Goal: Task Accomplishment & Management: Manage account settings

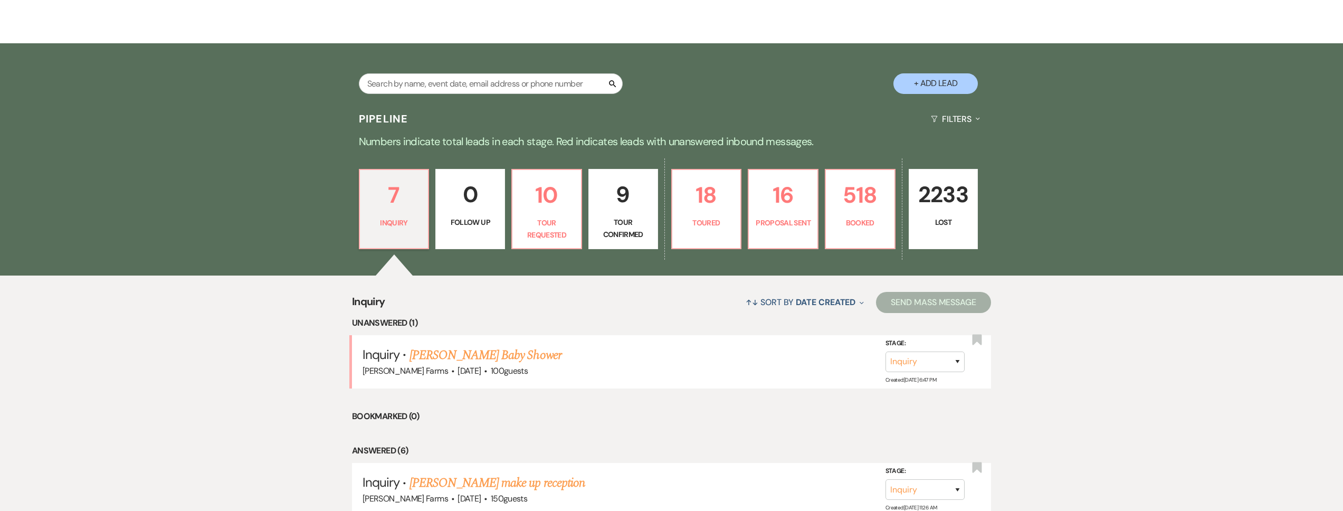
scroll to position [193, 0]
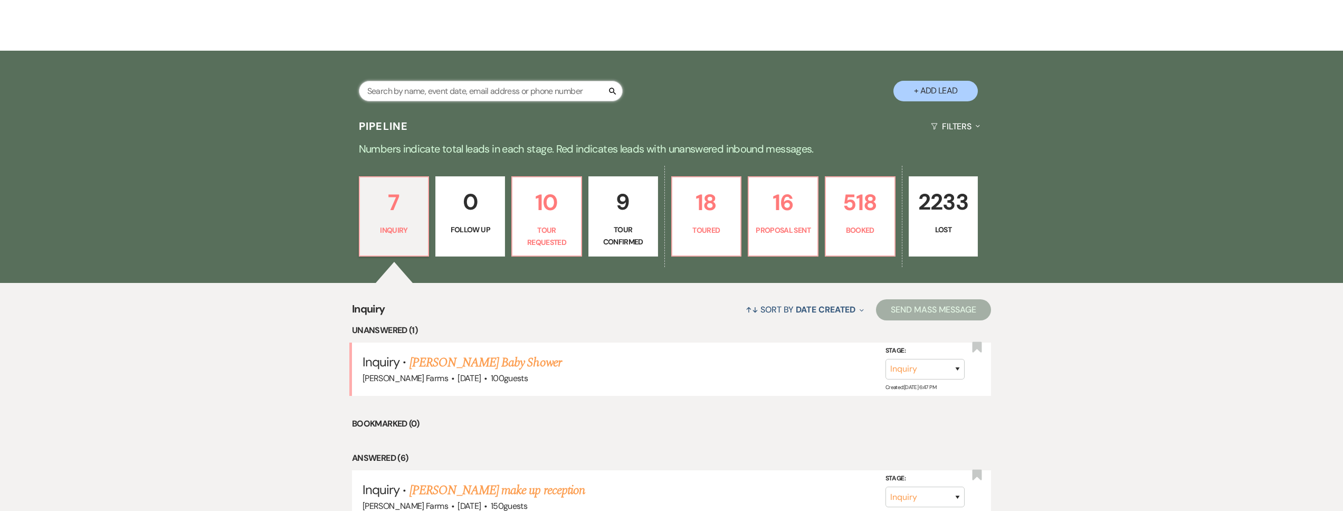
click at [424, 81] on input "text" at bounding box center [491, 91] width 264 height 21
type input "[PERSON_NAME]"
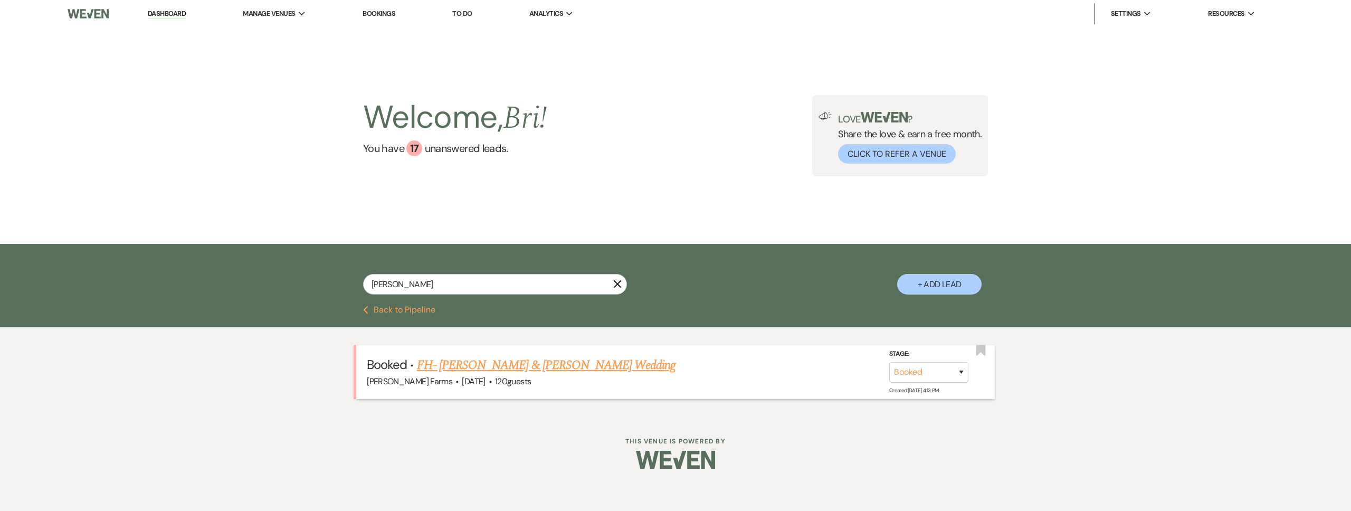
click at [475, 362] on link "FH- Aaron Guillot & Emma Mancini's Wedding" at bounding box center [546, 365] width 259 height 19
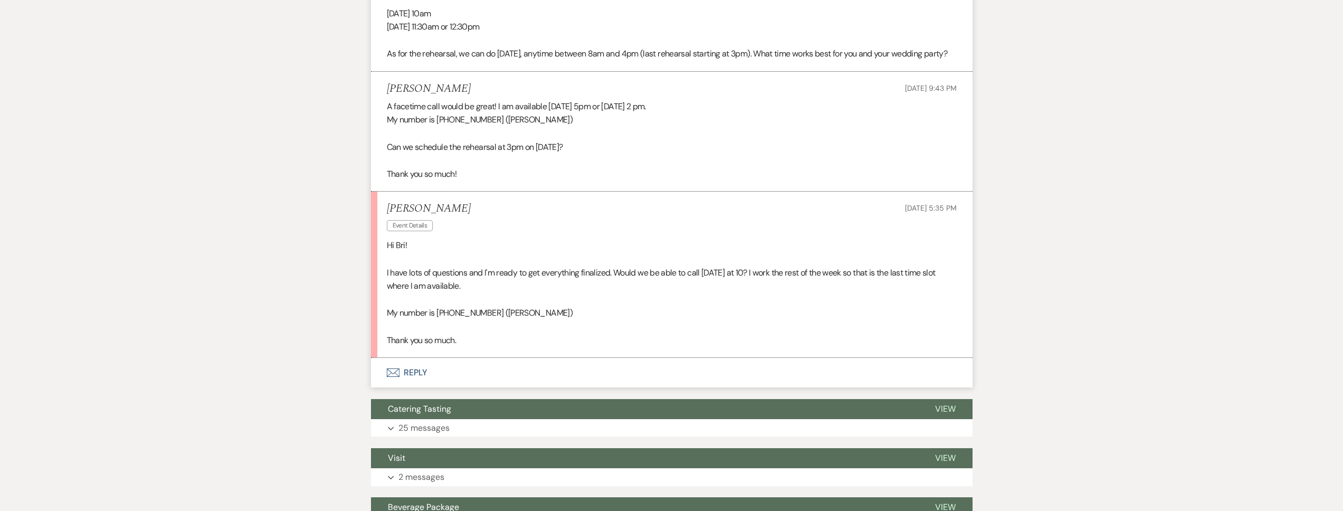
scroll to position [528, 0]
click at [587, 386] on button "Envelope Reply" at bounding box center [671, 373] width 601 height 30
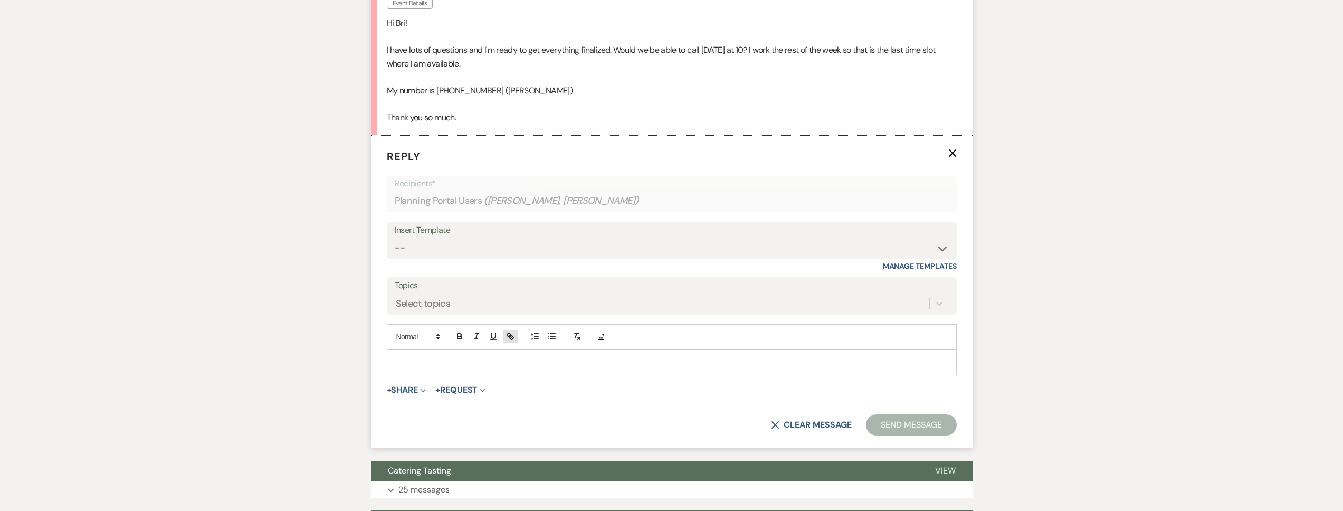
scroll to position [751, 0]
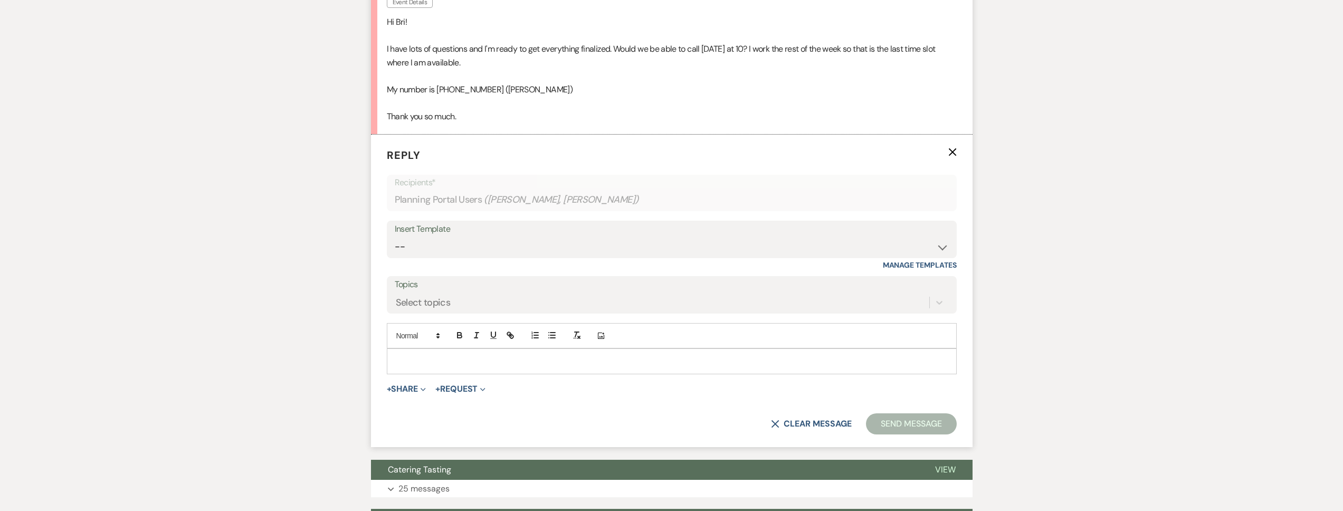
click at [438, 367] on p at bounding box center [671, 361] width 553 height 12
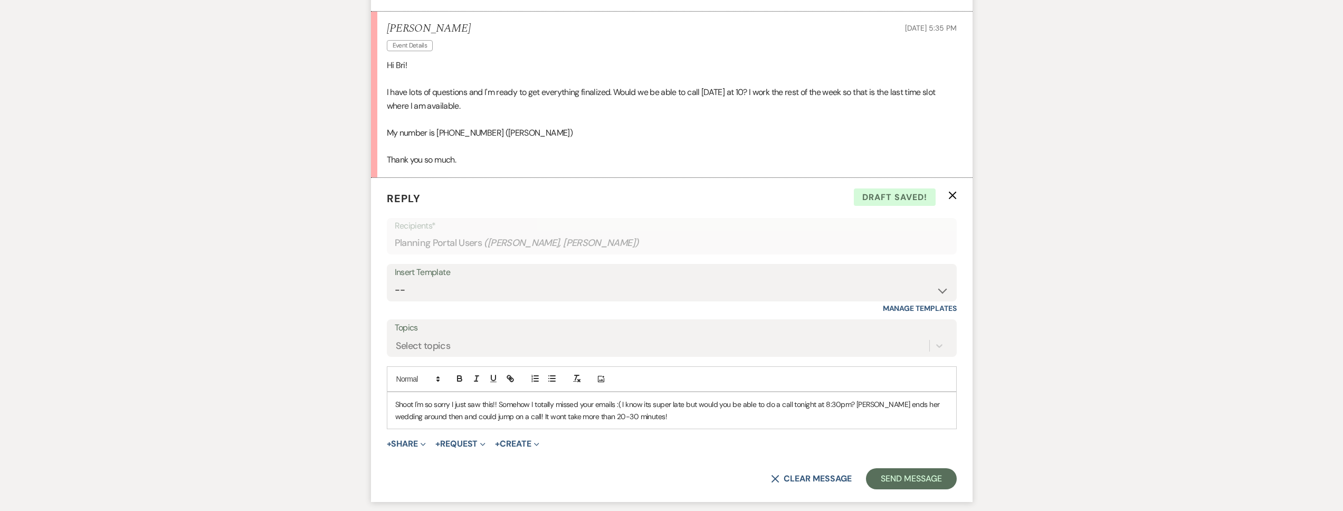
scroll to position [722, 0]
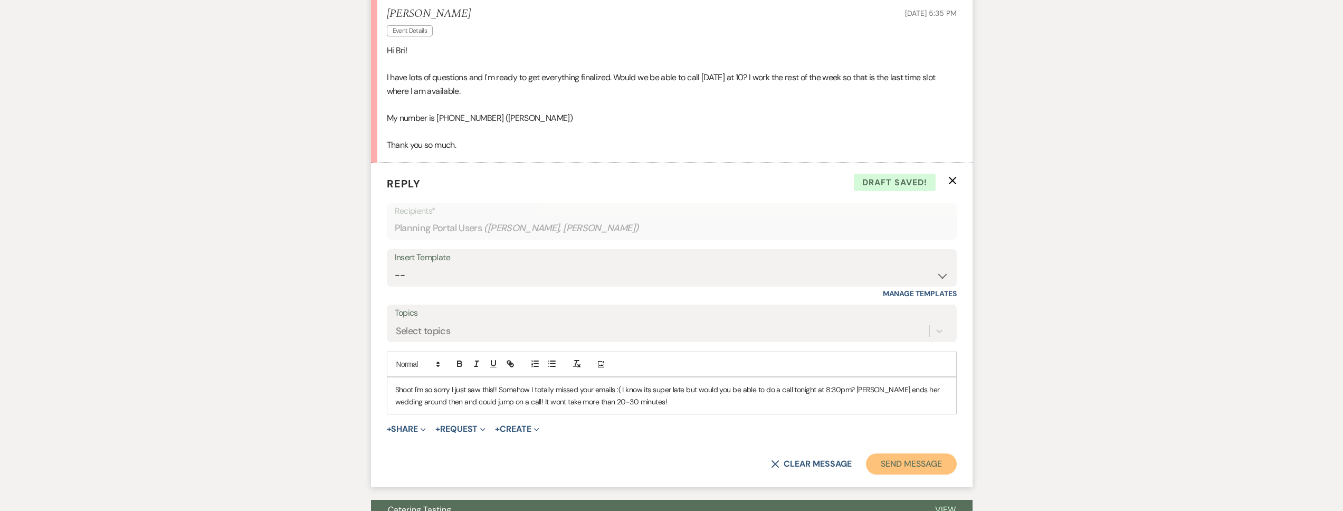
click at [899, 467] on button "Send Message" at bounding box center [911, 463] width 90 height 21
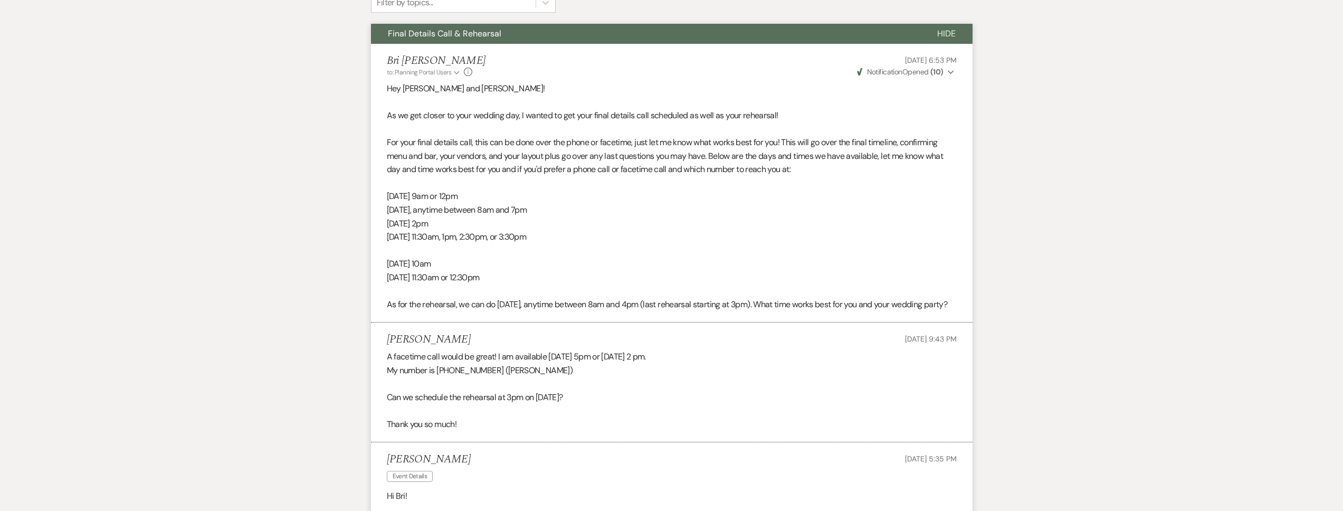
scroll to position [0, 0]
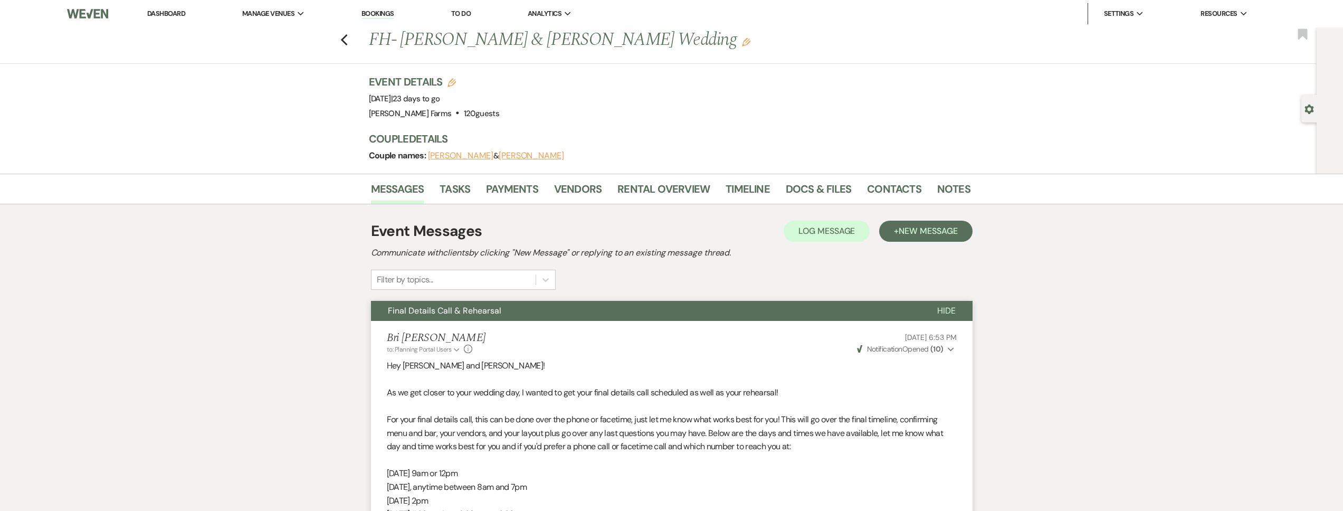
click at [1310, 114] on div "Gear Settings" at bounding box center [1311, 108] width 20 height 27
click at [1308, 110] on icon "Gear" at bounding box center [1308, 108] width 9 height 9
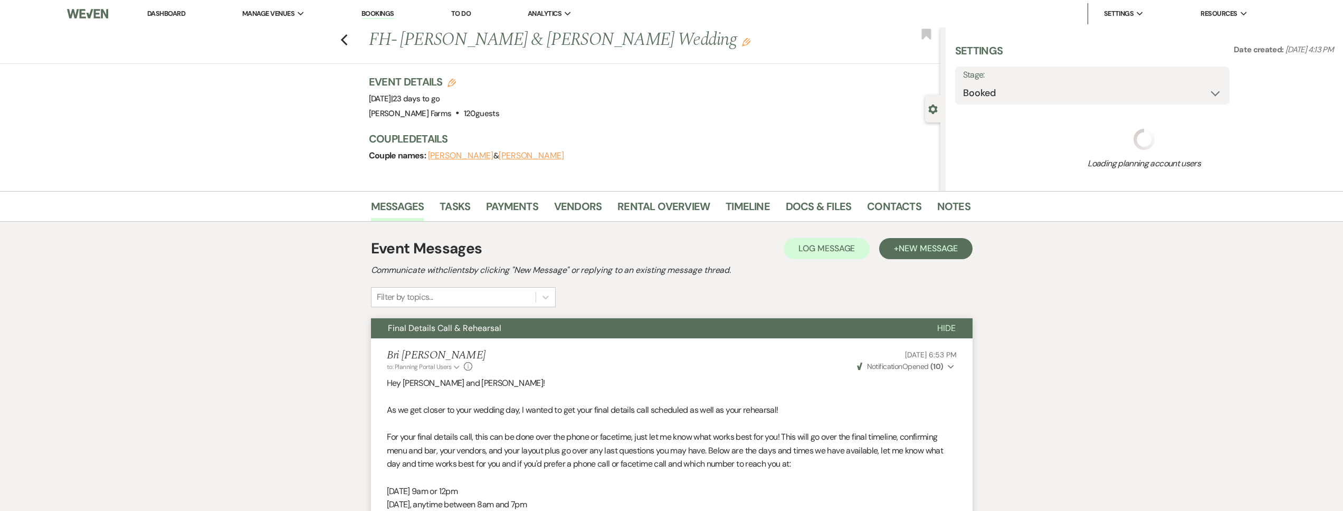
select select "5"
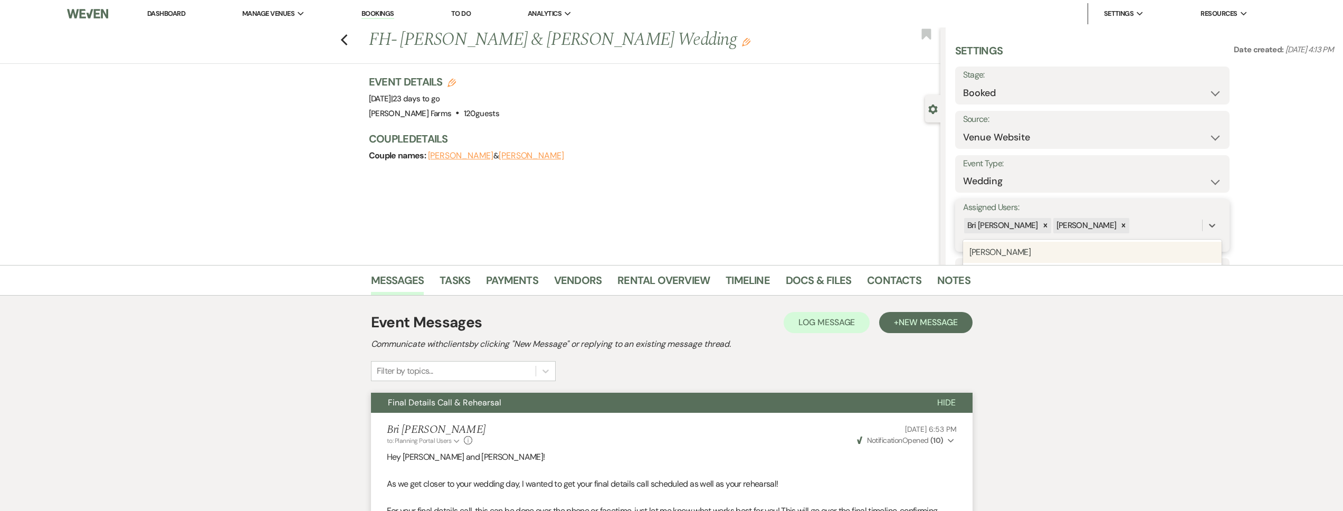
click at [1092, 227] on div "Bri Schnepf Ashley Kohl" at bounding box center [1082, 225] width 239 height 18
type input "sa"
click at [1107, 255] on div "[PERSON_NAME]" at bounding box center [1092, 252] width 259 height 21
click at [1218, 230] on button "Save" at bounding box center [1201, 225] width 58 height 21
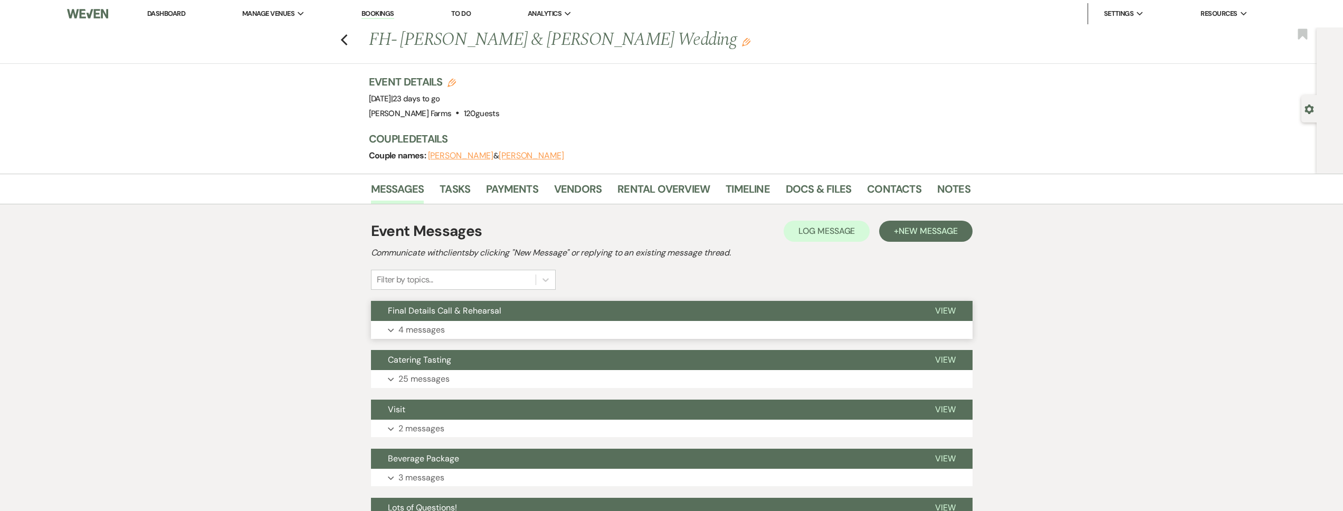
click at [518, 332] on button "Expand 4 messages" at bounding box center [671, 330] width 601 height 18
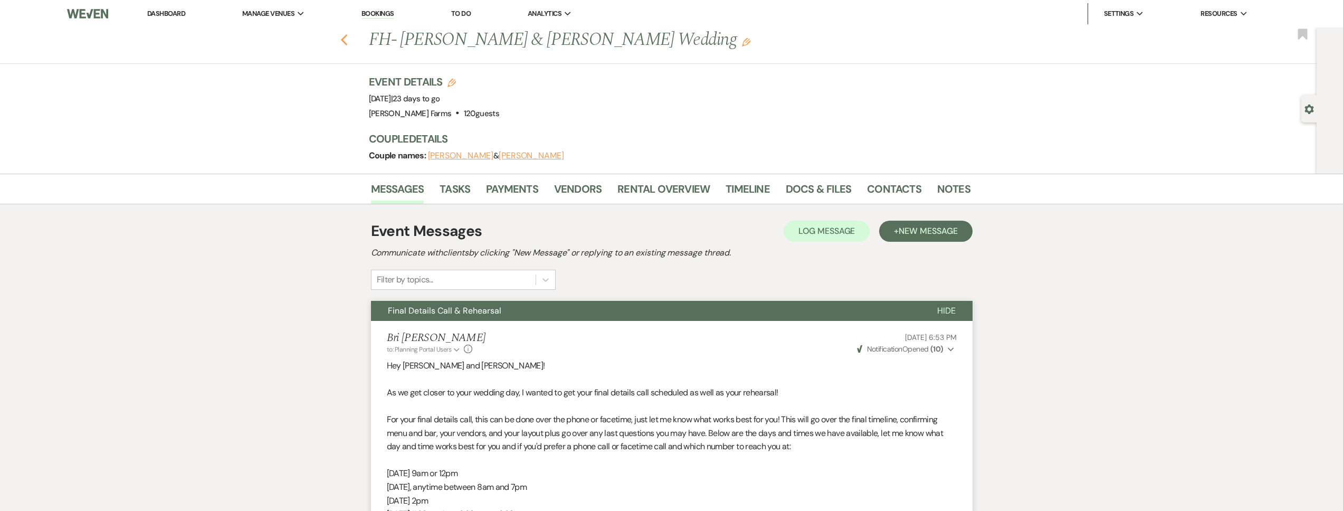
click at [347, 43] on use "button" at bounding box center [343, 40] width 7 height 12
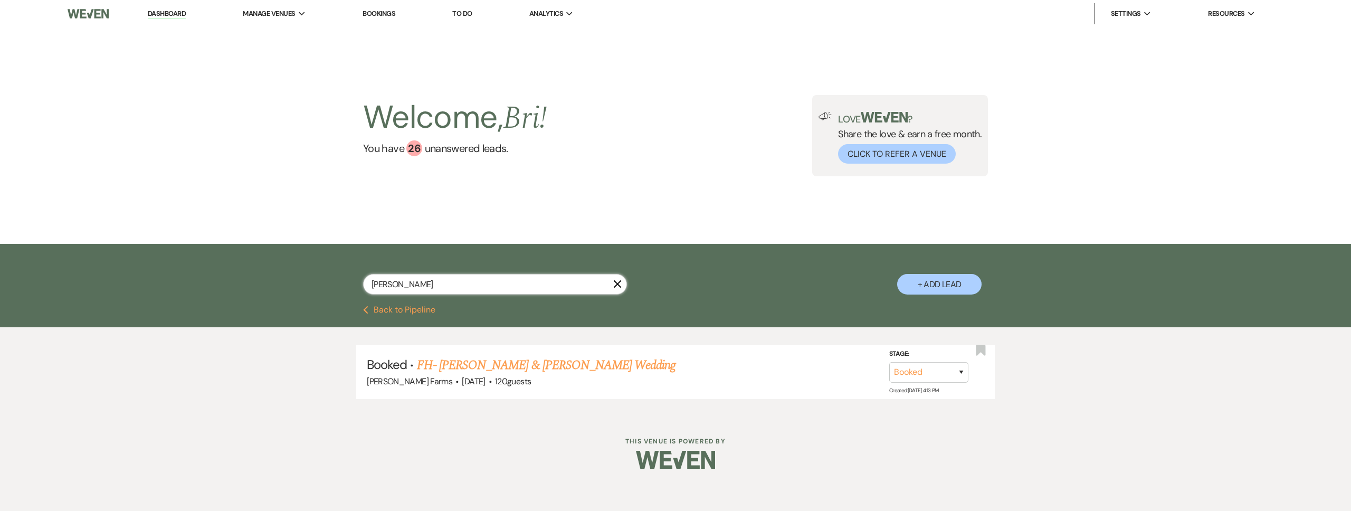
drag, startPoint x: 406, startPoint y: 283, endPoint x: 357, endPoint y: 278, distance: 48.9
click at [368, 278] on input "[PERSON_NAME]" at bounding box center [495, 284] width 264 height 21
type input "lofek"
click at [530, 359] on link "FH - Jeff Portik & Aleks Lofek's Wedding" at bounding box center [548, 365] width 262 height 19
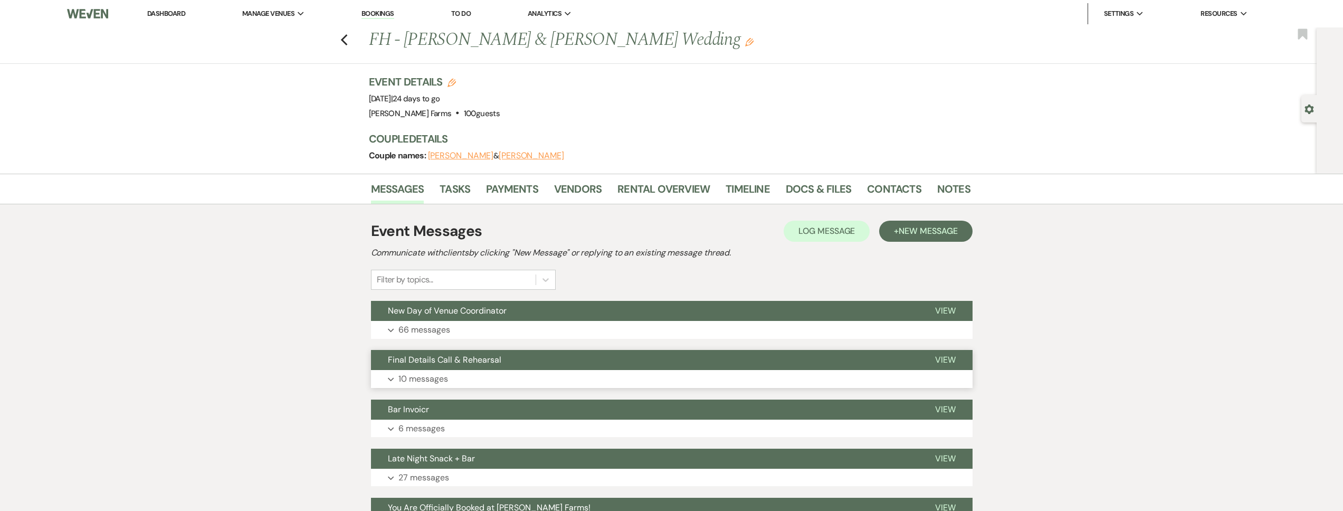
click at [499, 365] on button "Final Details Call & Rehearsal" at bounding box center [644, 360] width 547 height 20
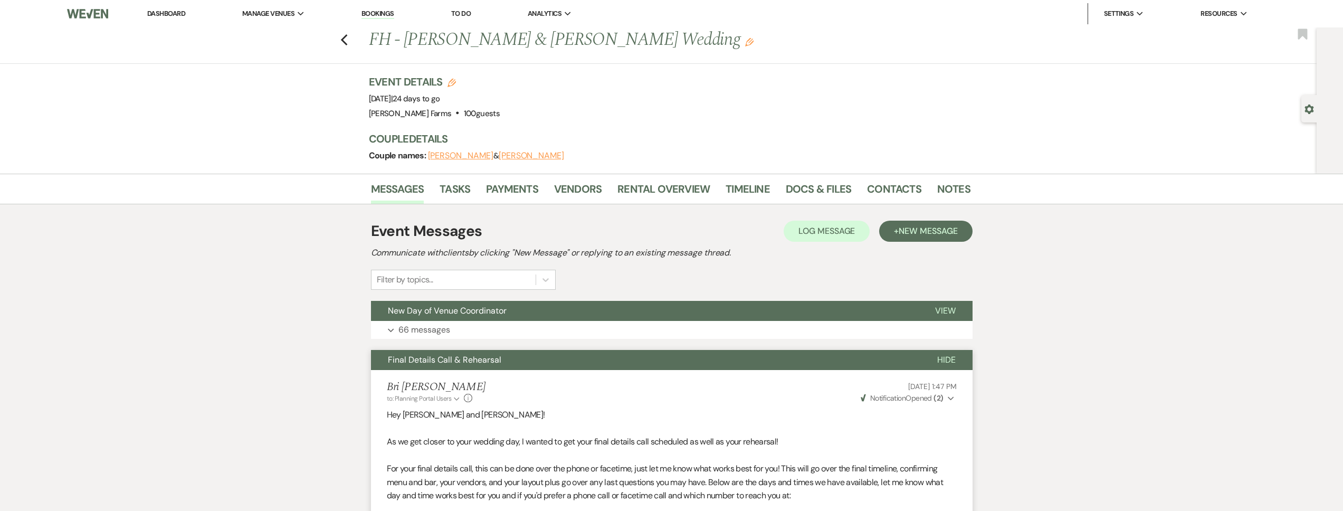
click at [182, 15] on link "Dashboard" at bounding box center [166, 13] width 38 height 9
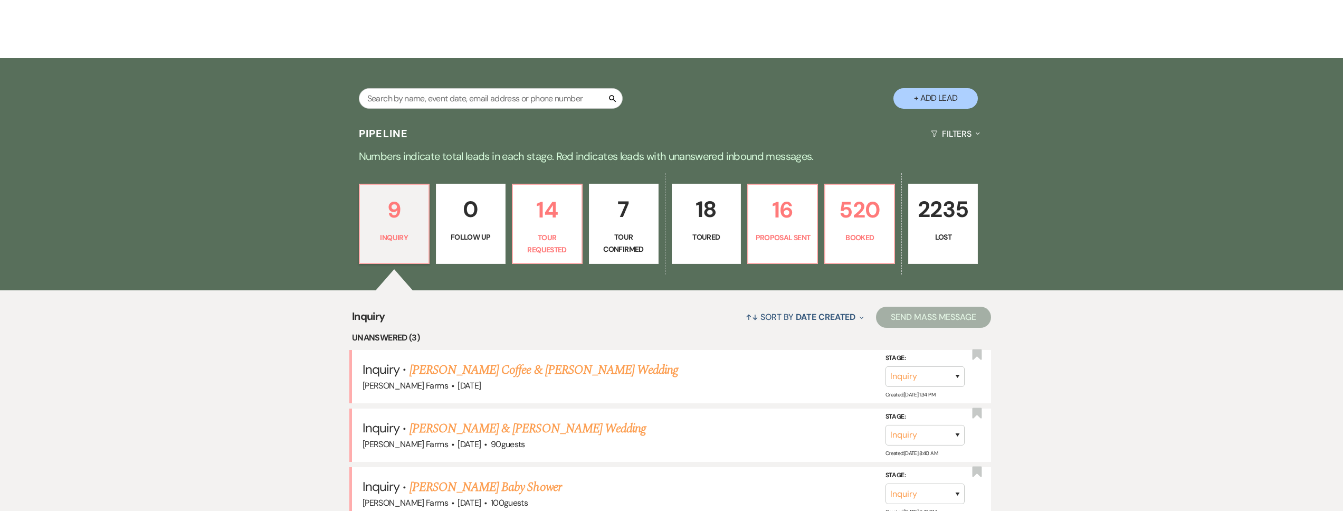
click at [493, 219] on p "0" at bounding box center [471, 209] width 56 height 35
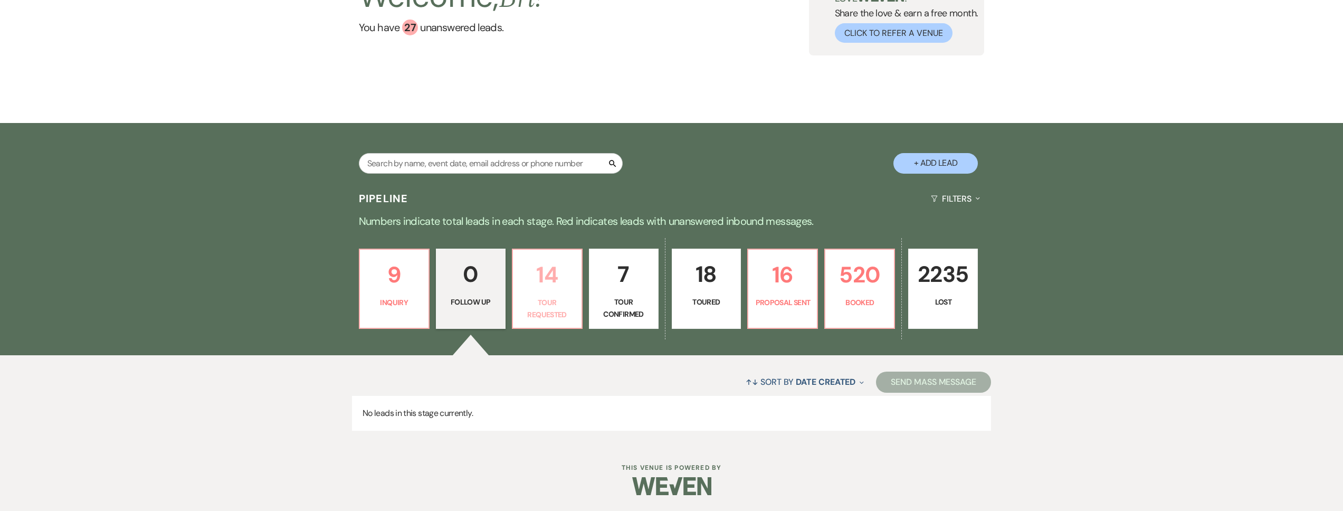
click at [557, 275] on p "14" at bounding box center [547, 274] width 56 height 35
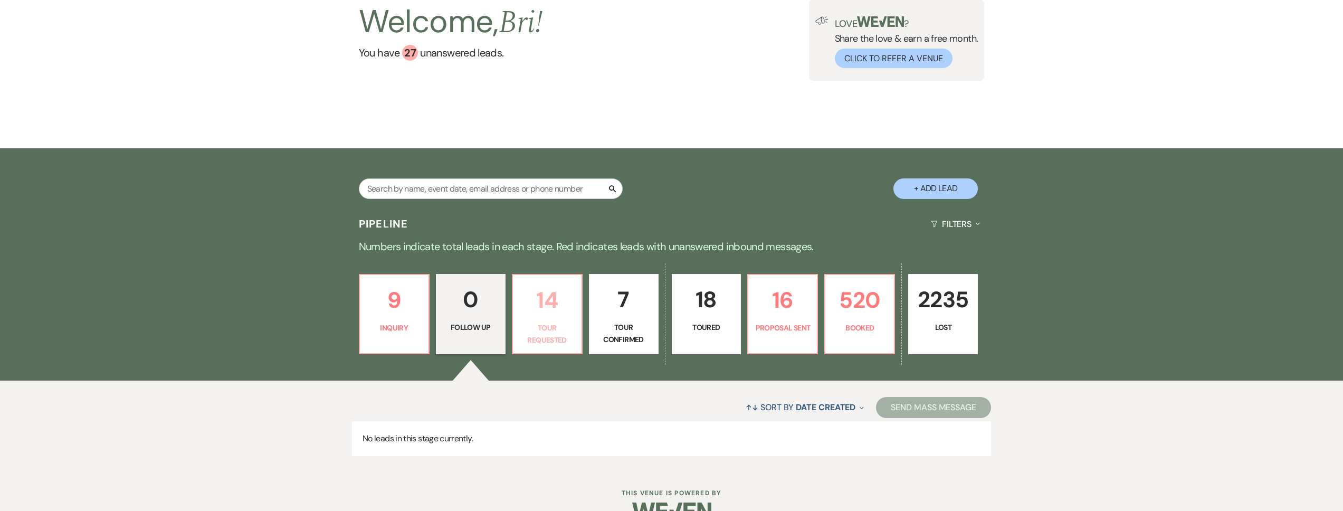
select select "2"
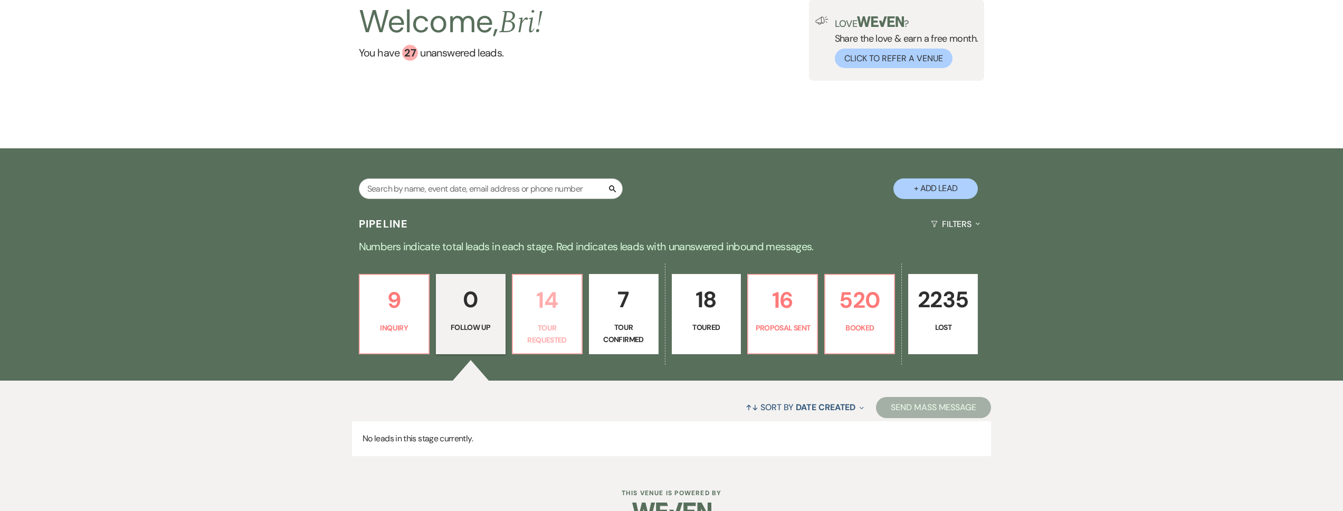
select select "2"
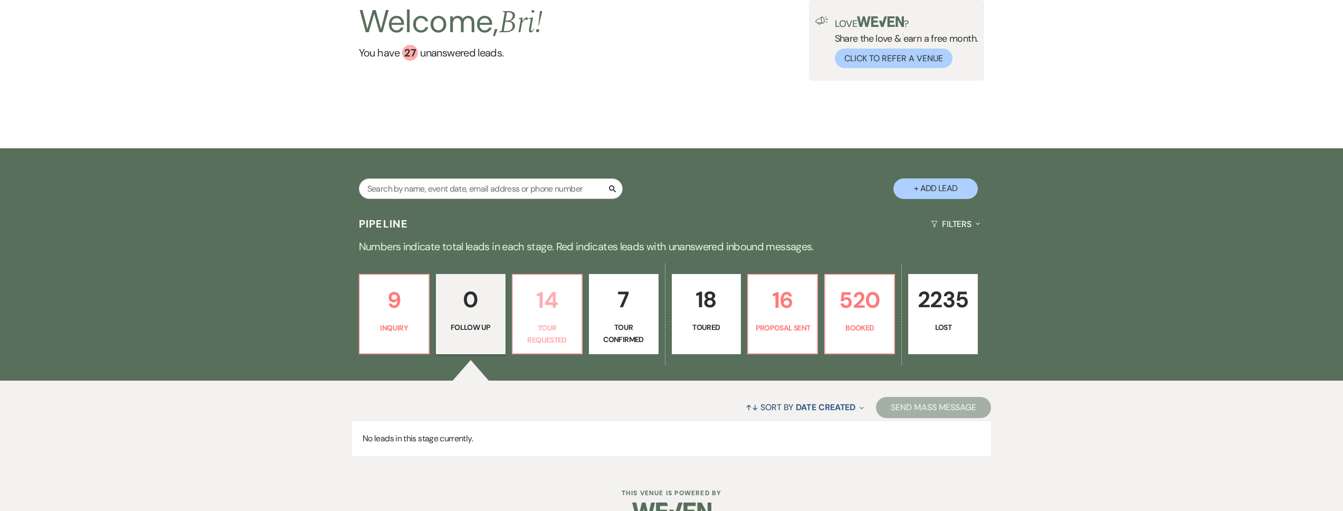
select select "2"
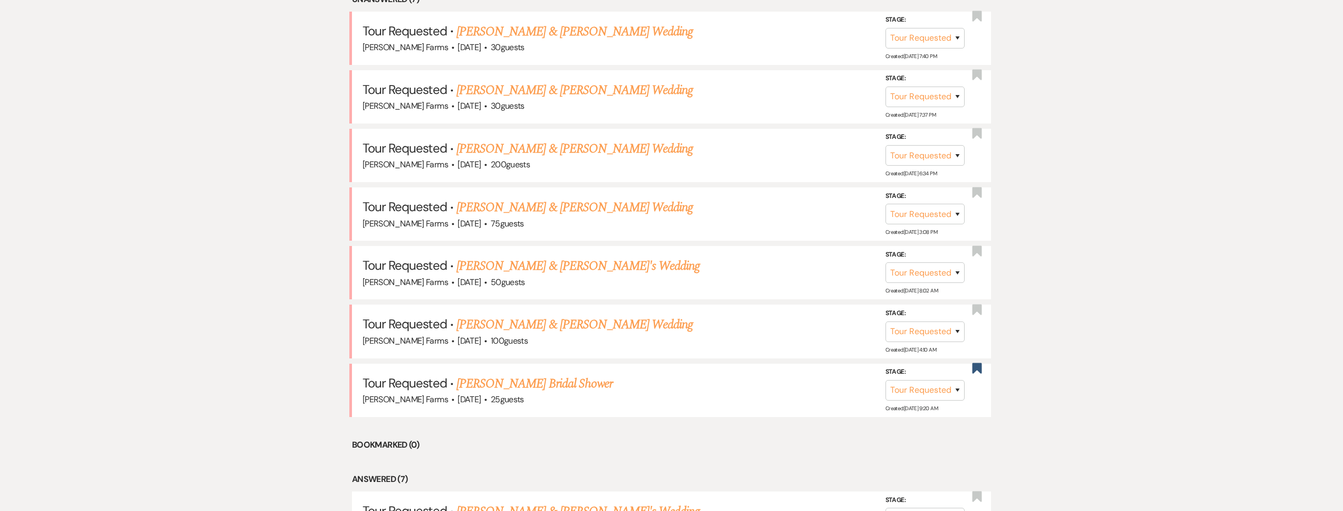
scroll to position [526, 0]
click at [591, 330] on link "[PERSON_NAME] & [PERSON_NAME] Wedding" at bounding box center [574, 322] width 236 height 19
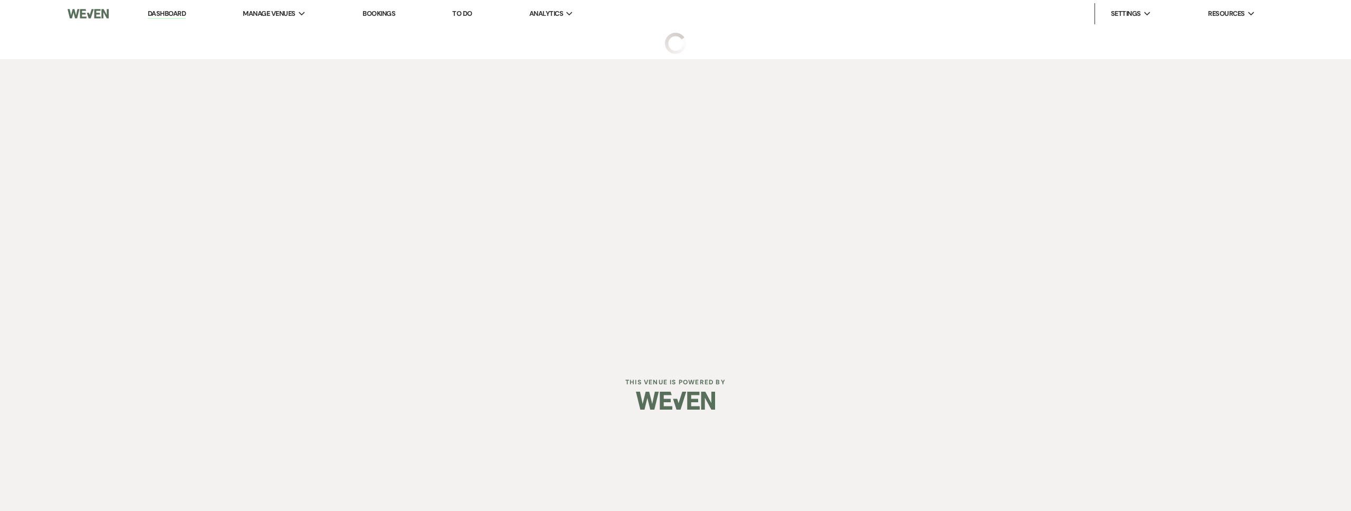
select select "2"
select select "5"
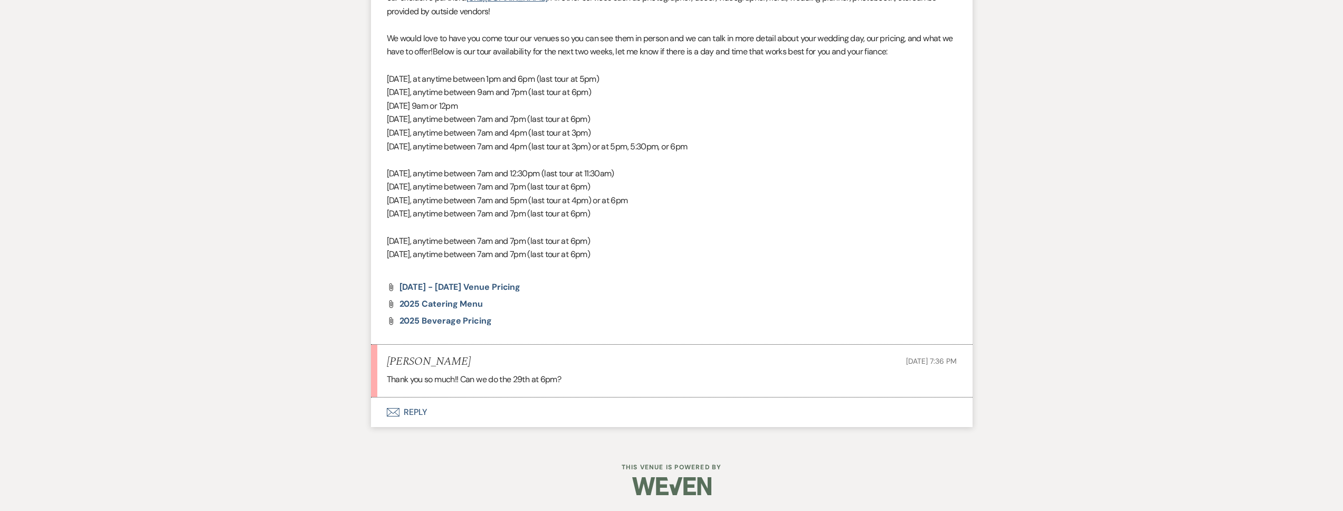
click at [518, 403] on button "Envelope Reply" at bounding box center [671, 412] width 601 height 30
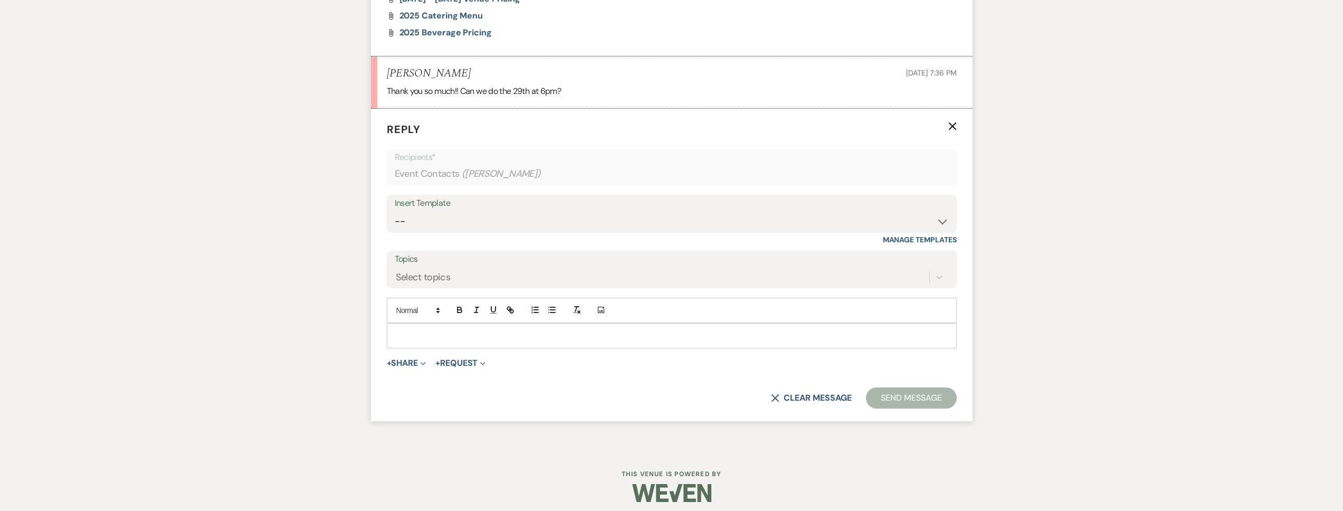
scroll to position [1059, 0]
click at [503, 347] on form "Reply X Recipients* Event Contacts ( Dylan O’Connell ) Insert Template -- Tour …" at bounding box center [671, 262] width 601 height 312
click at [507, 335] on p at bounding box center [671, 333] width 553 height 12
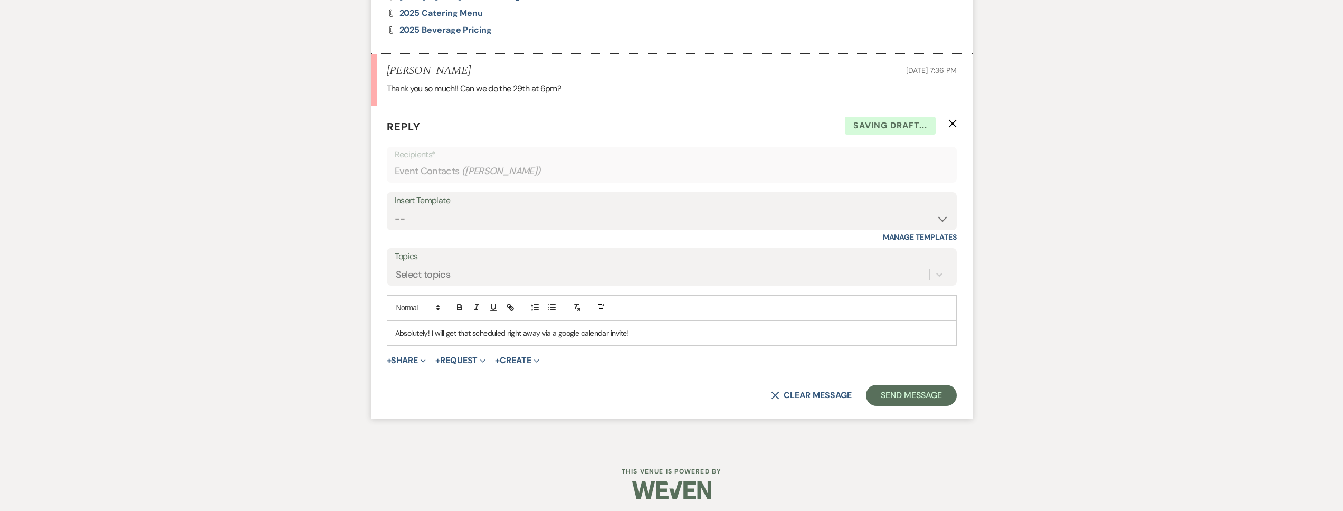
drag, startPoint x: 469, startPoint y: 73, endPoint x: 388, endPoint y: 72, distance: 80.2
click at [388, 72] on div "Dylan O’Connell Sep 21, 2025, 7:36 PM" at bounding box center [672, 70] width 570 height 13
copy h5 "Dylan O’Connell"
click at [939, 395] on button "Send Message" at bounding box center [911, 395] width 90 height 21
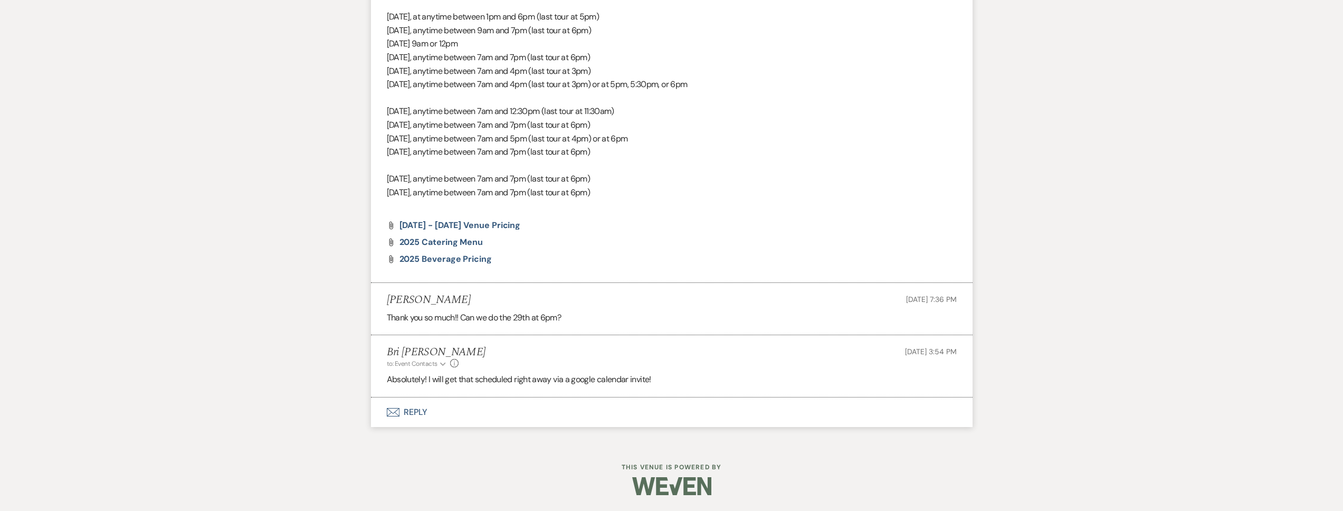
scroll to position [0, 0]
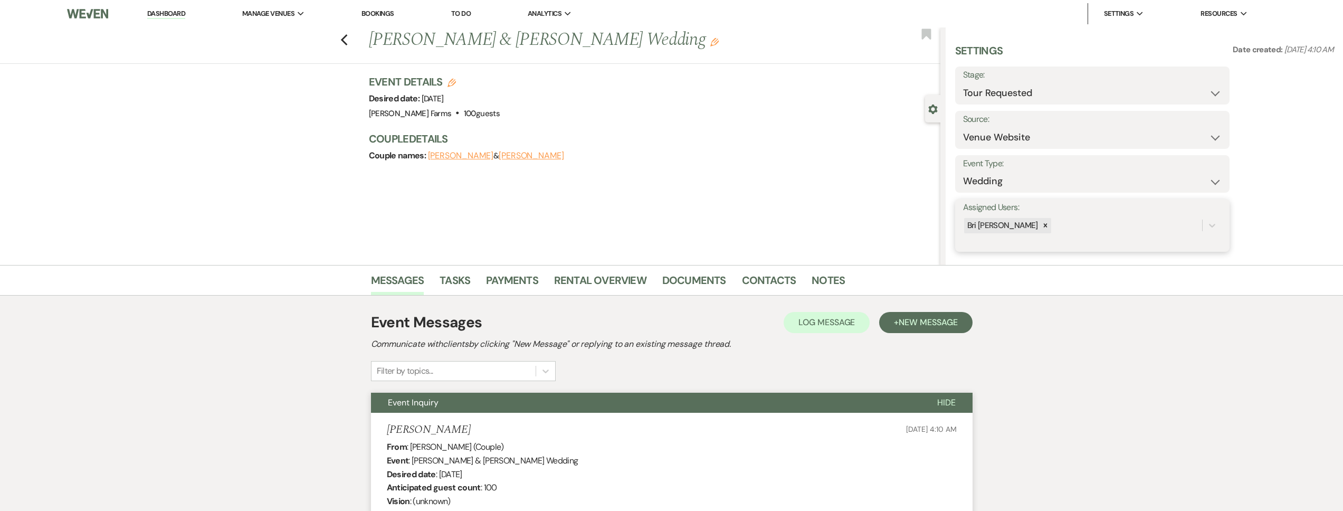
click at [1052, 224] on div "Bri [PERSON_NAME]" at bounding box center [1082, 225] width 239 height 18
type input "sa"
click at [1056, 253] on div "[PERSON_NAME]" at bounding box center [1092, 252] width 259 height 21
click at [1203, 224] on button "Save" at bounding box center [1201, 225] width 58 height 21
click at [1034, 83] on select "Inquiry Follow Up Tour Requested Tour Confirmed Toured Proposal Sent Booked Lost" at bounding box center [1092, 93] width 259 height 21
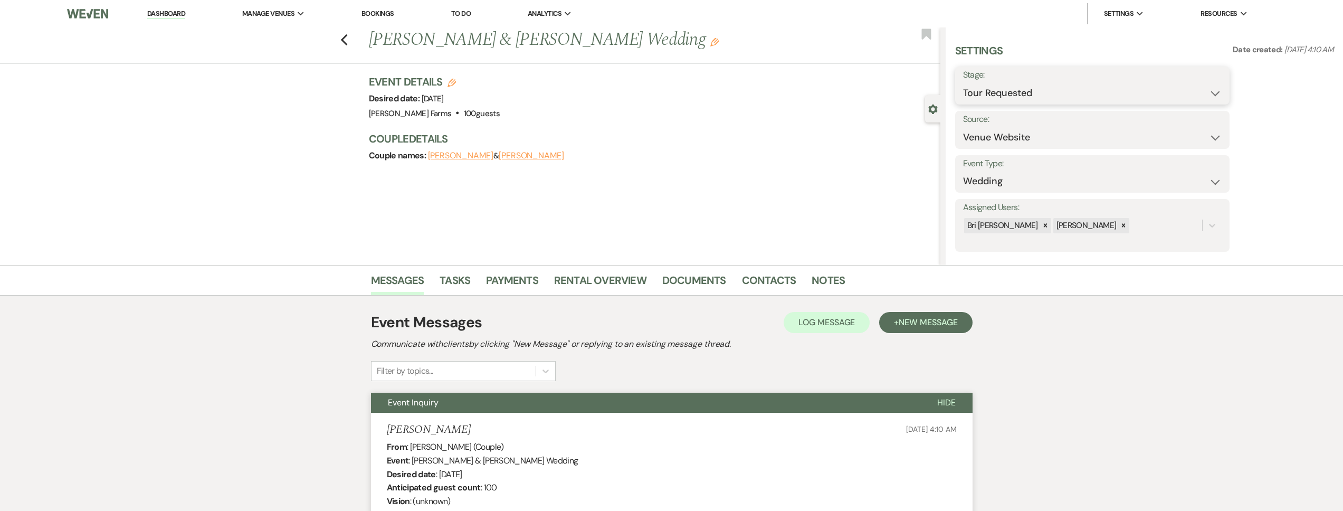
select select "4"
click at [963, 83] on select "Inquiry Follow Up Tour Requested Tour Confirmed Toured Proposal Sent Booked Lost" at bounding box center [1092, 93] width 259 height 21
click at [1189, 85] on button "Save" at bounding box center [1200, 85] width 60 height 21
click at [780, 286] on link "Contacts" at bounding box center [769, 283] width 54 height 23
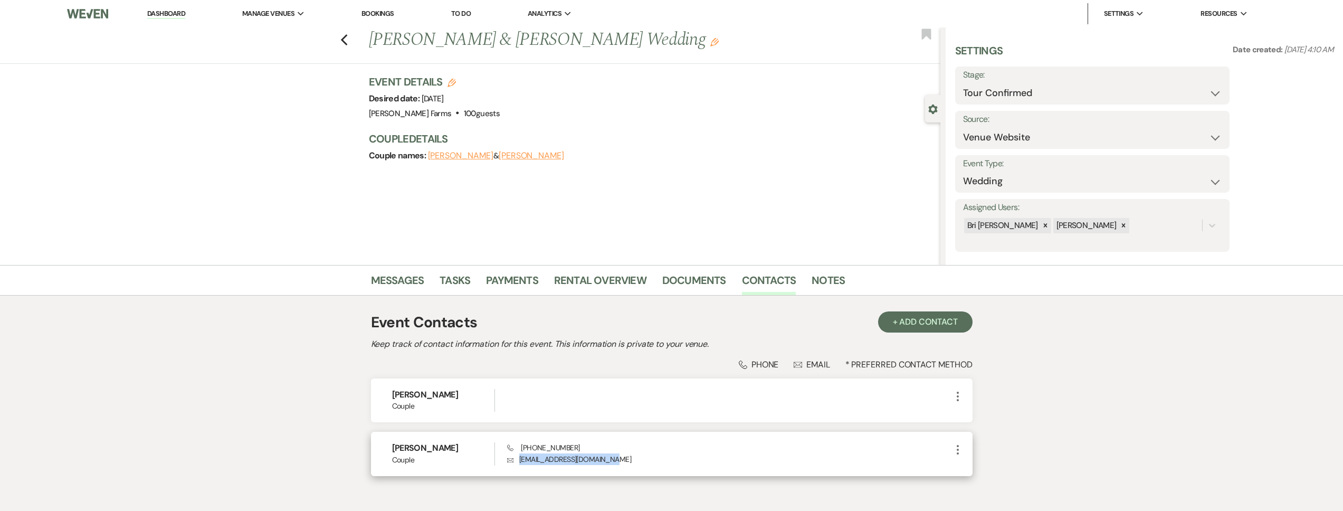
drag, startPoint x: 600, startPoint y: 457, endPoint x: 518, endPoint y: 463, distance: 83.0
click at [518, 463] on p "Envelope foreveroconnell@gmail.com" at bounding box center [729, 459] width 444 height 12
copy p "foreveroconnell@gmail.com"
click at [346, 42] on icon "Previous" at bounding box center [344, 40] width 8 height 13
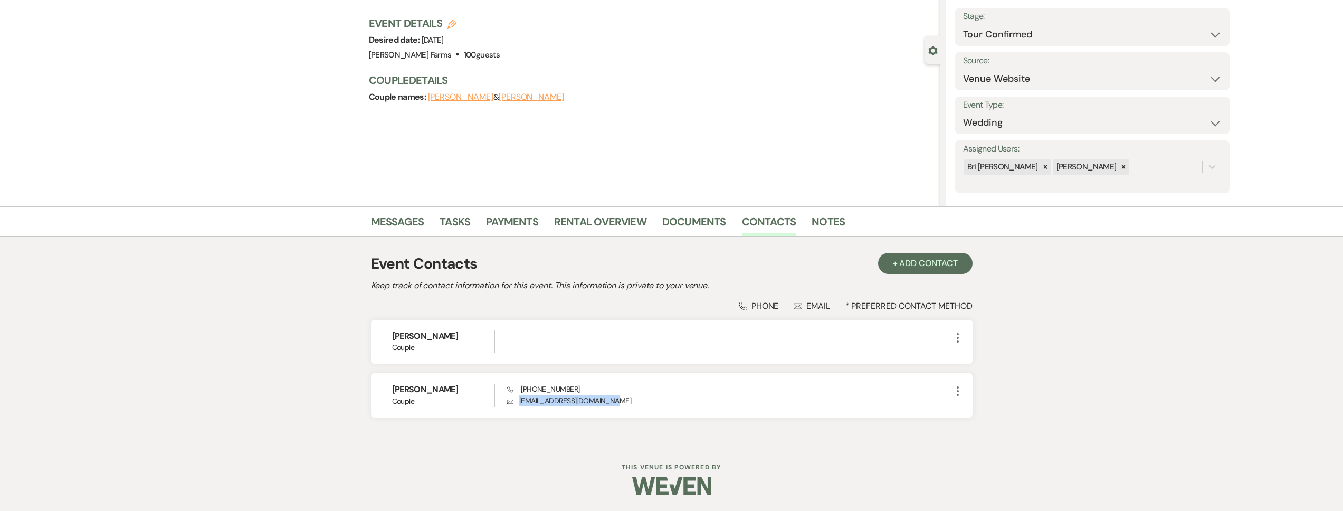
select select "2"
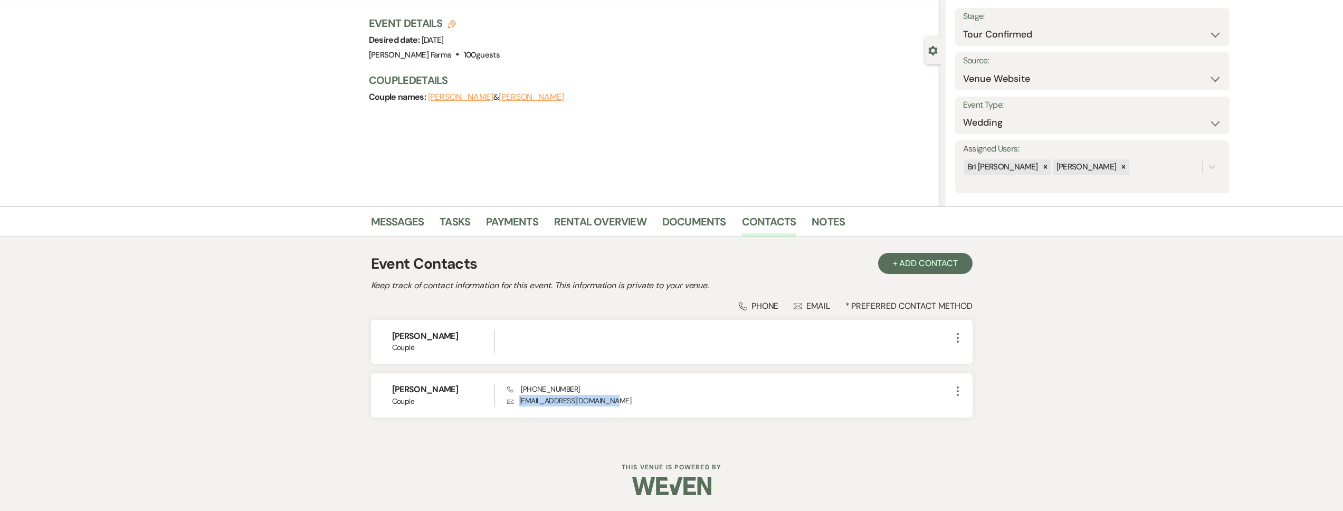
select select "2"
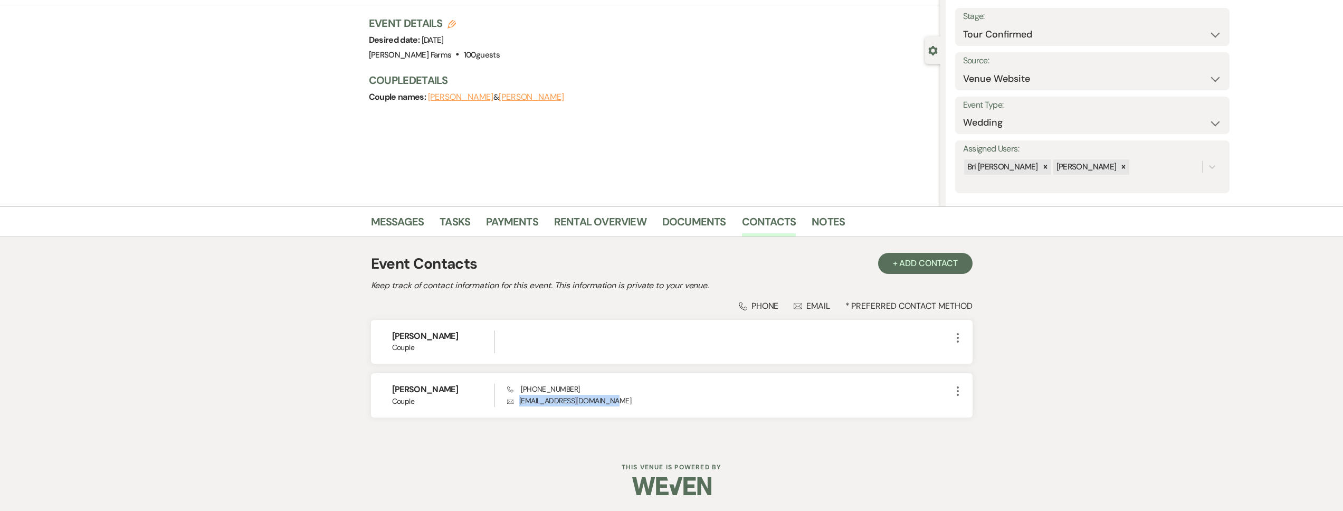
select select "2"
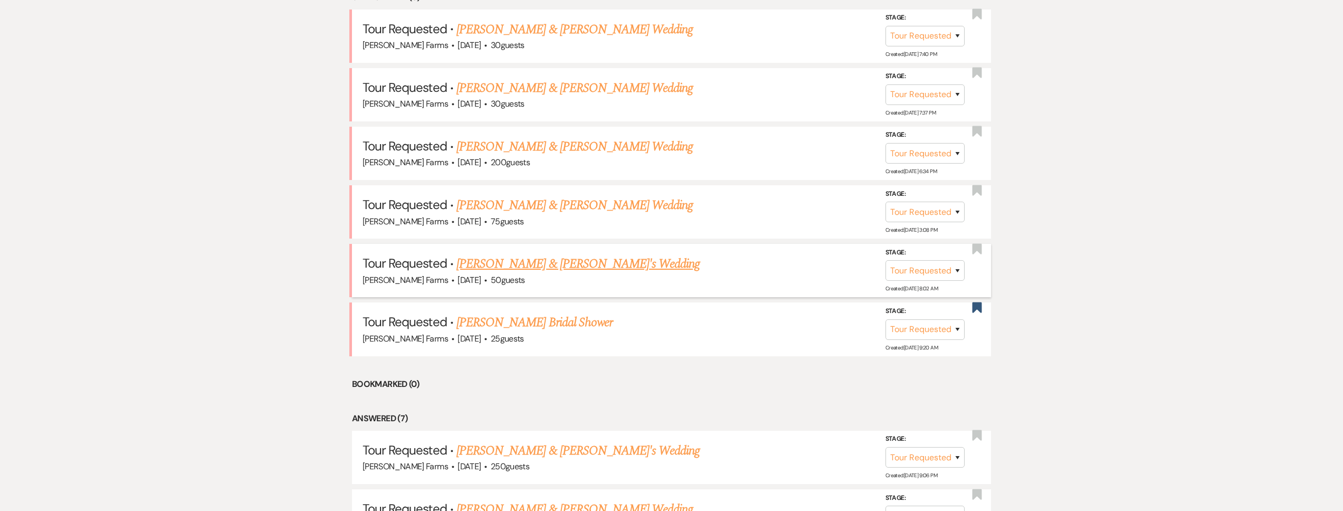
click at [538, 266] on link "[PERSON_NAME] & [PERSON_NAME]'s Wedding" at bounding box center [578, 263] width 244 height 19
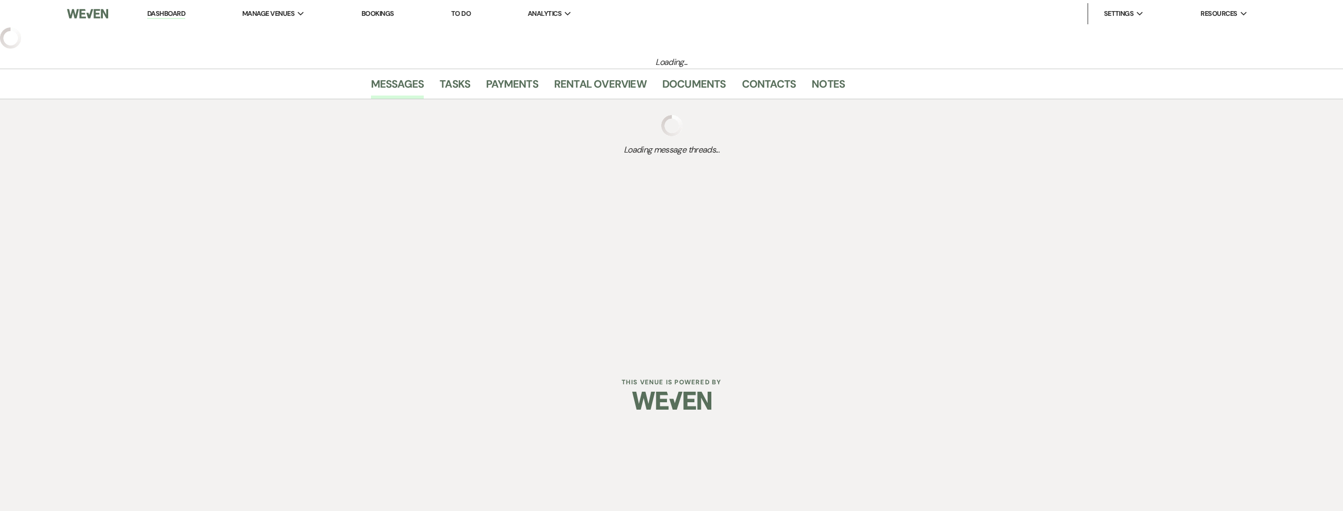
select select "2"
select select "5"
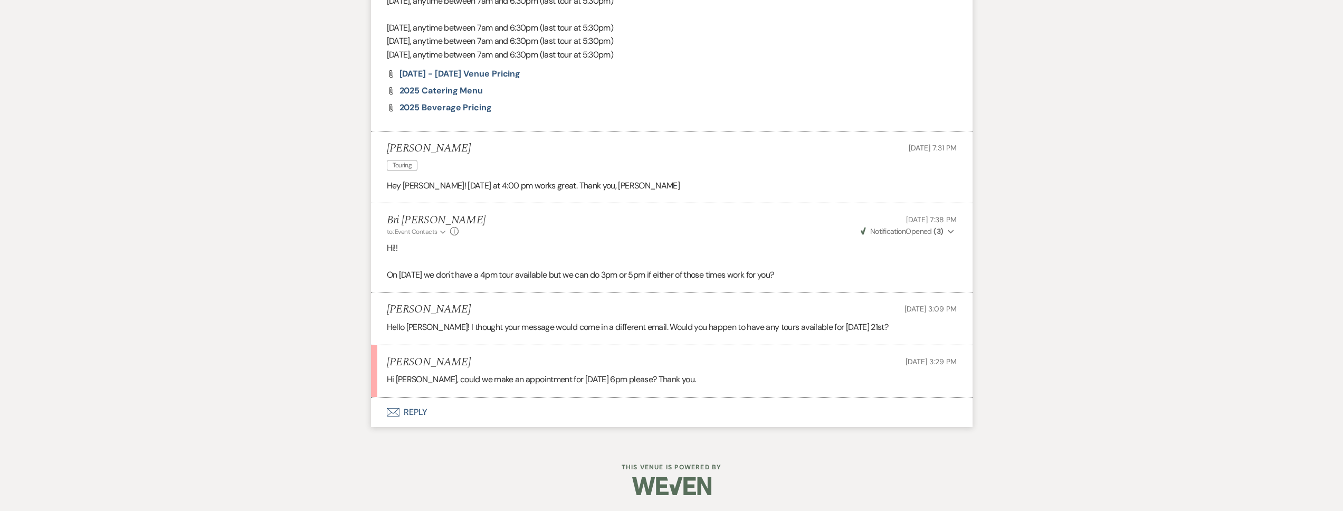
click at [541, 407] on button "Envelope Reply" at bounding box center [671, 412] width 601 height 30
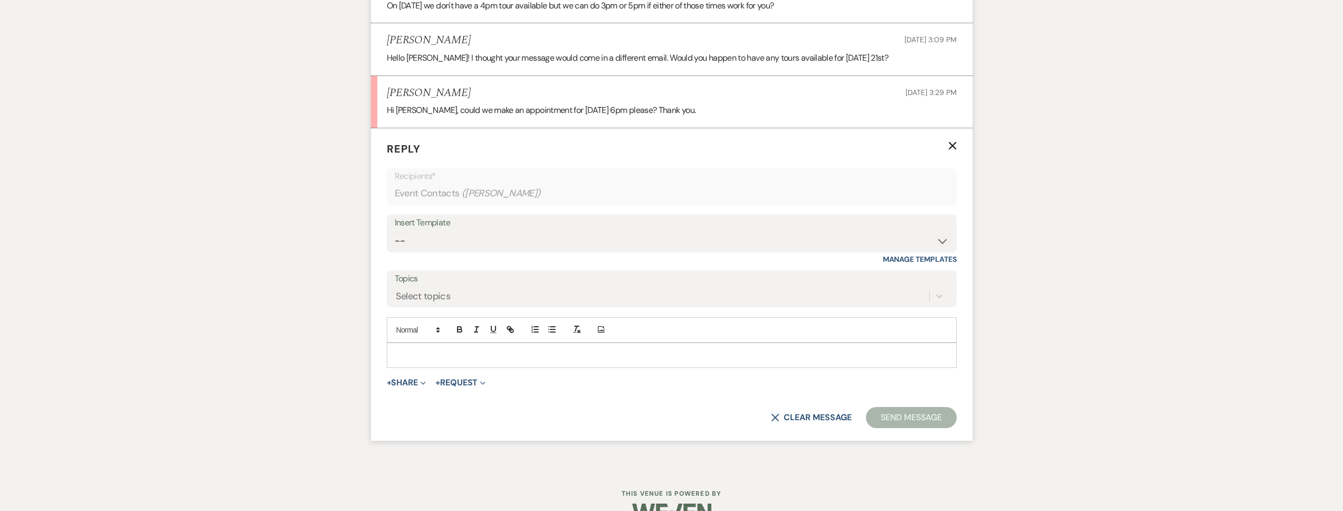
scroll to position [1237, 0]
click at [514, 361] on div at bounding box center [671, 354] width 569 height 24
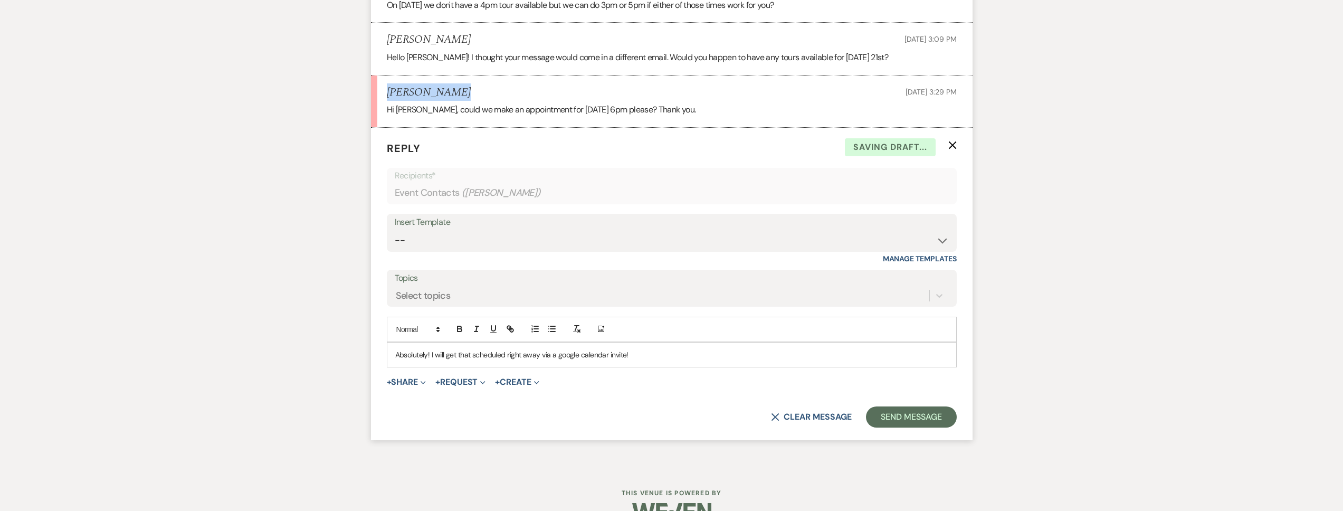
drag, startPoint x: 457, startPoint y: 88, endPoint x: 384, endPoint y: 91, distance: 72.9
click at [384, 90] on li "Cory Hathaway Sep 21, 2025, 3:29 PM Hi Bri, could we make an appointment for Tu…" at bounding box center [671, 101] width 601 height 52
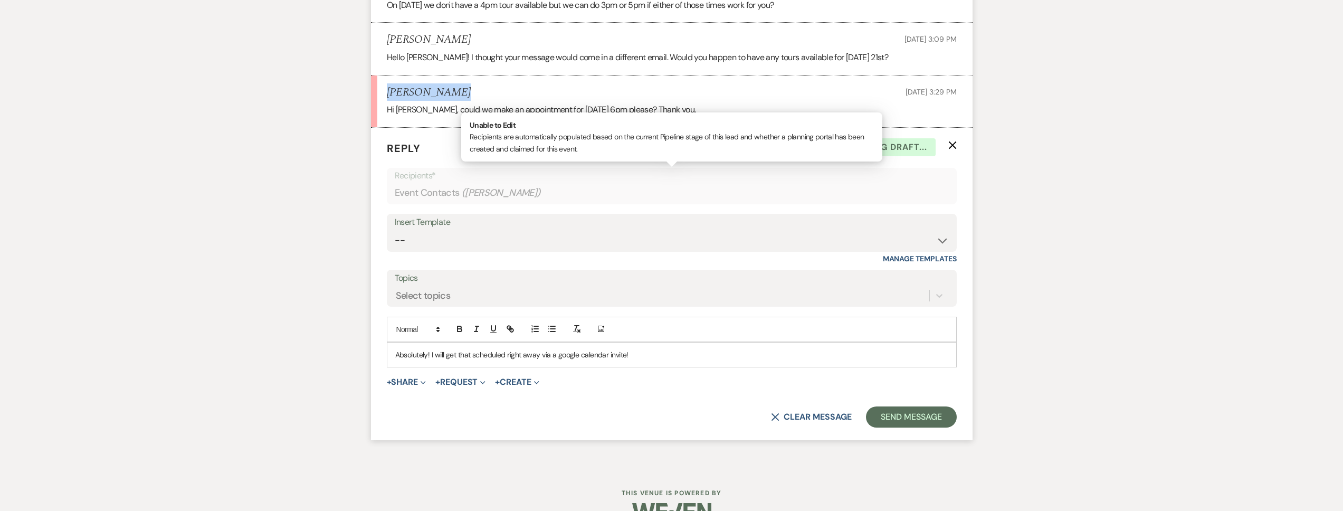
copy h5 "Cory Hathaway"
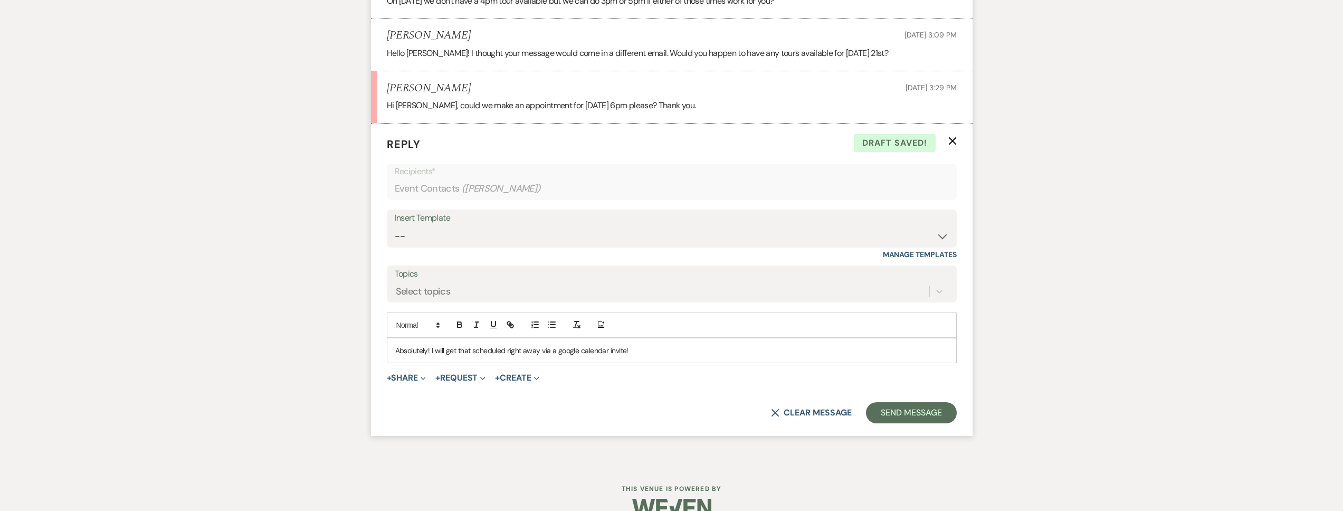
click at [909, 433] on form "Reply X Draft saved! Recipients* Event Contacts ( Cory Hathaway ) Insert Templa…" at bounding box center [671, 279] width 601 height 312
click at [911, 418] on button "Send Message" at bounding box center [911, 412] width 90 height 21
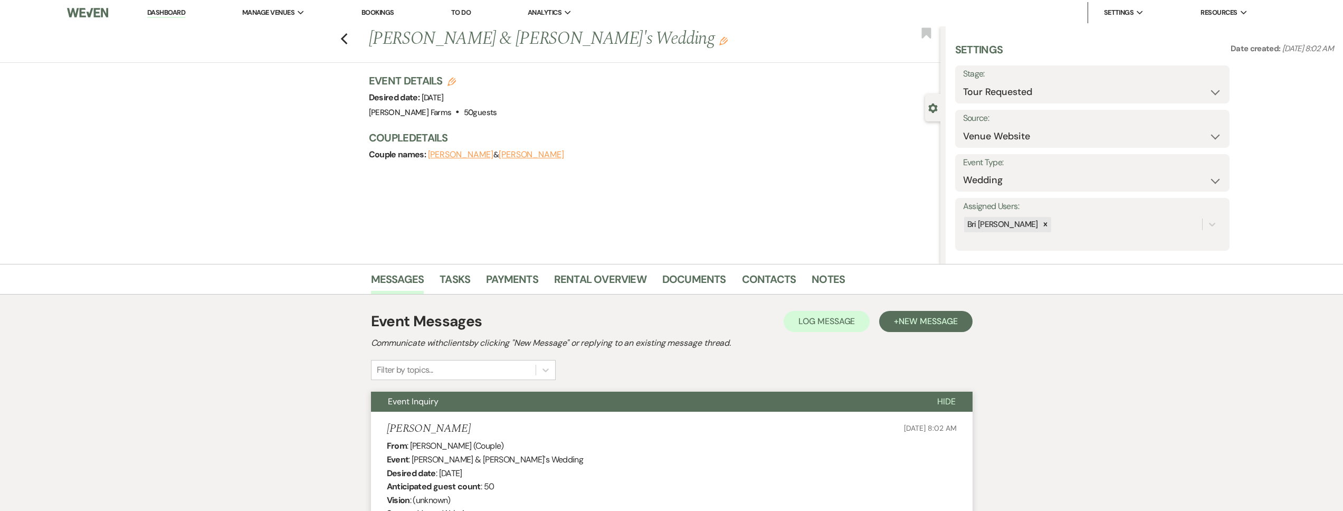
scroll to position [0, 0]
click at [1049, 226] on div "Bri [PERSON_NAME]" at bounding box center [1082, 225] width 239 height 18
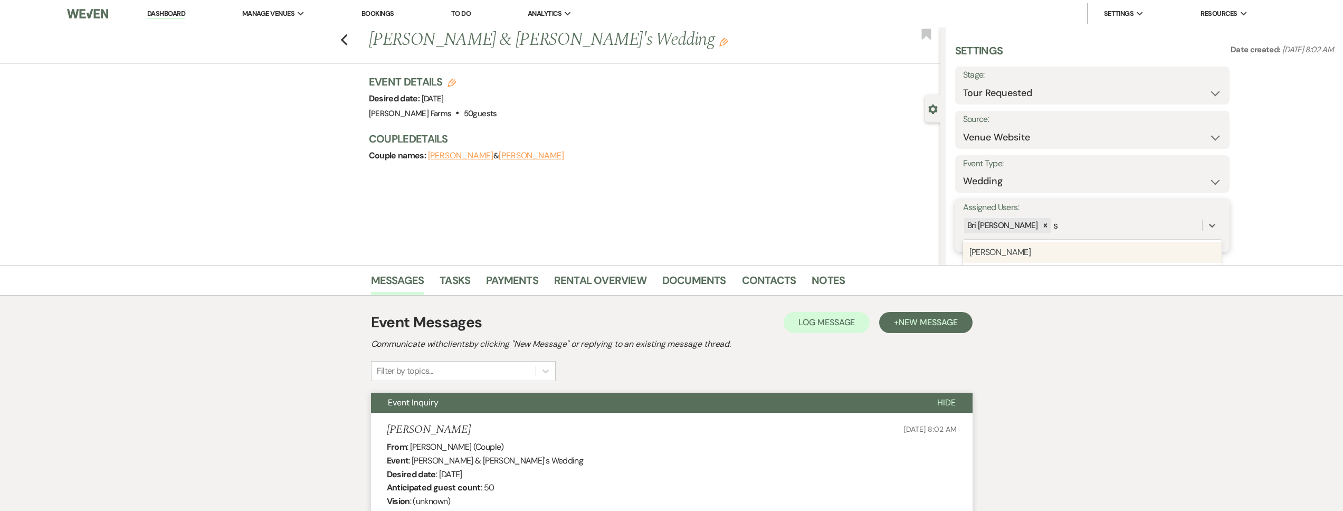
type input "sa"
click at [1061, 251] on div "[PERSON_NAME]" at bounding box center [1092, 252] width 259 height 21
click at [1207, 227] on button "Save" at bounding box center [1201, 225] width 58 height 21
click at [1031, 98] on select "Inquiry Follow Up Tour Requested Tour Confirmed Toured Proposal Sent Booked Lost" at bounding box center [1092, 93] width 259 height 21
select select "4"
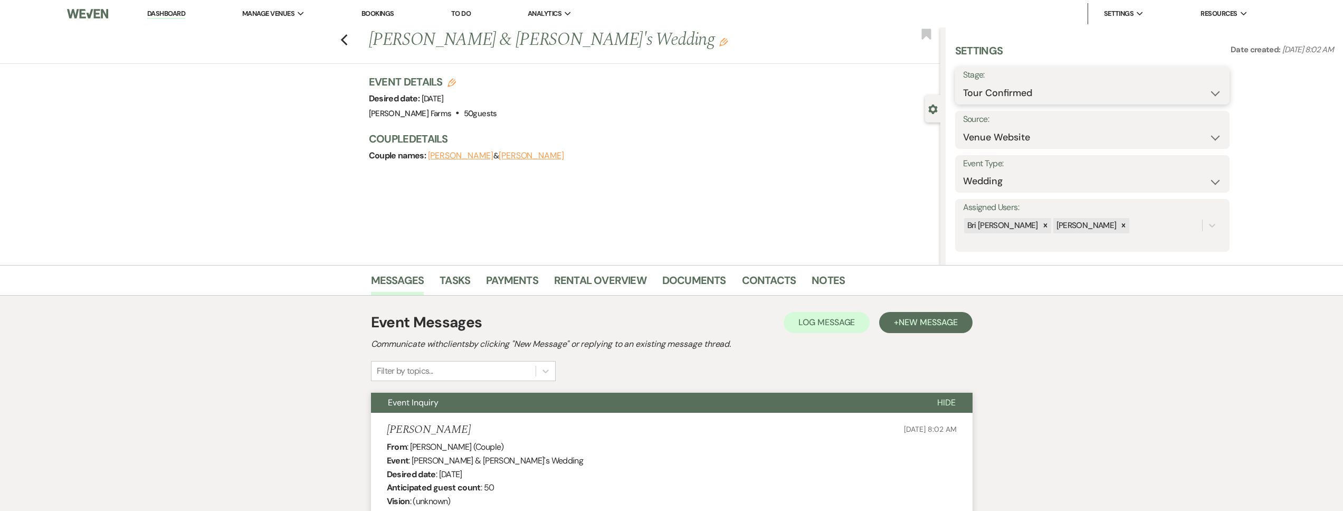
click at [963, 83] on select "Inquiry Follow Up Tour Requested Tour Confirmed Toured Proposal Sent Booked Lost" at bounding box center [1092, 93] width 259 height 21
drag, startPoint x: 1031, startPoint y: 98, endPoint x: 1205, endPoint y: 80, distance: 175.1
click at [1208, 76] on button "Save" at bounding box center [1200, 85] width 60 height 21
click at [756, 281] on link "Contacts" at bounding box center [769, 283] width 54 height 23
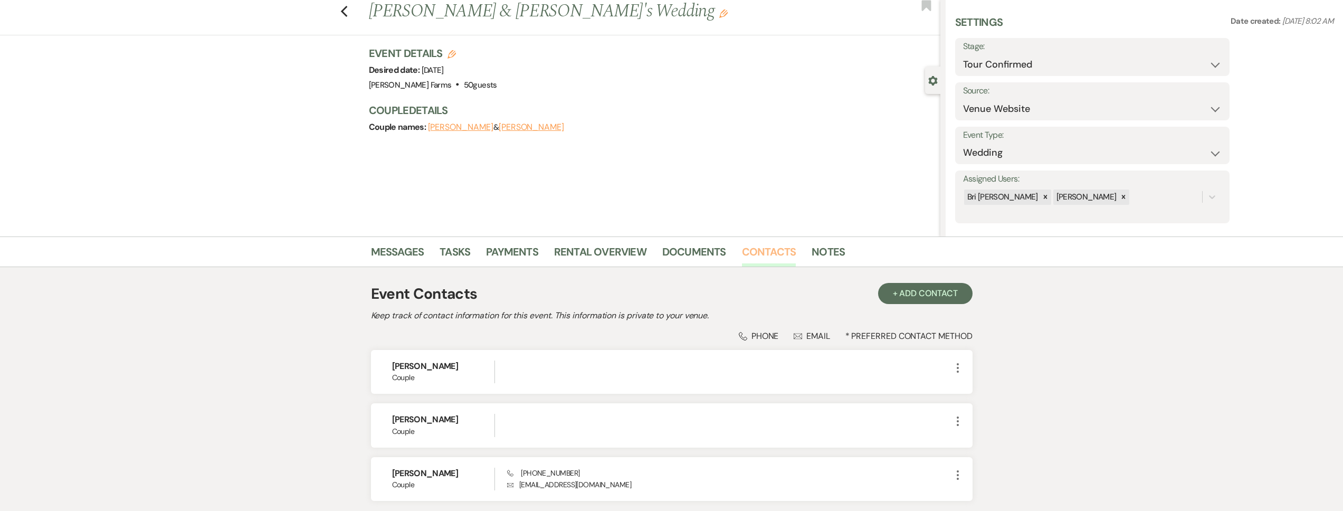
scroll to position [112, 0]
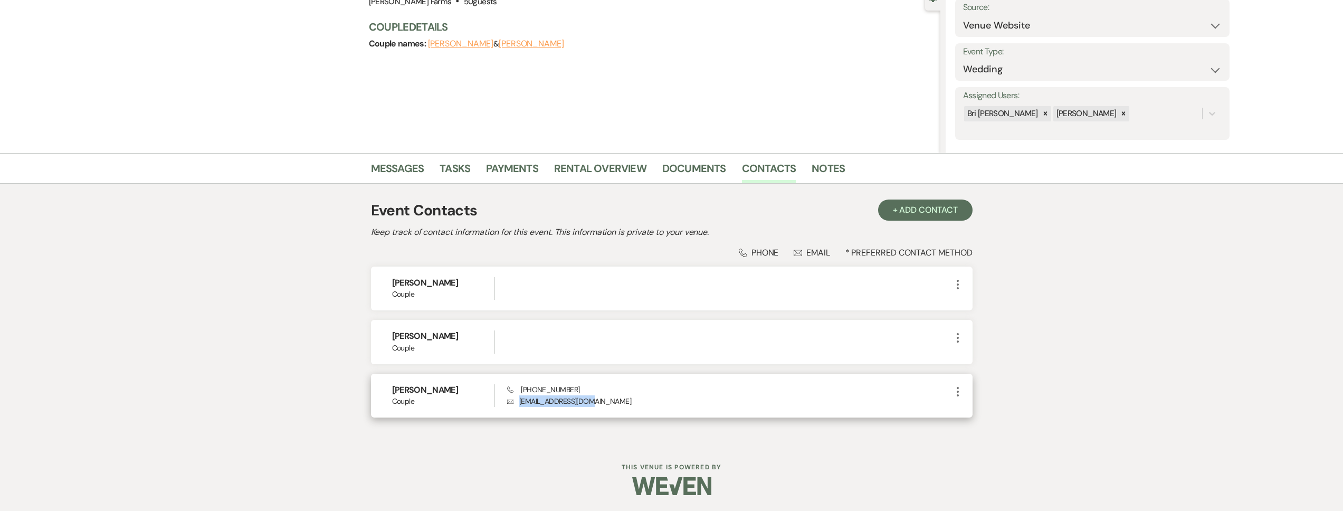
drag, startPoint x: 600, startPoint y: 403, endPoint x: 524, endPoint y: 404, distance: 76.0
click at [520, 403] on p "Envelope coryh6789@yahoo.com" at bounding box center [729, 401] width 444 height 12
copy p "coryh6789@yahoo.com"
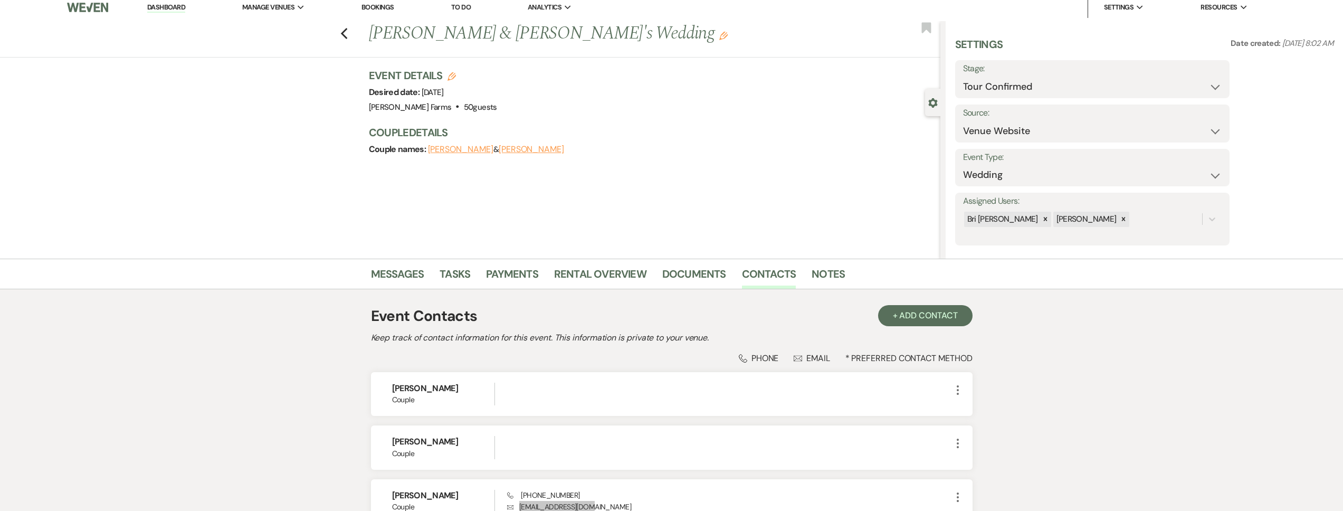
scroll to position [0, 0]
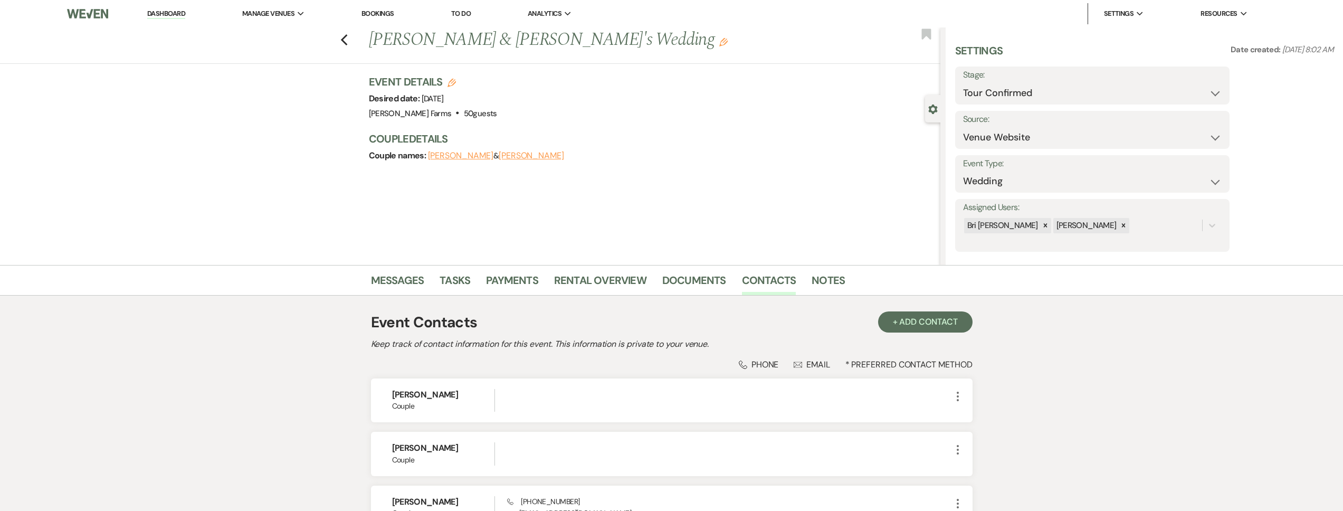
click at [343, 38] on div "Previous Cory & Marie's Wedding Edit Bookmark" at bounding box center [467, 45] width 945 height 36
click at [346, 38] on icon "Previous" at bounding box center [344, 40] width 8 height 13
select select "2"
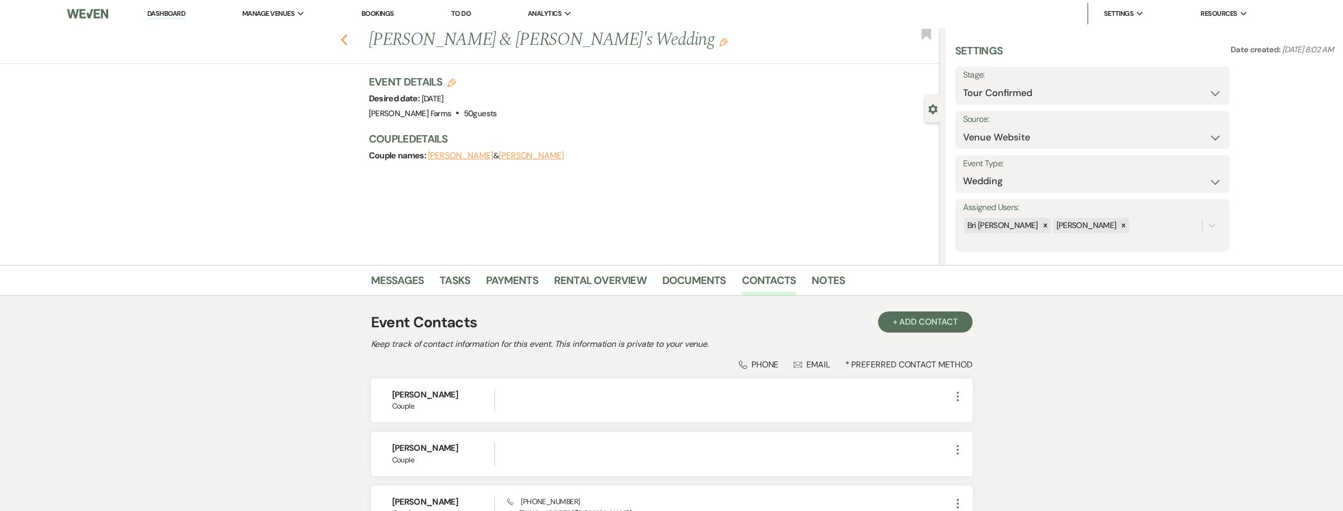
select select "2"
select select "4"
select select "2"
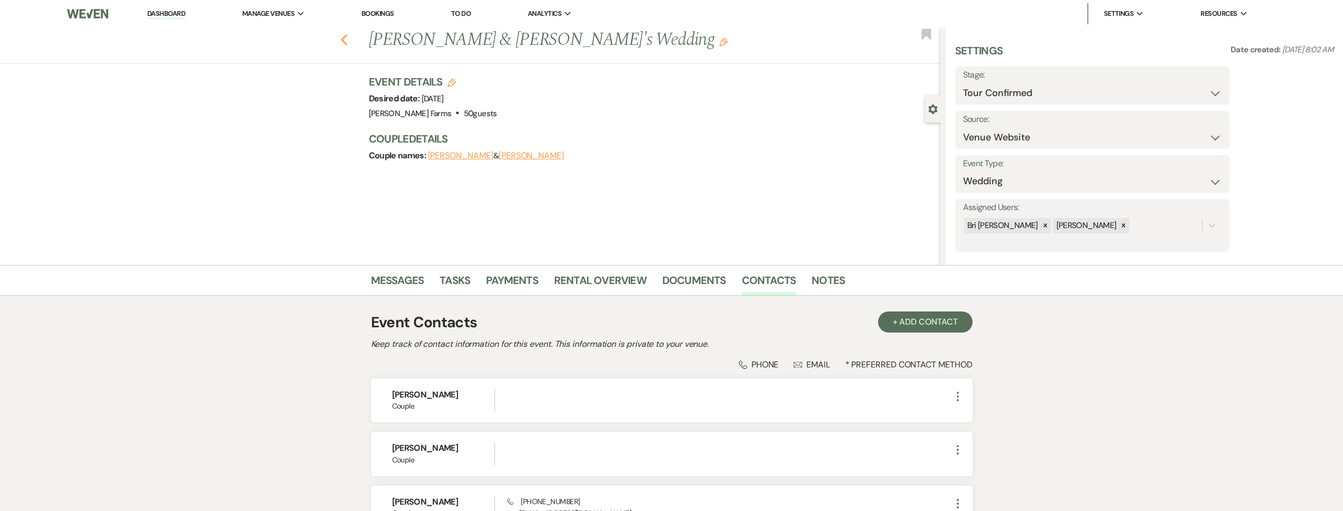
select select "2"
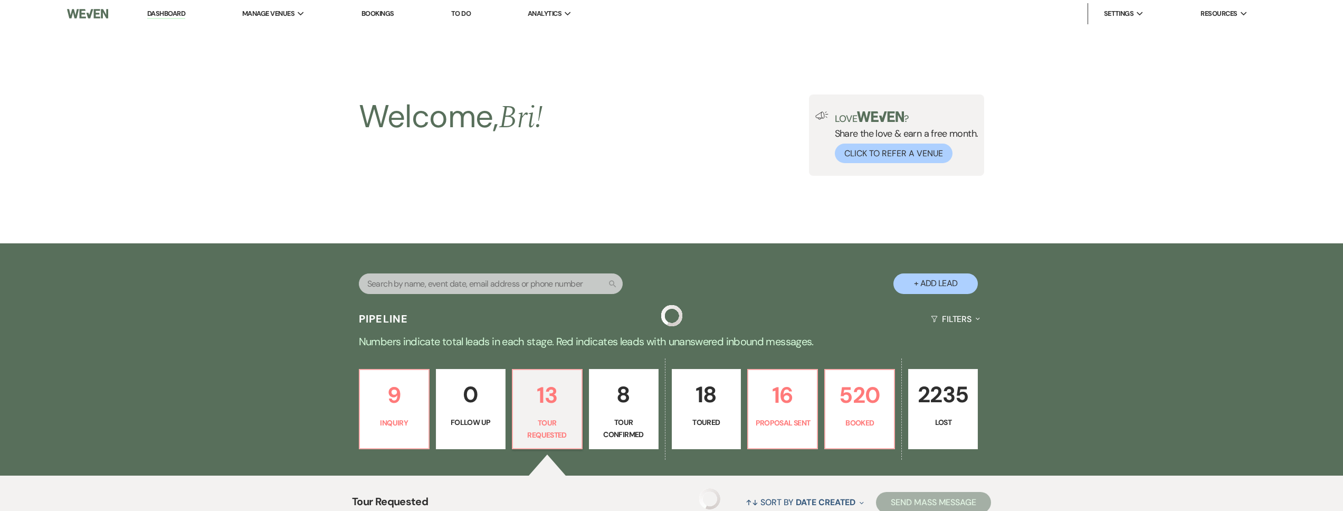
scroll to position [526, 0]
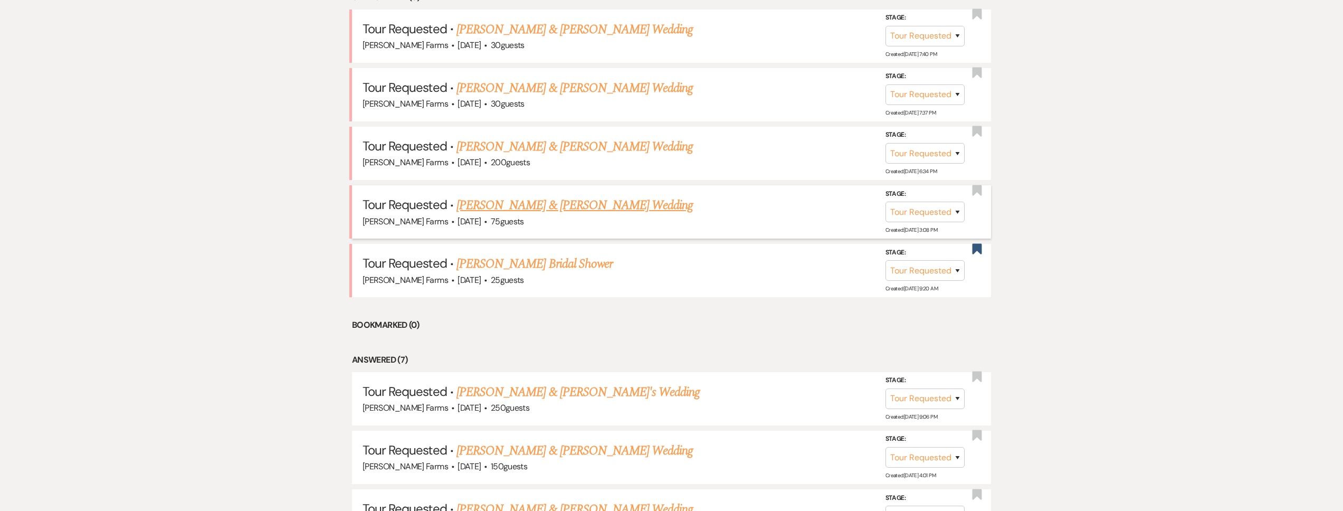
click at [600, 205] on link "Jacqueline Williams & Justin Carey's Wedding" at bounding box center [574, 205] width 236 height 19
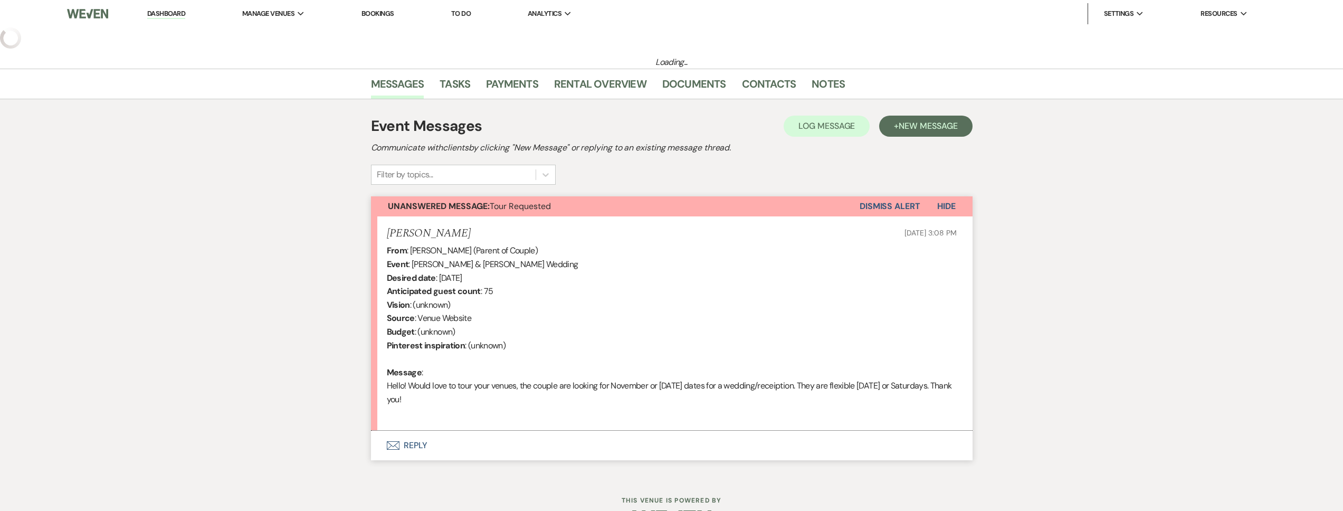
select select "2"
select select "5"
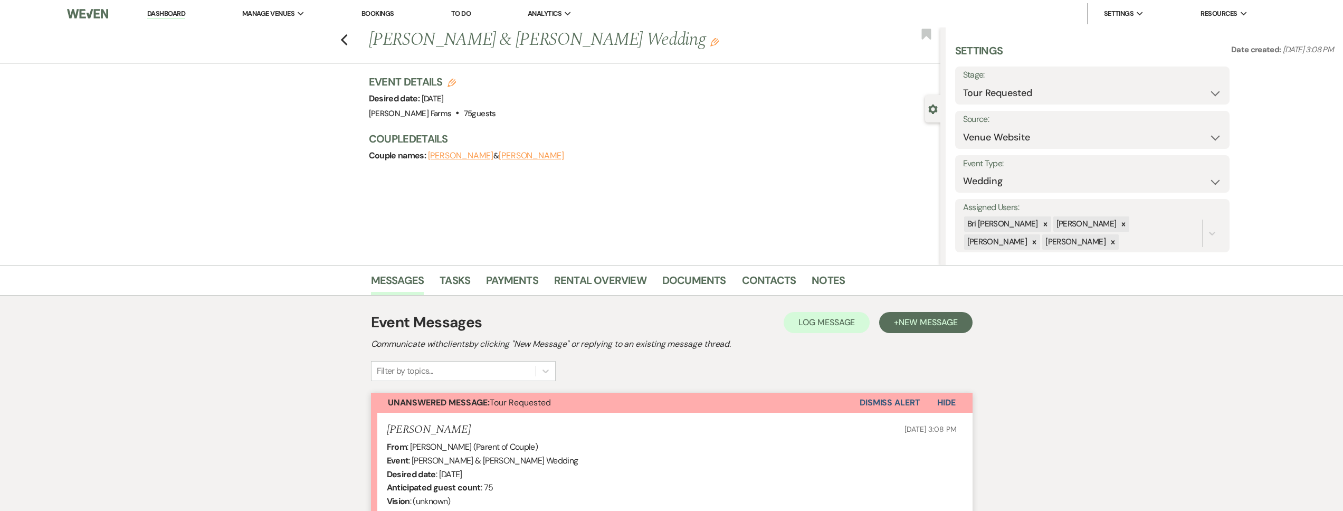
drag, startPoint x: 1005, startPoint y: 245, endPoint x: 1038, endPoint y: 235, distance: 34.6
click at [1109, 245] on icon at bounding box center [1112, 241] width 7 height 7
click at [1120, 223] on icon at bounding box center [1123, 224] width 7 height 7
click at [1120, 223] on icon at bounding box center [1123, 225] width 7 height 7
click at [1210, 224] on button "Save" at bounding box center [1201, 225] width 58 height 21
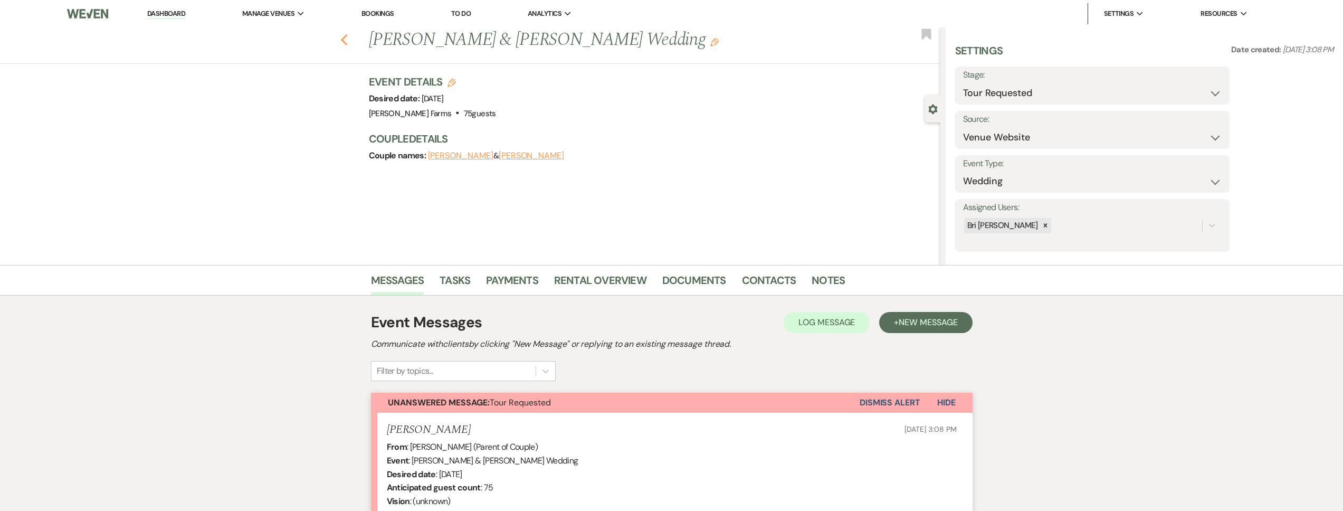
click at [348, 37] on icon "Previous" at bounding box center [344, 40] width 8 height 13
select select "2"
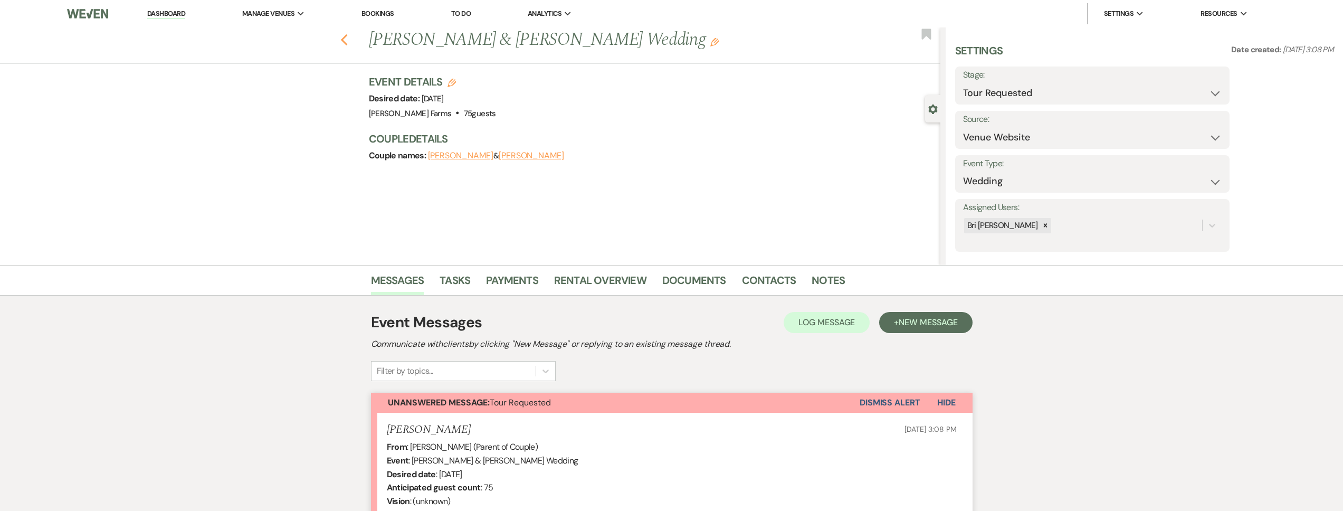
select select "2"
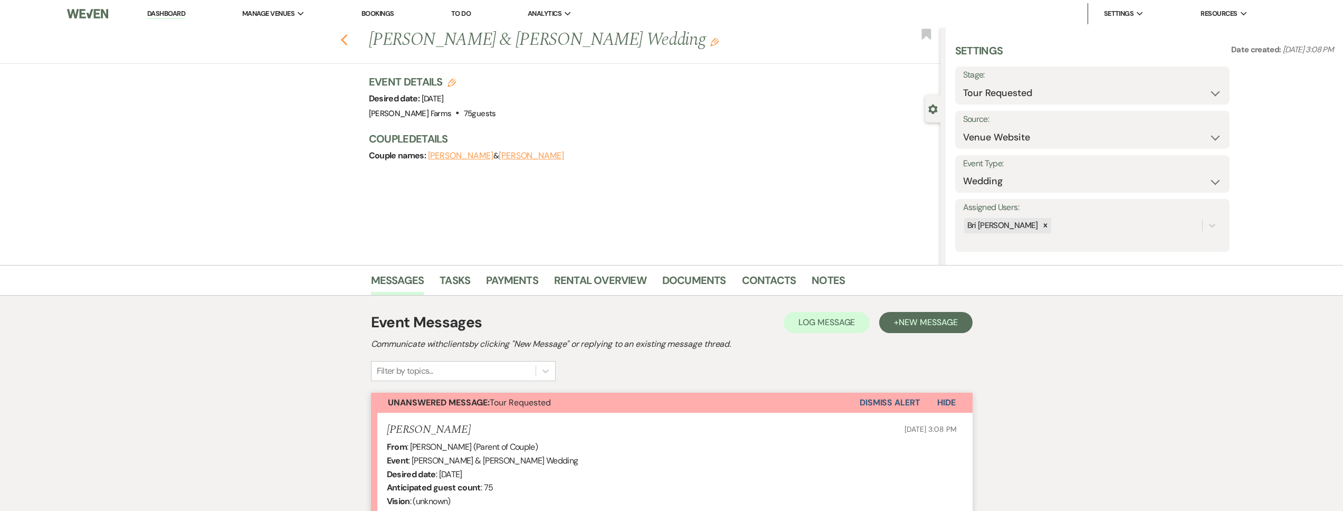
select select "2"
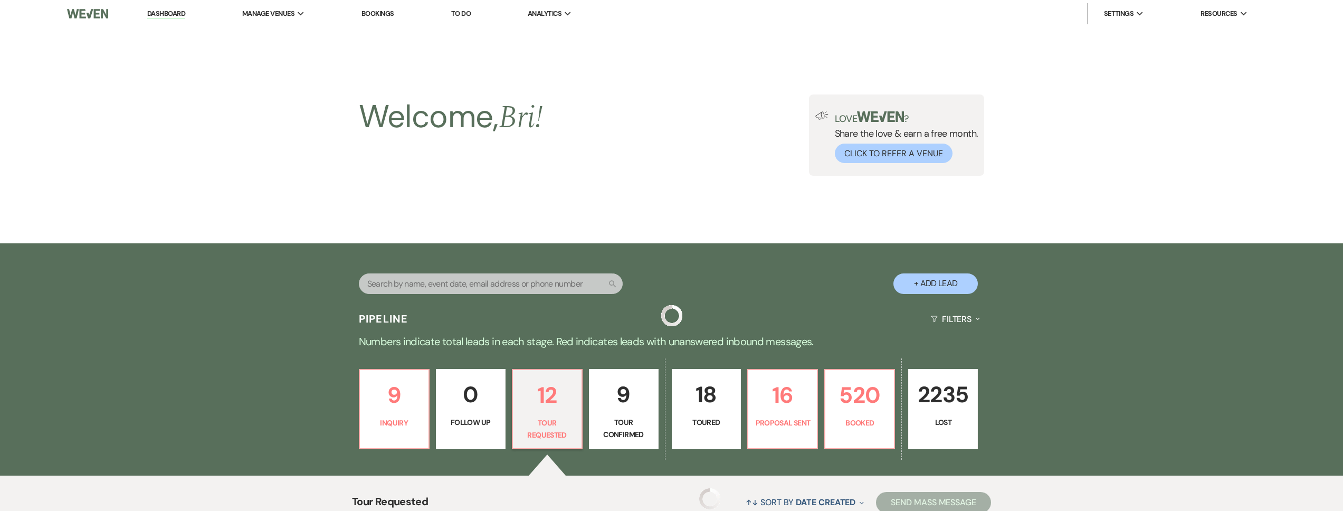
scroll to position [526, 0]
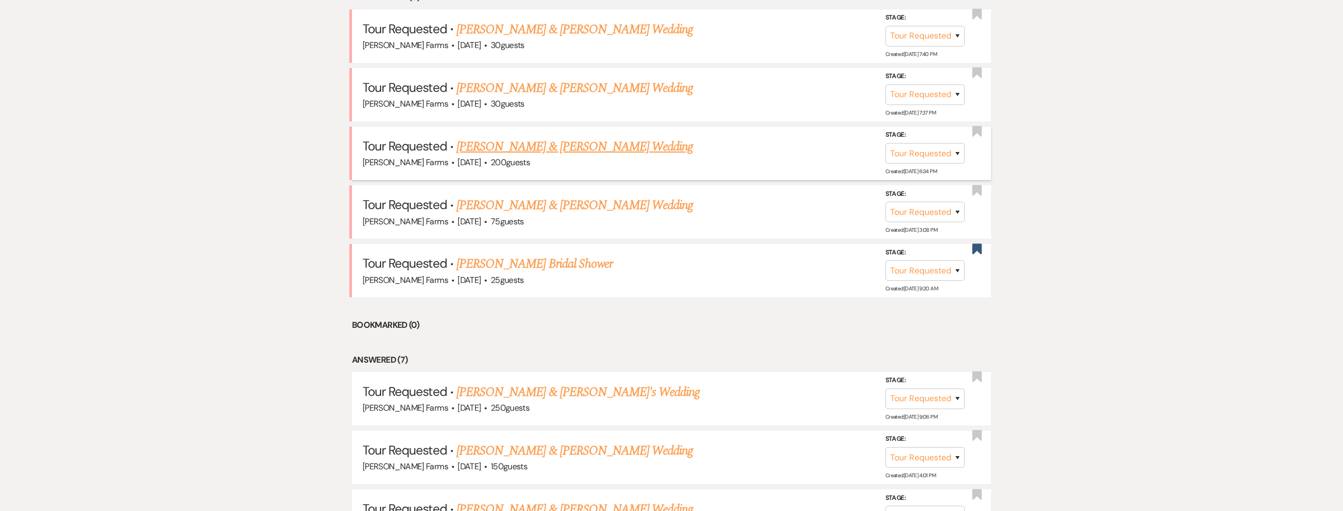
click at [569, 151] on link "James McKinley & Cynda Berry's Wedding" at bounding box center [574, 146] width 236 height 19
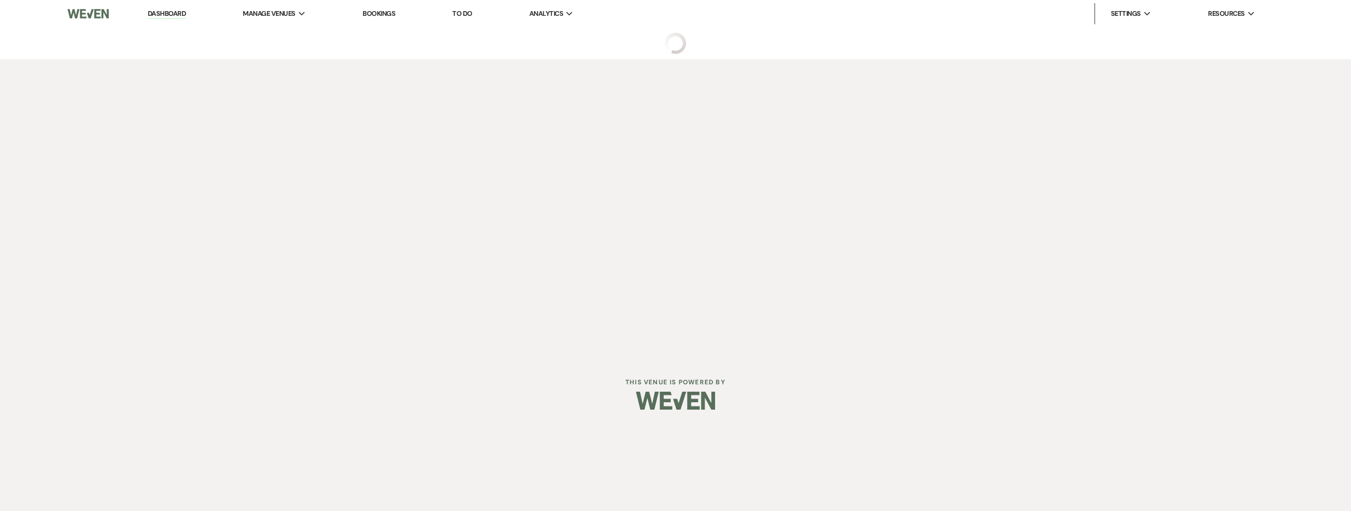
select select "2"
select select "5"
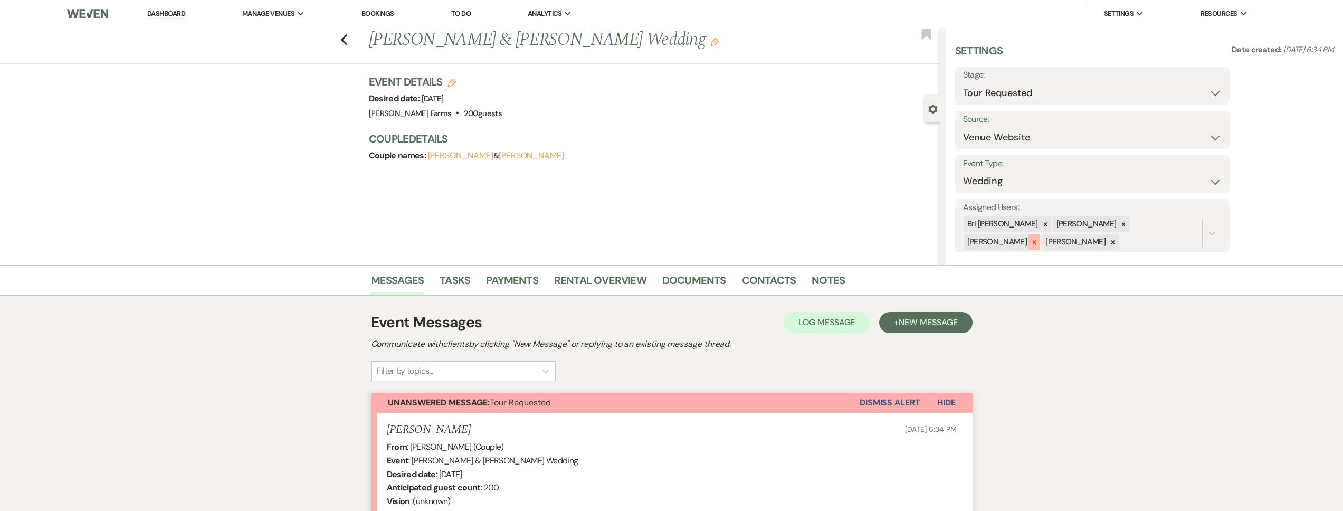
click at [1038, 238] on icon at bounding box center [1033, 241] width 7 height 7
click at [1120, 222] on icon at bounding box center [1123, 224] width 7 height 7
drag, startPoint x: 1069, startPoint y: 224, endPoint x: 1205, endPoint y: 225, distance: 135.1
click at [1117, 224] on div at bounding box center [1123, 225] width 12 height 15
click at [1214, 224] on button "Save" at bounding box center [1201, 225] width 58 height 21
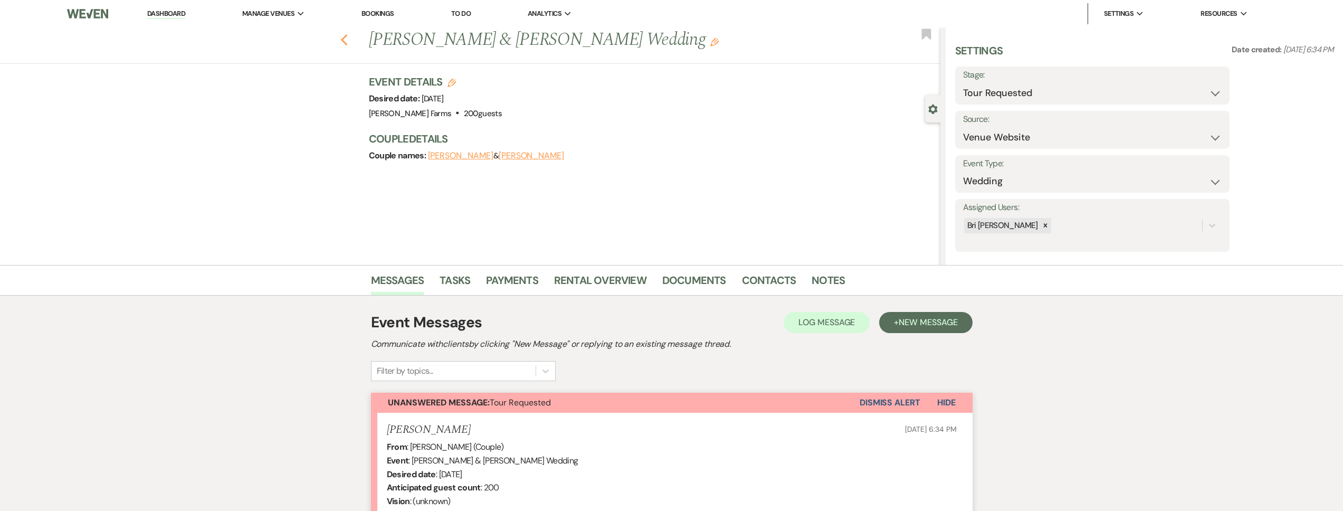
click at [347, 44] on icon "Previous" at bounding box center [344, 40] width 8 height 13
select select "2"
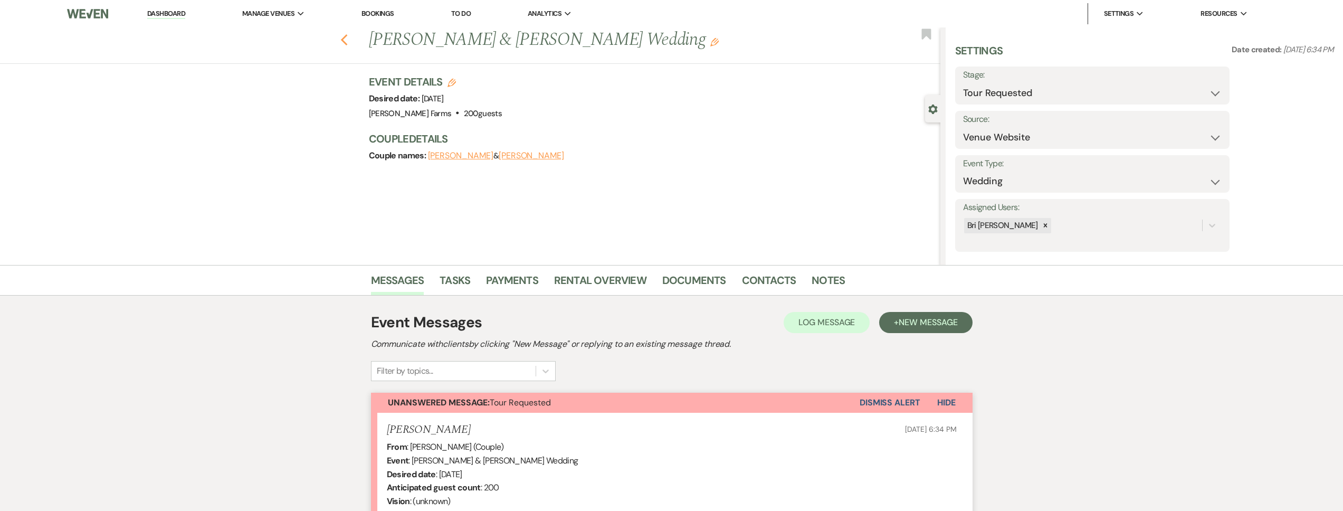
select select "2"
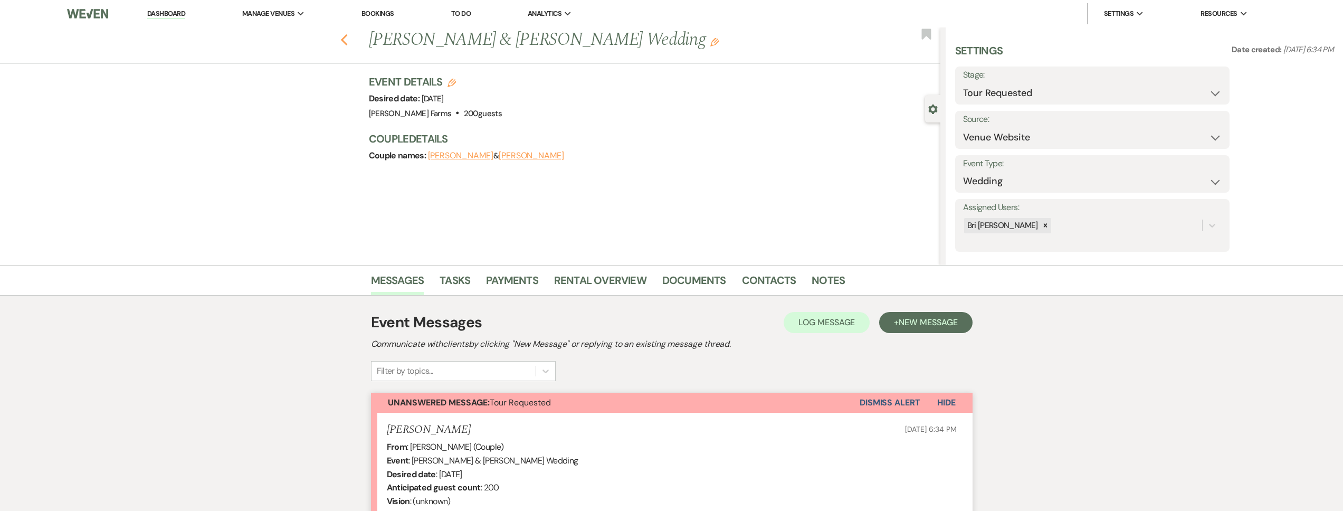
select select "2"
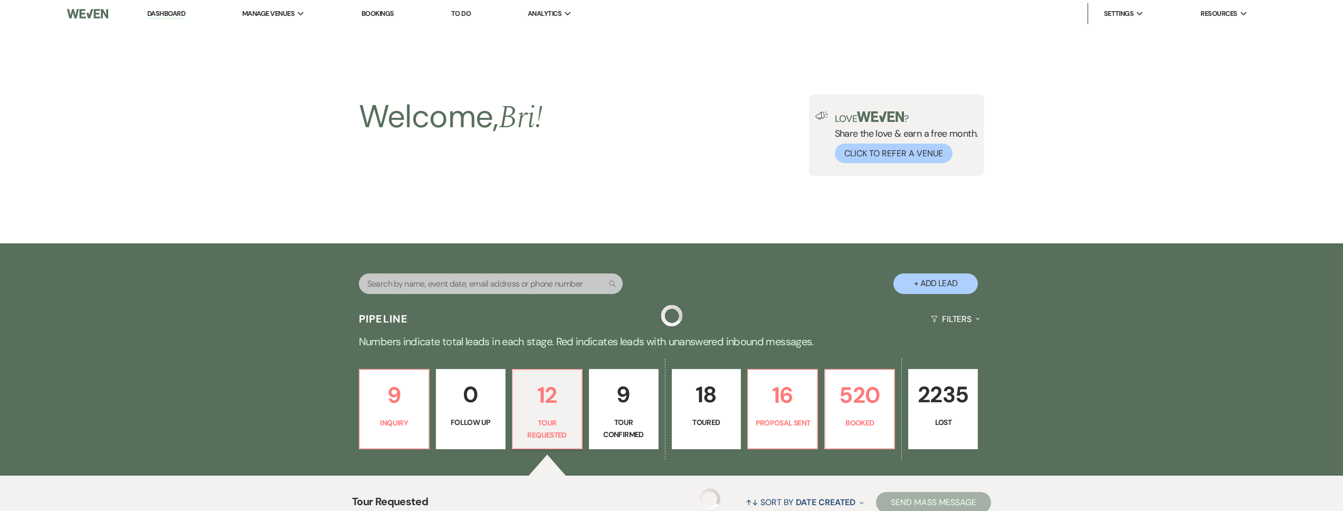
scroll to position [526, 0]
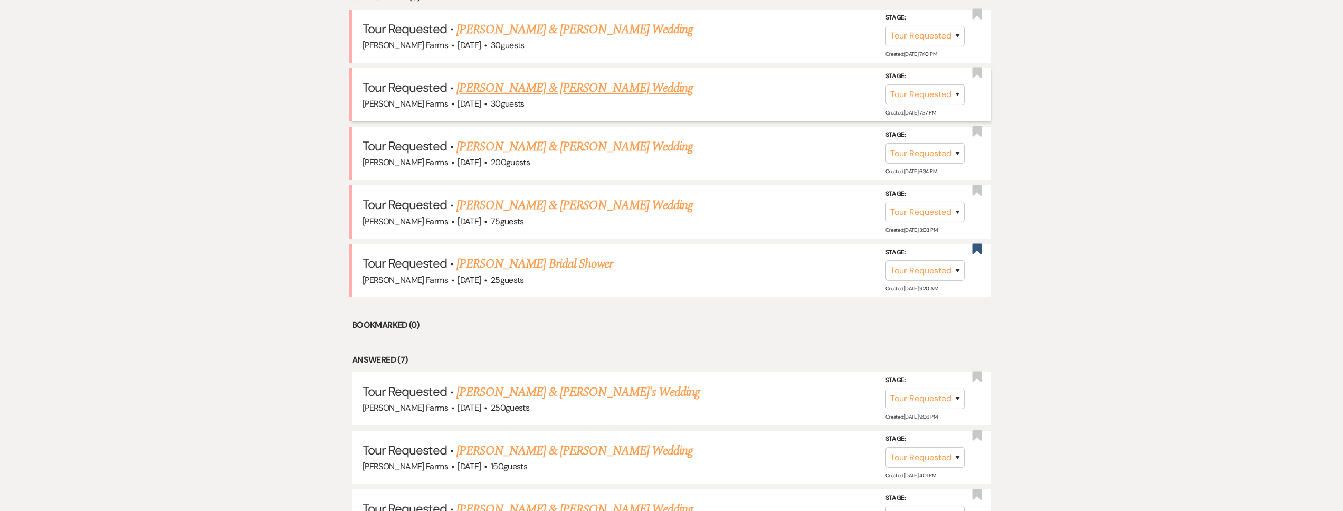
click at [591, 89] on link "Rocio Morales & Joshua Gonzalez's Wedding" at bounding box center [574, 88] width 236 height 19
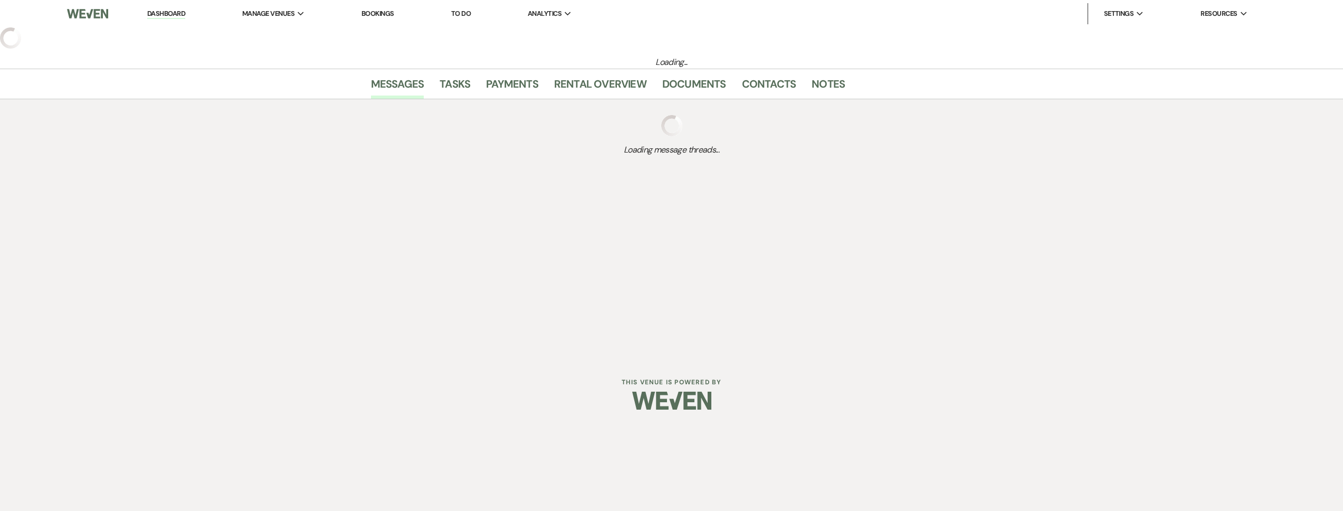
select select "2"
select select "5"
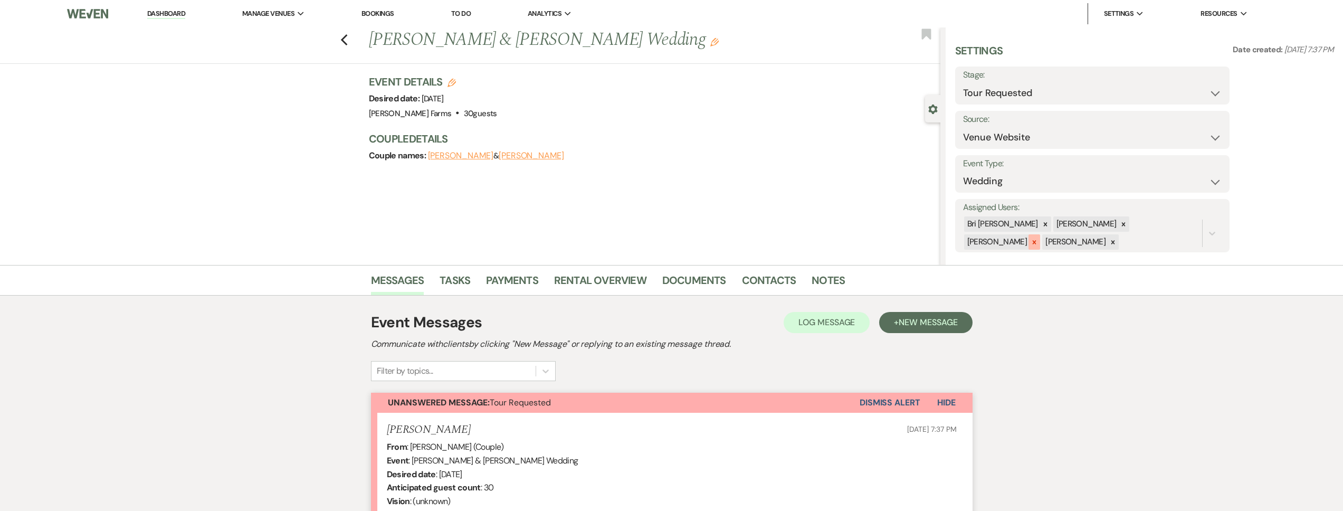
click at [1038, 238] on icon at bounding box center [1033, 241] width 7 height 7
click at [1120, 226] on icon at bounding box center [1123, 224] width 7 height 7
drag, startPoint x: 1069, startPoint y: 226, endPoint x: 1155, endPoint y: 230, distance: 86.1
click at [1117, 226] on div at bounding box center [1123, 225] width 12 height 15
click at [1204, 228] on button "Save" at bounding box center [1201, 225] width 58 height 21
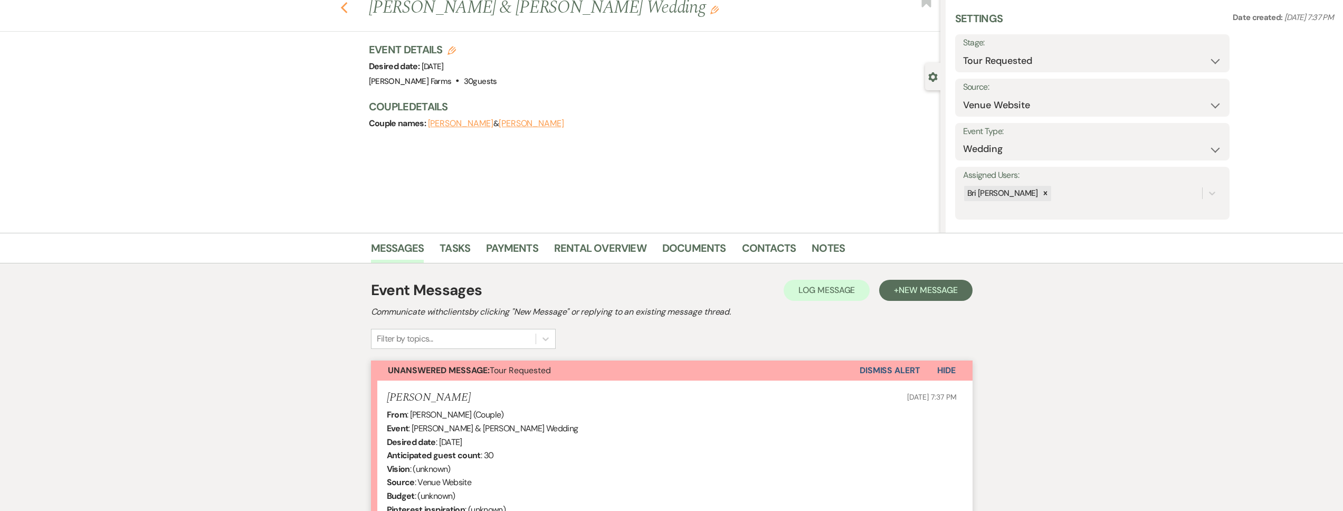
click at [347, 13] on use "button" at bounding box center [343, 8] width 7 height 12
select select "2"
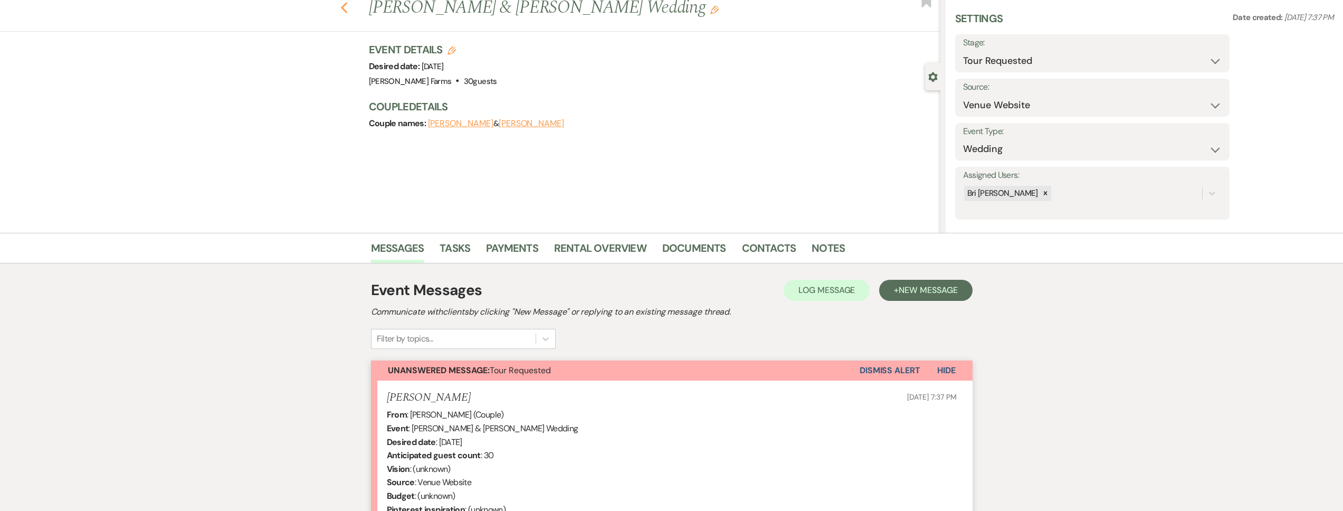
select select "2"
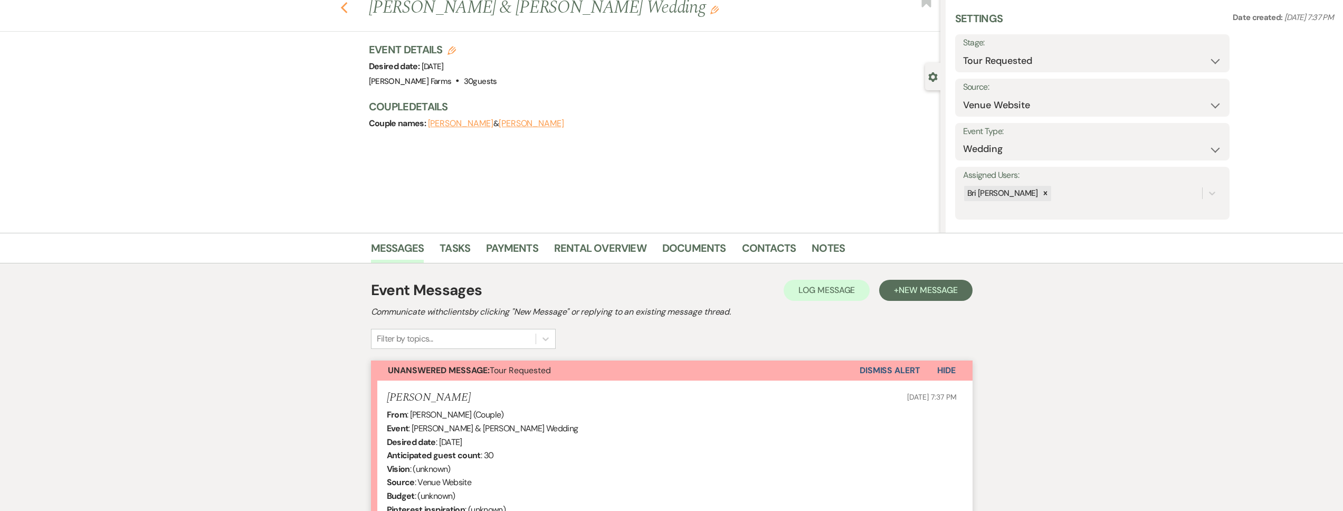
select select "2"
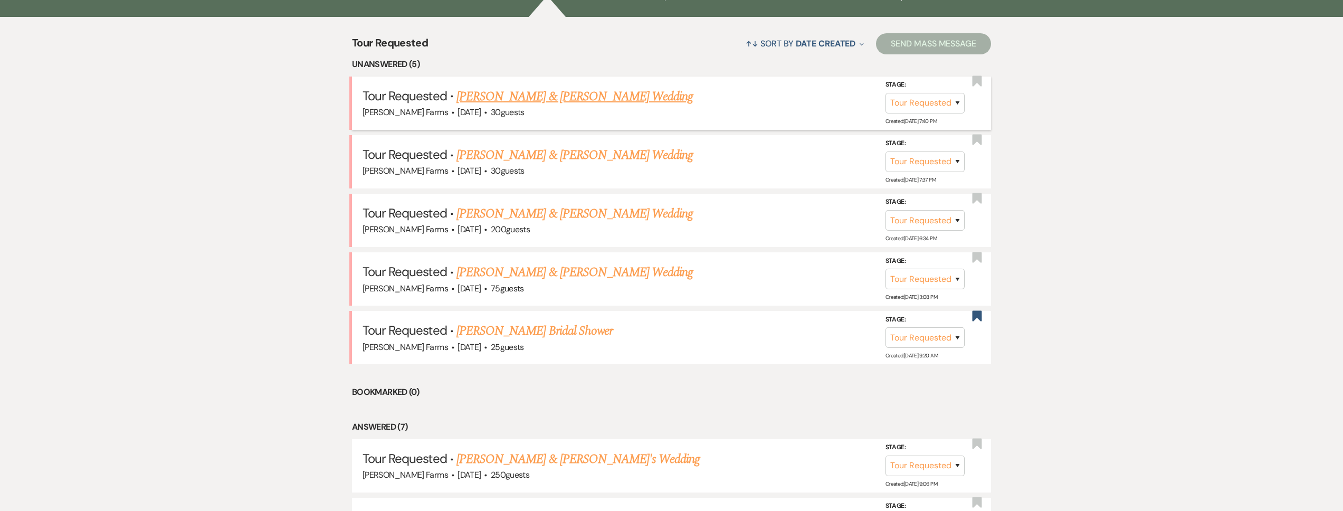
scroll to position [444, 0]
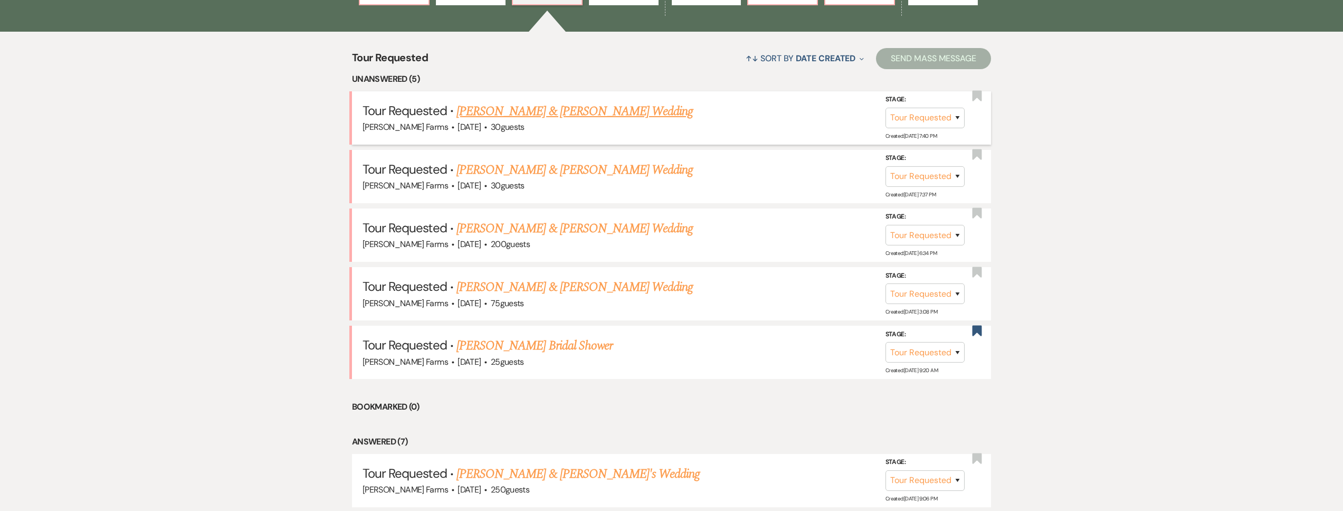
click at [575, 106] on link "Rocio Morales & Joshua Gonzalez's Wedding" at bounding box center [574, 111] width 236 height 19
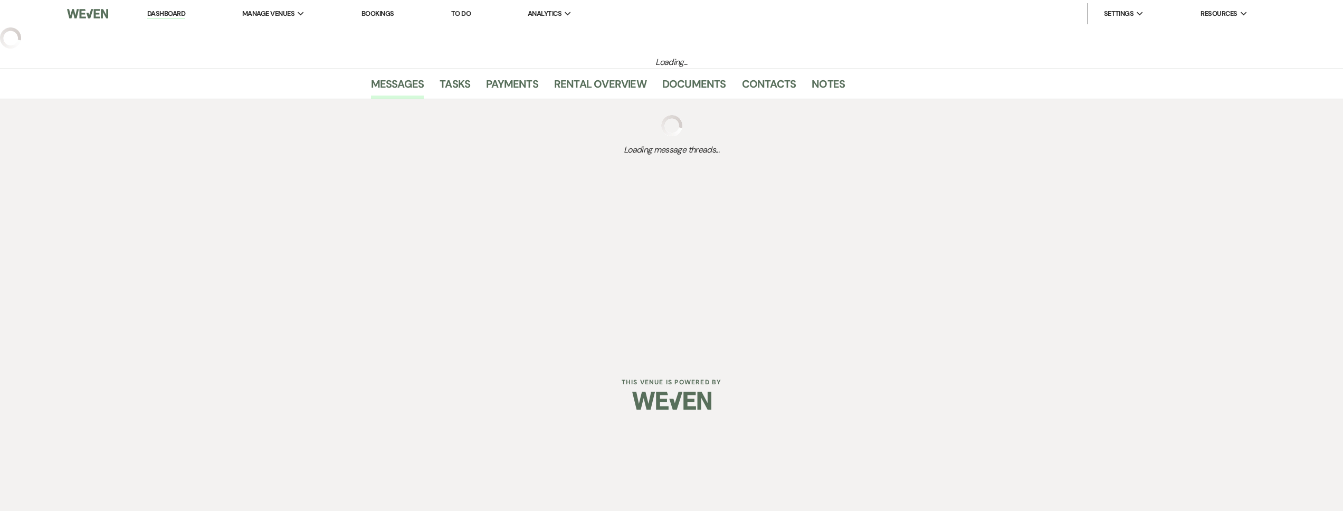
select select "2"
select select "5"
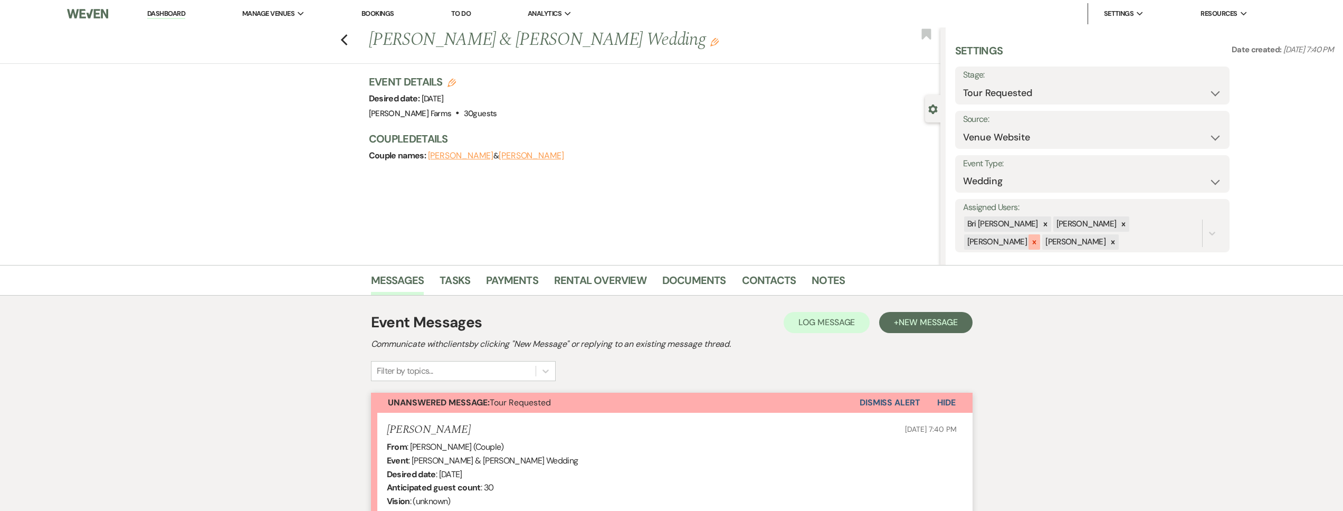
click at [1040, 234] on div at bounding box center [1034, 241] width 12 height 15
click at [1117, 223] on div at bounding box center [1123, 223] width 12 height 15
click at [1117, 222] on div at bounding box center [1123, 225] width 12 height 15
click at [1228, 237] on form "Assigned Users: option Kylee Fox, deselected. 0 results available. Select is fo…" at bounding box center [1092, 225] width 274 height 53
click at [1208, 226] on button "Save" at bounding box center [1201, 225] width 58 height 21
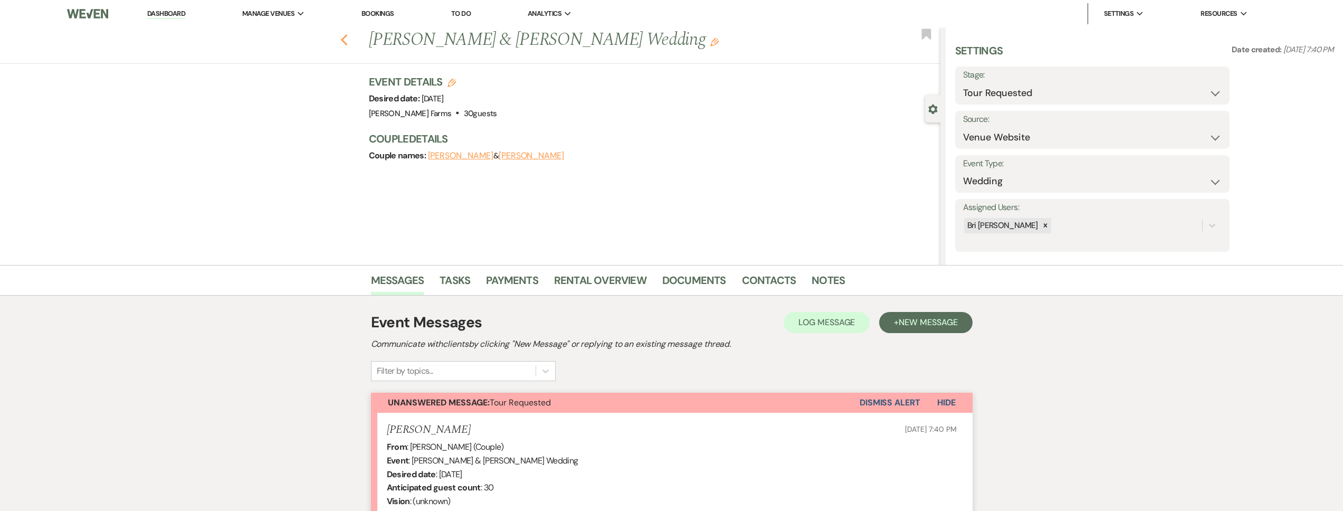
click at [346, 37] on icon "Previous" at bounding box center [344, 40] width 8 height 13
select select "2"
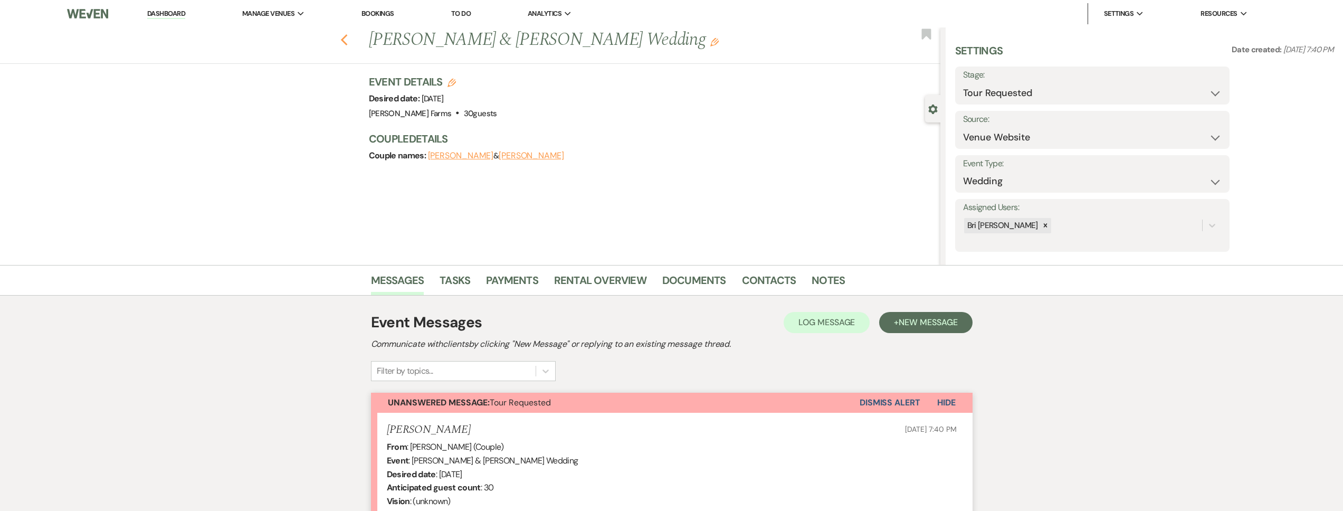
select select "2"
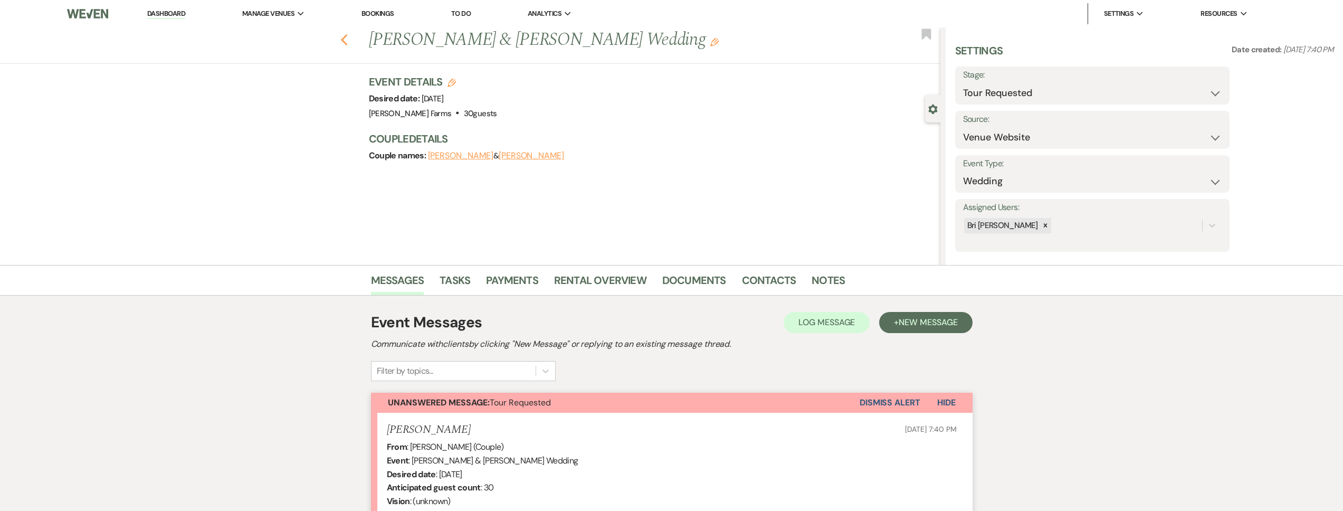
select select "2"
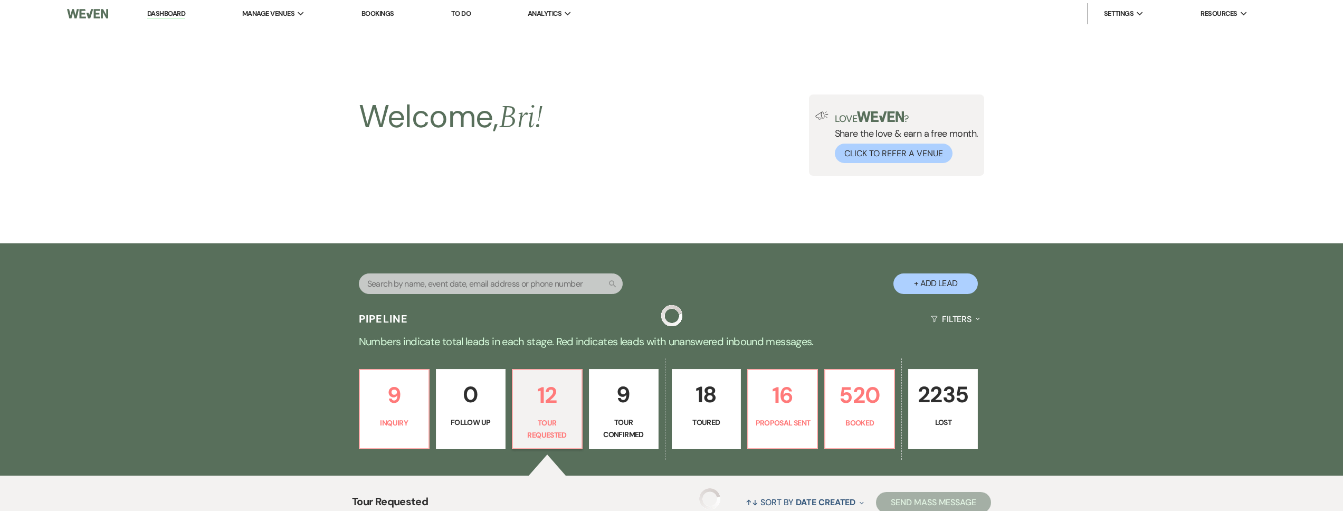
scroll to position [444, 0]
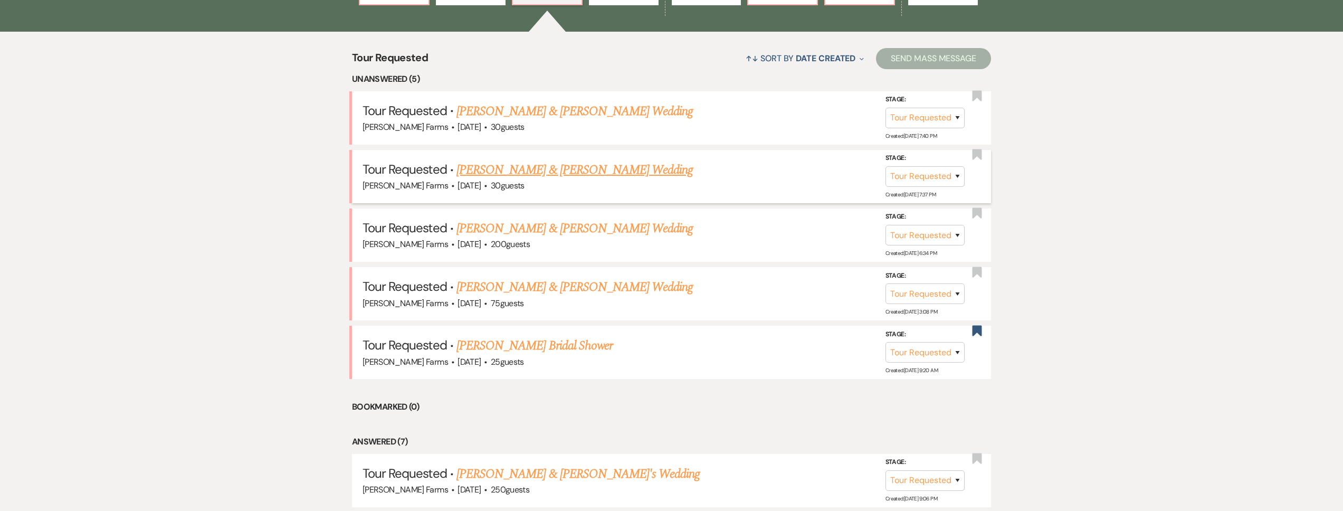
click at [578, 171] on link "Rocio Morales & Joshua Gonzalez's Wedding" at bounding box center [574, 169] width 236 height 19
select select "2"
select select "5"
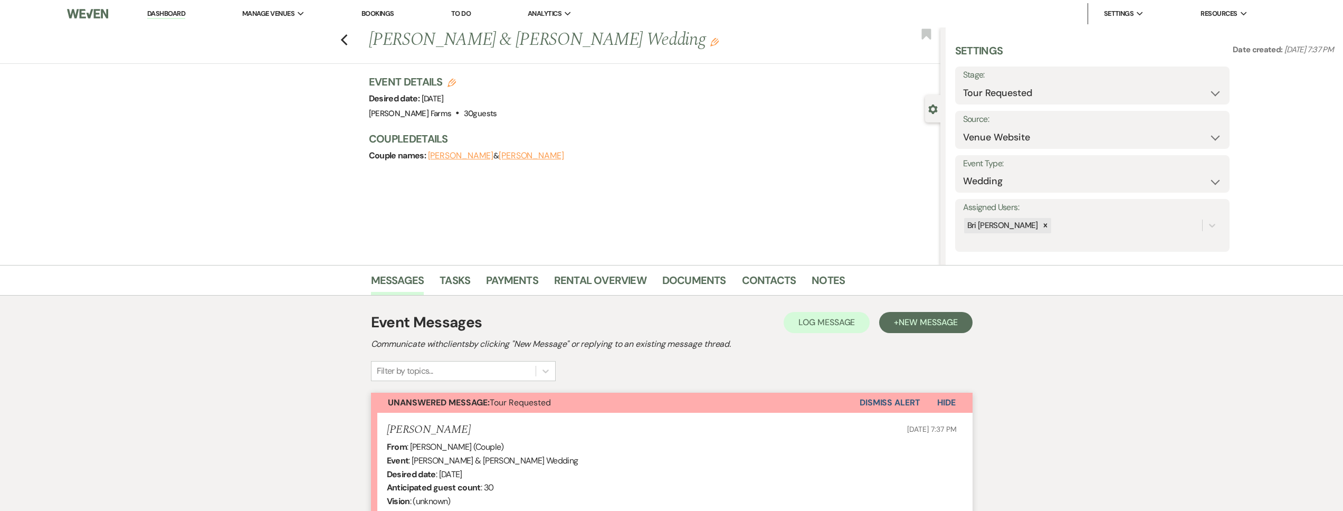
click at [895, 407] on button "Dismiss Alert" at bounding box center [889, 403] width 61 height 20
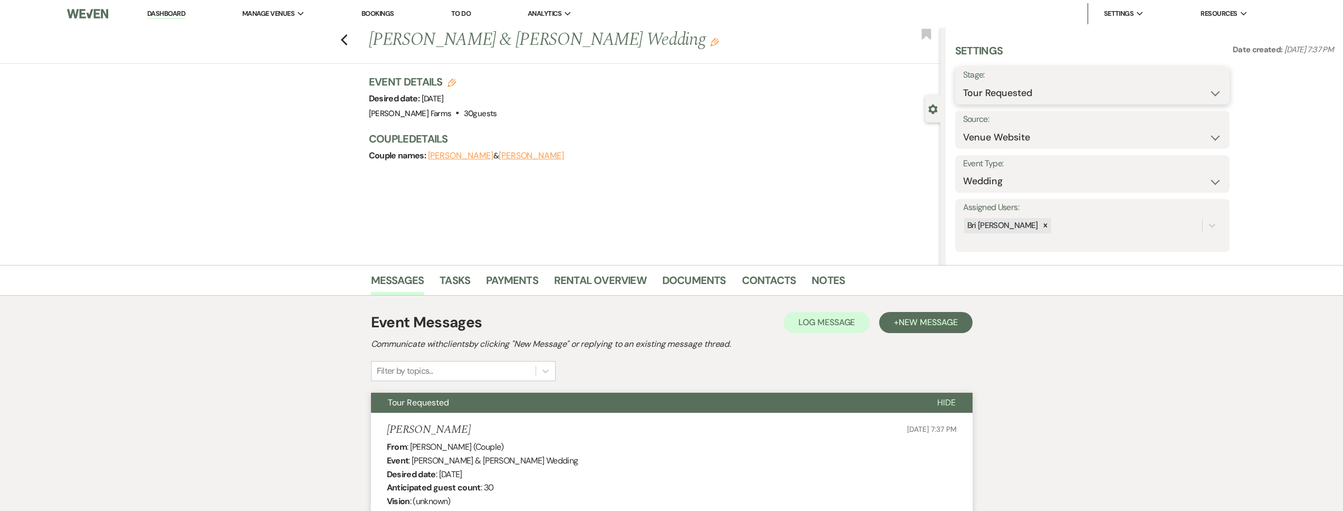
click at [1016, 97] on select "Inquiry Follow Up Tour Requested Tour Confirmed Toured Proposal Sent Booked Lost" at bounding box center [1092, 93] width 259 height 21
select select "8"
click at [963, 83] on select "Inquiry Follow Up Tour Requested Tour Confirmed Toured Proposal Sent Booked Lost" at bounding box center [1092, 93] width 259 height 21
click at [1013, 142] on select "Booked Elsewhere Budget Date Unavailable No Response Not a Good Match Capacity …" at bounding box center [1059, 137] width 193 height 21
select select "4"
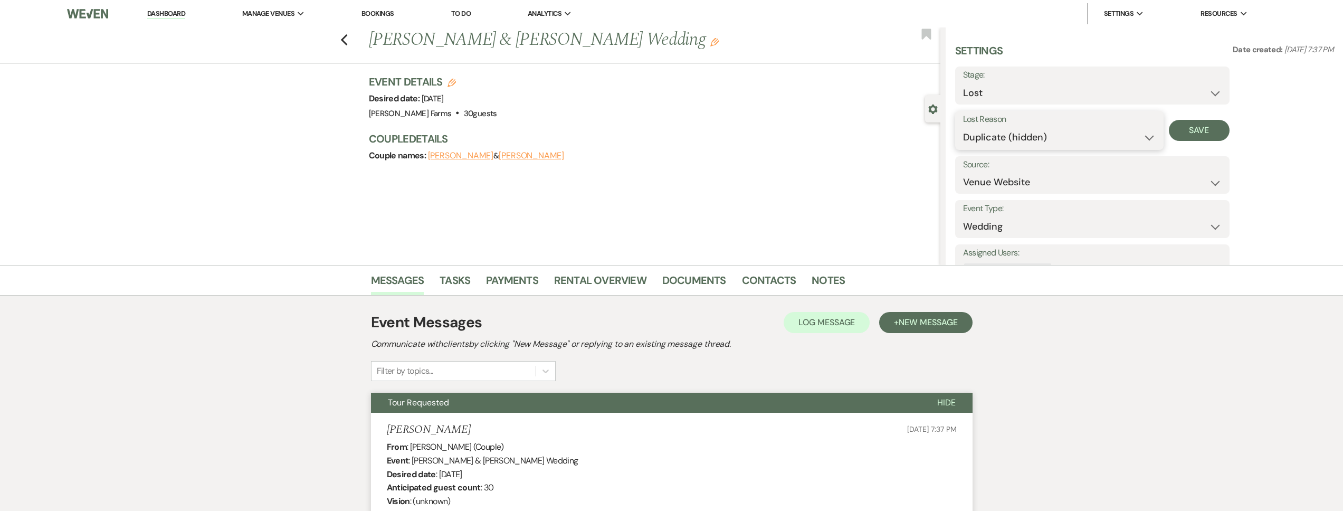
click at [963, 127] on select "Booked Elsewhere Budget Date Unavailable No Response Not a Good Match Capacity …" at bounding box center [1059, 137] width 193 height 21
click at [1228, 128] on button "Save" at bounding box center [1199, 130] width 61 height 21
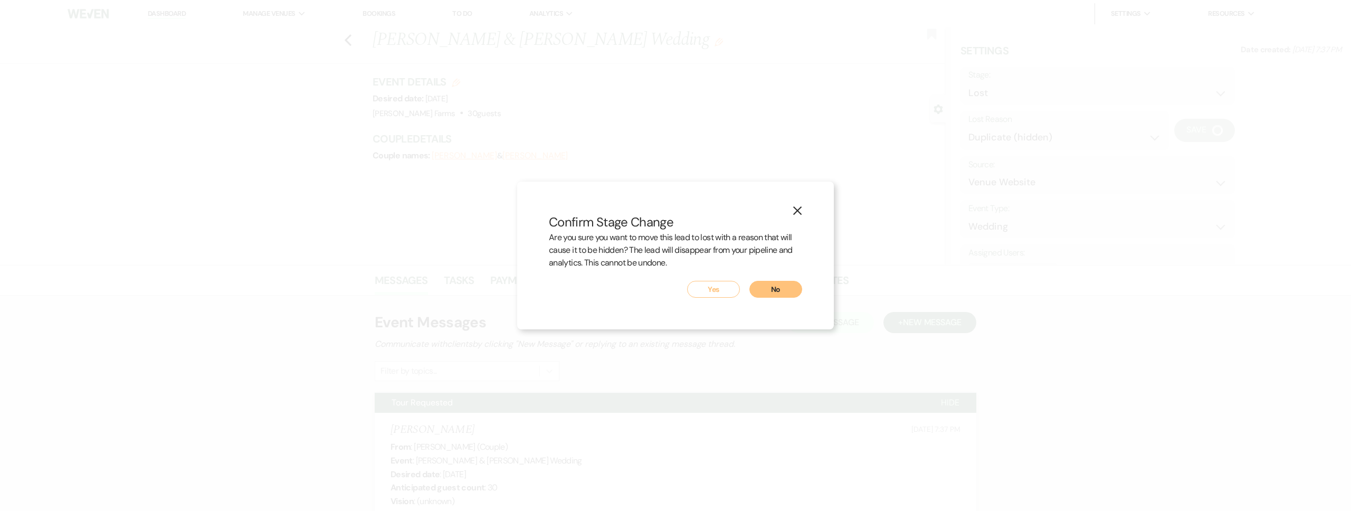
click at [708, 284] on button "Yes" at bounding box center [713, 289] width 53 height 17
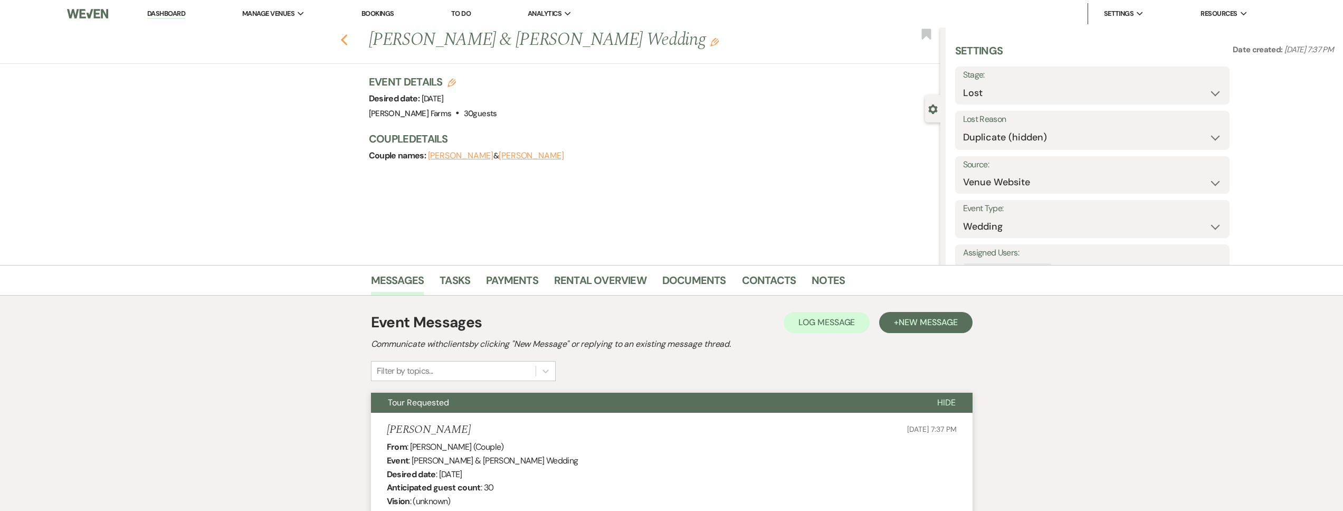
click at [346, 39] on use "button" at bounding box center [343, 40] width 7 height 12
select select "2"
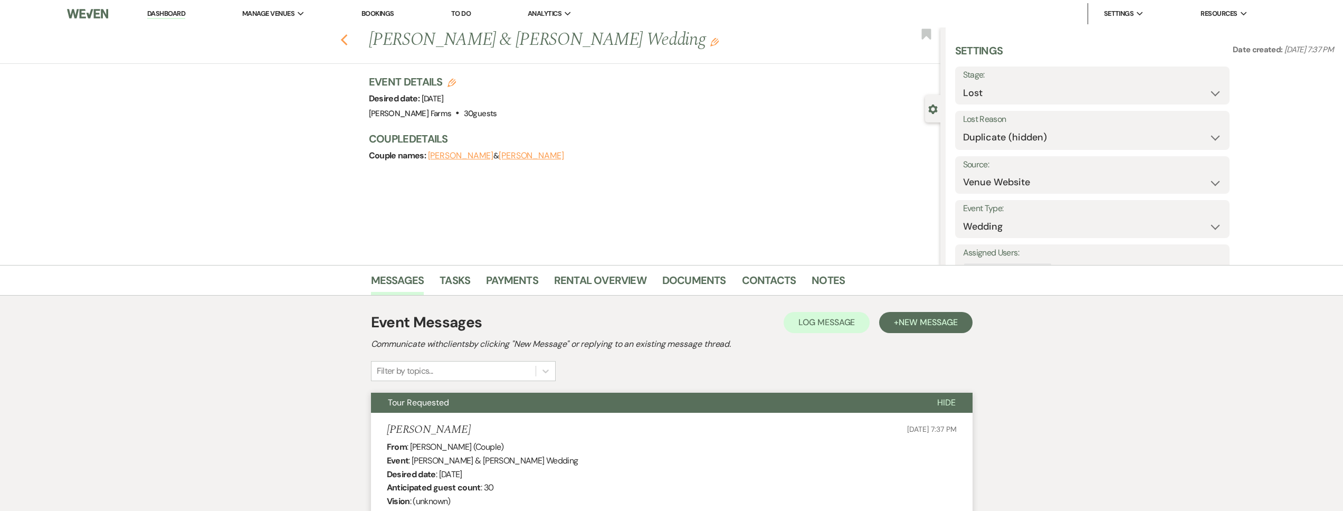
select select "8"
select select "4"
select select "2"
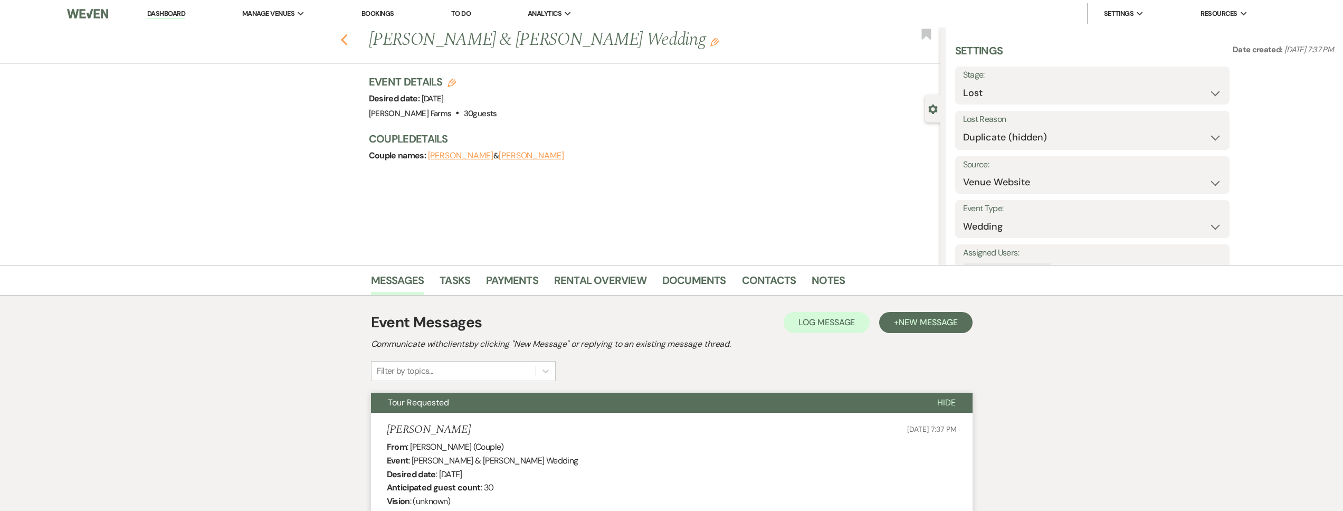
select select "2"
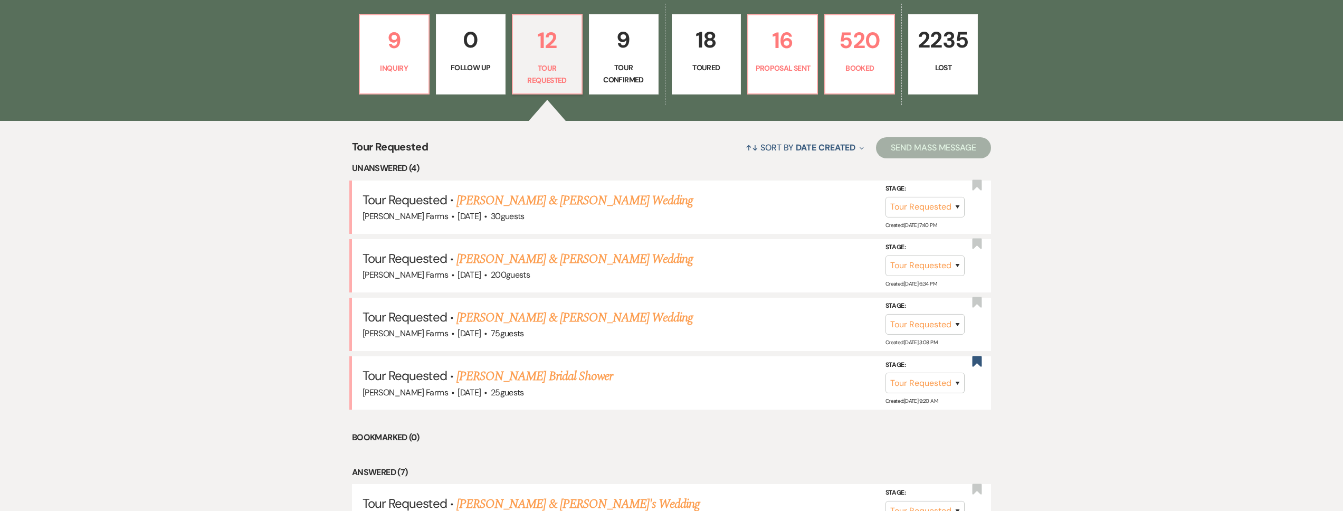
scroll to position [352, 0]
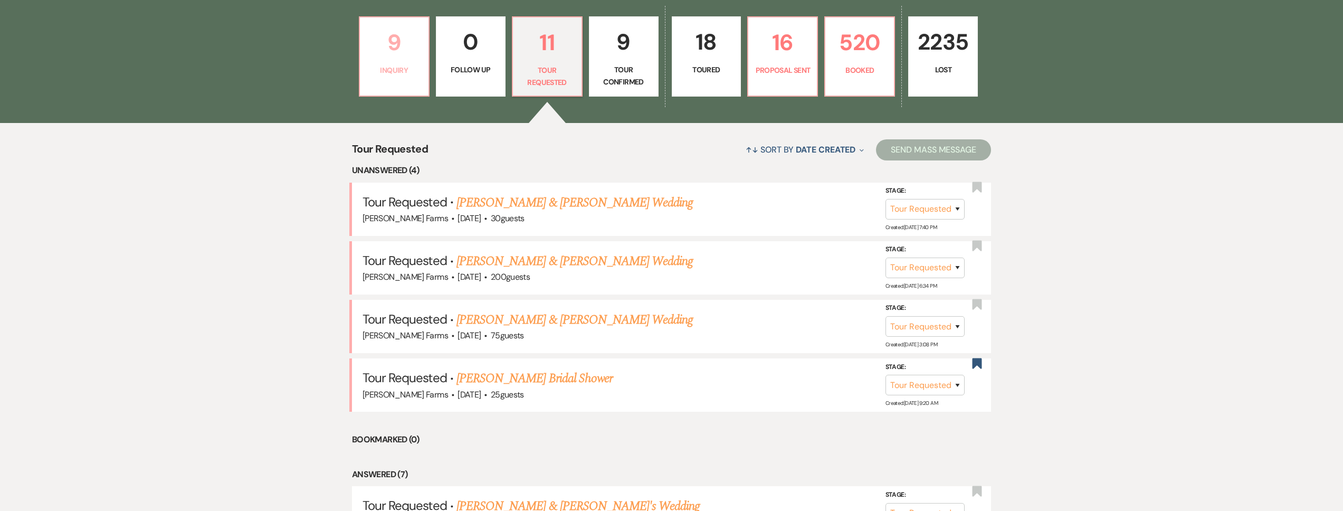
click at [407, 54] on p "9" at bounding box center [394, 42] width 56 height 35
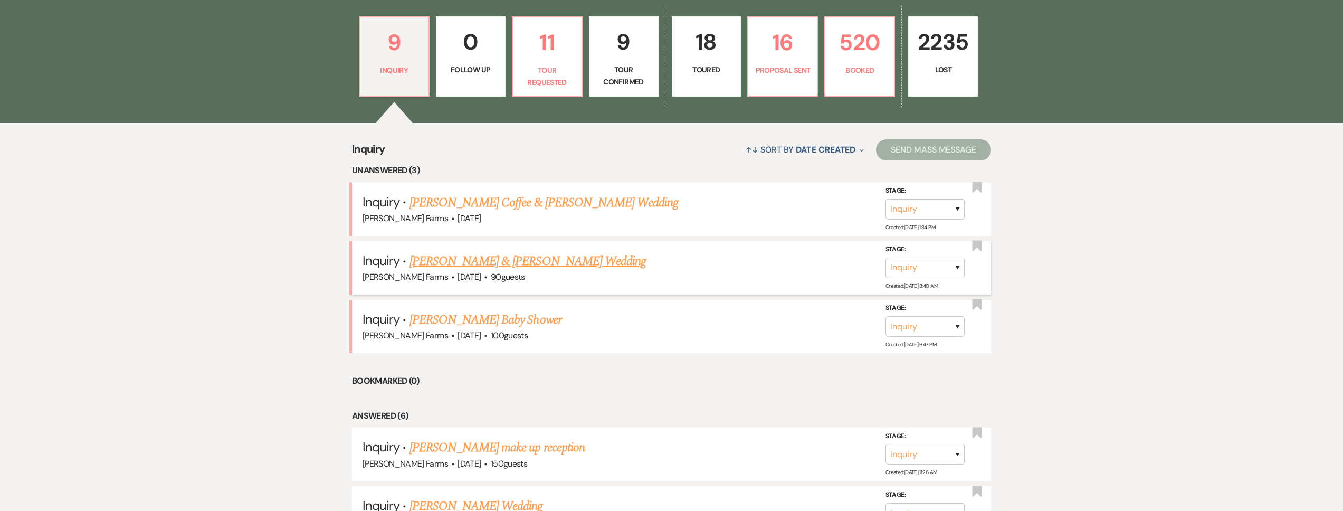
click at [561, 259] on link "Luke Robertson & Scarlett Sykes's Wedding" at bounding box center [527, 261] width 236 height 19
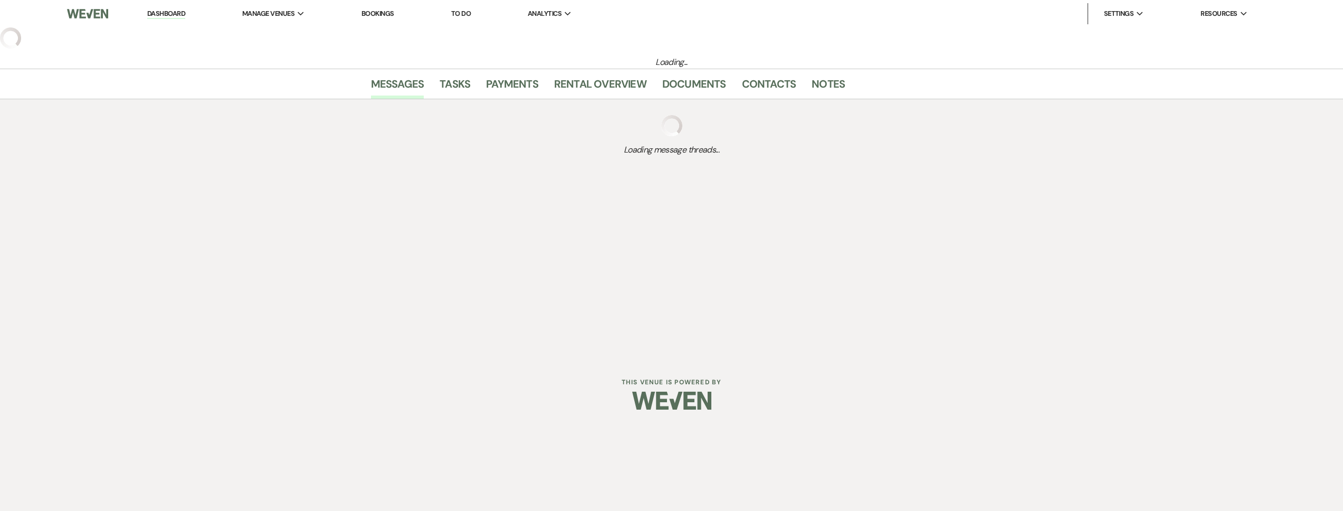
select select "5"
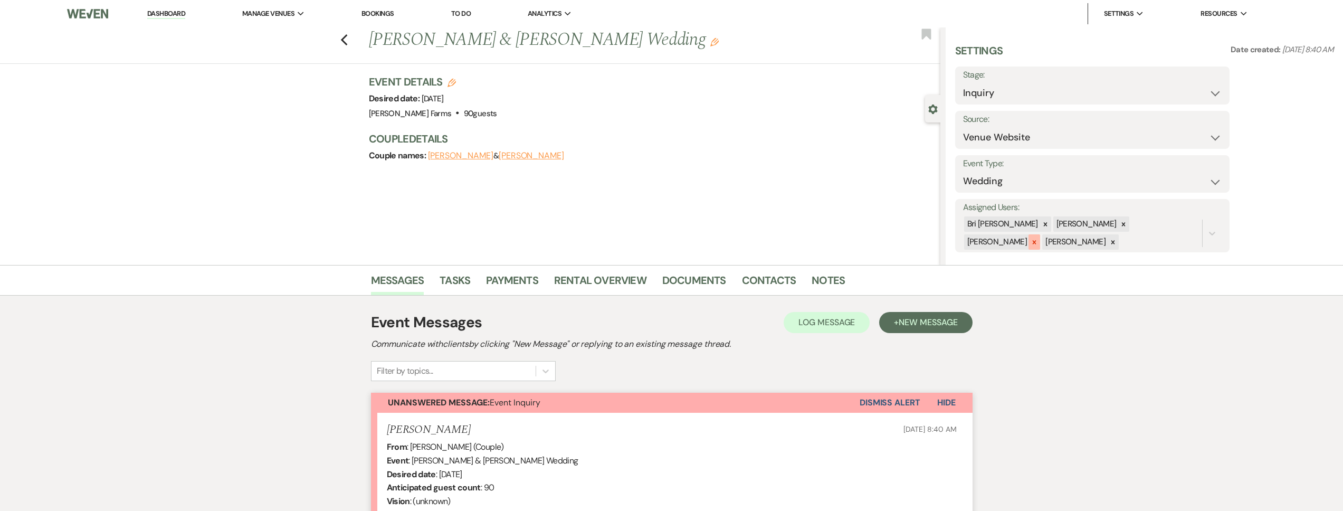
click at [1036, 240] on icon at bounding box center [1035, 242] width 4 height 4
click at [1122, 223] on icon at bounding box center [1124, 224] width 4 height 4
drag, startPoint x: 1066, startPoint y: 223, endPoint x: 1182, endPoint y: 228, distance: 116.2
click at [1120, 223] on icon at bounding box center [1123, 225] width 7 height 7
click at [1191, 227] on button "Save" at bounding box center [1201, 225] width 58 height 21
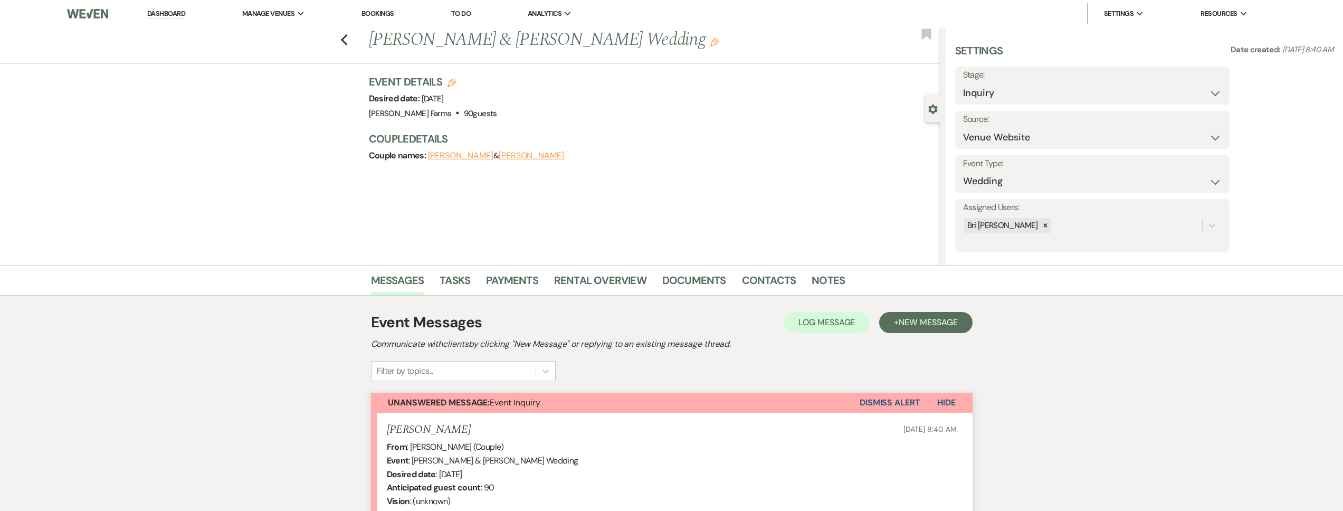
click at [341, 34] on div "Previous Luke Robertson & Scarlett Sykes's Wedding Edit Bookmark" at bounding box center [467, 45] width 945 height 36
click at [346, 39] on use "button" at bounding box center [343, 40] width 7 height 12
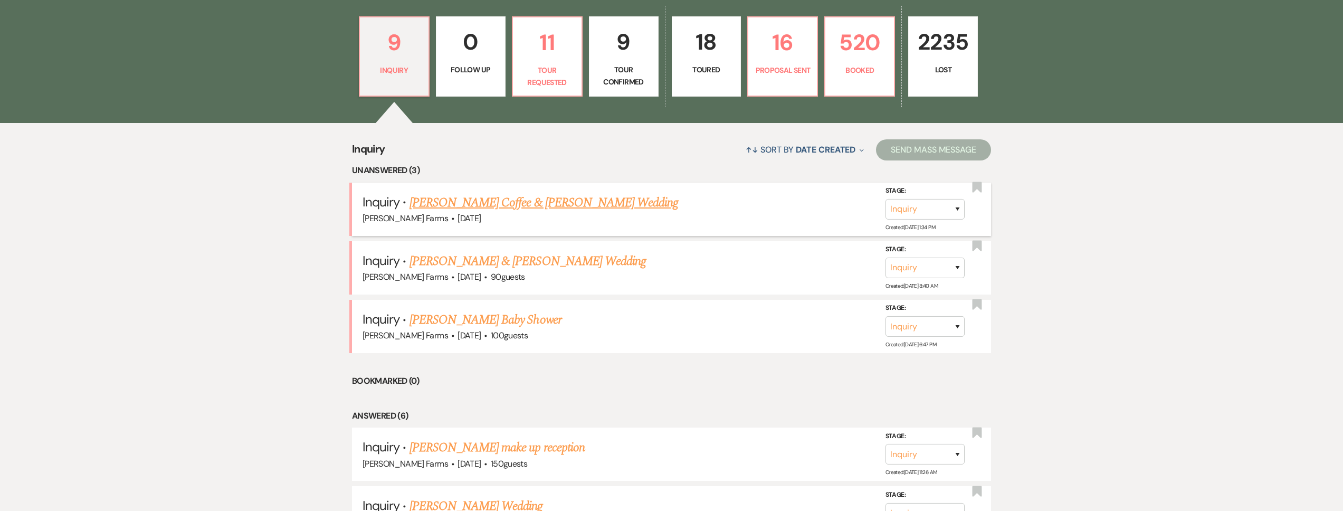
click at [509, 199] on link "Kyle Coffee & Cayla Zegarac's Wedding" at bounding box center [543, 202] width 269 height 19
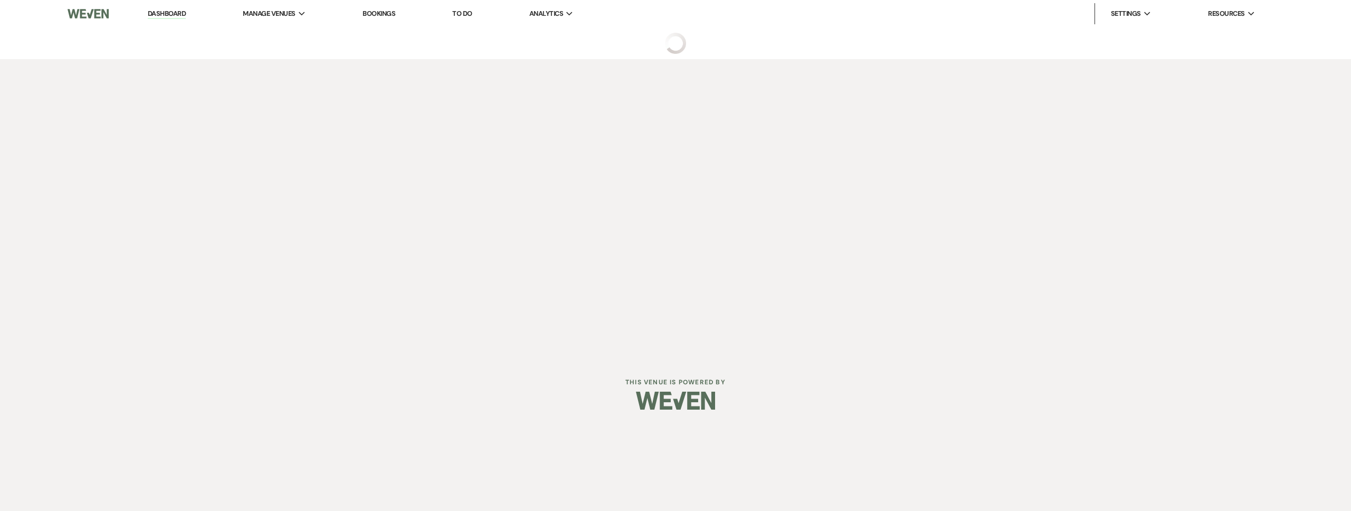
select select "5"
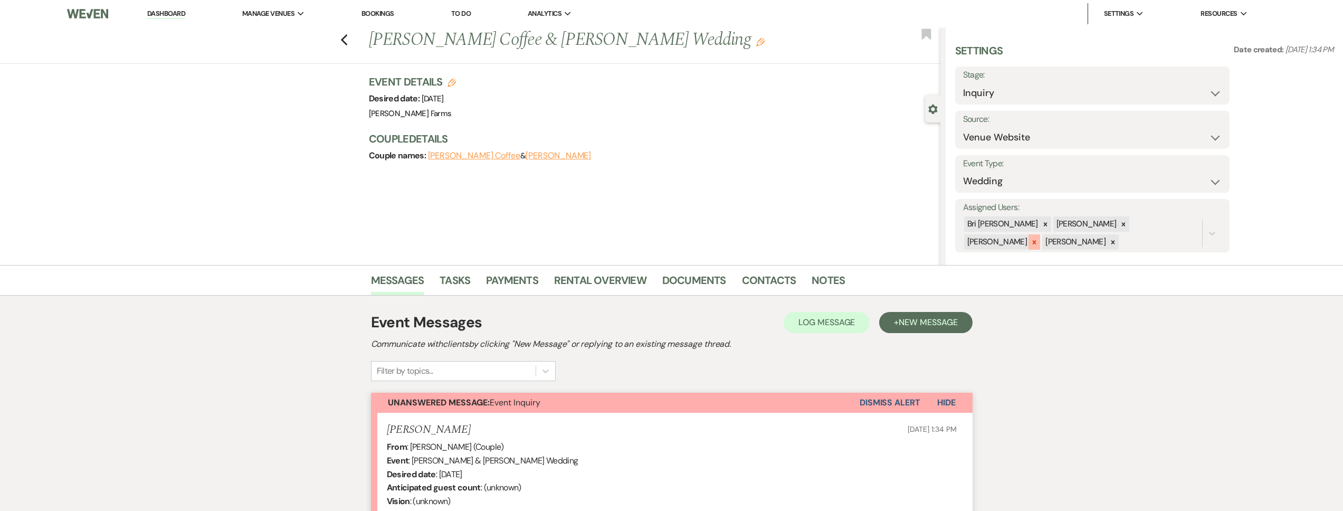
click at [1040, 234] on div at bounding box center [1034, 241] width 12 height 15
drag, startPoint x: 1103, startPoint y: 221, endPoint x: 1096, endPoint y: 223, distance: 7.0
click at [1120, 221] on icon at bounding box center [1123, 224] width 7 height 7
click at [1117, 221] on div at bounding box center [1123, 225] width 12 height 15
click at [1219, 227] on button "Save" at bounding box center [1201, 225] width 58 height 21
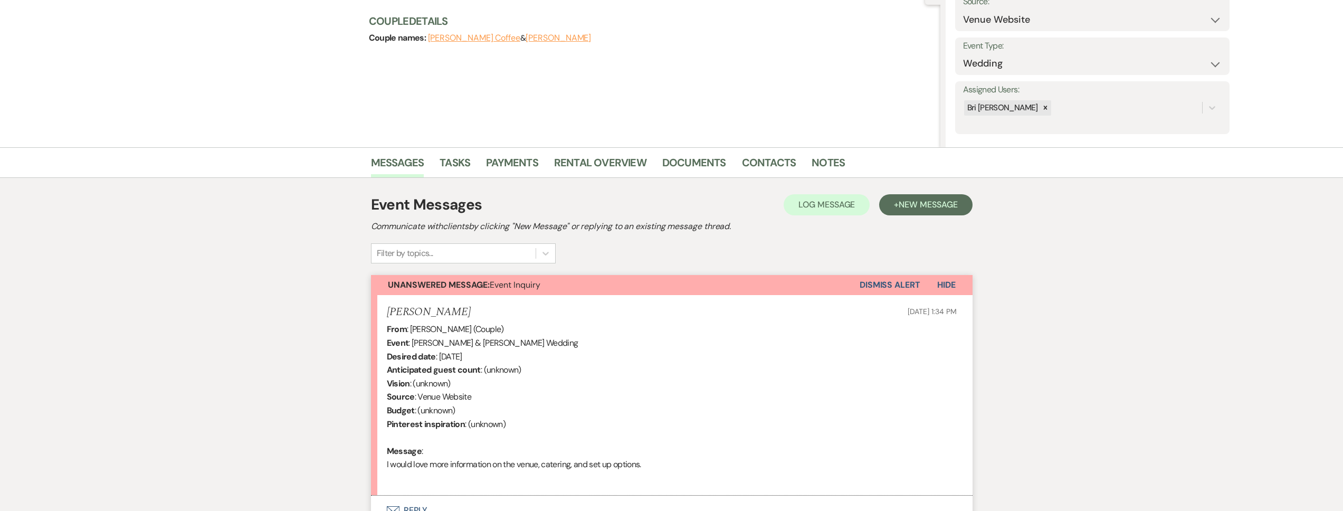
scroll to position [216, 0]
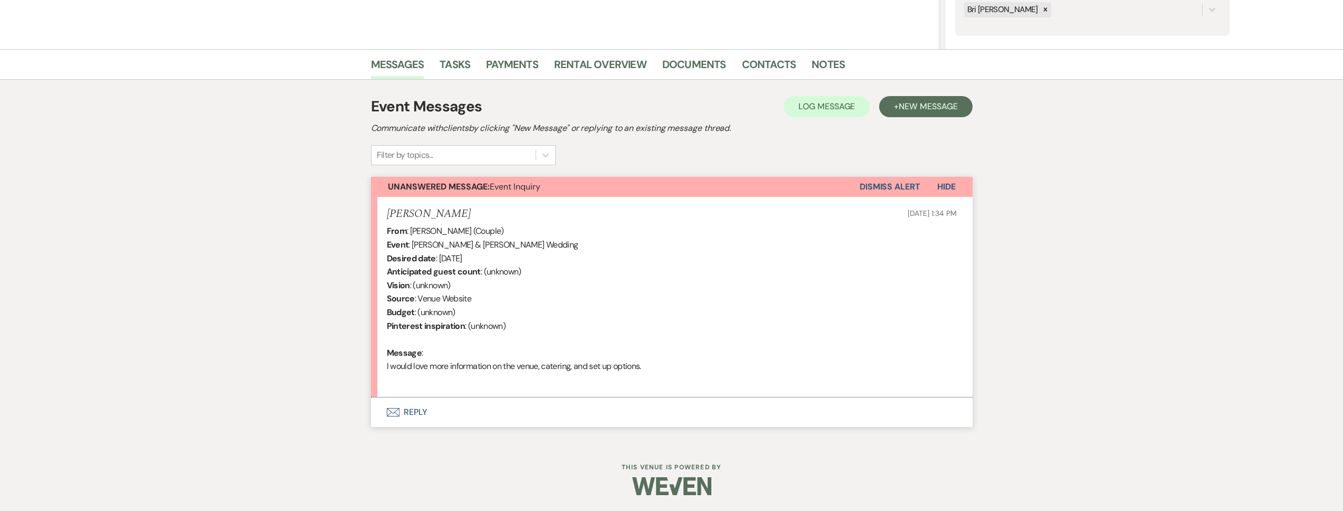
click at [498, 412] on button "Envelope Reply" at bounding box center [671, 412] width 601 height 30
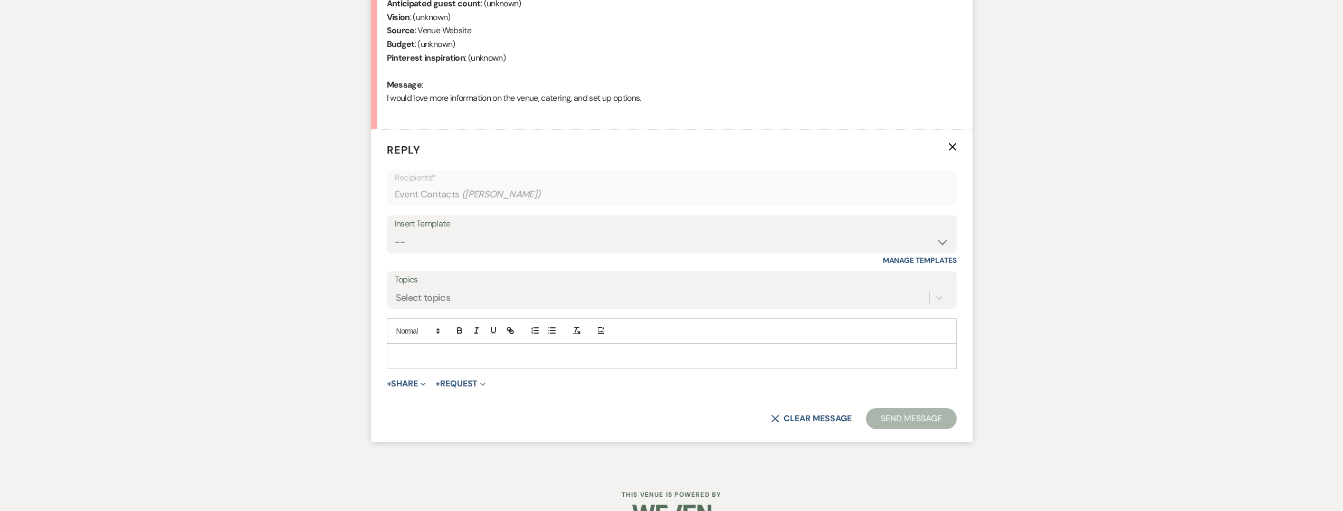
scroll to position [511, 0]
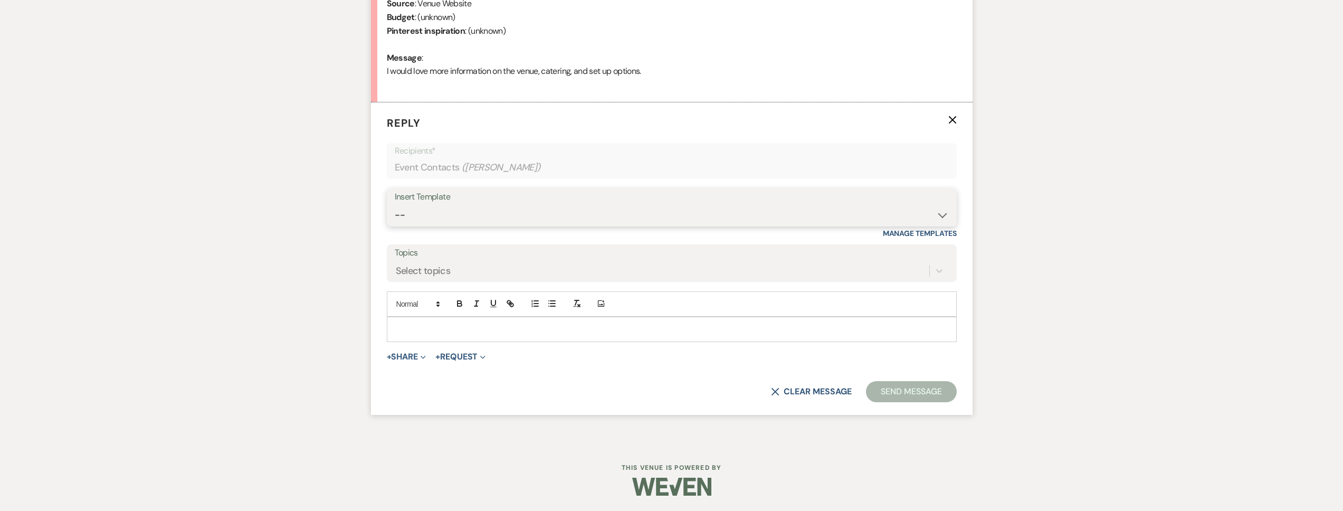
click at [482, 215] on select "-- Tour Request Response Follow Up Contract (Pre-Booked Leads) Weven Planning P…" at bounding box center [672, 215] width 554 height 21
select select "2135"
click at [395, 205] on select "-- Tour Request Response Follow Up Contract (Pre-Booked Leads) Weven Planning P…" at bounding box center [672, 215] width 554 height 21
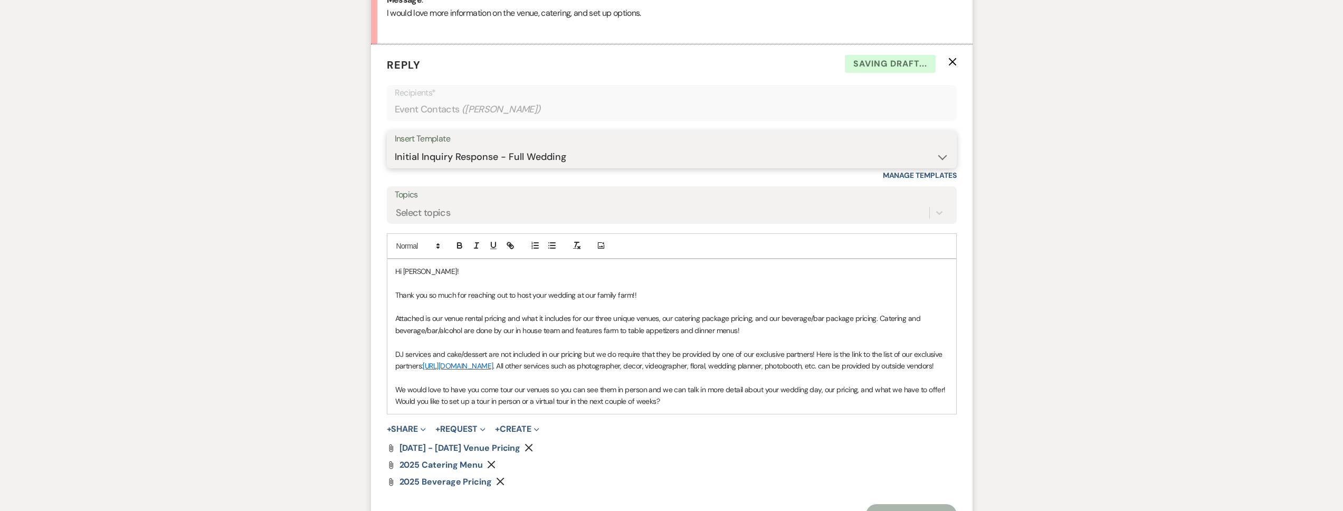
scroll to position [703, 0]
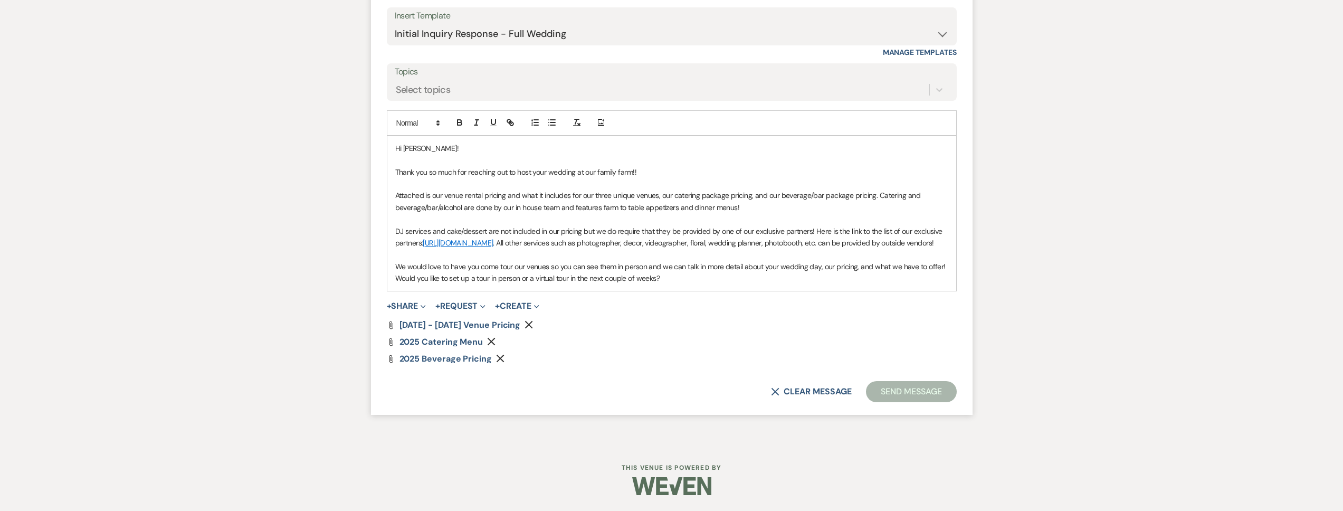
click at [889, 392] on button "Send Message" at bounding box center [911, 391] width 90 height 21
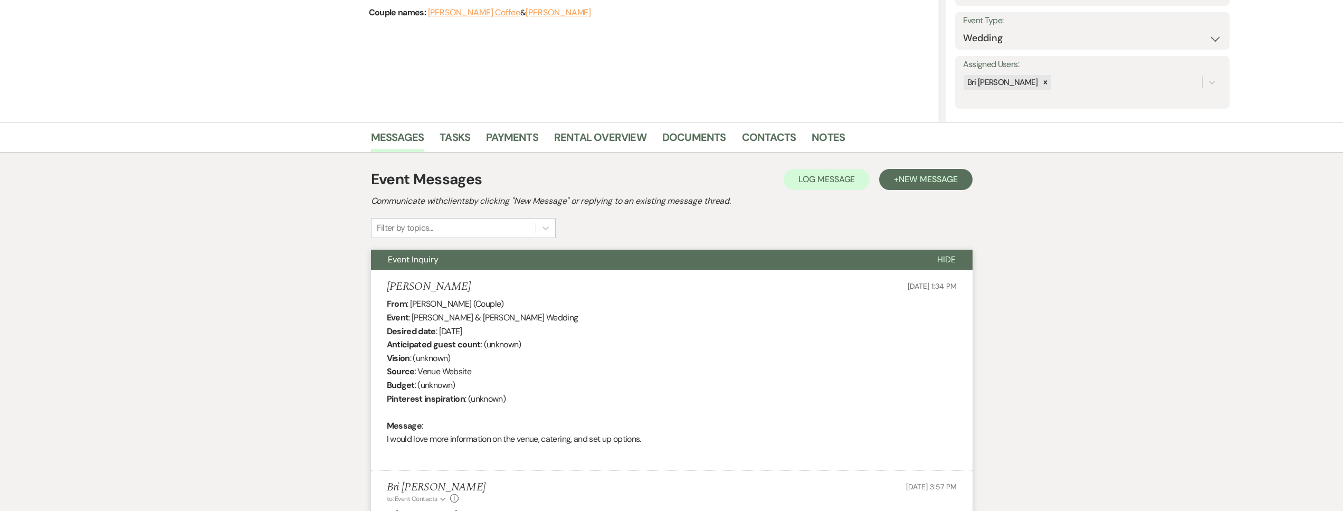
scroll to position [0, 0]
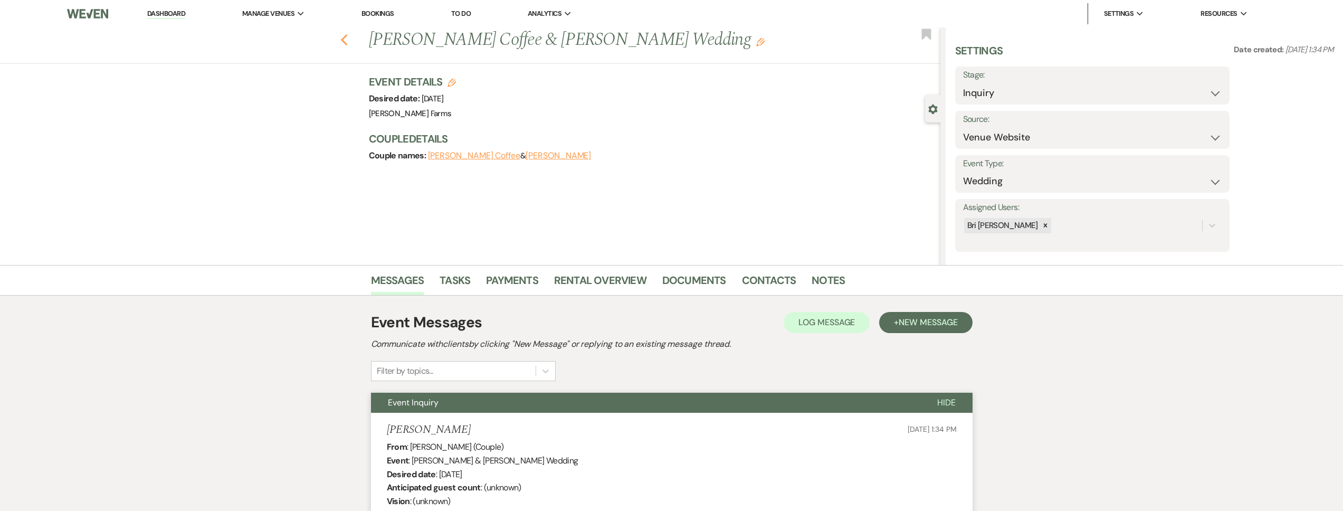
click at [347, 44] on use "button" at bounding box center [343, 40] width 7 height 12
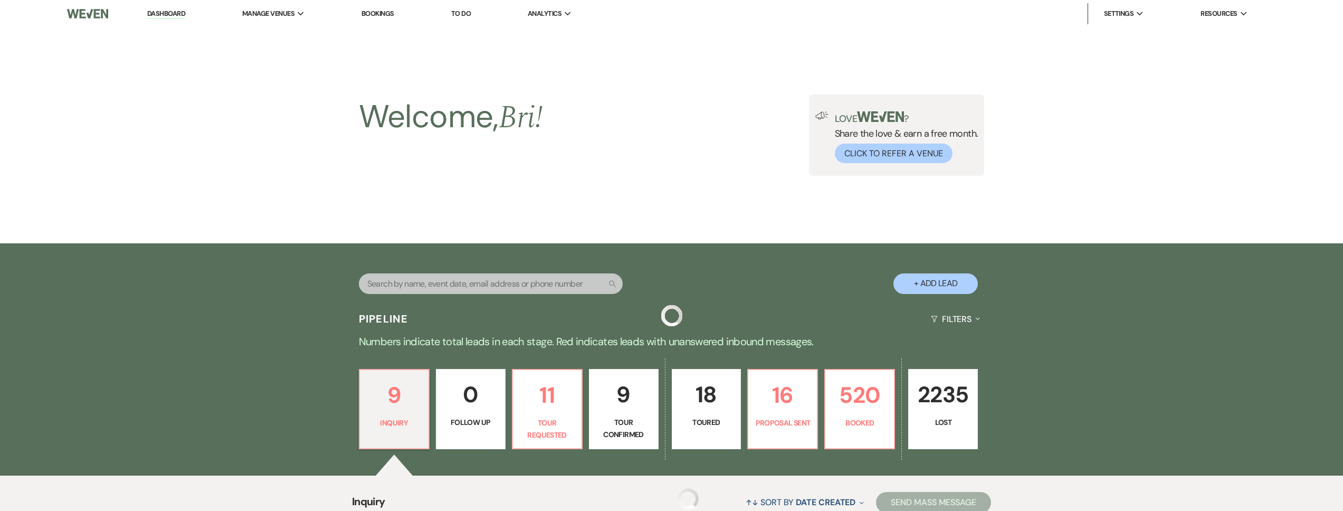
scroll to position [352, 0]
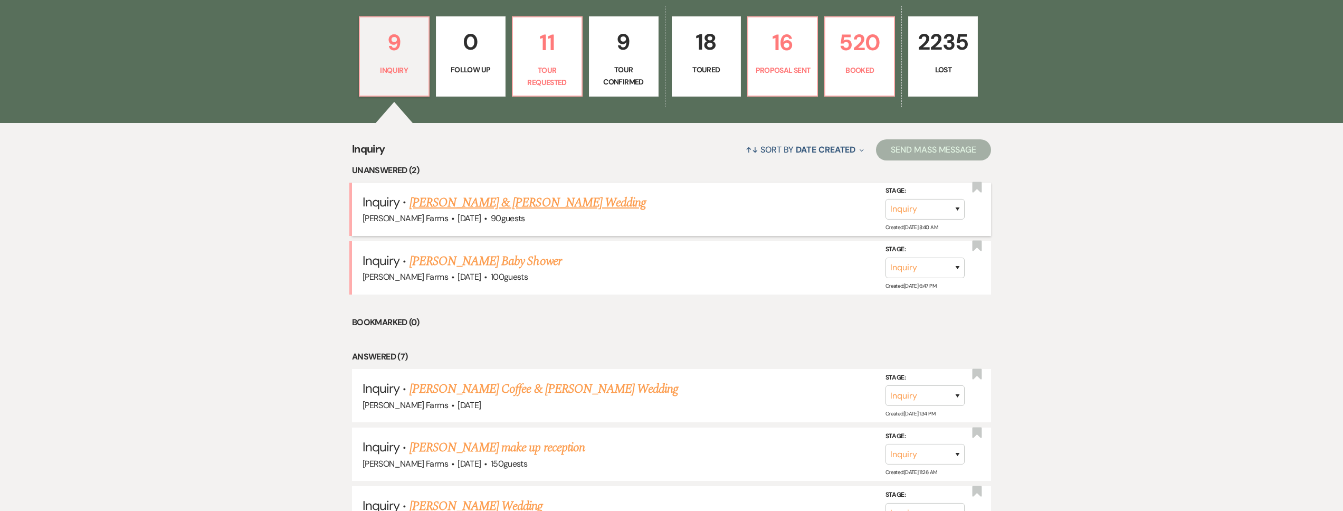
click at [542, 205] on link "Luke Robertson & Scarlett Sykes's Wedding" at bounding box center [527, 202] width 236 height 19
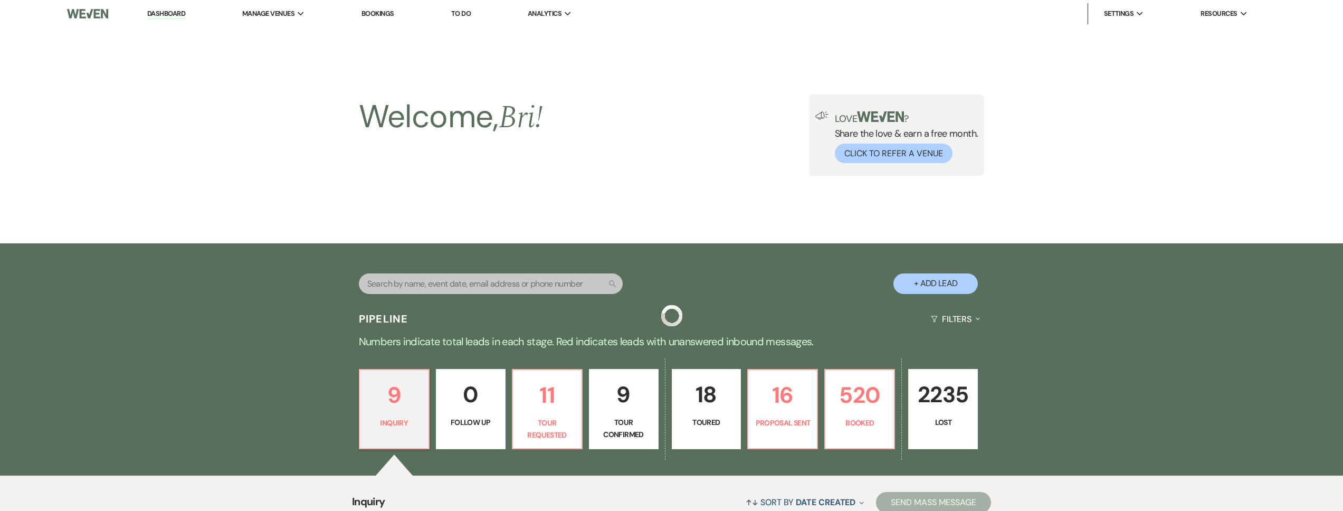
select select "5"
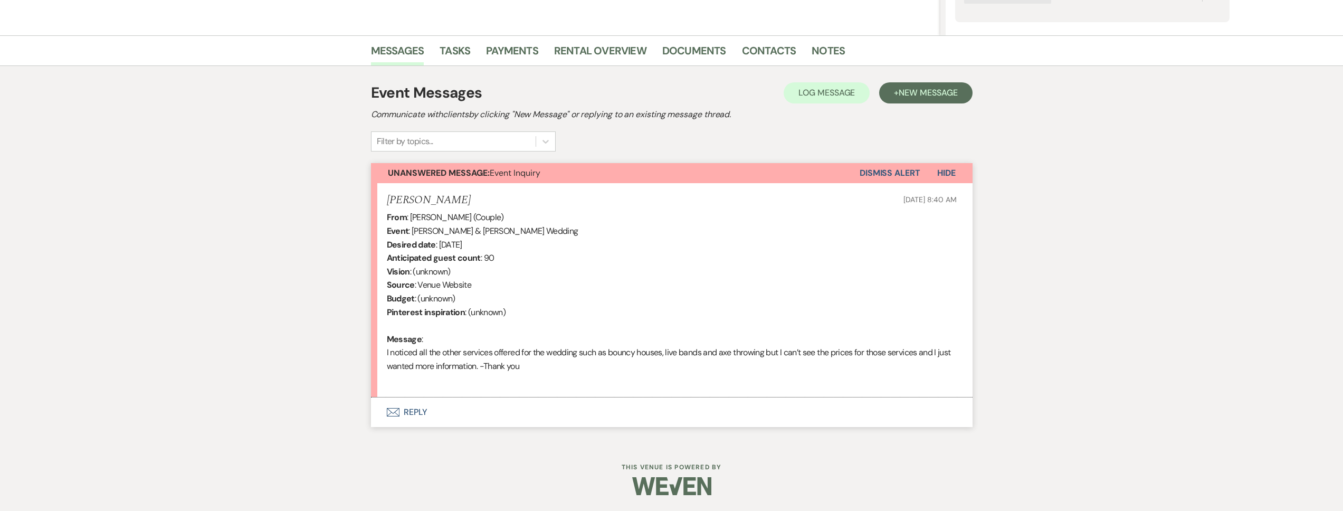
click at [485, 414] on button "Envelope Reply" at bounding box center [671, 412] width 601 height 30
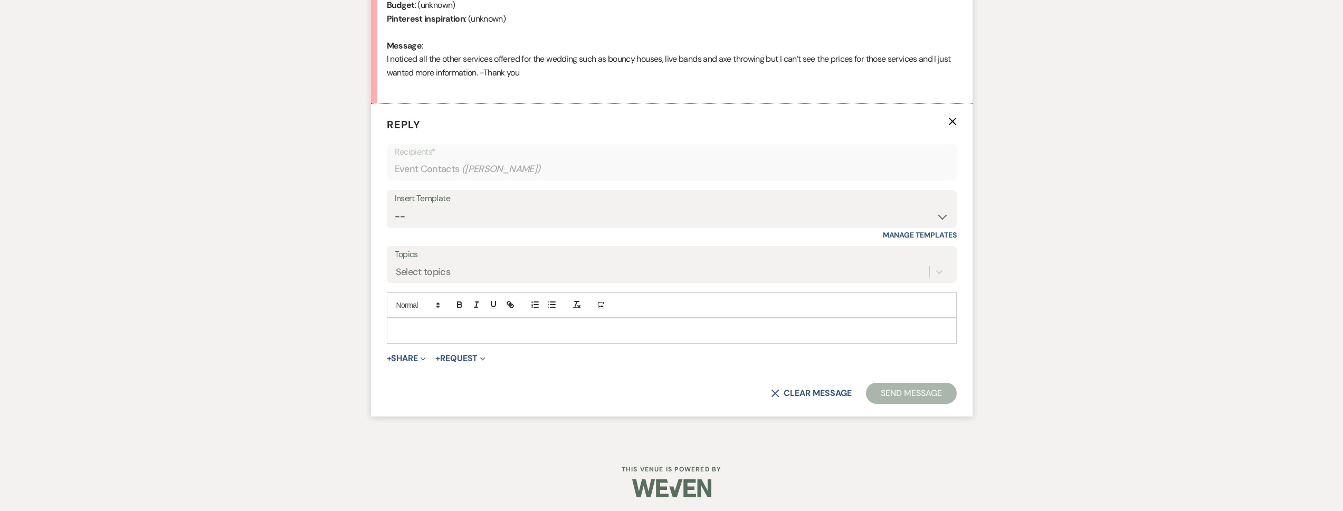
scroll to position [524, 0]
click at [500, 219] on select "-- Tour Request Response Follow Up Contract (Pre-Booked Leads) Weven Planning P…" at bounding box center [672, 215] width 554 height 21
select select "2135"
click at [395, 205] on select "-- Tour Request Response Follow Up Contract (Pre-Booked Leads) Weven Planning P…" at bounding box center [672, 215] width 554 height 21
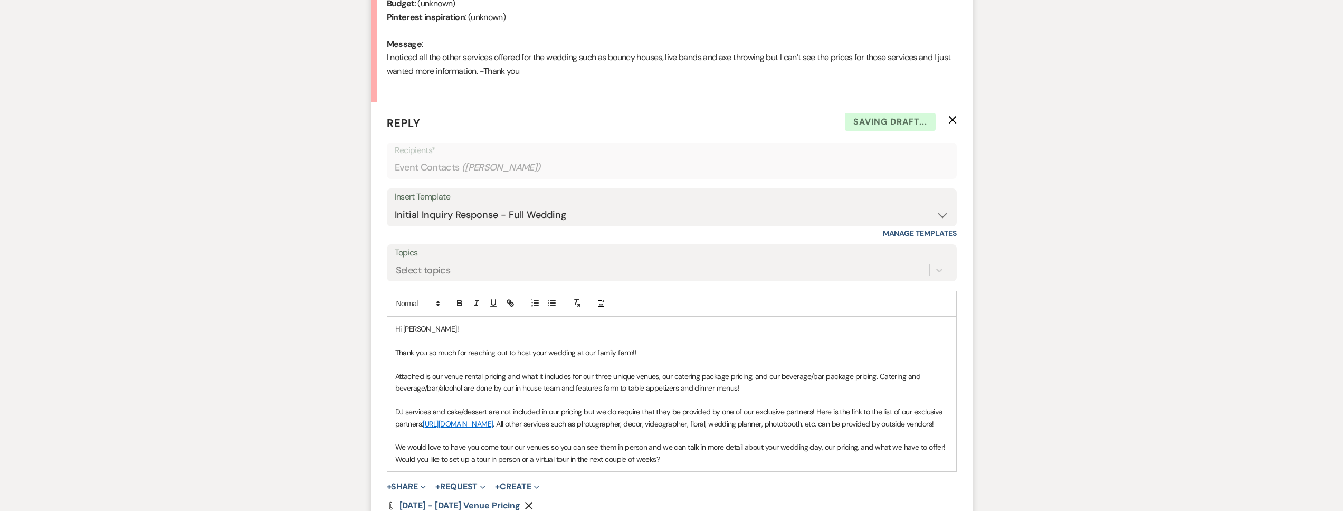
click at [759, 388] on p "Attached is our venue rental pricing and what it includes for our three unique …" at bounding box center [671, 382] width 553 height 24
click at [501, 429] on p "DJ services and cake/dessert are not included in our pricing but we do require …" at bounding box center [671, 418] width 553 height 24
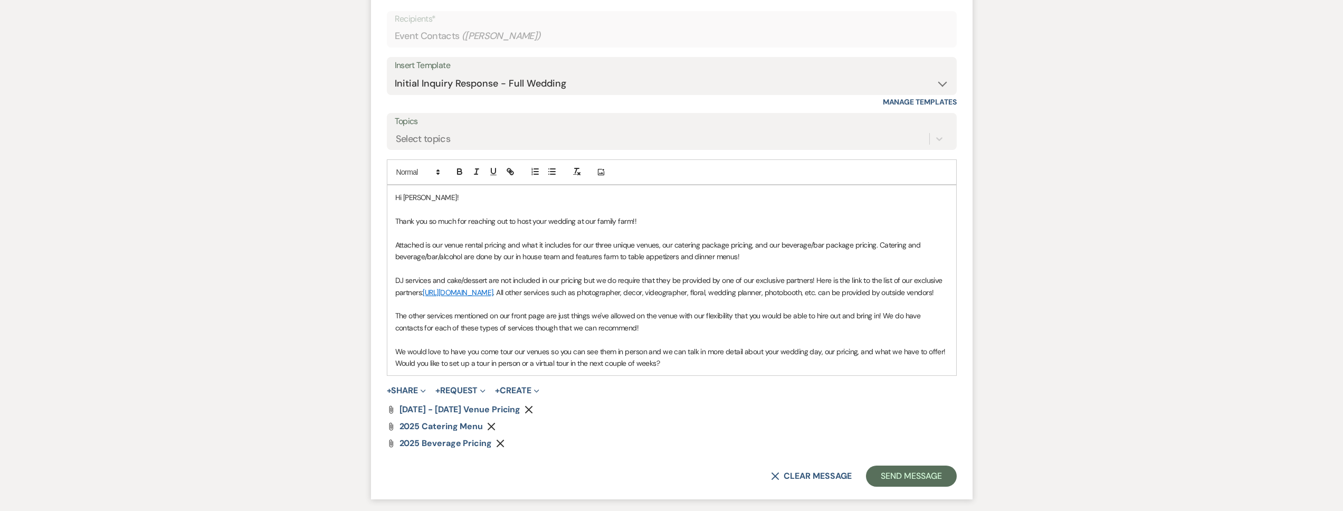
scroll to position [656, 0]
click at [895, 478] on button "Send Message" at bounding box center [911, 475] width 90 height 21
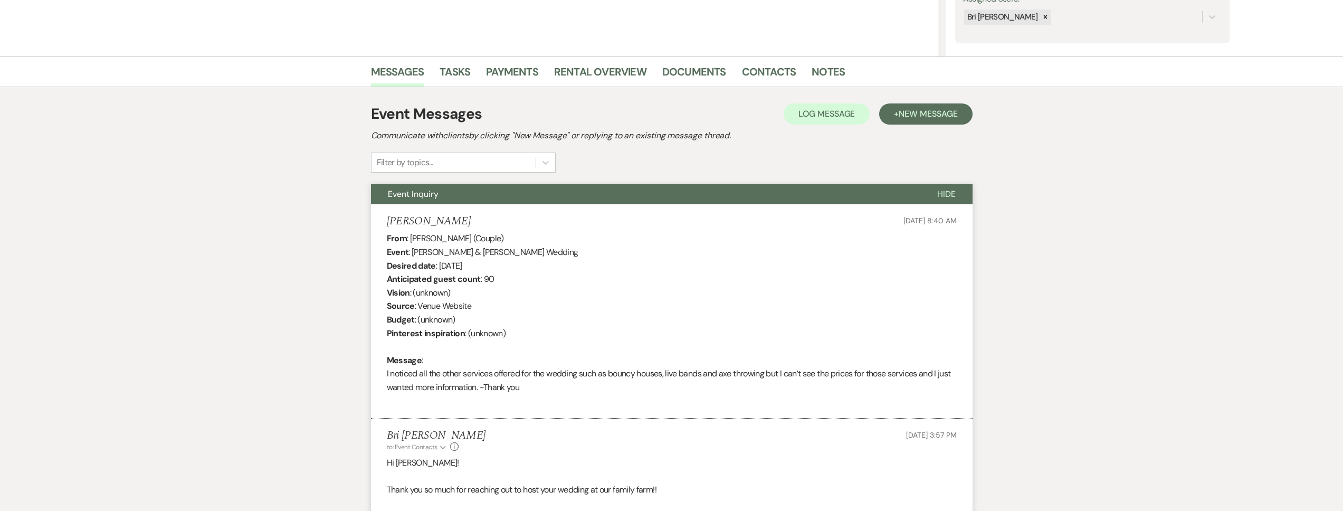
scroll to position [0, 0]
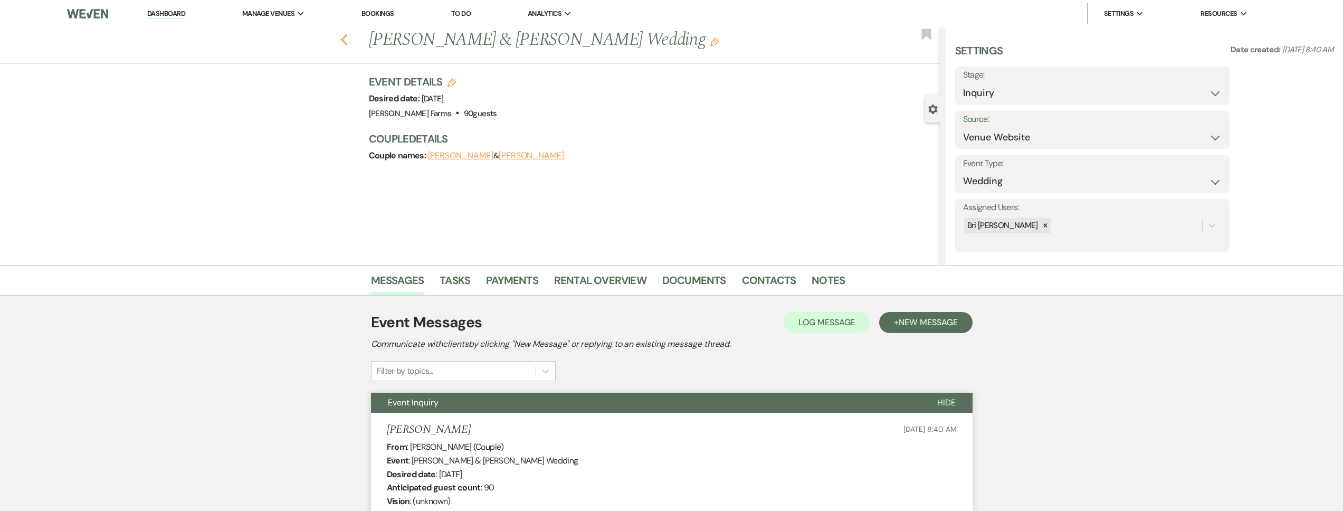
click at [348, 40] on icon "Previous" at bounding box center [344, 40] width 8 height 13
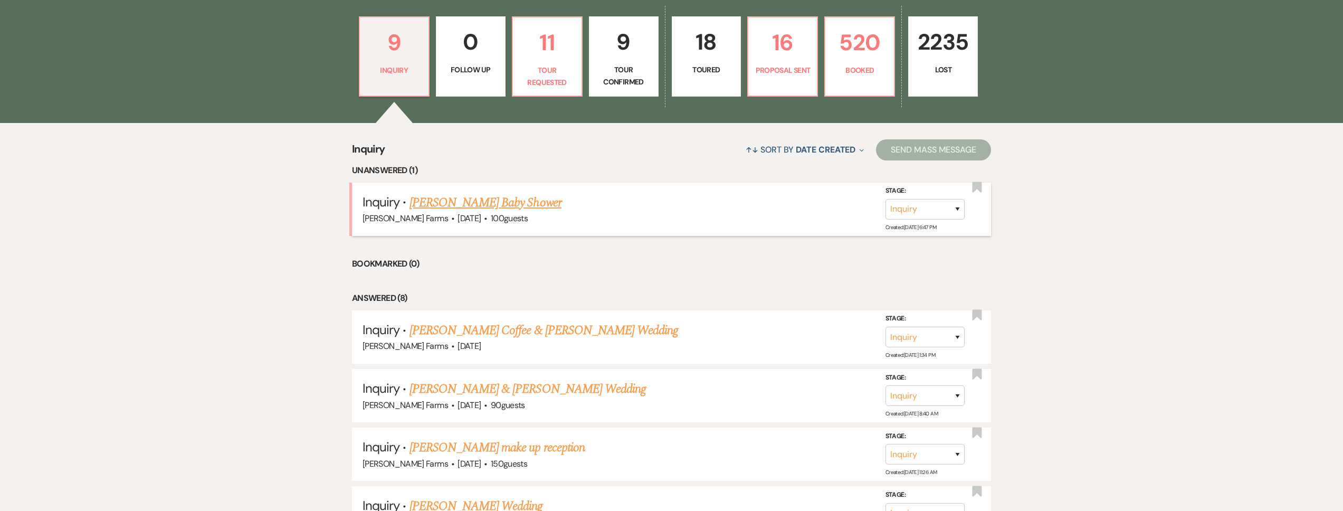
click at [516, 205] on link "Anahi Hernandez's Baby Shower" at bounding box center [485, 202] width 152 height 19
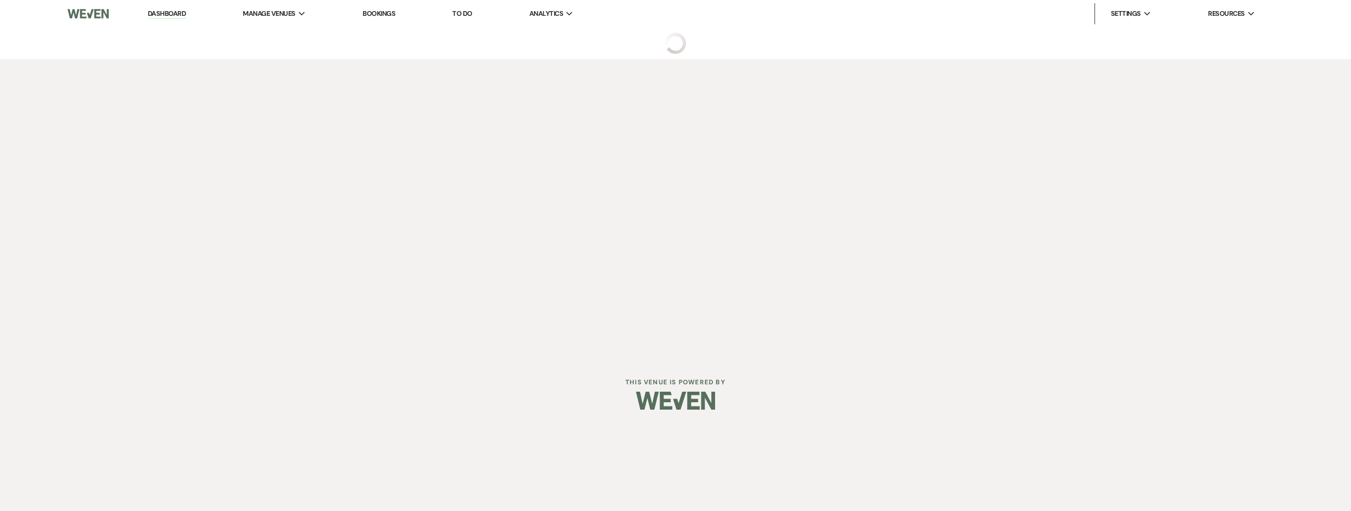
select select "5"
select select "3"
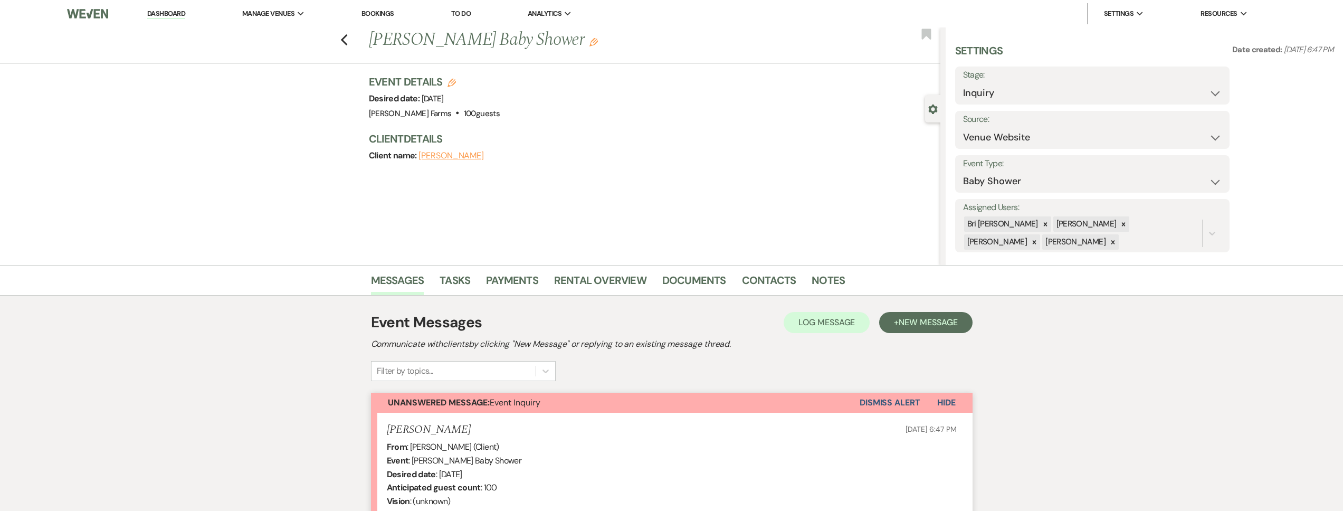
click at [352, 40] on div "Previous Anahi Hernandez's Baby Shower Edit Bookmark" at bounding box center [467, 45] width 945 height 36
click at [346, 35] on icon "Previous" at bounding box center [344, 40] width 8 height 13
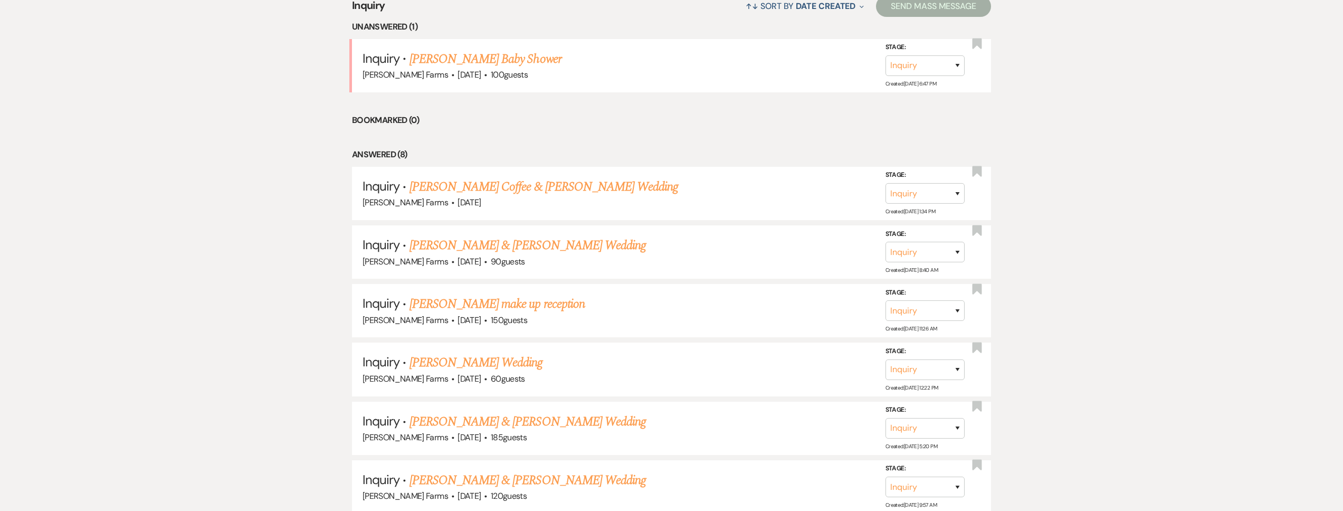
scroll to position [198, 0]
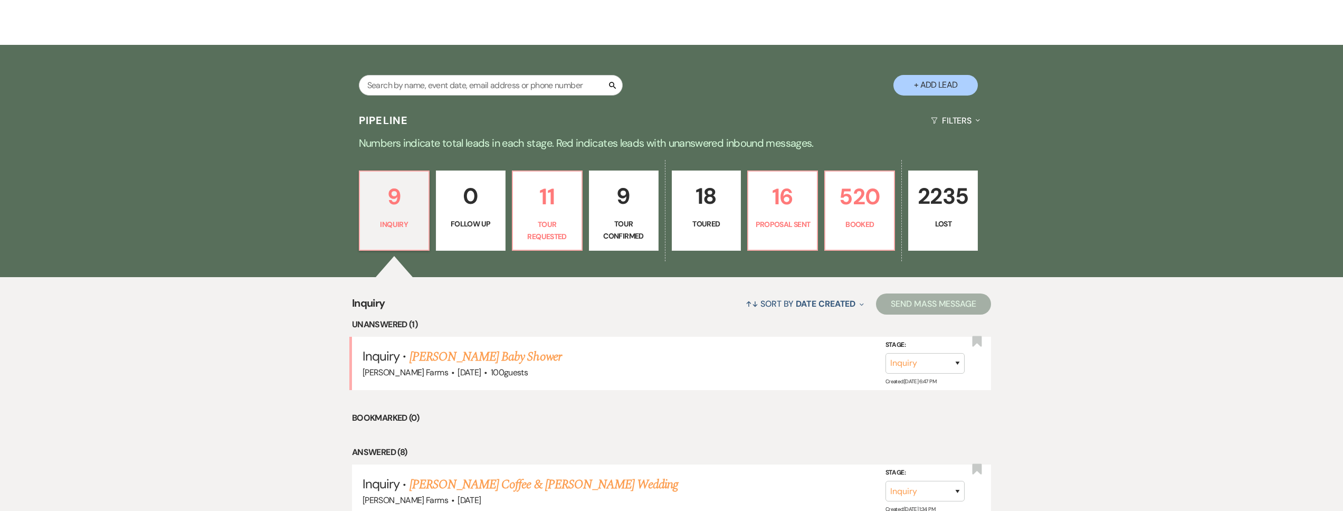
click at [953, 218] on p "Lost" at bounding box center [943, 224] width 56 height 12
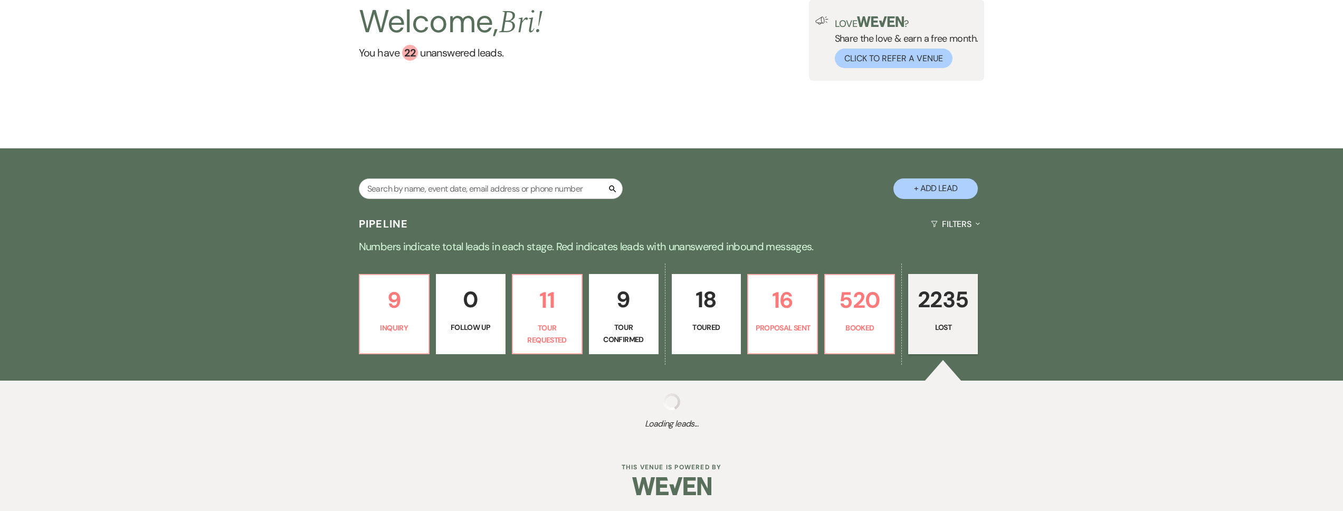
scroll to position [95, 0]
select select "8"
select select "5"
select select "8"
select select "5"
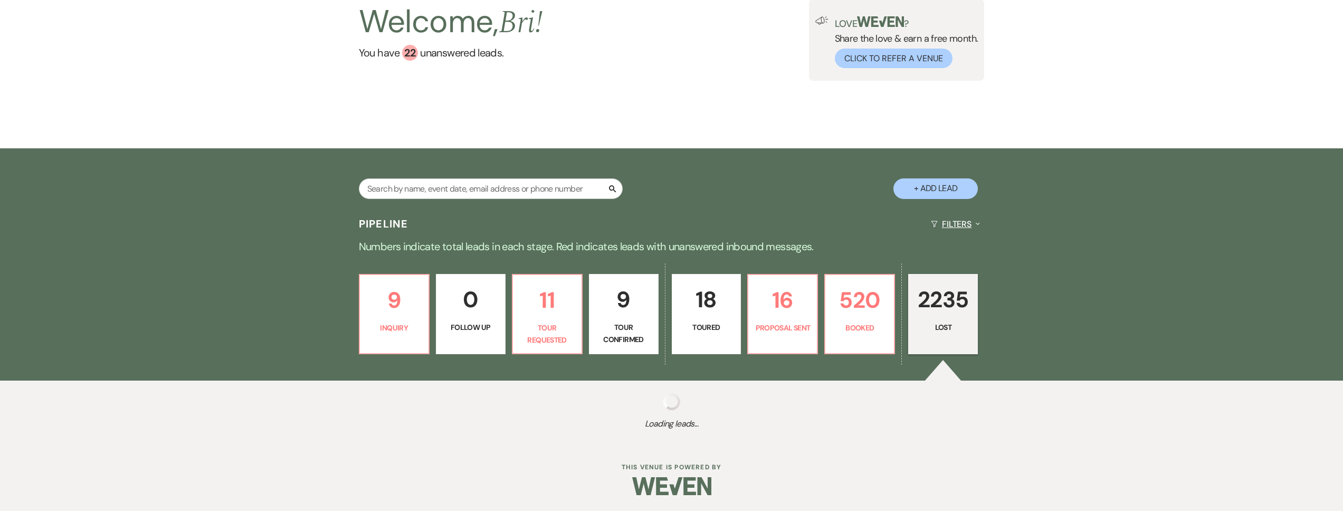
select select "8"
select select "1"
select select "8"
select select "1"
select select "8"
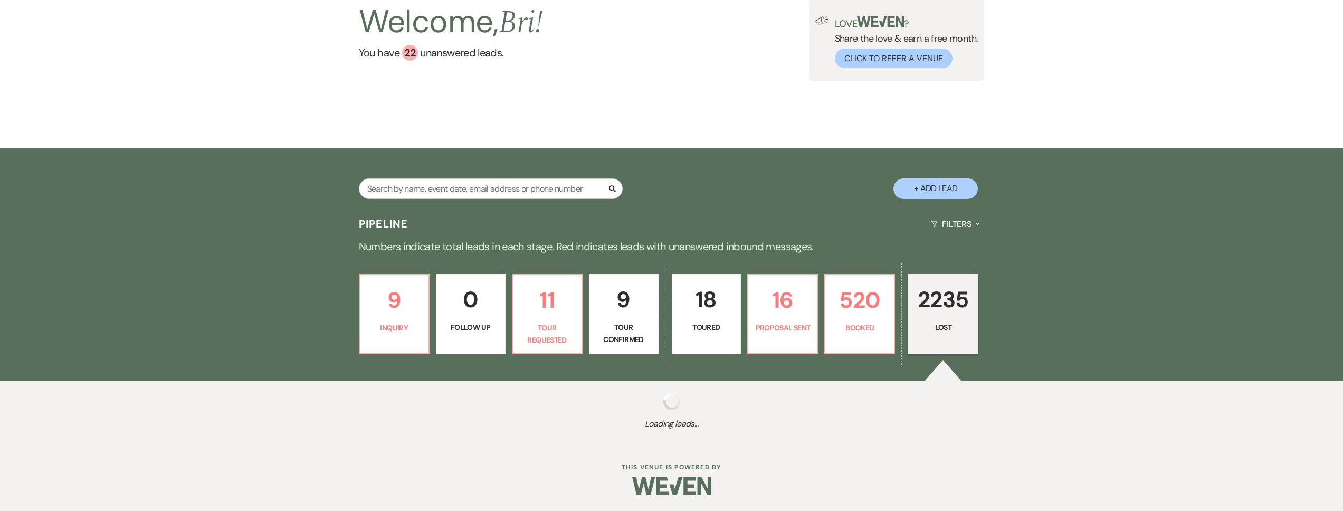
select select "5"
select select "8"
select select "5"
select select "8"
select select "10"
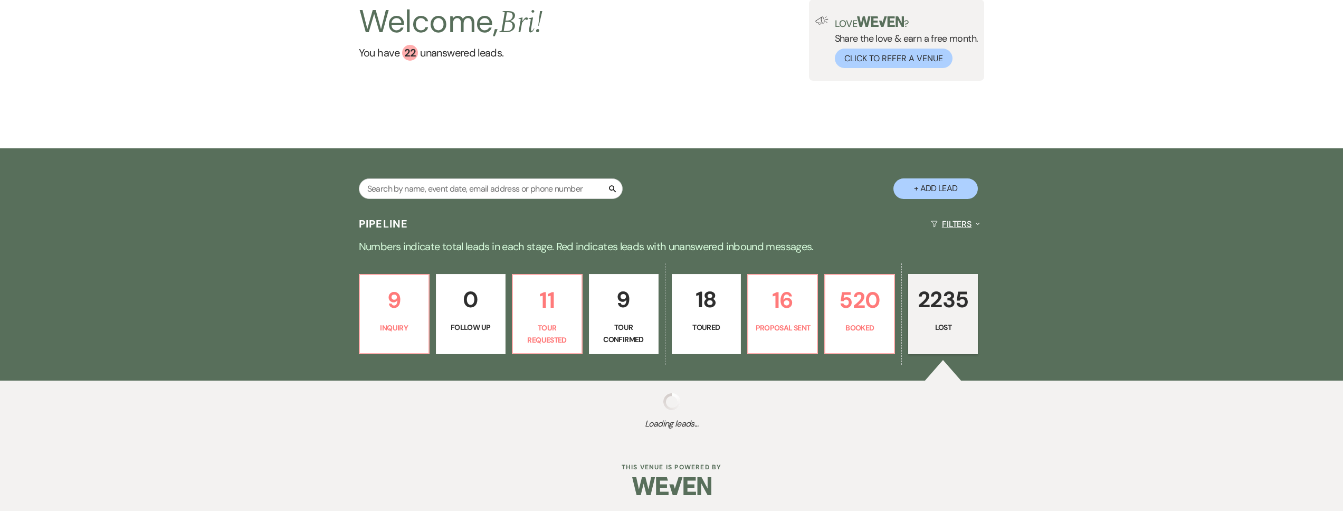
select select "8"
select select "5"
select select "8"
select select "5"
select select "8"
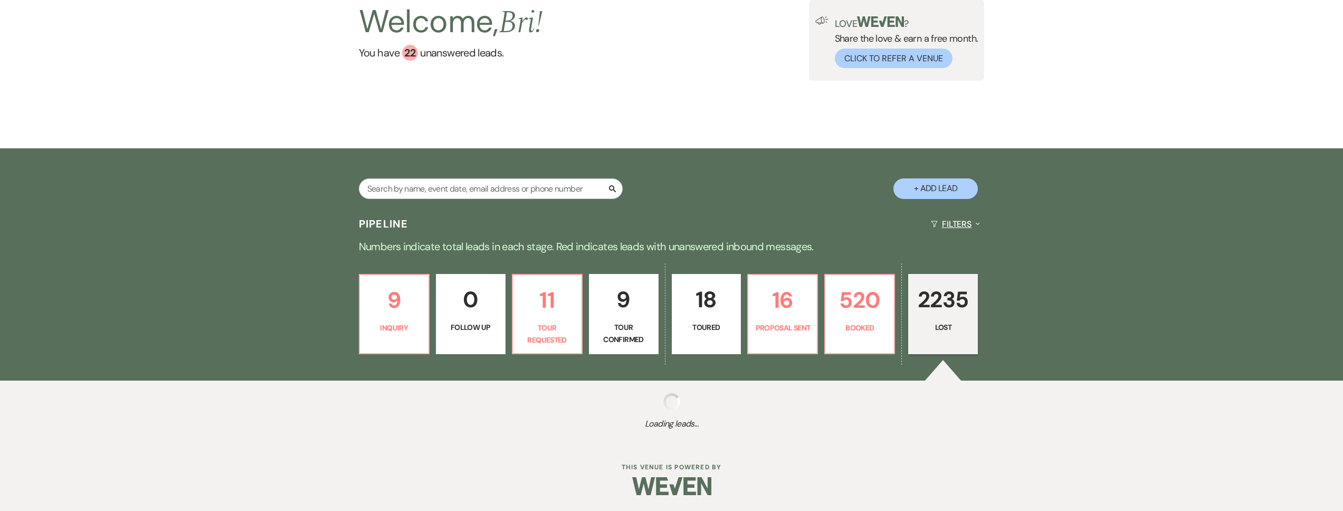
select select "5"
select select "8"
select select "5"
select select "8"
select select "6"
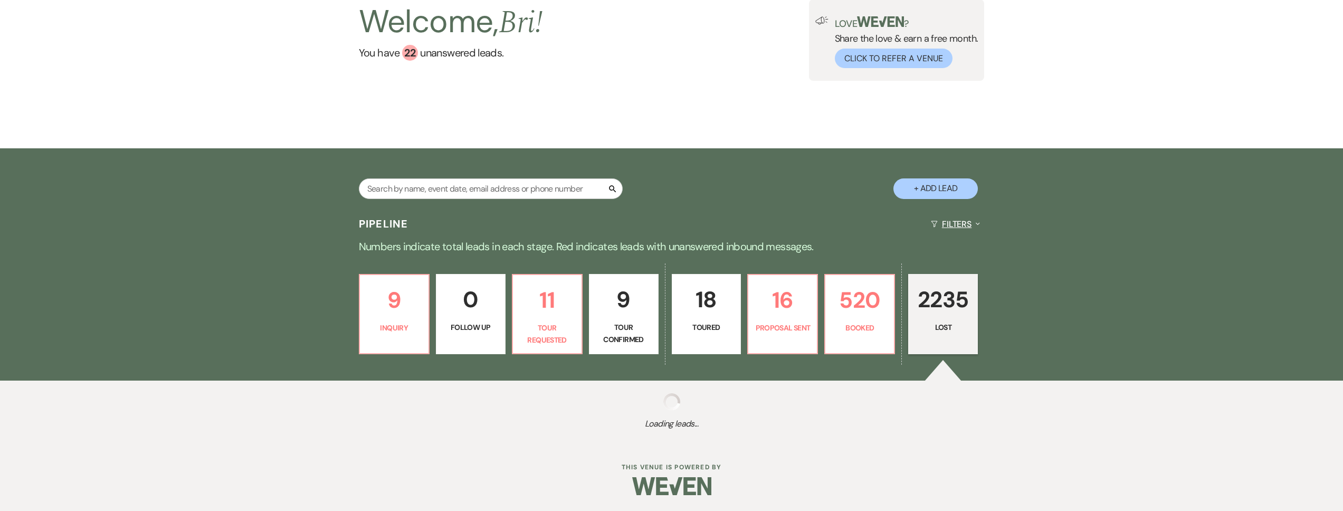
select select "8"
select select "5"
select select "8"
select select "1"
select select "8"
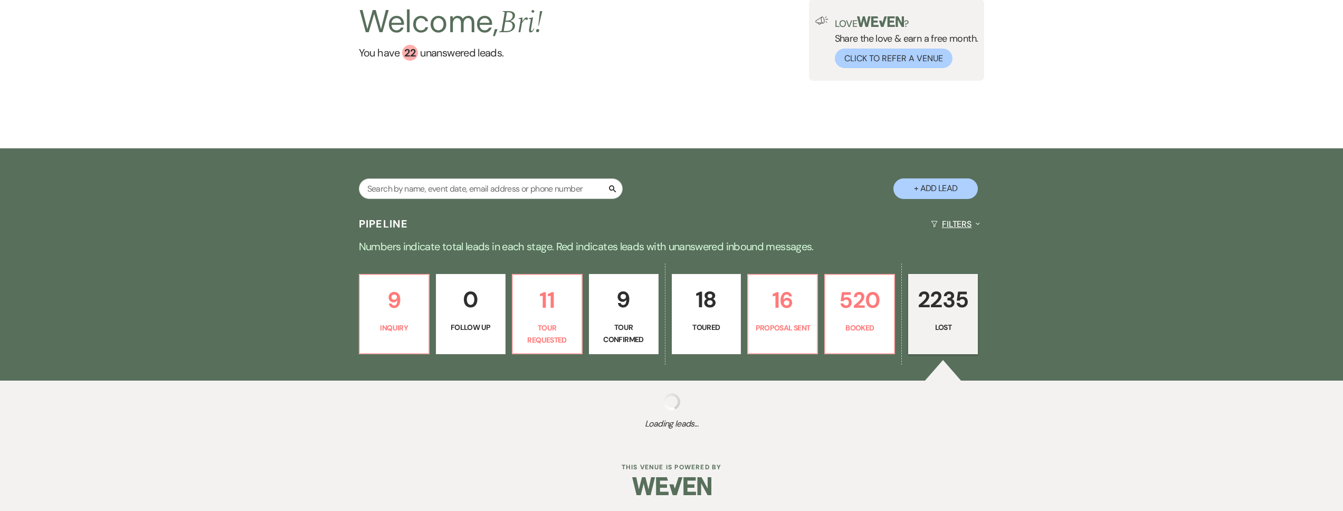
select select "5"
select select "8"
select select "5"
select select "8"
select select "5"
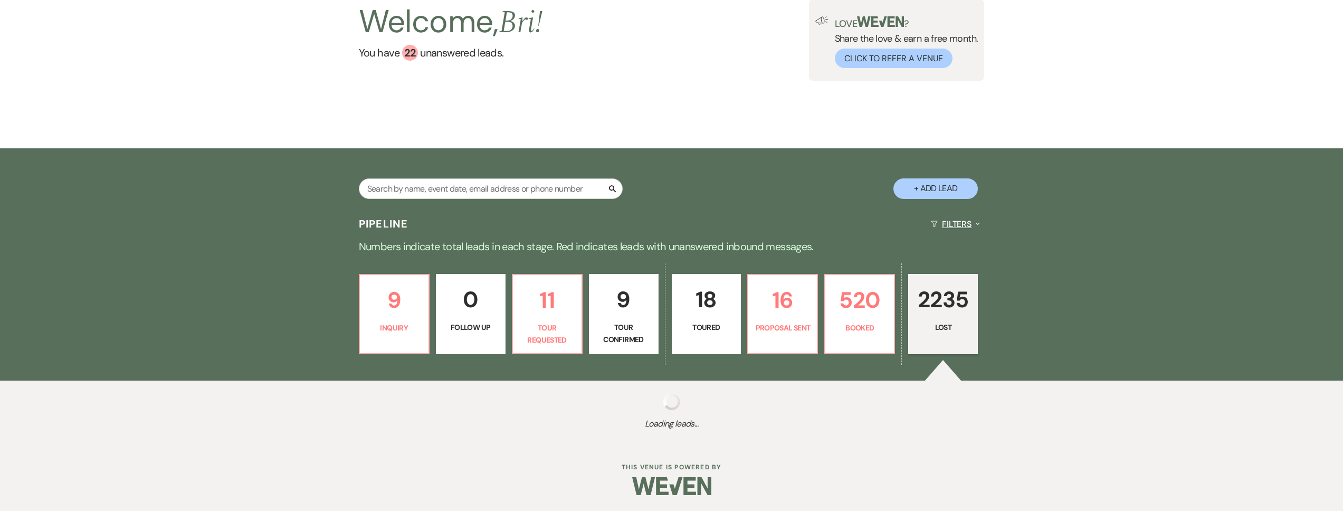
select select "8"
select select "5"
select select "8"
select select "5"
select select "8"
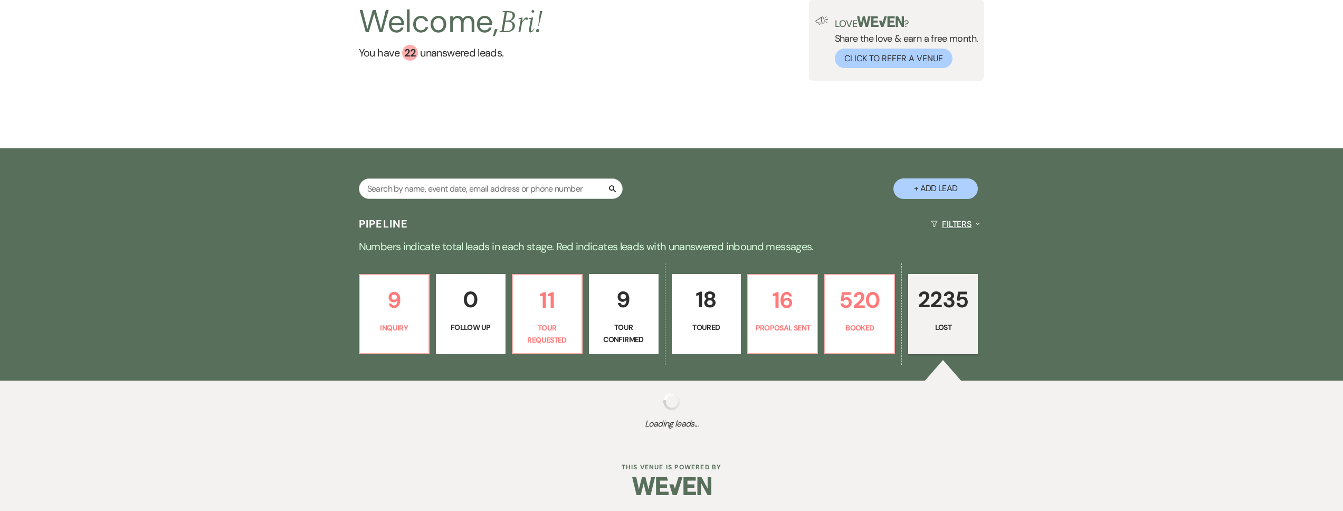
select select "5"
select select "8"
select select "5"
select select "8"
select select "5"
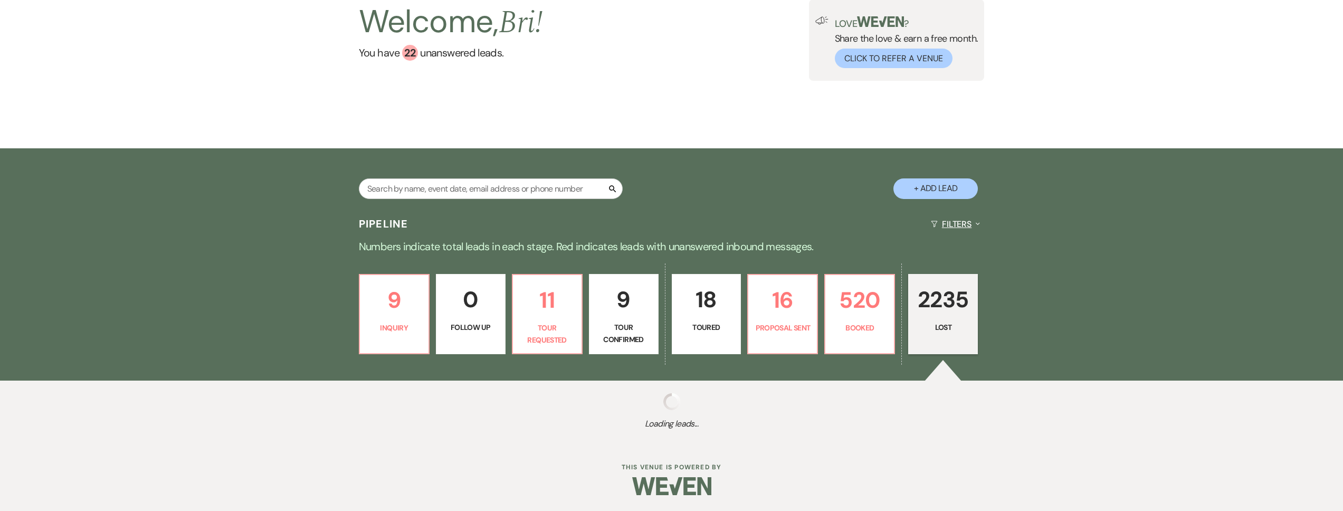
select select "8"
select select "5"
select select "8"
select select "5"
select select "8"
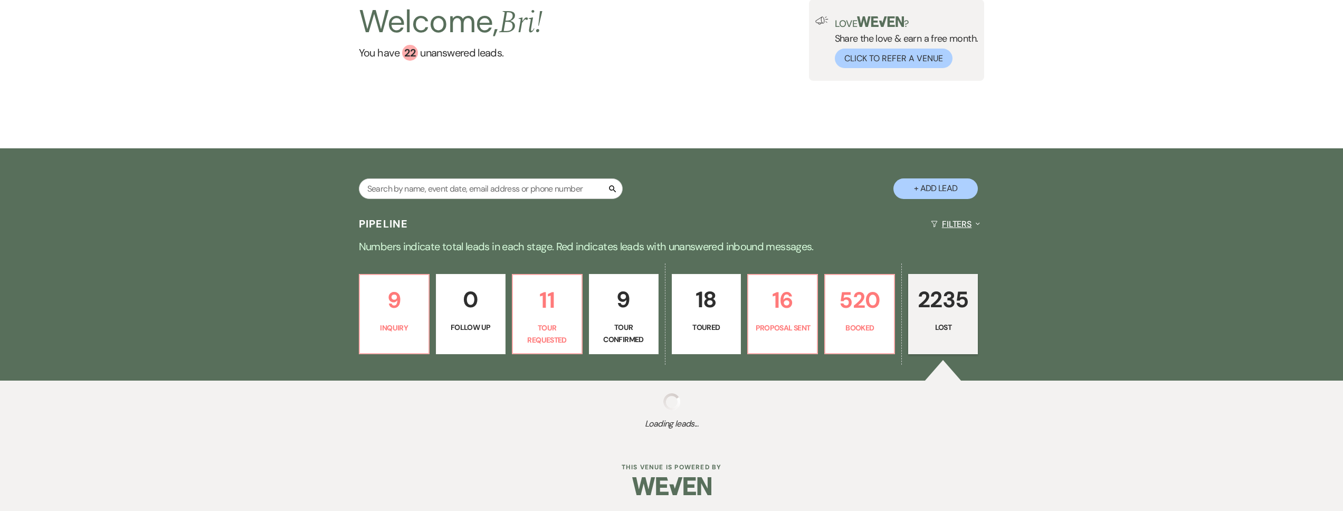
select select "5"
select select "8"
select select "5"
select select "8"
select select "5"
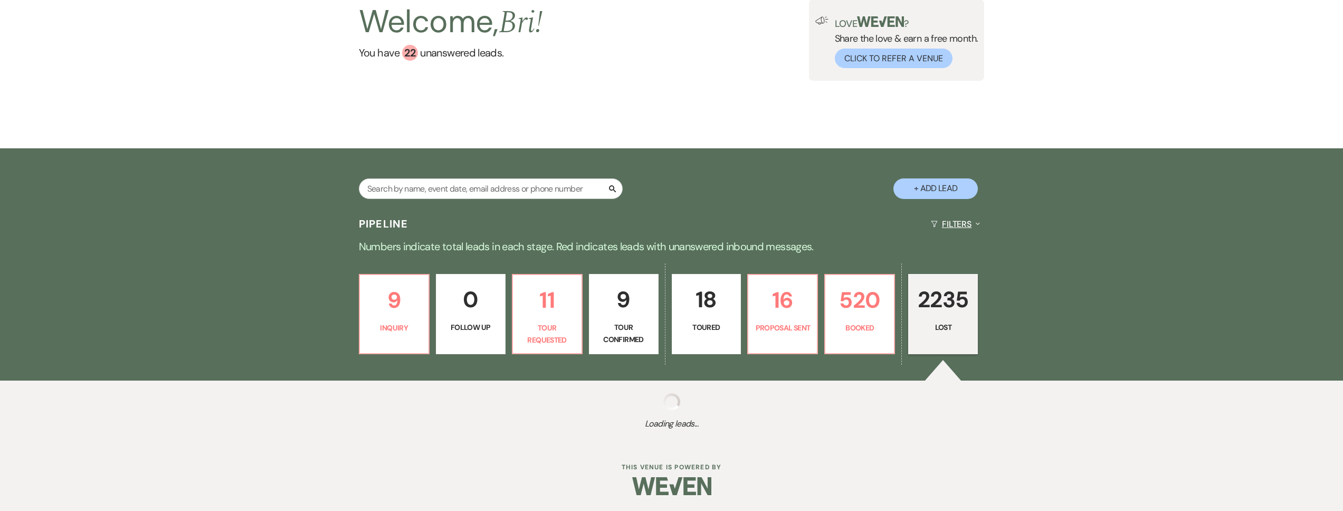
select select "8"
select select "1"
select select "8"
select select "5"
select select "8"
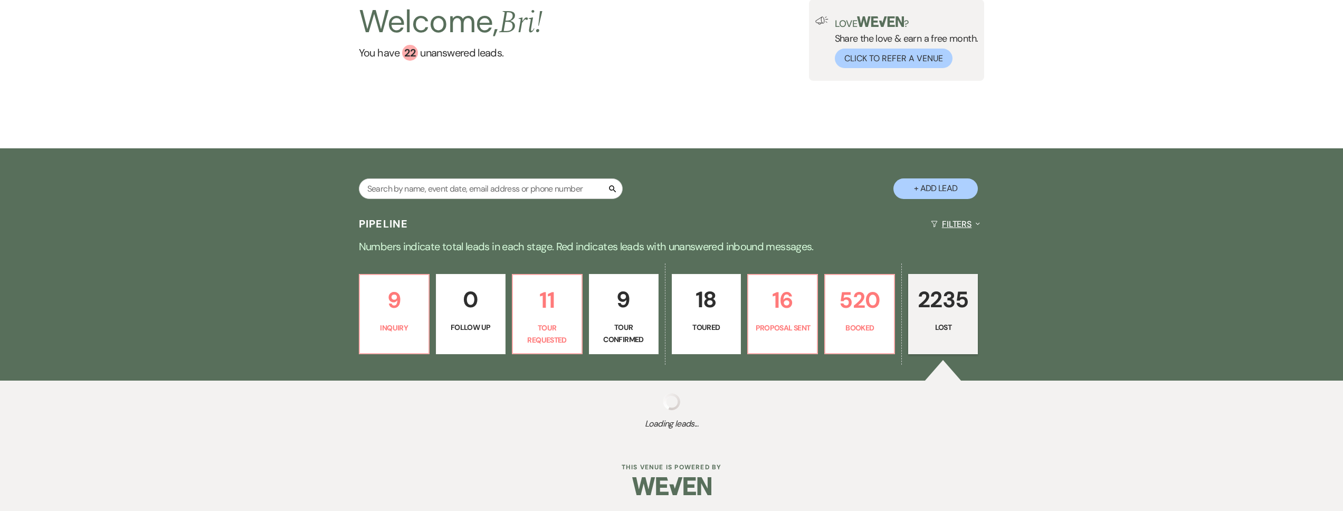
select select "5"
select select "8"
select select "1"
select select "8"
select select "5"
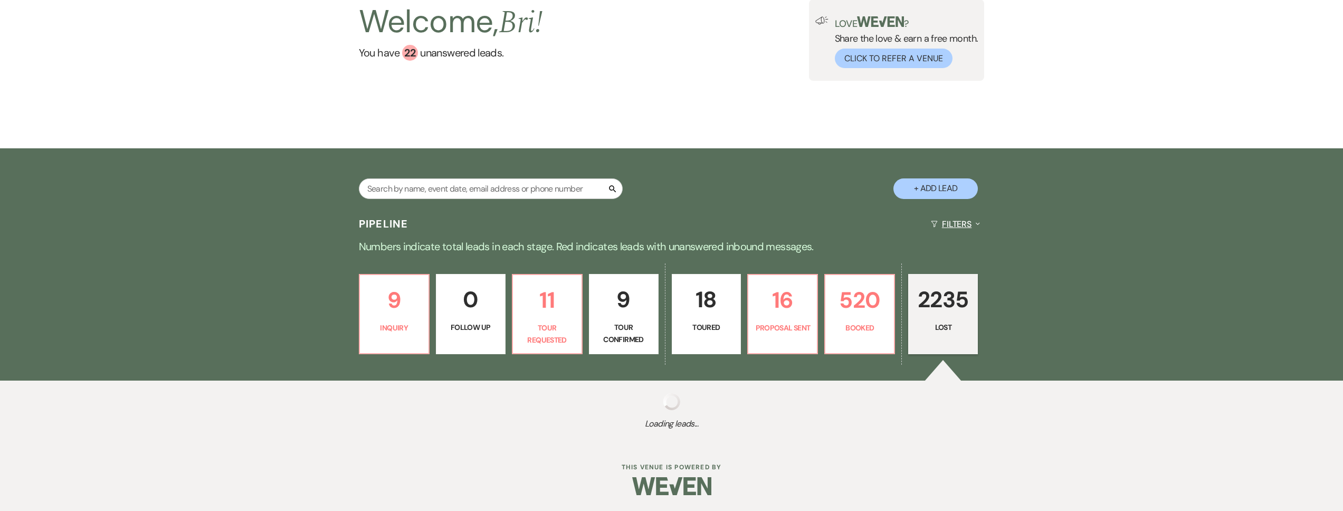
select select "8"
select select "6"
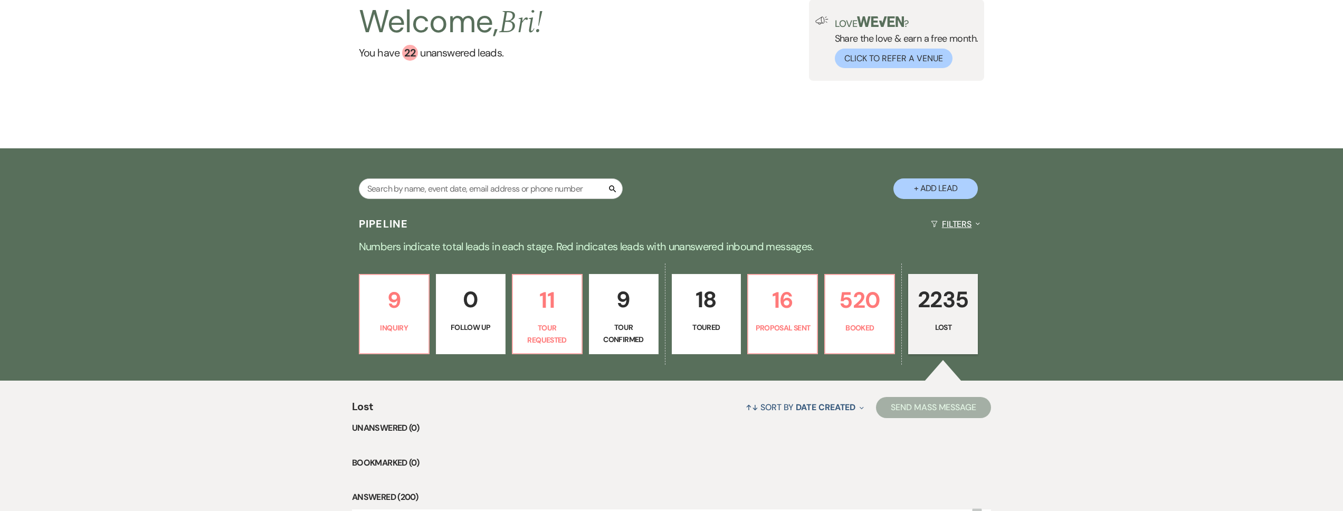
scroll to position [198, 0]
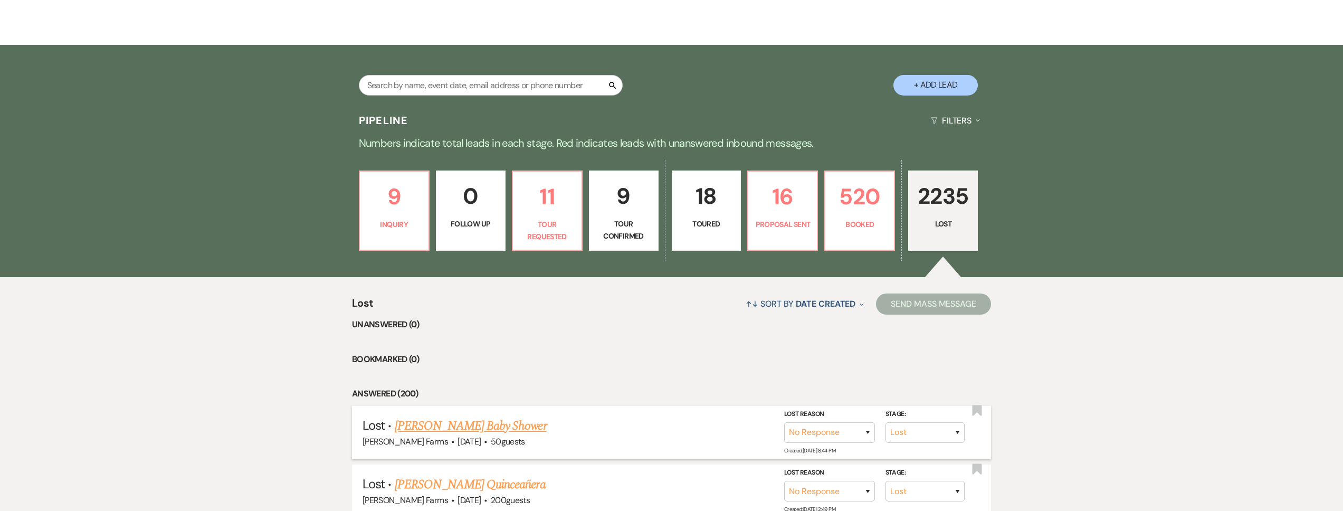
click at [489, 430] on link "Dylan O’Connor's Baby Shower" at bounding box center [471, 425] width 152 height 19
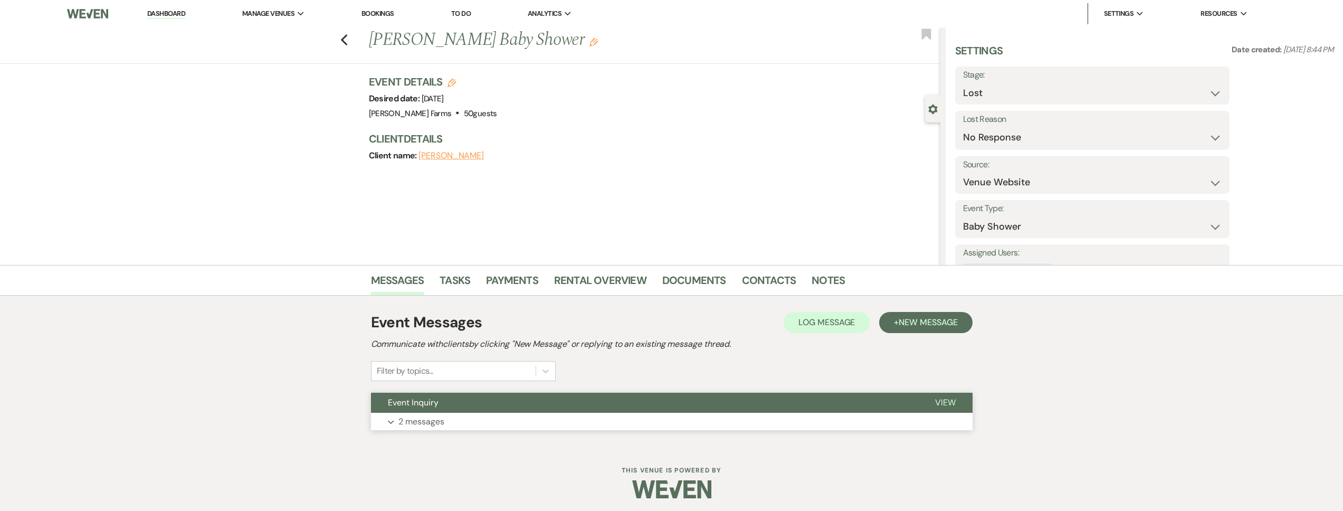
click at [476, 414] on button "Expand 2 messages" at bounding box center [671, 422] width 601 height 18
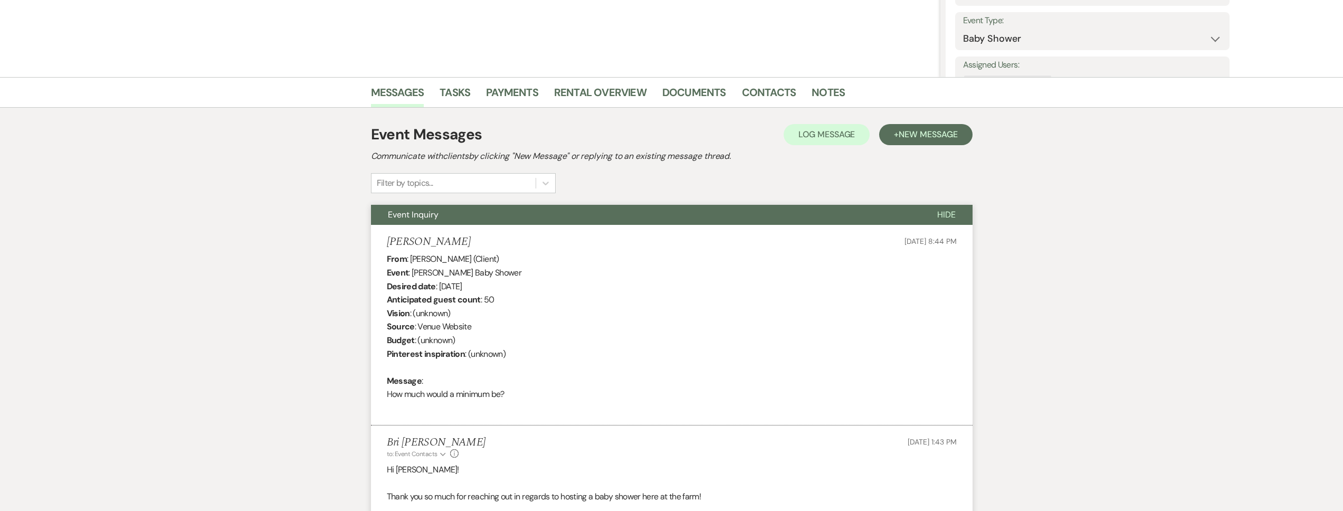
scroll to position [498, 0]
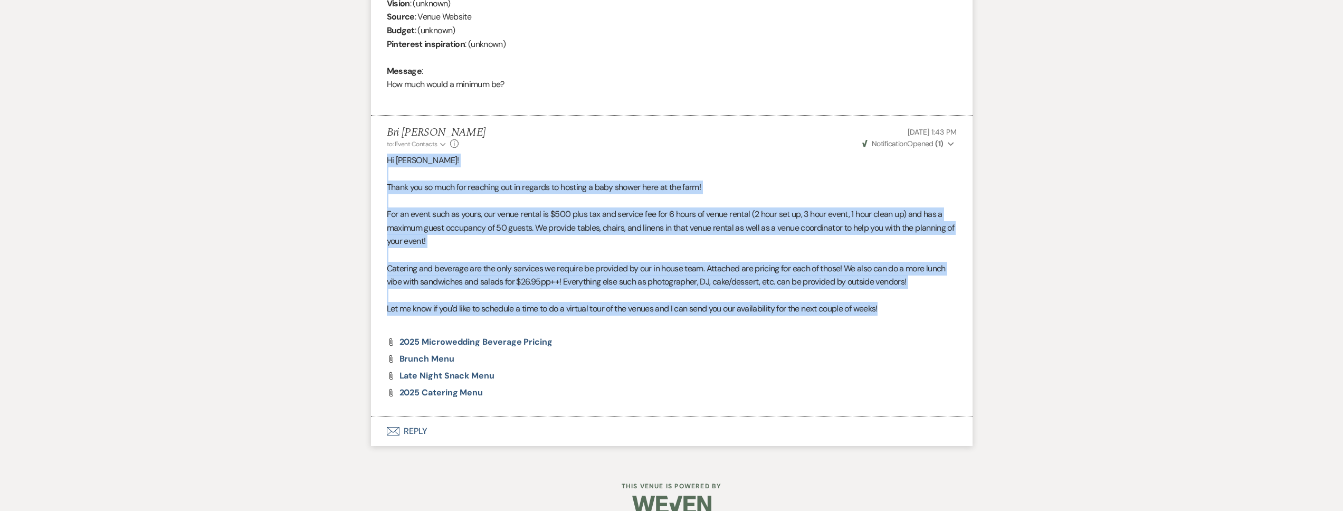
drag, startPoint x: 911, startPoint y: 311, endPoint x: 361, endPoint y: 158, distance: 570.3
click at [361, 158] on div "Messages Tasks Payments Rental Overview Documents Contacts Notes Event Messages…" at bounding box center [671, 114] width 1343 height 694
copy div "Hi Dylan! Thank you so much for reaching out in regards to hosting a baby showe…"
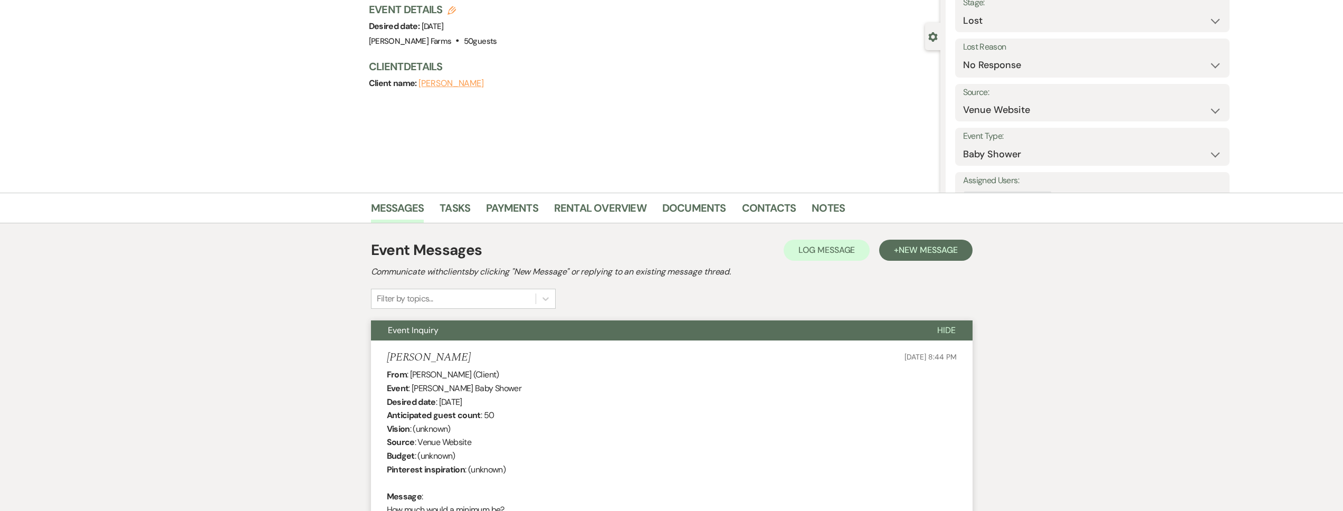
scroll to position [0, 0]
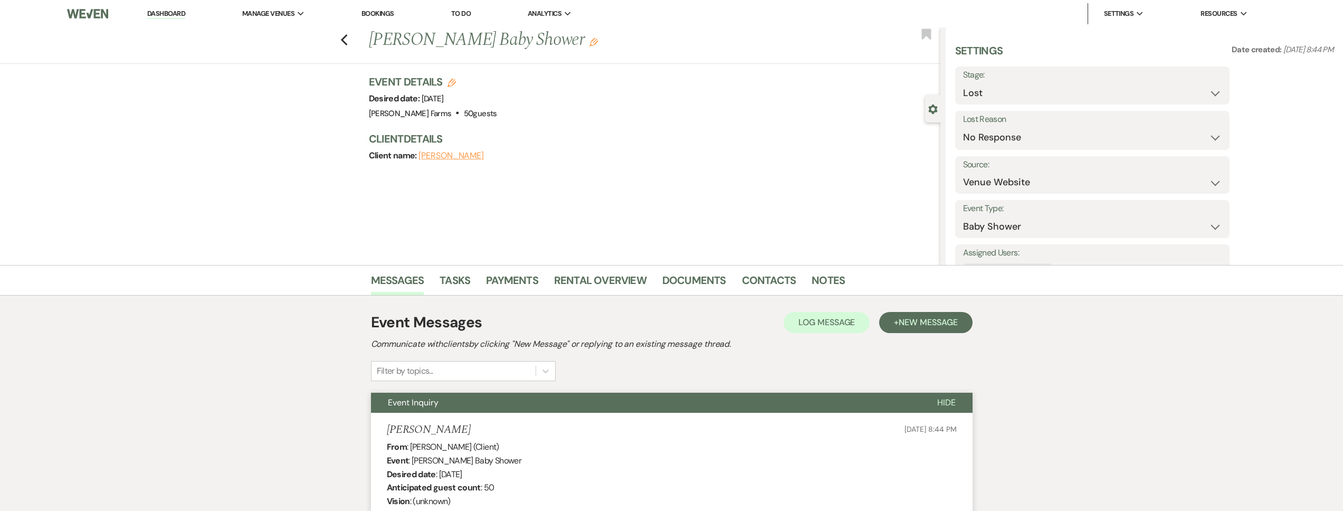
click at [167, 11] on link "Dashboard" at bounding box center [166, 14] width 38 height 10
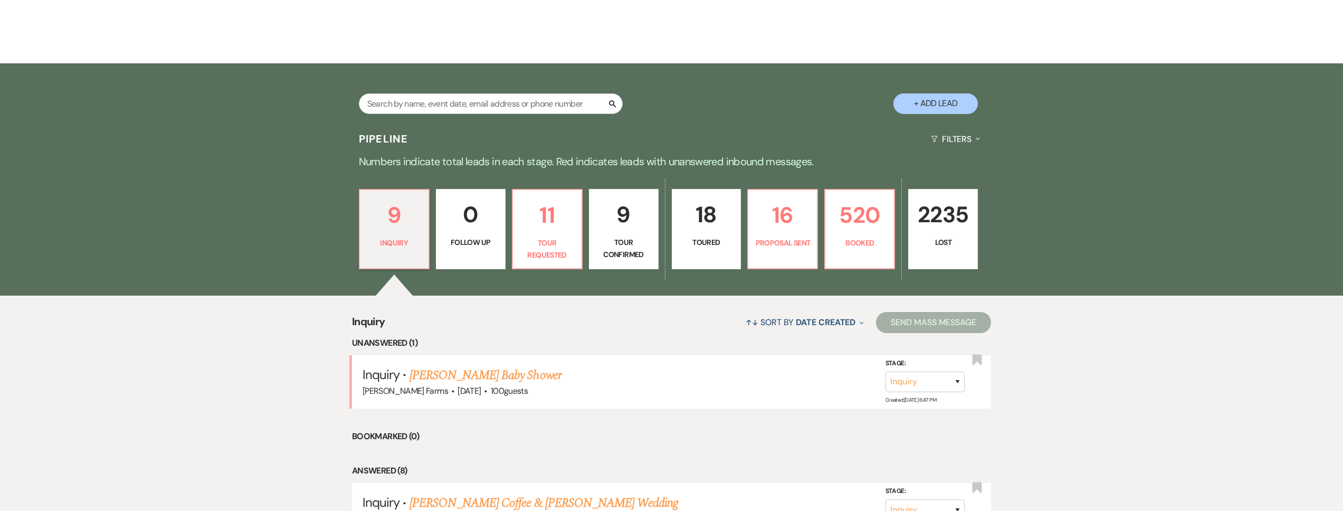
scroll to position [235, 0]
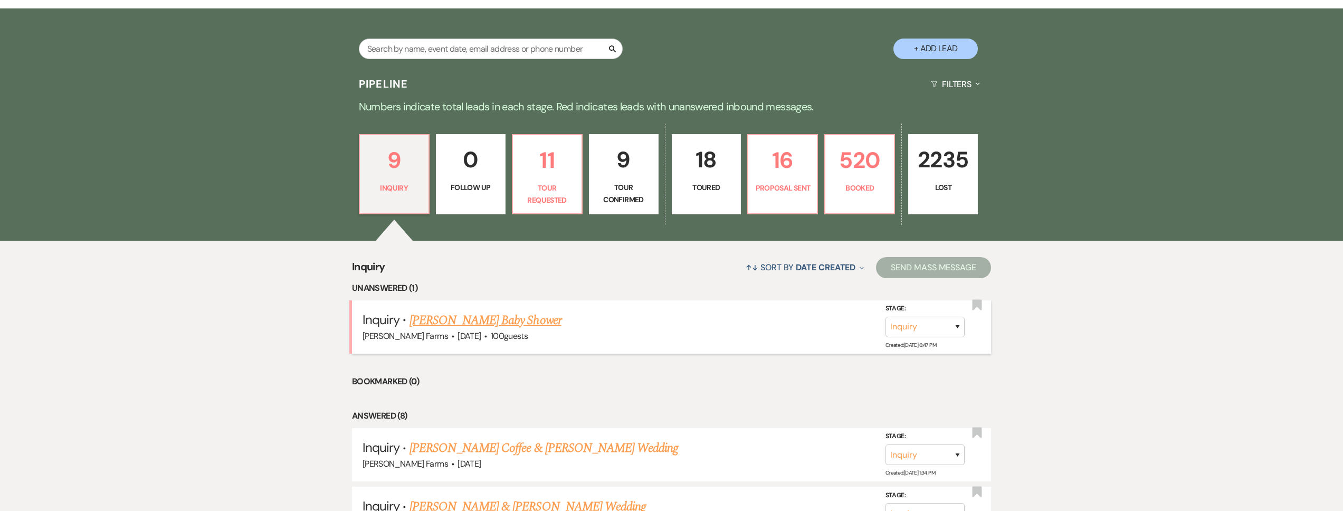
click at [500, 323] on link "Anahi Hernandez's Baby Shower" at bounding box center [485, 320] width 152 height 19
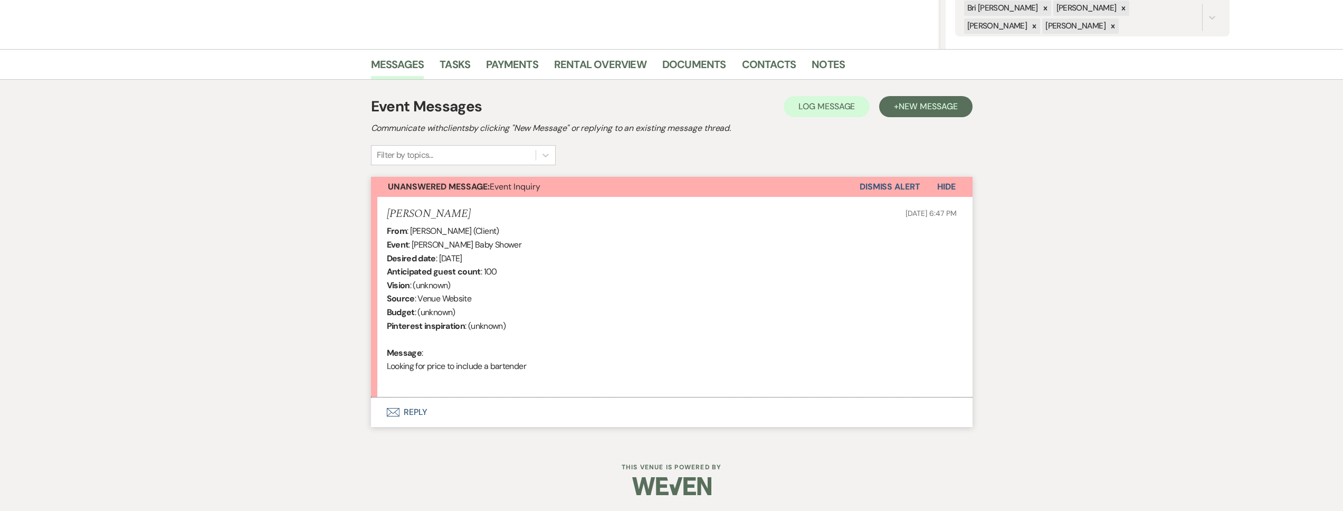
click at [474, 415] on button "Envelope Reply" at bounding box center [671, 412] width 601 height 30
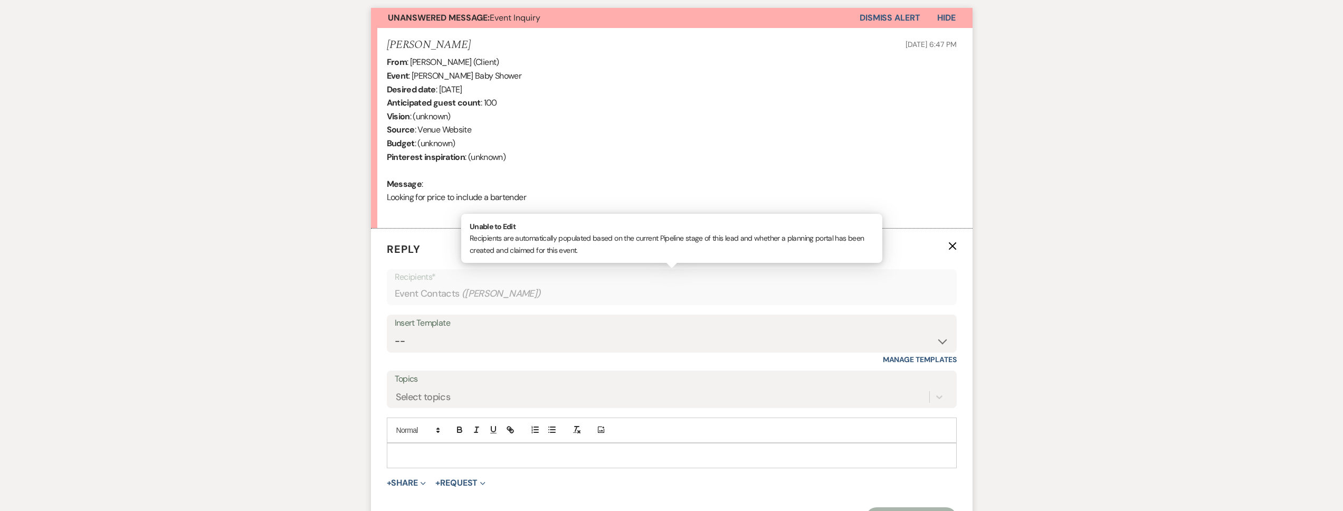
scroll to position [511, 0]
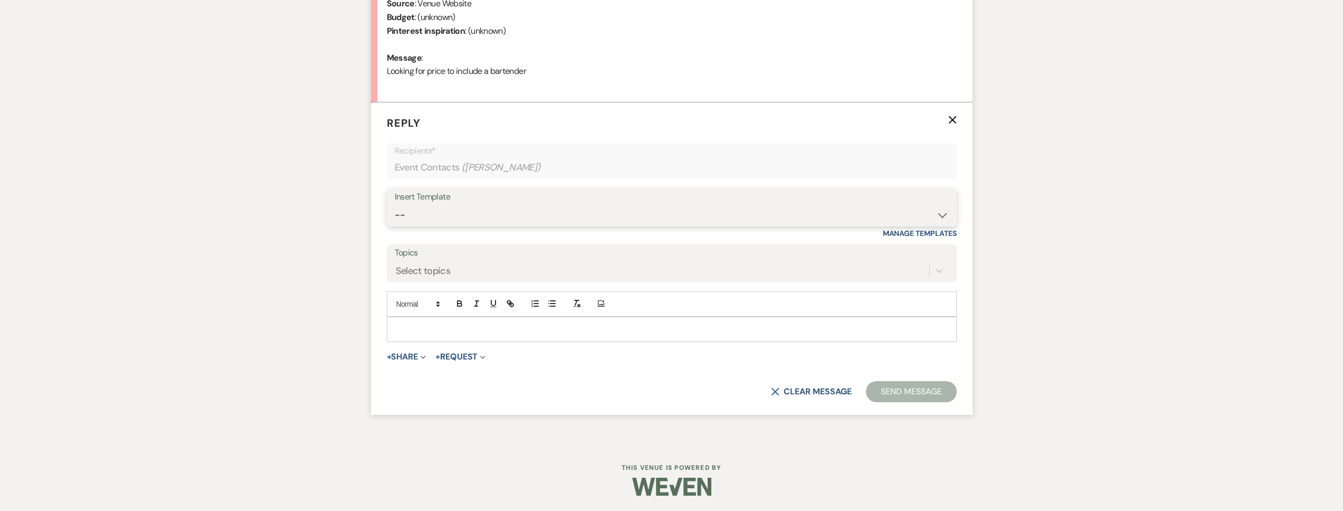
click at [473, 222] on select "-- Tour Request Response Follow Up Contract (Pre-Booked Leads) Weven Planning P…" at bounding box center [672, 215] width 554 height 21
click at [430, 332] on p at bounding box center [671, 329] width 553 height 12
paste div
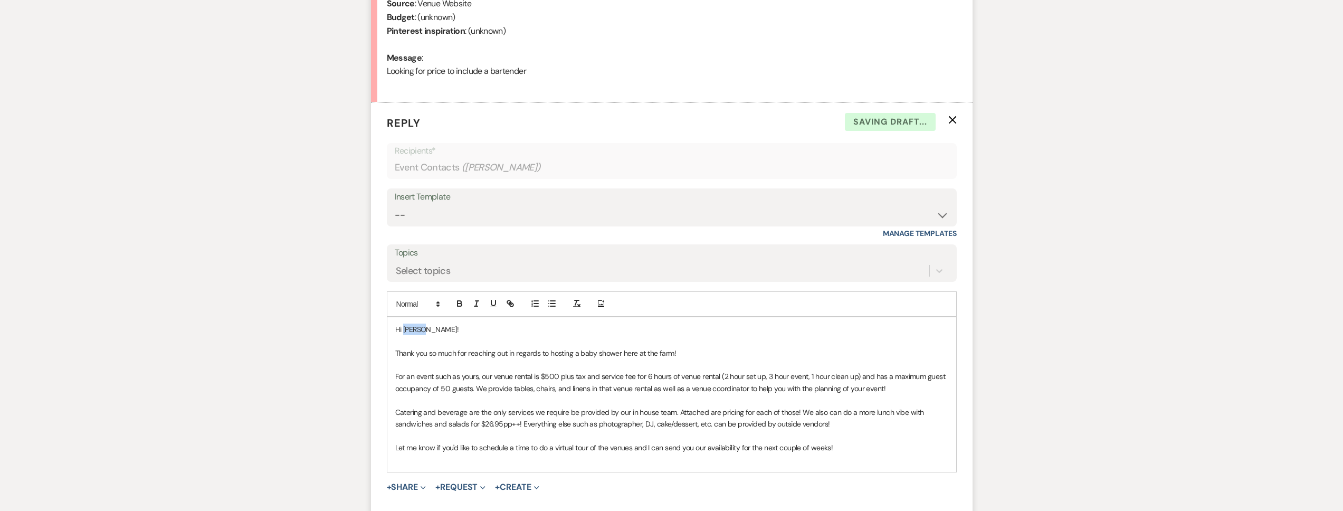
drag, startPoint x: 437, startPoint y: 330, endPoint x: 403, endPoint y: 329, distance: 34.3
click at [403, 329] on p "Hi Dylan!" at bounding box center [671, 329] width 553 height 12
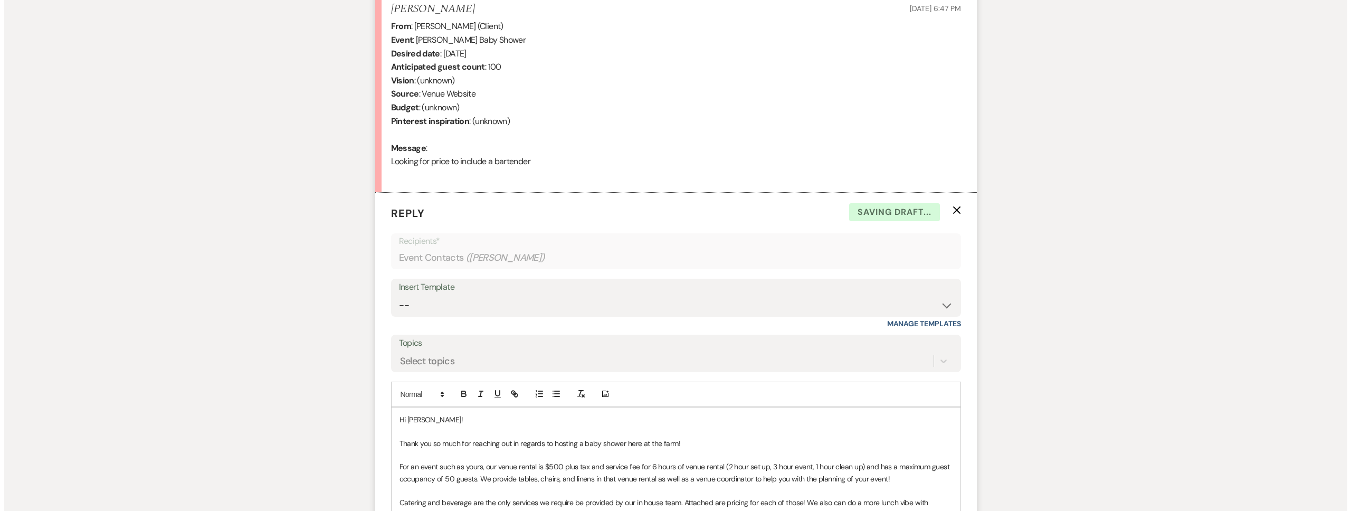
scroll to position [641, 0]
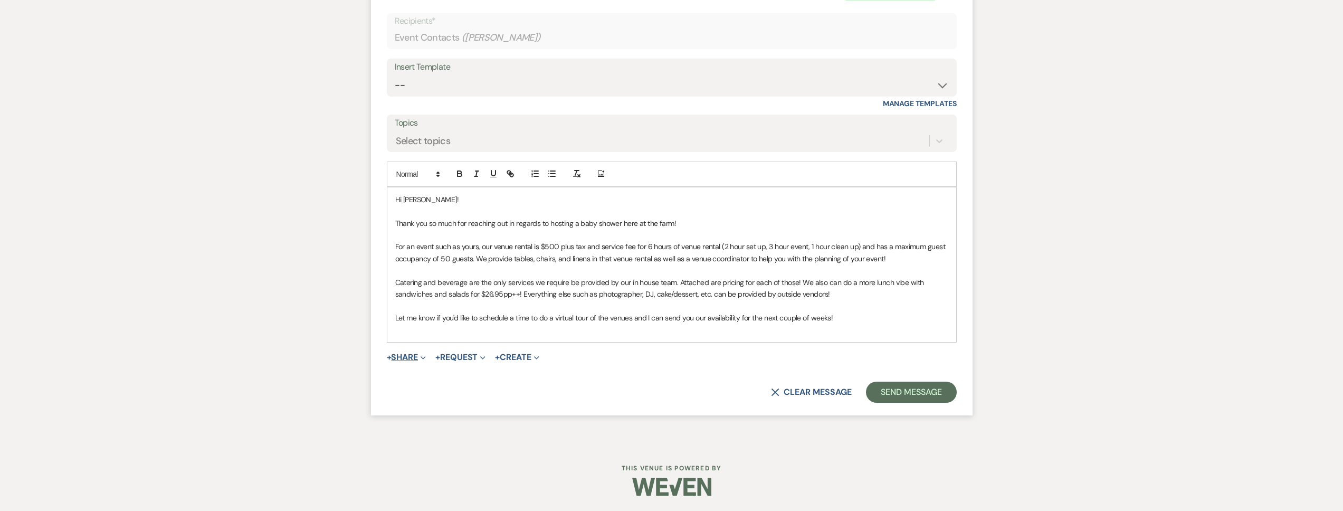
click at [404, 357] on button "+ Share Expand" at bounding box center [407, 357] width 40 height 8
click at [435, 375] on span "Doc Upload Documents" at bounding box center [429, 377] width 60 height 11
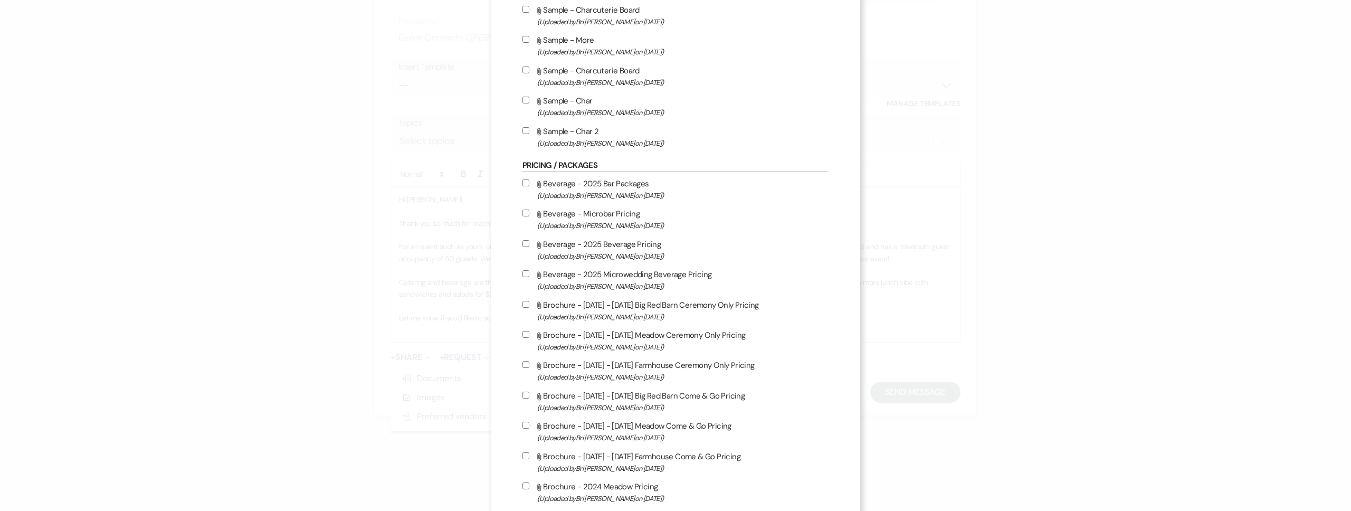
scroll to position [679, 0]
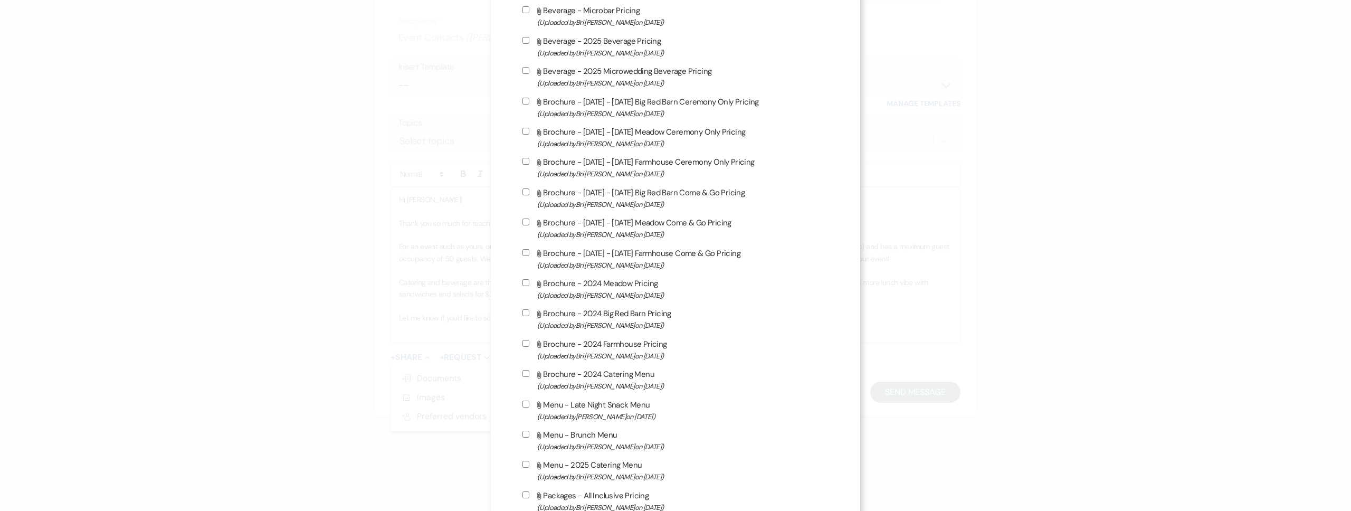
click at [615, 76] on label "Attach File Beverage - 2025 Microwedding Beverage Pricing (Uploaded by Bri Schn…" at bounding box center [675, 76] width 306 height 25
click at [529, 74] on input "Attach File Beverage - 2025 Microwedding Beverage Pricing (Uploaded by Bri Schn…" at bounding box center [525, 70] width 7 height 7
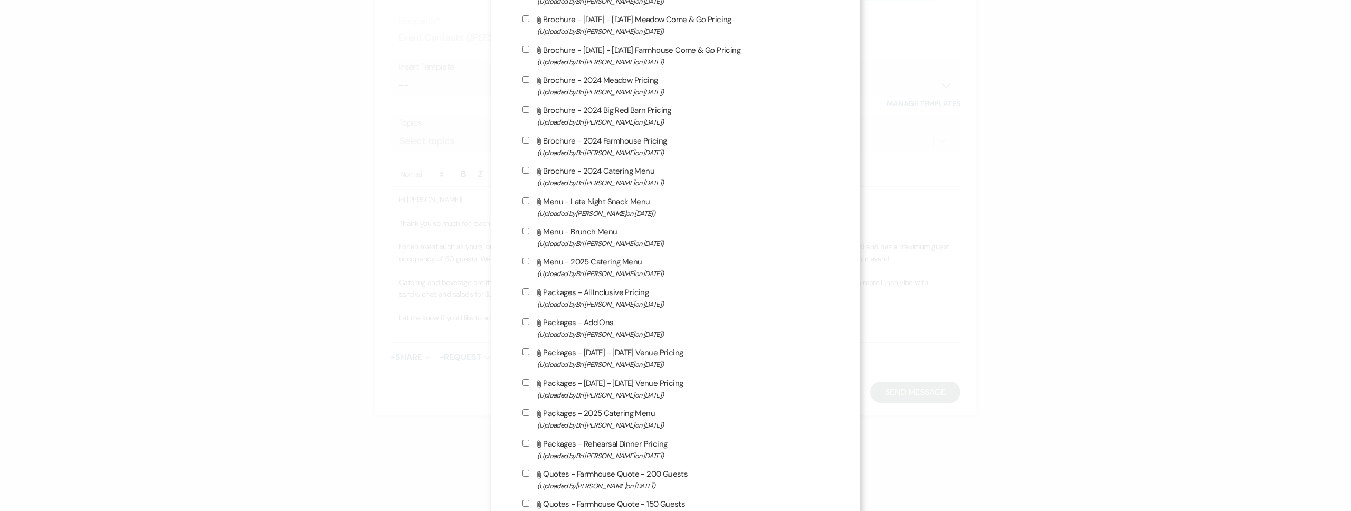
scroll to position [886, 0]
click at [620, 261] on label "Attach File Menu - 2025 Catering Menu (Uploaded by Bri Schnepf on Jan 16th, 202…" at bounding box center [675, 263] width 306 height 25
click at [529, 260] on input "Attach File Menu - 2025 Catering Menu (Uploaded by Bri Schnepf on Jan 16th, 202…" at bounding box center [525, 256] width 7 height 7
click at [605, 237] on span "(Uploaded by Bri Schnepf on Jan 8th, 2025 )" at bounding box center [682, 239] width 291 height 12
click at [529, 230] on input "Attach File Menu - Brunch Menu (Uploaded by Bri Schnepf on Jan 8th, 2025 )" at bounding box center [525, 226] width 7 height 7
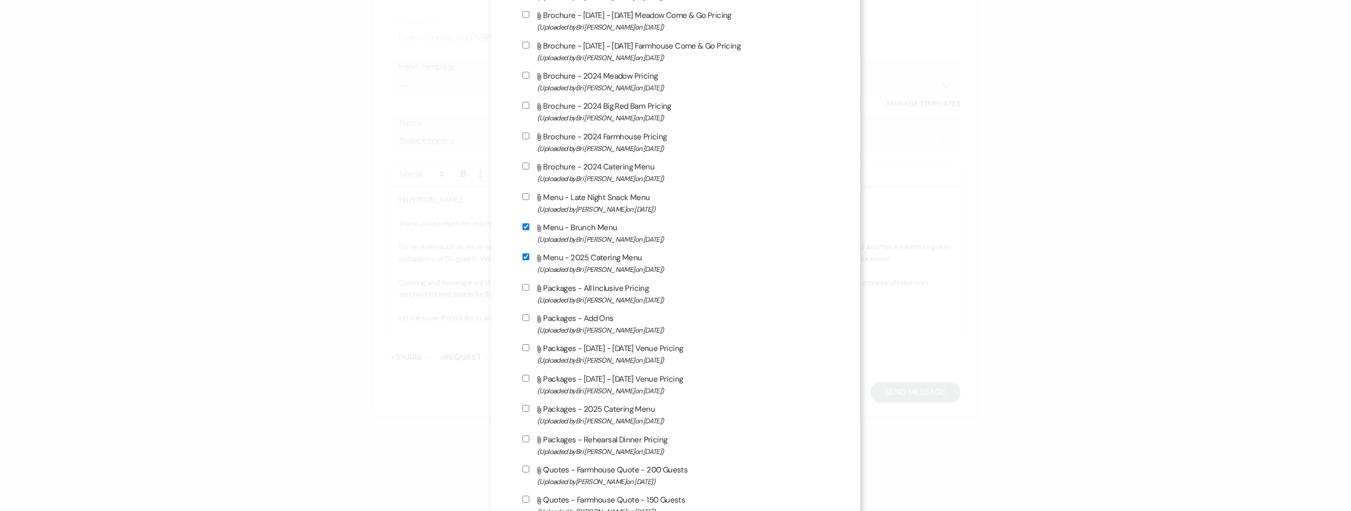
click at [605, 193] on label "Attach File Menu - Late Night Snack Menu (Uploaded by Mikayla Martinez on Dec 2…" at bounding box center [675, 202] width 306 height 25
click at [529, 193] on input "Attach File Menu - Late Night Snack Menu (Uploaded by Mikayla Martinez on Dec 2…" at bounding box center [525, 196] width 7 height 7
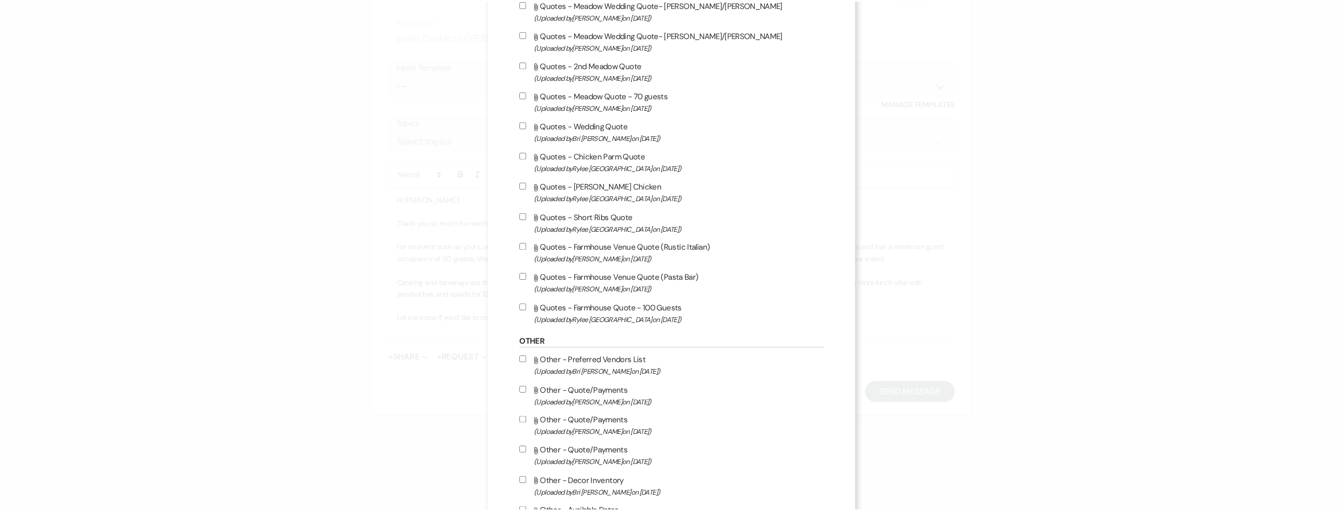
scroll to position [3129, 0]
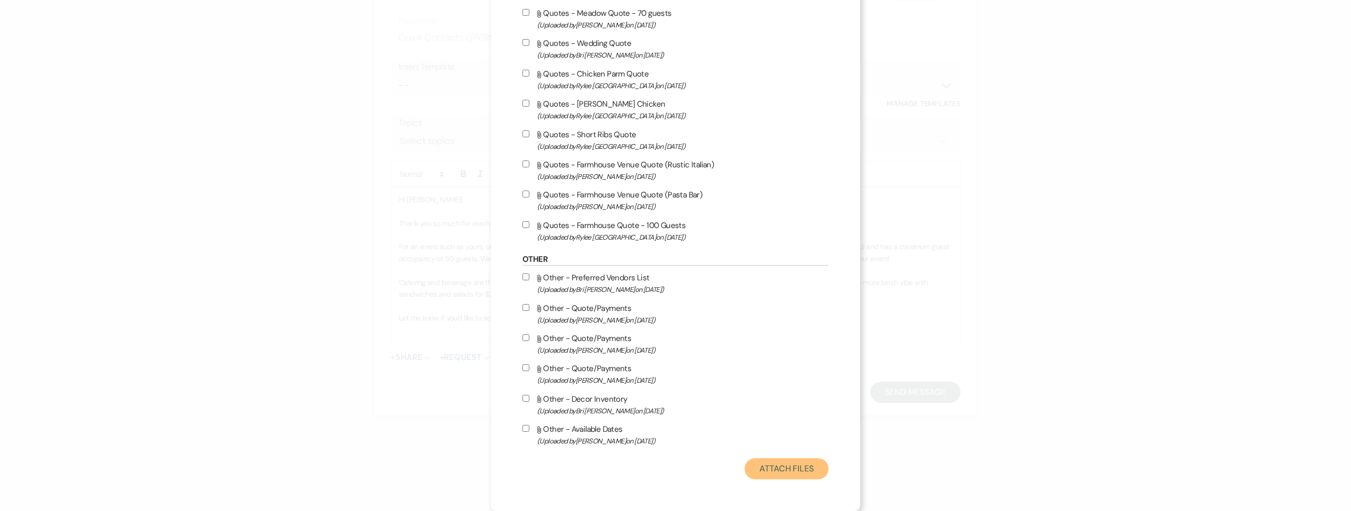
click at [800, 468] on button "Attach Files" at bounding box center [786, 468] width 84 height 21
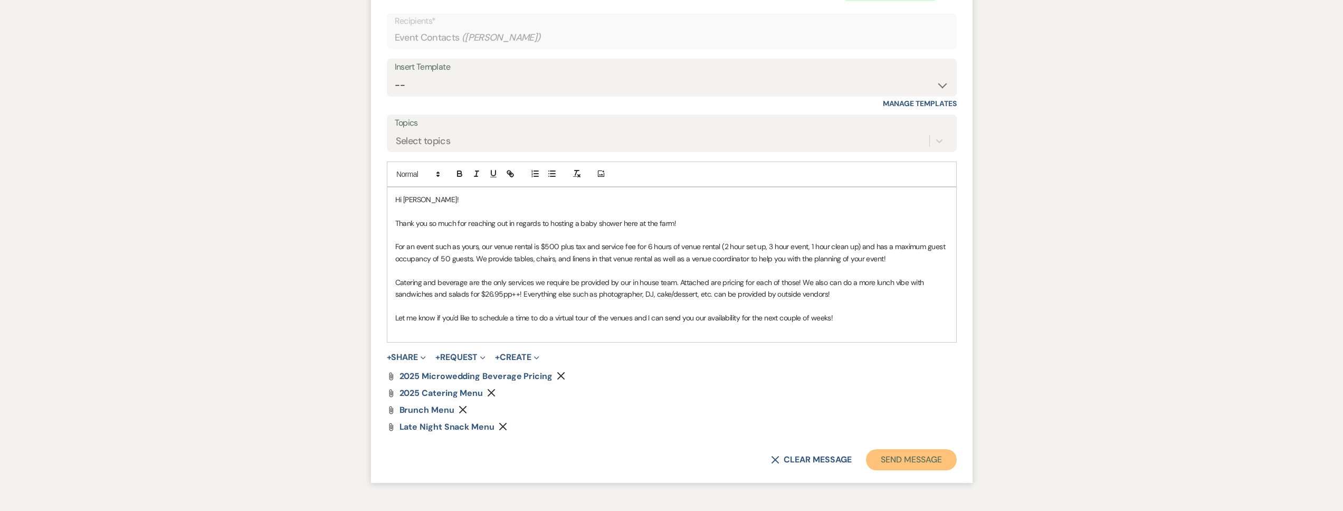
click at [925, 460] on button "Send Message" at bounding box center [911, 459] width 90 height 21
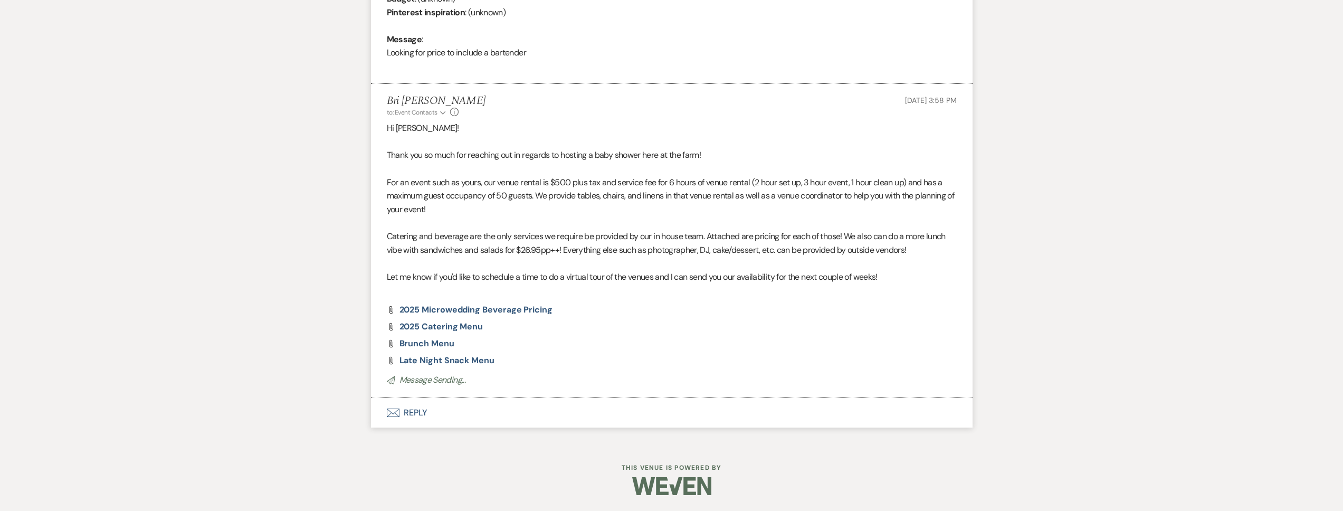
scroll to position [0, 0]
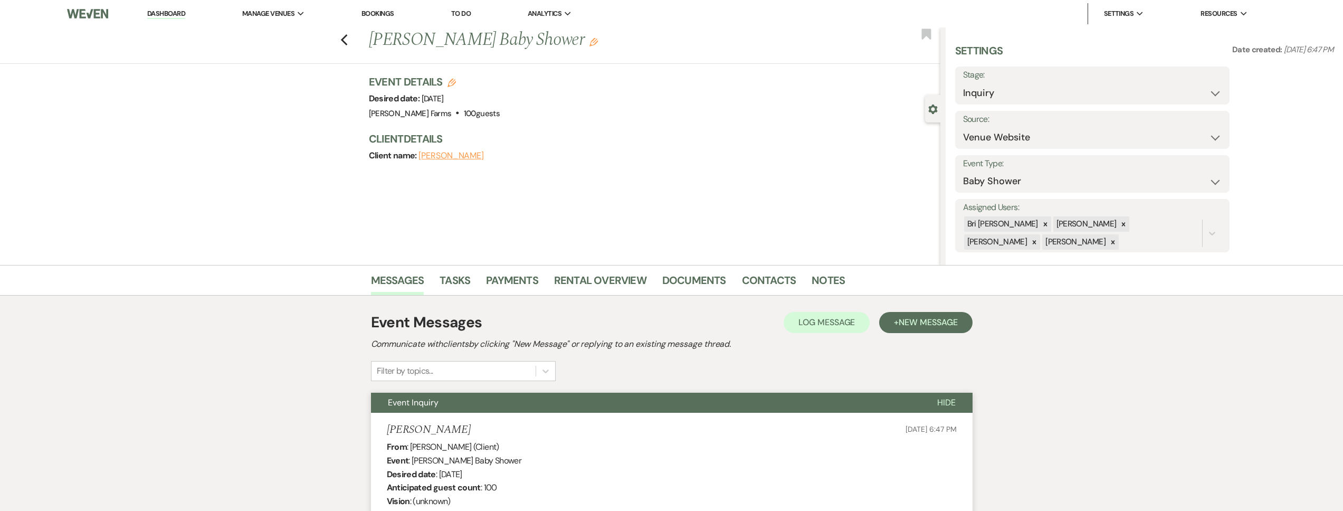
drag, startPoint x: 1162, startPoint y: 224, endPoint x: 1122, endPoint y: 227, distance: 40.7
click at [1038, 238] on icon at bounding box center [1033, 241] width 7 height 7
click at [1120, 222] on icon at bounding box center [1123, 224] width 7 height 7
click at [1117, 223] on div at bounding box center [1123, 225] width 12 height 15
click at [1213, 228] on button "Save" at bounding box center [1201, 225] width 58 height 21
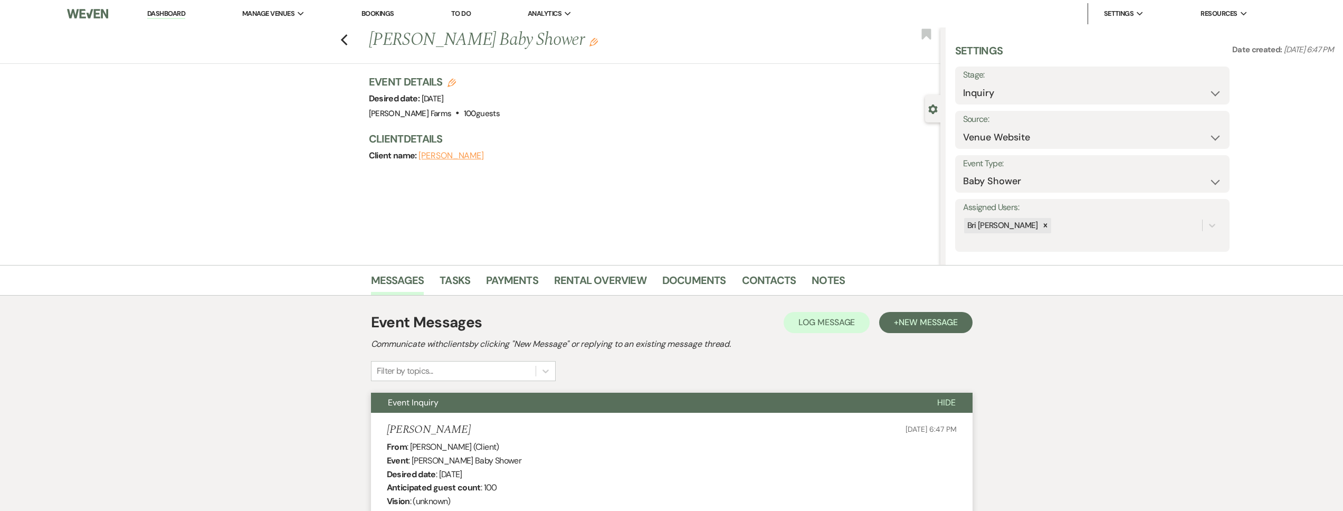
click at [338, 35] on div "Previous Anahi Hernandez's Baby Shower Edit Bookmark" at bounding box center [467, 45] width 945 height 36
click at [346, 39] on use "button" at bounding box center [343, 40] width 7 height 12
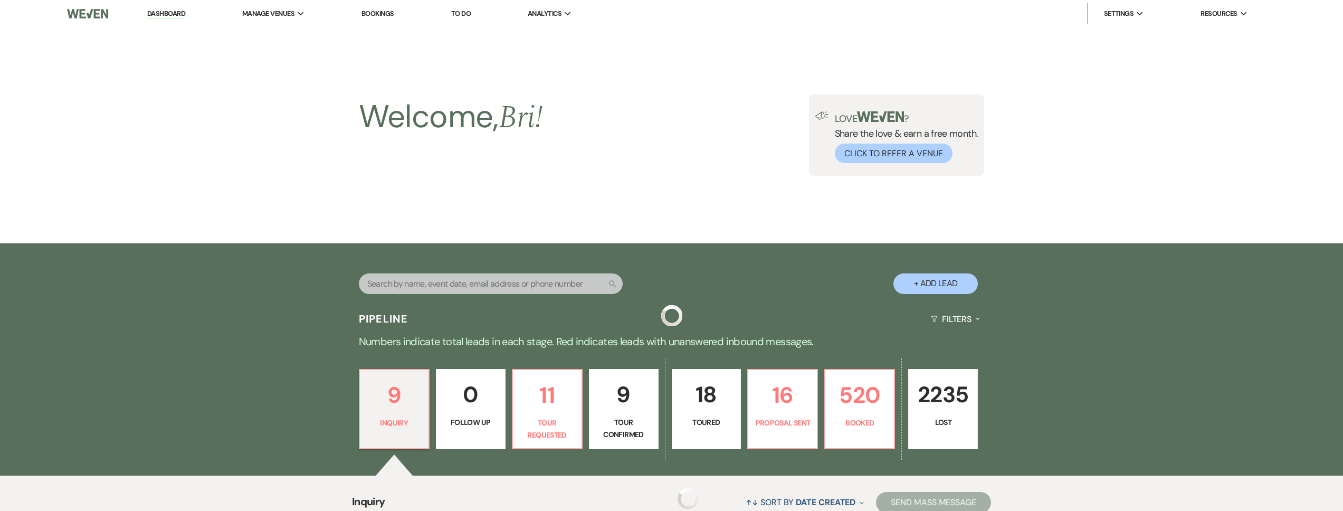
scroll to position [235, 0]
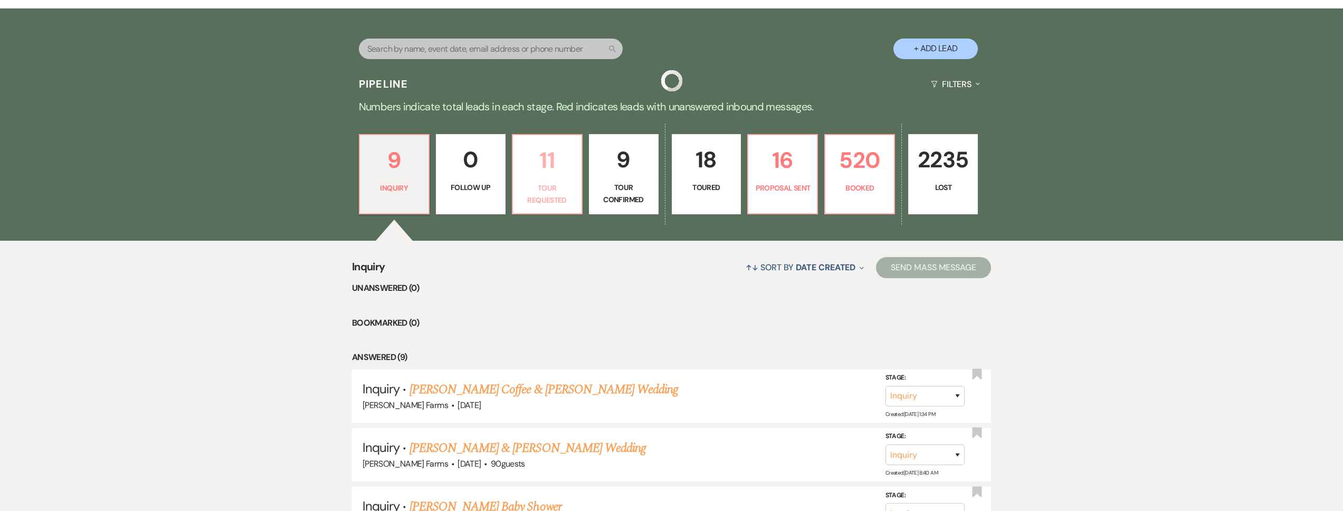
click at [526, 184] on p "Tour Requested" at bounding box center [547, 194] width 56 height 24
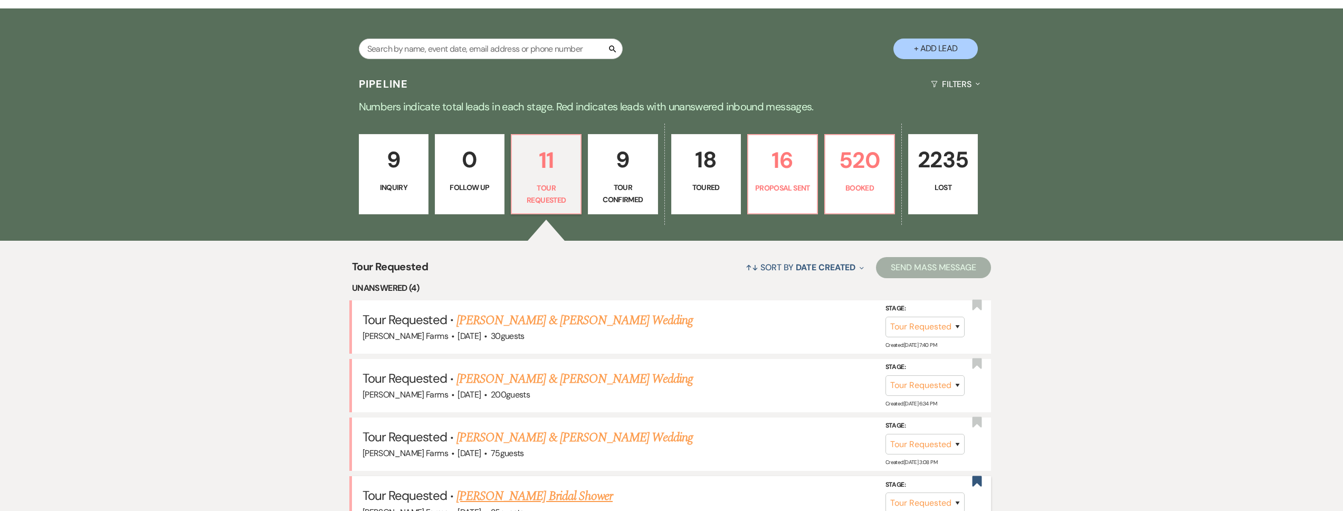
scroll to position [447, 0]
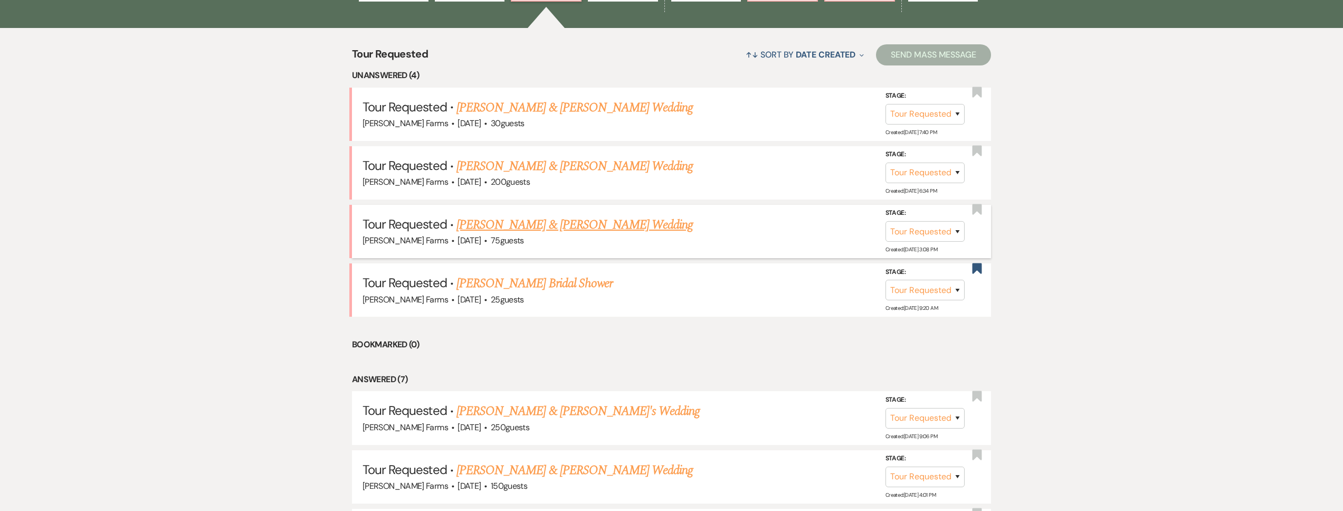
click at [584, 221] on link "Jacqueline Williams & Justin Carey's Wedding" at bounding box center [574, 224] width 236 height 19
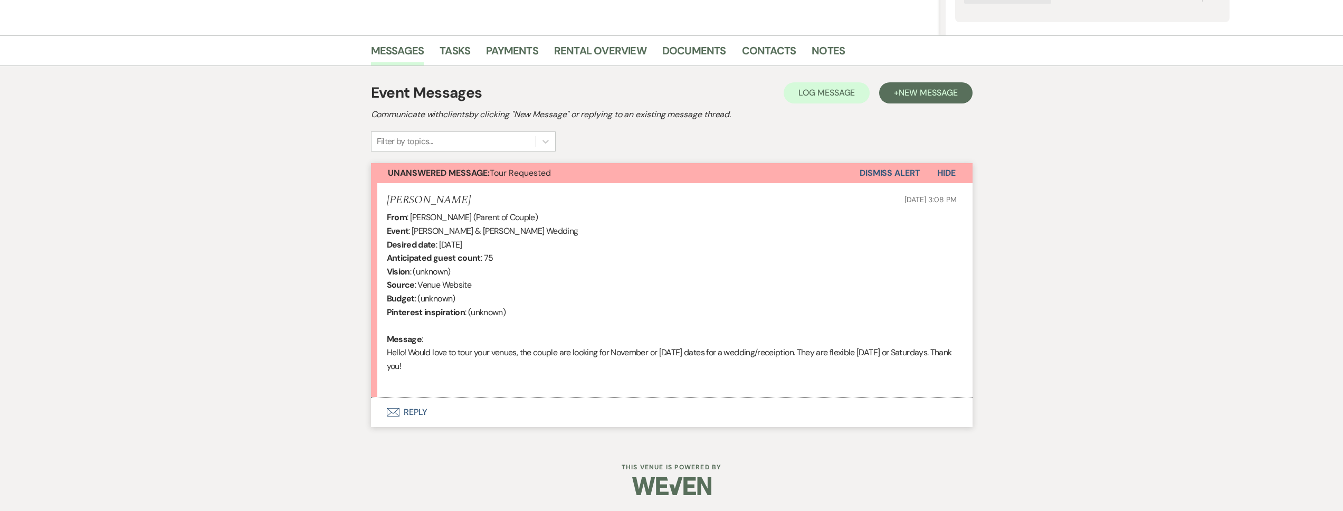
click at [486, 406] on button "Envelope Reply" at bounding box center [671, 412] width 601 height 30
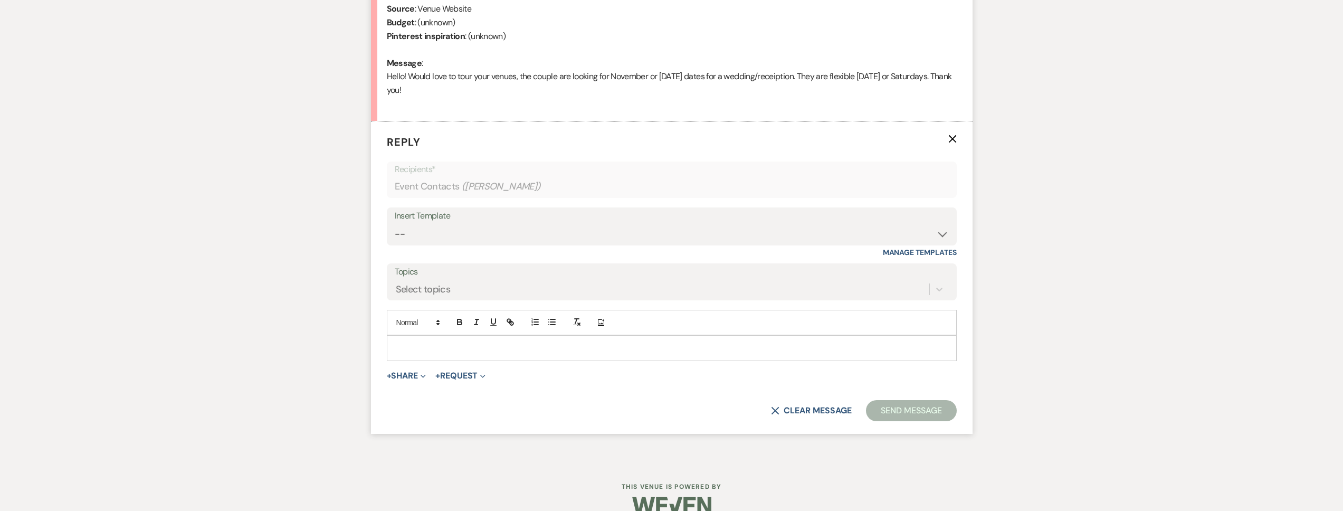
scroll to position [524, 0]
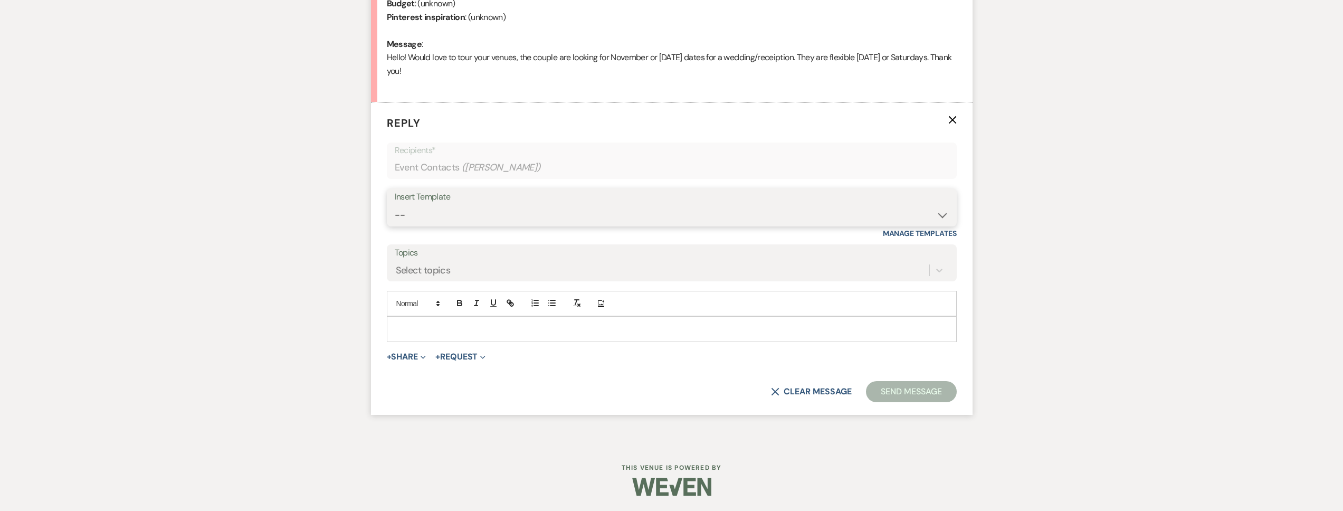
click at [495, 220] on select "-- Tour Request Response Follow Up Contract (Pre-Booked Leads) Weven Planning P…" at bounding box center [672, 215] width 554 height 21
click at [395, 205] on select "-- Tour Request Response Follow Up Contract (Pre-Booked Leads) Weven Planning P…" at bounding box center [672, 215] width 554 height 21
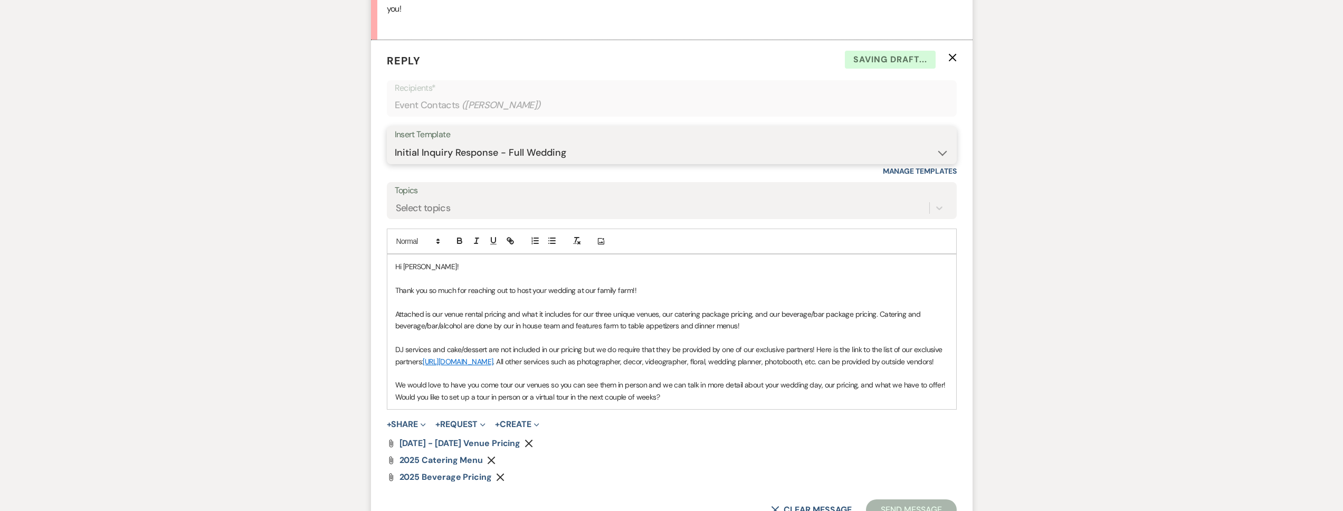
scroll to position [601, 0]
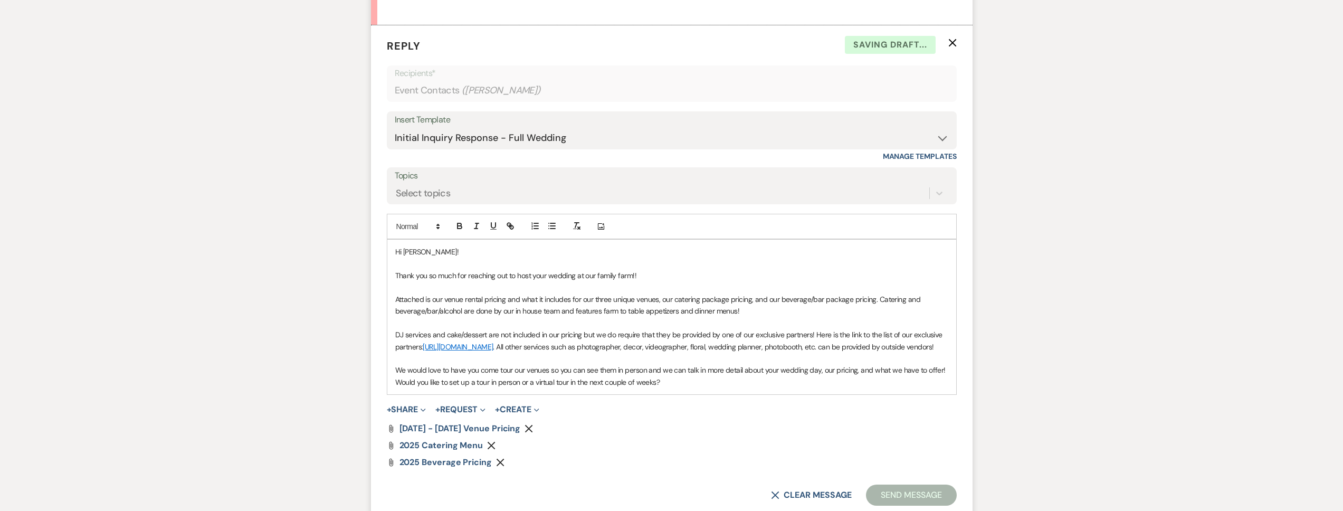
drag, startPoint x: 665, startPoint y: 398, endPoint x: 379, endPoint y: 396, distance: 285.4
click at [379, 396] on form "Reply X Saving draft... Recipients* Event Contacts ( Carmen Williams ) Insert T…" at bounding box center [671, 271] width 601 height 493
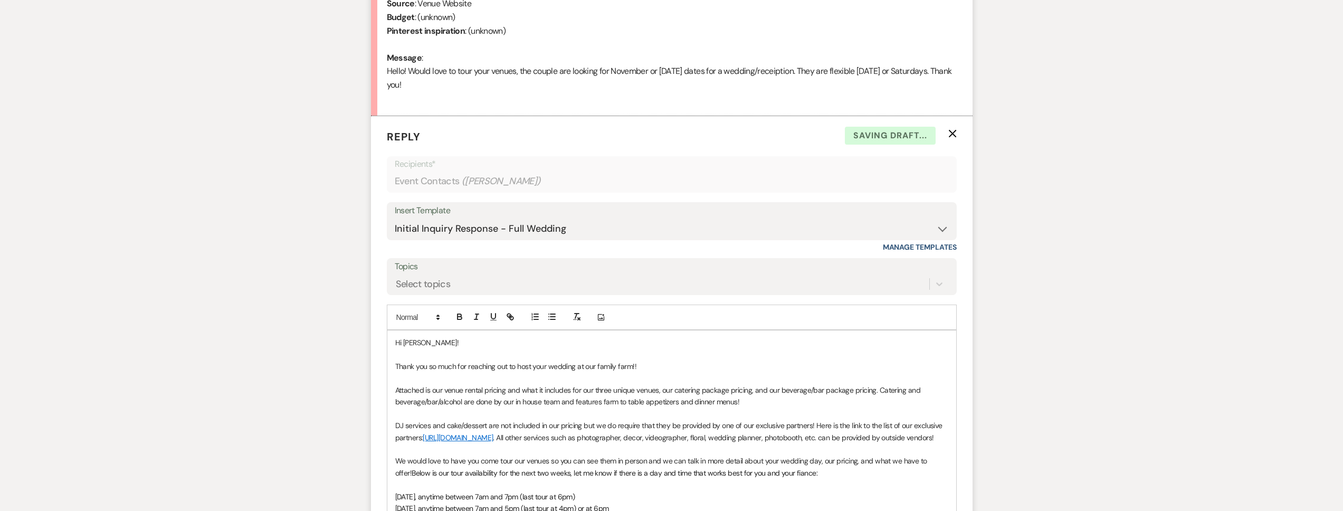
scroll to position [511, 0]
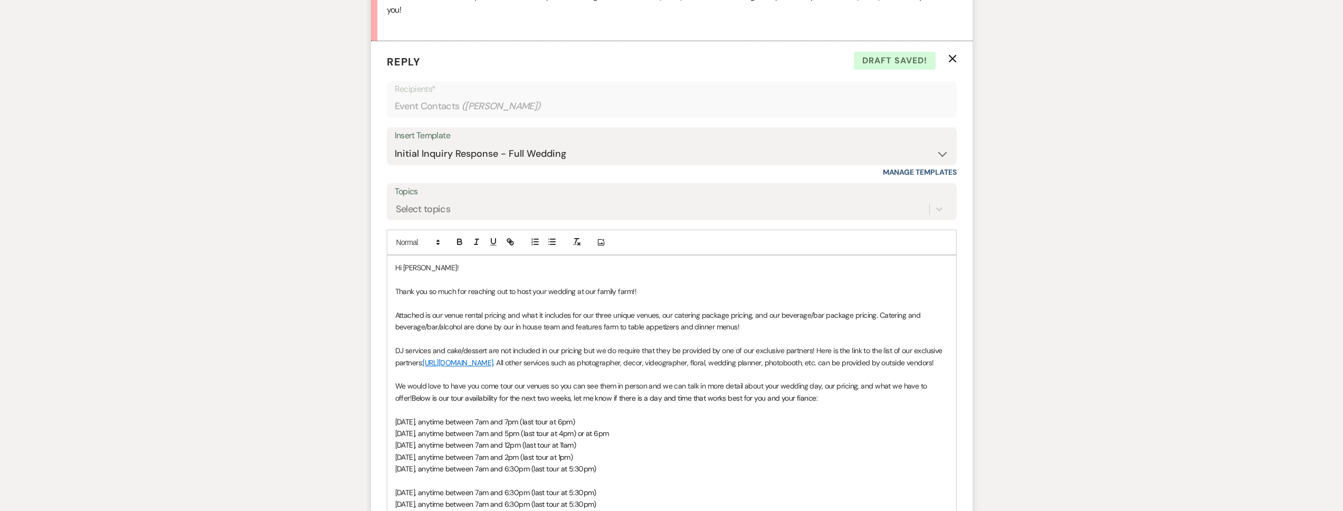
click at [548, 292] on p "Thank you so much for reaching out to host your wedding at our family farm!!" at bounding box center [671, 291] width 553 height 12
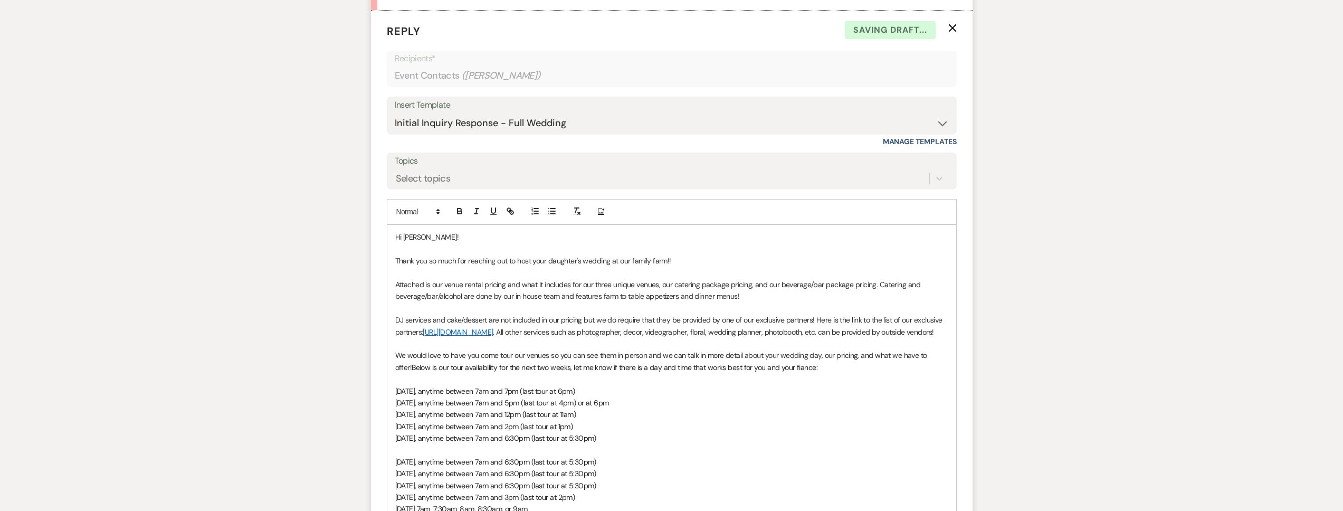
scroll to position [631, 0]
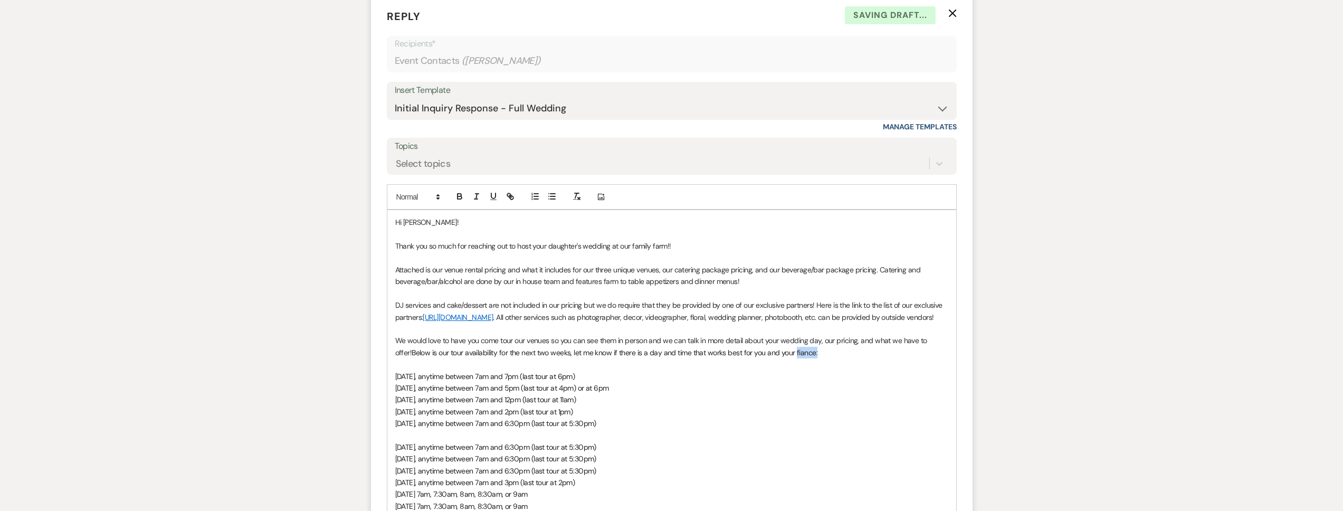
drag, startPoint x: 797, startPoint y: 364, endPoint x: 777, endPoint y: 365, distance: 20.1
click at [777, 358] on p "We would love to have you come tour our venues so you can see them in person an…" at bounding box center [671, 347] width 553 height 24
click at [501, 323] on p "DJ services and cake/dessert are not included in our pricing but we do require …" at bounding box center [671, 311] width 553 height 24
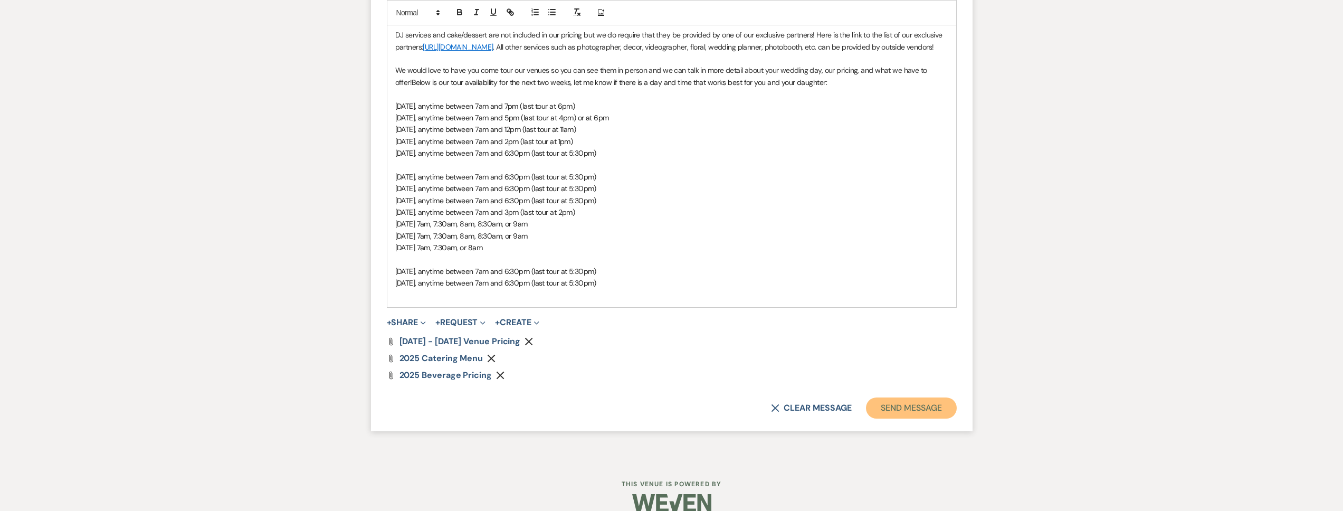
click at [902, 418] on button "Send Message" at bounding box center [911, 407] width 90 height 21
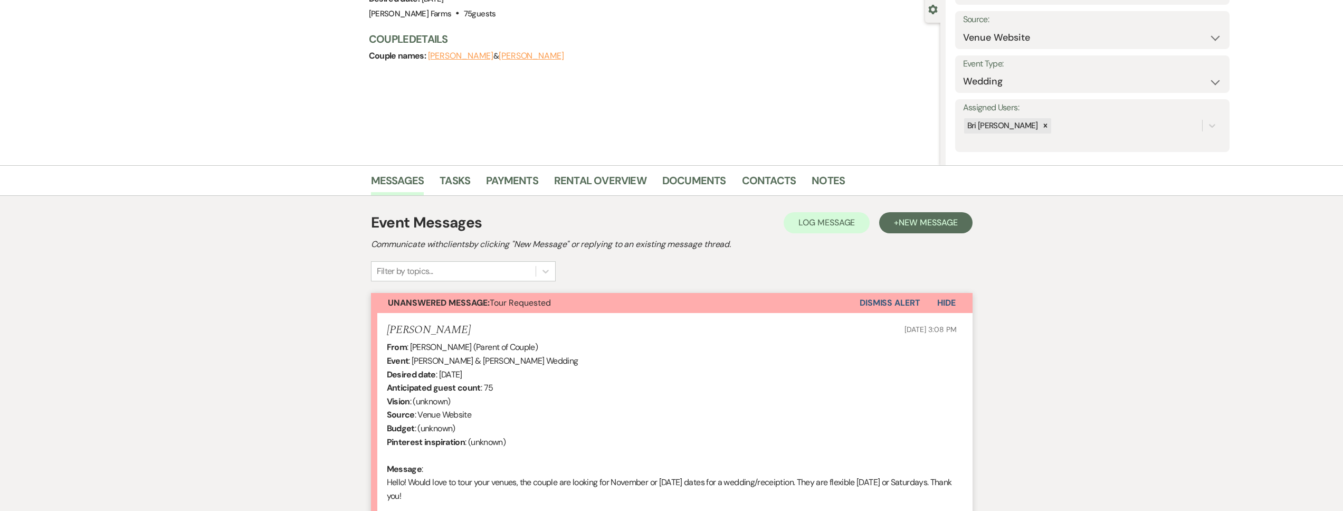
scroll to position [0, 0]
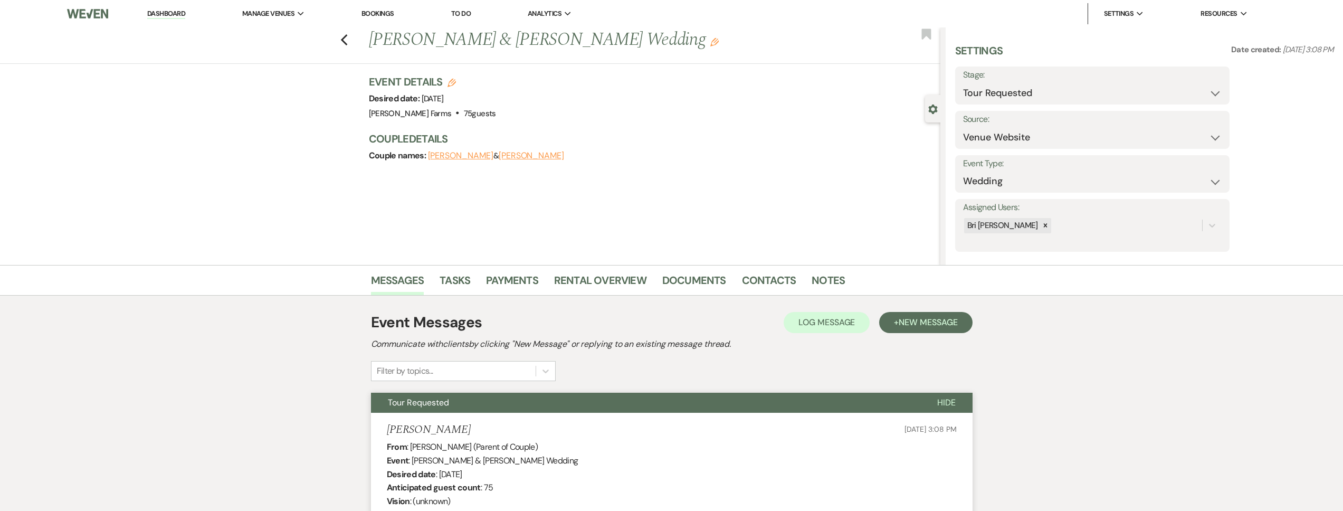
click at [343, 39] on div "Previous Jacqueline Williams & Justin Carey's Wedding Edit Bookmark" at bounding box center [467, 45] width 945 height 36
click at [348, 41] on icon "Previous" at bounding box center [344, 40] width 8 height 13
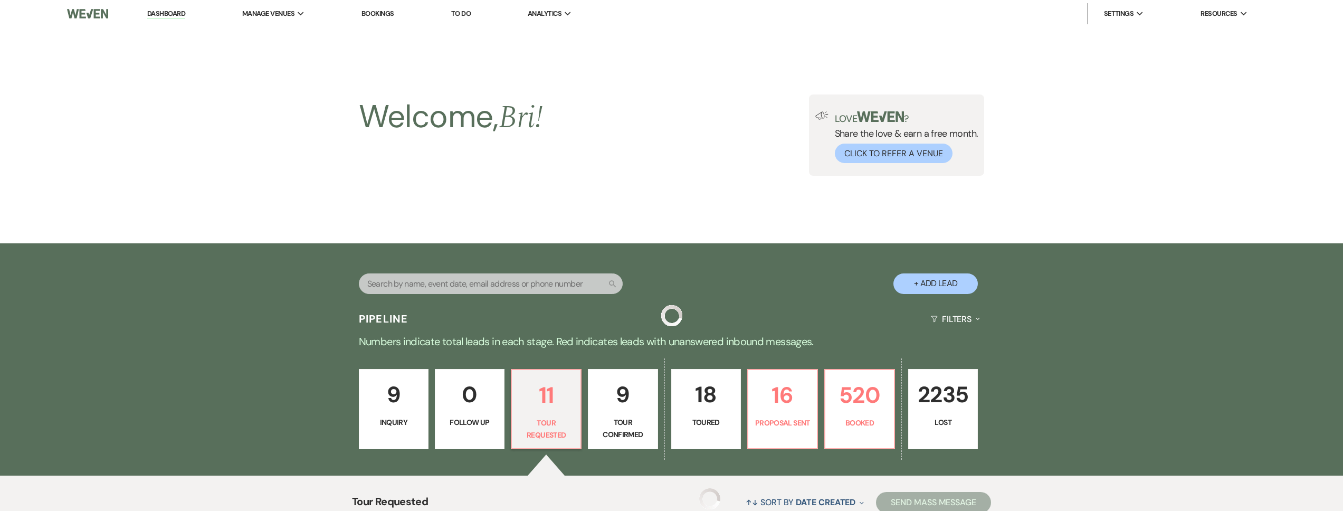
scroll to position [447, 0]
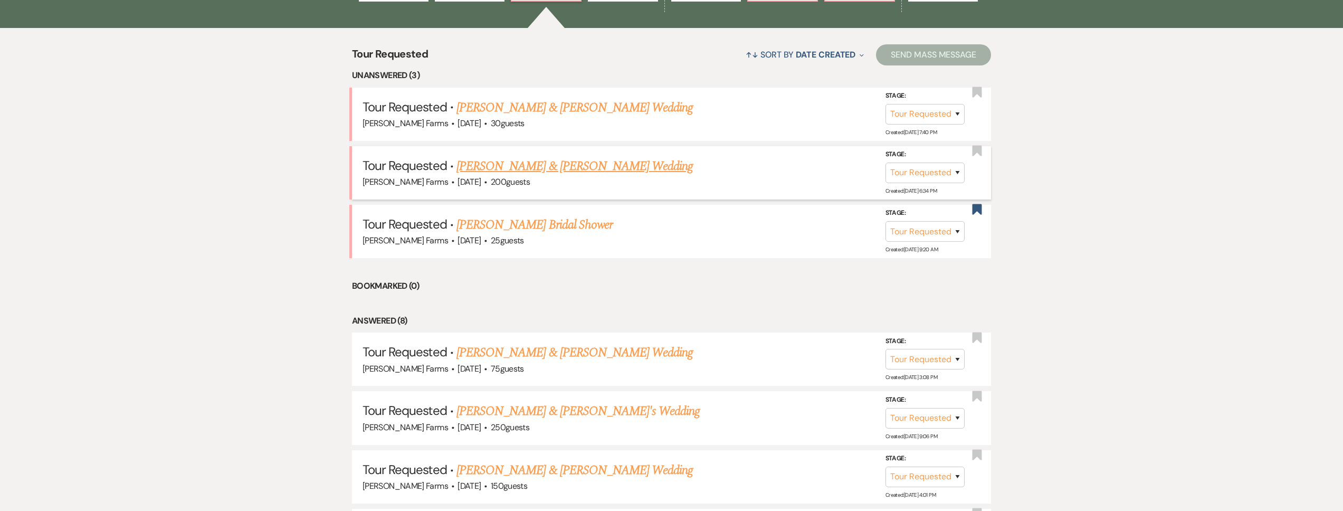
click at [596, 158] on link "James McKinley & Cynda Berry's Wedding" at bounding box center [574, 166] width 236 height 19
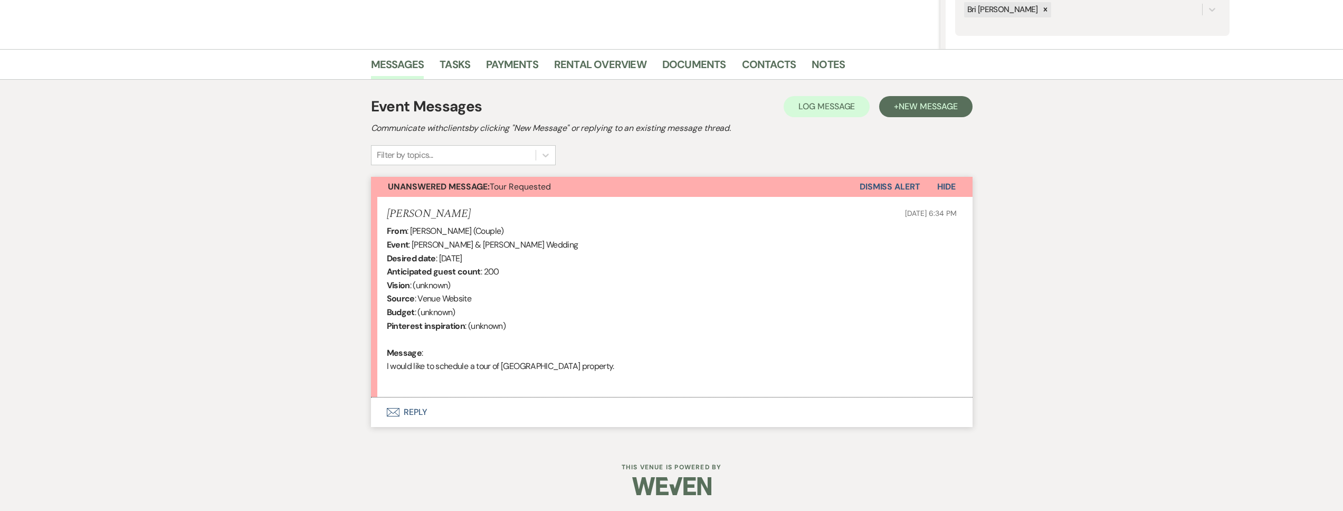
click at [476, 409] on button "Envelope Reply" at bounding box center [671, 412] width 601 height 30
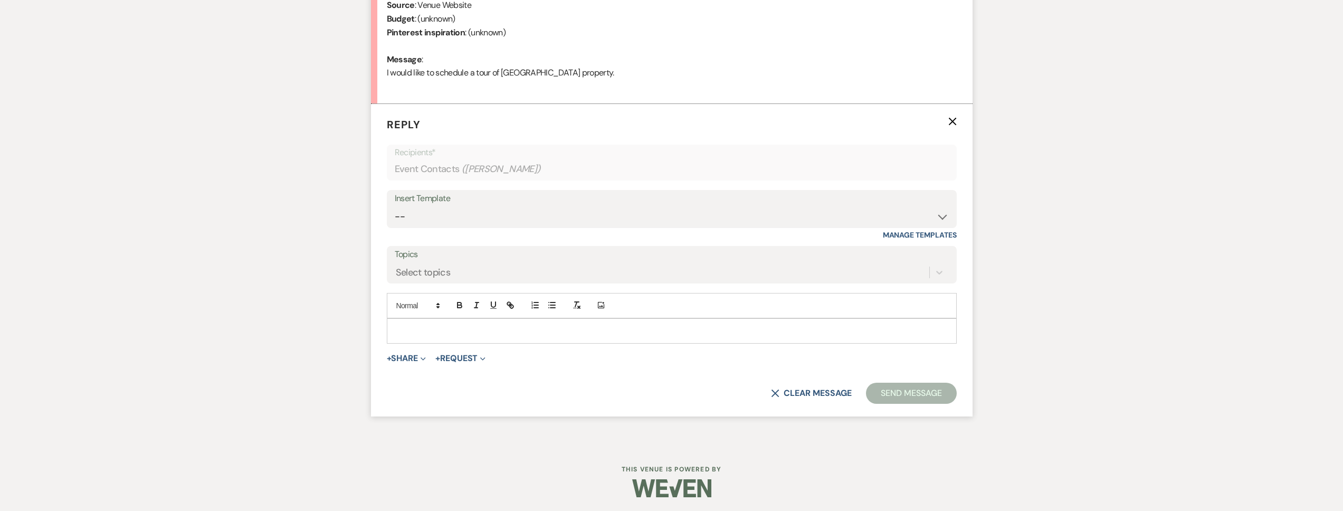
scroll to position [511, 0]
click at [482, 271] on div "Select topics" at bounding box center [662, 270] width 534 height 18
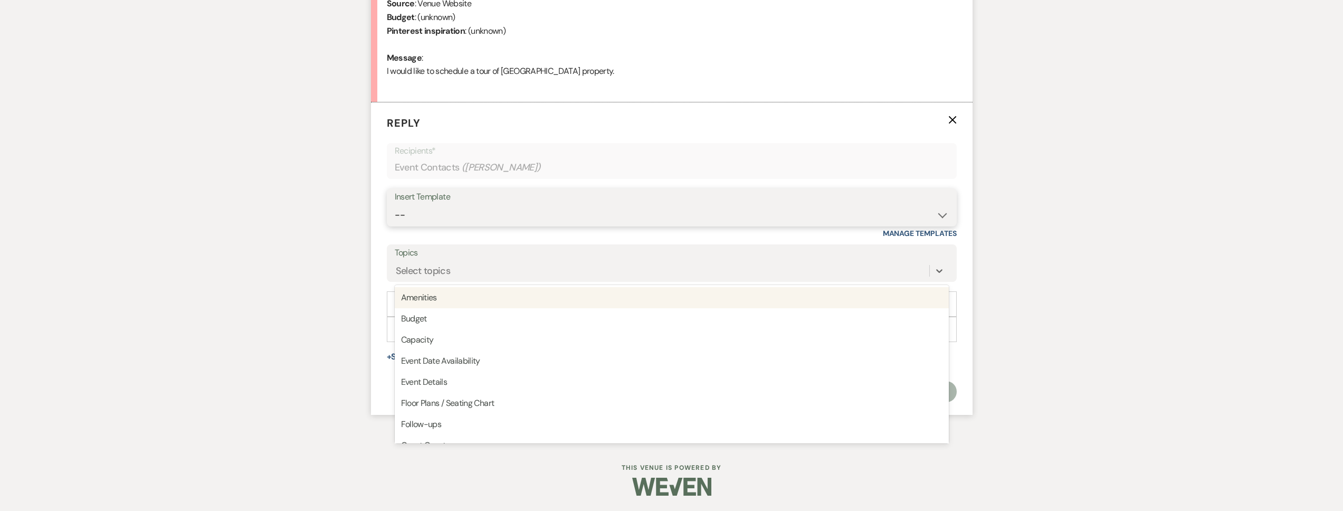
click at [531, 205] on select "-- Tour Request Response Follow Up Contract (Pre-Booked Leads) Weven Planning P…" at bounding box center [672, 215] width 554 height 21
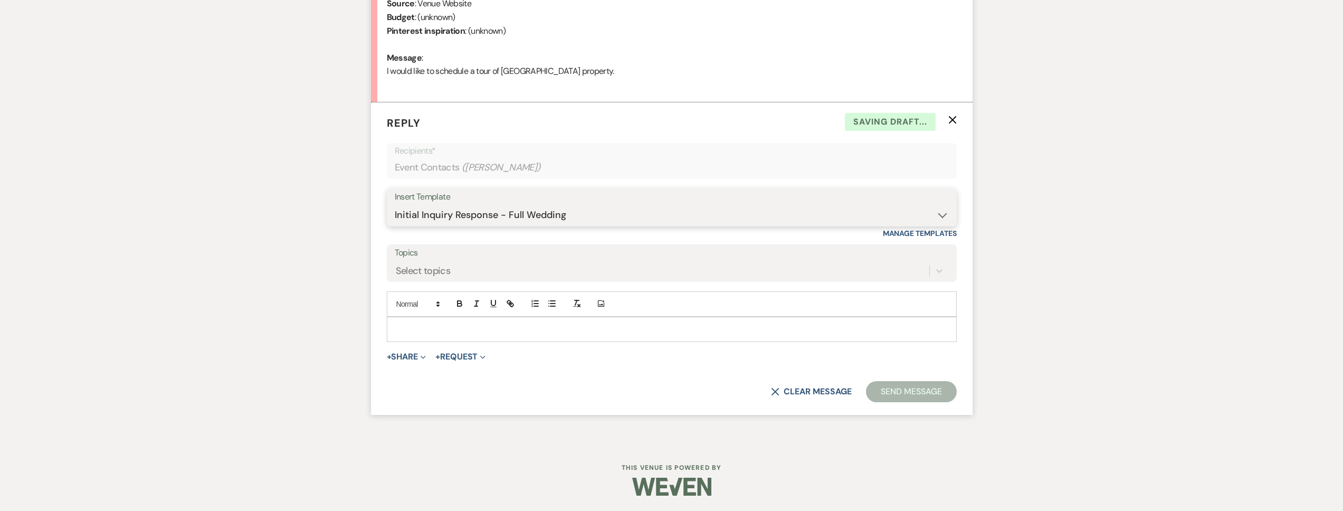
click at [395, 205] on select "-- Tour Request Response Follow Up Contract (Pre-Booked Leads) Weven Planning P…" at bounding box center [672, 215] width 554 height 21
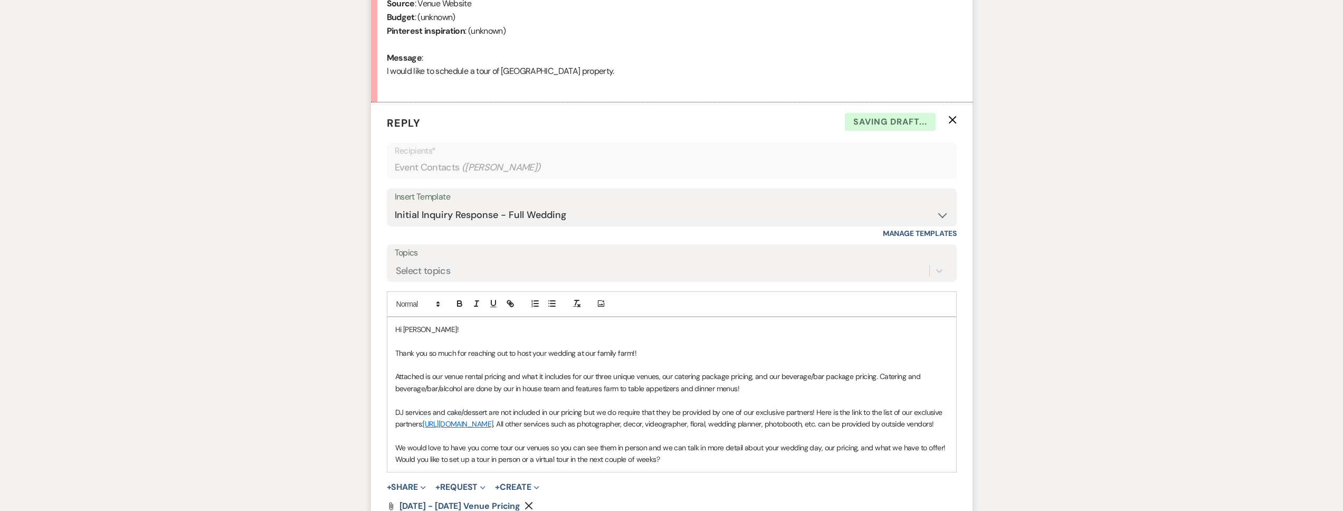
click at [579, 354] on p "Thank you so much for reaching out to host your wedding at our family farm!!" at bounding box center [671, 353] width 553 height 12
click at [577, 355] on p "Thank you so much for reaching out to host your wedding at our family farm!!" at bounding box center [671, 353] width 553 height 12
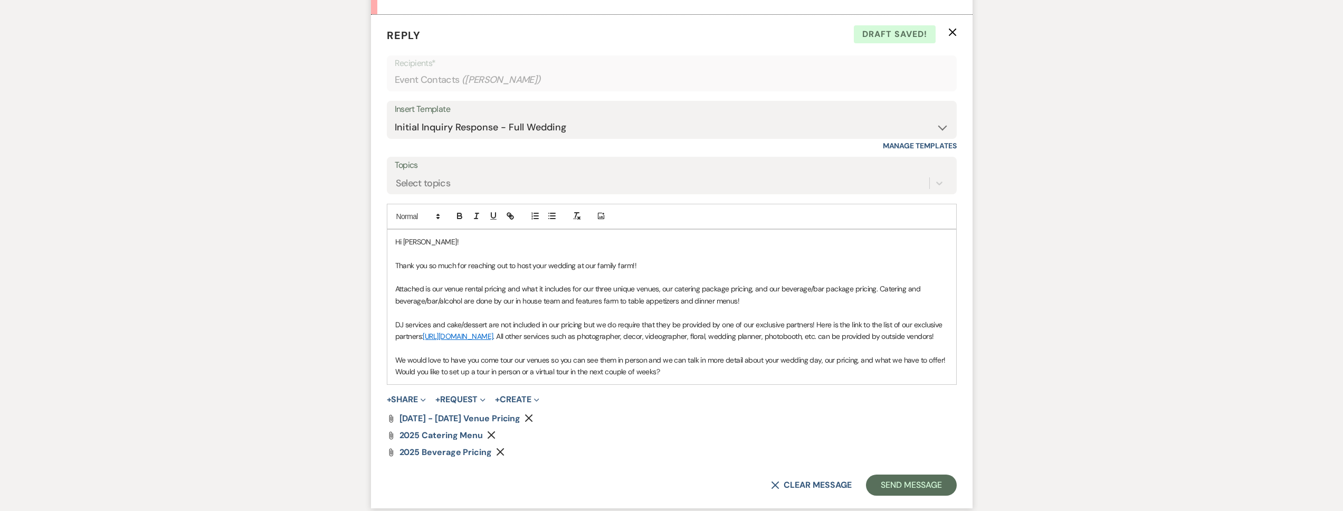
scroll to position [600, 0]
drag, startPoint x: 667, startPoint y: 384, endPoint x: 392, endPoint y: 382, distance: 274.9
click at [392, 382] on div "Hi Cynda! Thank you so much for reaching out to host your wedding at our family…" at bounding box center [671, 304] width 569 height 155
paste div
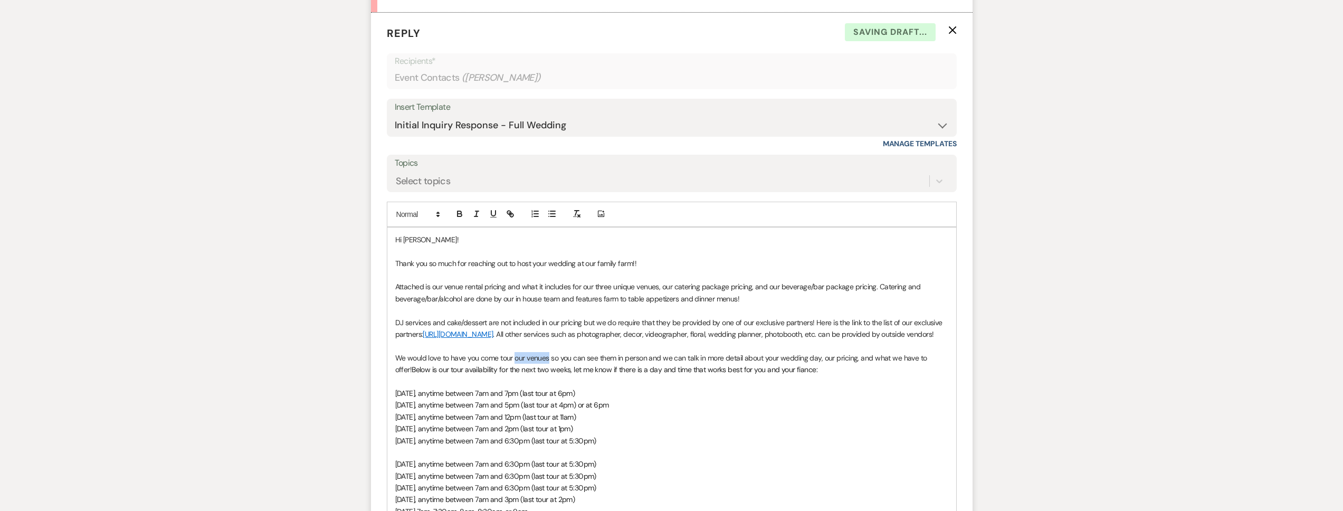
drag, startPoint x: 548, startPoint y: 370, endPoint x: 514, endPoint y: 371, distance: 33.2
click at [514, 371] on p "We would love to have you come tour our venues so you can see them in person an…" at bounding box center [671, 364] width 553 height 24
drag, startPoint x: 659, startPoint y: 285, endPoint x: 582, endPoint y: 289, distance: 76.6
click at [582, 289] on p "Attached is our venue rental pricing and what it includes for our three unique …" at bounding box center [671, 293] width 553 height 24
click at [632, 263] on p "Thank you so much for reaching out to host your wedding at our family farm!!" at bounding box center [671, 263] width 553 height 12
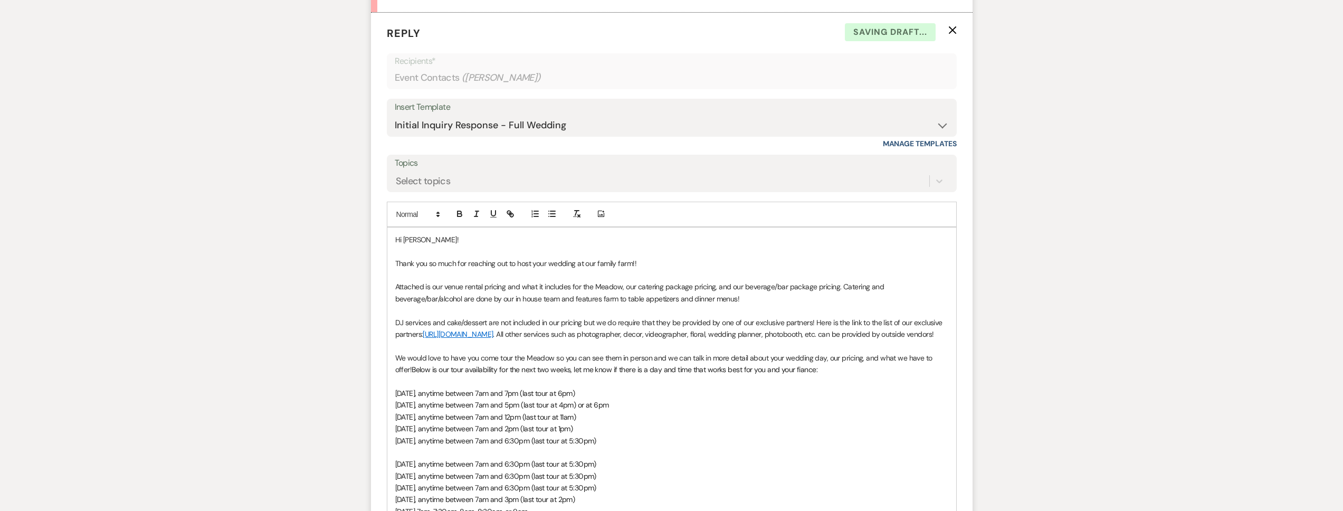
click at [637, 288] on p "Attached is our venue rental pricing and what it includes for the Meadow, our c…" at bounding box center [671, 293] width 553 height 24
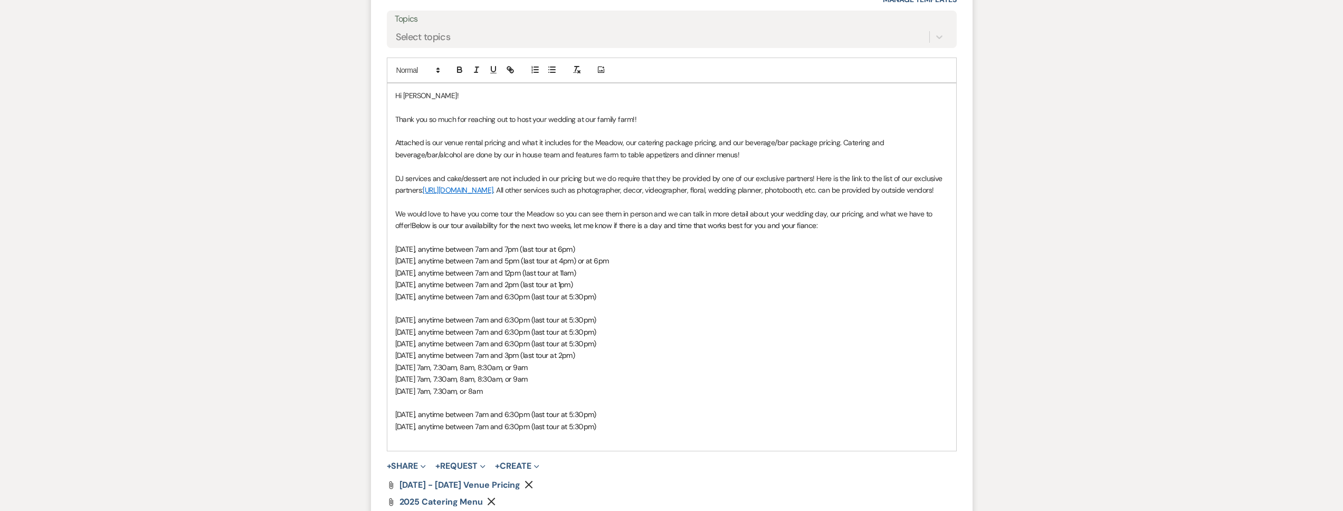
scroll to position [746, 0]
click at [551, 264] on span "Wednesday, September 24, anytime between 7am and 5pm (last tour at 4pm) or at 6…" at bounding box center [502, 258] width 214 height 9
click at [559, 252] on span "Tuesday, September 23, anytime between 7am and 7pm (last tour at 6pm)" at bounding box center [485, 247] width 180 height 9
click at [529, 289] on p "Friday, September 26, anytime between 7am and 2pm (last tour at 1pm)" at bounding box center [671, 283] width 553 height 12
click at [565, 276] on span "Thursday, September 25, anytime between 7am and 12pm (last tour at 11am)" at bounding box center [485, 270] width 181 height 9
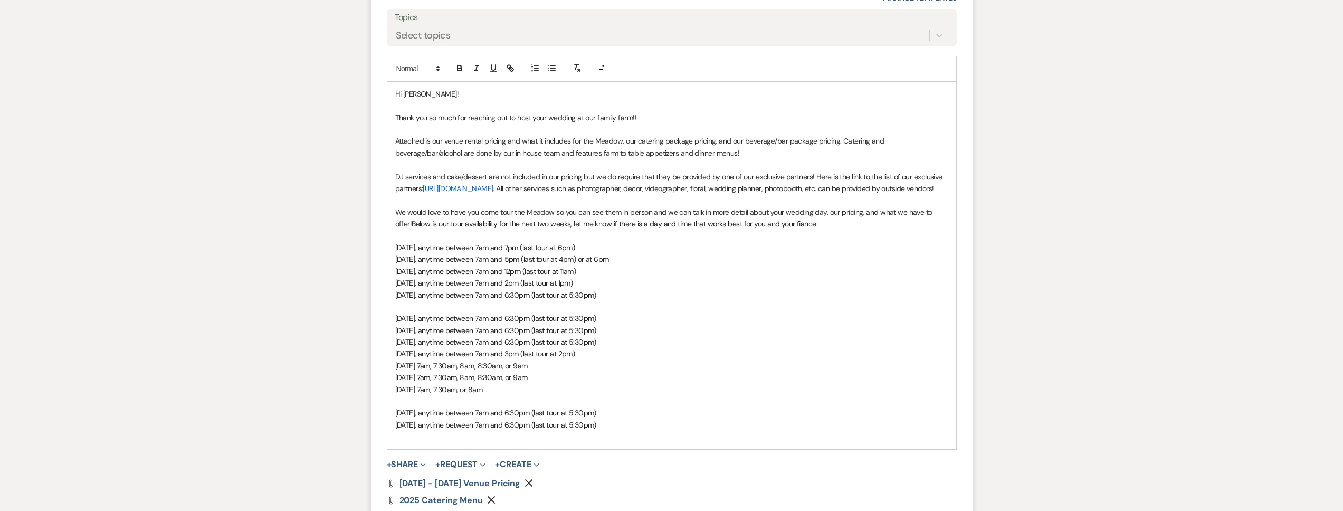
drag, startPoint x: 632, startPoint y: 284, endPoint x: 645, endPoint y: 284, distance: 13.2
click at [632, 277] on p "Thursday, September 25, anytime between 7am and 12pm (last tour at 11am)" at bounding box center [671, 271] width 553 height 12
click at [630, 289] on p "Friday, September 26, anytime between 7am and 2pm (last tour at 1pm)" at bounding box center [671, 283] width 553 height 12
click at [739, 289] on p "Friday, September 26, anytime between 7am and 2pm (last tour at 1pm) or at 3pm,…" at bounding box center [671, 283] width 553 height 12
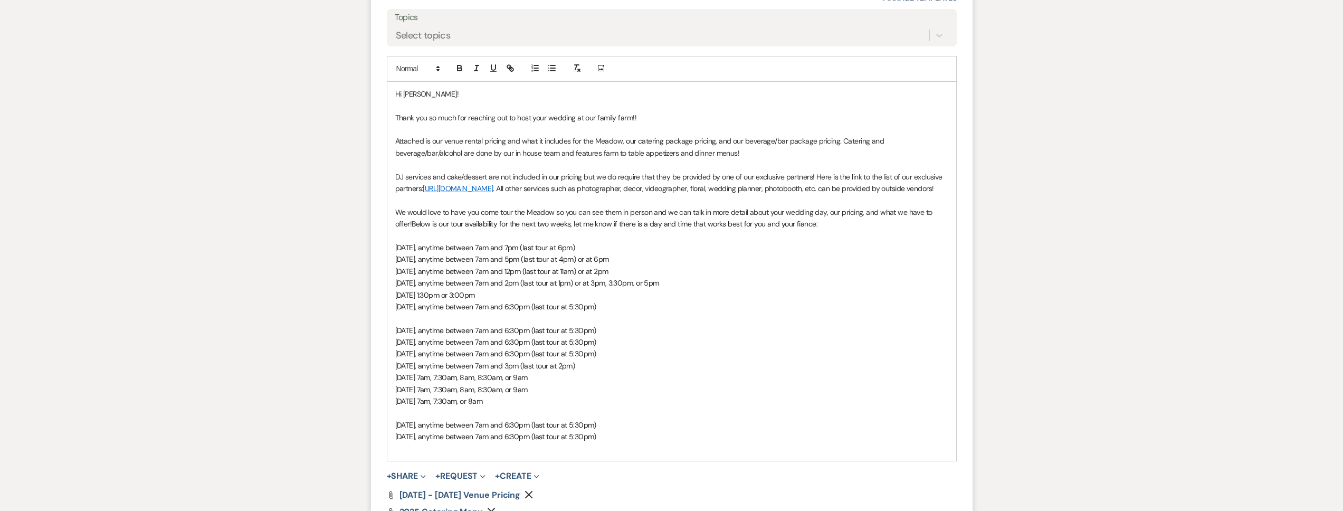
click at [596, 335] on span "Monday, September 29, anytime between 7am and 6:30pm (last tour at 5:30pm)" at bounding box center [495, 330] width 201 height 9
click at [596, 347] on span "Tuesday, September 30, anytime between 7am and 6:30pm (last tour at 5:30pm)" at bounding box center [495, 341] width 201 height 9
click at [596, 358] on span "Wednesday, October 1, anytime between 7am and 6:30pm (last tour at 5:30pm)" at bounding box center [495, 353] width 201 height 9
click at [575, 370] on span "Thursday, October 2, anytime between 7am and 3pm (last tour at 2pm)" at bounding box center [485, 365] width 180 height 9
click at [548, 370] on span "Thursday, October 2, anytime between 7am and 3pm (last tour at 2pm)" at bounding box center [485, 365] width 180 height 9
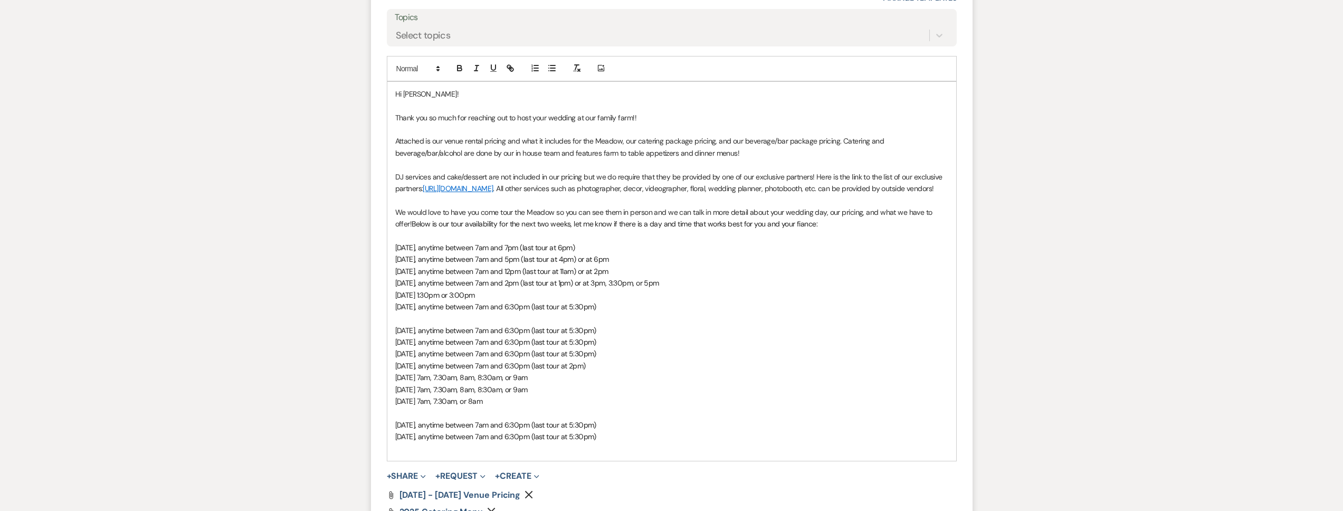
click at [586, 370] on span "Thursday, October 2, anytime between 7am and 6:30pm (last tour at 2pm)" at bounding box center [490, 365] width 190 height 9
click at [568, 383] on p "Friday, October 3, at 7am, 7:30am, 8am, 8:30am, or 9am" at bounding box center [671, 377] width 553 height 12
drag, startPoint x: 654, startPoint y: 378, endPoint x: 463, endPoint y: 379, distance: 191.0
click at [463, 371] on p "Thursday, October 2, anytime between 7am and 6:30pm (last tour at 5:30pm)" at bounding box center [671, 366] width 553 height 12
copy span "anytime between 7am and 6:30pm (last tour at 5:30pm)"
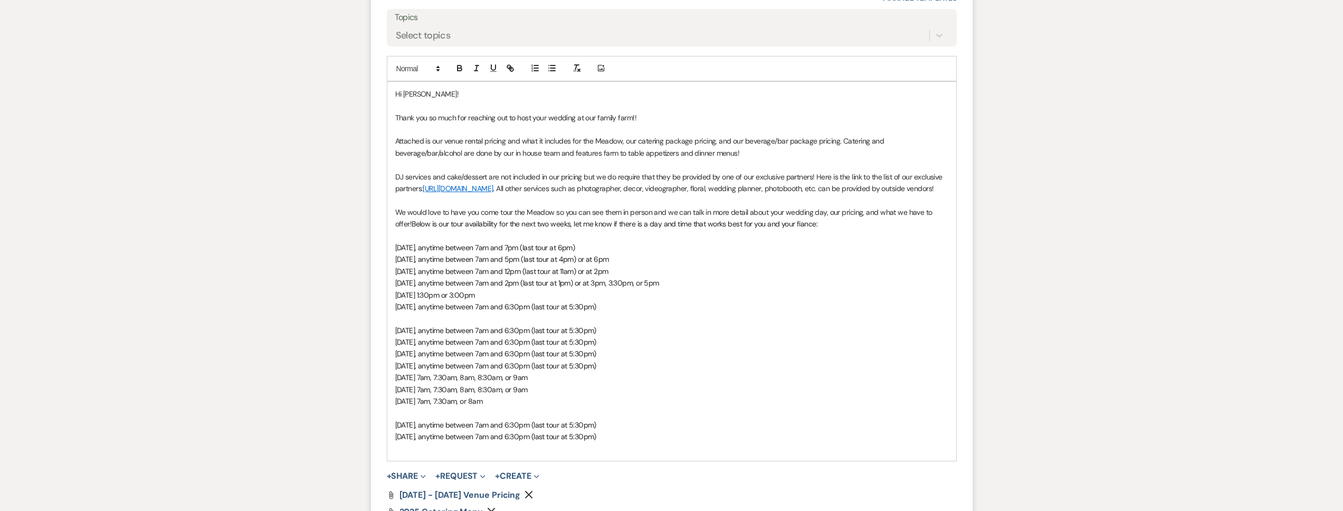
drag, startPoint x: 581, startPoint y: 389, endPoint x: 452, endPoint y: 389, distance: 129.3
click at [452, 383] on p "Friday, October 3, at 7am, 7:30am, 8am, 8:30am, or 9am" at bounding box center [671, 377] width 553 height 12
drag, startPoint x: 580, startPoint y: 402, endPoint x: 461, endPoint y: 402, distance: 119.2
click at [461, 395] on p "Saturday, October 4, at 7am, 7:30am, 8am, 8:30am, or 9am" at bounding box center [671, 390] width 553 height 12
drag, startPoint x: 547, startPoint y: 414, endPoint x: 464, endPoint y: 412, distance: 82.4
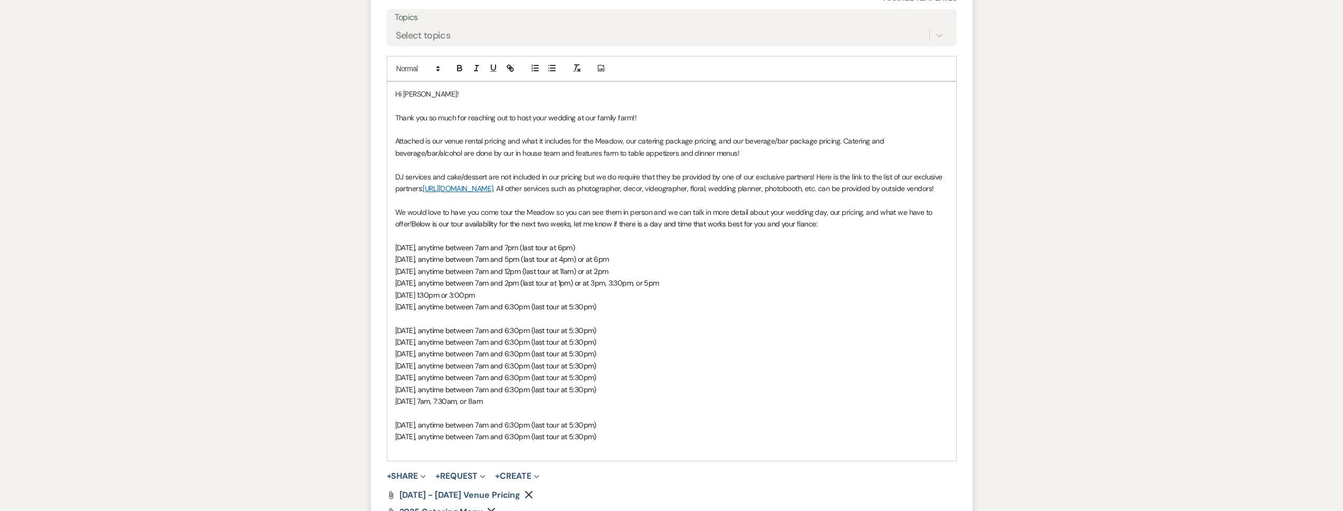
click at [464, 407] on p "Sunday, October 5, at 7am, 7:30am, or 8am" at bounding box center [671, 401] width 553 height 12
click at [637, 431] on p "Monday, October 6, anytime between 7am and 6:30pm (last tour at 5:30pm)" at bounding box center [671, 425] width 553 height 12
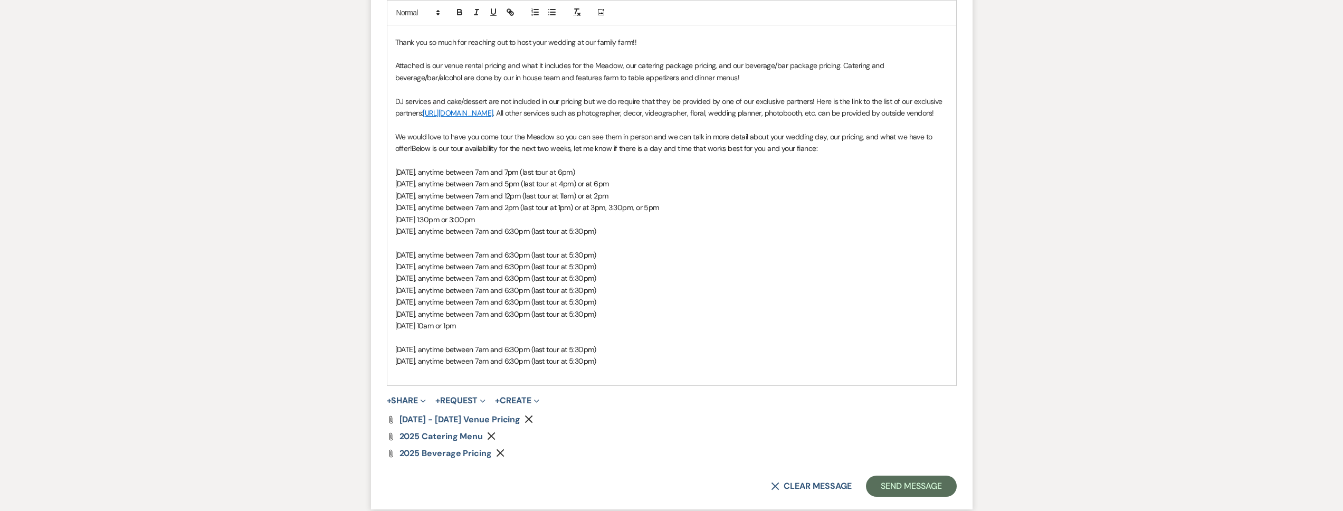
scroll to position [826, 0]
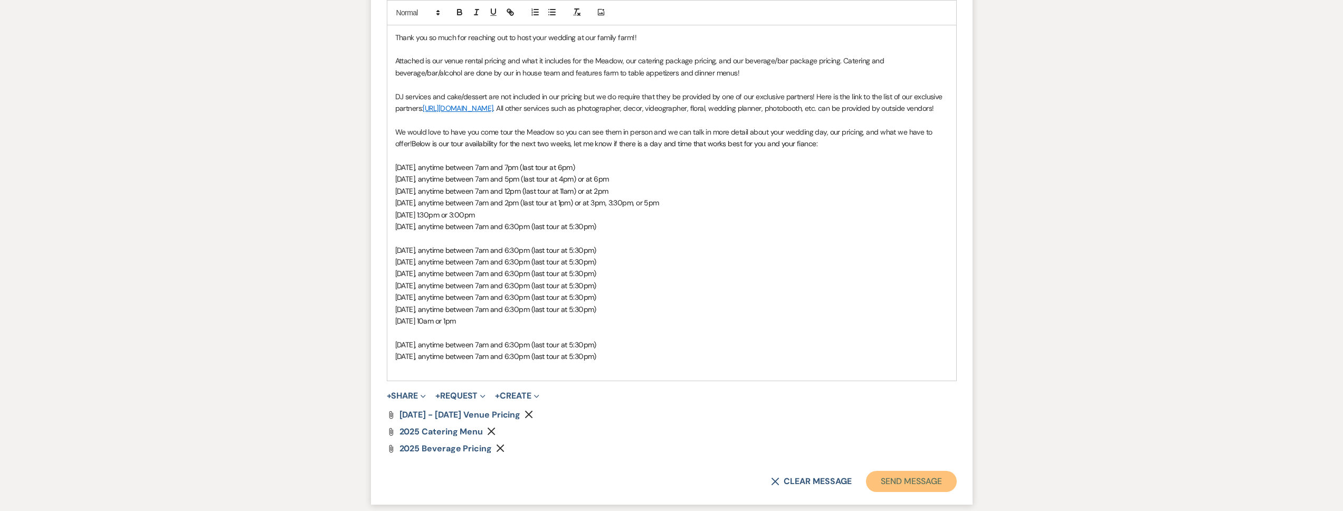
click at [886, 488] on button "Send Message" at bounding box center [911, 481] width 90 height 21
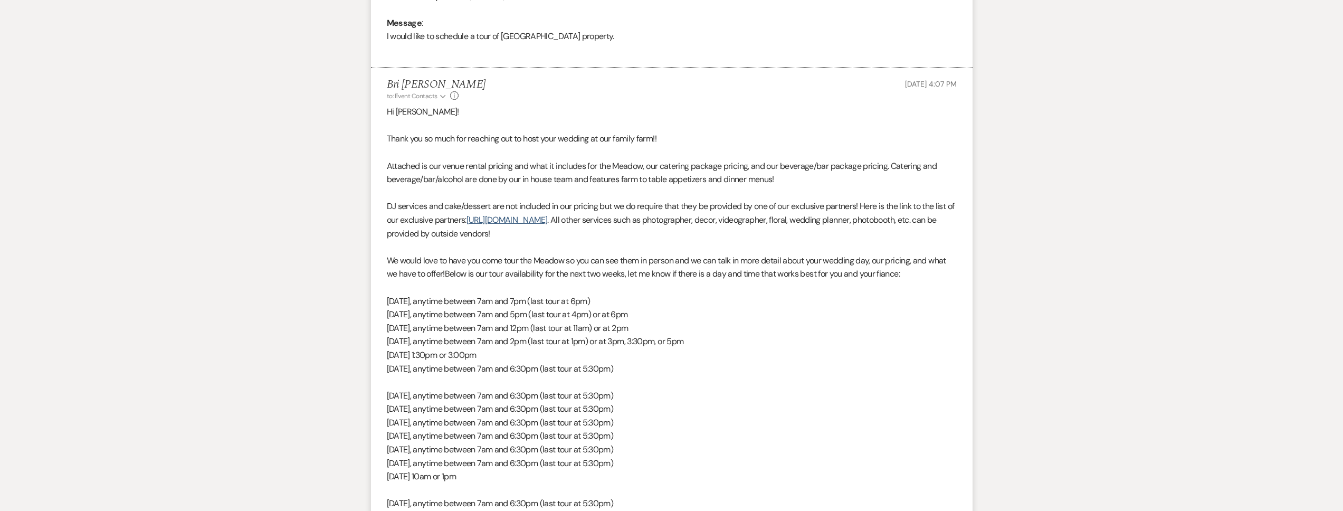
scroll to position [0, 0]
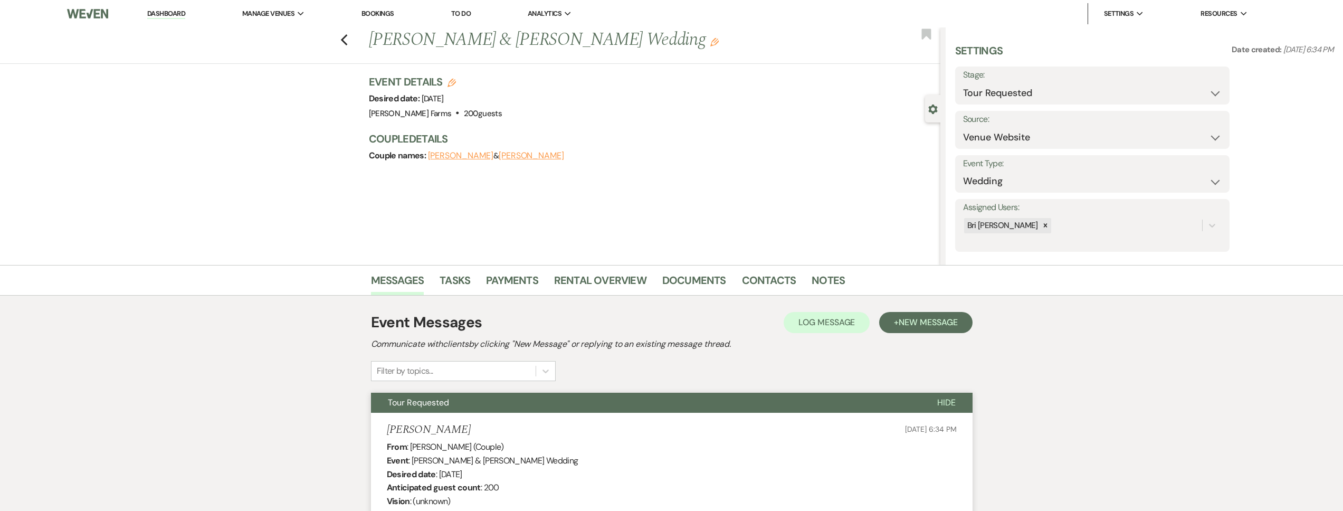
click at [355, 39] on div "Previous James McKinley & Cynda Berry's Wedding Edit Bookmark" at bounding box center [467, 45] width 945 height 36
click at [348, 38] on icon "Previous" at bounding box center [344, 40] width 8 height 13
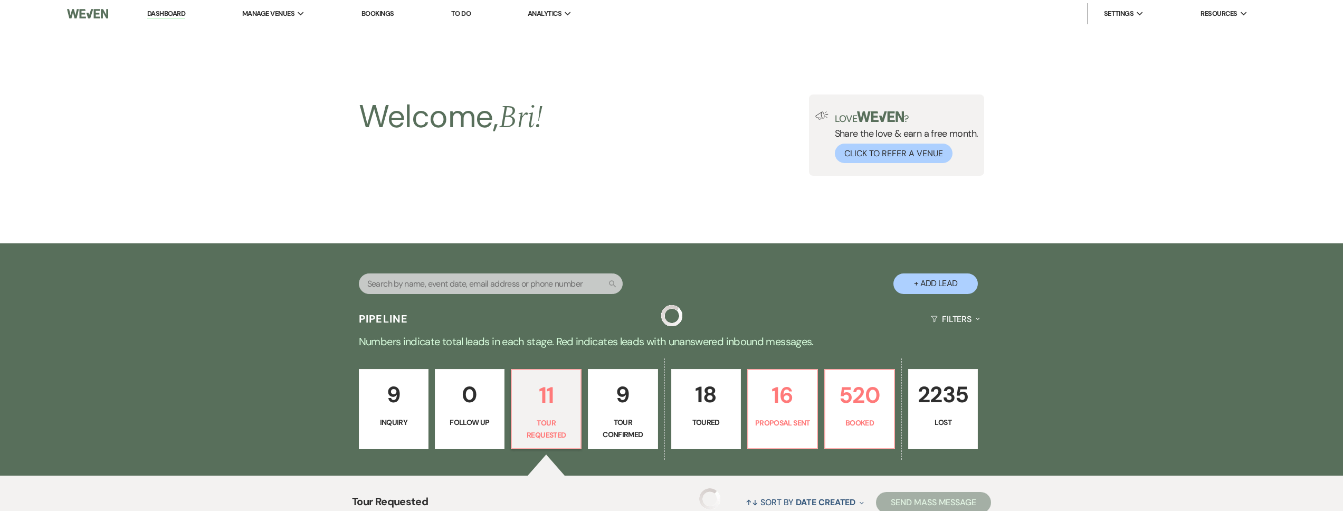
scroll to position [447, 0]
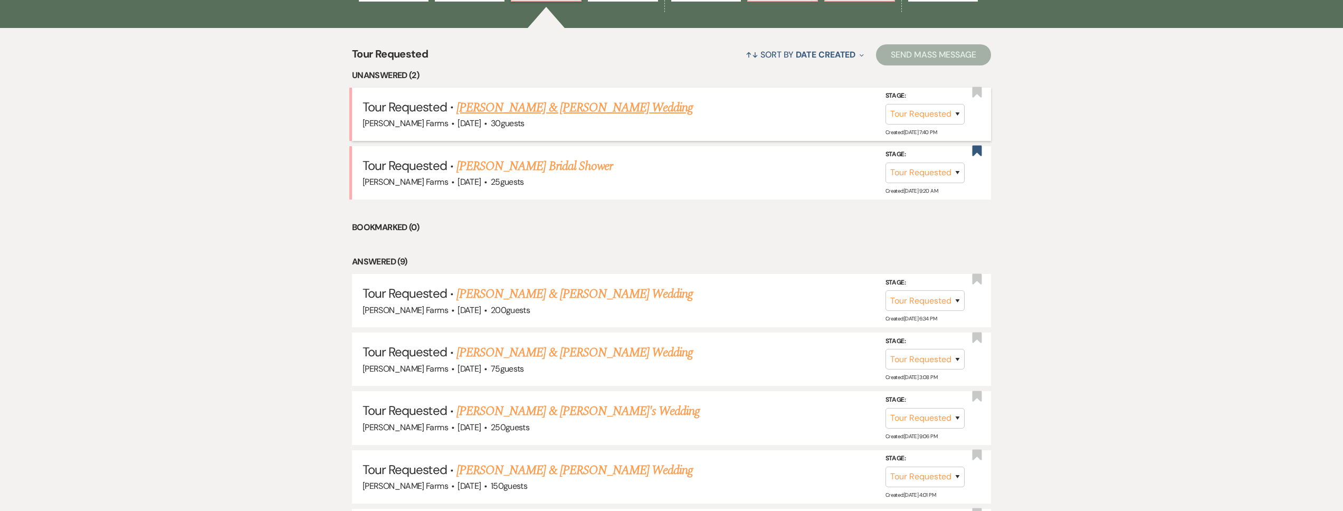
click at [592, 96] on li "Tour Requested · Rocio Morales & Joshua Gonzalez's Wedding Schnepf Farms · Nov …" at bounding box center [671, 114] width 639 height 53
click at [591, 104] on link "Rocio Morales & Joshua Gonzalez's Wedding" at bounding box center [574, 107] width 236 height 19
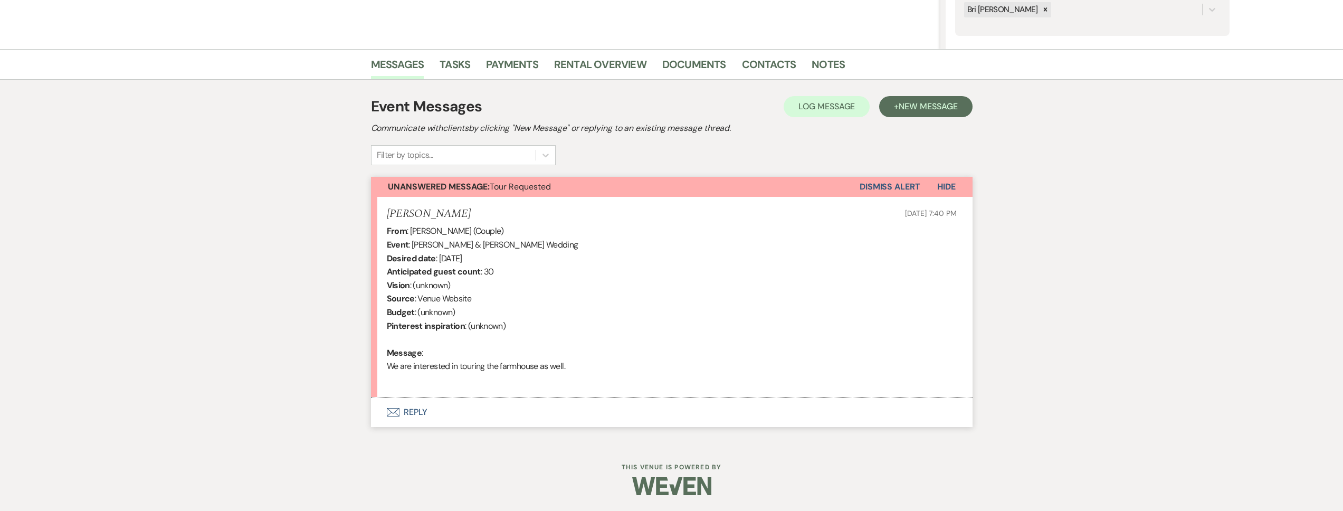
click at [558, 416] on button "Envelope Reply" at bounding box center [671, 412] width 601 height 30
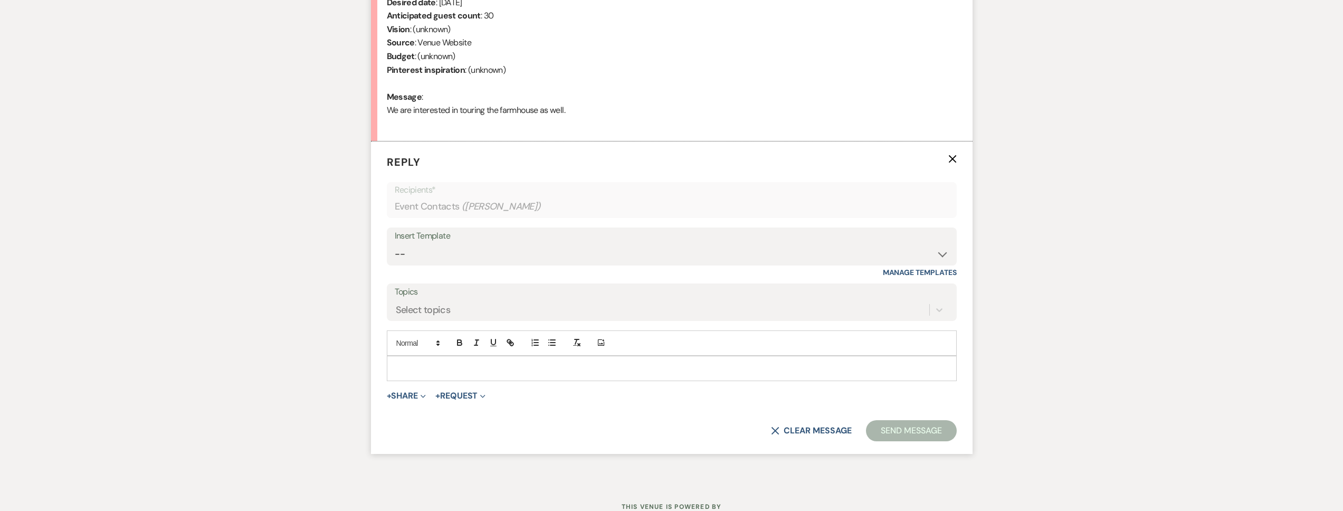
scroll to position [511, 0]
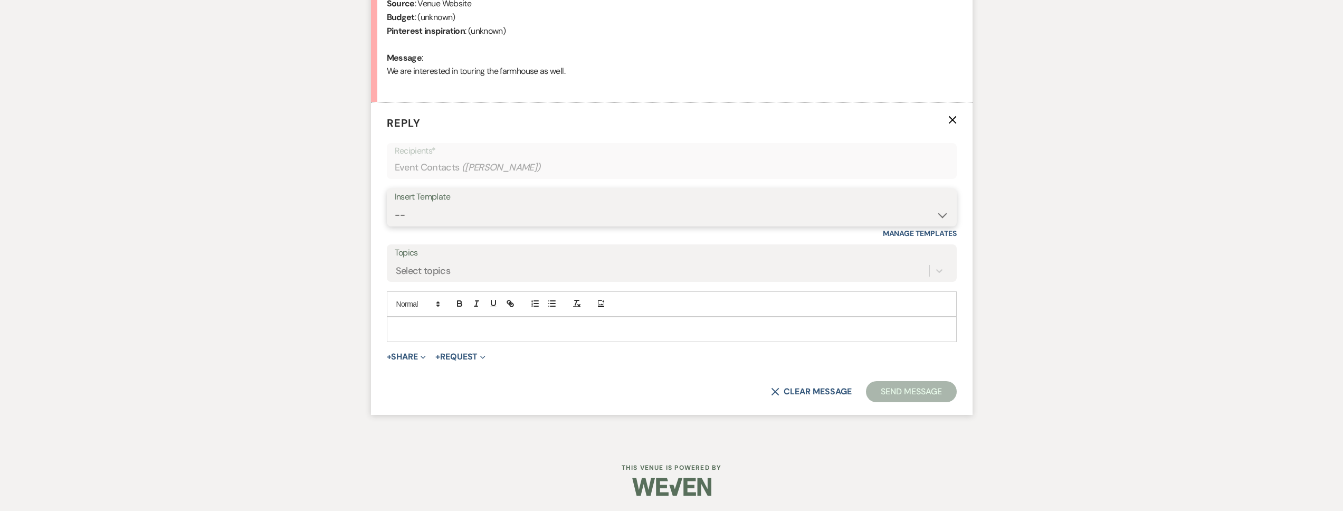
click at [493, 206] on select "-- Tour Request Response Follow Up Contract (Pre-Booked Leads) Weven Planning P…" at bounding box center [672, 215] width 554 height 21
click at [395, 205] on select "-- Tour Request Response Follow Up Contract (Pre-Booked Leads) Weven Planning P…" at bounding box center [672, 215] width 554 height 21
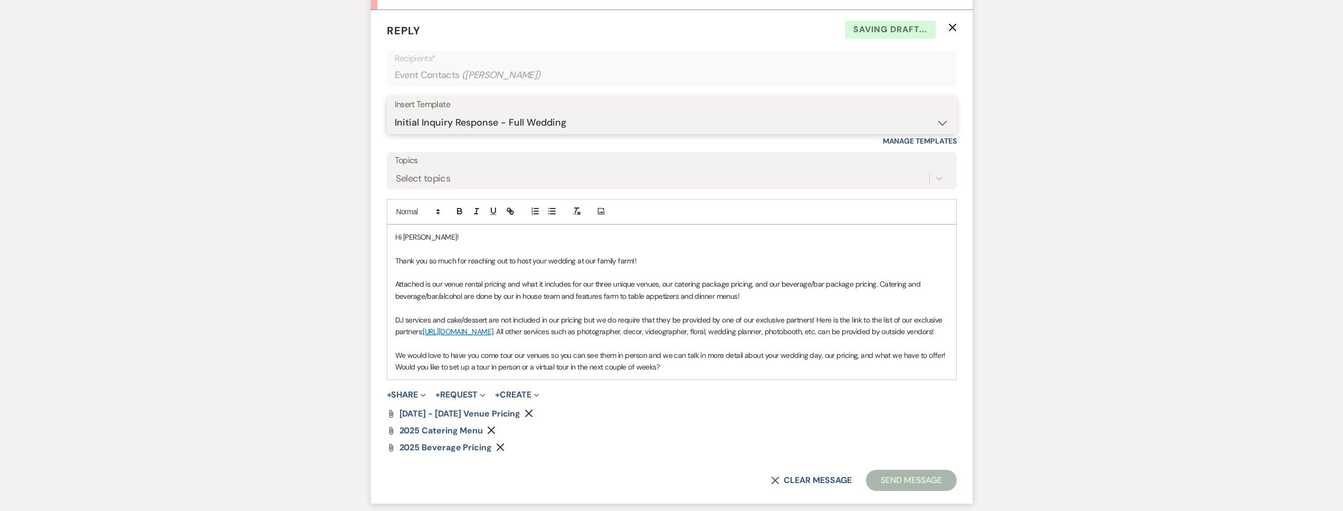
scroll to position [605, 0]
drag, startPoint x: 670, startPoint y: 377, endPoint x: 374, endPoint y: 380, distance: 296.0
click at [374, 380] on form "Reply X Saving draft... Recipients* Event Contacts ( Joshua Gonzalez ) Insert T…" at bounding box center [671, 254] width 601 height 493
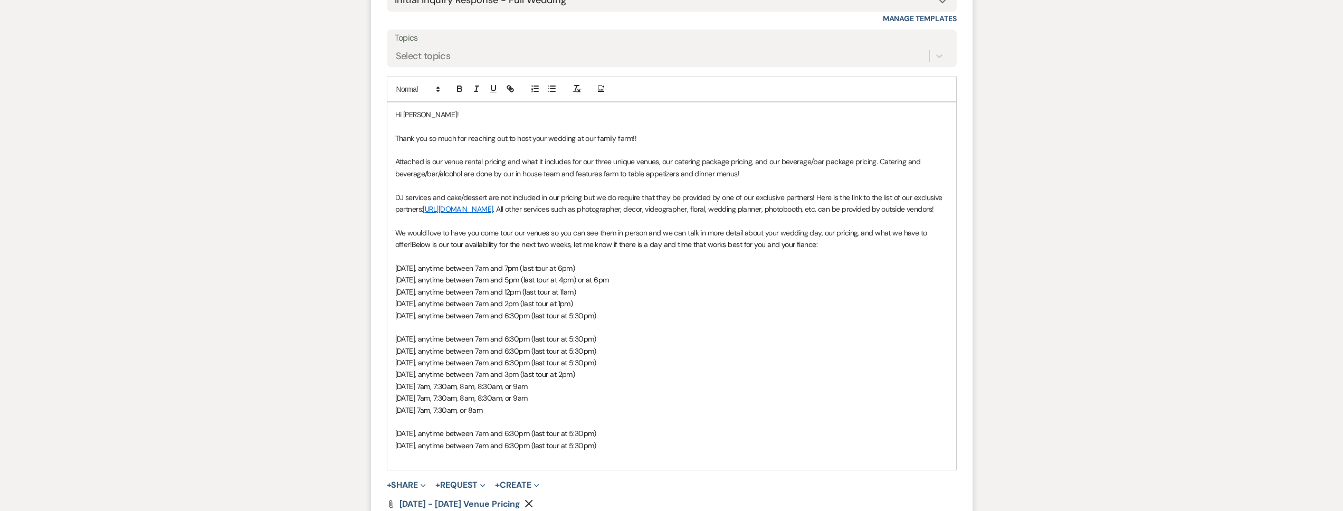
scroll to position [820, 0]
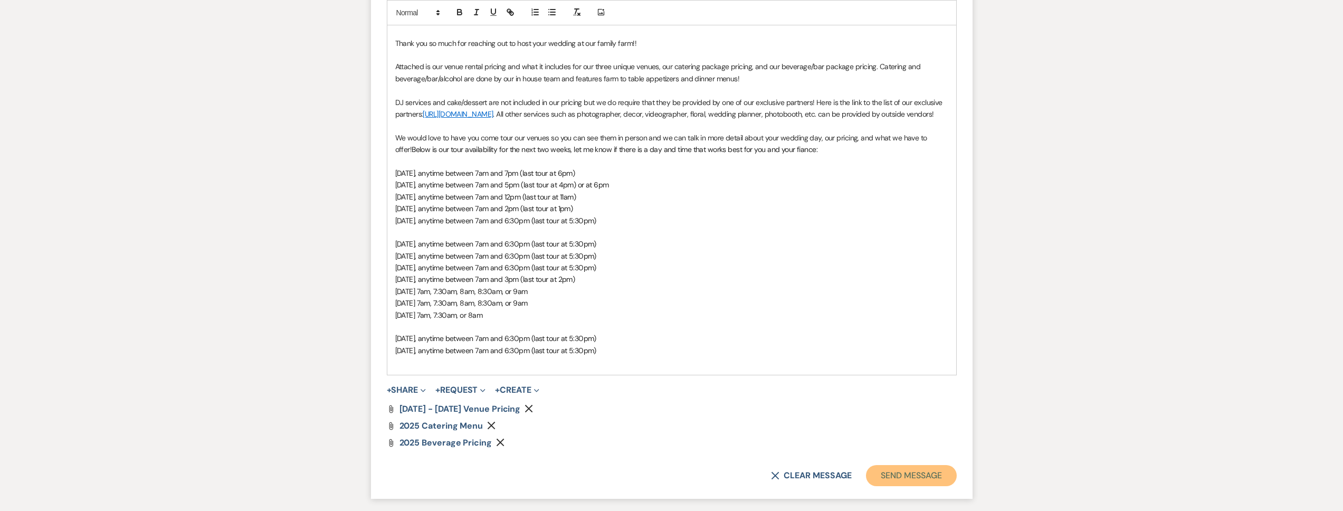
click at [901, 480] on button "Send Message" at bounding box center [911, 475] width 90 height 21
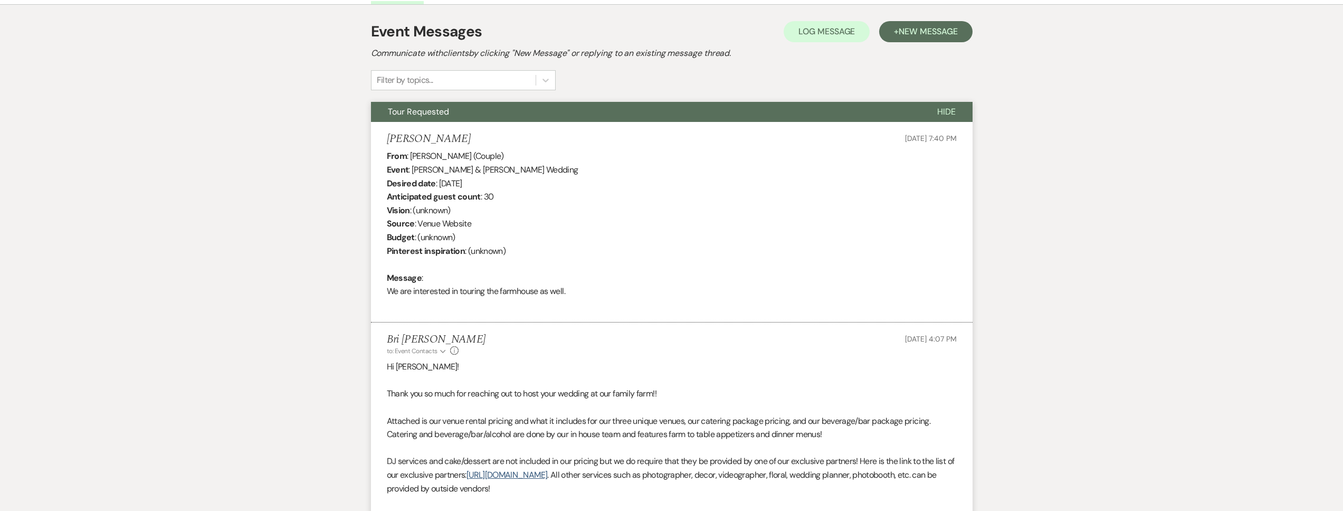
scroll to position [0, 0]
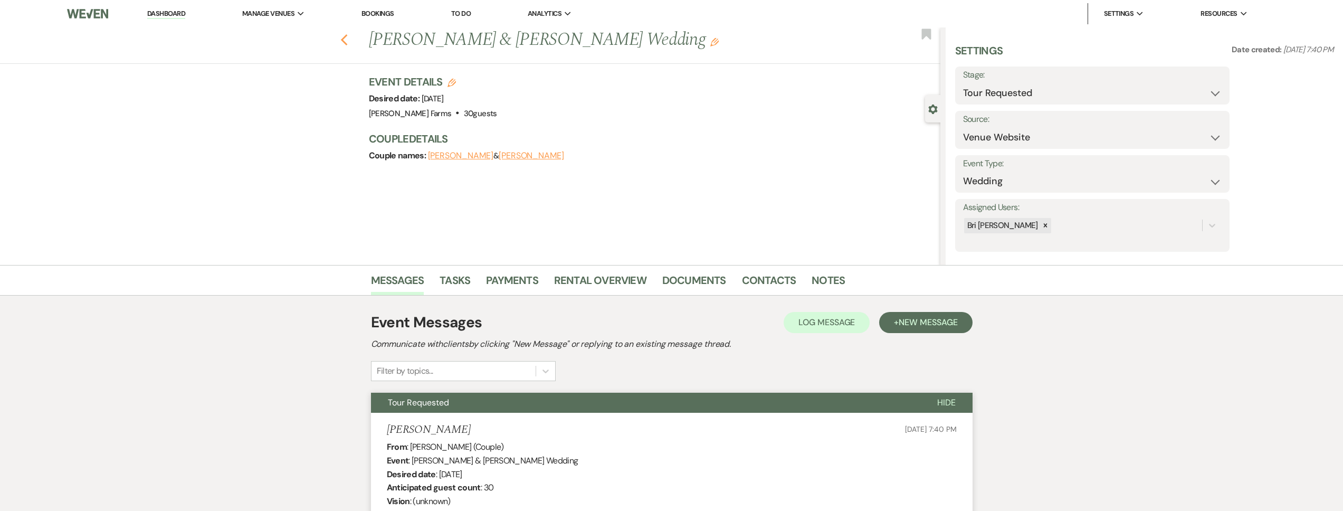
click at [347, 42] on icon "Previous" at bounding box center [344, 40] width 8 height 13
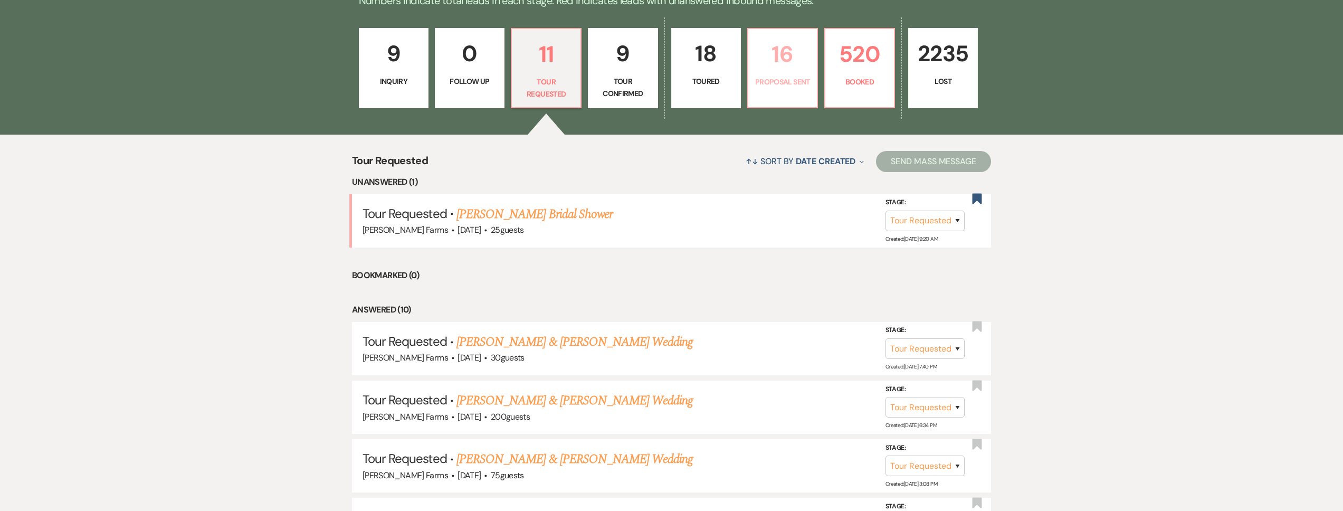
click at [784, 80] on p "Proposal Sent" at bounding box center [782, 82] width 56 height 12
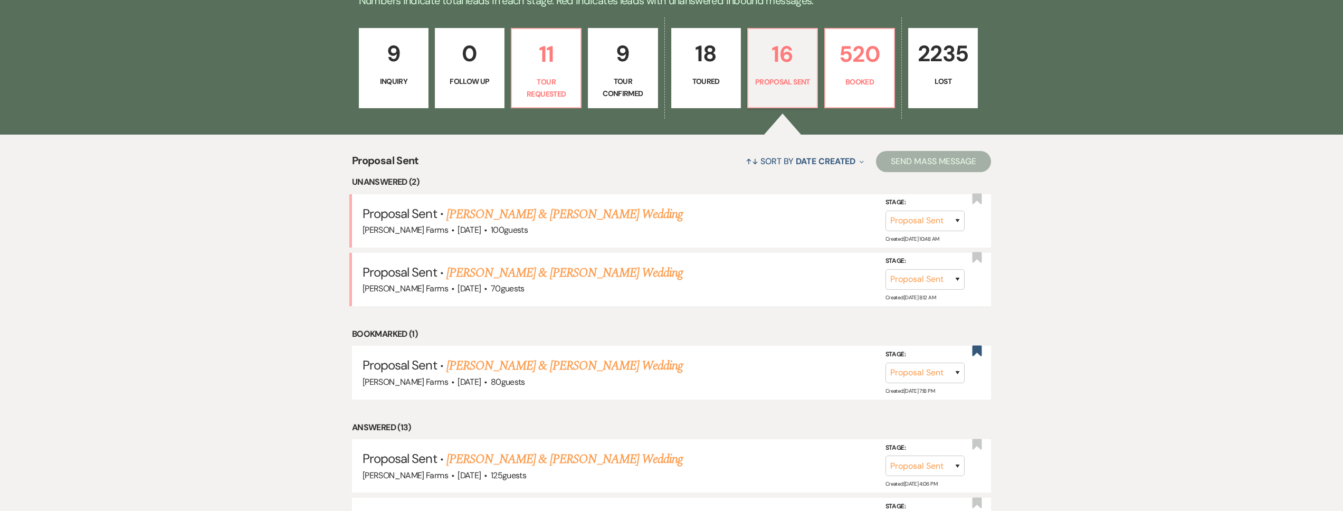
scroll to position [114, 0]
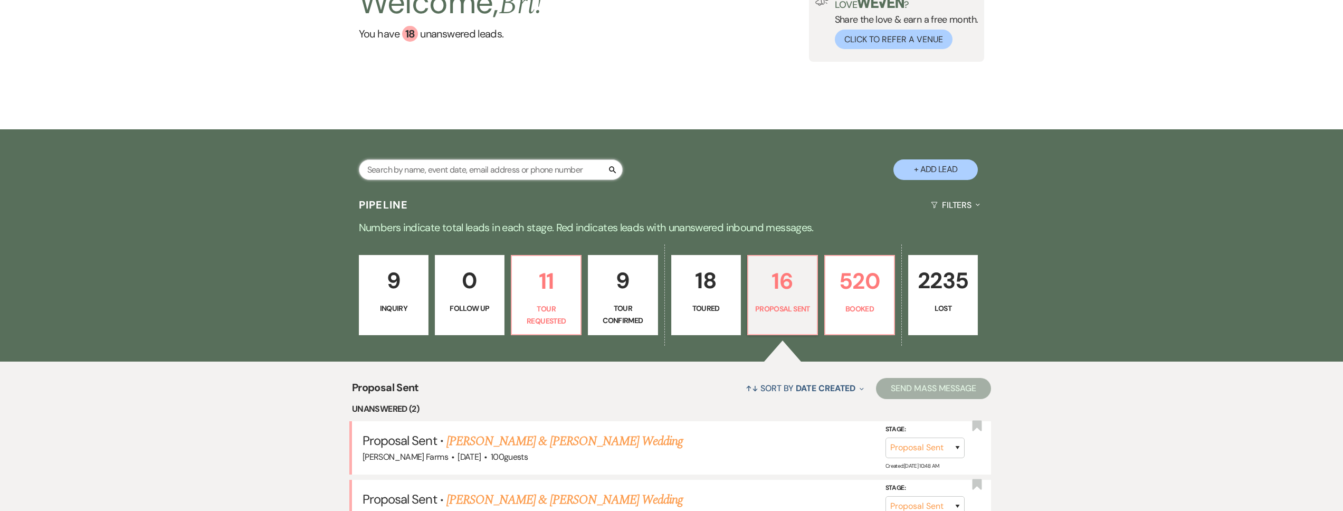
click at [434, 173] on input "text" at bounding box center [491, 169] width 264 height 21
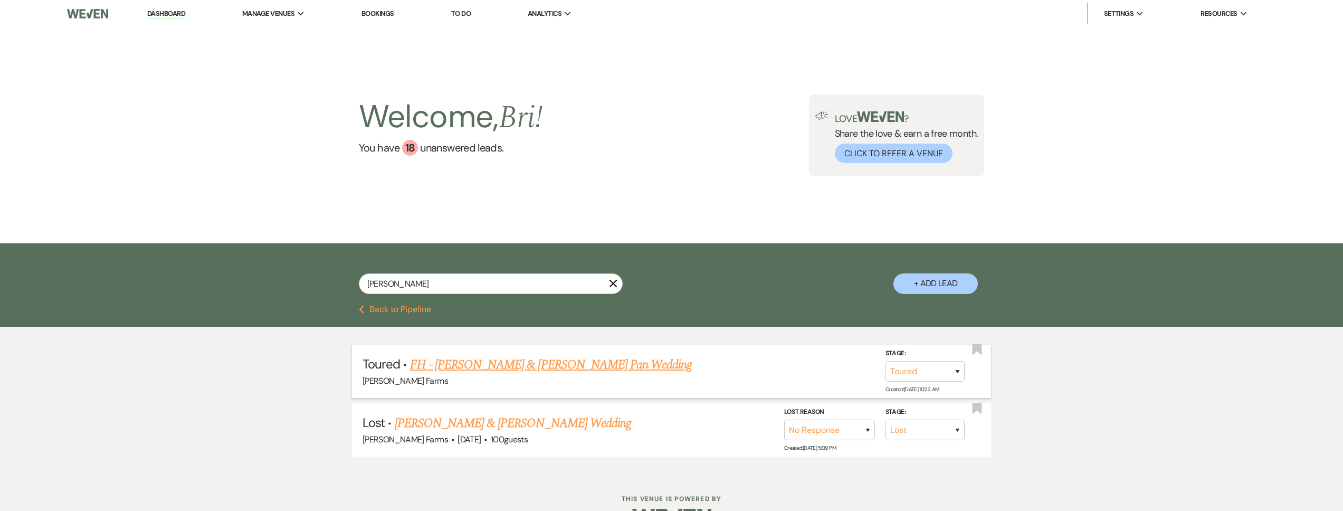
click at [522, 360] on link "FH - Katherine McLaughlin & Bowen Pan Wedding" at bounding box center [551, 364] width 282 height 19
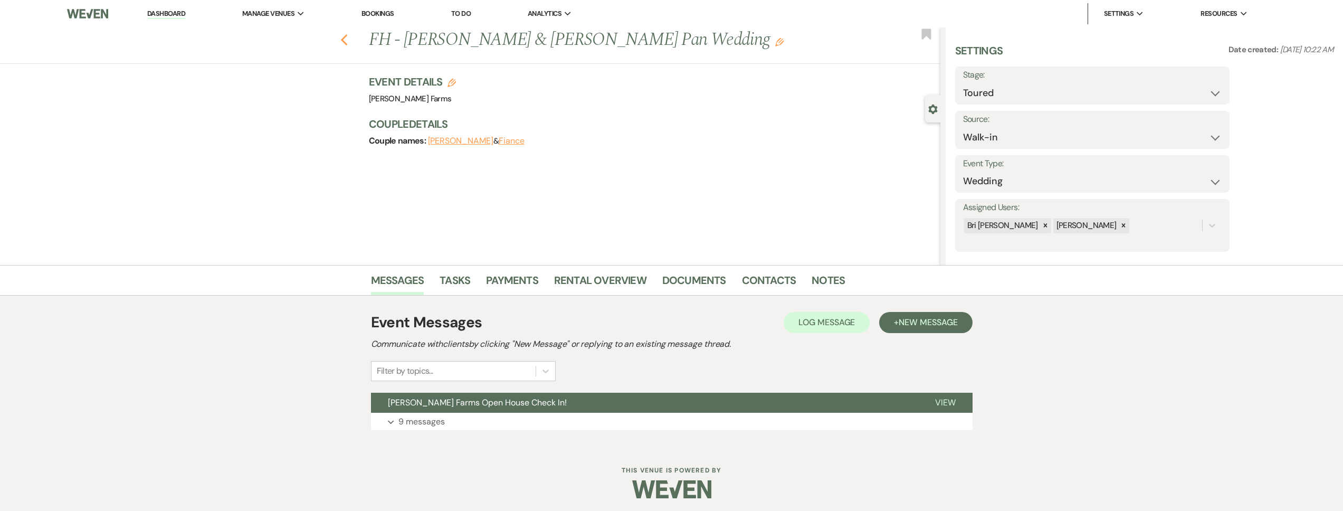
click at [348, 40] on icon "Previous" at bounding box center [344, 40] width 8 height 13
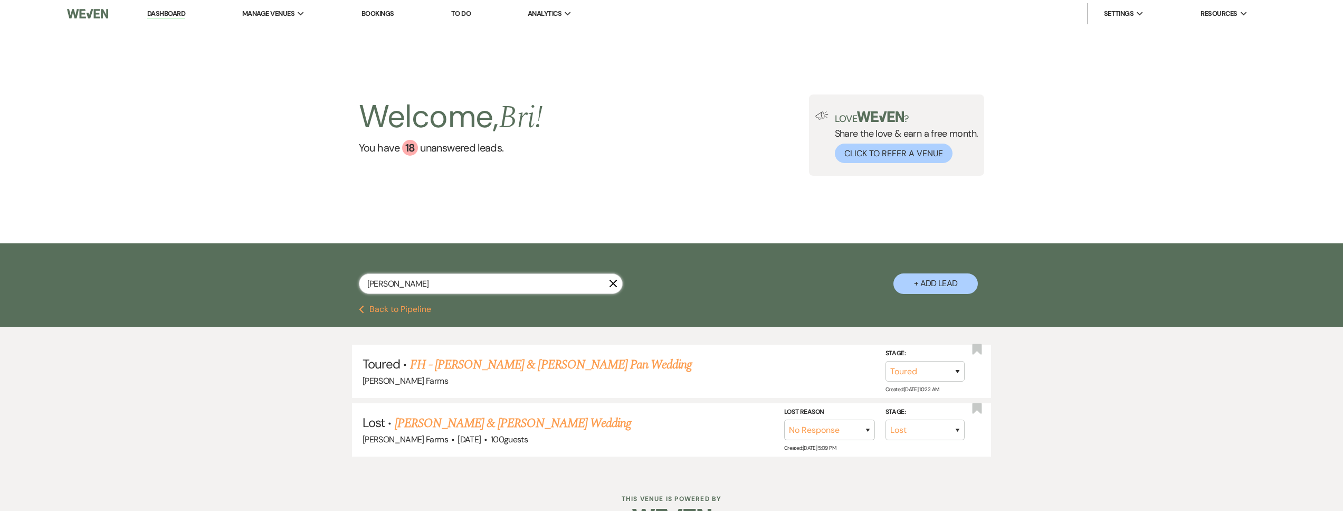
drag, startPoint x: 410, startPoint y: 284, endPoint x: 341, endPoint y: 279, distance: 69.3
click at [341, 279] on div "mclaughlin X + Add Lead" at bounding box center [672, 276] width 760 height 54
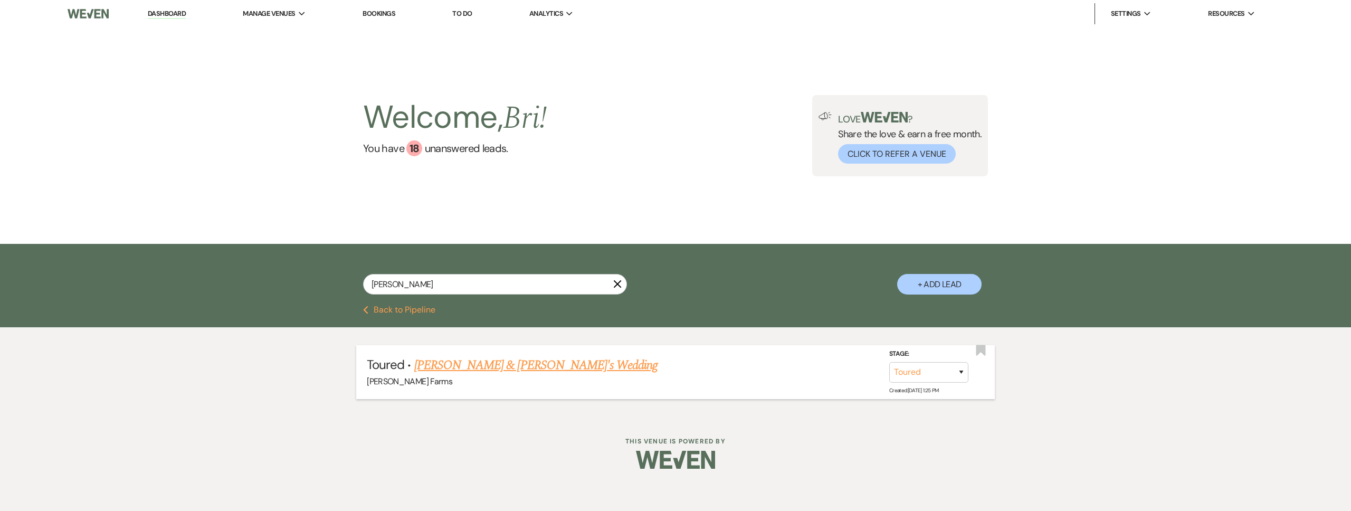
click at [497, 360] on link "Paige Johnson & Fiance's Wedding" at bounding box center [536, 365] width 244 height 19
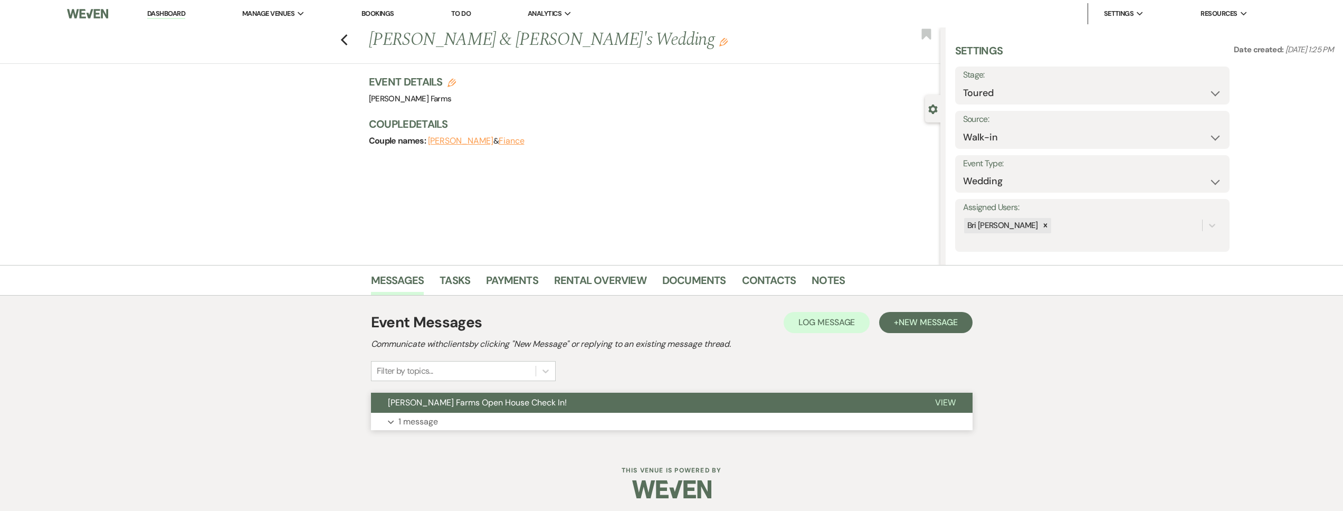
click at [476, 404] on span "Schnepf Farms Open House Check In!" at bounding box center [477, 402] width 179 height 11
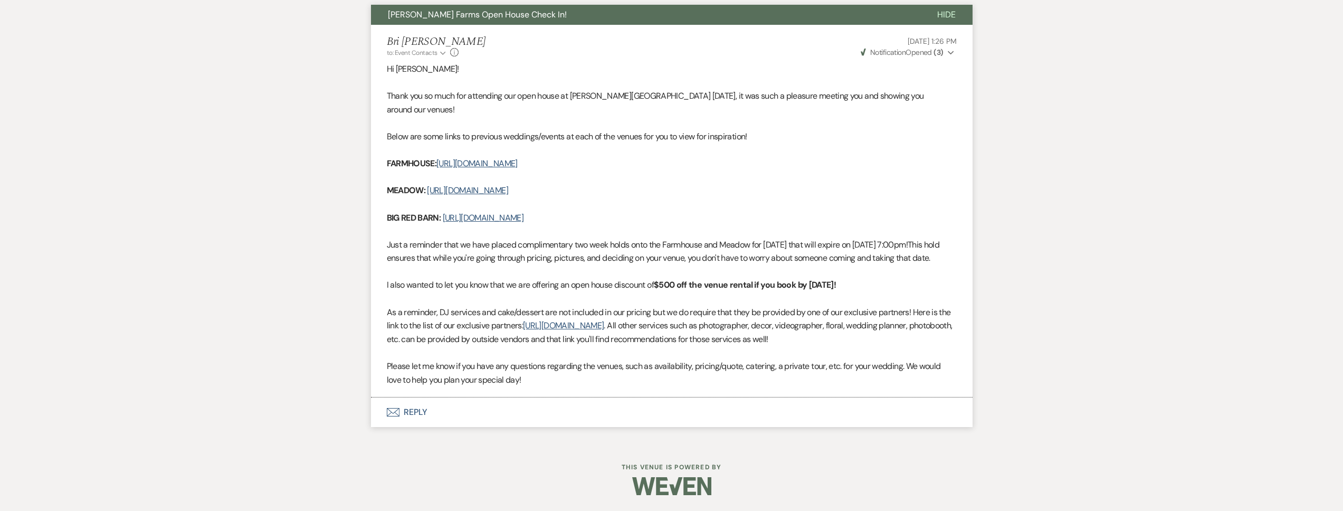
click at [492, 412] on button "Envelope Reply" at bounding box center [671, 412] width 601 height 30
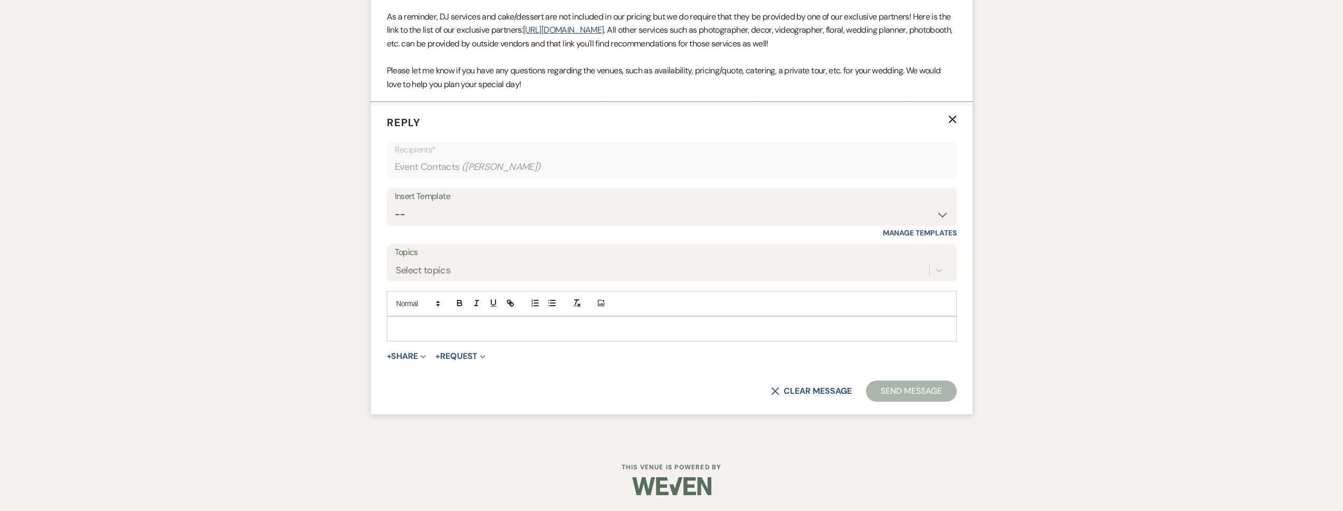
scroll to position [696, 0]
click at [425, 331] on p at bounding box center [671, 329] width 553 height 12
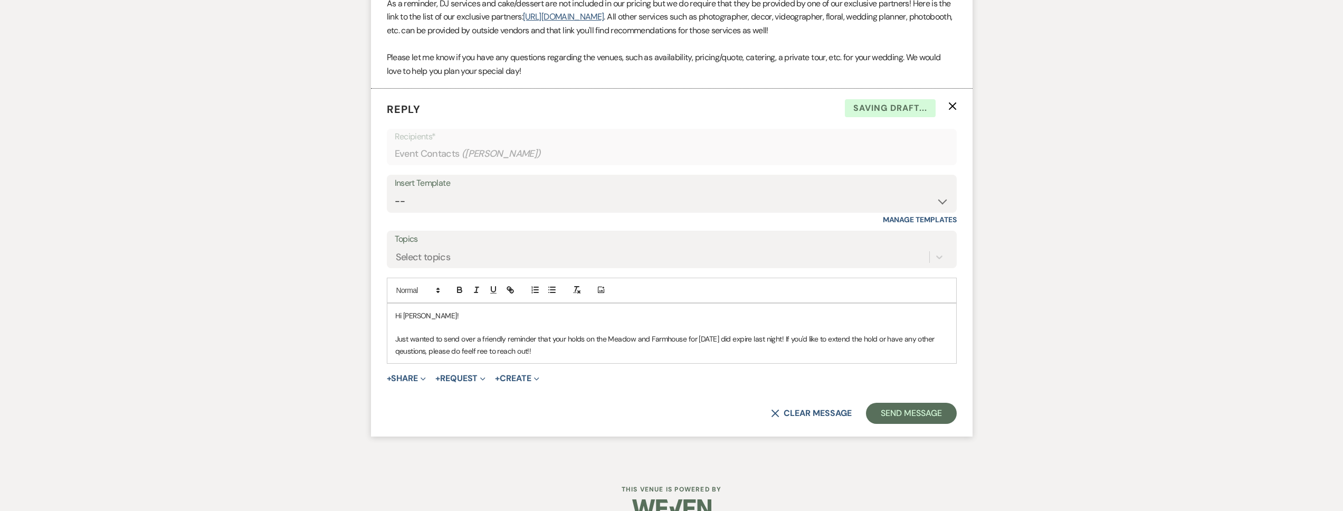
click at [494, 357] on p "Just wanted to send over a friendly reminder that your holds on the Meadow and …" at bounding box center [671, 345] width 553 height 24
click at [908, 414] on form "Reply X Saving draft... Recipients* Event Contacts ( Paige Johnson ) Insert Tem…" at bounding box center [671, 263] width 601 height 348
click at [910, 420] on button "Send Message" at bounding box center [911, 413] width 90 height 21
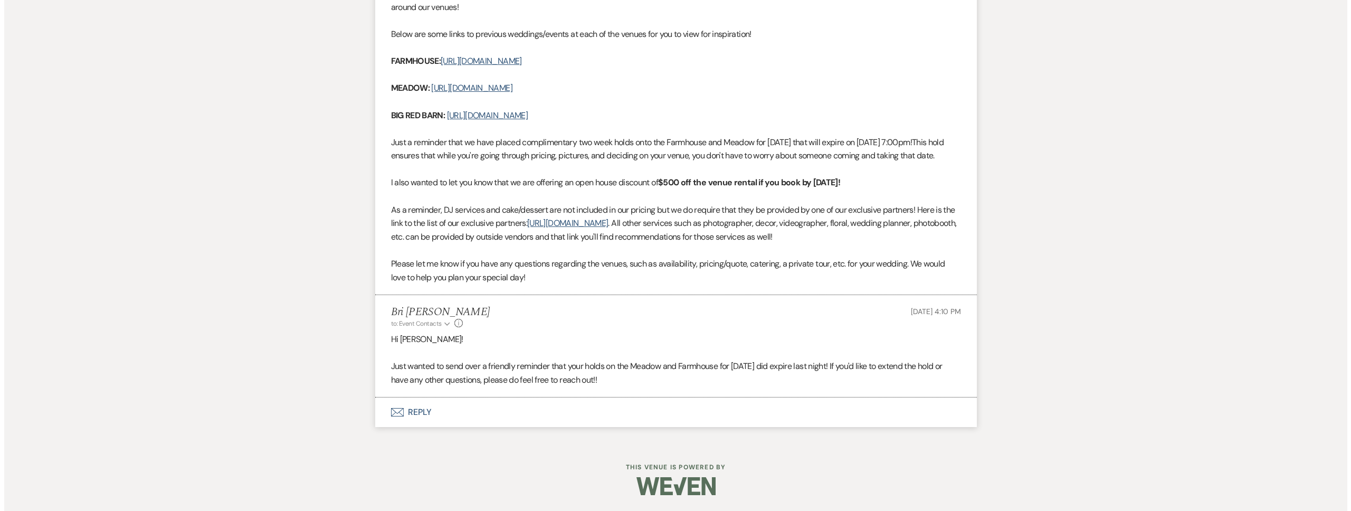
scroll to position [0, 0]
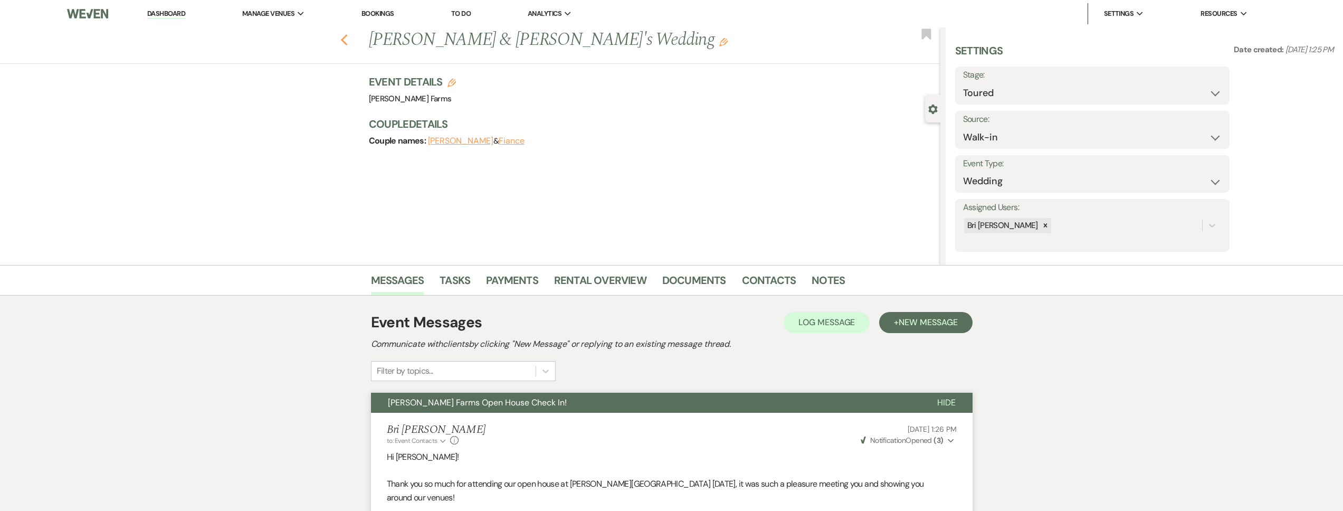
click at [348, 41] on icon "Previous" at bounding box center [344, 40] width 8 height 13
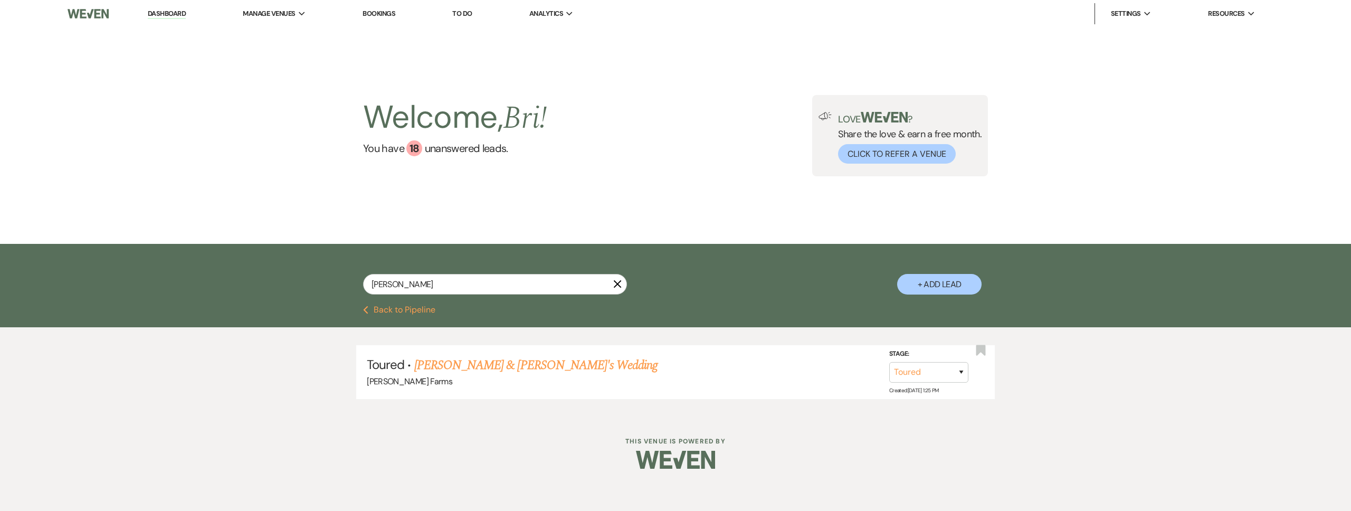
click at [403, 310] on button "Previous Back to Pipeline" at bounding box center [399, 309] width 72 height 8
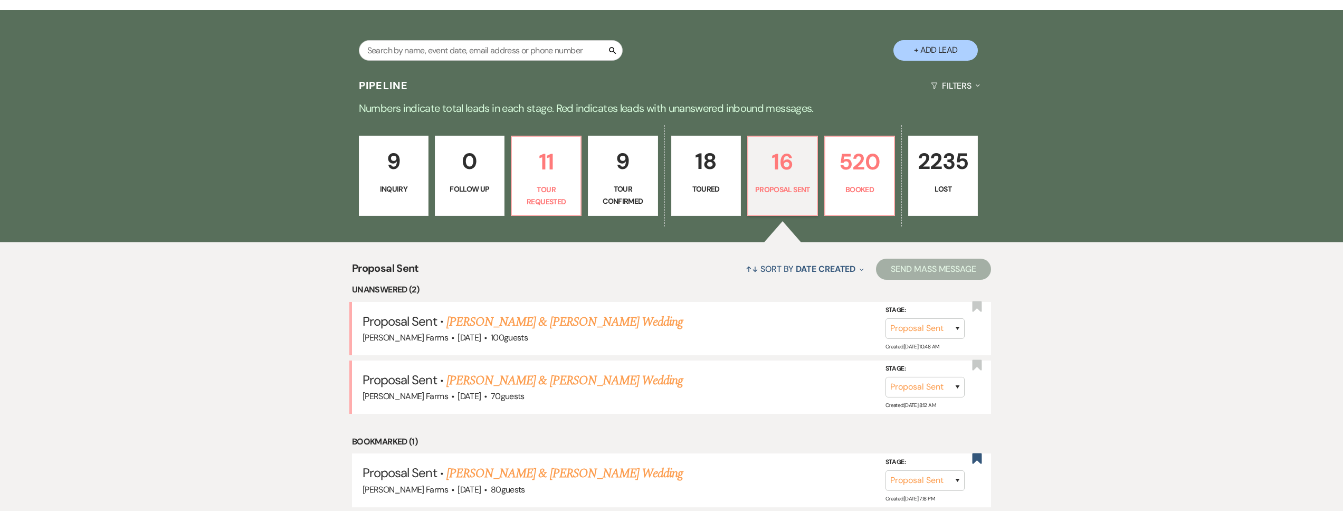
scroll to position [372, 0]
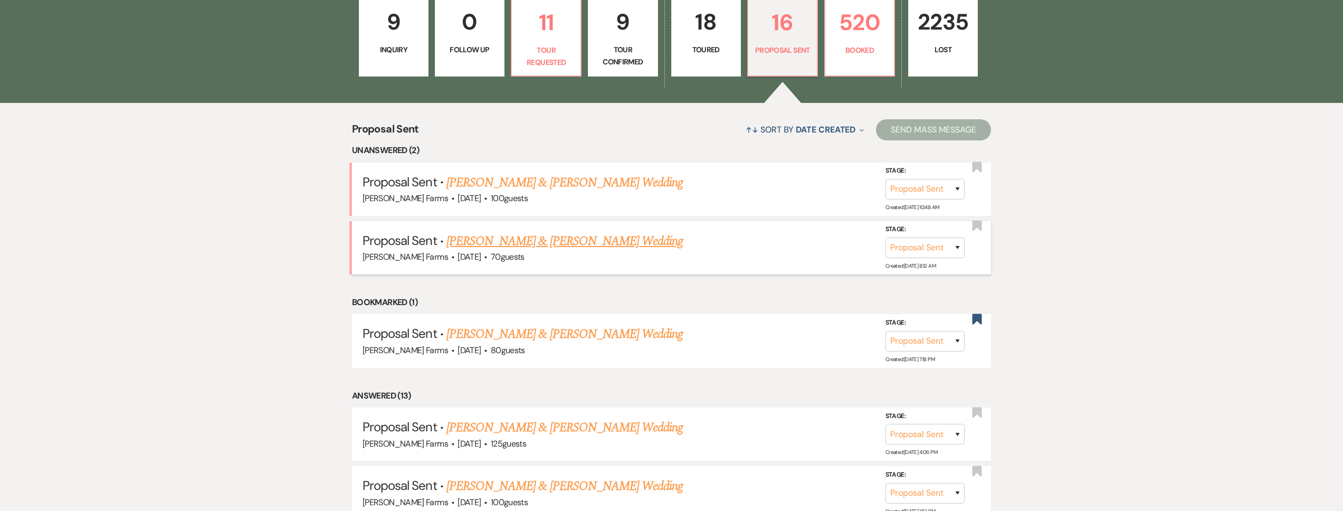
click at [581, 244] on link "Vincent Stamp & Olivia Pagano's Wedding" at bounding box center [564, 241] width 236 height 19
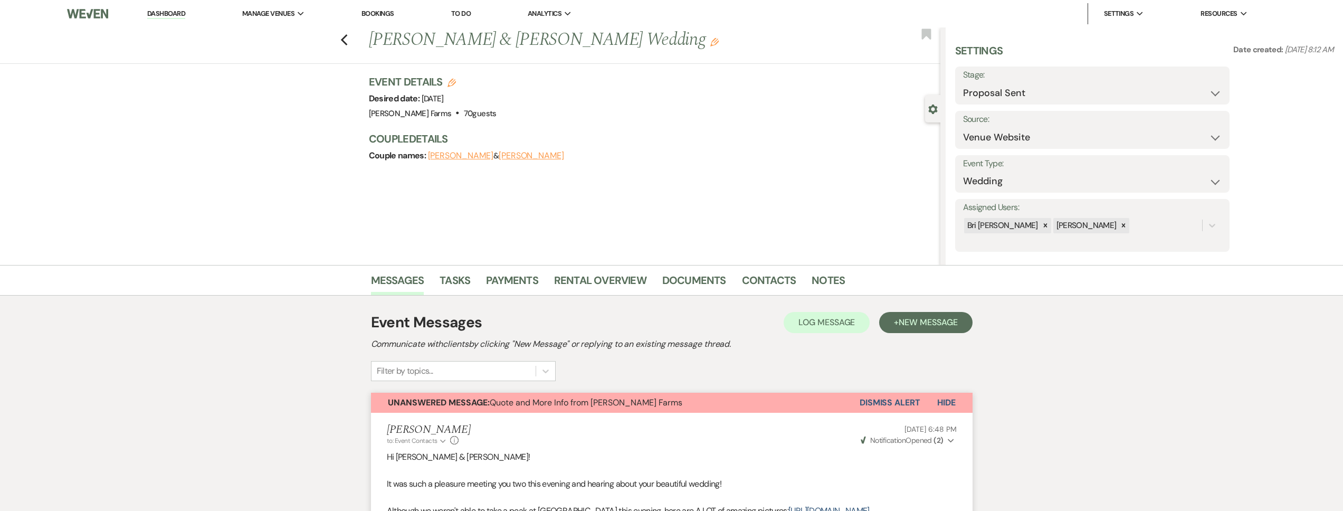
click at [354, 44] on div "Previous Vincent Stamp & Olivia Pagano's Wedding Edit Bookmark" at bounding box center [467, 45] width 945 height 36
click at [348, 40] on icon "Previous" at bounding box center [344, 40] width 8 height 13
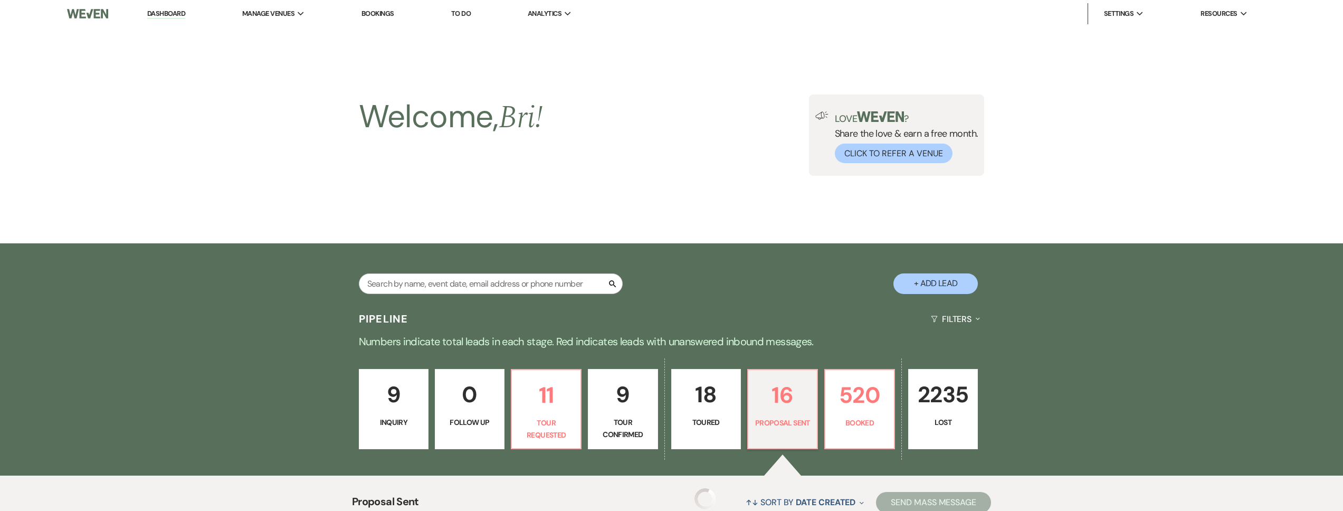
scroll to position [372, 0]
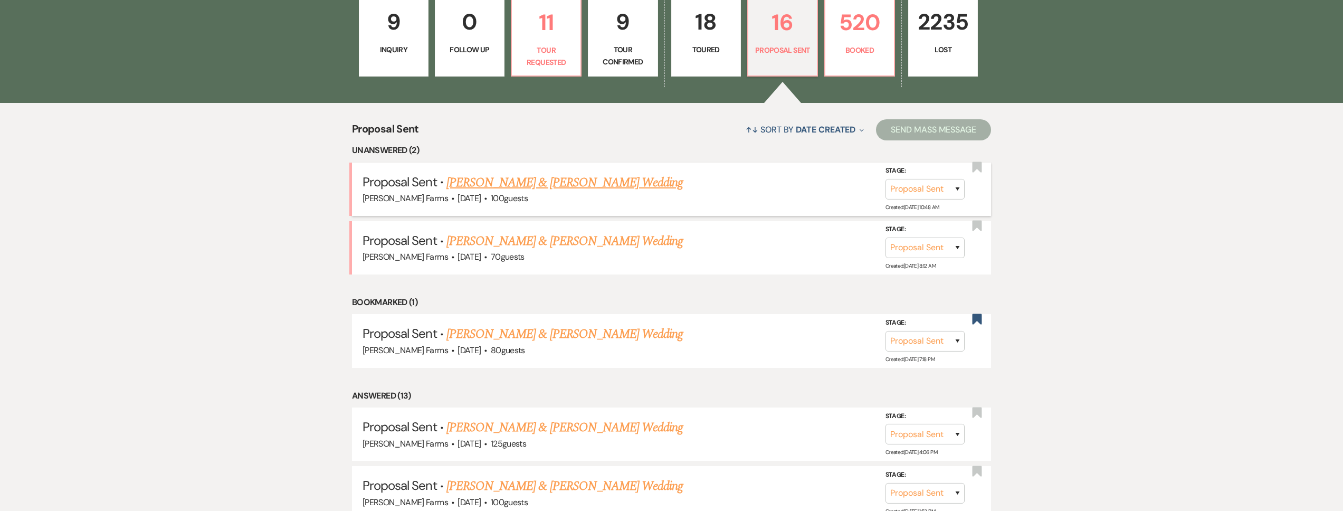
click at [573, 182] on link "Max Lefebvre & Elizabeth Dohrmann's Wedding" at bounding box center [564, 182] width 236 height 19
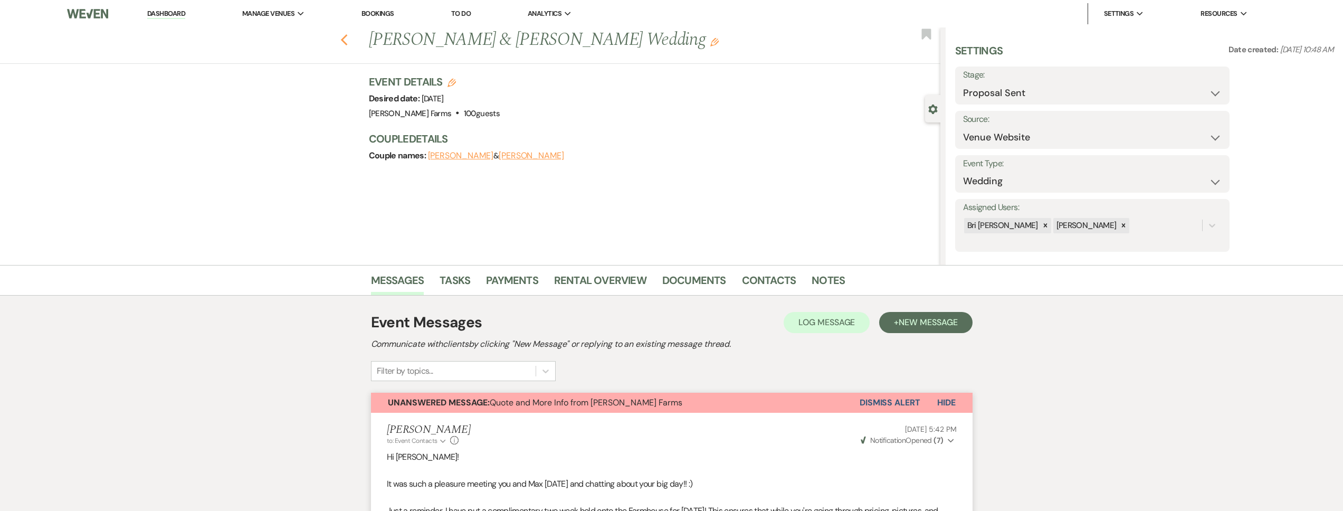
click at [345, 38] on icon "Previous" at bounding box center [344, 40] width 8 height 13
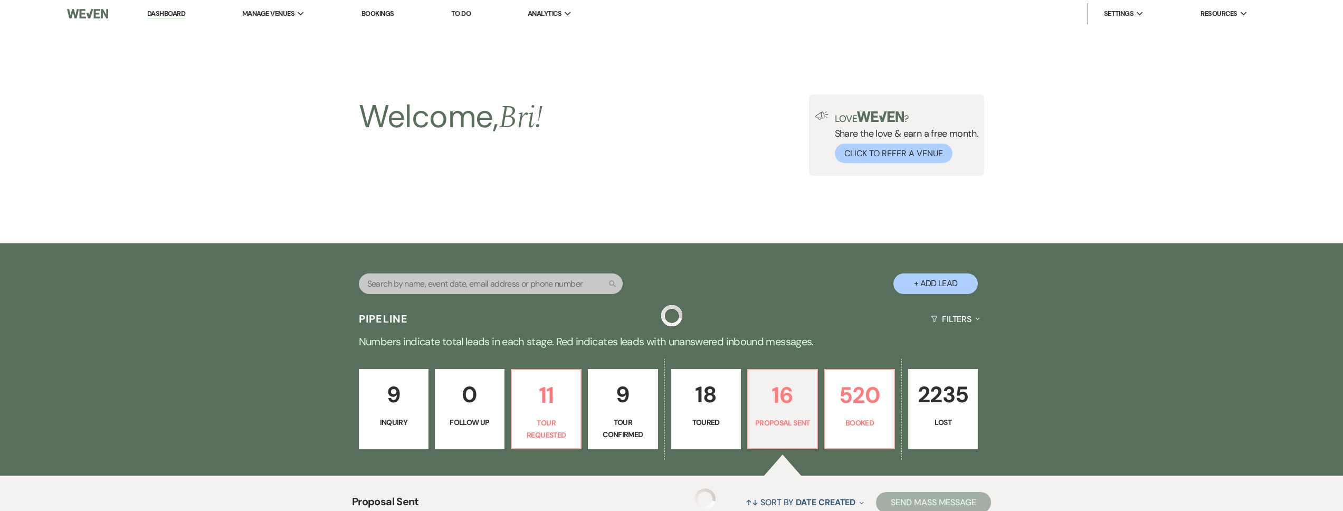
scroll to position [372, 0]
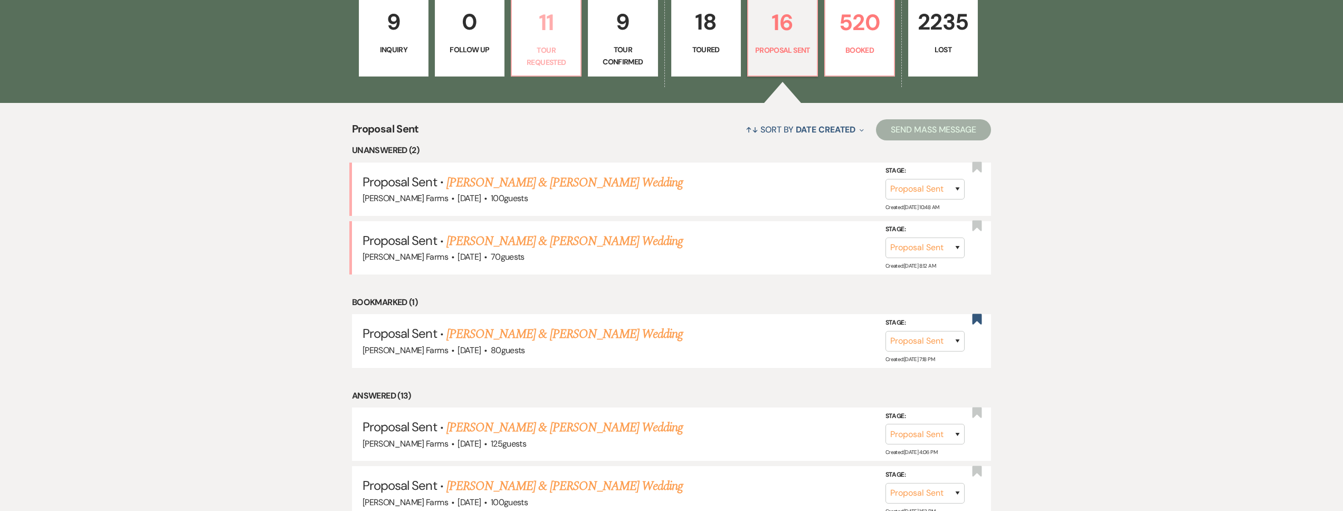
click at [517, 56] on link "11 Tour Requested" at bounding box center [546, 36] width 71 height 80
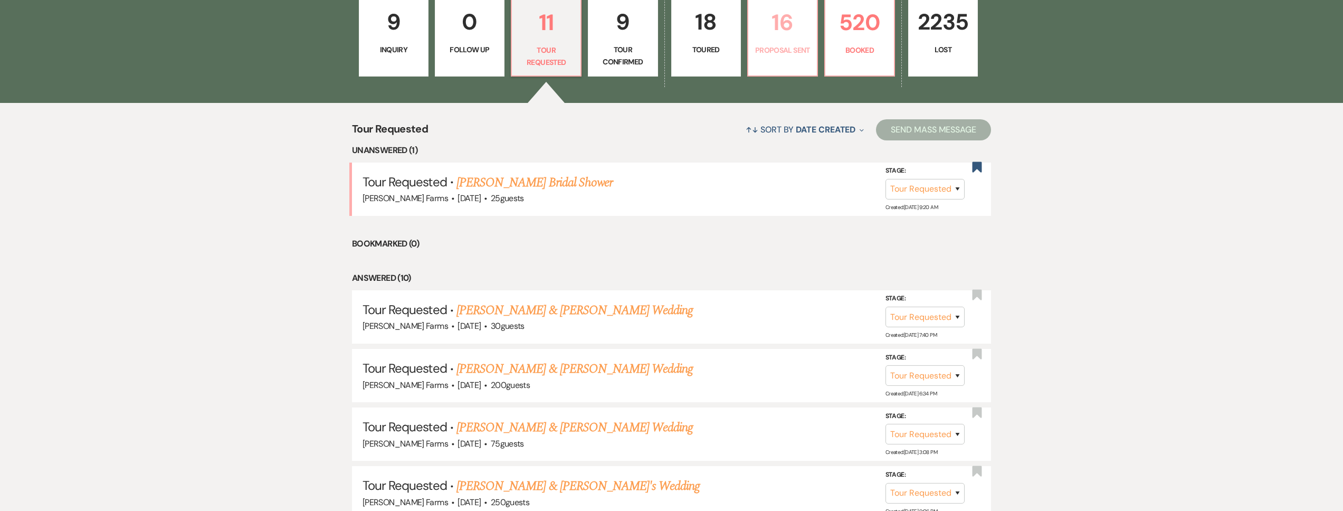
click at [798, 48] on p "Proposal Sent" at bounding box center [782, 50] width 56 height 12
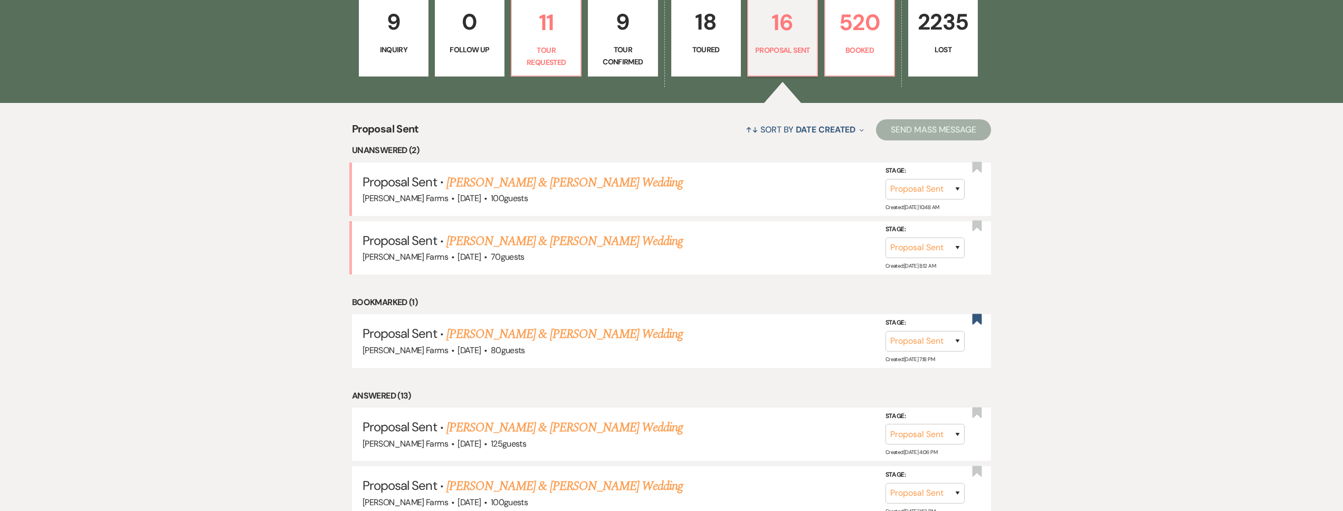
click at [423, 47] on link "9 Inquiry" at bounding box center [394, 36] width 70 height 80
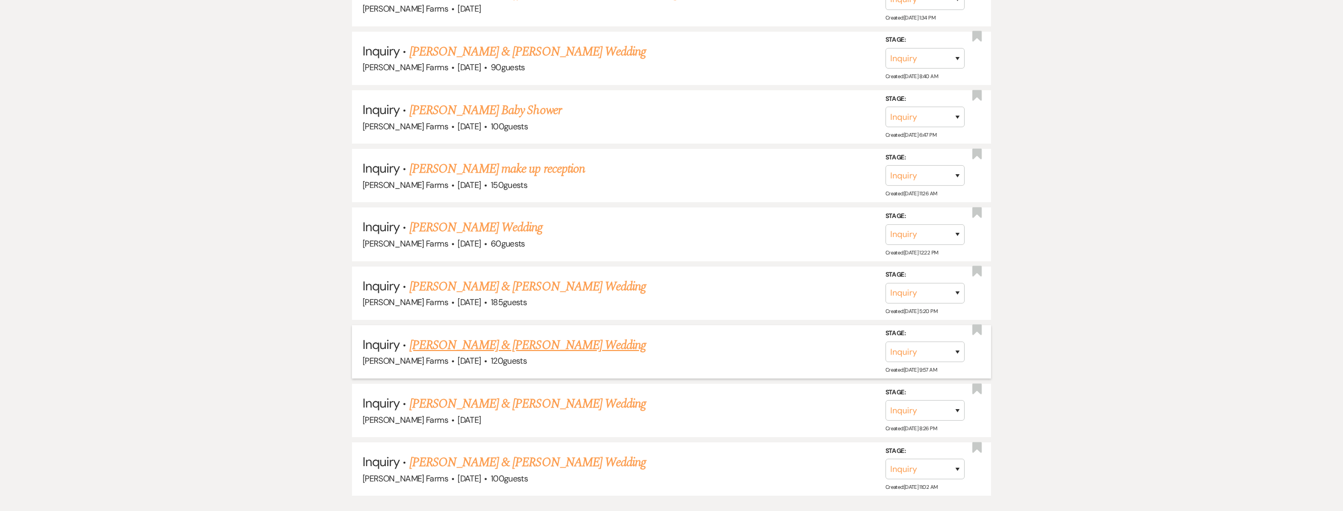
scroll to position [702, 0]
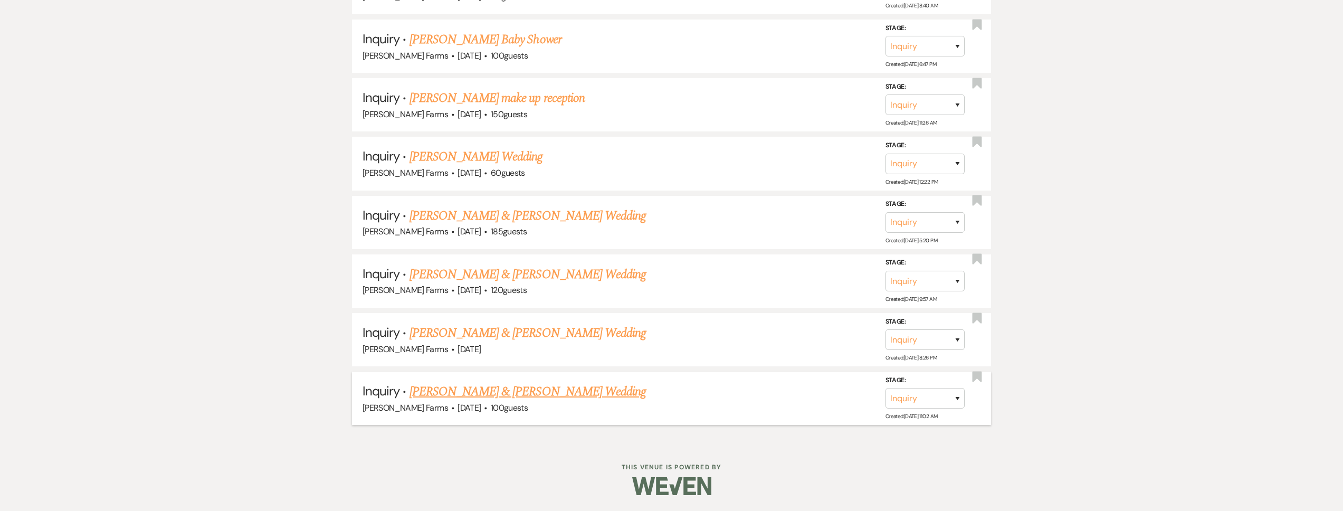
click at [541, 397] on link "Grant Torgerson & Savana Torgerson's Wedding" at bounding box center [527, 391] width 236 height 19
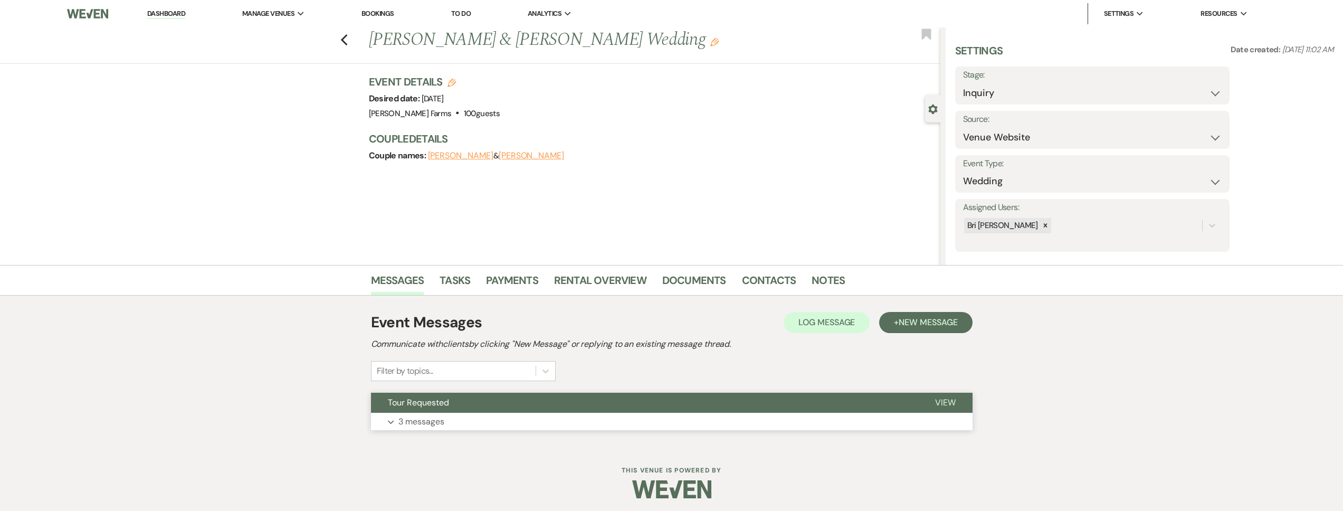
click at [475, 419] on button "Expand 3 messages" at bounding box center [671, 422] width 601 height 18
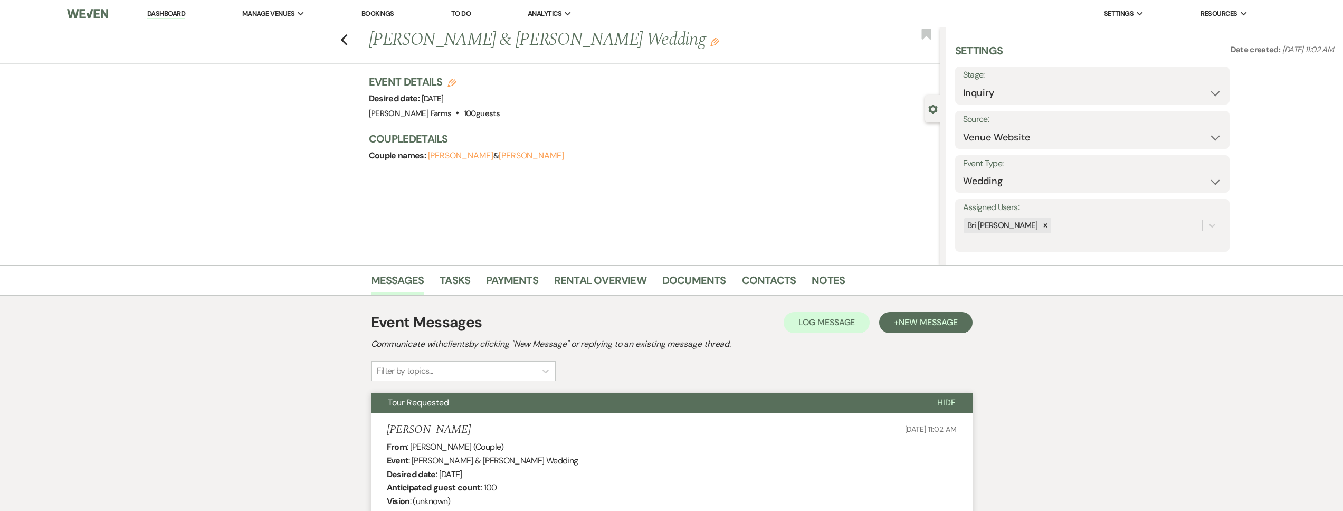
scroll to position [628, 0]
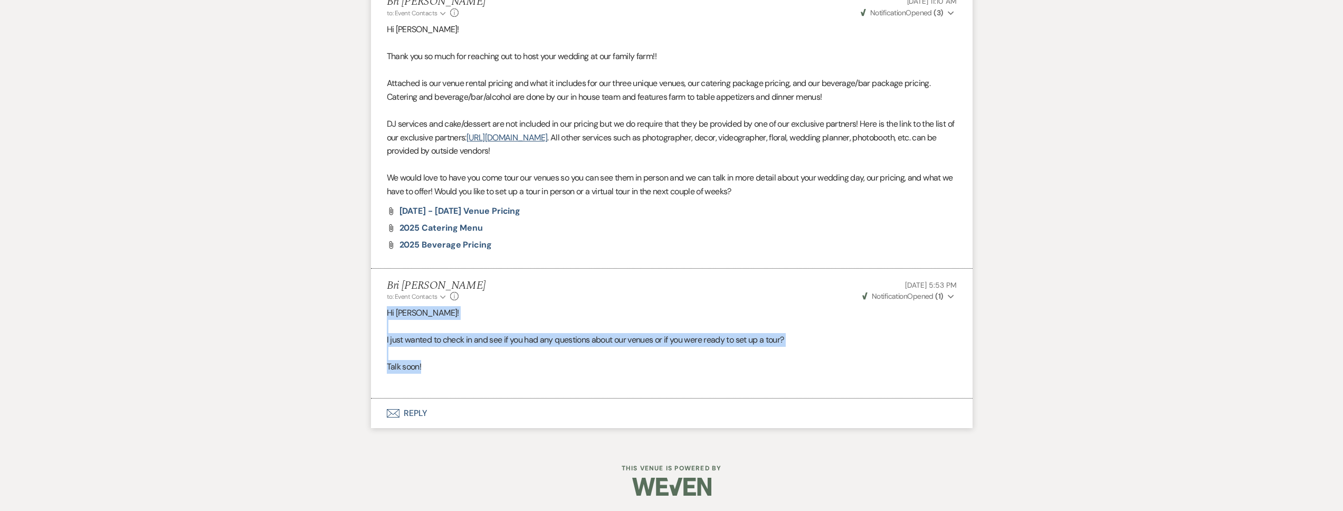
drag, startPoint x: 454, startPoint y: 368, endPoint x: 455, endPoint y: 310, distance: 58.6
click at [385, 318] on li "Bri Schnepf to: Event Contacts Expand Info Sep 16, 2025, 5:53 PM Weven Check No…" at bounding box center [671, 334] width 601 height 130
copy div "Hi Savana! I just wanted to check in and see if you had any questions about our…"
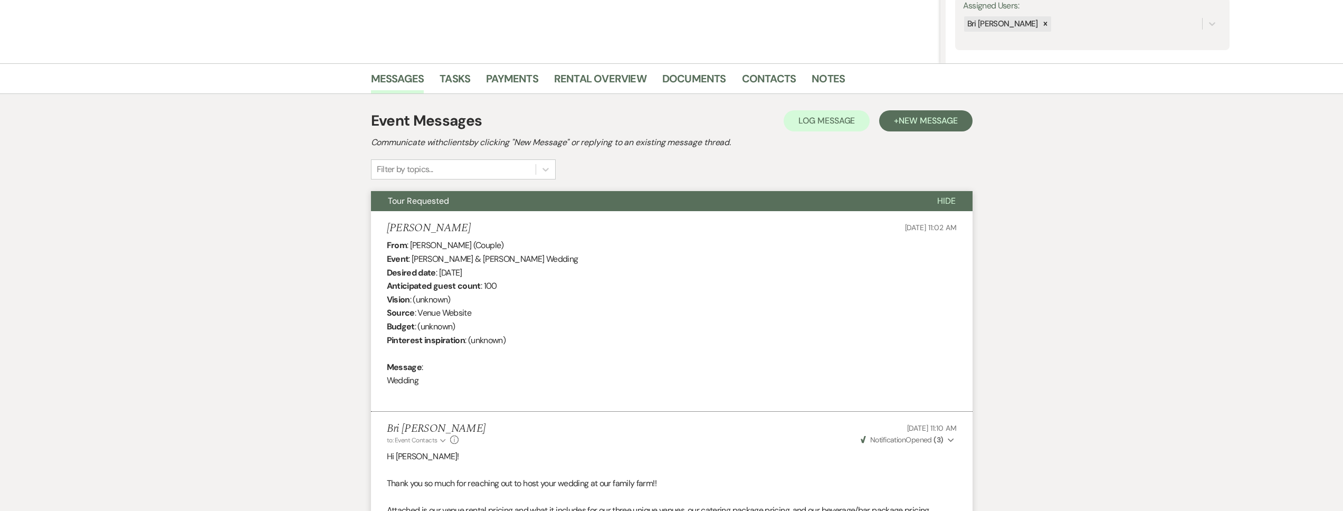
scroll to position [0, 0]
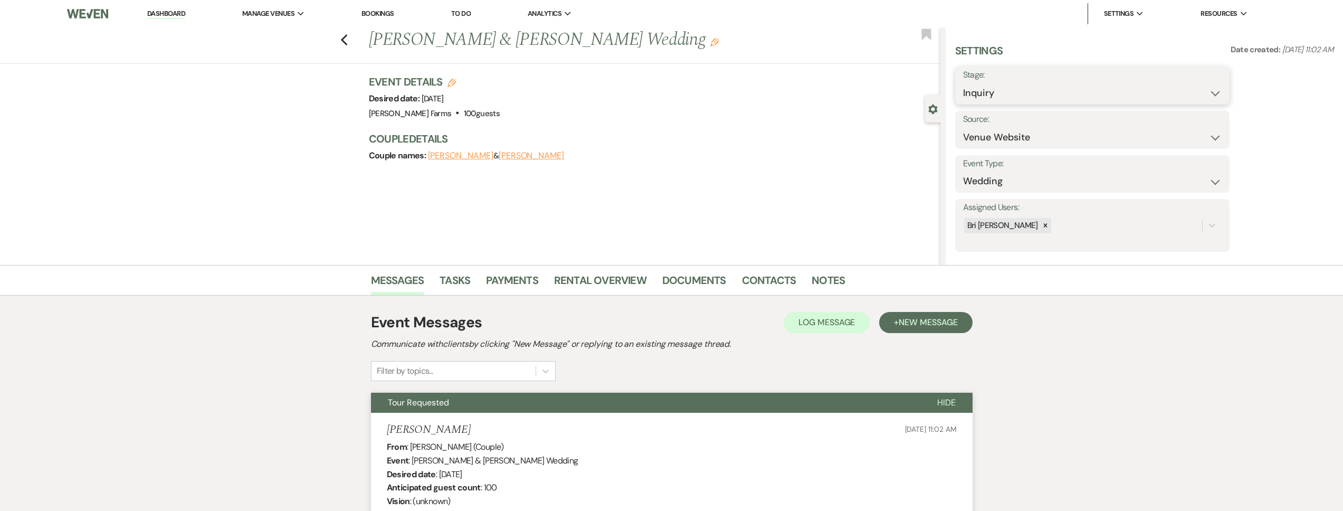
click at [997, 97] on select "Inquiry Follow Up Tour Requested Tour Confirmed Toured Proposal Sent Booked Lost" at bounding box center [1092, 93] width 259 height 21
click at [963, 83] on select "Inquiry Follow Up Tour Requested Tour Confirmed Toured Proposal Sent Booked Lost" at bounding box center [1092, 93] width 259 height 21
click at [963, 127] on select "Booked Elsewhere Budget Date Unavailable No Response Not a Good Match Capacity …" at bounding box center [1059, 137] width 193 height 21
click at [1195, 131] on button "Save" at bounding box center [1199, 130] width 61 height 21
click at [348, 40] on icon "Previous" at bounding box center [344, 40] width 8 height 13
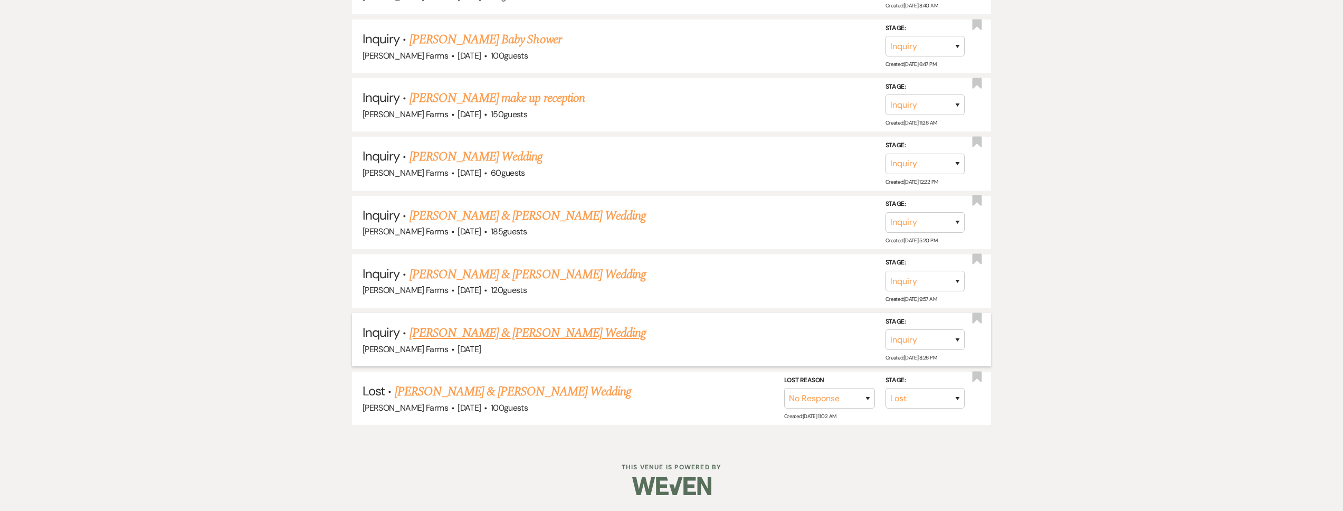
scroll to position [643, 0]
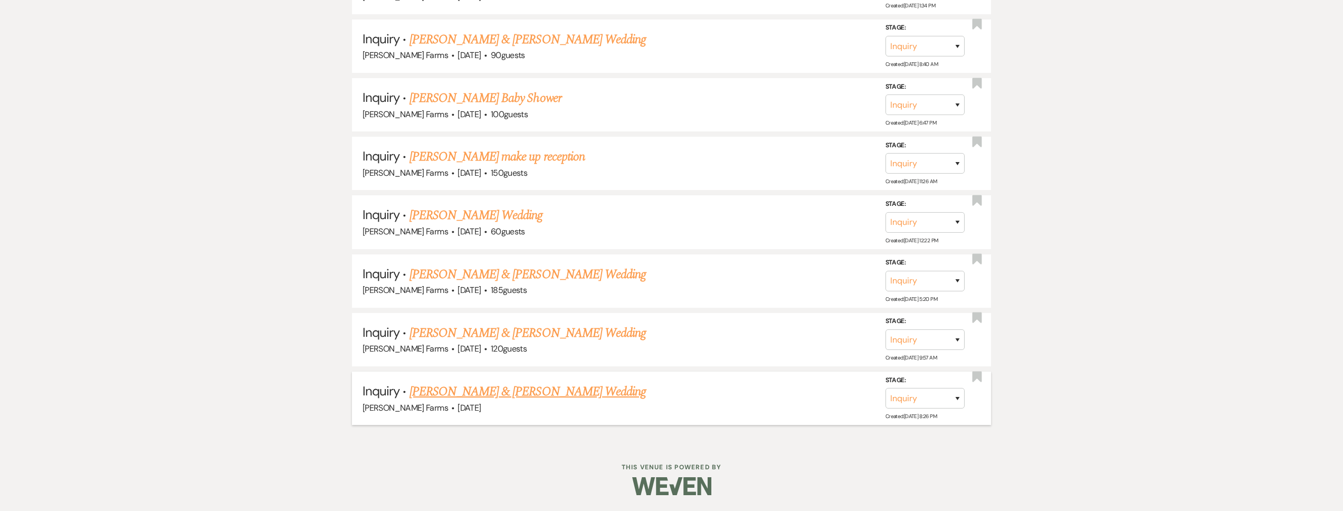
click at [502, 394] on link "Victor Gonzalez & Daniela Guzman's Wedding" at bounding box center [527, 391] width 236 height 19
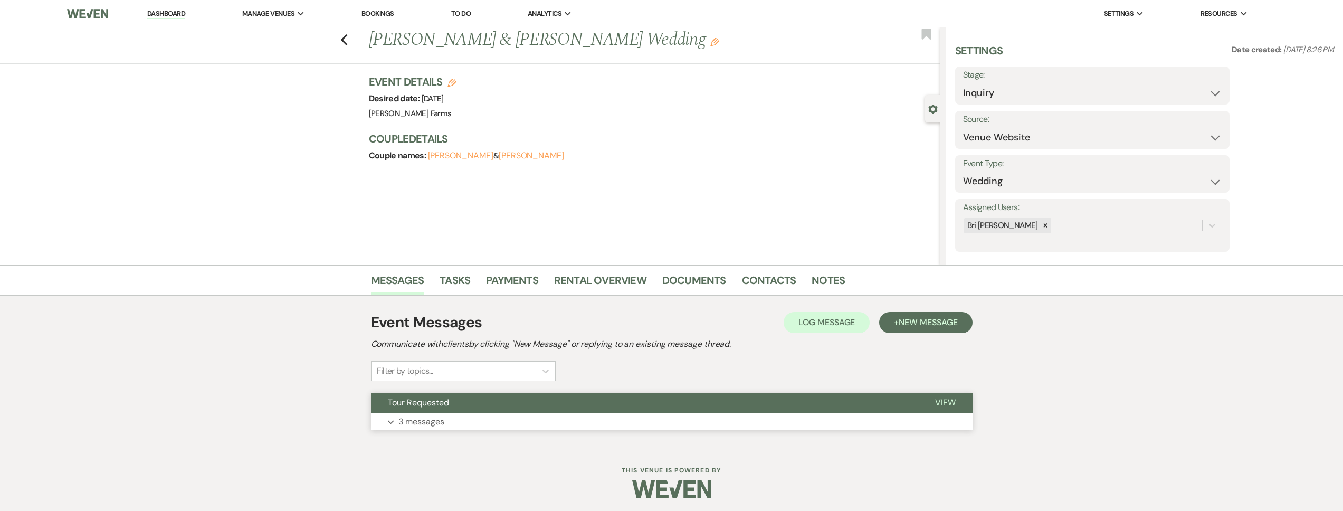
click at [478, 408] on button "Tour Requested" at bounding box center [644, 403] width 547 height 20
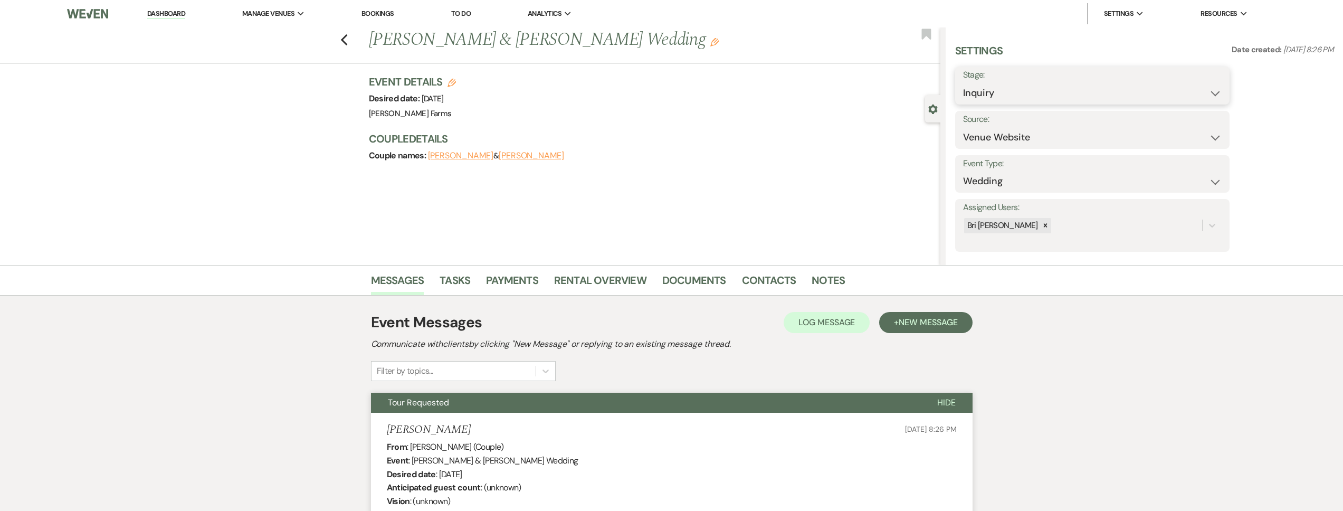
click at [1030, 101] on select "Inquiry Follow Up Tour Requested Tour Confirmed Toured Proposal Sent Booked Lost" at bounding box center [1092, 93] width 259 height 21
click at [963, 83] on select "Inquiry Follow Up Tour Requested Tour Confirmed Toured Proposal Sent Booked Lost" at bounding box center [1092, 93] width 259 height 21
click at [997, 91] on select "Inquiry Follow Up Tour Requested Tour Confirmed Toured Proposal Sent Booked Lost" at bounding box center [1060, 93] width 194 height 21
click at [963, 83] on select "Inquiry Follow Up Tour Requested Tour Confirmed Toured Proposal Sent Booked Lost" at bounding box center [1060, 93] width 194 height 21
click at [988, 128] on select "Booked Elsewhere Budget Date Unavailable No Response Not a Good Match Capacity …" at bounding box center [1059, 137] width 193 height 21
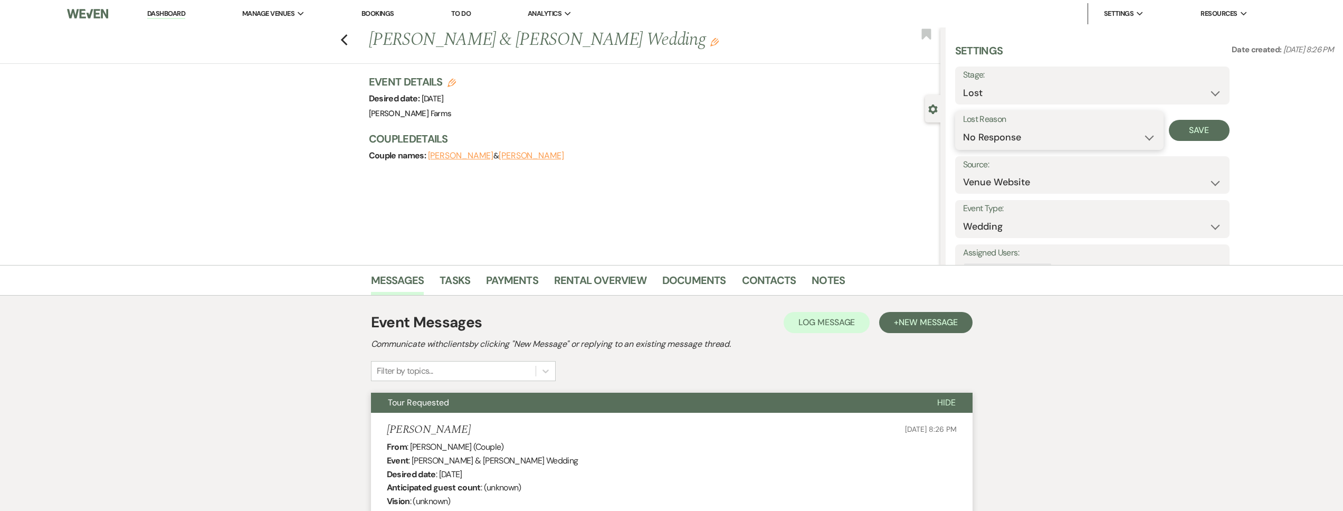
click at [963, 127] on select "Booked Elsewhere Budget Date Unavailable No Response Not a Good Match Capacity …" at bounding box center [1059, 137] width 193 height 21
click at [1206, 134] on button "Save" at bounding box center [1199, 130] width 61 height 21
click at [343, 40] on div "Previous Victor Gonzalez & Daniela Guzman's Wedding Edit Bookmark" at bounding box center [467, 45] width 945 height 36
click at [347, 44] on icon "Previous" at bounding box center [344, 40] width 8 height 13
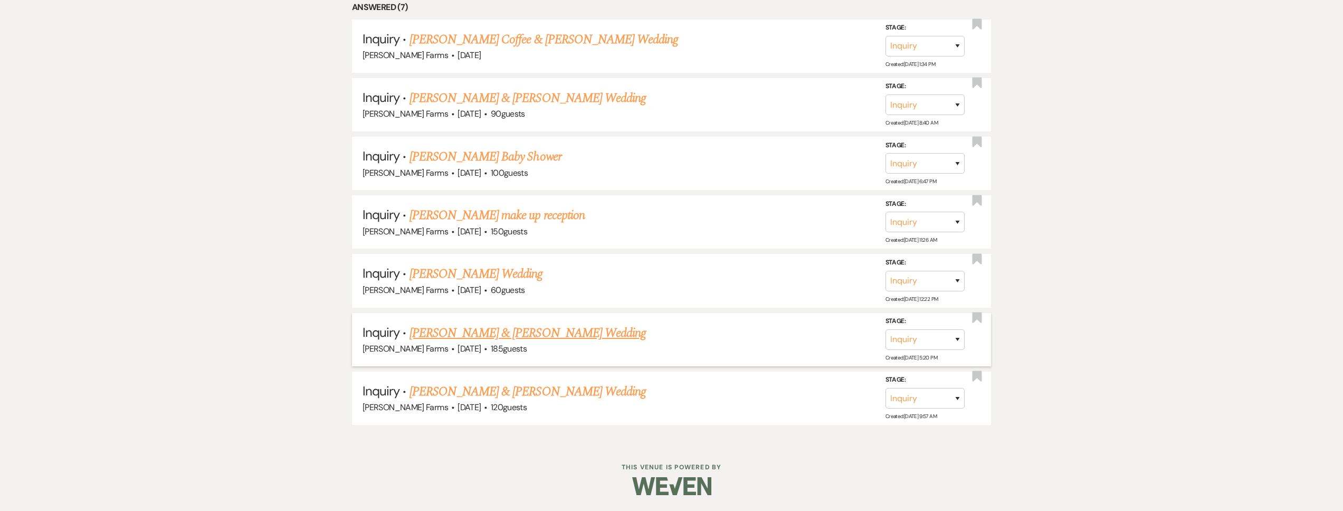
scroll to position [585, 0]
click at [522, 385] on link "Drew Webber & Bailey McCoy's Wedding" at bounding box center [527, 391] width 236 height 19
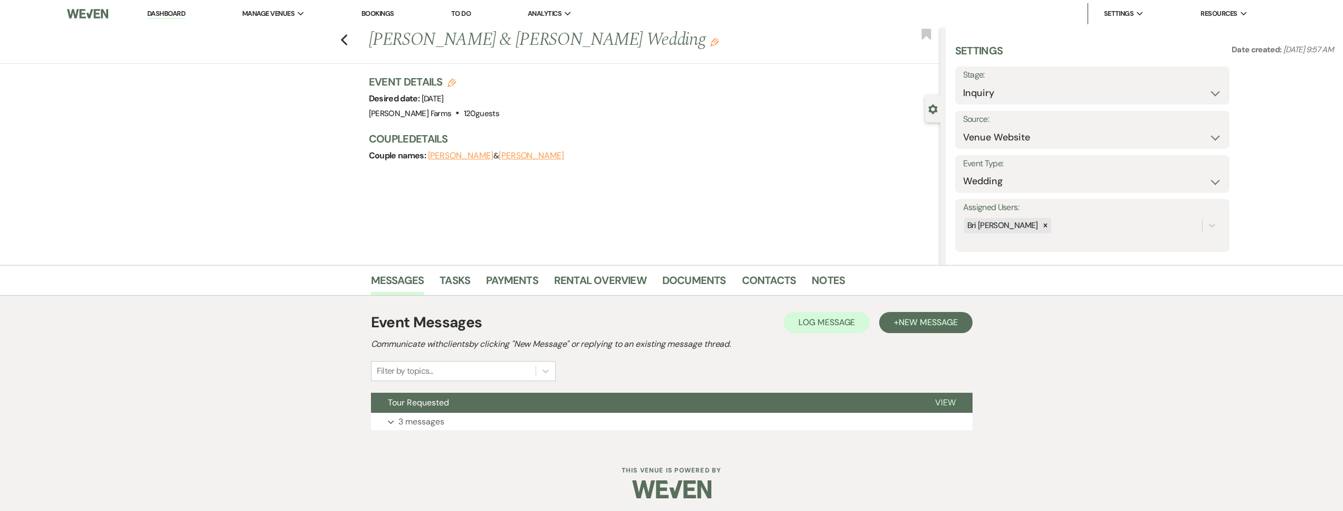
click at [501, 432] on div "Event Messages Log Log Message + New Message Communicate with clients by clicki…" at bounding box center [671, 370] width 601 height 129
click at [492, 415] on button "Expand 3 messages" at bounding box center [671, 422] width 601 height 18
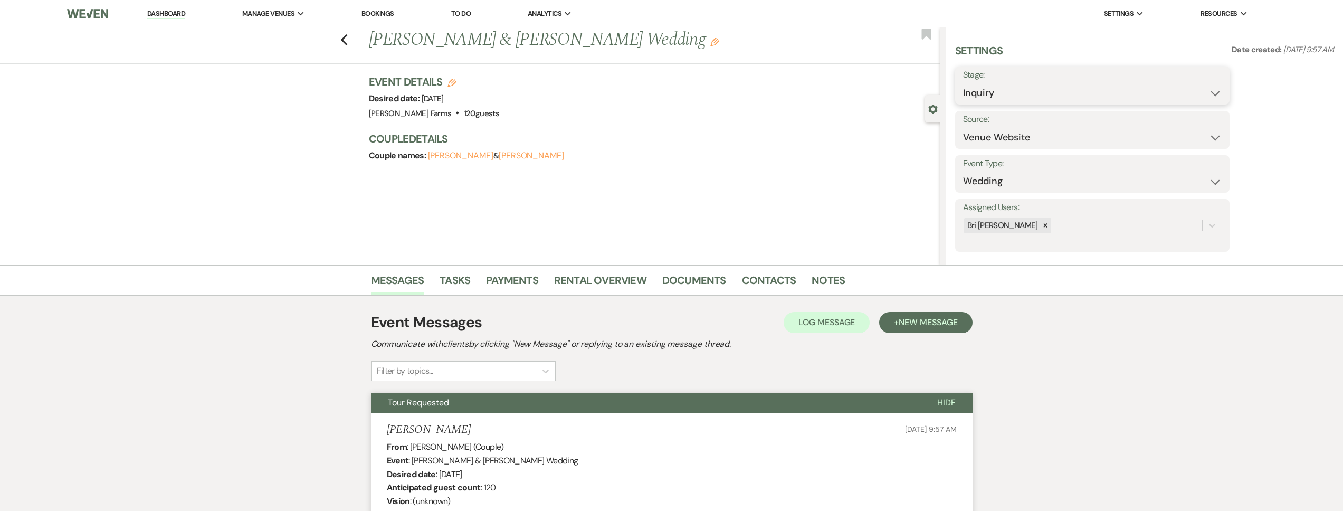
click at [994, 101] on select "Inquiry Follow Up Tour Requested Tour Confirmed Toured Proposal Sent Booked Lost" at bounding box center [1092, 93] width 259 height 21
click at [963, 83] on select "Inquiry Follow Up Tour Requested Tour Confirmed Toured Proposal Sent Booked Lost" at bounding box center [1092, 93] width 259 height 21
drag, startPoint x: 994, startPoint y: 101, endPoint x: 996, endPoint y: 150, distance: 48.6
click at [995, 150] on div "Settings Date created: Sep 11, 2025, 9:57 AM Stage: Inquiry Follow Up Tour Requ…" at bounding box center [1144, 147] width 379 height 208
click at [993, 142] on select "Booked Elsewhere Budget Date Unavailable No Response Not a Good Match Capacity …" at bounding box center [1059, 137] width 193 height 21
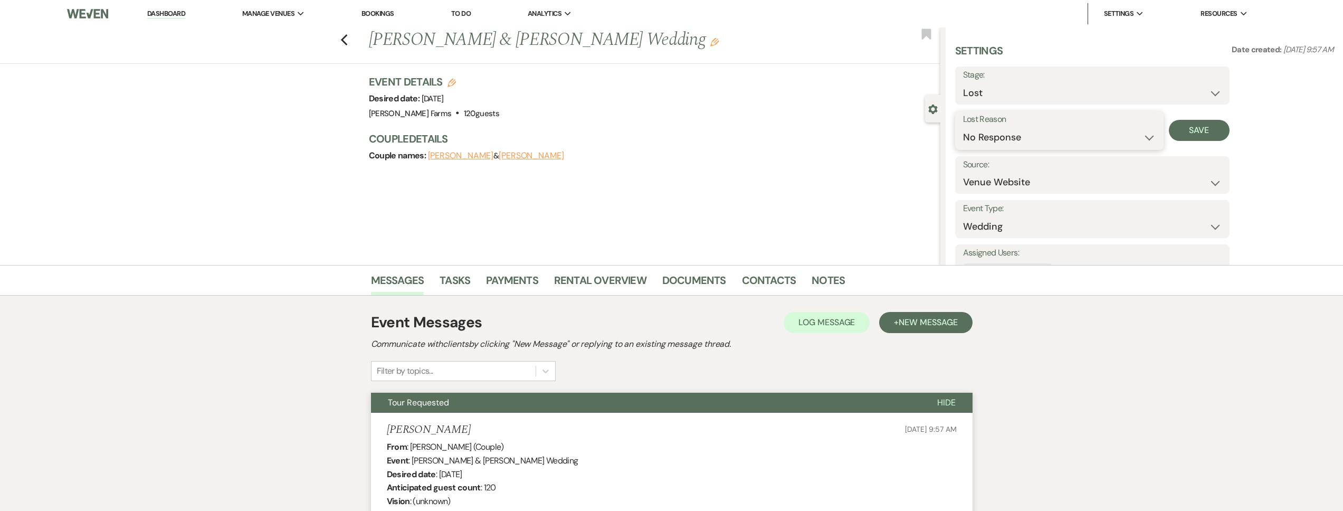
click at [963, 127] on select "Booked Elsewhere Budget Date Unavailable No Response Not a Good Match Capacity …" at bounding box center [1059, 137] width 193 height 21
click at [1188, 139] on button "Save" at bounding box center [1199, 130] width 61 height 21
click at [348, 43] on icon "Previous" at bounding box center [344, 40] width 8 height 13
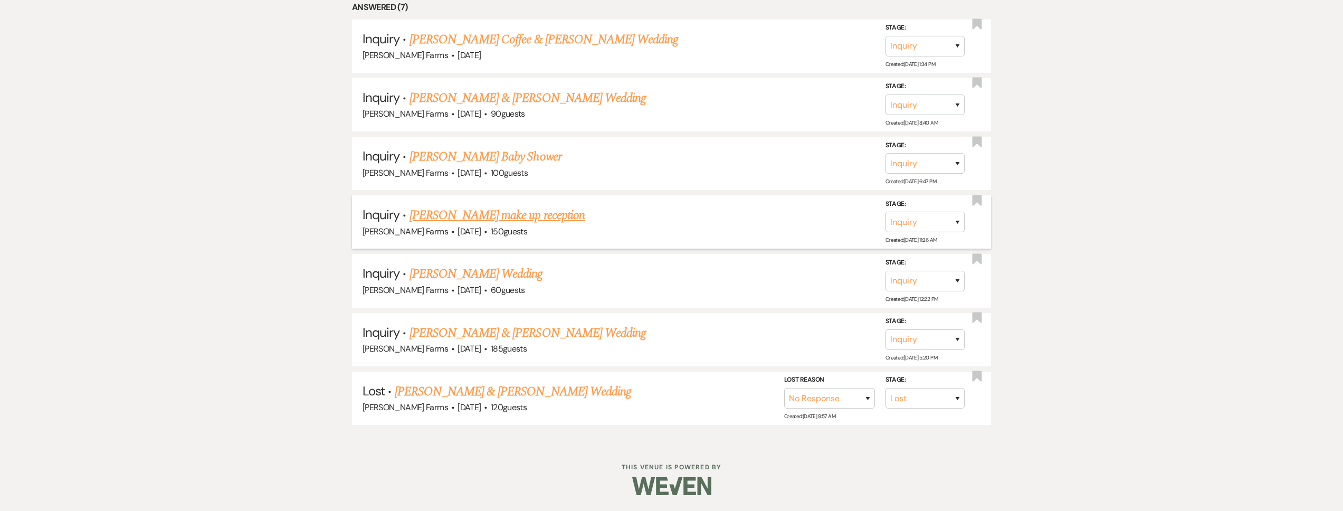
scroll to position [526, 0]
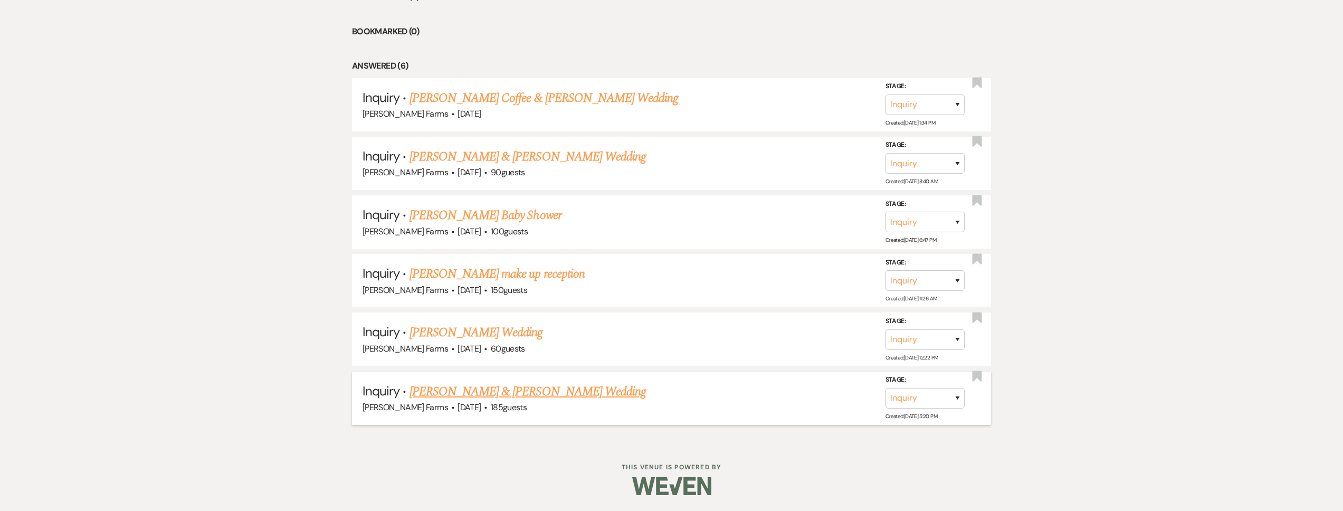
click at [492, 378] on li "Inquiry · Dominic Martel & Keily Meador's Wedding Schnepf Farms · Feb 21, 2026 …" at bounding box center [671, 397] width 639 height 53
click at [492, 384] on link "Dominic Martel & Keily Meador's Wedding" at bounding box center [527, 391] width 236 height 19
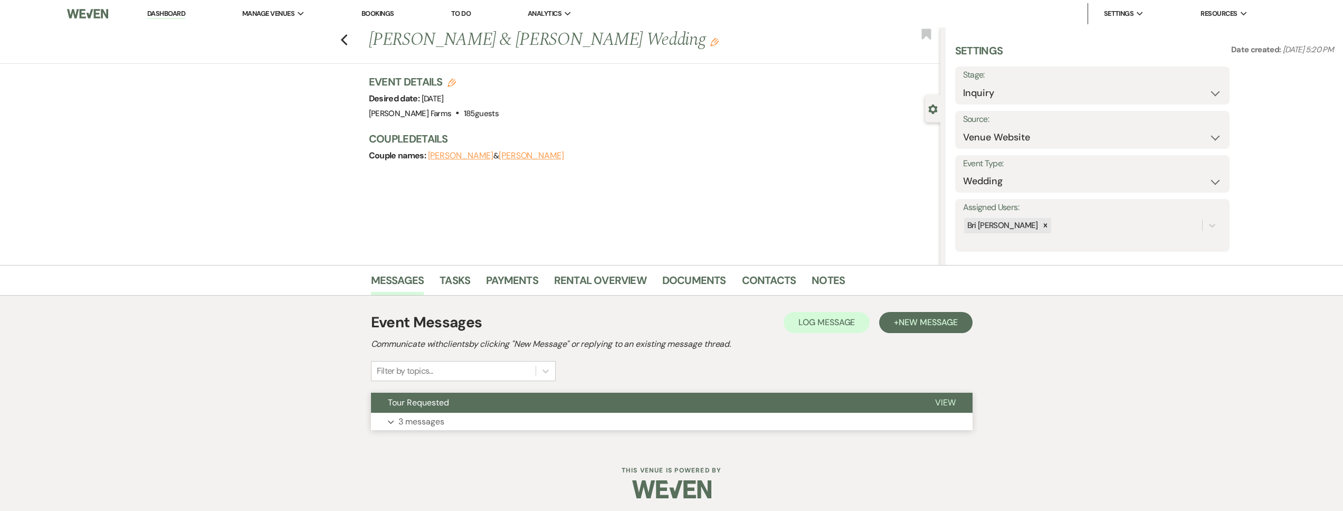
click at [490, 400] on button "Tour Requested" at bounding box center [644, 403] width 547 height 20
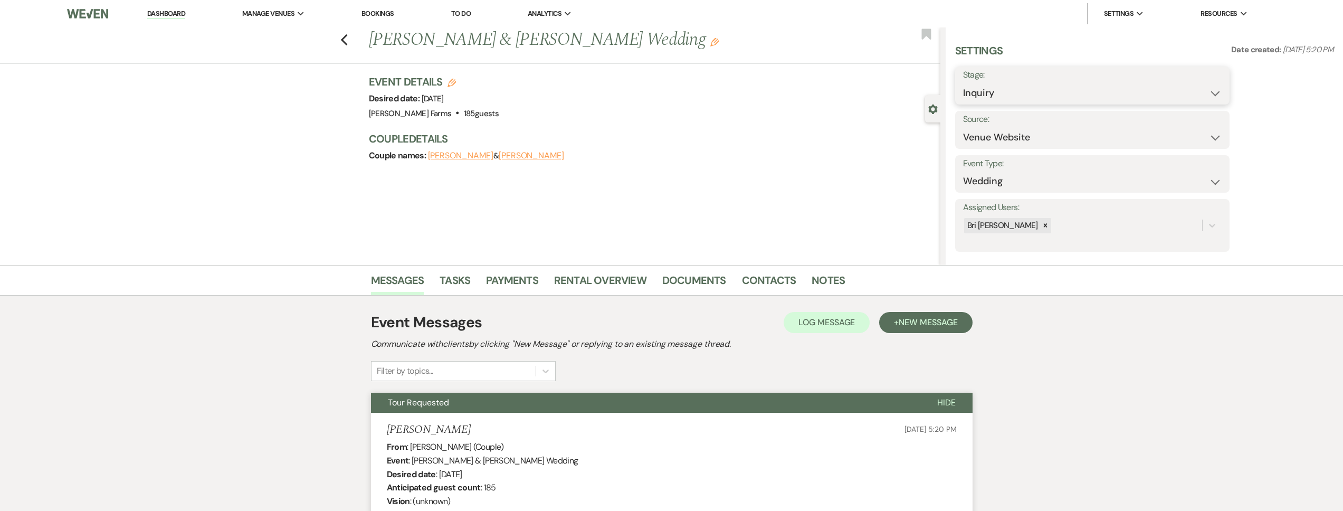
click at [983, 98] on select "Inquiry Follow Up Tour Requested Tour Confirmed Toured Proposal Sent Booked Lost" at bounding box center [1092, 93] width 259 height 21
click at [963, 83] on select "Inquiry Follow Up Tour Requested Tour Confirmed Toured Proposal Sent Booked Lost" at bounding box center [1092, 93] width 259 height 21
click at [963, 127] on select "Booked Elsewhere Budget Date Unavailable No Response Not a Good Match Capacity …" at bounding box center [1059, 137] width 193 height 21
drag, startPoint x: 1206, startPoint y: 122, endPoint x: 1105, endPoint y: 128, distance: 101.0
click at [1206, 122] on button "Save" at bounding box center [1199, 130] width 61 height 21
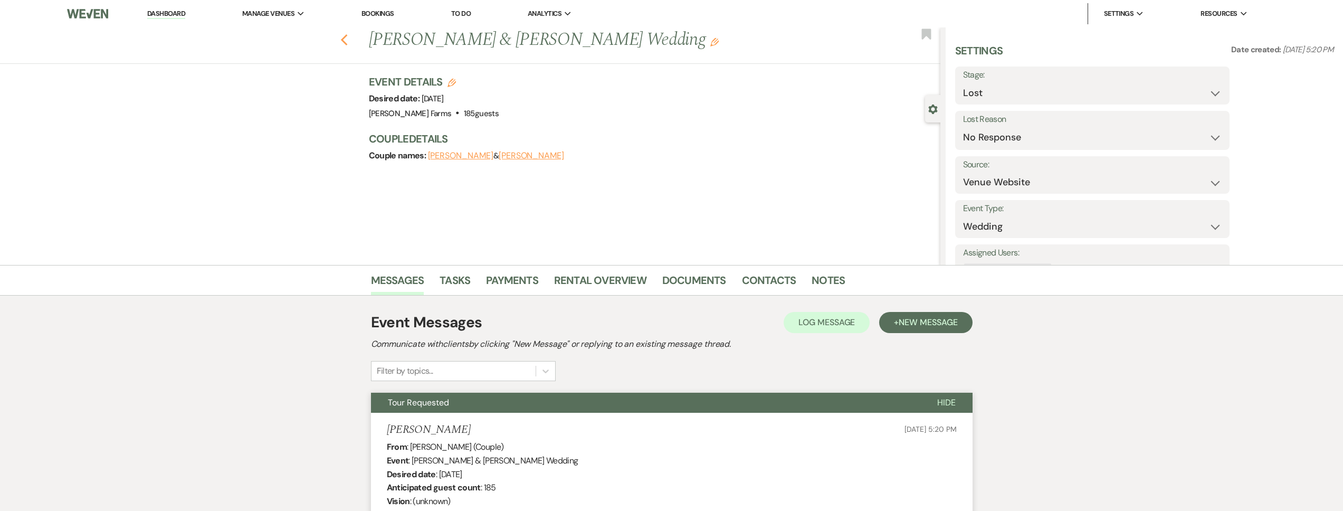
click at [347, 45] on icon "Previous" at bounding box center [344, 40] width 8 height 13
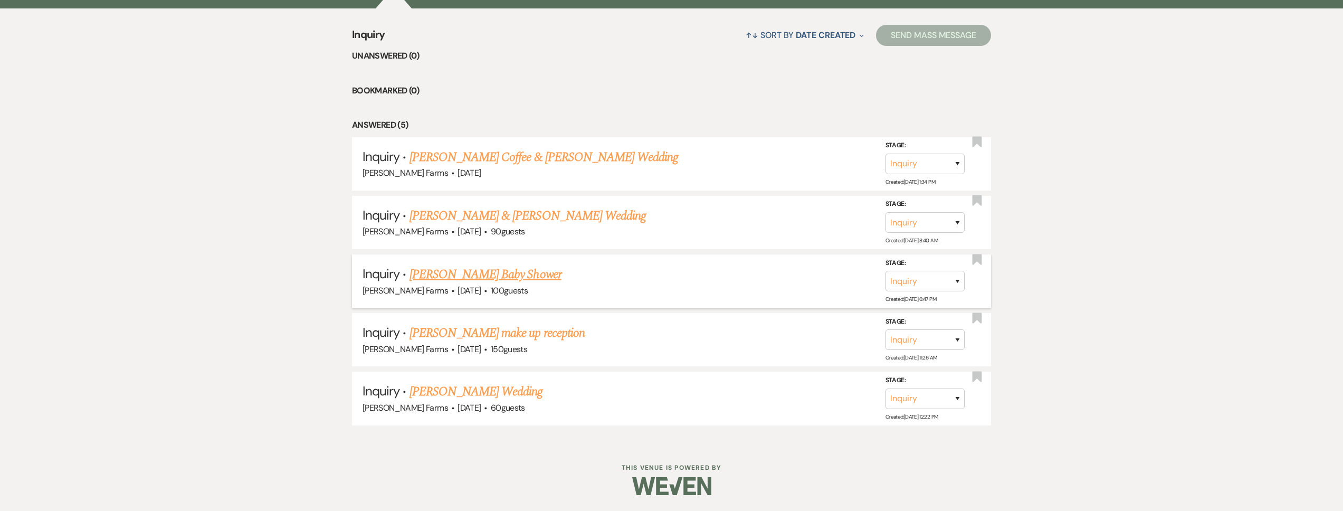
scroll to position [467, 0]
click at [479, 391] on link "Kaitlyn Robison's Wedding" at bounding box center [475, 391] width 133 height 19
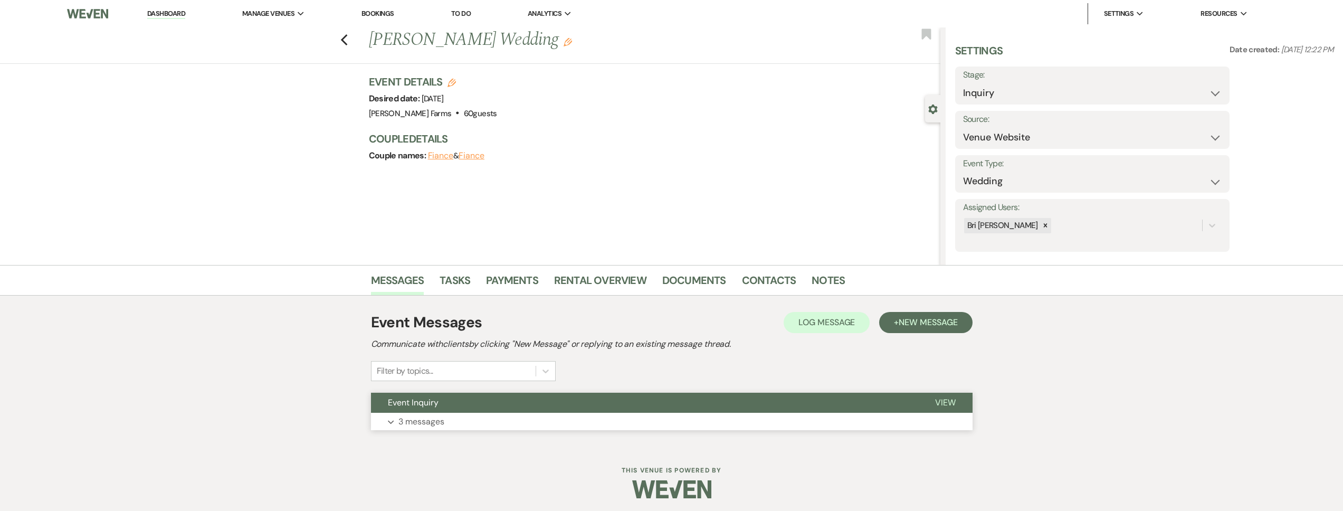
click at [467, 405] on button "Event Inquiry" at bounding box center [644, 403] width 547 height 20
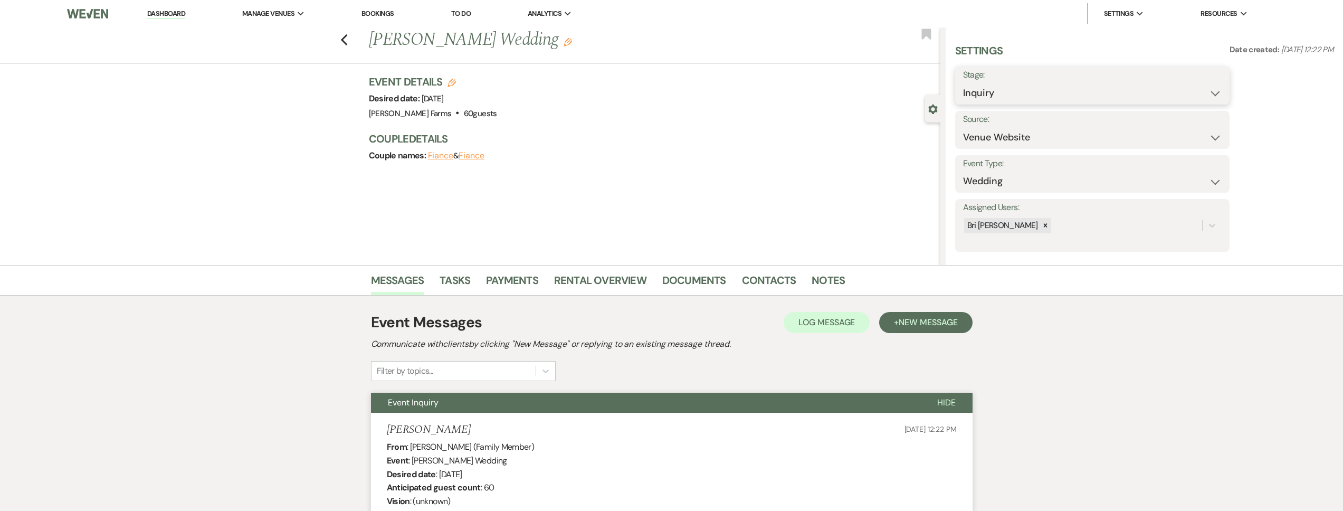
click at [971, 89] on select "Inquiry Follow Up Tour Requested Tour Confirmed Toured Proposal Sent Booked Lost" at bounding box center [1092, 93] width 259 height 21
click at [963, 83] on select "Inquiry Follow Up Tour Requested Tour Confirmed Toured Proposal Sent Booked Lost" at bounding box center [1092, 93] width 259 height 21
click at [997, 144] on select "Booked Elsewhere Budget Date Unavailable No Response Not a Good Match Capacity …" at bounding box center [1059, 137] width 193 height 21
click at [963, 127] on select "Booked Elsewhere Budget Date Unavailable No Response Not a Good Match Capacity …" at bounding box center [1059, 137] width 193 height 21
click at [1200, 135] on button "Save" at bounding box center [1199, 130] width 61 height 21
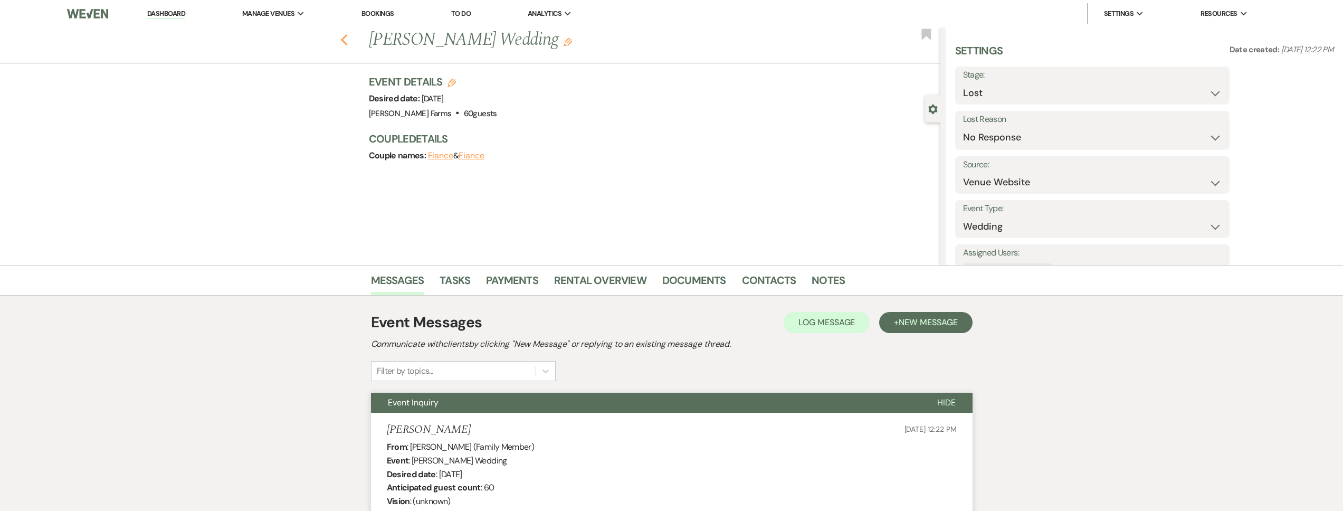
click at [343, 40] on icon "Previous" at bounding box center [344, 40] width 8 height 13
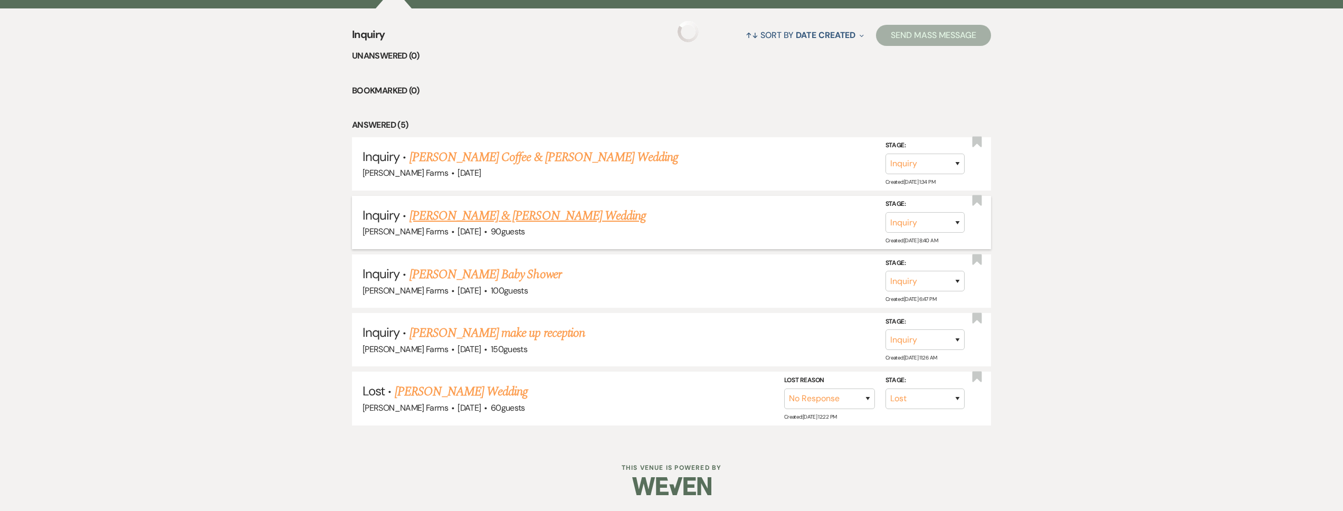
scroll to position [408, 0]
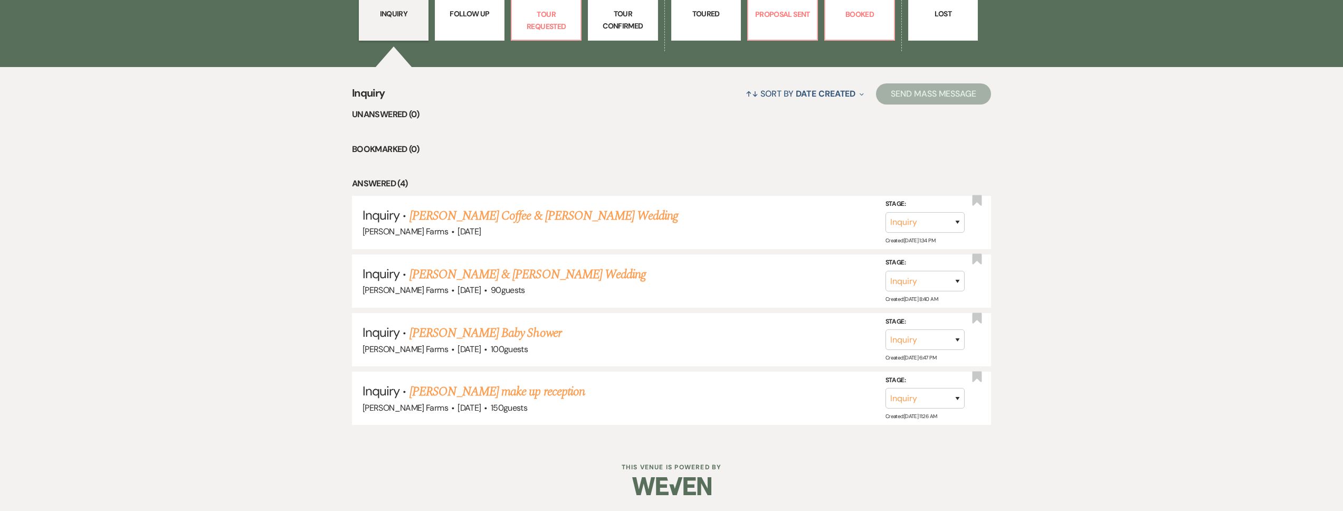
click at [493, 387] on link "Sara Salazar's make up reception" at bounding box center [496, 391] width 175 height 19
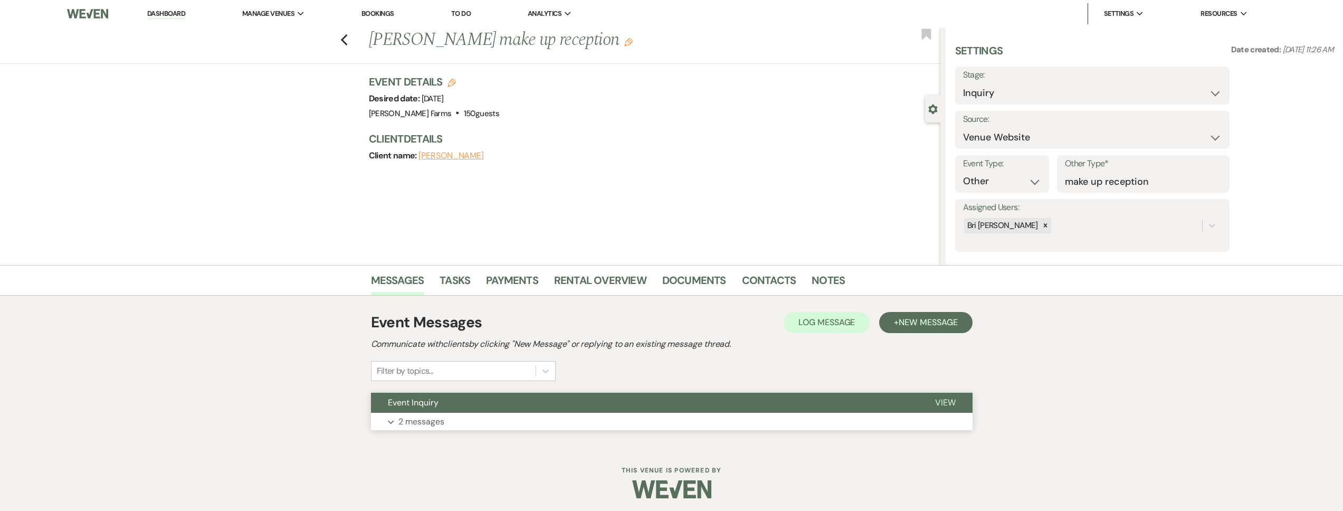
click at [481, 404] on button "Event Inquiry" at bounding box center [644, 403] width 547 height 20
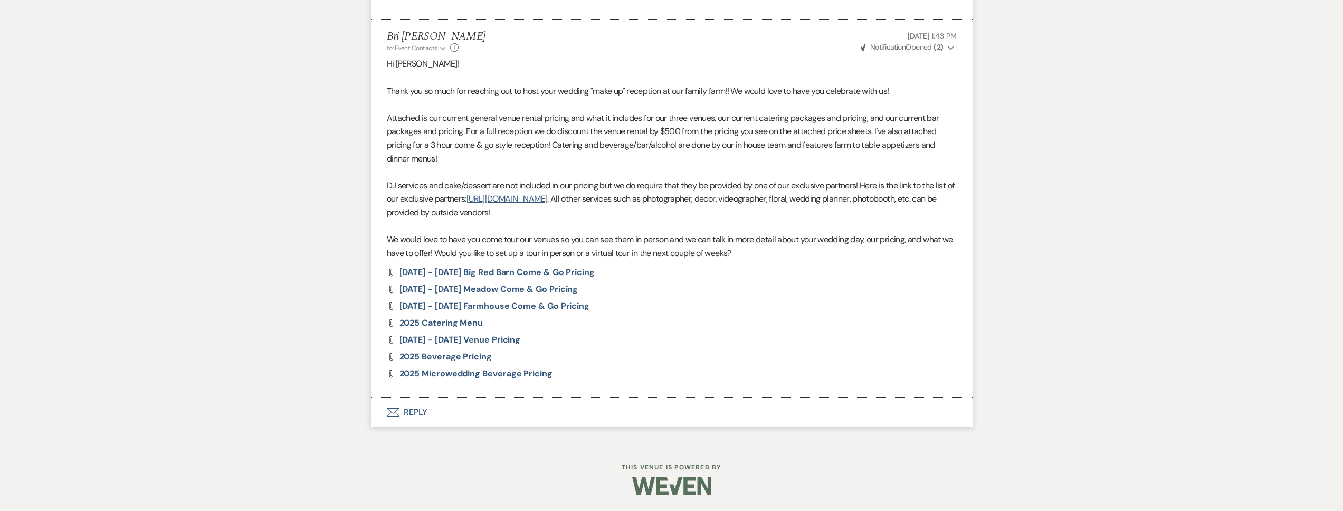
click at [459, 415] on button "Envelope Reply" at bounding box center [671, 412] width 601 height 30
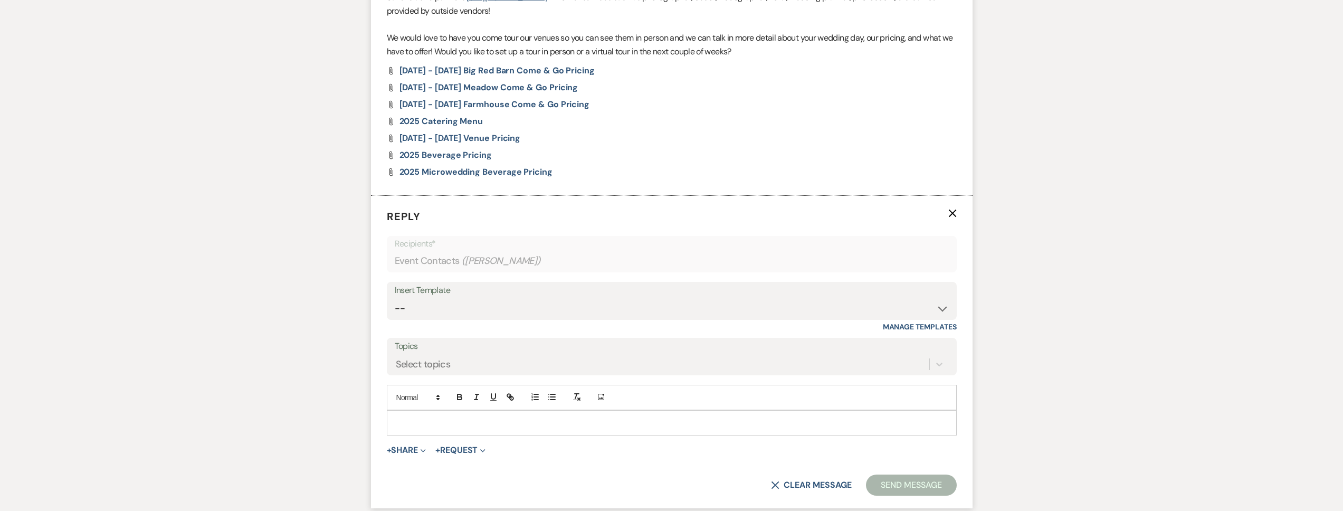
scroll to position [902, 0]
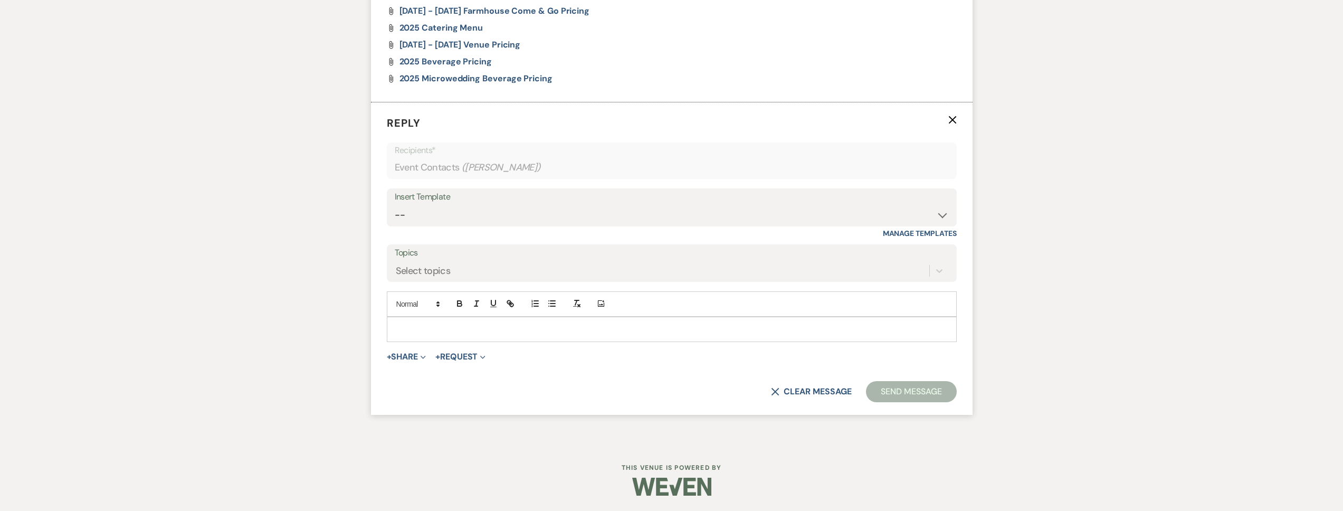
click at [445, 330] on p at bounding box center [671, 329] width 553 height 12
paste div
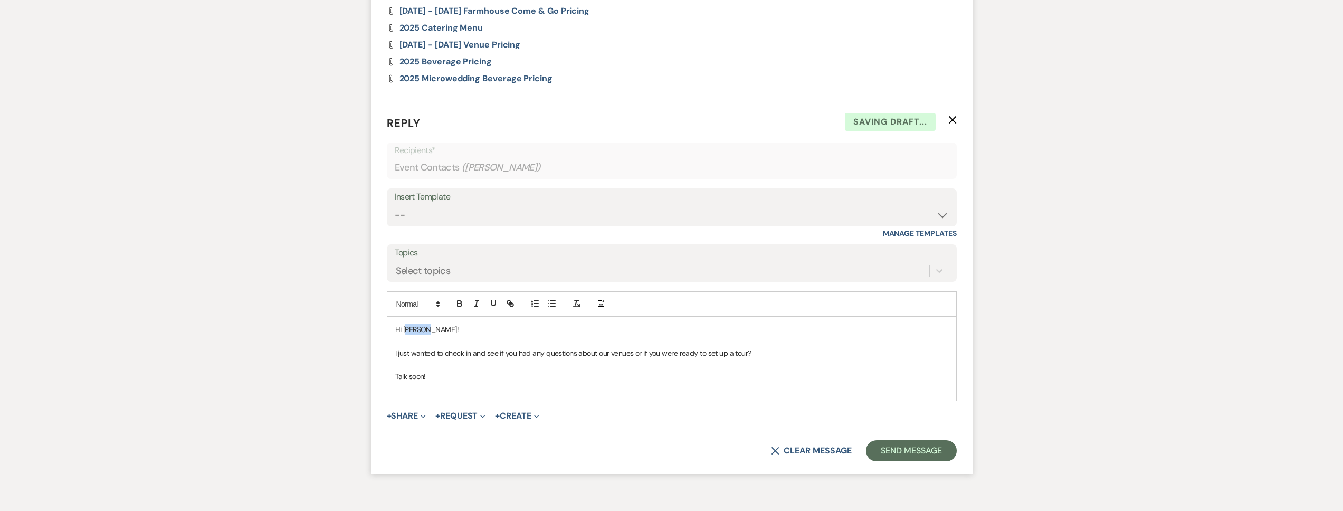
drag, startPoint x: 427, startPoint y: 329, endPoint x: 408, endPoint y: 330, distance: 19.6
click at [407, 330] on p "Hi Savana!" at bounding box center [671, 329] width 553 height 12
click at [903, 451] on button "Send Message" at bounding box center [911, 450] width 90 height 21
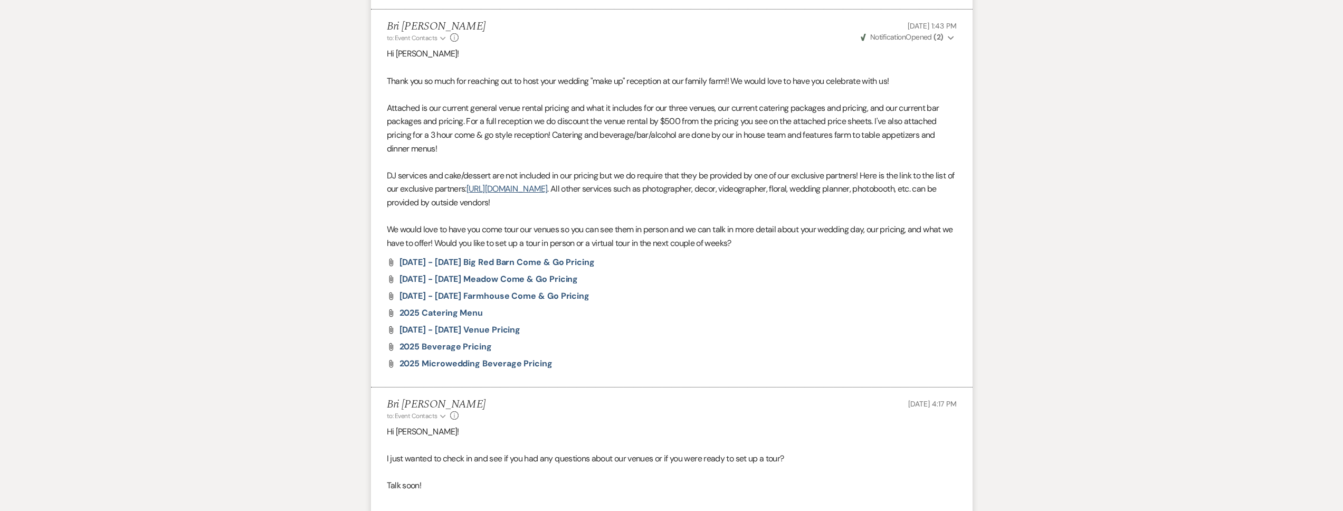
scroll to position [0, 0]
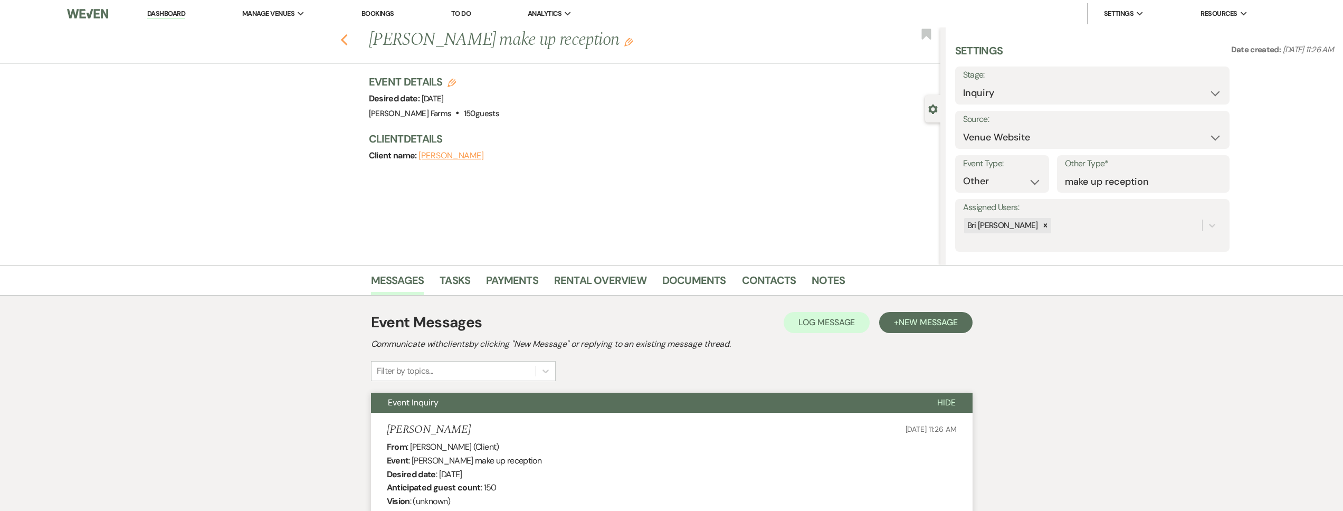
click at [348, 39] on icon "Previous" at bounding box center [344, 40] width 8 height 13
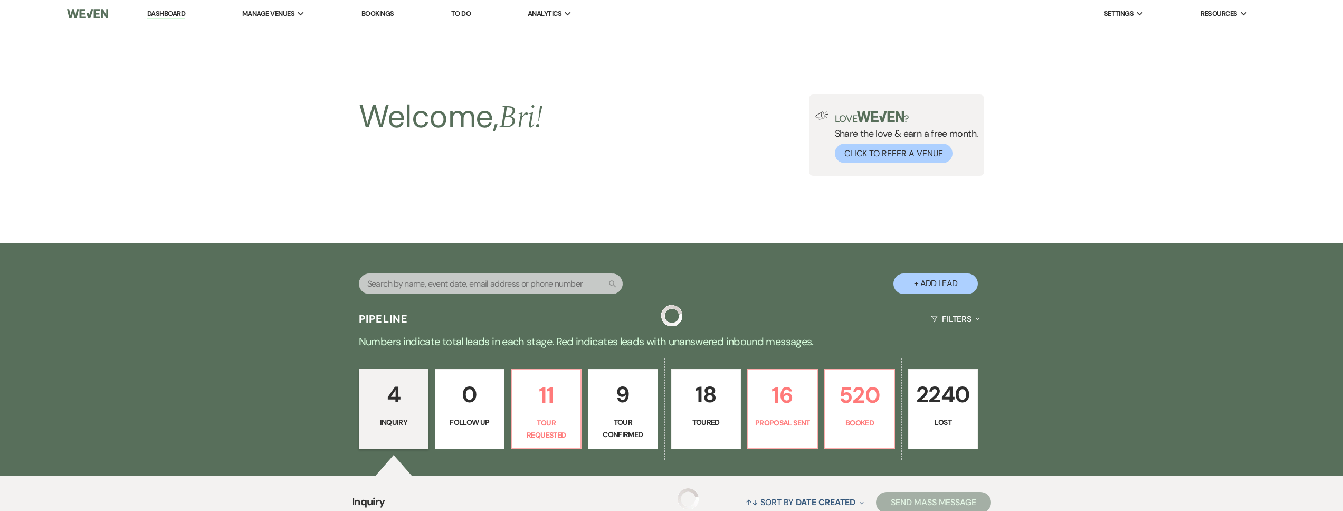
scroll to position [408, 0]
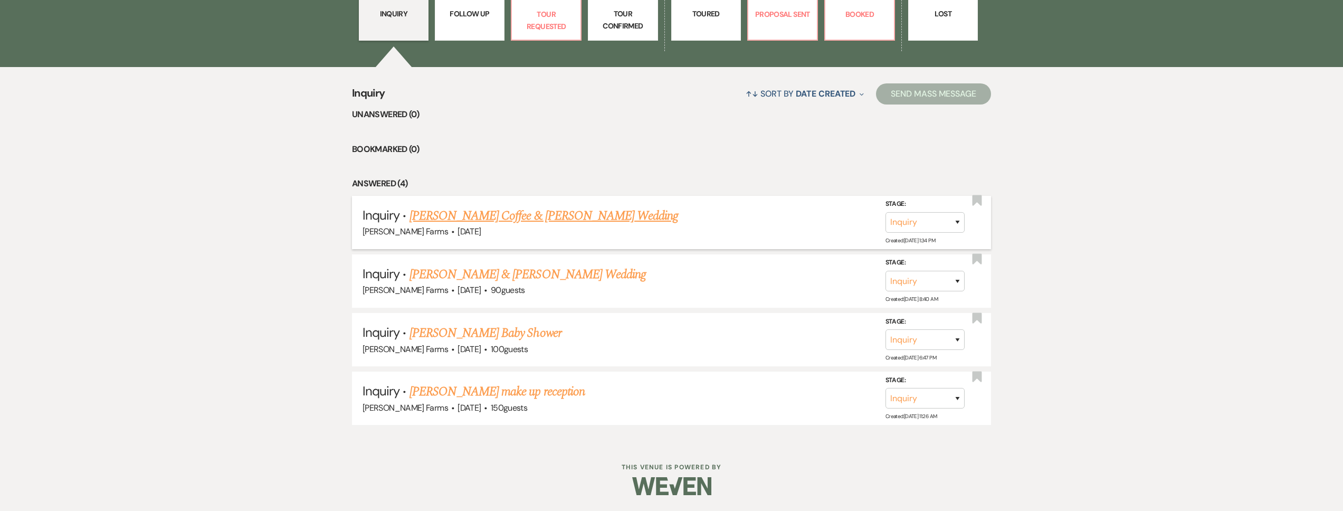
click at [492, 215] on link "Kyle Coffee & Cayla Zegarac's Wedding" at bounding box center [543, 215] width 269 height 19
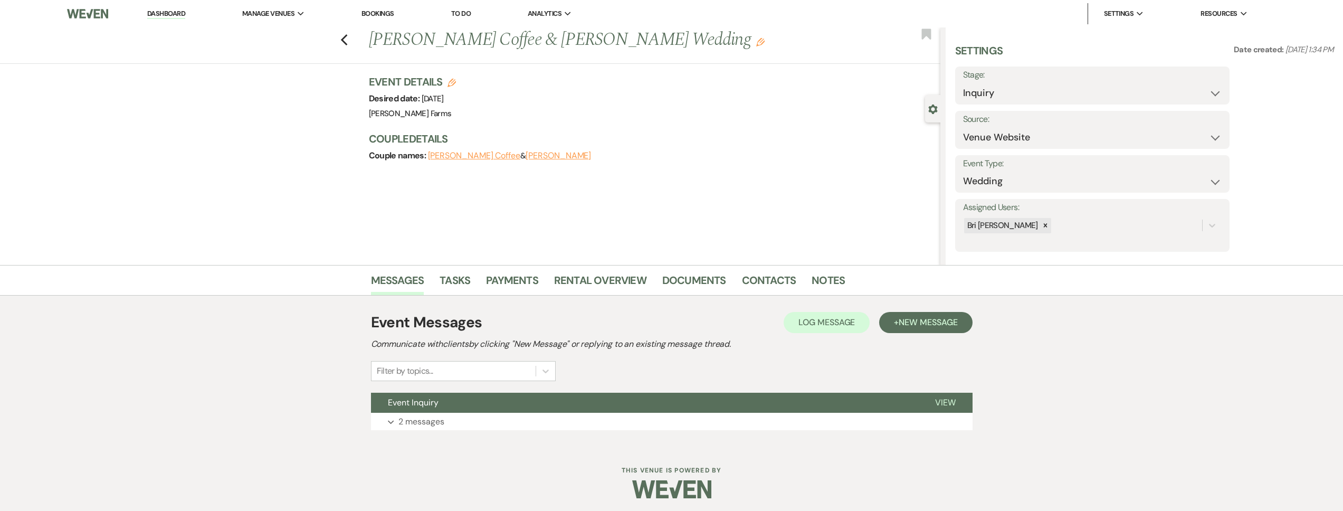
click at [352, 41] on div "Previous Kyle Coffee & Cayla Zegarac's Wedding Edit Bookmark" at bounding box center [467, 45] width 945 height 36
click at [348, 41] on icon "Previous" at bounding box center [344, 40] width 8 height 13
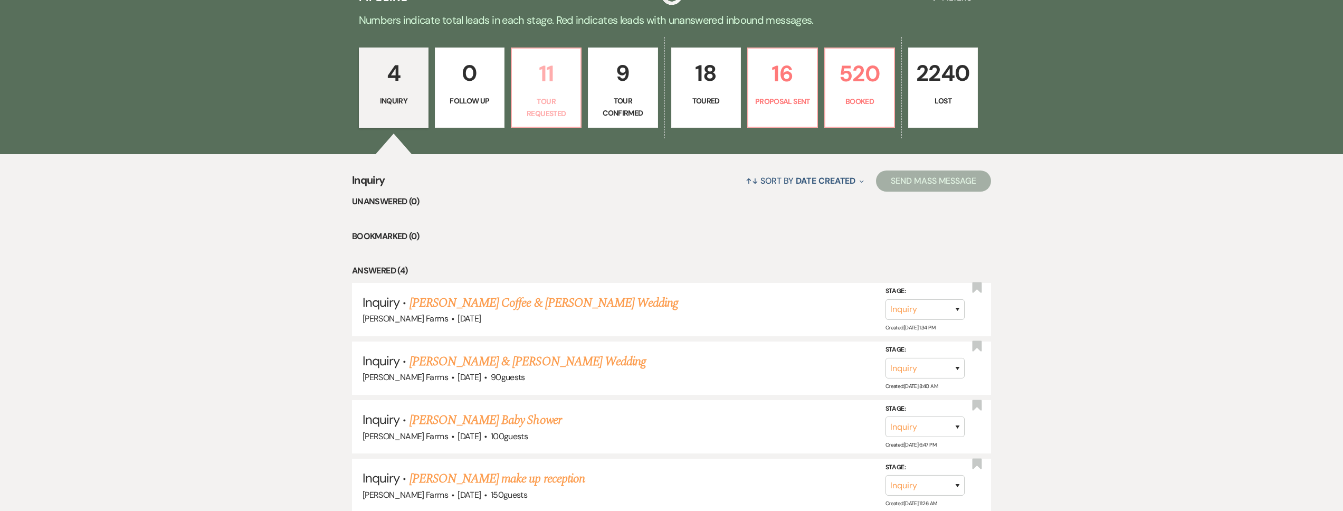
click at [544, 91] on p "11" at bounding box center [546, 73] width 56 height 35
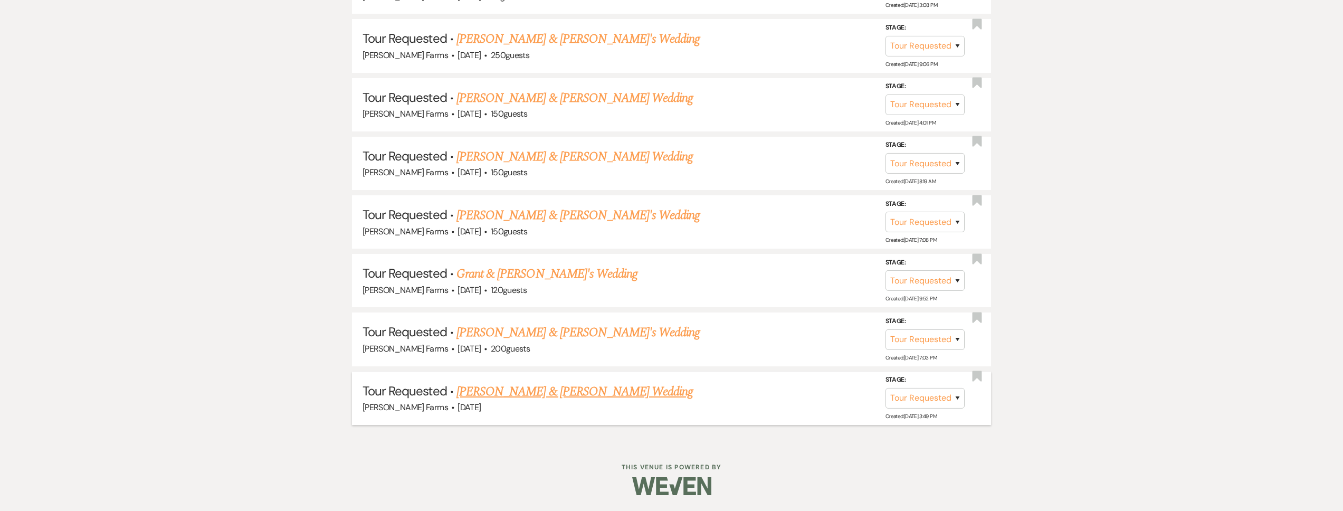
click at [557, 388] on link "Garrett Smith & Abigail Smolenski's Wedding" at bounding box center [574, 391] width 236 height 19
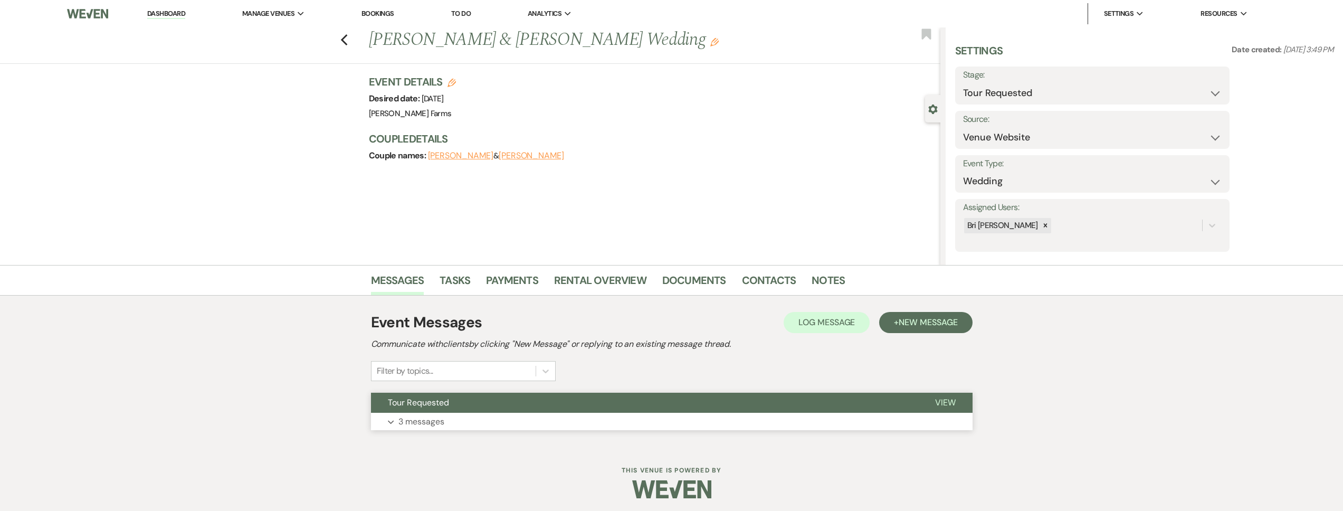
click at [498, 403] on button "Tour Requested" at bounding box center [644, 403] width 547 height 20
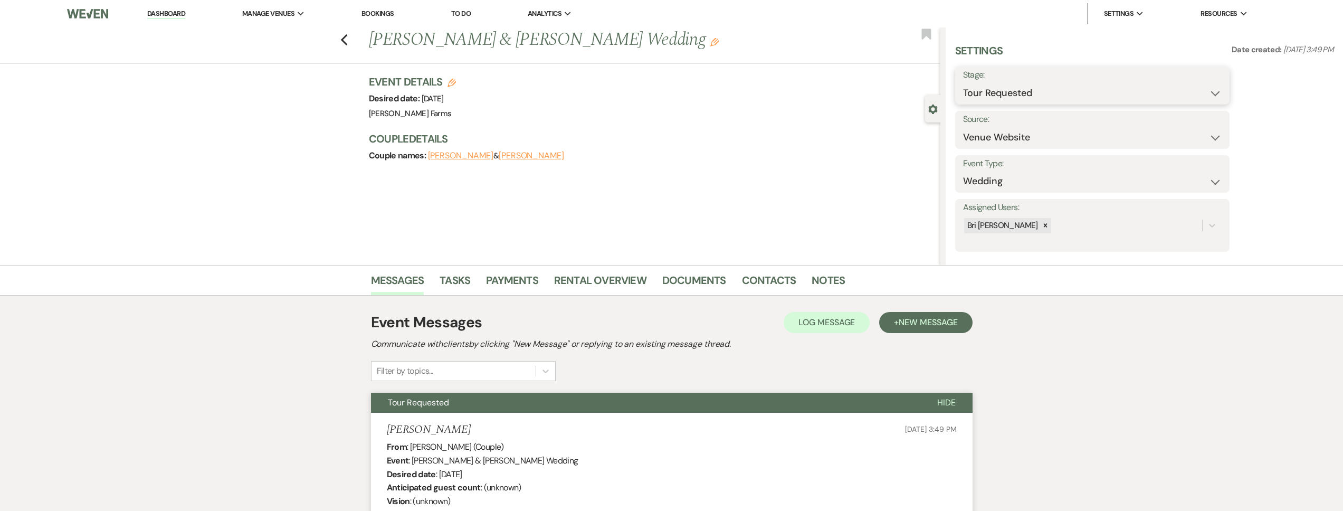
click at [988, 88] on select "Inquiry Follow Up Tour Requested Tour Confirmed Toured Proposal Sent Booked Lost" at bounding box center [1092, 93] width 259 height 21
click at [963, 83] on select "Inquiry Follow Up Tour Requested Tour Confirmed Toured Proposal Sent Booked Lost" at bounding box center [1092, 93] width 259 height 21
click at [963, 127] on select "Booked Elsewhere Budget Date Unavailable No Response Not a Good Match Capacity …" at bounding box center [1059, 137] width 193 height 21
click at [1189, 134] on button "Save" at bounding box center [1199, 130] width 61 height 21
click at [345, 42] on icon "Previous" at bounding box center [344, 40] width 8 height 13
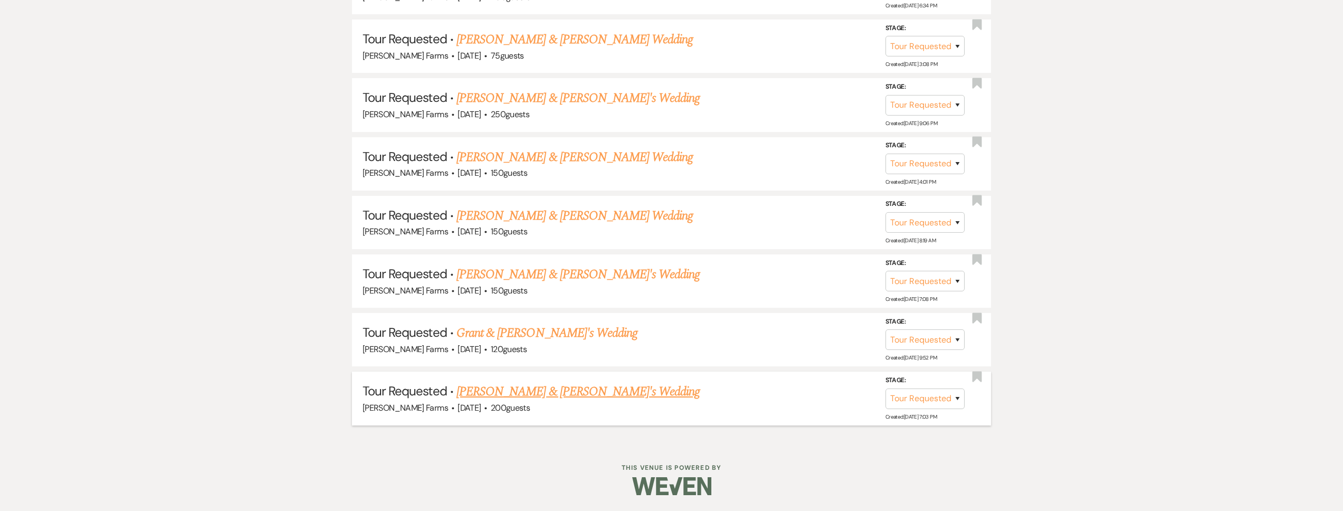
click at [537, 383] on link "Courtney Shultz & Mitch North's Wedding" at bounding box center [578, 391] width 244 height 19
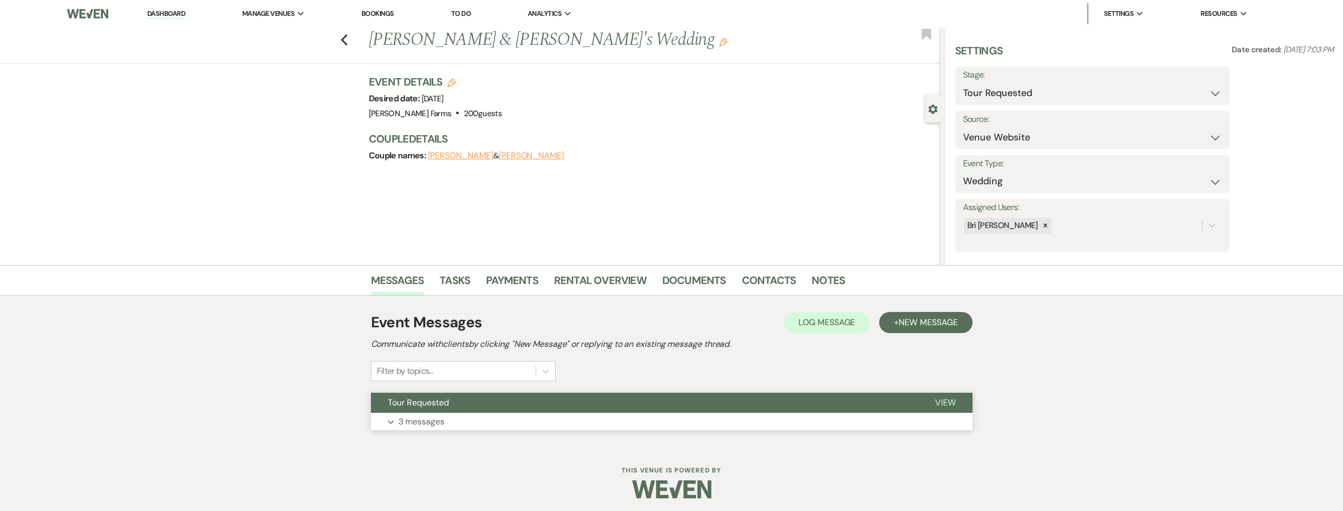
click at [503, 410] on button "Tour Requested" at bounding box center [644, 403] width 547 height 20
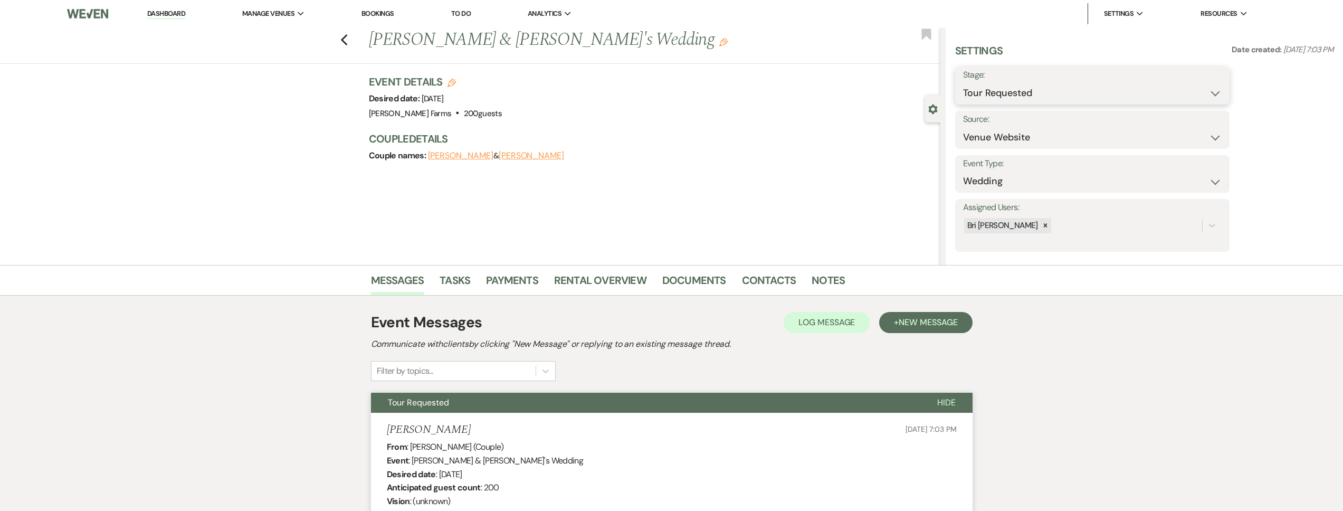
click at [1021, 97] on select "Inquiry Follow Up Tour Requested Tour Confirmed Toured Proposal Sent Booked Lost" at bounding box center [1092, 93] width 259 height 21
click at [963, 83] on select "Inquiry Follow Up Tour Requested Tour Confirmed Toured Proposal Sent Booked Lost" at bounding box center [1092, 93] width 259 height 21
click at [963, 127] on select "Booked Elsewhere Budget Date Unavailable No Response Not a Good Match Capacity …" at bounding box center [1059, 137] width 193 height 21
click at [1176, 136] on button "Save" at bounding box center [1199, 130] width 61 height 21
click at [348, 37] on icon "Previous" at bounding box center [344, 40] width 8 height 13
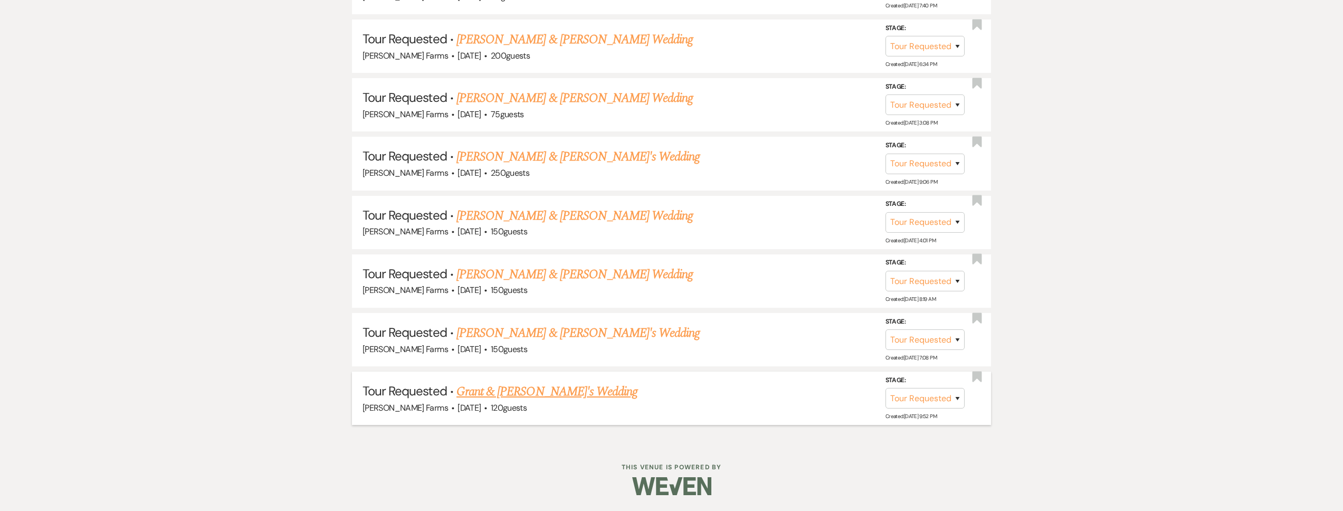
click at [498, 398] on link "Grant & Jordian's Wedding" at bounding box center [546, 391] width 181 height 19
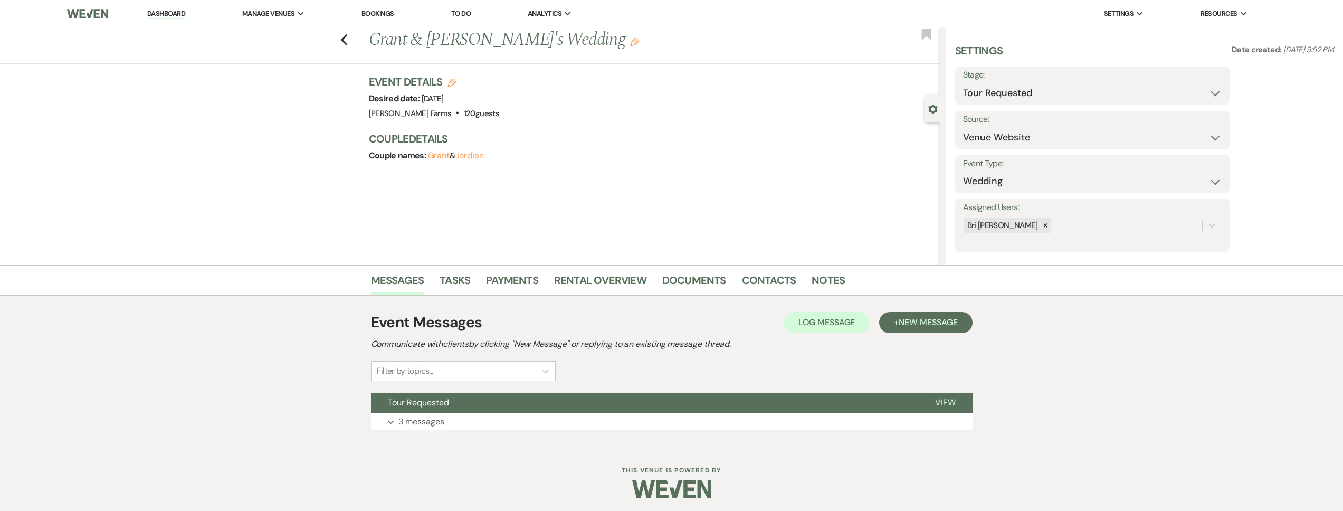
click at [471, 383] on div "Event Messages Log Log Message + New Message Communicate with clients by clicki…" at bounding box center [671, 370] width 601 height 129
click at [502, 399] on button "Tour Requested" at bounding box center [644, 403] width 547 height 20
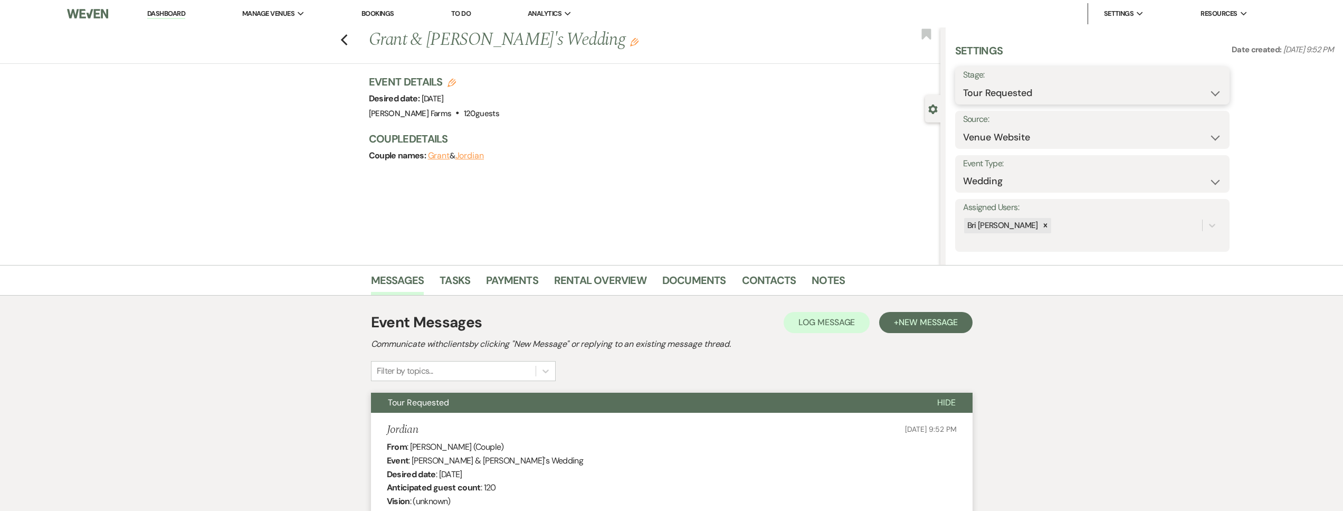
click at [990, 94] on select "Inquiry Follow Up Tour Requested Tour Confirmed Toured Proposal Sent Booked Lost" at bounding box center [1092, 93] width 259 height 21
click at [963, 83] on select "Inquiry Follow Up Tour Requested Tour Confirmed Toured Proposal Sent Booked Lost" at bounding box center [1092, 93] width 259 height 21
click at [991, 140] on select "Booked Elsewhere Budget Date Unavailable No Response Not a Good Match Capacity …" at bounding box center [1059, 137] width 193 height 21
click at [963, 127] on select "Booked Elsewhere Budget Date Unavailable No Response Not a Good Match Capacity …" at bounding box center [1059, 137] width 193 height 21
click at [1169, 134] on button "Save" at bounding box center [1199, 130] width 61 height 21
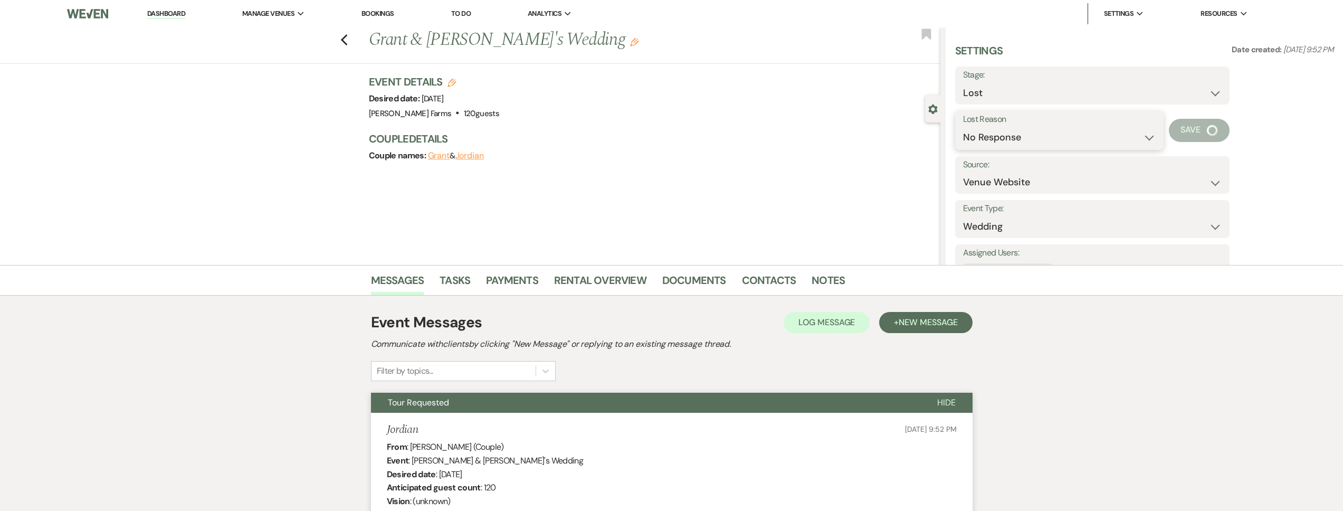
click at [1155, 133] on select "Booked Elsewhere Budget Date Unavailable No Response Not a Good Match Capacity …" at bounding box center [1059, 137] width 193 height 21
click at [347, 39] on use "button" at bounding box center [343, 40] width 7 height 12
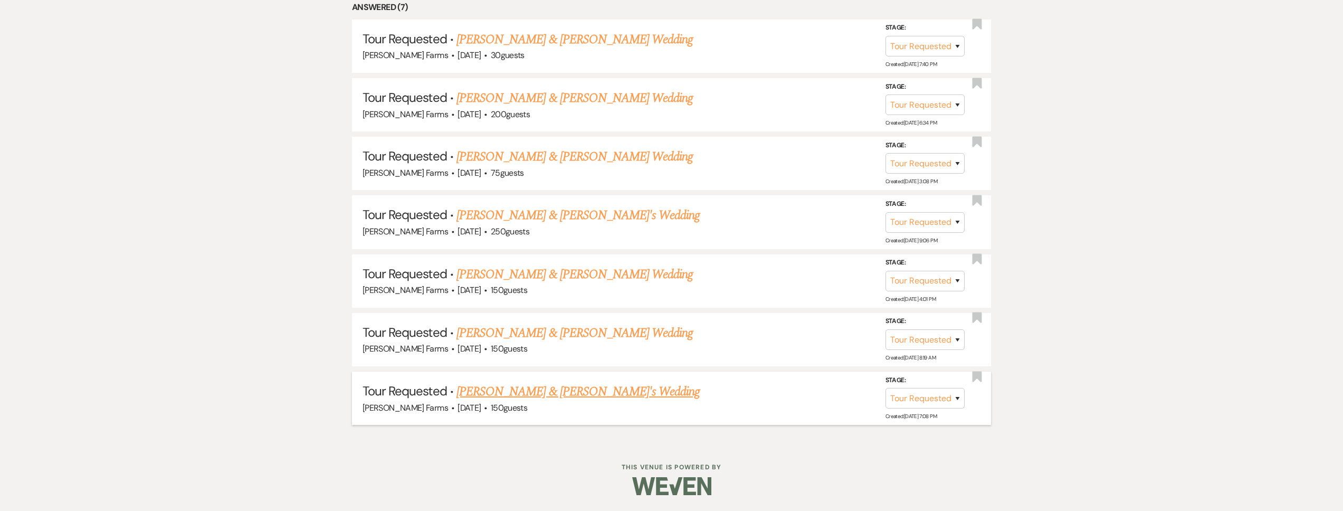
click at [537, 390] on link "Sydney Yates & Gede Andiyastika's Wedding" at bounding box center [578, 391] width 244 height 19
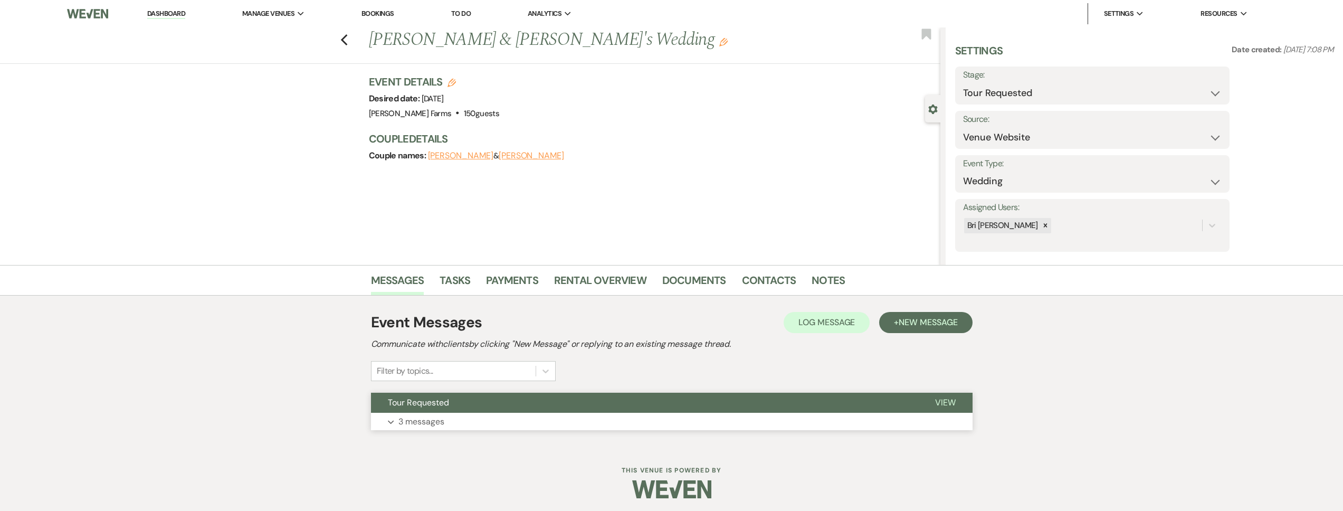
click at [525, 398] on button "Tour Requested" at bounding box center [644, 403] width 547 height 20
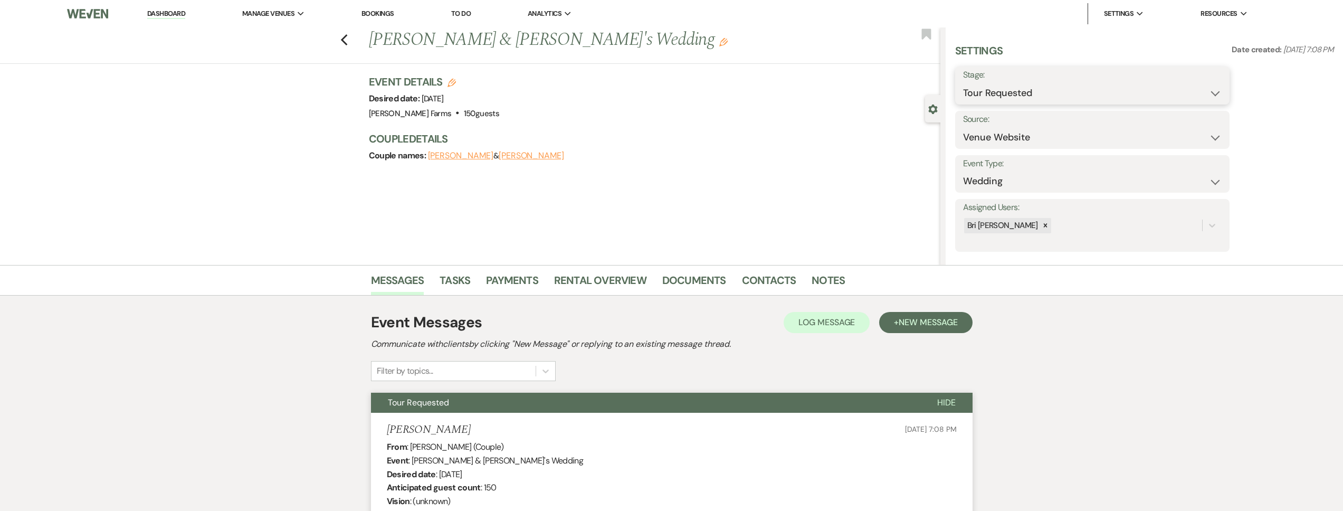
click at [989, 100] on select "Inquiry Follow Up Tour Requested Tour Confirmed Toured Proposal Sent Booked Lost" at bounding box center [1092, 93] width 259 height 21
click at [963, 83] on select "Inquiry Follow Up Tour Requested Tour Confirmed Toured Proposal Sent Booked Lost" at bounding box center [1092, 93] width 259 height 21
click at [963, 127] on select "Booked Elsewhere Budget Date Unavailable No Response Not a Good Match Capacity …" at bounding box center [1059, 137] width 193 height 21
click at [1201, 131] on button "Save" at bounding box center [1199, 130] width 61 height 21
click at [345, 40] on use "button" at bounding box center [343, 40] width 7 height 12
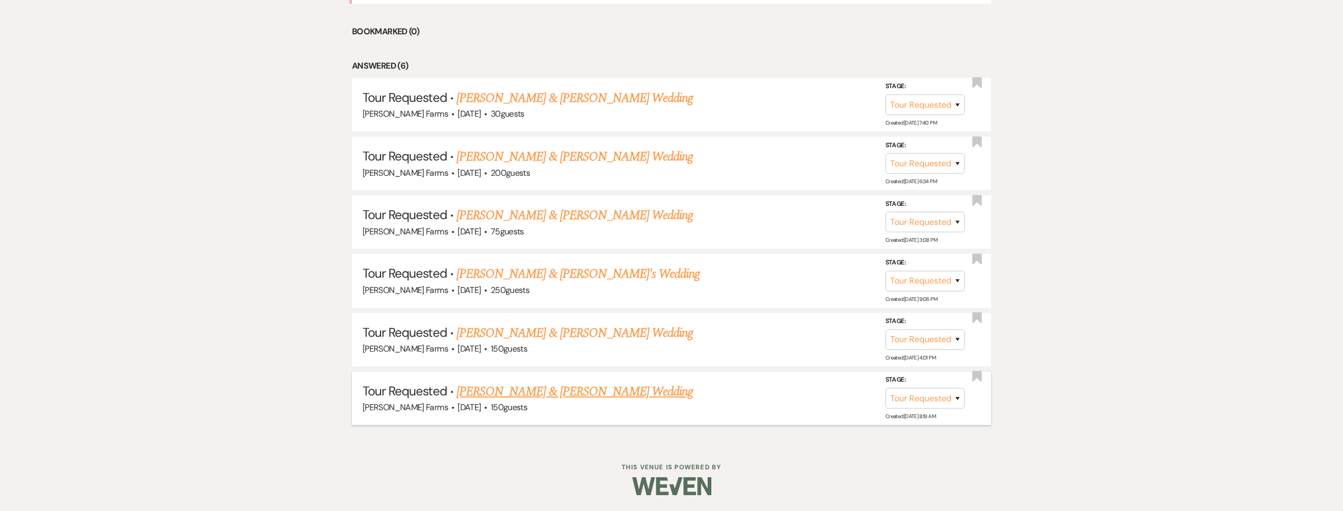
click at [554, 390] on link "Nic Rowe & Emily Frank's Wedding" at bounding box center [574, 391] width 236 height 19
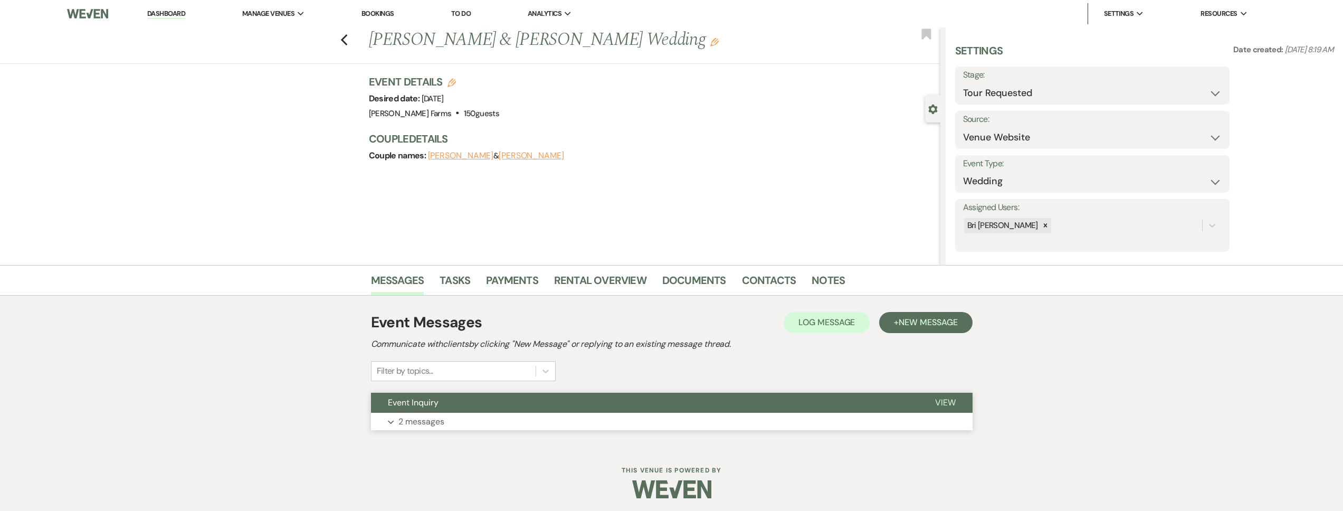
click at [486, 404] on button "Event Inquiry" at bounding box center [644, 403] width 547 height 20
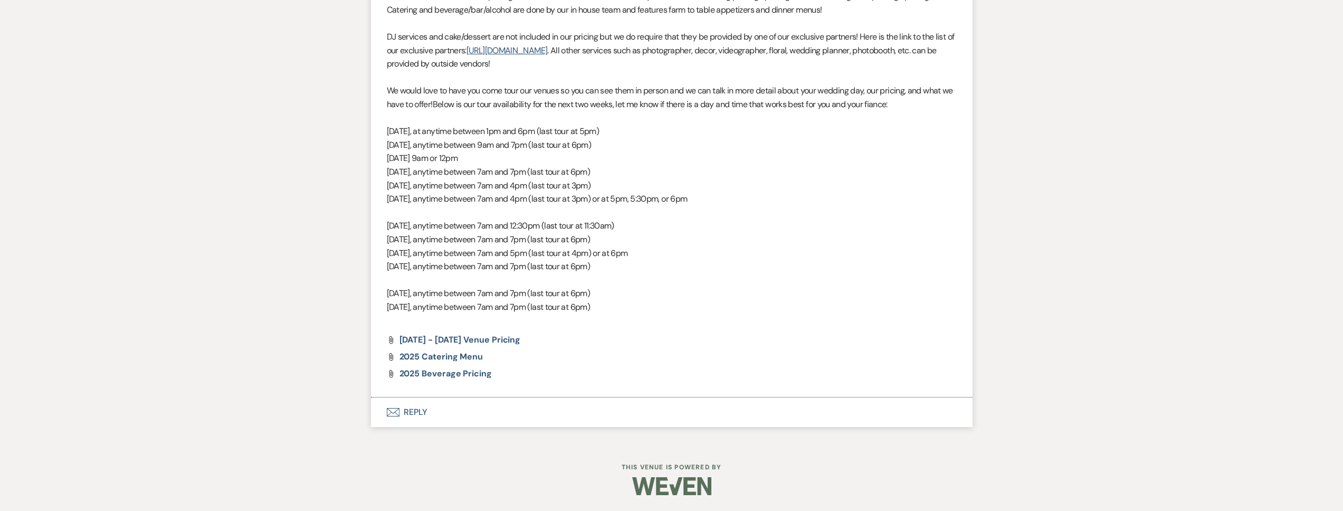
click at [446, 402] on button "Envelope Reply" at bounding box center [671, 412] width 601 height 30
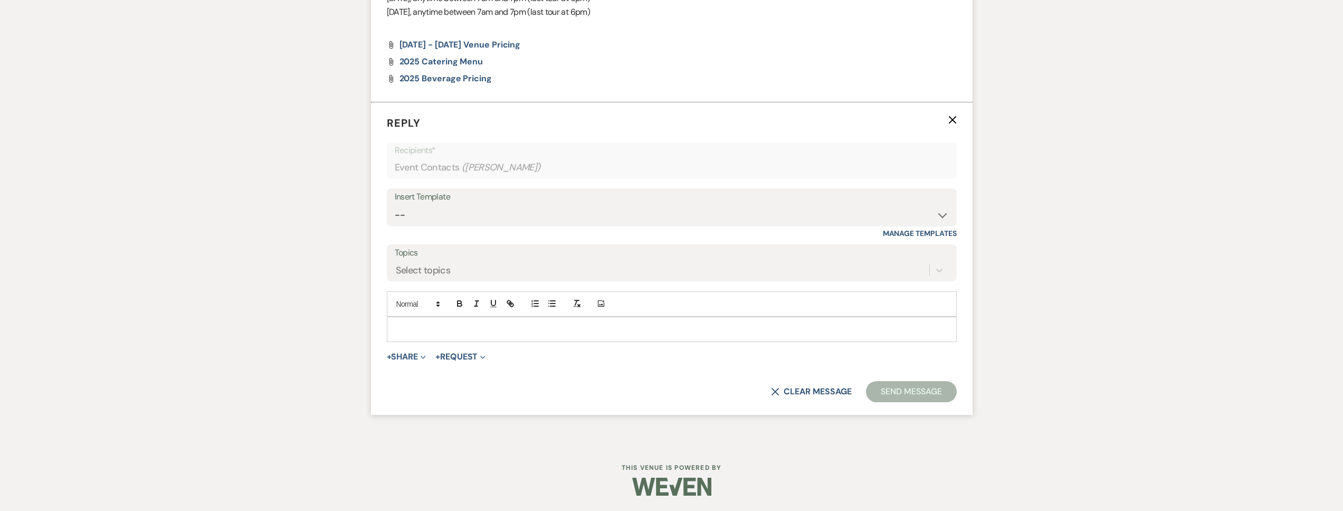
click at [434, 333] on p at bounding box center [671, 329] width 553 height 12
paste div
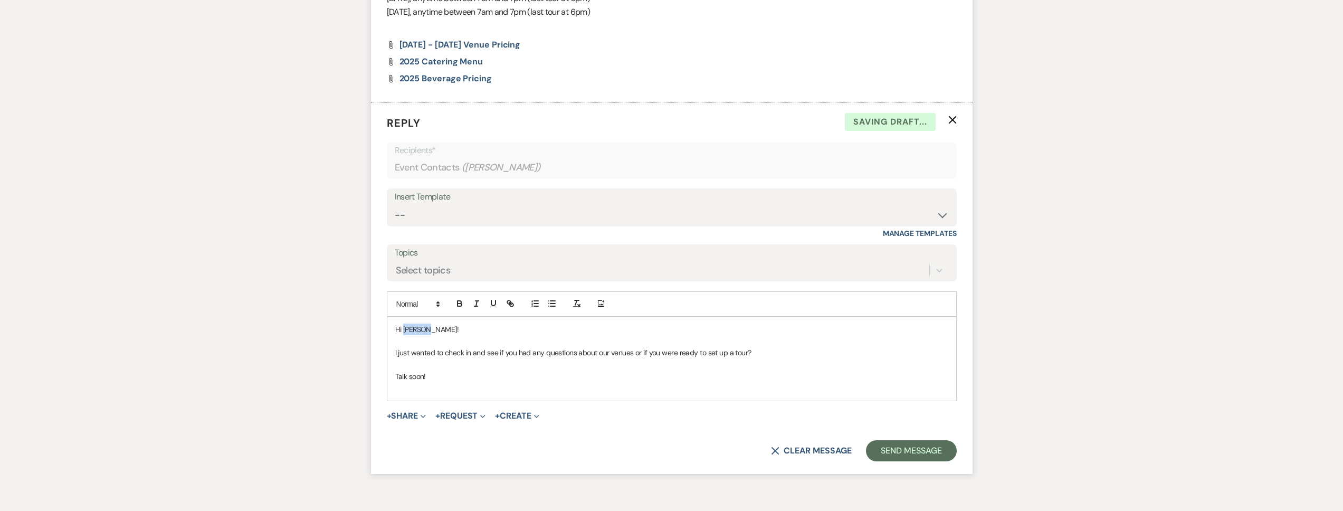
drag, startPoint x: 436, startPoint y: 329, endPoint x: 403, endPoint y: 330, distance: 33.2
click at [403, 330] on p "Hi Savana!" at bounding box center [671, 329] width 553 height 12
click at [914, 446] on button "Send Message" at bounding box center [911, 450] width 90 height 21
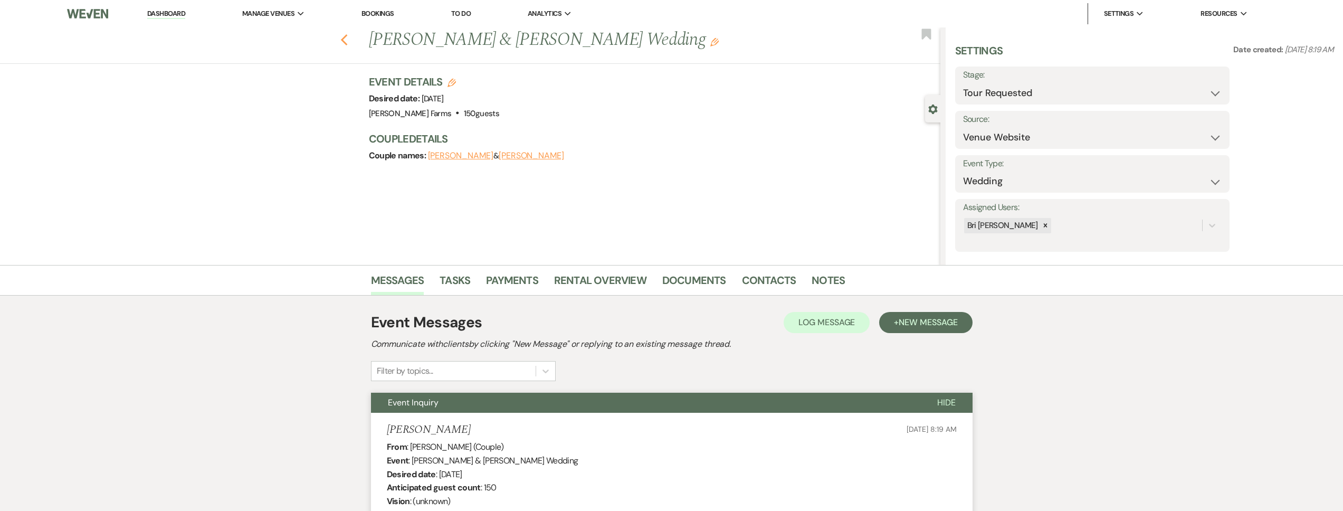
click at [347, 37] on use "button" at bounding box center [343, 40] width 7 height 12
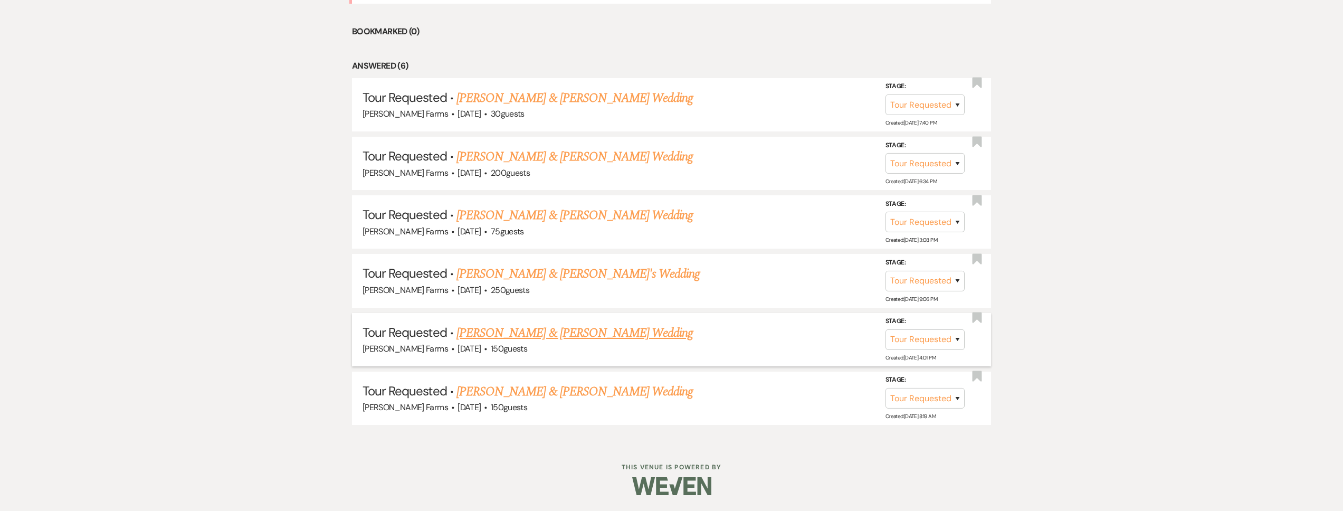
click at [527, 324] on link "Ryan & Lauren Puccini's Wedding" at bounding box center [574, 332] width 236 height 19
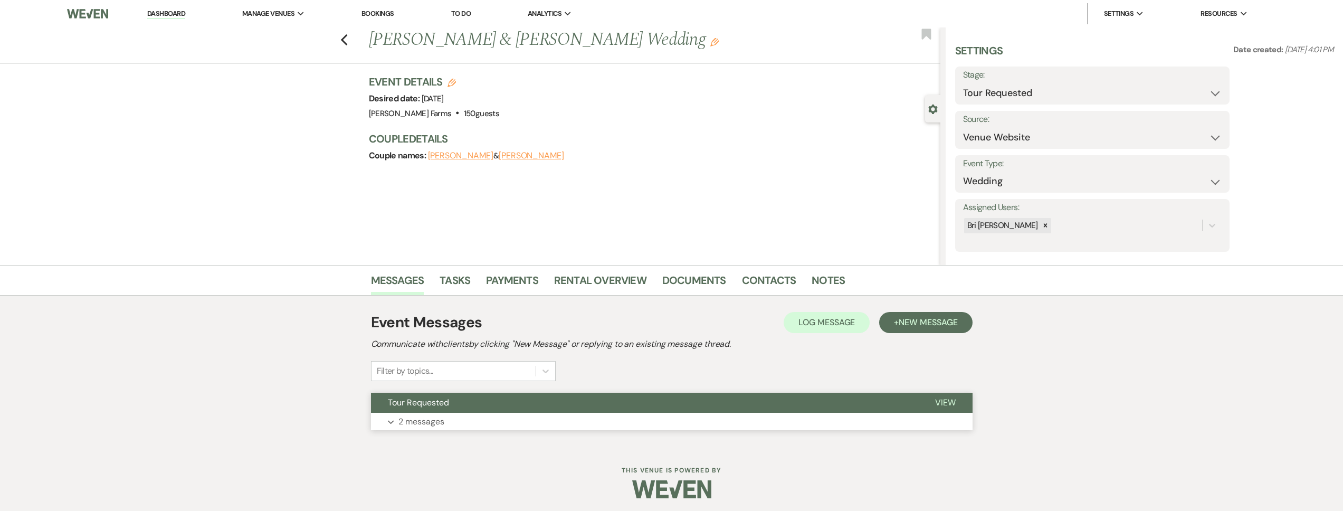
click at [473, 395] on button "Tour Requested" at bounding box center [644, 403] width 547 height 20
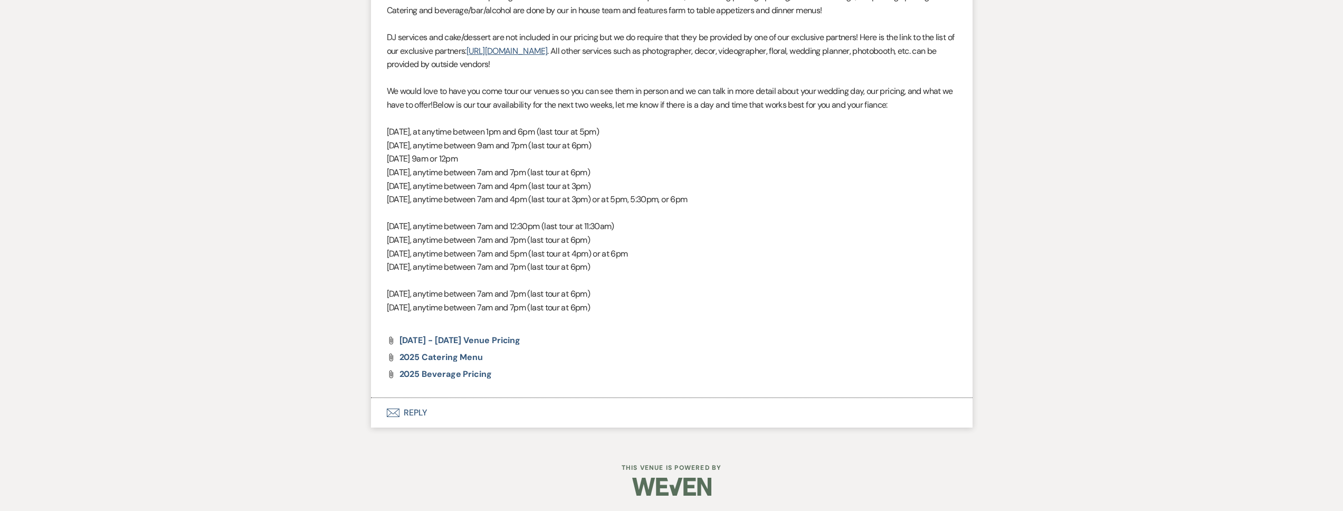
click at [464, 409] on button "Envelope Reply" at bounding box center [671, 413] width 601 height 30
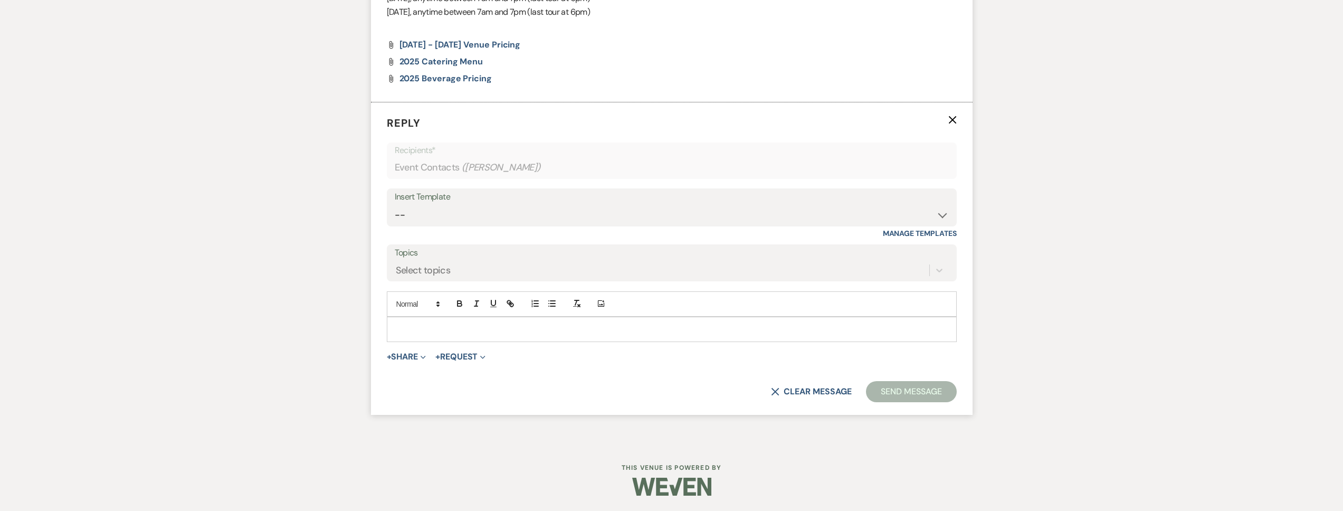
click at [432, 337] on div at bounding box center [671, 329] width 569 height 24
paste div
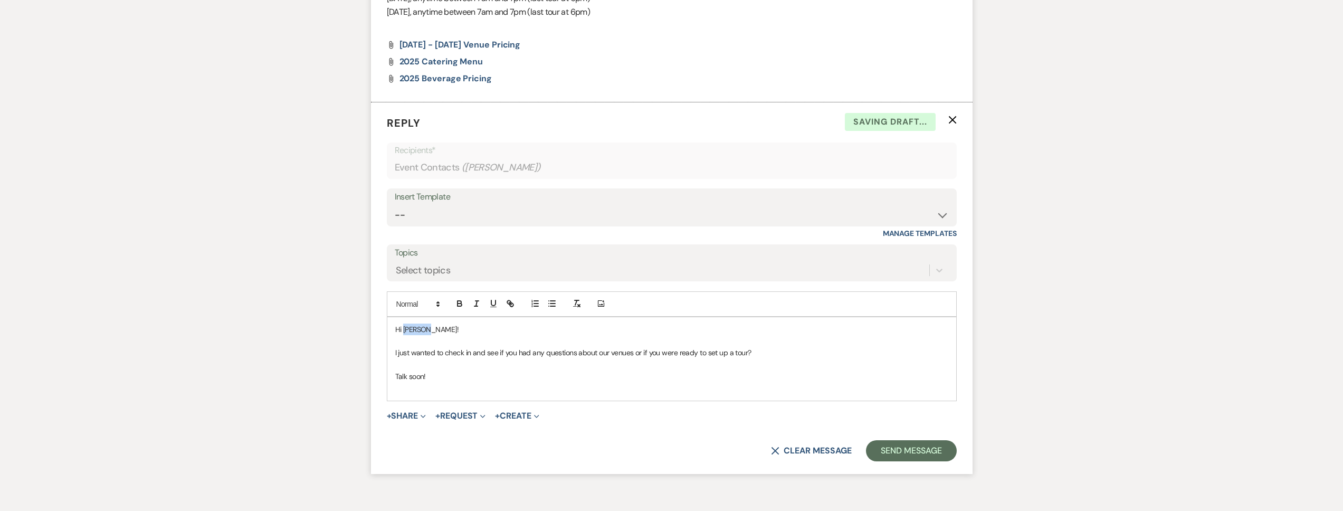
drag, startPoint x: 434, startPoint y: 328, endPoint x: 404, endPoint y: 328, distance: 30.6
click at [404, 328] on p "Hi Savana!" at bounding box center [671, 329] width 553 height 12
click at [403, 329] on span "Hi lauren!" at bounding box center [426, 328] width 63 height 9
click at [883, 451] on button "Send Message" at bounding box center [911, 450] width 90 height 21
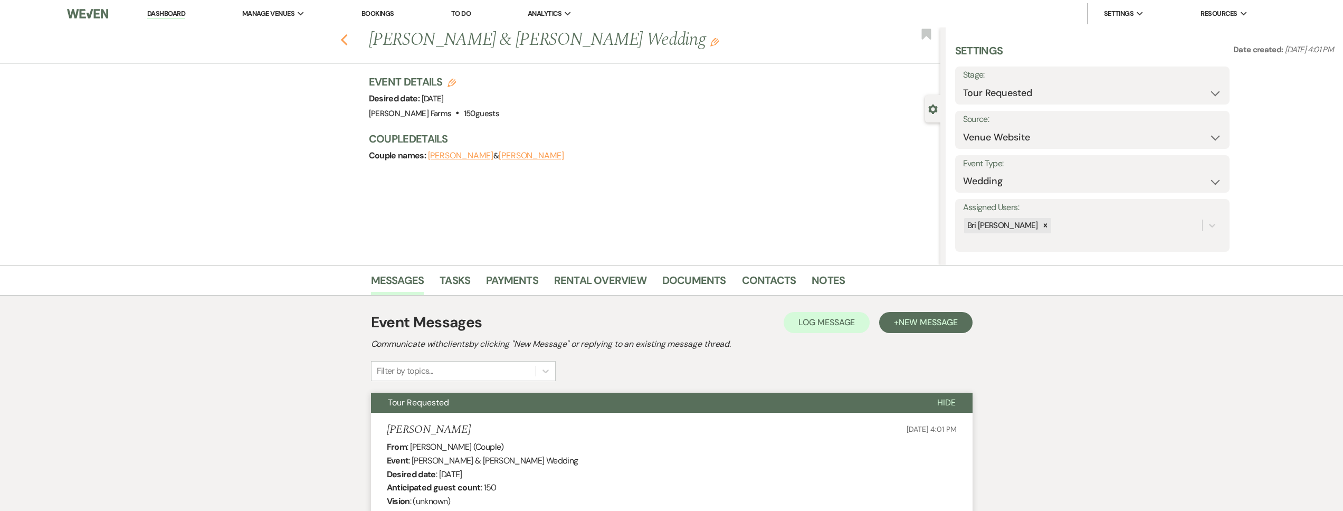
click at [346, 40] on use "button" at bounding box center [343, 40] width 7 height 12
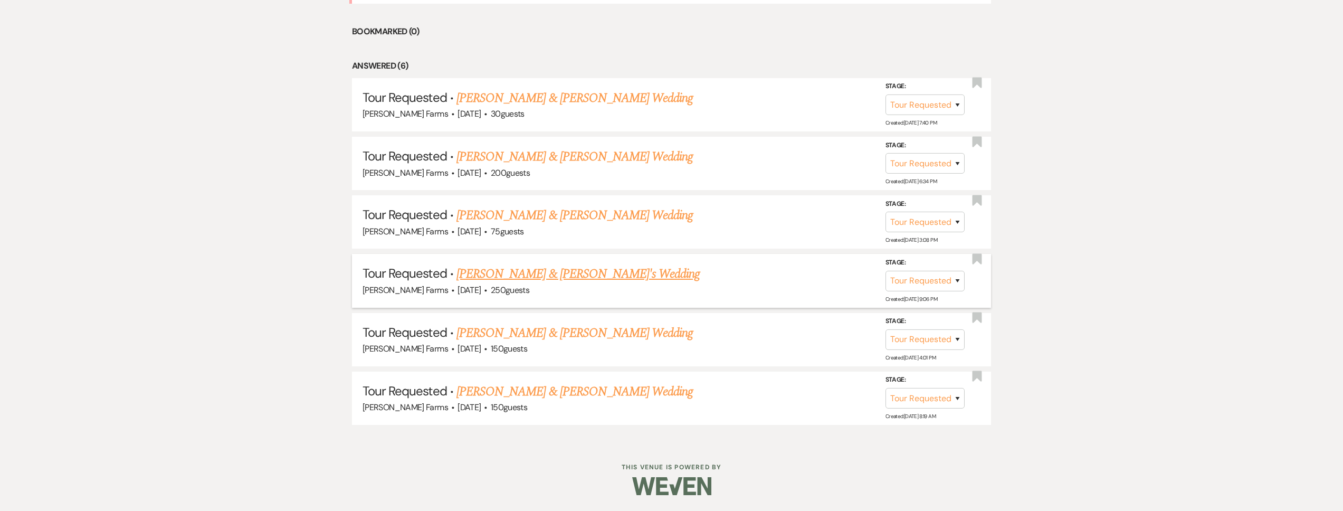
click at [577, 278] on link "Sydney Skees & Matthew's Wedding" at bounding box center [578, 273] width 244 height 19
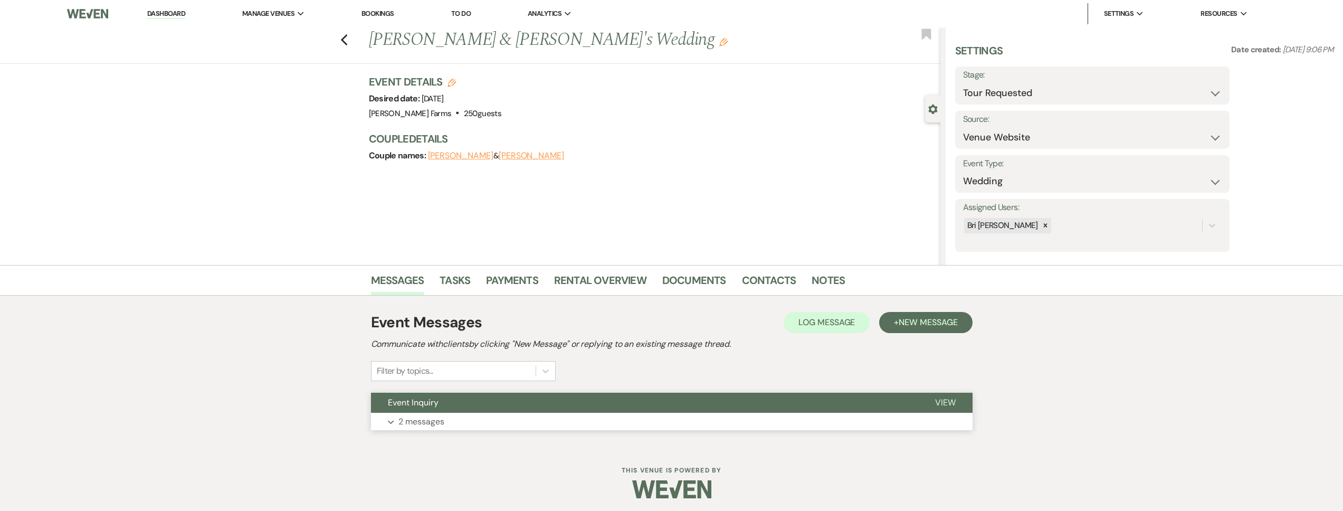
click at [477, 426] on button "Expand 2 messages" at bounding box center [671, 422] width 601 height 18
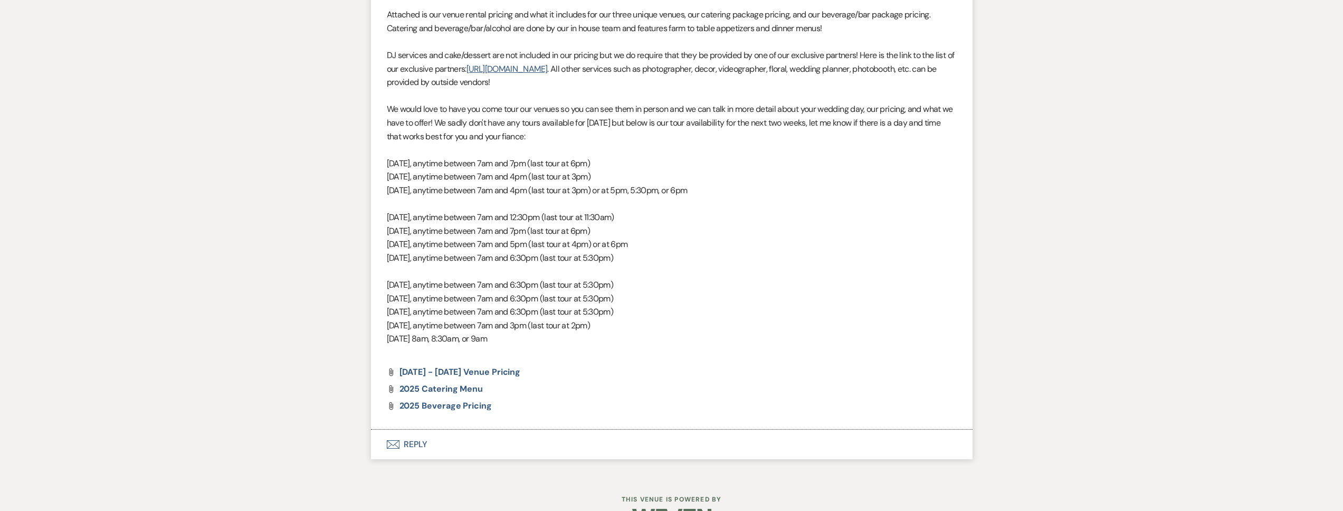
click at [491, 435] on button "Envelope Reply" at bounding box center [671, 444] width 601 height 30
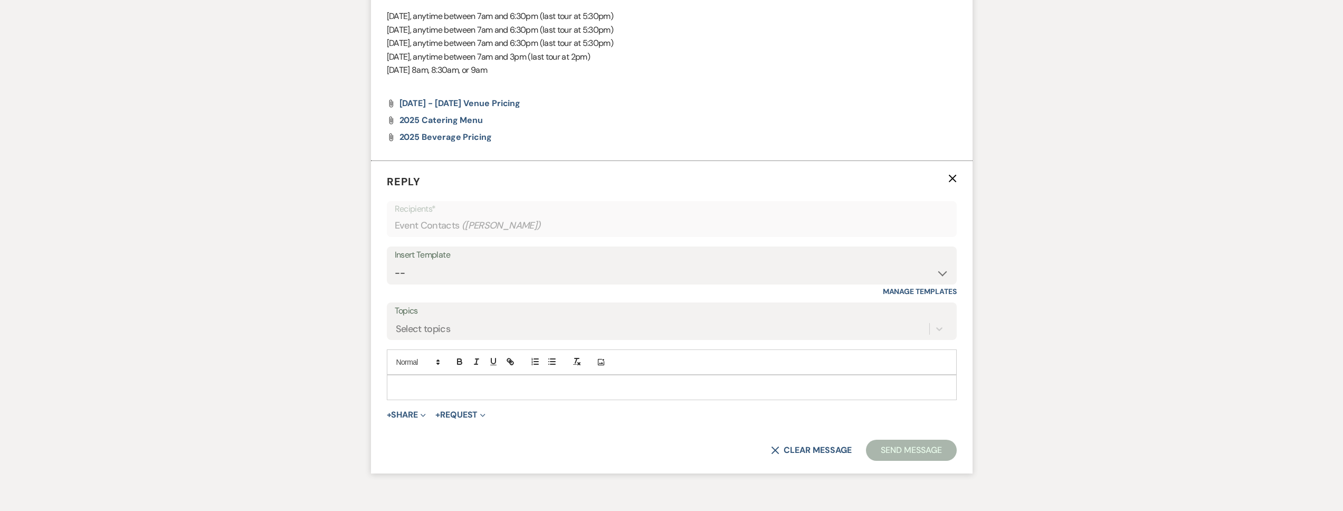
click at [458, 393] on div at bounding box center [671, 387] width 569 height 24
paste div
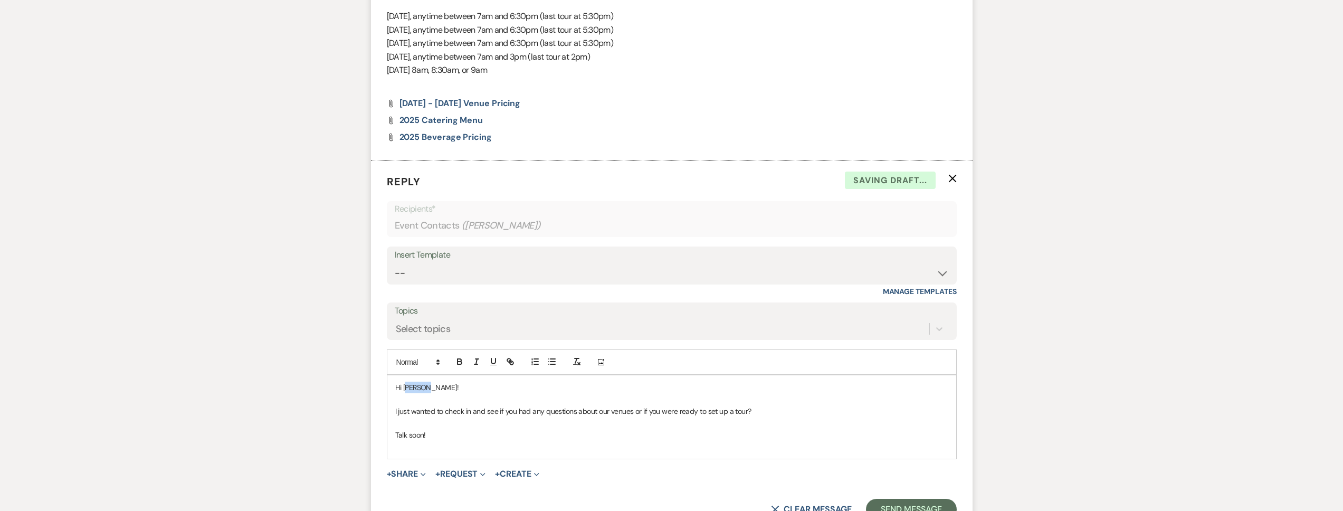
drag, startPoint x: 418, startPoint y: 389, endPoint x: 406, endPoint y: 389, distance: 12.7
click at [406, 389] on p "Hi Savana!" at bounding box center [671, 387] width 553 height 12
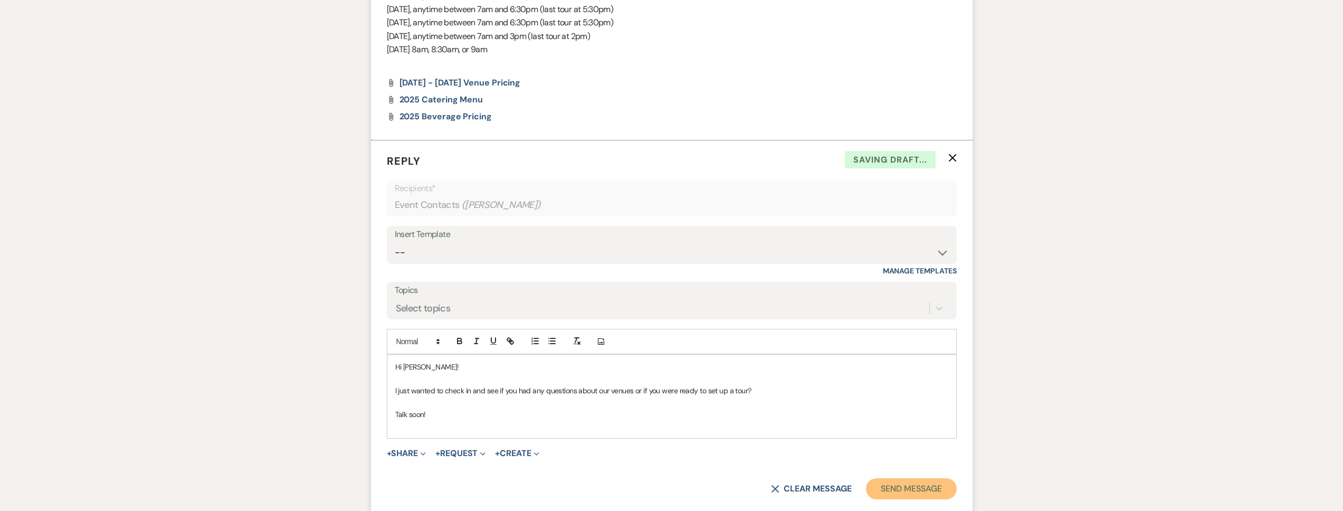
click at [926, 480] on button "Send Message" at bounding box center [911, 488] width 90 height 21
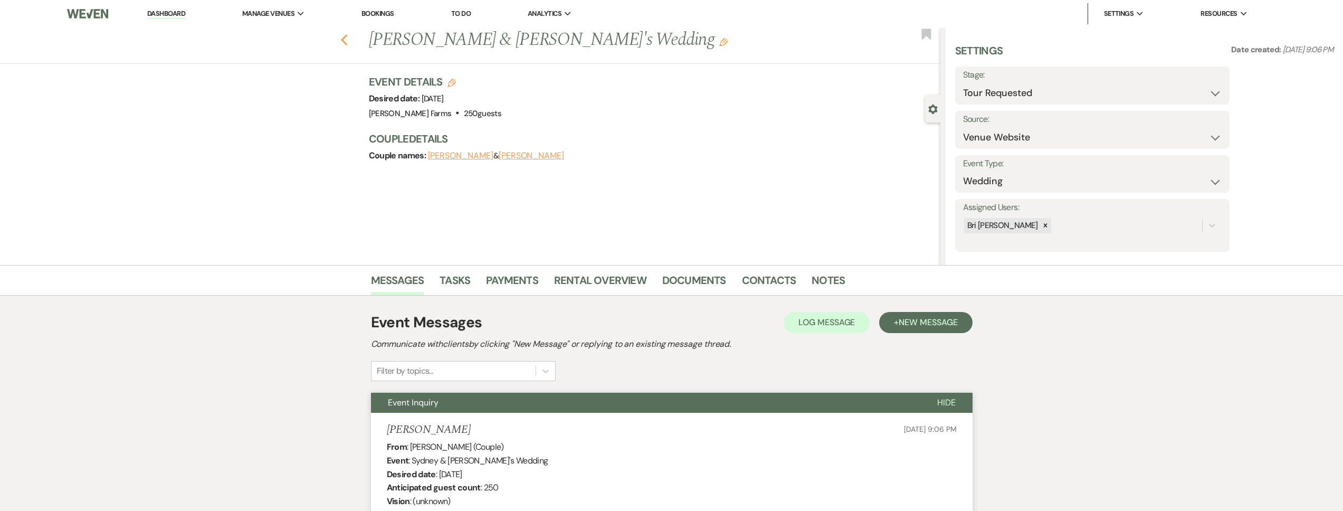
click at [347, 35] on use "button" at bounding box center [343, 40] width 7 height 12
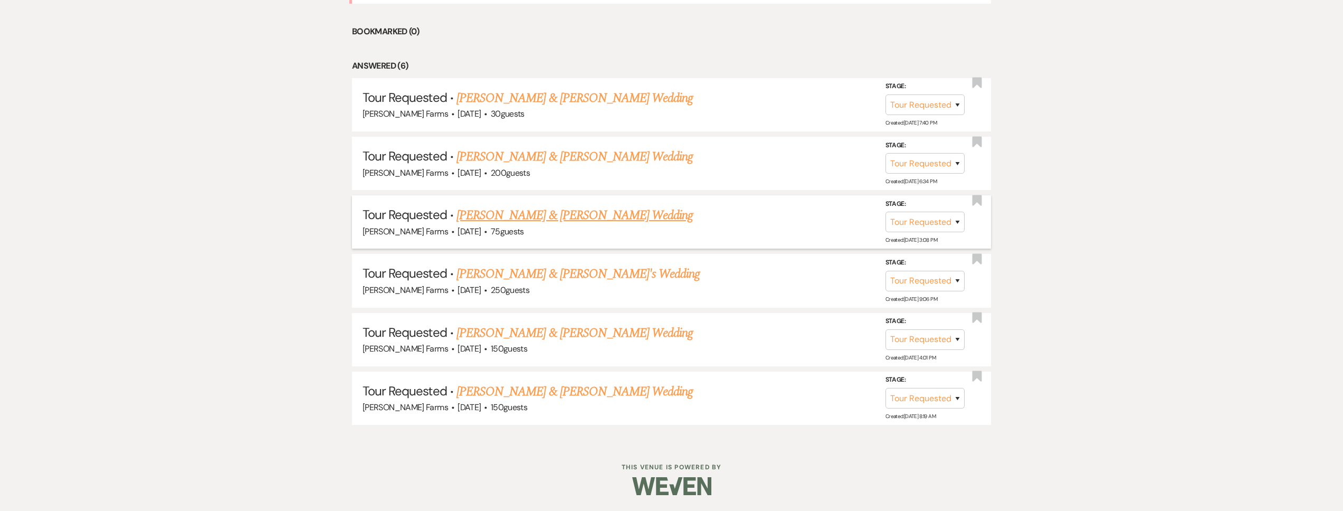
click at [577, 209] on link "Jacqueline Williams & Justin Carey's Wedding" at bounding box center [574, 215] width 236 height 19
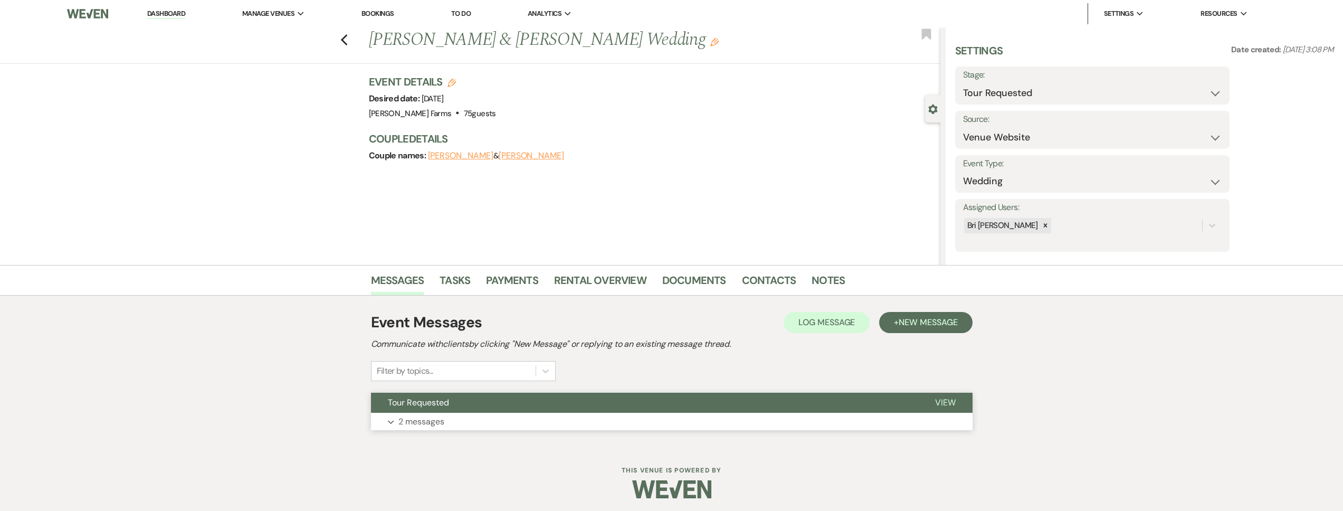
click at [416, 427] on p "2 messages" at bounding box center [421, 422] width 46 height 14
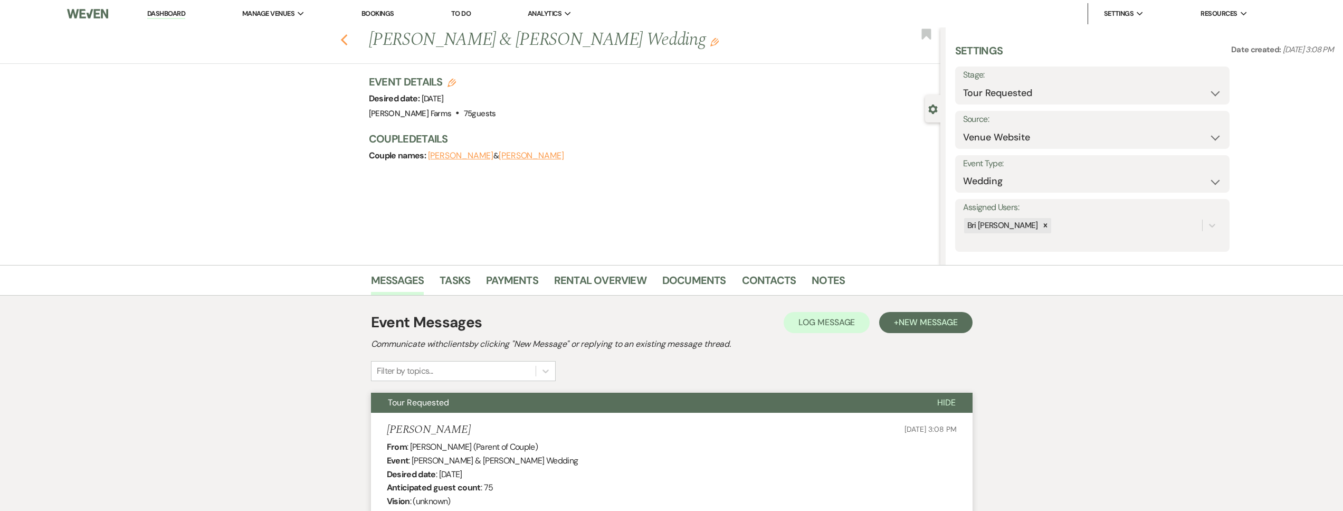
click at [342, 40] on div "Previous Jacqueline Williams & Justin Carey's Wedding Edit Bookmark" at bounding box center [467, 45] width 945 height 36
click at [345, 39] on use "button" at bounding box center [343, 40] width 7 height 12
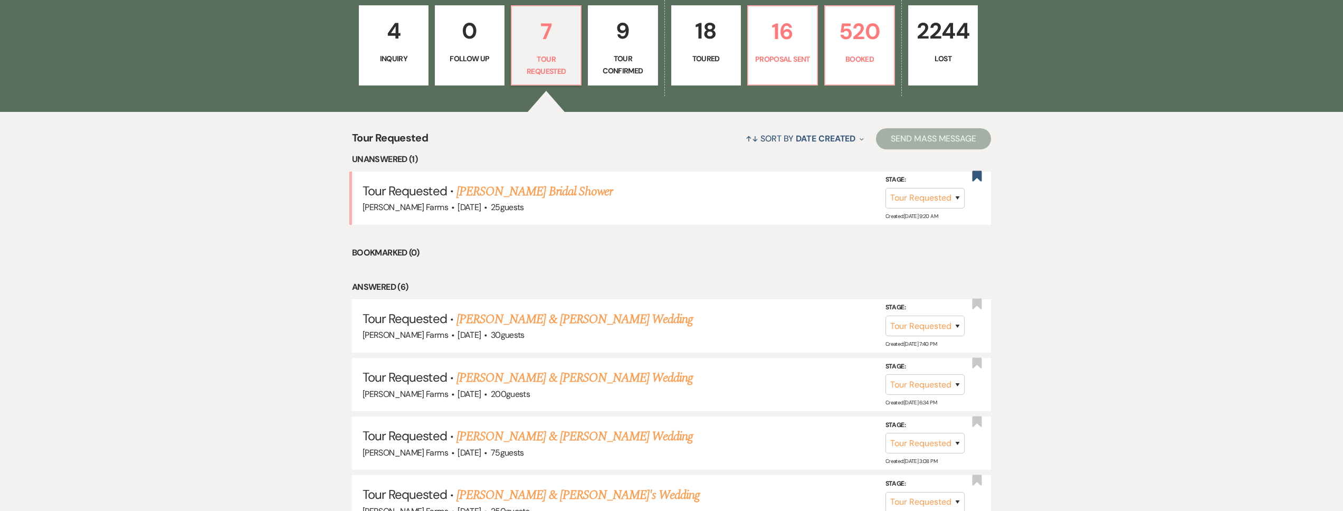
click at [651, 67] on link "9 Tour Confirmed" at bounding box center [623, 45] width 70 height 80
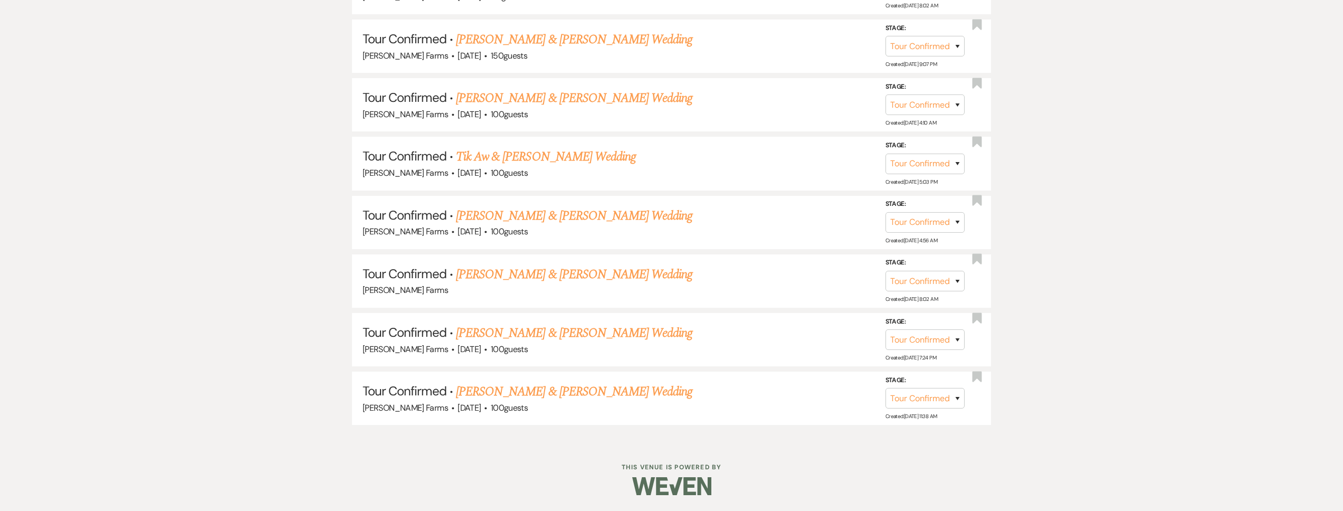
scroll to position [360, 0]
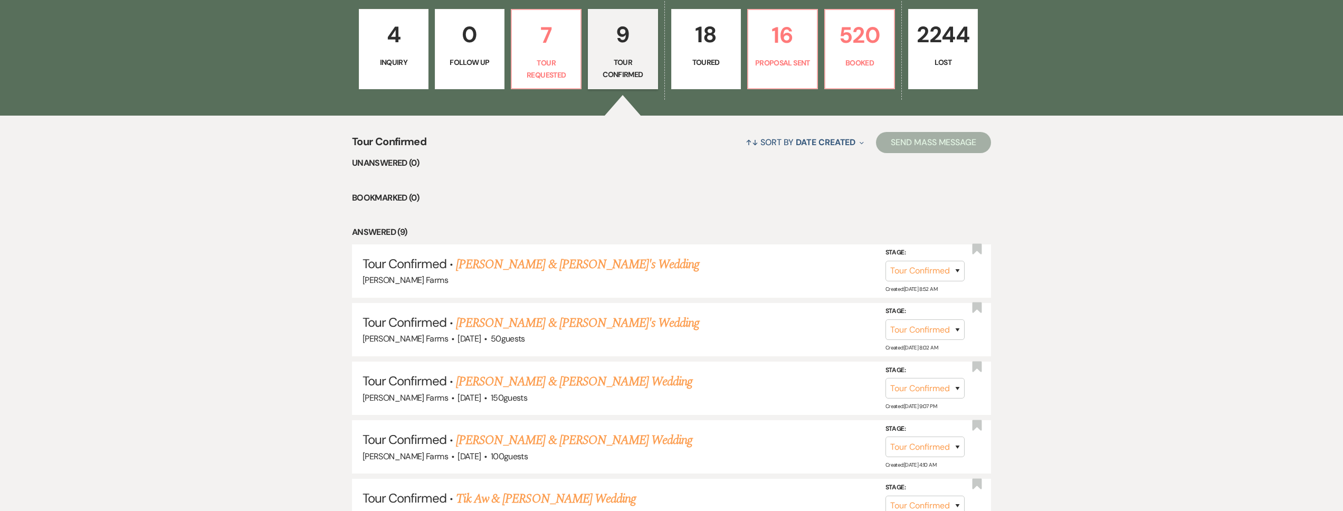
click at [706, 56] on p "Toured" at bounding box center [706, 62] width 56 height 12
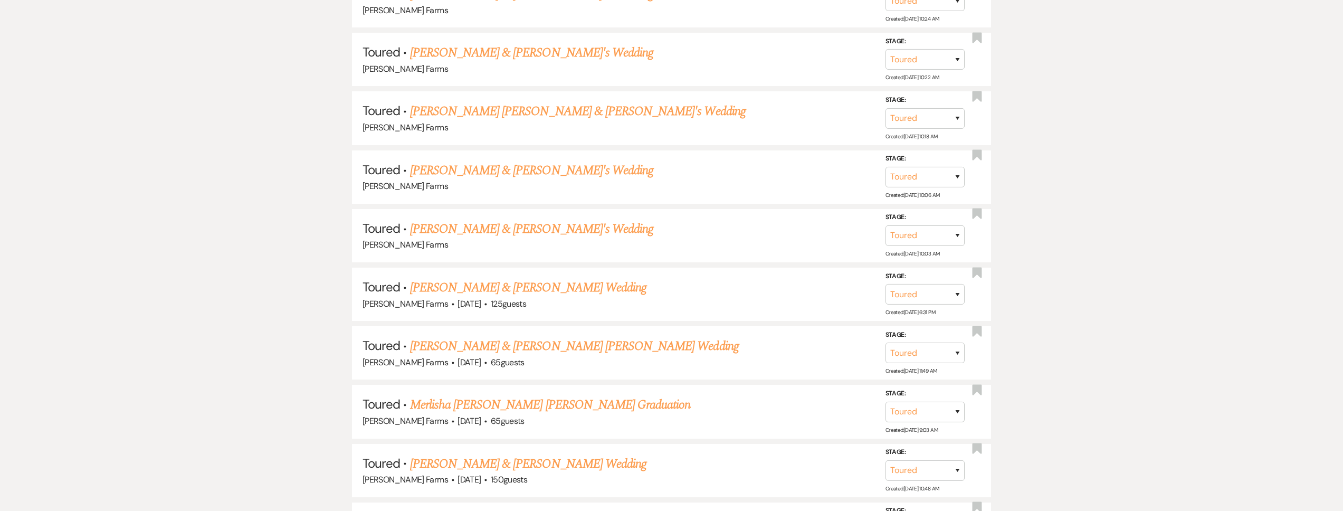
scroll to position [1230, 0]
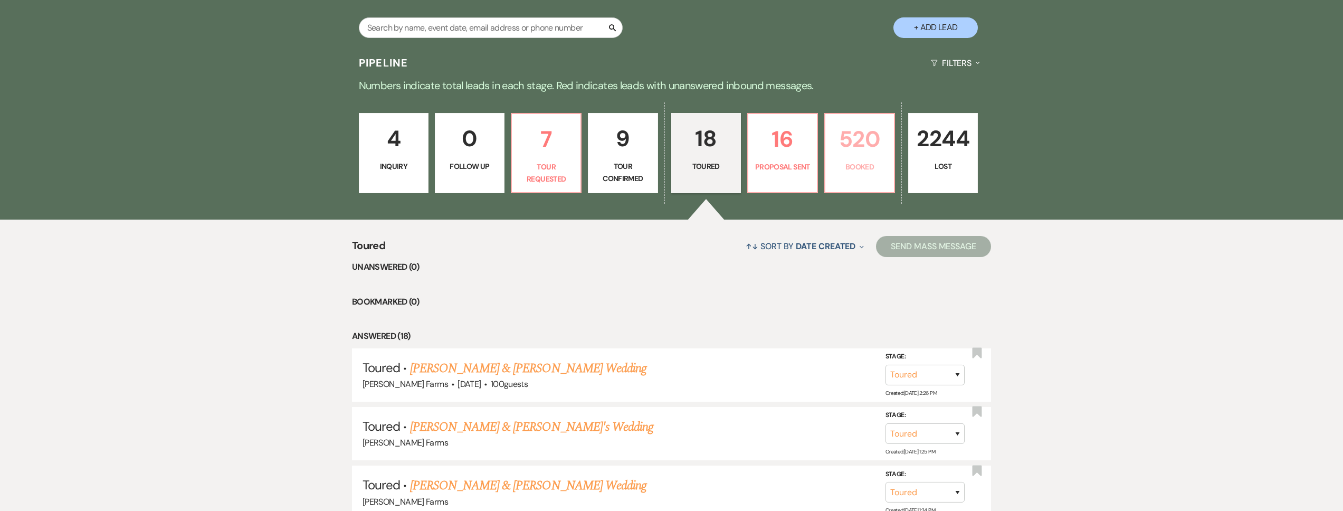
click at [829, 168] on link "520 Booked" at bounding box center [859, 153] width 71 height 80
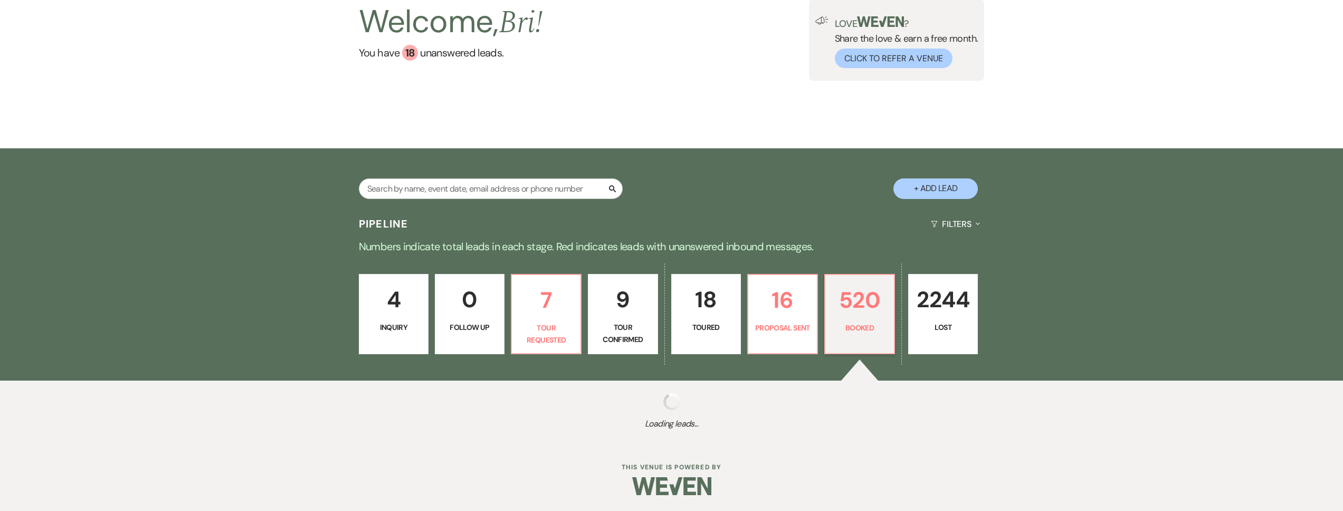
scroll to position [95, 0]
click at [781, 259] on div "Pipeline Filters Expand Numbers indicate total leads in each stage. Red indicat…" at bounding box center [671, 326] width 1343 height 233
click at [772, 285] on p "16" at bounding box center [782, 299] width 56 height 35
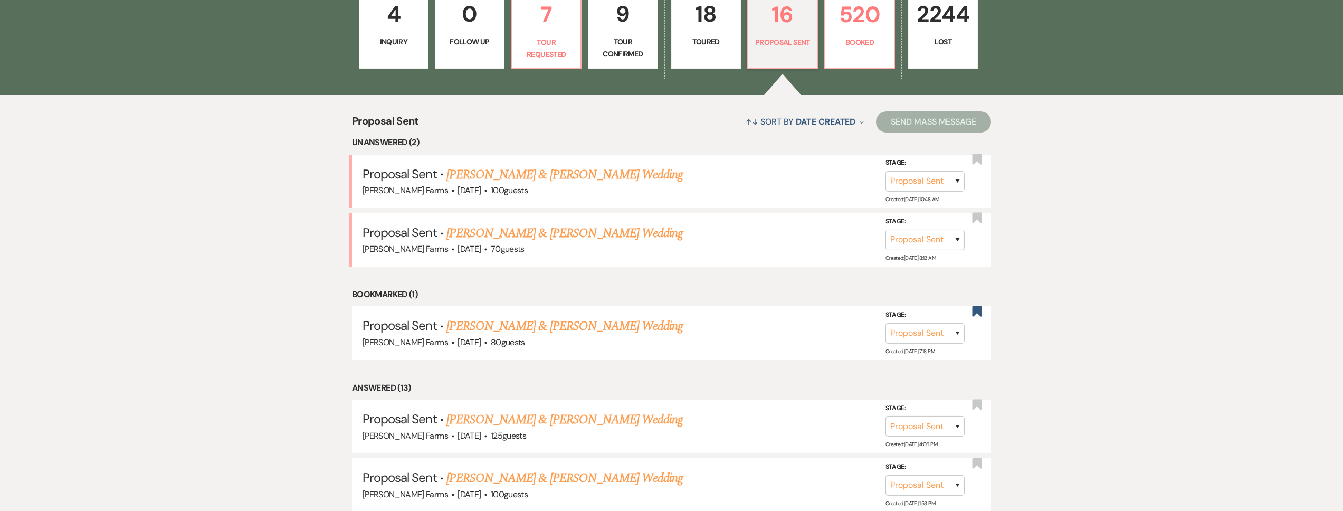
scroll to position [334, 0]
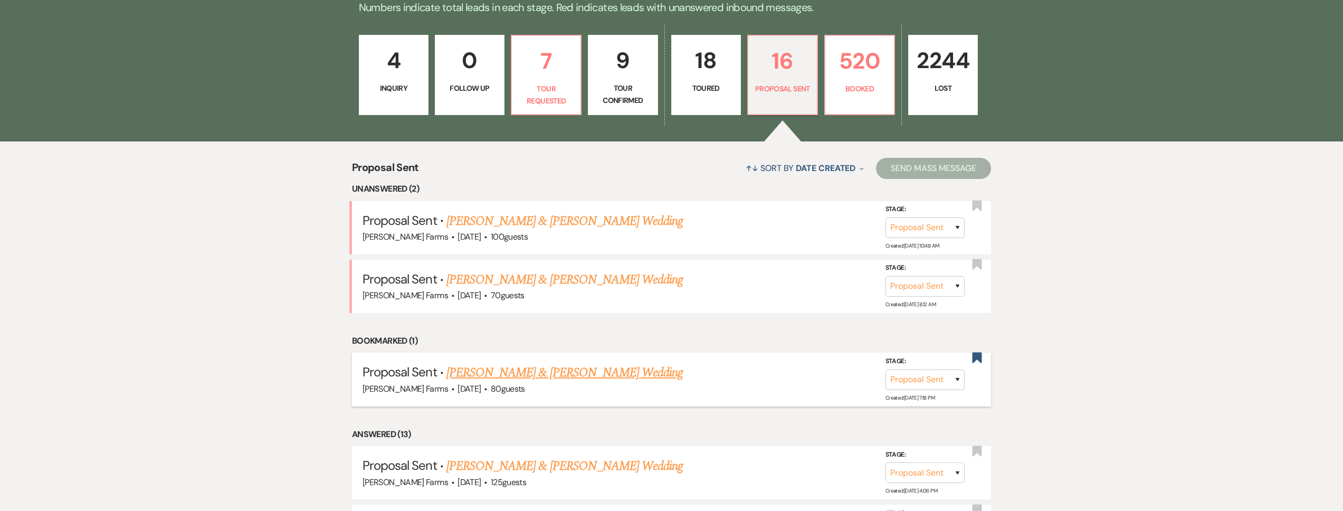
click at [520, 381] on link "Carson Britta & Ella Pritchett's Wedding" at bounding box center [564, 372] width 236 height 19
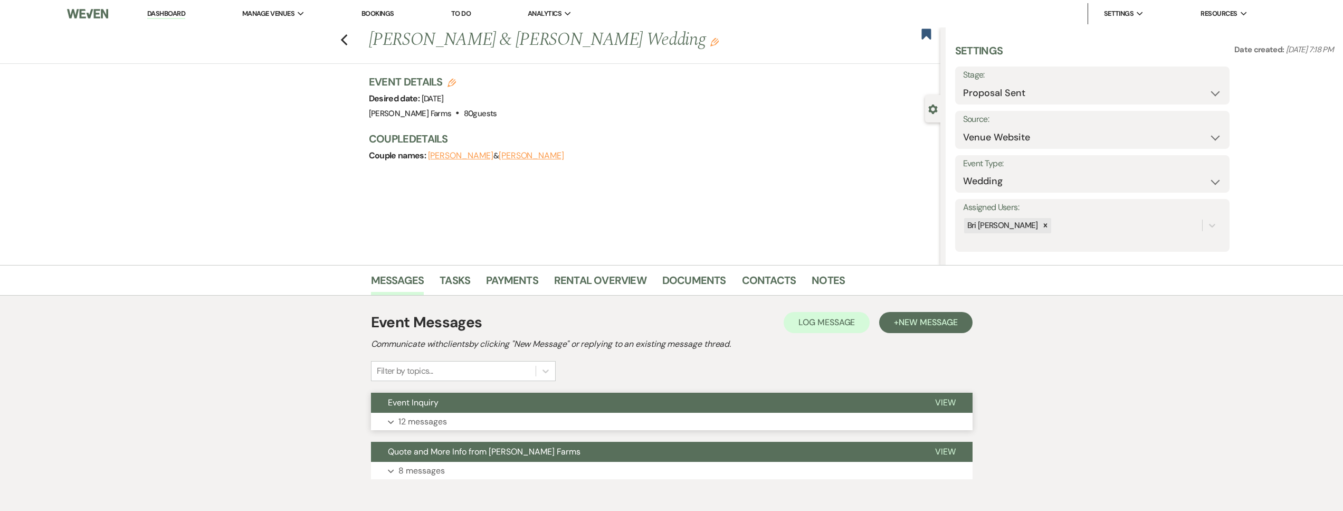
click at [454, 405] on button "Event Inquiry" at bounding box center [644, 403] width 547 height 20
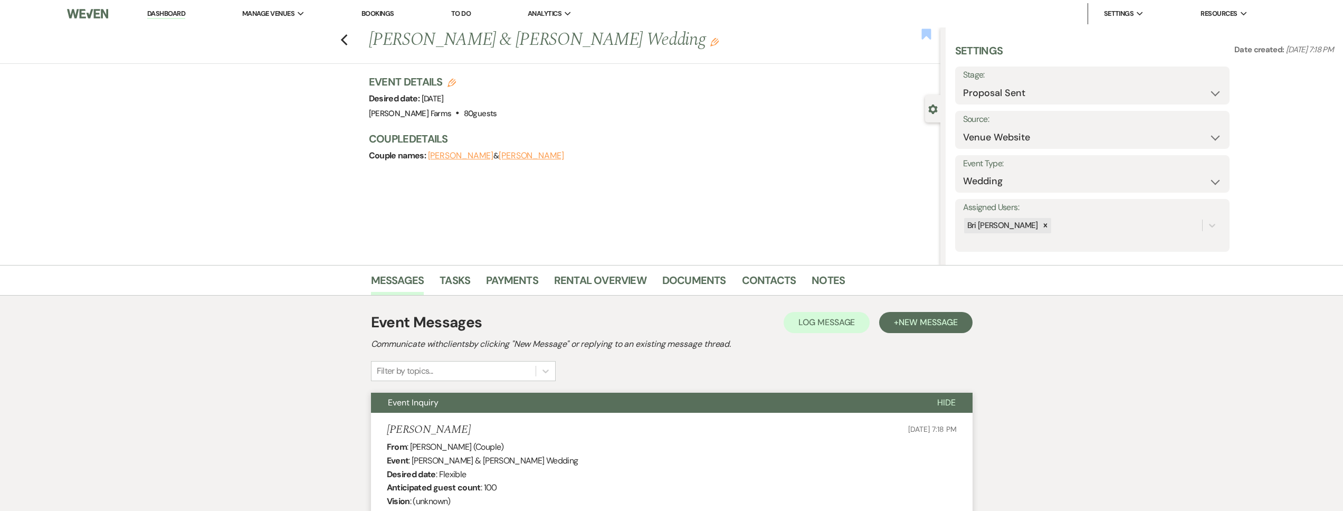
click at [930, 33] on use "button" at bounding box center [925, 33] width 9 height 11
click at [1019, 92] on select "Inquiry Follow Up Tour Requested Tour Confirmed Toured Proposal Sent Booked Lost" at bounding box center [1092, 93] width 259 height 21
click at [963, 83] on select "Inquiry Follow Up Tour Requested Tour Confirmed Toured Proposal Sent Booked Lost" at bounding box center [1092, 93] width 259 height 21
click at [990, 148] on div "Lost Reason Booked Elsewhere Budget Date Unavailable No Response Not a Good Mat…" at bounding box center [1059, 130] width 208 height 39
click at [1199, 130] on button "Save" at bounding box center [1199, 130] width 61 height 21
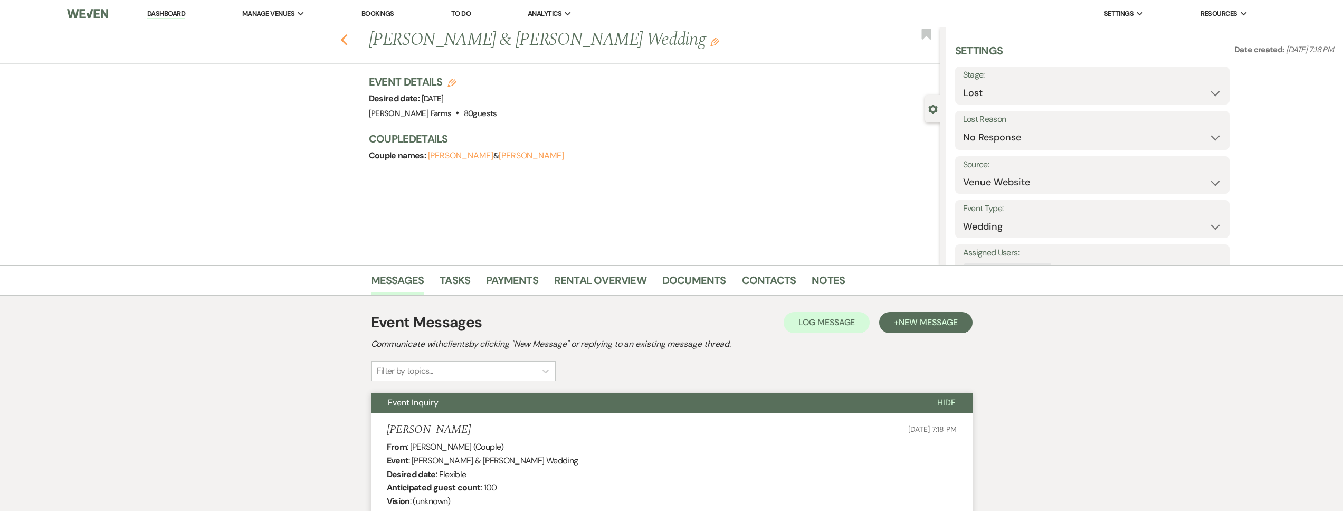
click at [348, 41] on icon "Previous" at bounding box center [344, 40] width 8 height 13
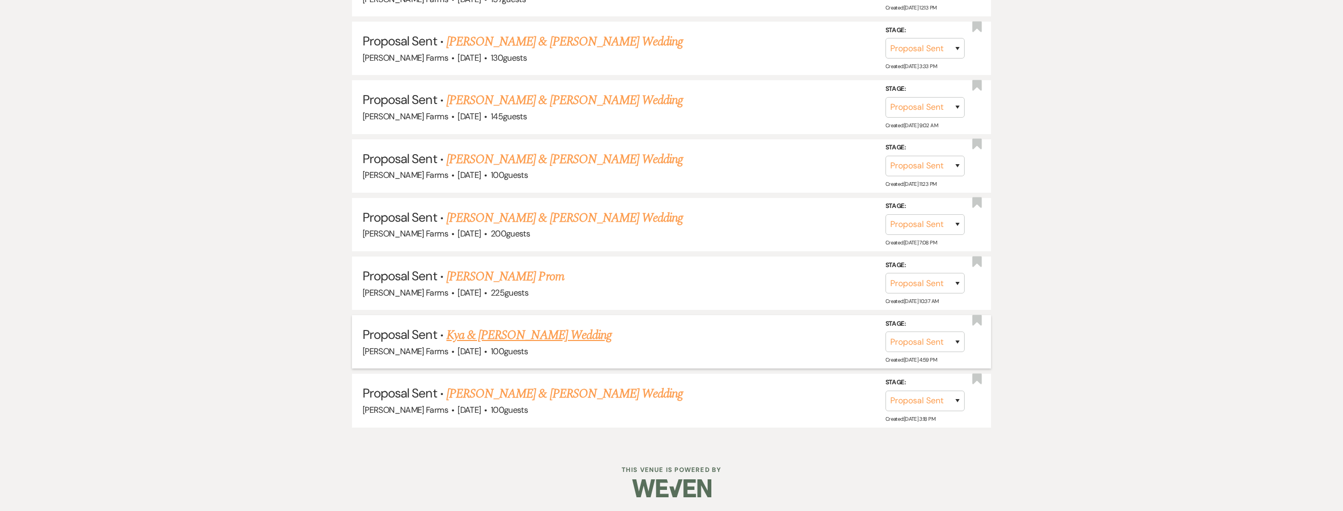
scroll to position [1054, 0]
click at [574, 390] on link "Tim Thompson & Gidget Custis's Wedding" at bounding box center [564, 391] width 236 height 19
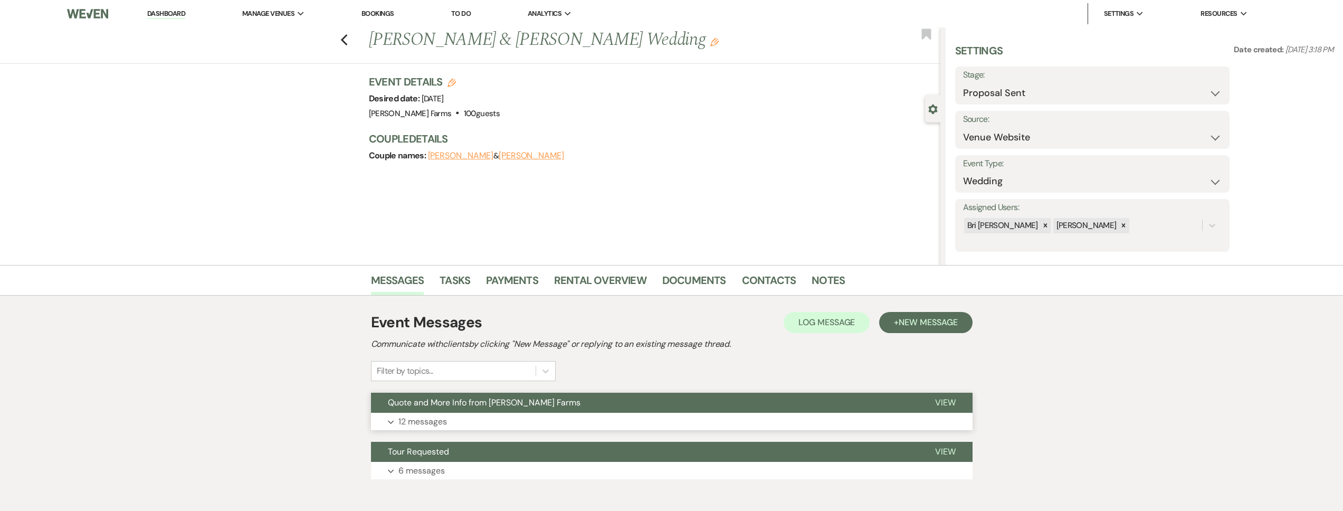
click at [529, 410] on button "Quote and More Info from [PERSON_NAME] Farms" at bounding box center [644, 403] width 547 height 20
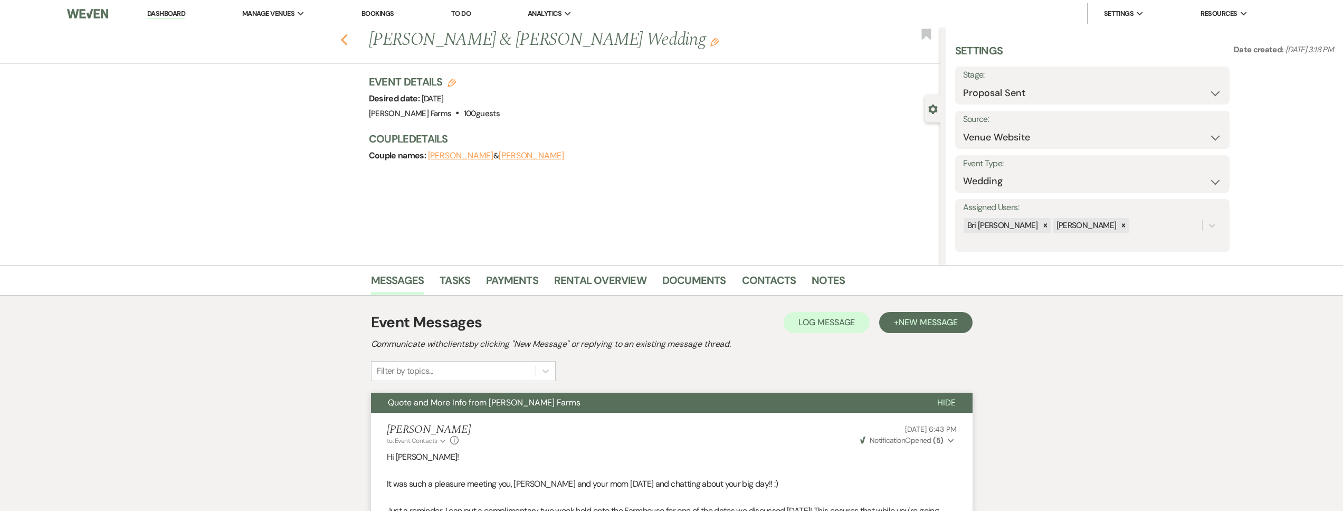
click at [344, 38] on icon "Previous" at bounding box center [344, 40] width 8 height 13
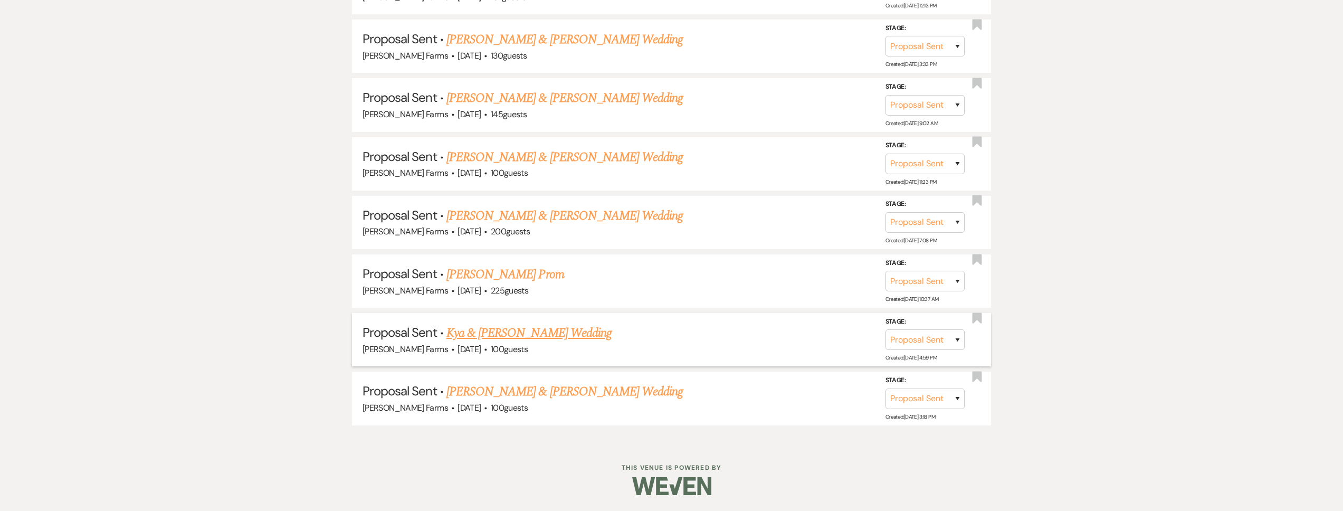
click at [525, 345] on div "Schnepf Farms · Apr 26, 2026 · 100 guests" at bounding box center [671, 349] width 618 height 14
click at [520, 333] on link "Kya & Keagan Stromberg's Wedding" at bounding box center [528, 332] width 165 height 19
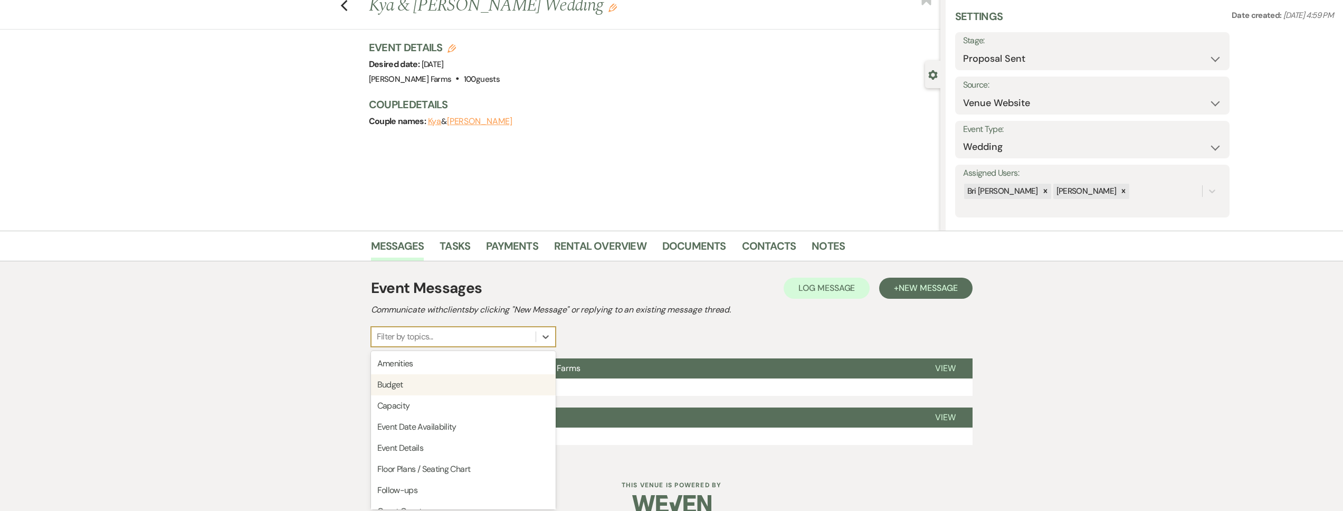
click at [437, 347] on div "option Budget focused, 2 of 20. 20 results available. Use Up and Down to choose…" at bounding box center [463, 337] width 185 height 20
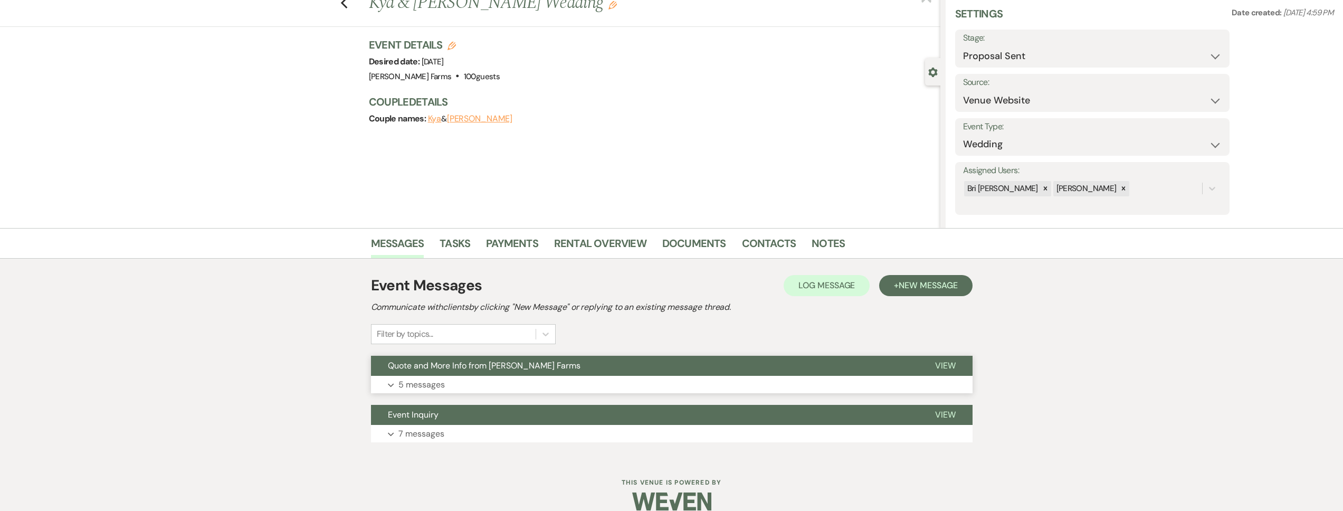
click at [662, 366] on button "Quote and More Info from [PERSON_NAME] Farms" at bounding box center [644, 366] width 547 height 20
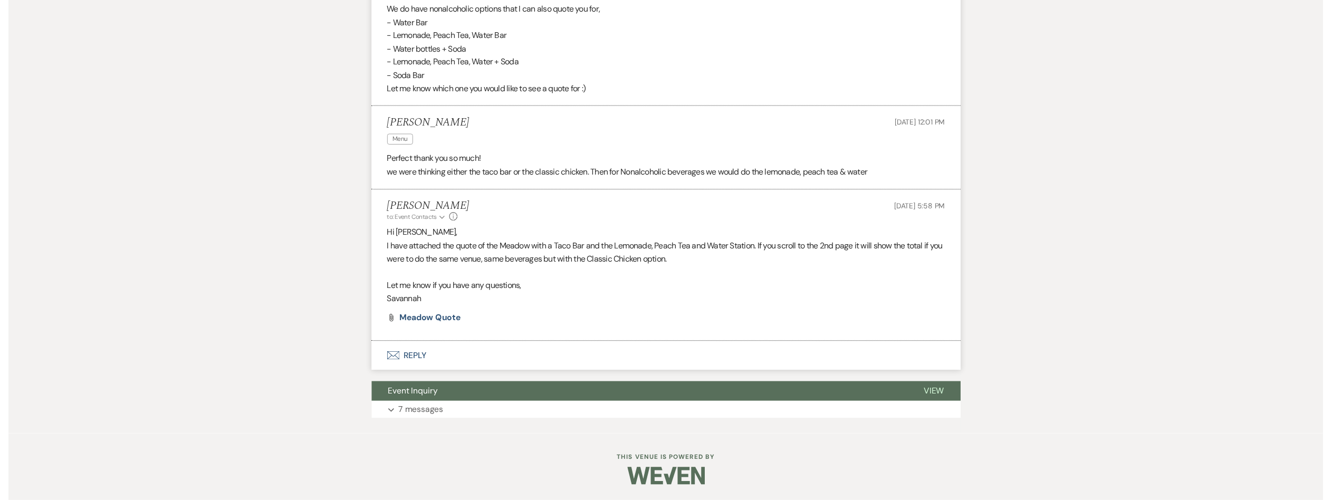
scroll to position [1283, 0]
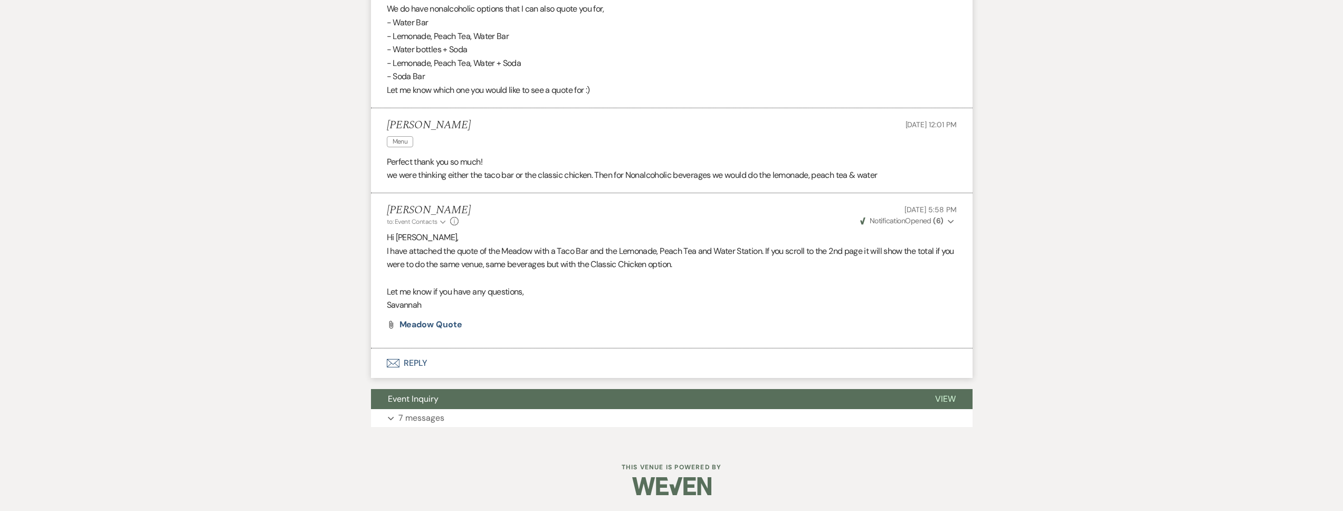
drag, startPoint x: 465, startPoint y: 123, endPoint x: 386, endPoint y: 121, distance: 78.6
click at [387, 121] on div "Keagan Stromberg Menu Sep 02, 2025, 12:01 PM" at bounding box center [672, 135] width 570 height 32
copy h5 "Keagan Stromberg"
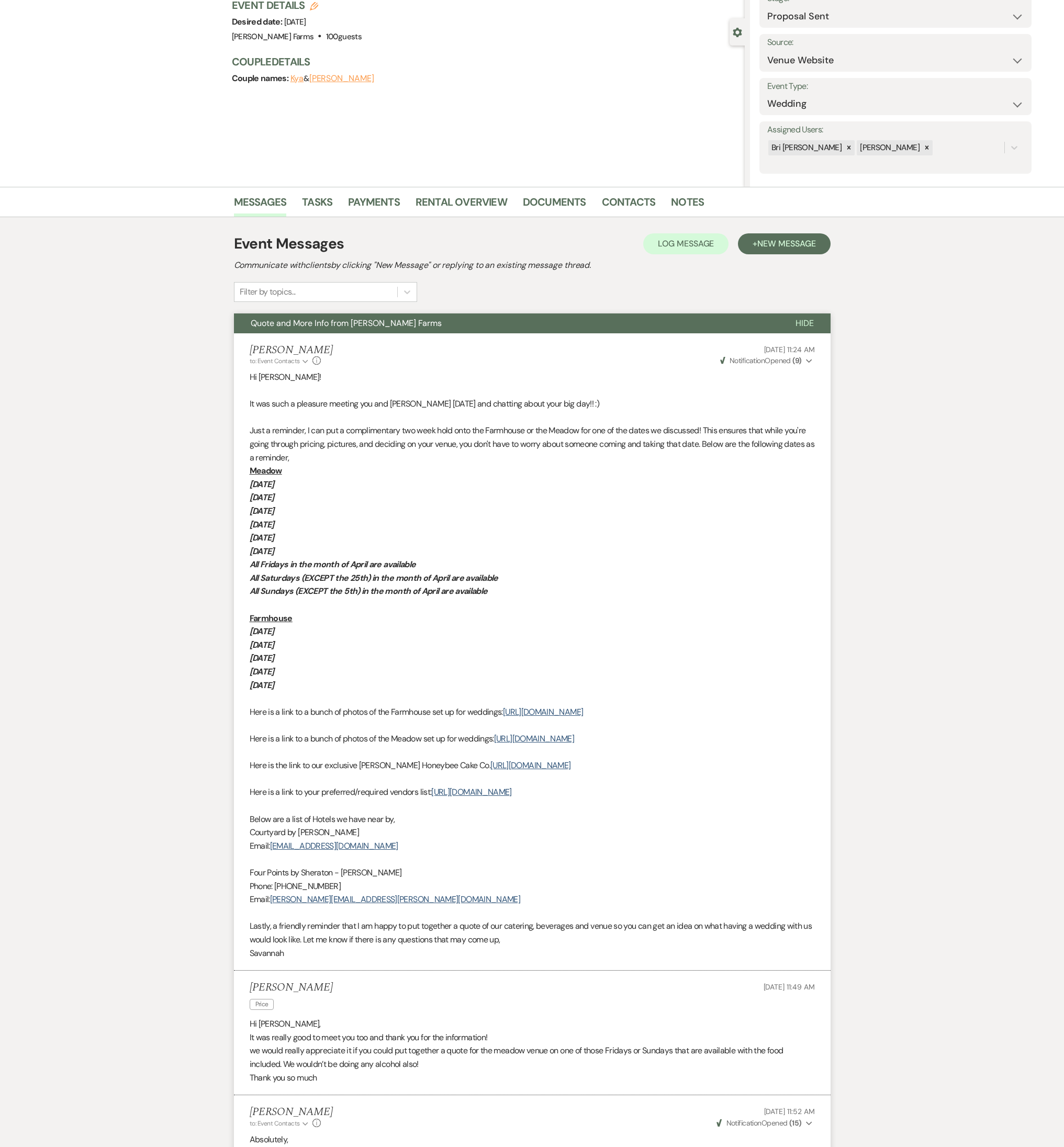
scroll to position [0, 0]
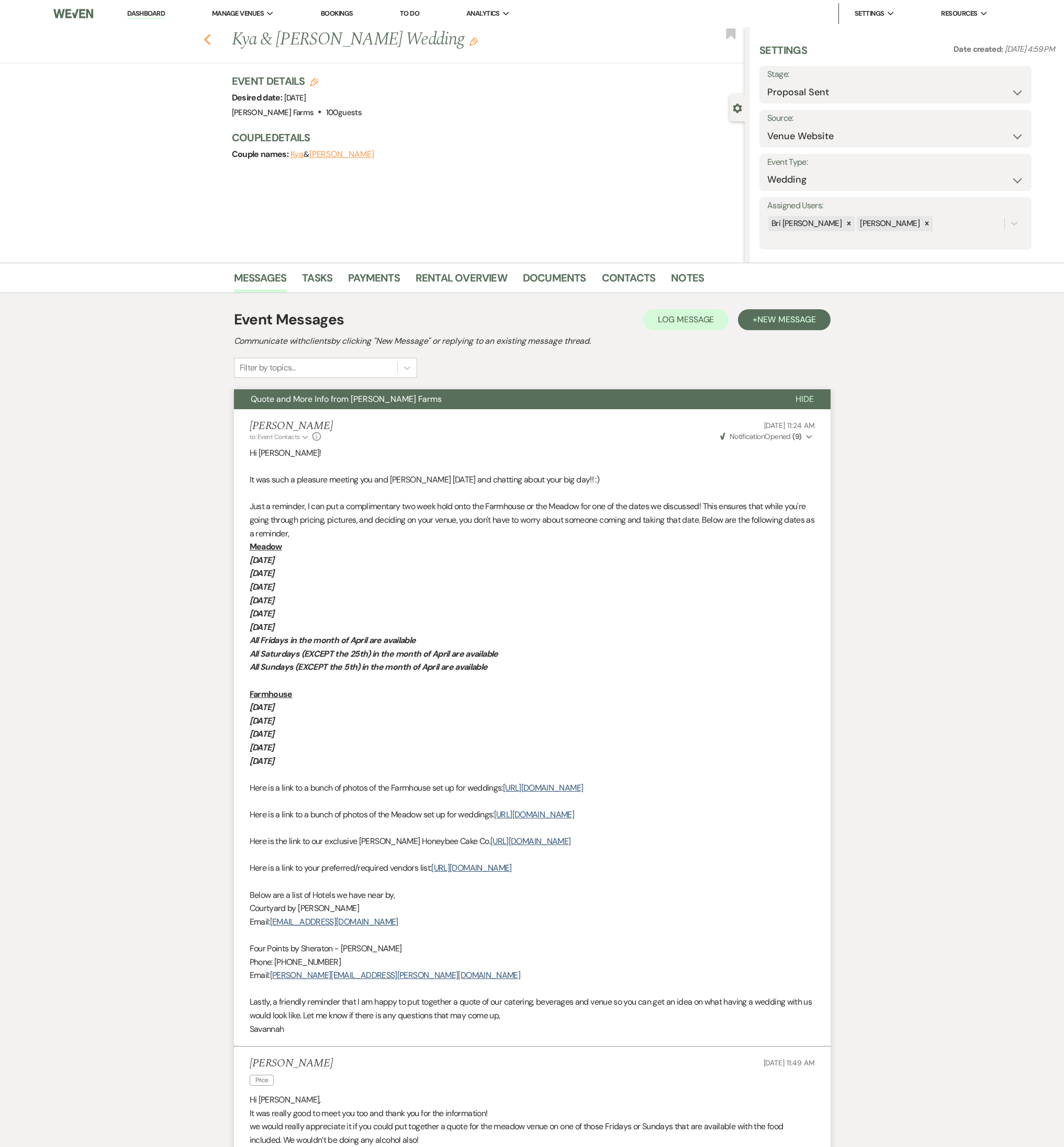
click at [210, 36] on use "button" at bounding box center [206, 40] width 7 height 12
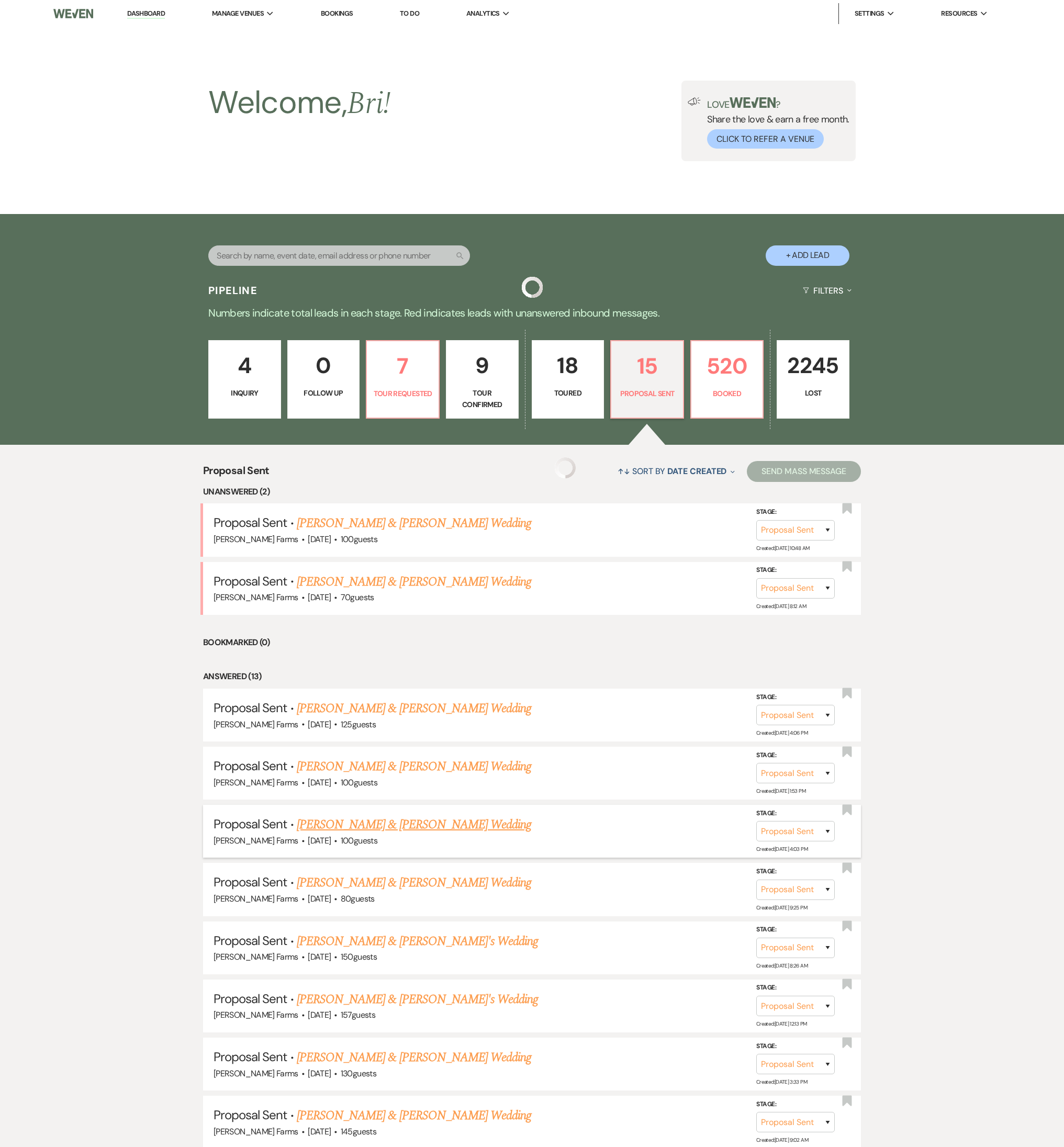
scroll to position [378, 0]
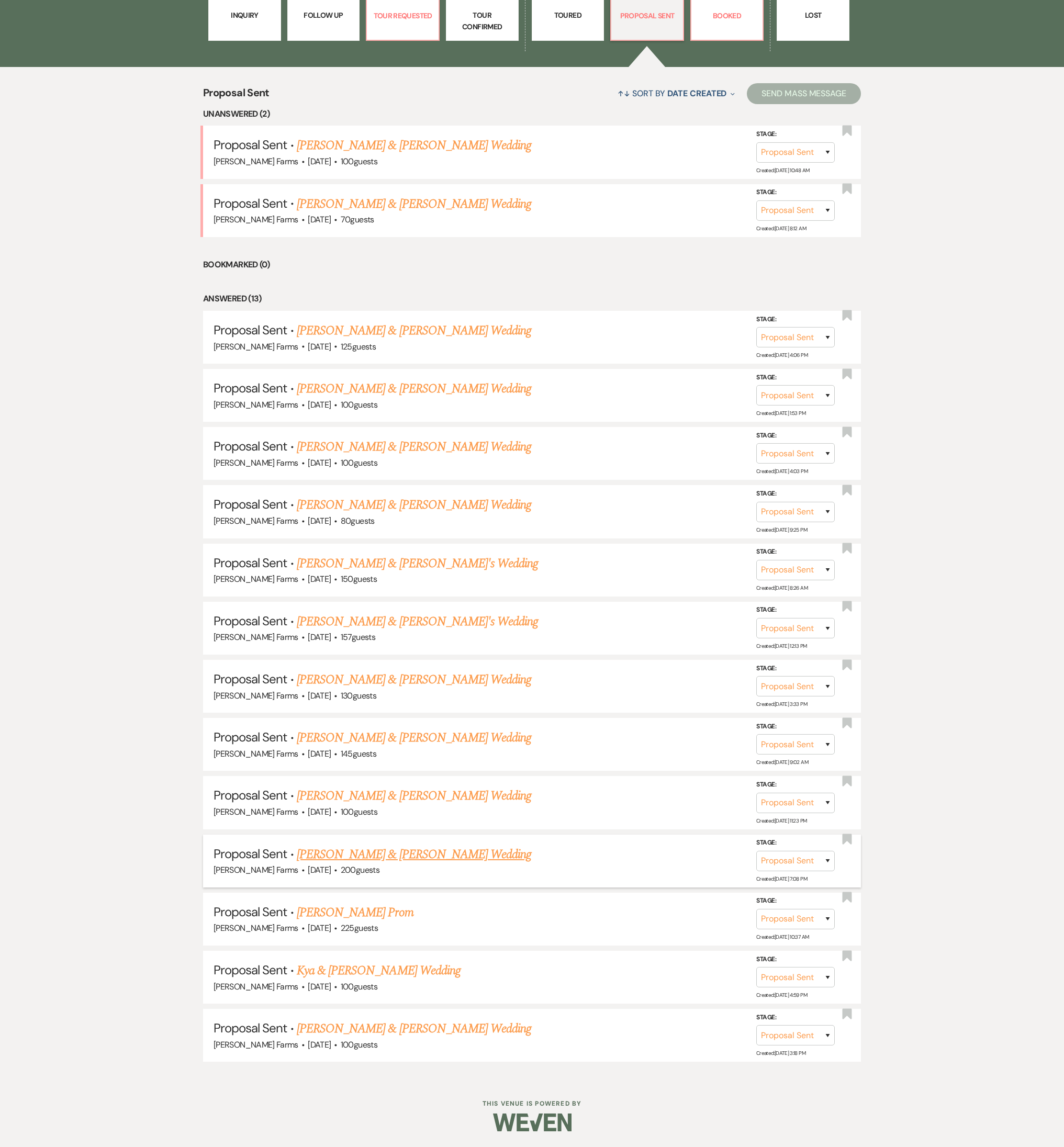
click at [380, 506] on div "Schnepf Farms · Jul 27, 2025 · 200 guests" at bounding box center [532, 870] width 637 height 14
click at [381, 506] on link "Conner DuCray & Shannon Kent's Wedding" at bounding box center [414, 854] width 234 height 19
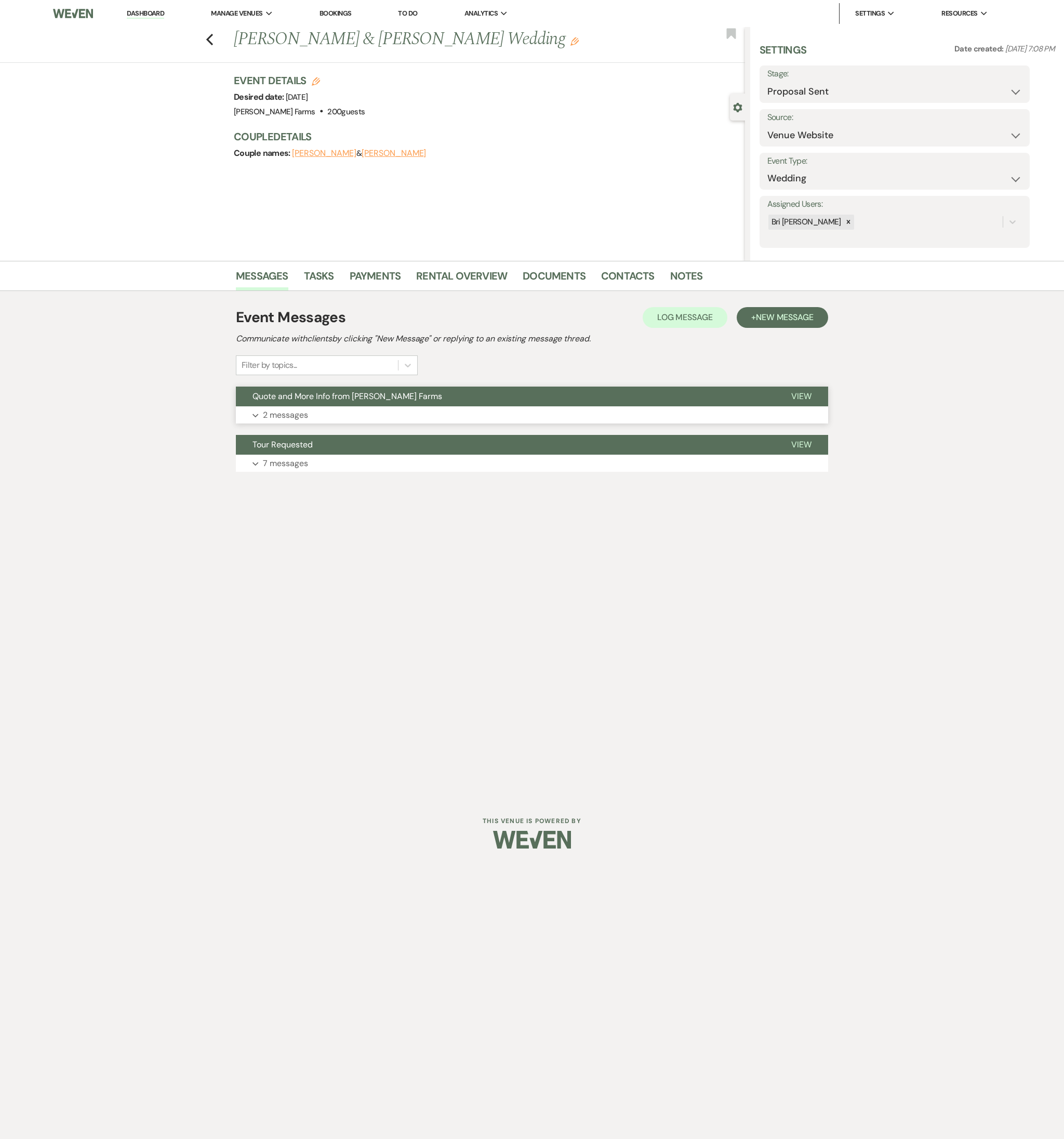
click at [306, 413] on p "2 messages" at bounding box center [285, 415] width 45 height 14
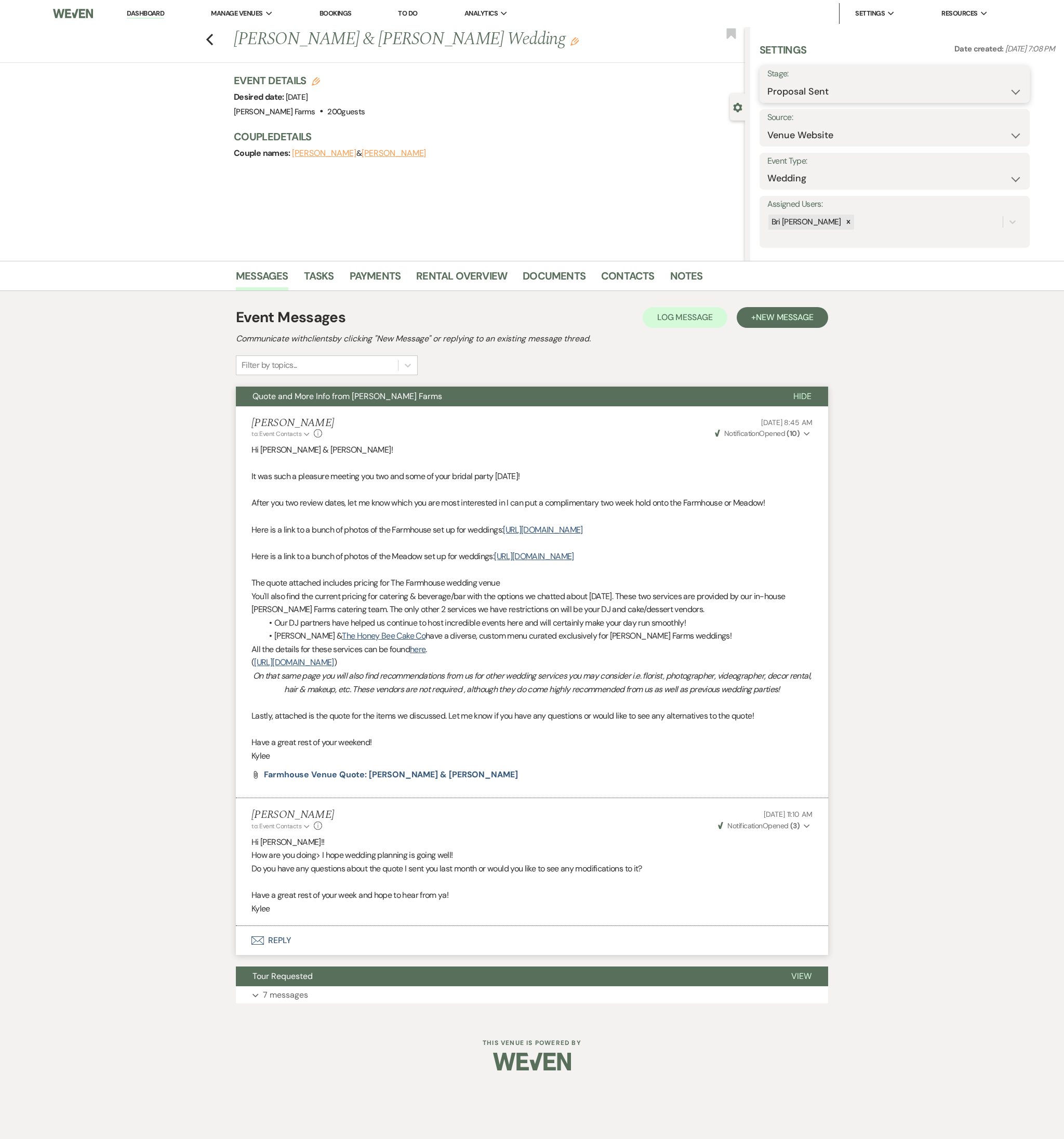
click at [809, 90] on select "Inquiry Follow Up Tour Requested Tour Confirmed Toured Proposal Sent Booked Lost" at bounding box center [894, 92] width 255 height 21
click at [767, 82] on select "Inquiry Follow Up Tour Requested Tour Confirmed Toured Proposal Sent Booked Lost" at bounding box center [894, 92] width 255 height 21
click at [801, 125] on select "Booked Elsewhere Budget Date Unavailable No Response Not a Good Match Capacity …" at bounding box center [861, 135] width 190 height 21
click at [767, 125] on select "Booked Elsewhere Budget Date Unavailable No Response Not a Good Match Capacity …" at bounding box center [861, 135] width 190 height 21
click at [1010, 123] on button "Save" at bounding box center [999, 128] width 60 height 21
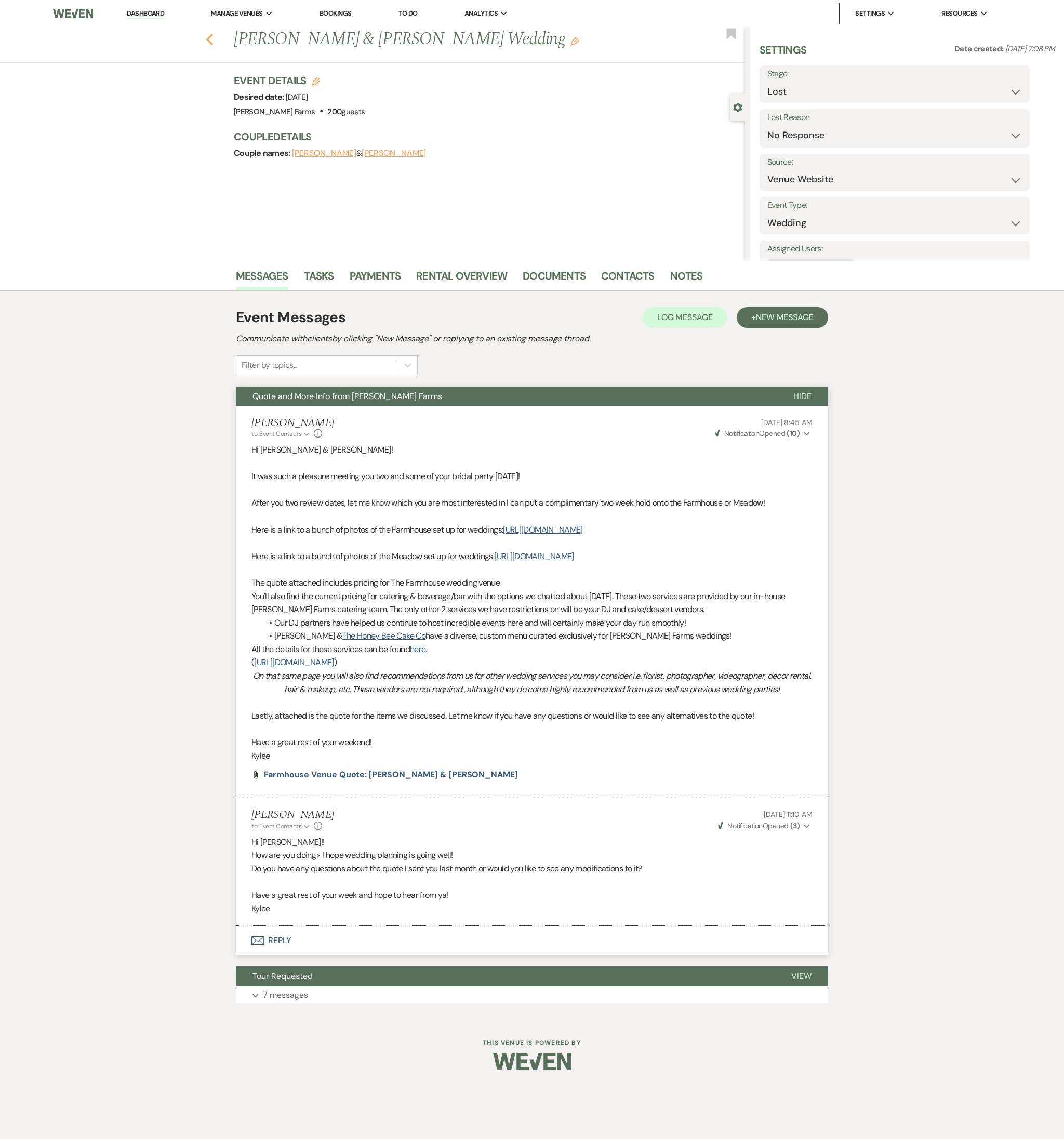
click at [210, 39] on icon "Previous" at bounding box center [210, 39] width 8 height 13
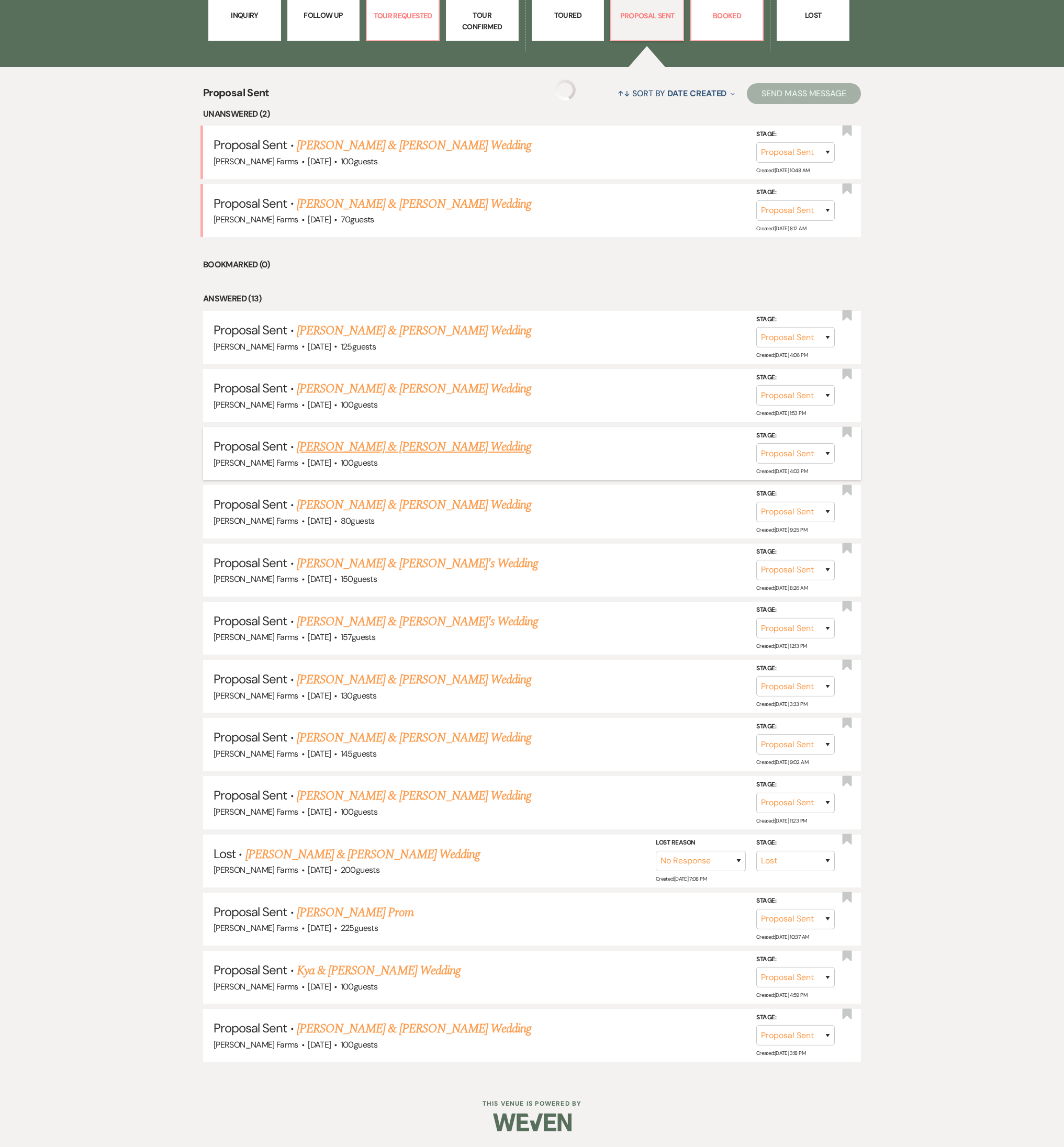
scroll to position [319, 0]
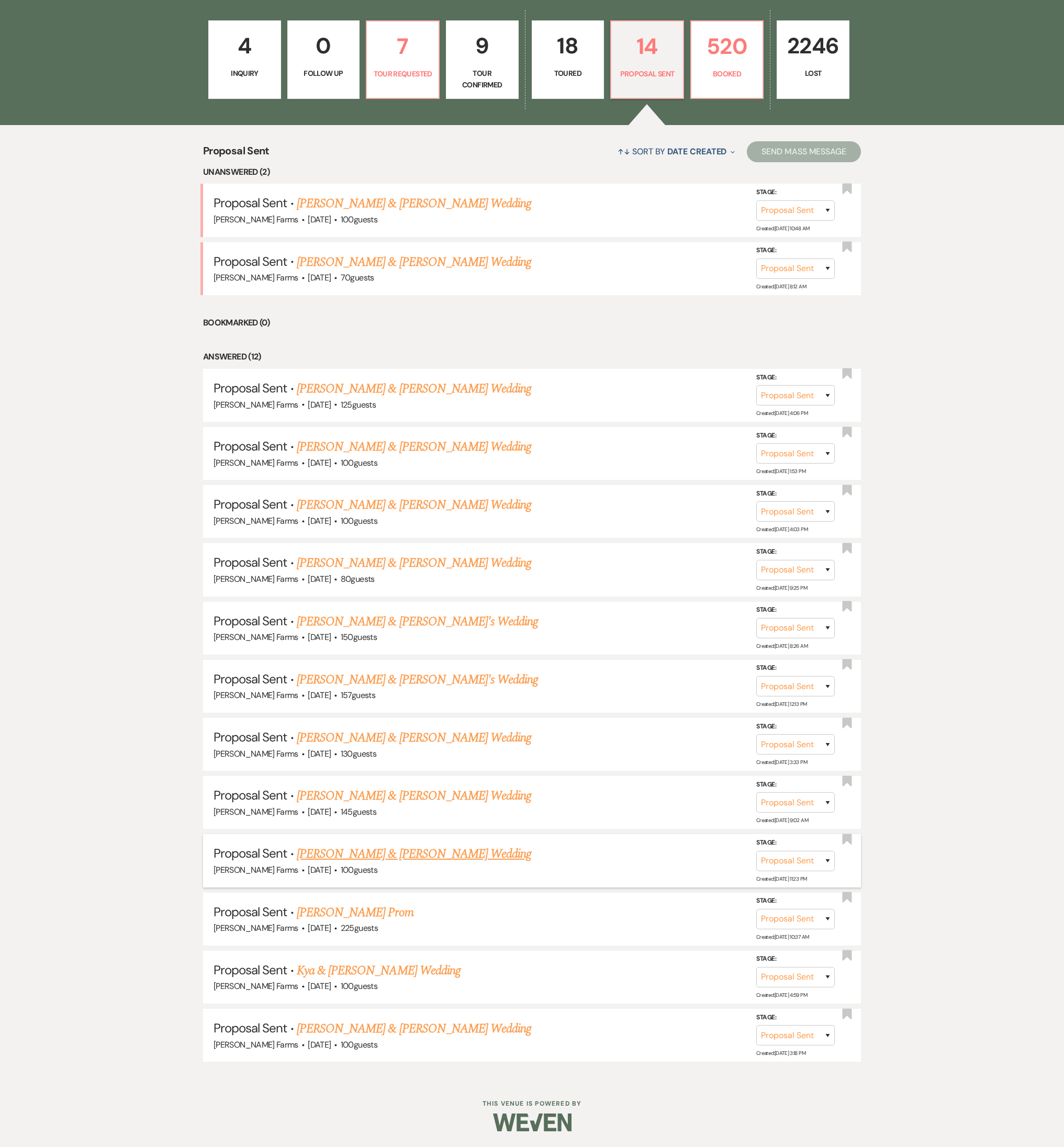
click at [395, 506] on link "Julie Dotson & Bryan Barr's Wedding" at bounding box center [414, 854] width 234 height 19
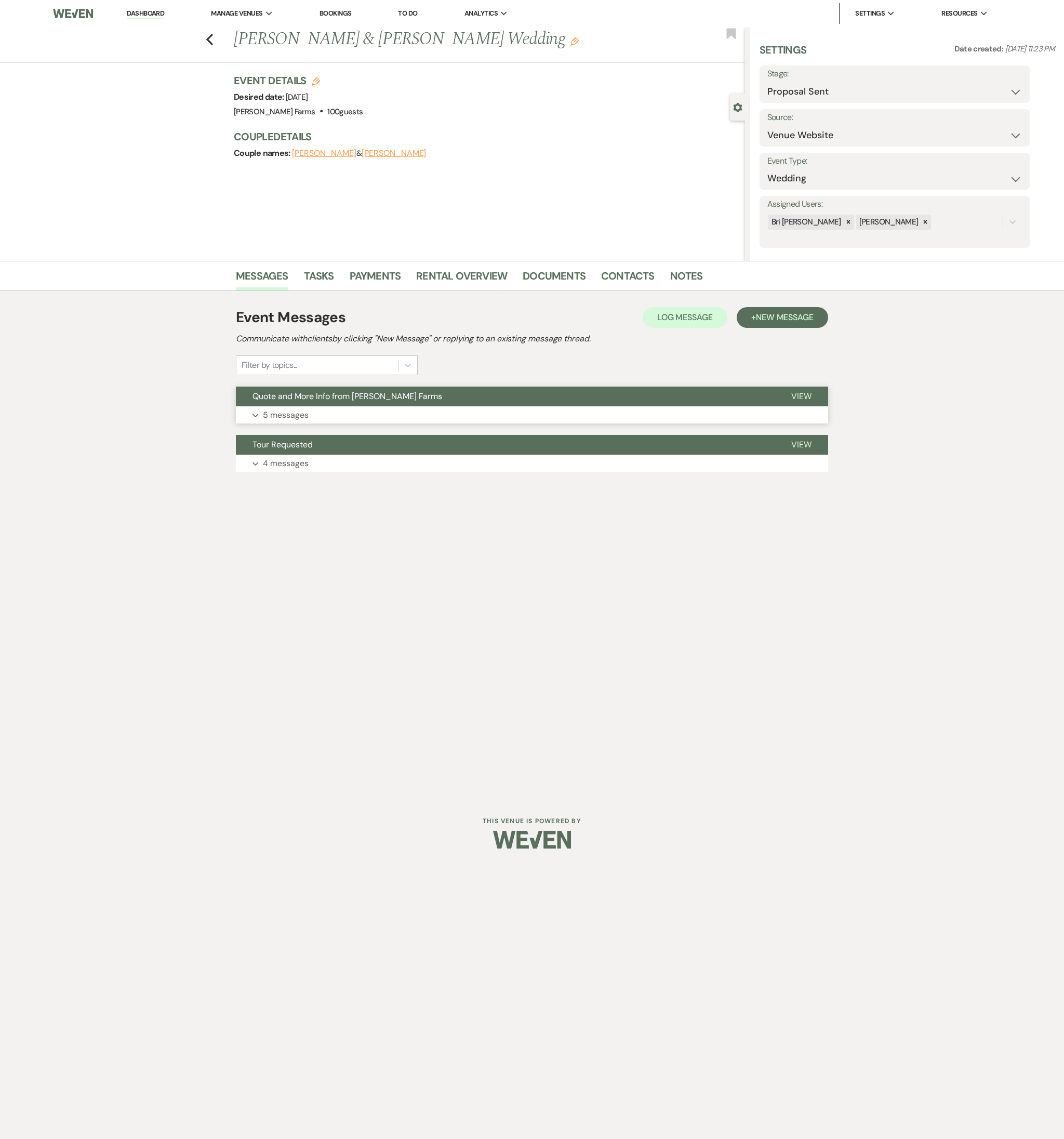
click at [306, 413] on p "5 messages" at bounding box center [285, 415] width 45 height 14
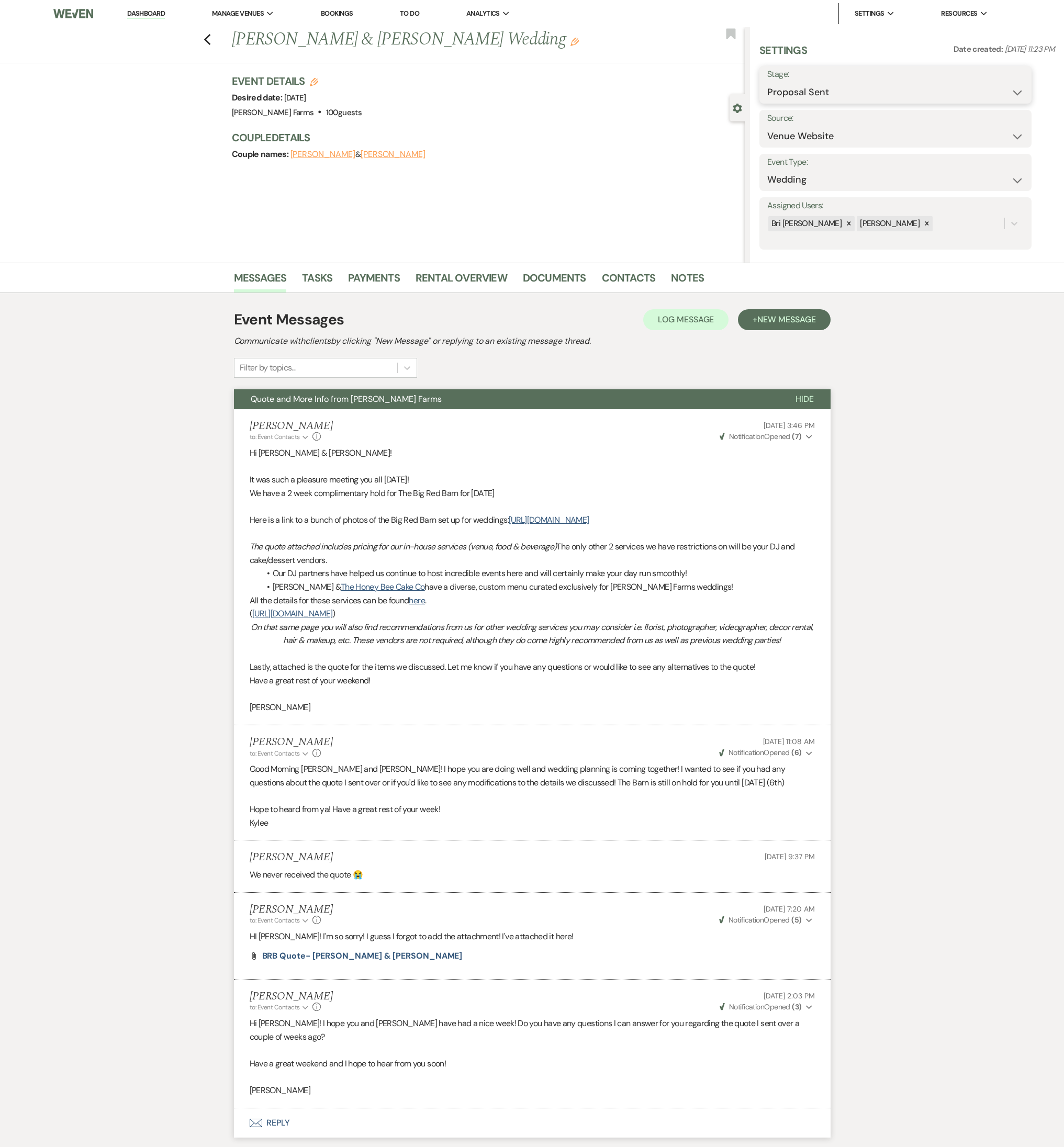
click at [789, 96] on select "Inquiry Follow Up Tour Requested Tour Confirmed Toured Proposal Sent Booked Lost" at bounding box center [894, 92] width 257 height 21
click at [767, 82] on select "Inquiry Follow Up Tour Requested Tour Confirmed Toured Proposal Sent Booked Lost" at bounding box center [894, 92] width 257 height 21
click at [793, 137] on select "Booked Elsewhere Budget Date Unavailable No Response Not a Good Match Capacity …" at bounding box center [862, 136] width 191 height 21
click at [767, 126] on select "Booked Elsewhere Budget Date Unavailable No Response Not a Good Match Capacity …" at bounding box center [862, 136] width 191 height 21
click at [998, 132] on button "Save" at bounding box center [1001, 129] width 60 height 21
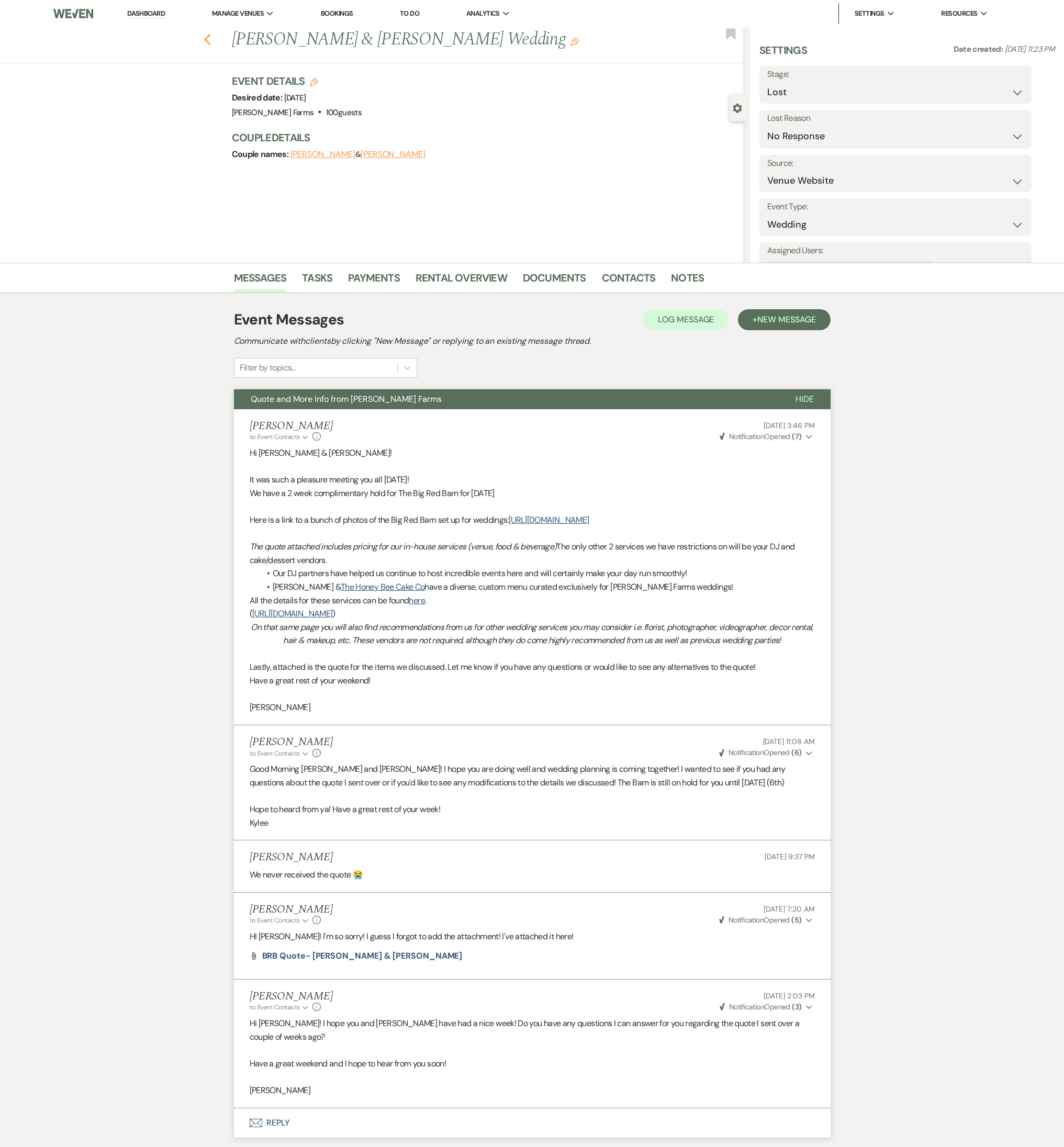
click at [211, 42] on icon "Previous" at bounding box center [207, 40] width 8 height 13
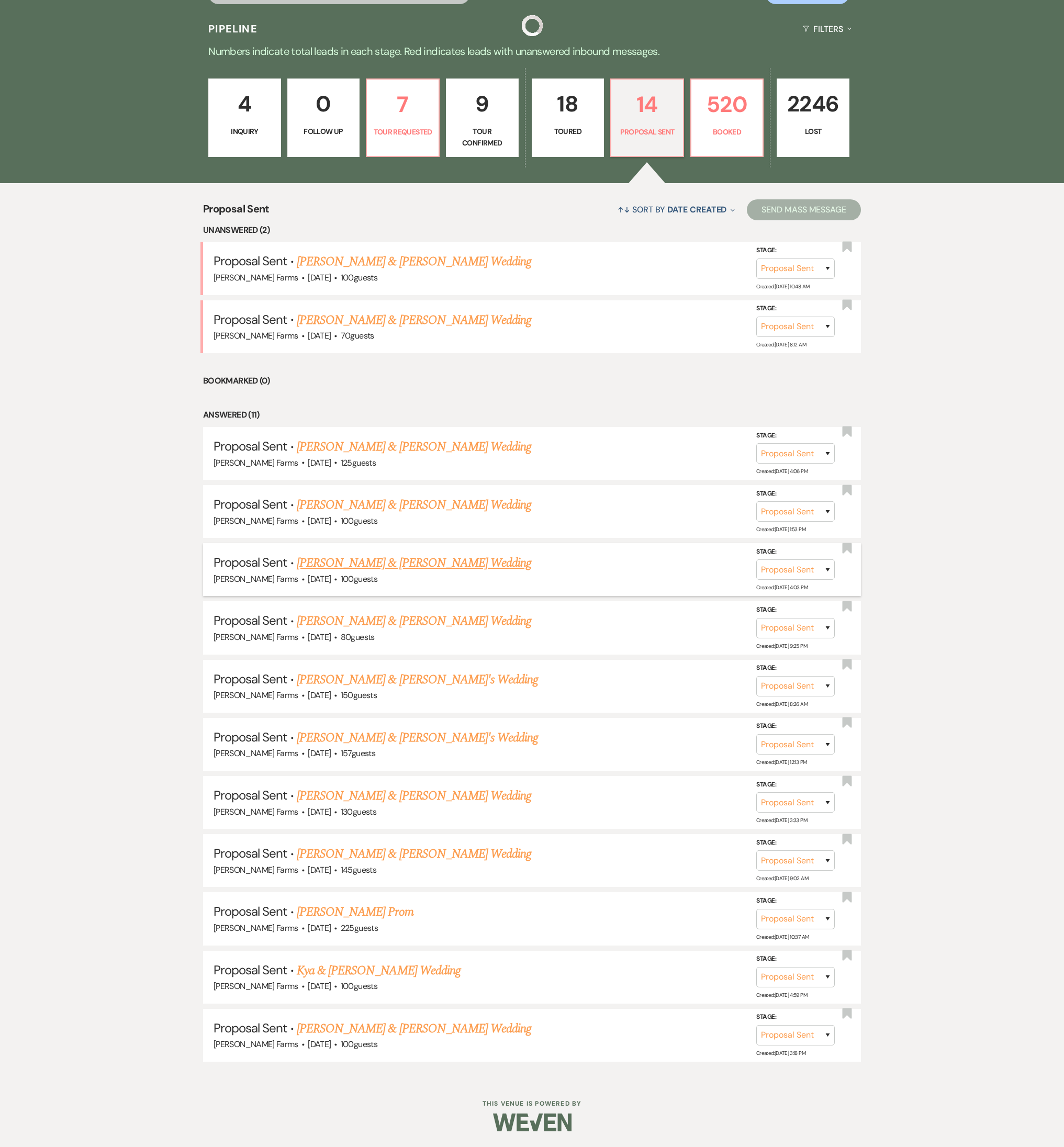
scroll to position [262, 0]
click at [399, 506] on link "Cain Courtney & Kiley Haines's Wedding" at bounding box center [414, 854] width 234 height 19
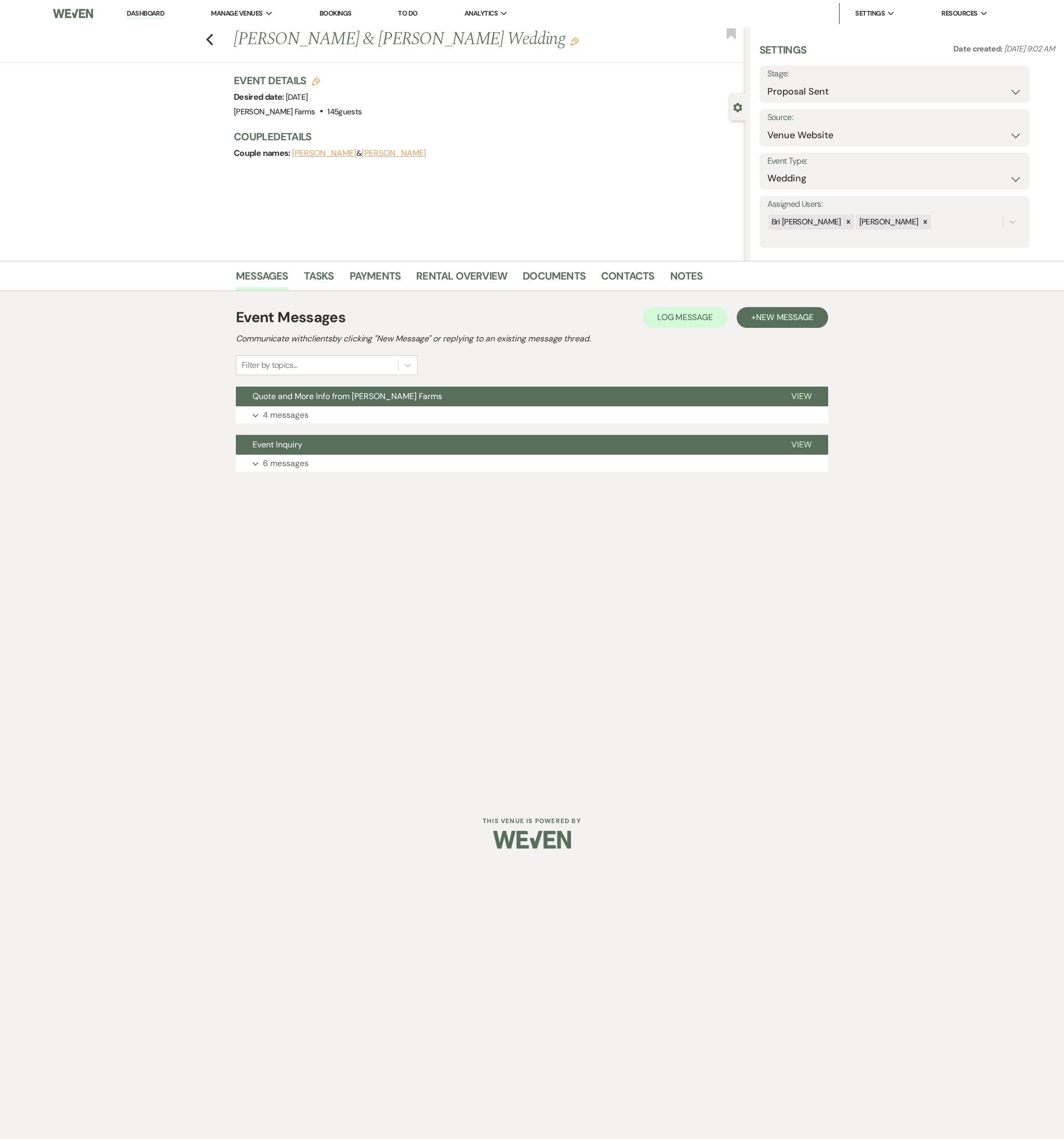
click at [375, 430] on div "Event Messages Log Log Message + New Message Communicate with clients by clicki…" at bounding box center [532, 389] width 592 height 175
click at [380, 404] on button "Quote and More Info from [PERSON_NAME] Farms" at bounding box center [505, 397] width 538 height 20
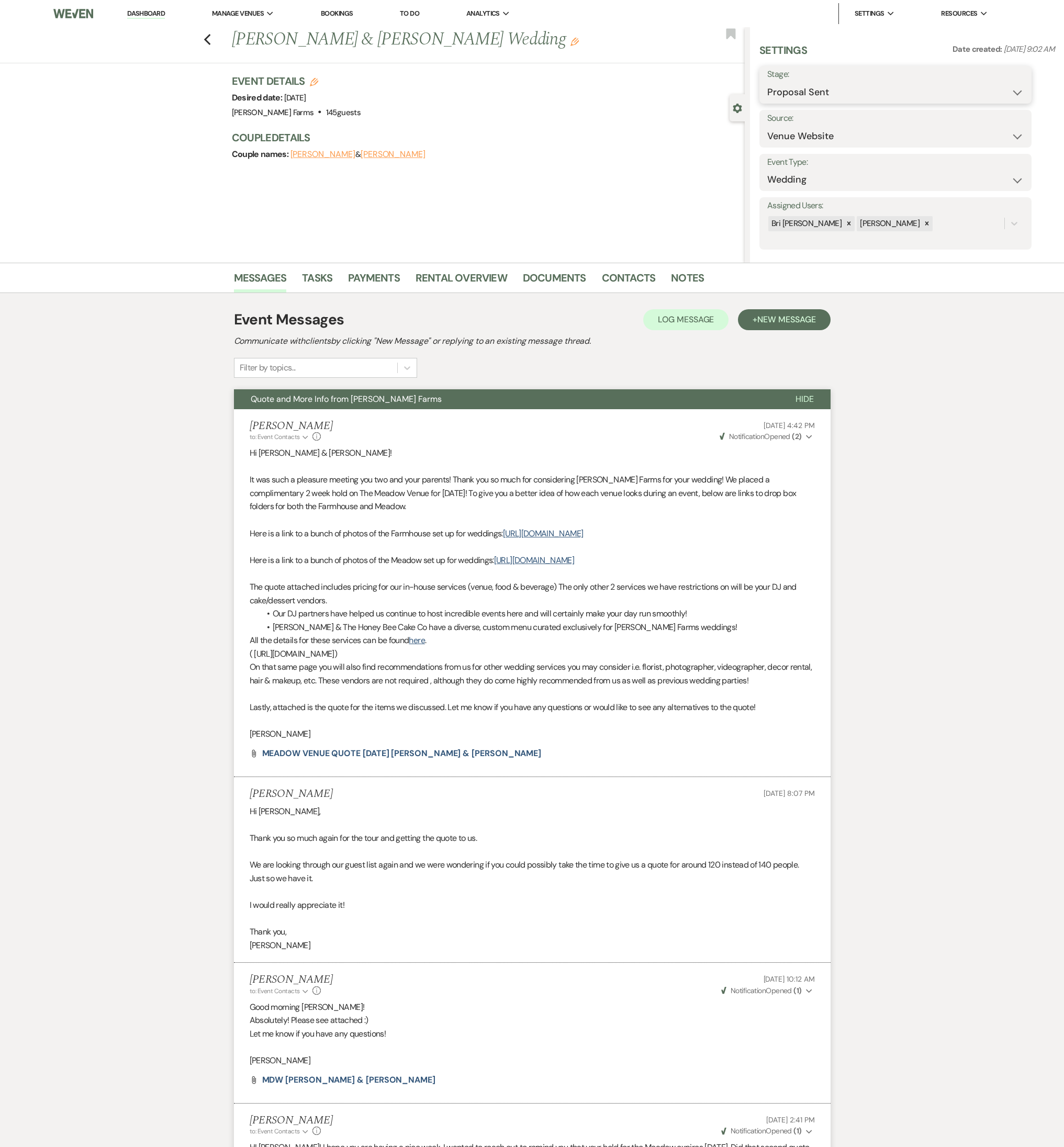
click at [796, 84] on select "Inquiry Follow Up Tour Requested Tour Confirmed Toured Proposal Sent Booked Lost" at bounding box center [894, 92] width 257 height 21
click at [767, 82] on select "Inquiry Follow Up Tour Requested Tour Confirmed Toured Proposal Sent Booked Lost" at bounding box center [894, 92] width 257 height 21
click at [767, 126] on select "Booked Elsewhere Budget Date Unavailable No Response Not a Good Match Capacity …" at bounding box center [862, 136] width 191 height 21
click at [984, 129] on button "Save" at bounding box center [1001, 129] width 60 height 21
click at [210, 42] on use "button" at bounding box center [206, 40] width 7 height 12
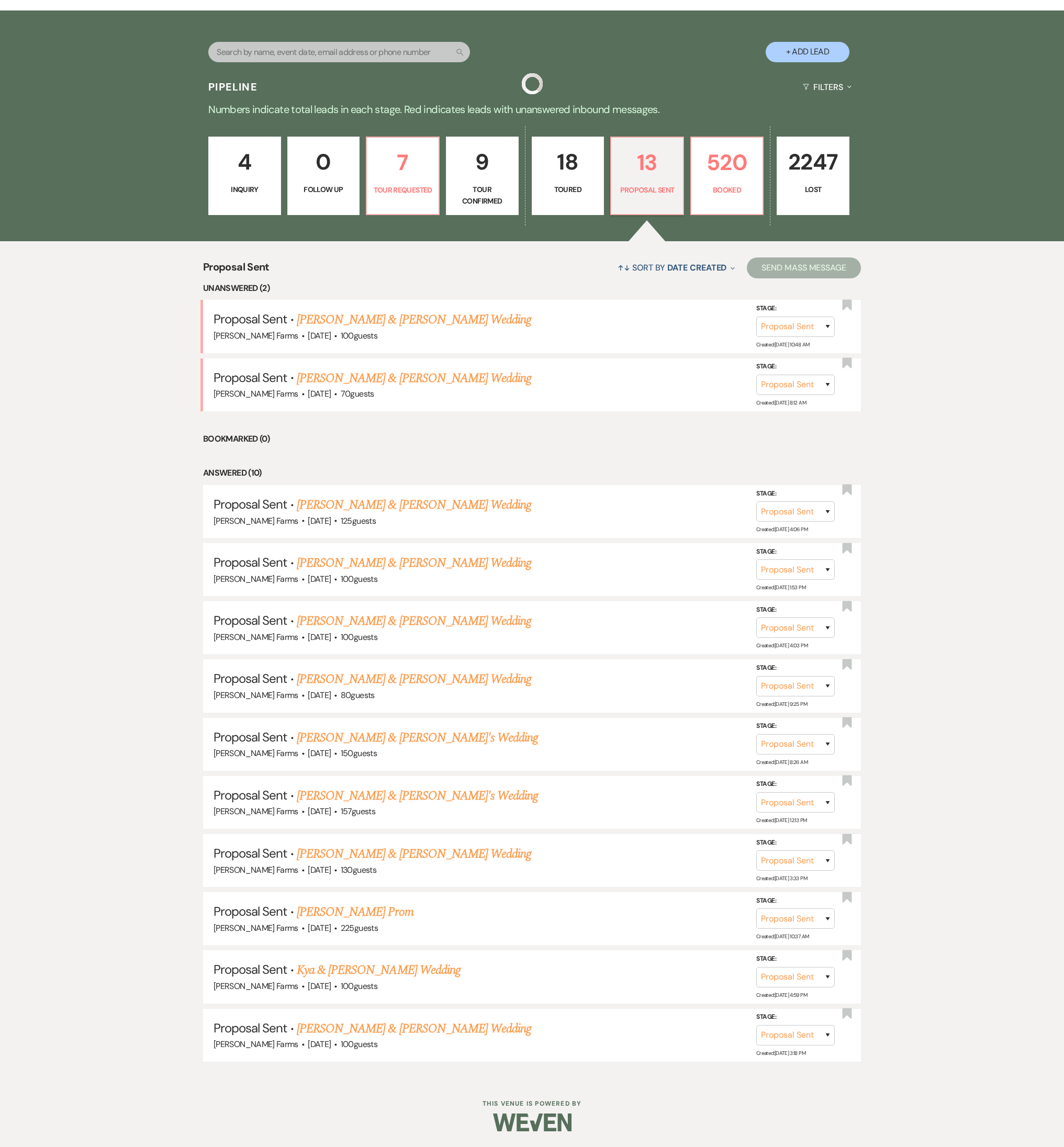
scroll to position [203, 0]
click at [384, 506] on link "Alejandro & Sevilla's Wedding" at bounding box center [414, 854] width 234 height 19
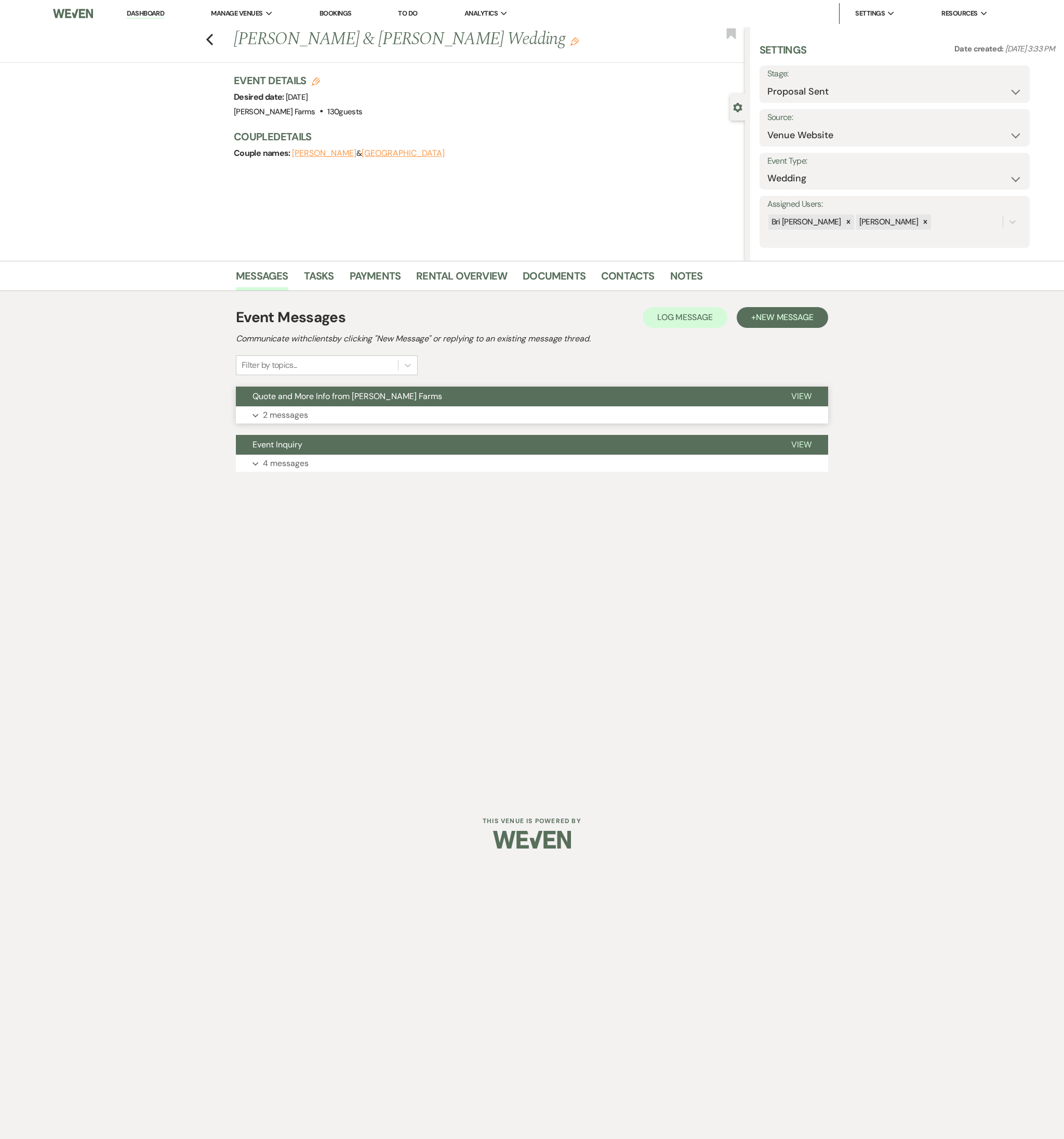
click at [313, 418] on button "Expand 2 messages" at bounding box center [532, 415] width 592 height 18
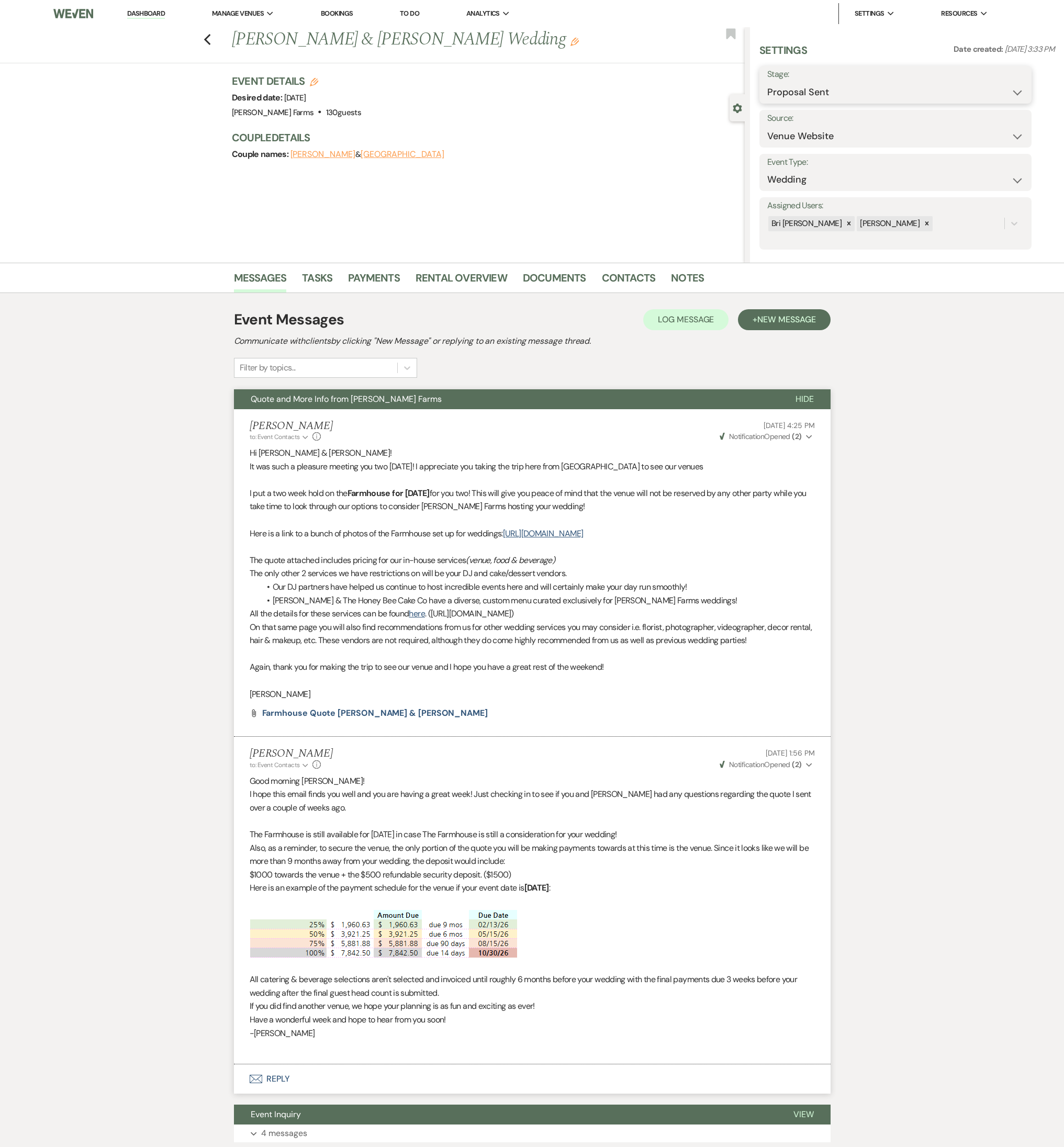
click at [854, 92] on select "Inquiry Follow Up Tour Requested Tour Confirmed Toured Proposal Sent Booked Lost" at bounding box center [894, 92] width 257 height 21
click at [767, 82] on select "Inquiry Follow Up Tour Requested Tour Confirmed Toured Proposal Sent Booked Lost" at bounding box center [894, 92] width 257 height 21
click at [767, 126] on select "Booked Elsewhere Budget Date Unavailable No Response Not a Good Match Capacity …" at bounding box center [862, 136] width 191 height 21
click at [987, 132] on button "Save" at bounding box center [1001, 129] width 60 height 21
click at [208, 41] on icon "Previous" at bounding box center [207, 40] width 8 height 13
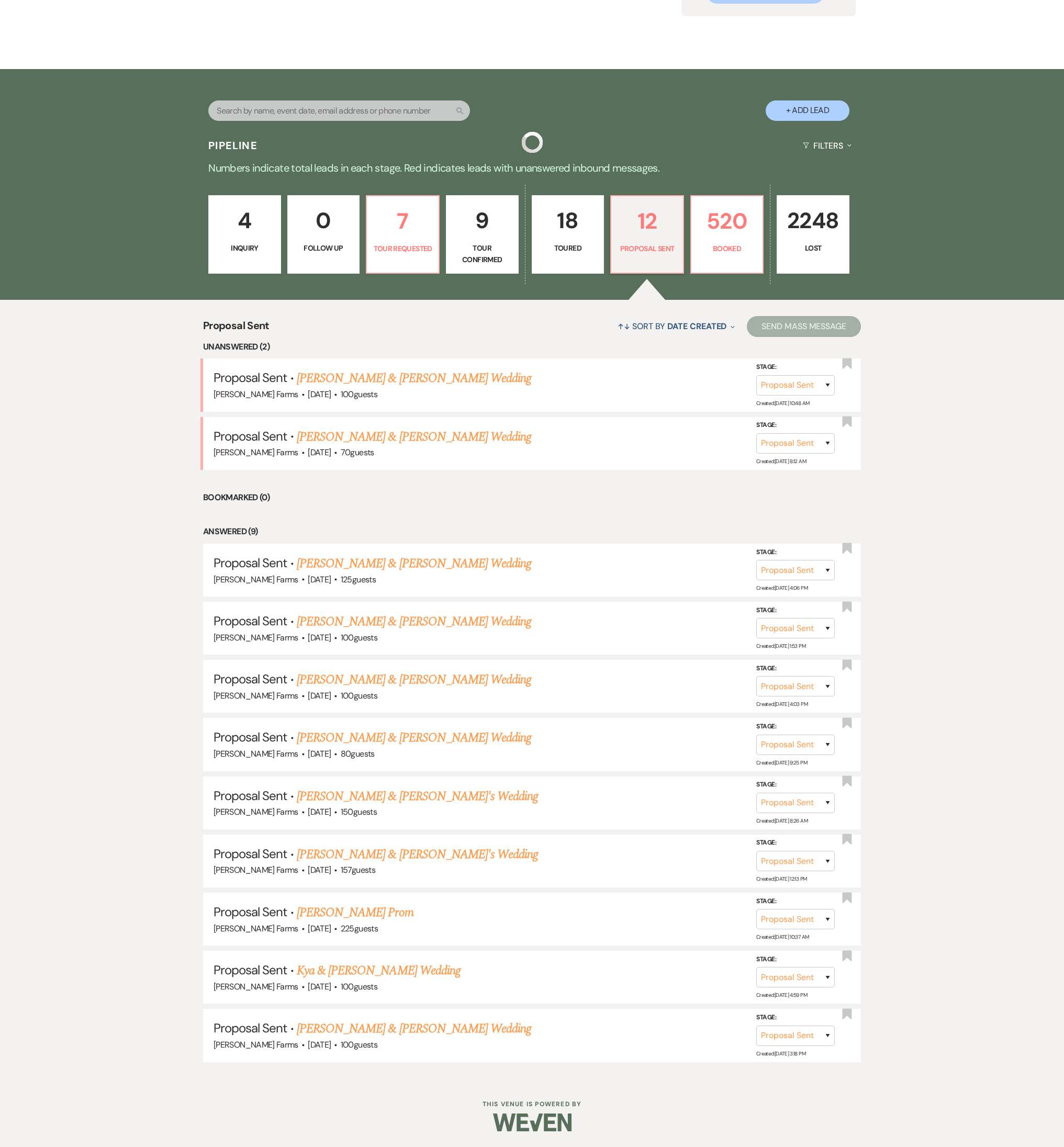
scroll to position [145, 0]
click at [373, 506] on link "Jacob & Mikayla's Wedding" at bounding box center [417, 854] width 242 height 19
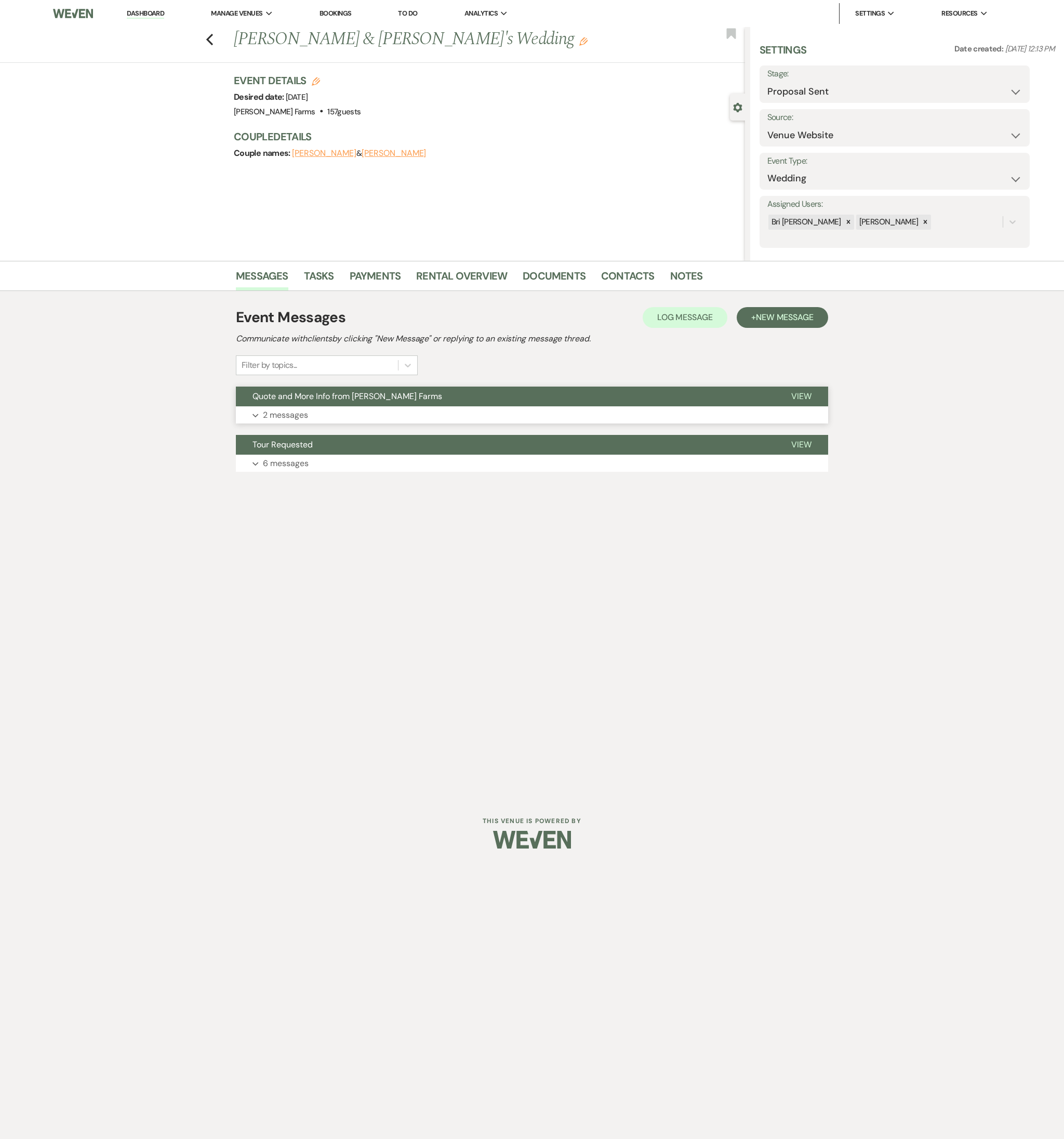
click at [328, 410] on button "Expand 2 messages" at bounding box center [532, 415] width 592 height 18
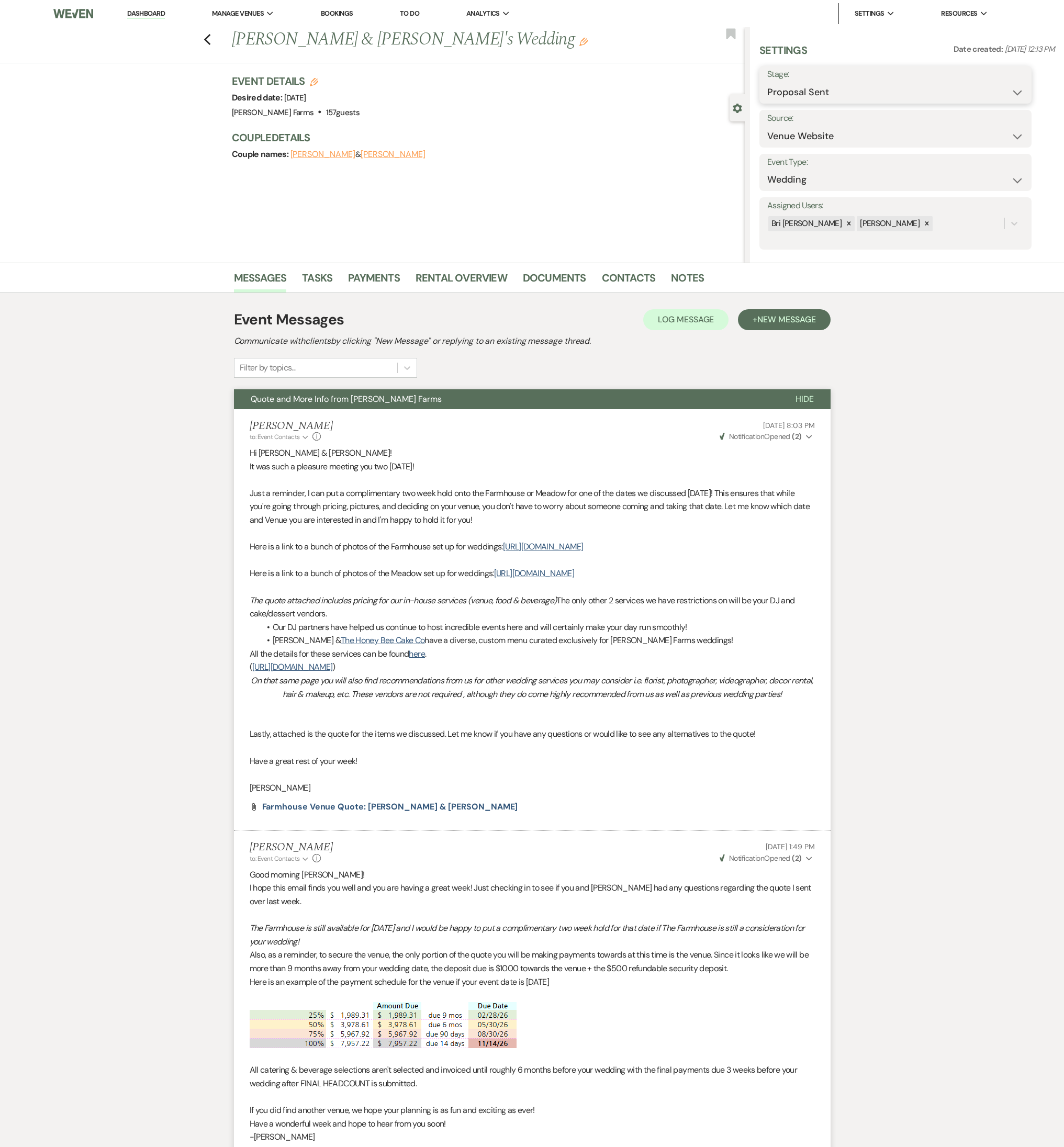
click at [804, 91] on select "Inquiry Follow Up Tour Requested Tour Confirmed Toured Proposal Sent Booked Lost" at bounding box center [894, 92] width 257 height 21
click at [767, 82] on select "Inquiry Follow Up Tour Requested Tour Confirmed Toured Proposal Sent Booked Lost" at bounding box center [894, 92] width 257 height 21
click at [767, 126] on select "Booked Elsewhere Budget Date Unavailable No Response Not a Good Match Capacity …" at bounding box center [862, 136] width 191 height 21
click at [992, 133] on button "Save" at bounding box center [1001, 129] width 60 height 21
click at [210, 41] on use "button" at bounding box center [206, 40] width 7 height 12
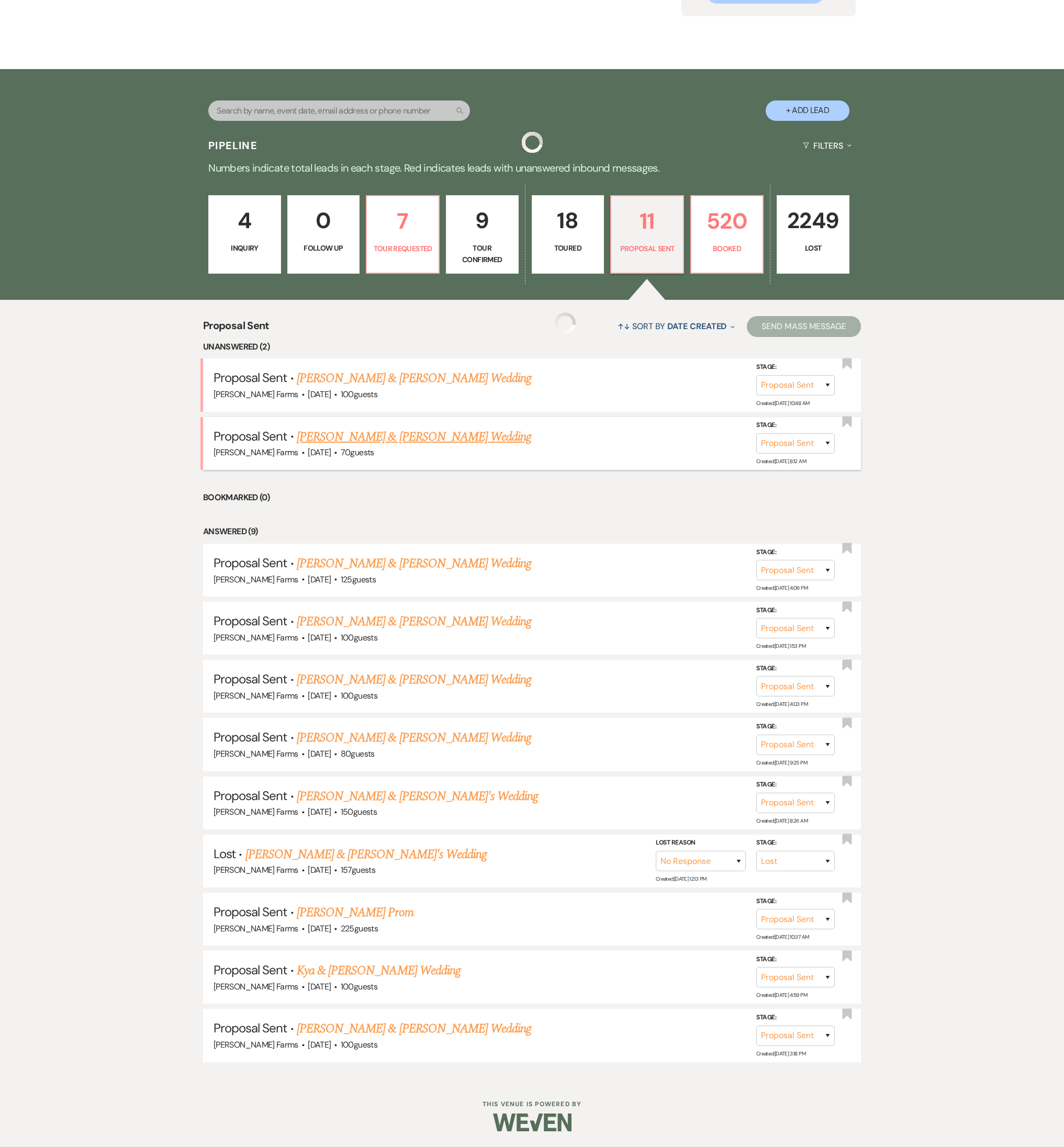
scroll to position [87, 0]
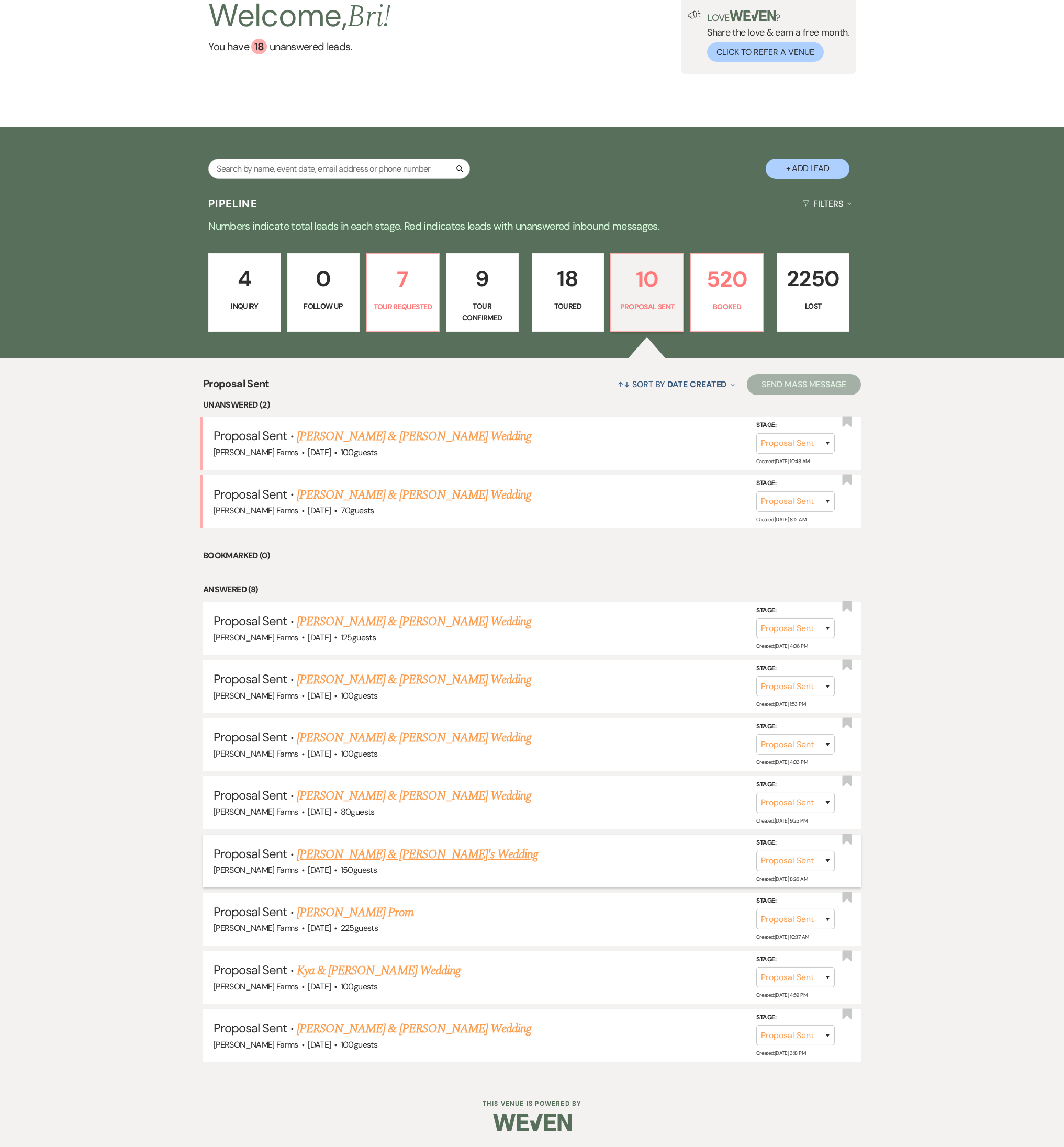
click at [358, 506] on link "Alex & Amara's Wedding" at bounding box center [417, 854] width 242 height 19
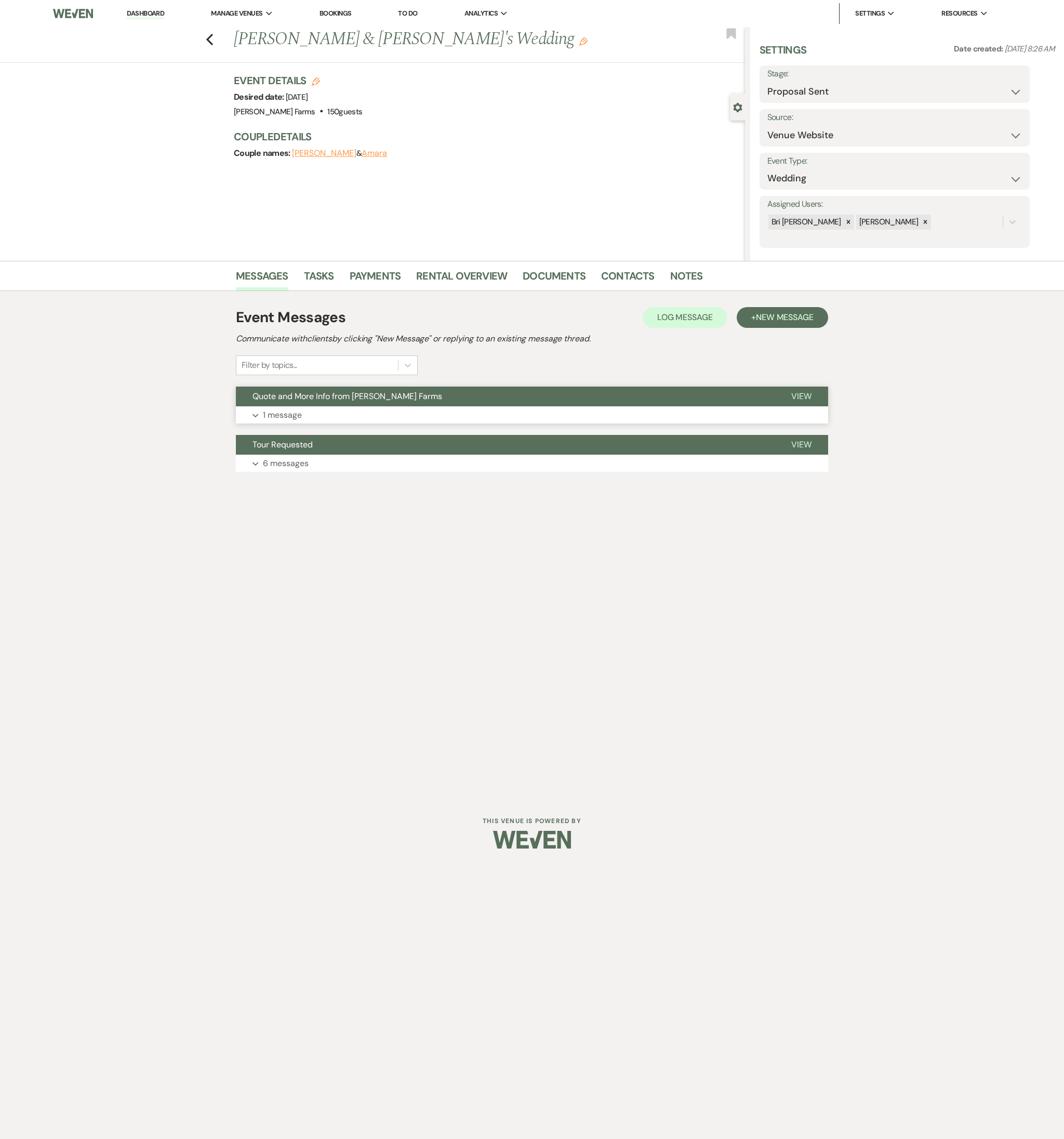
click at [350, 420] on button "Expand 1 message" at bounding box center [532, 415] width 592 height 18
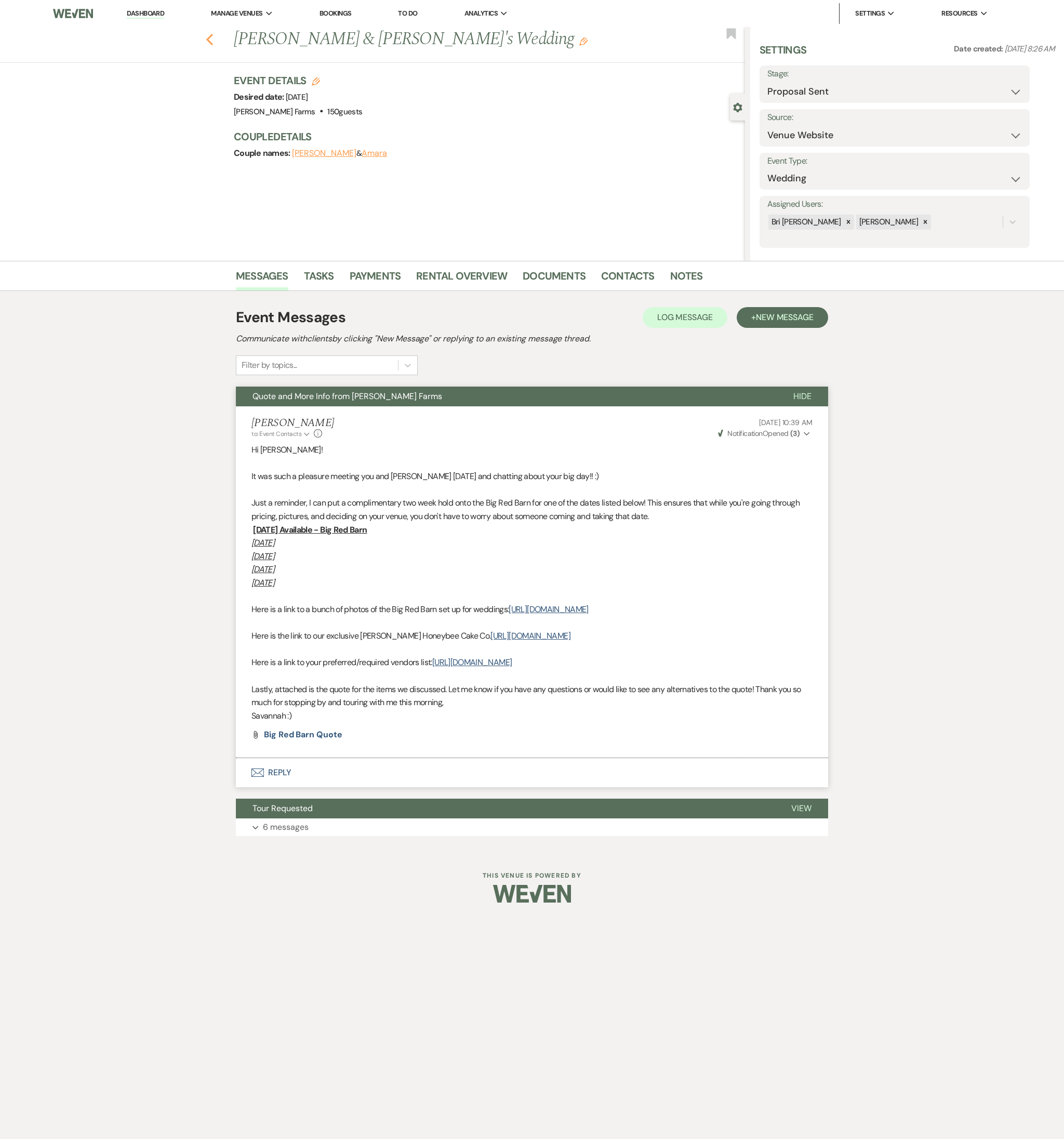
click at [208, 36] on icon "Previous" at bounding box center [210, 39] width 8 height 13
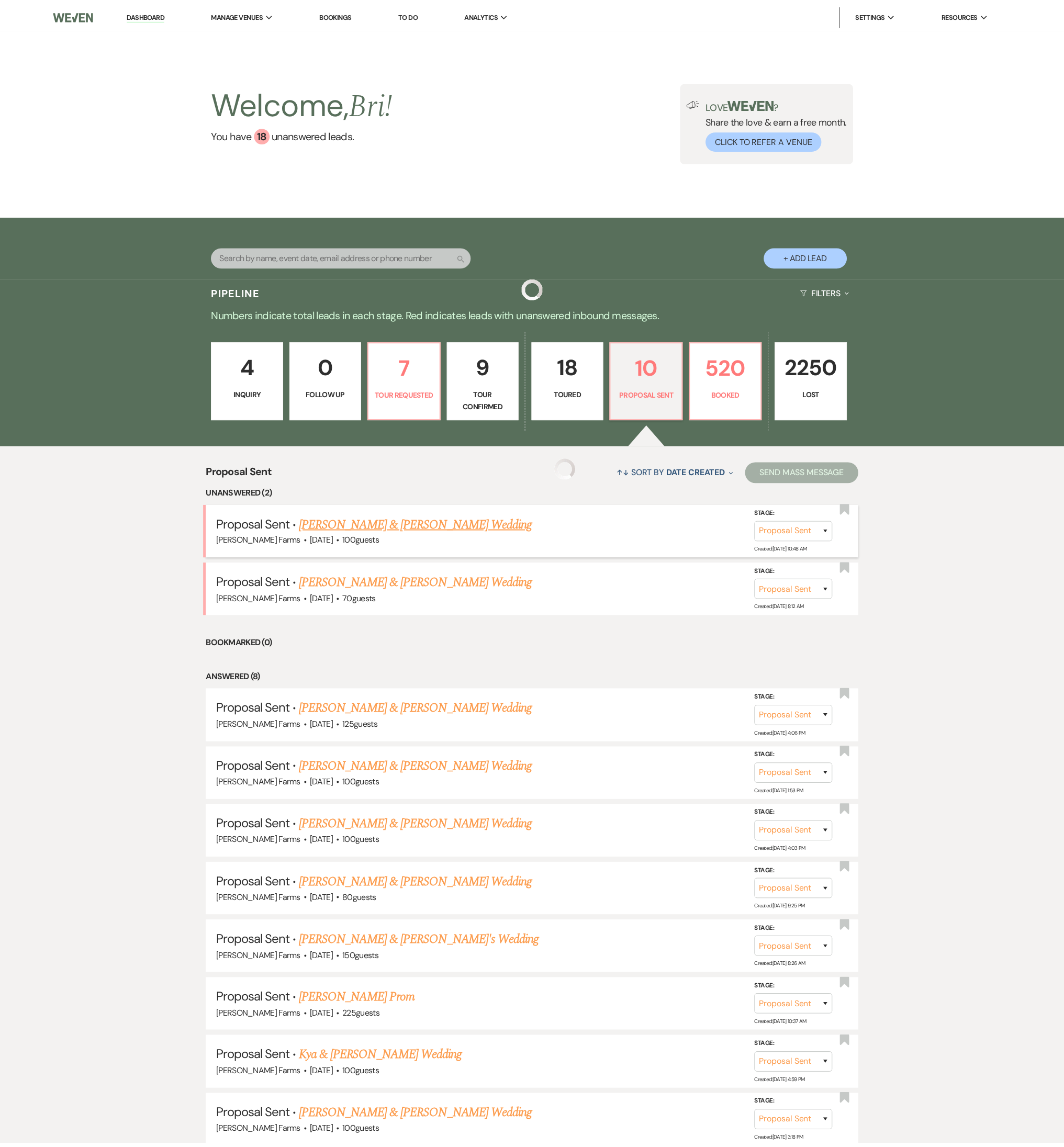
scroll to position [87, 0]
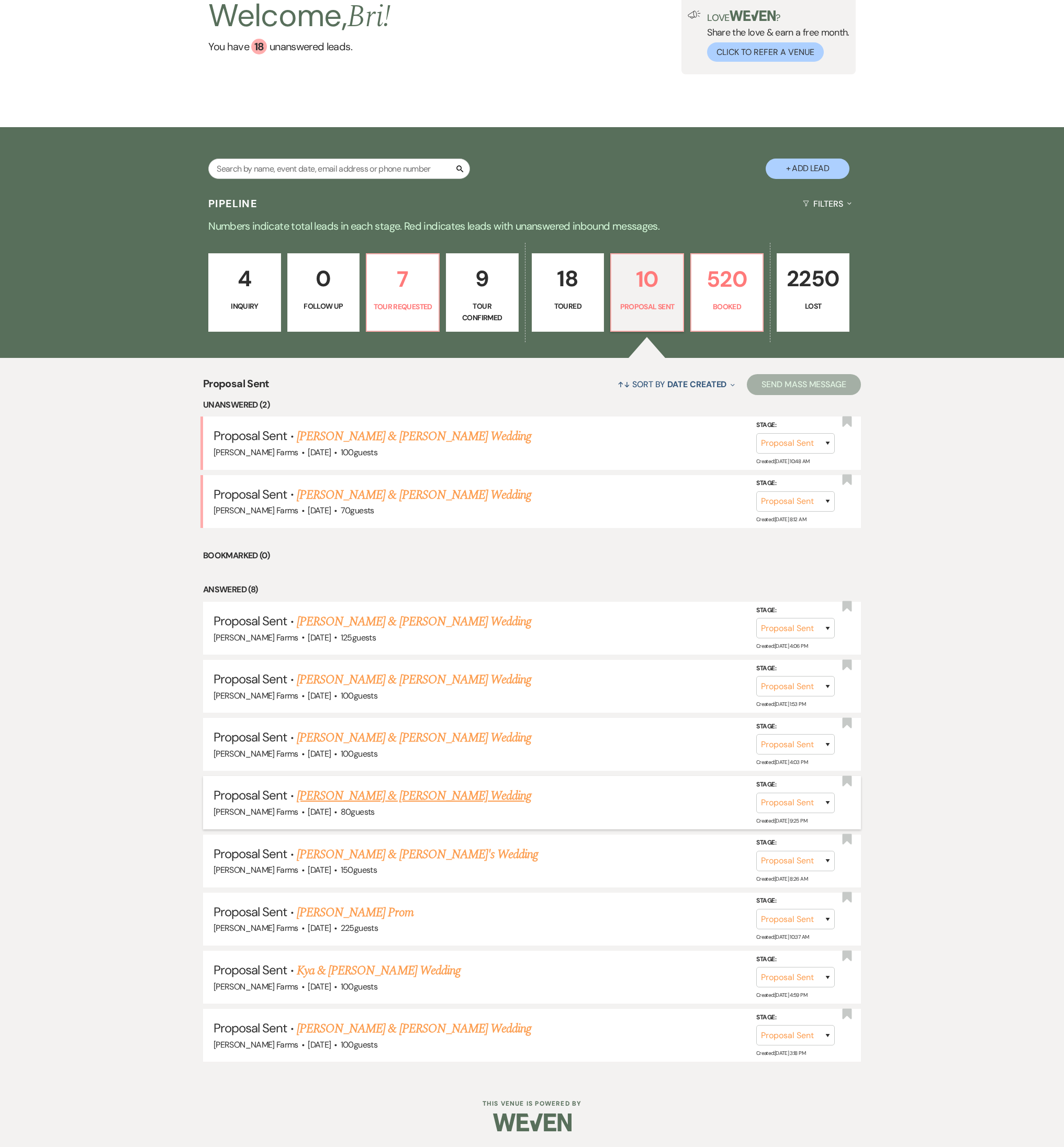
click at [396, 506] on link "Matthew Moore & Faith Zralka's Wedding" at bounding box center [414, 795] width 234 height 19
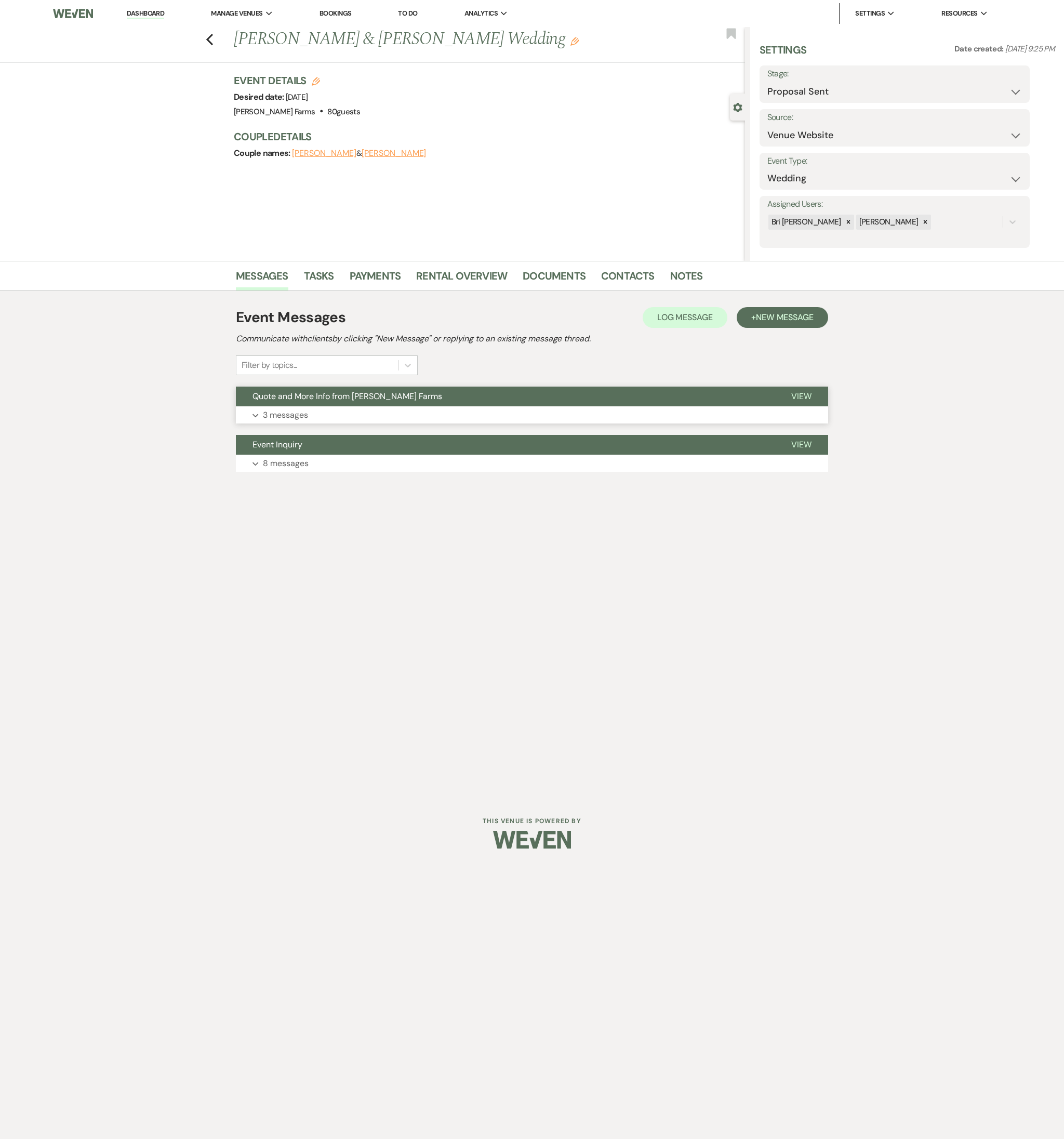
click at [283, 398] on span "Quote and More Info from [PERSON_NAME] Farms" at bounding box center [346, 396] width 190 height 11
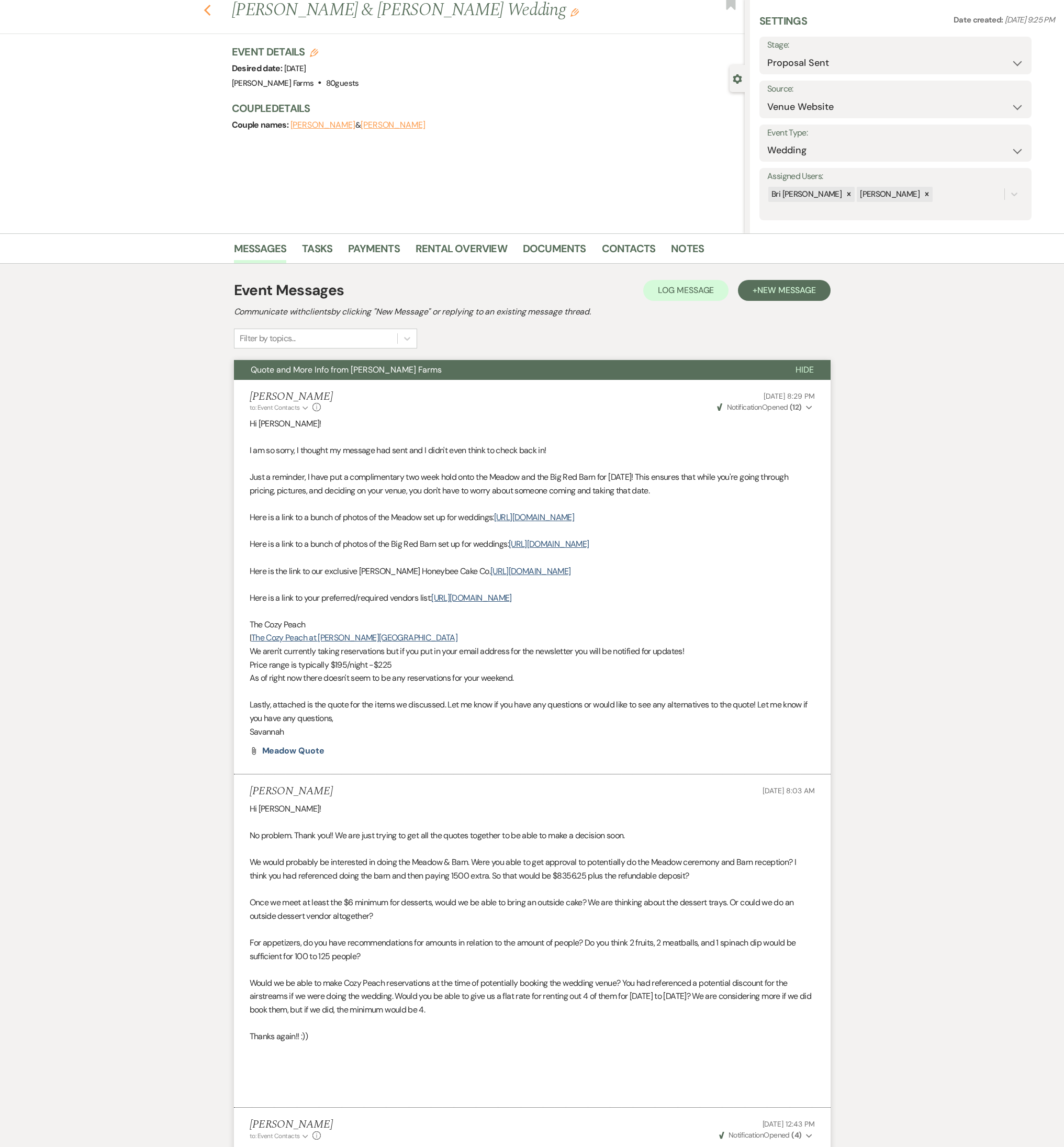
click at [211, 13] on icon "Previous" at bounding box center [207, 10] width 8 height 13
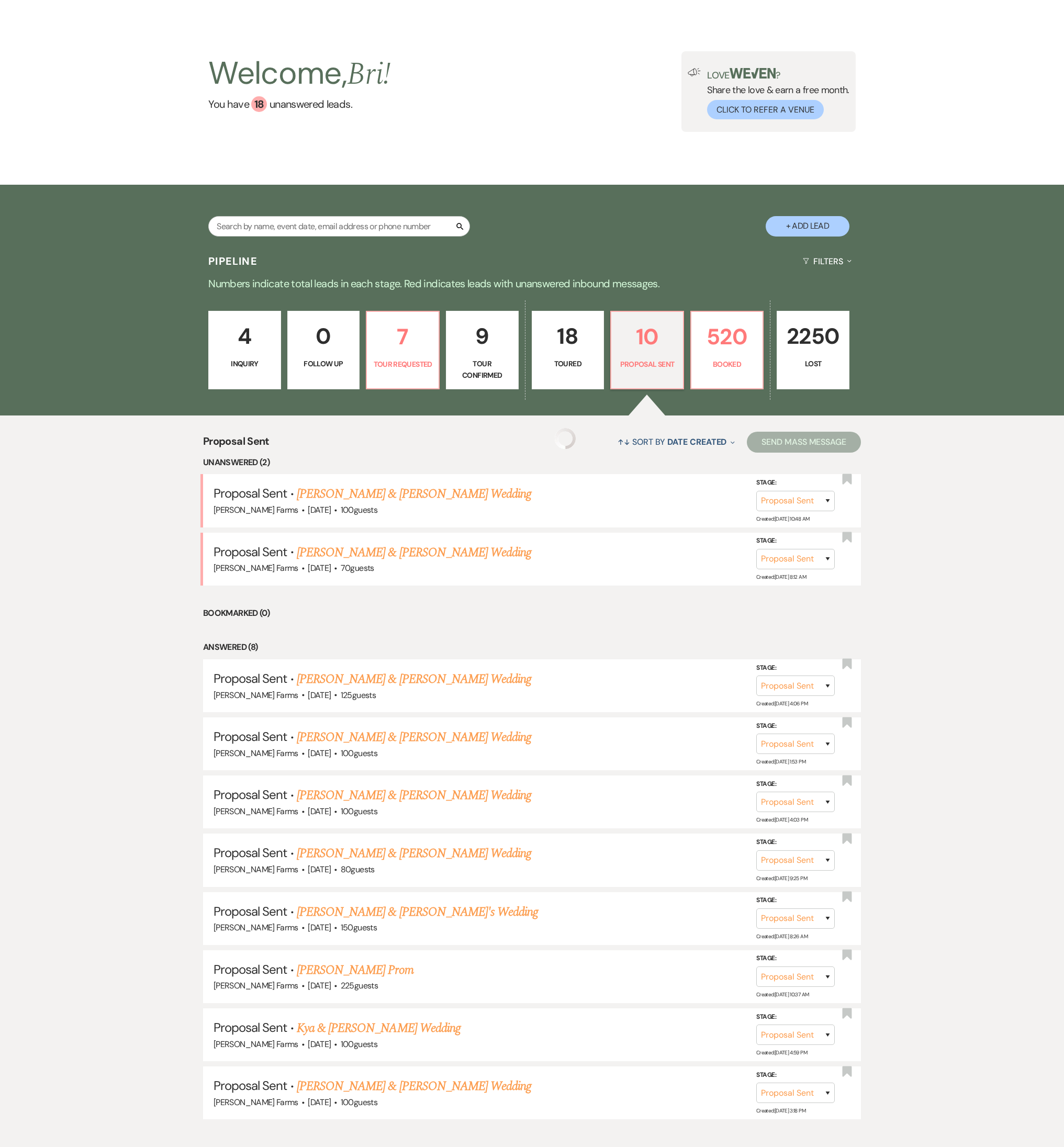
scroll to position [87, 0]
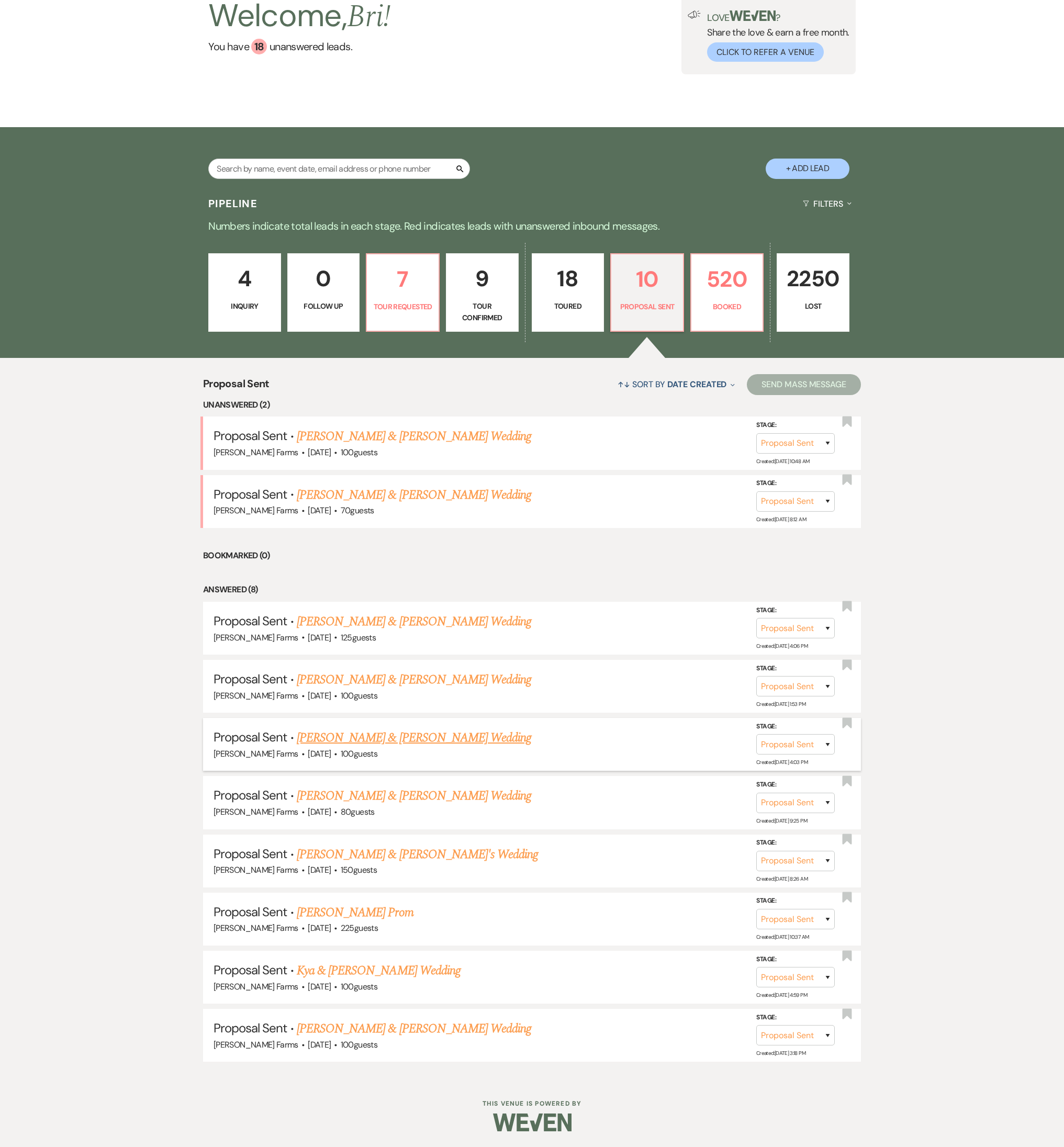
click at [403, 506] on link "Justin Rucinski & Alexa Caputo's Wedding" at bounding box center [414, 737] width 234 height 19
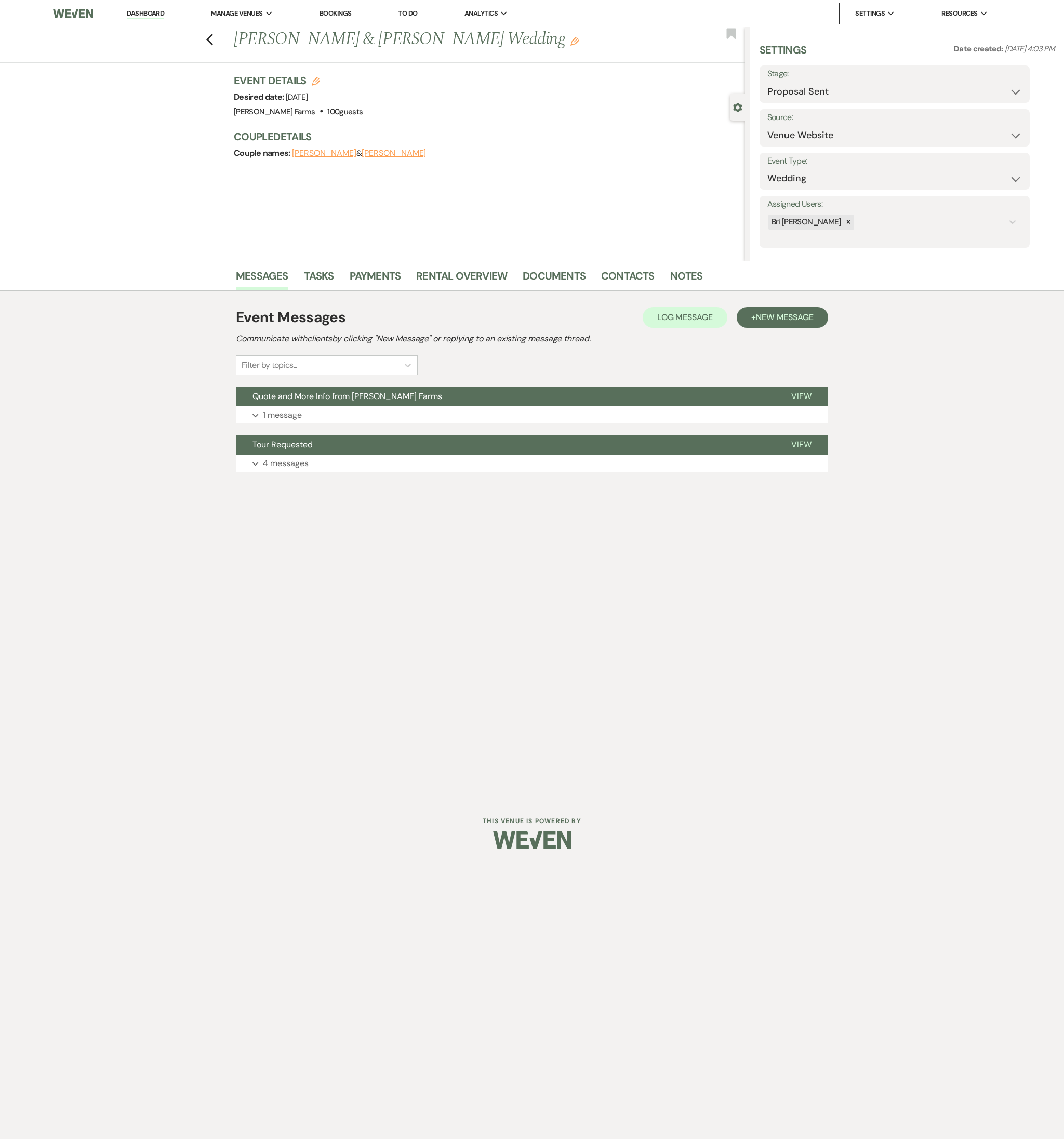
click at [342, 428] on div "Event Messages Log Log Message + New Message Communicate with clients by clicki…" at bounding box center [532, 389] width 592 height 175
click at [343, 411] on button "Expand 1 message" at bounding box center [532, 415] width 592 height 18
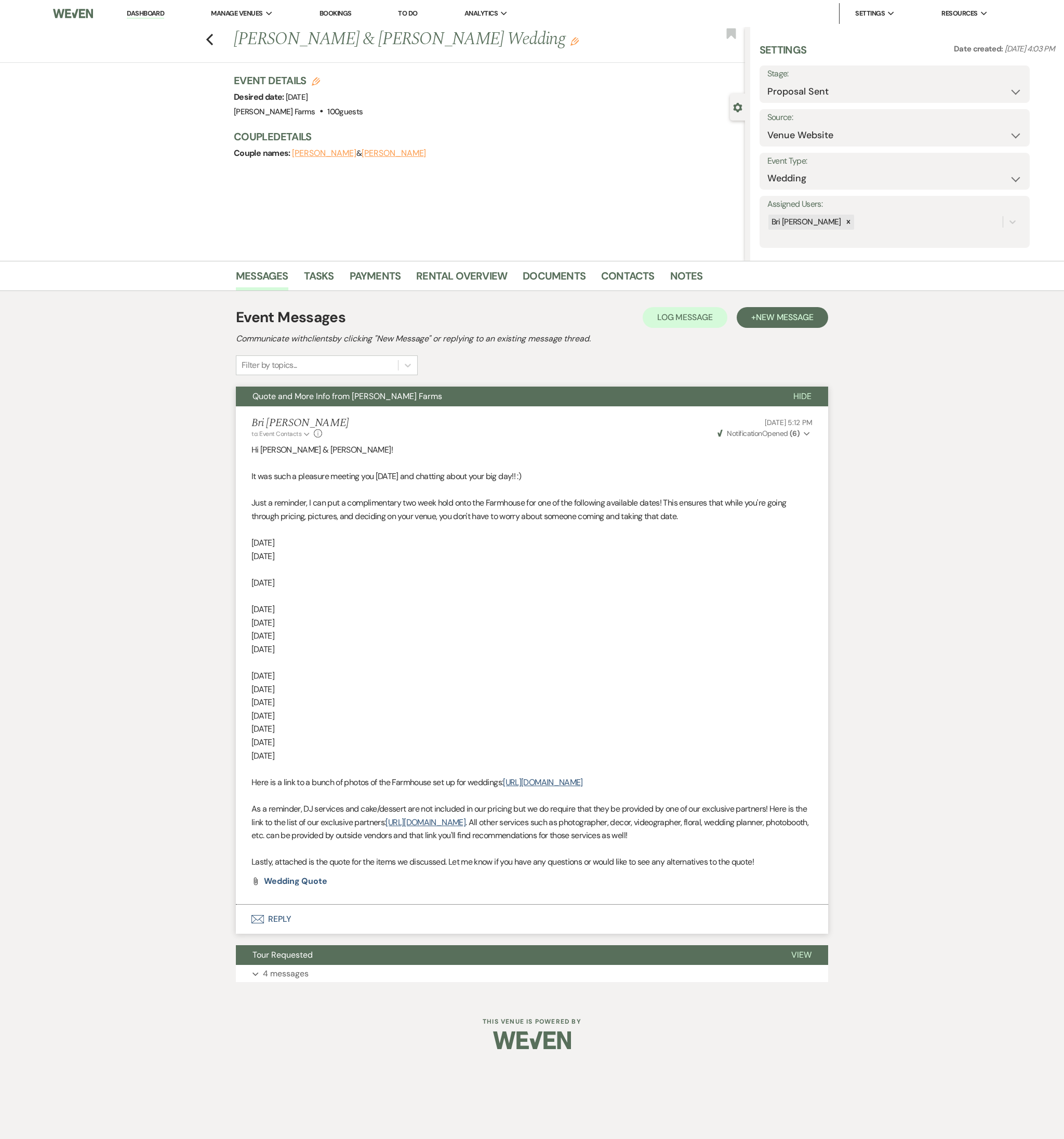
click at [317, 502] on button "Envelope Reply" at bounding box center [532, 919] width 592 height 30
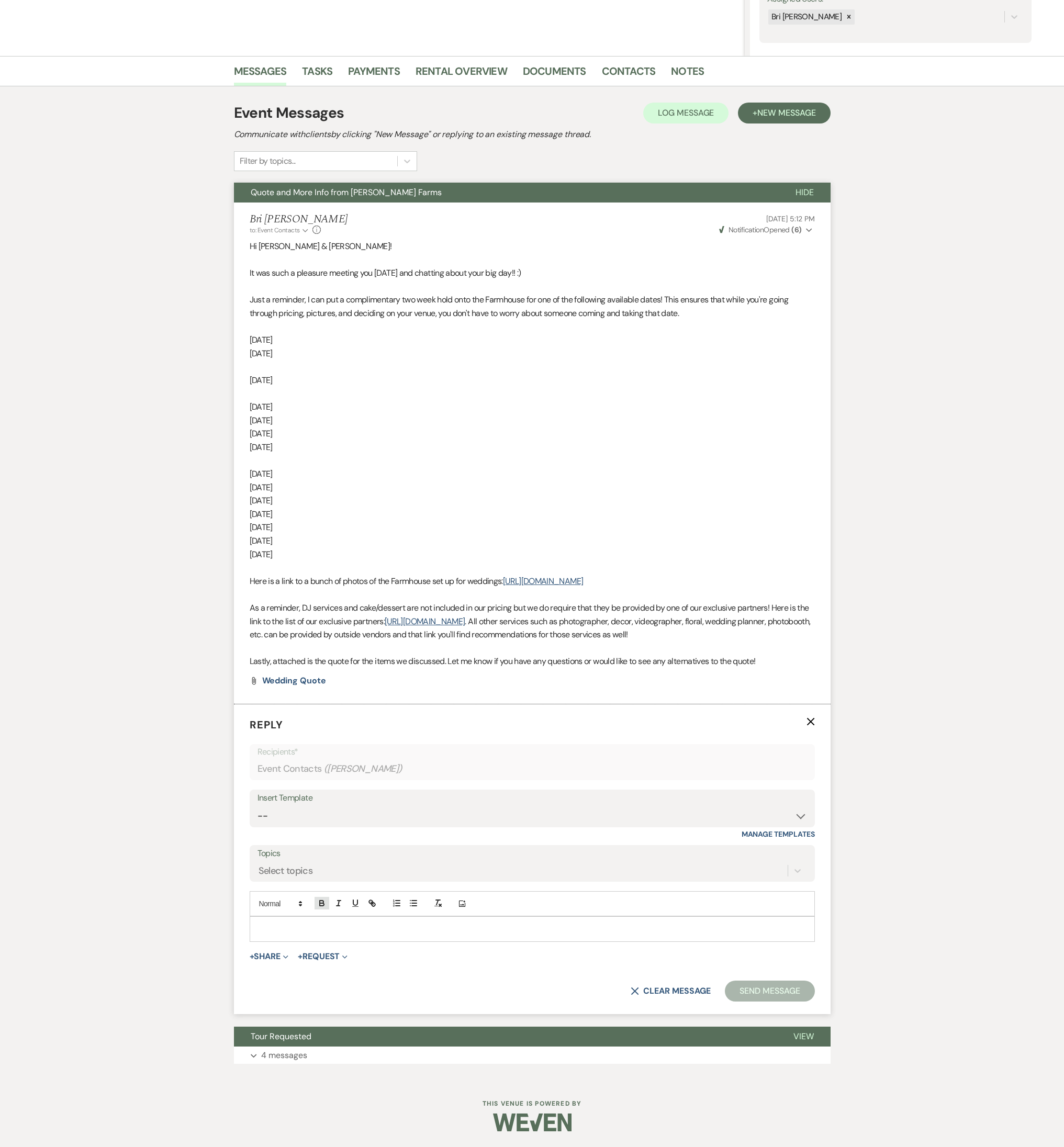
scroll to position [220, 0]
click at [300, 506] on p at bounding box center [532, 929] width 548 height 12
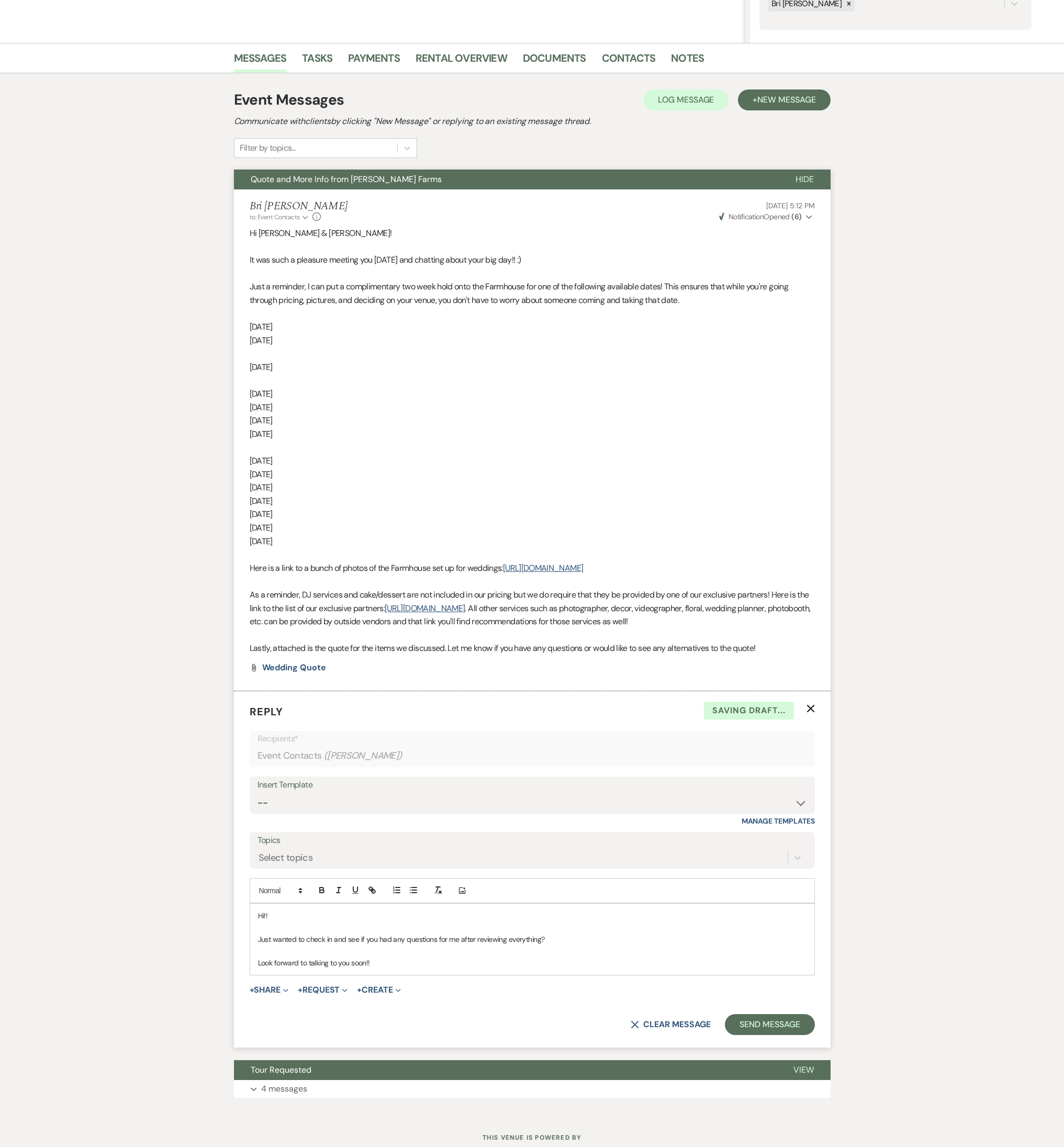
drag, startPoint x: 308, startPoint y: 967, endPoint x: 209, endPoint y: 918, distance: 110.5
click at [209, 506] on div "Messages Tasks Payments Rental Overview Documents Contacts Notes Event Messages…" at bounding box center [532, 578] width 1064 height 1071
copy div "Hi!! Just wanted to check in and see if you had any questions for me after revi…"
click at [747, 506] on button "Send Message" at bounding box center [769, 1024] width 89 height 21
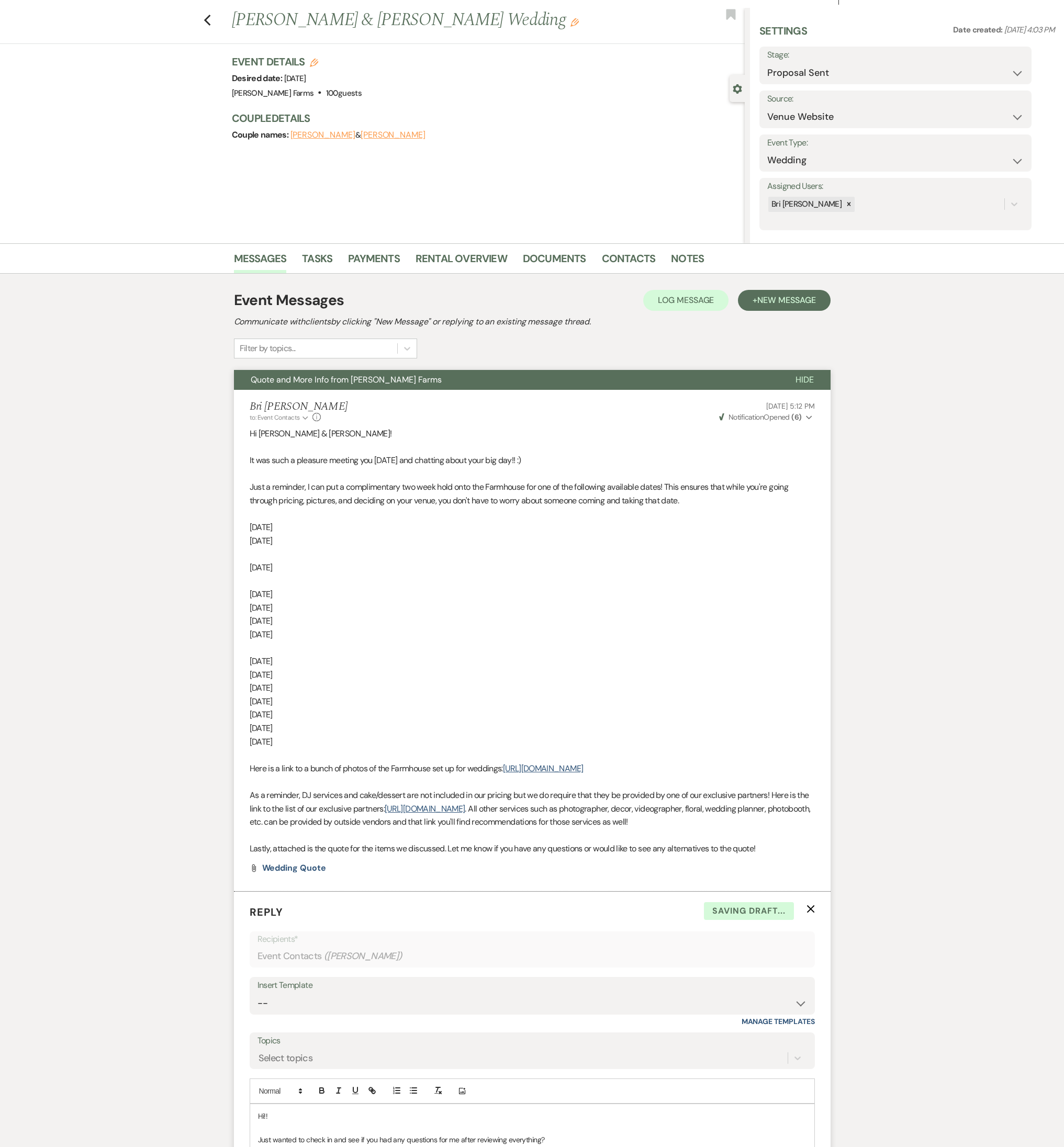
scroll to position [0, 0]
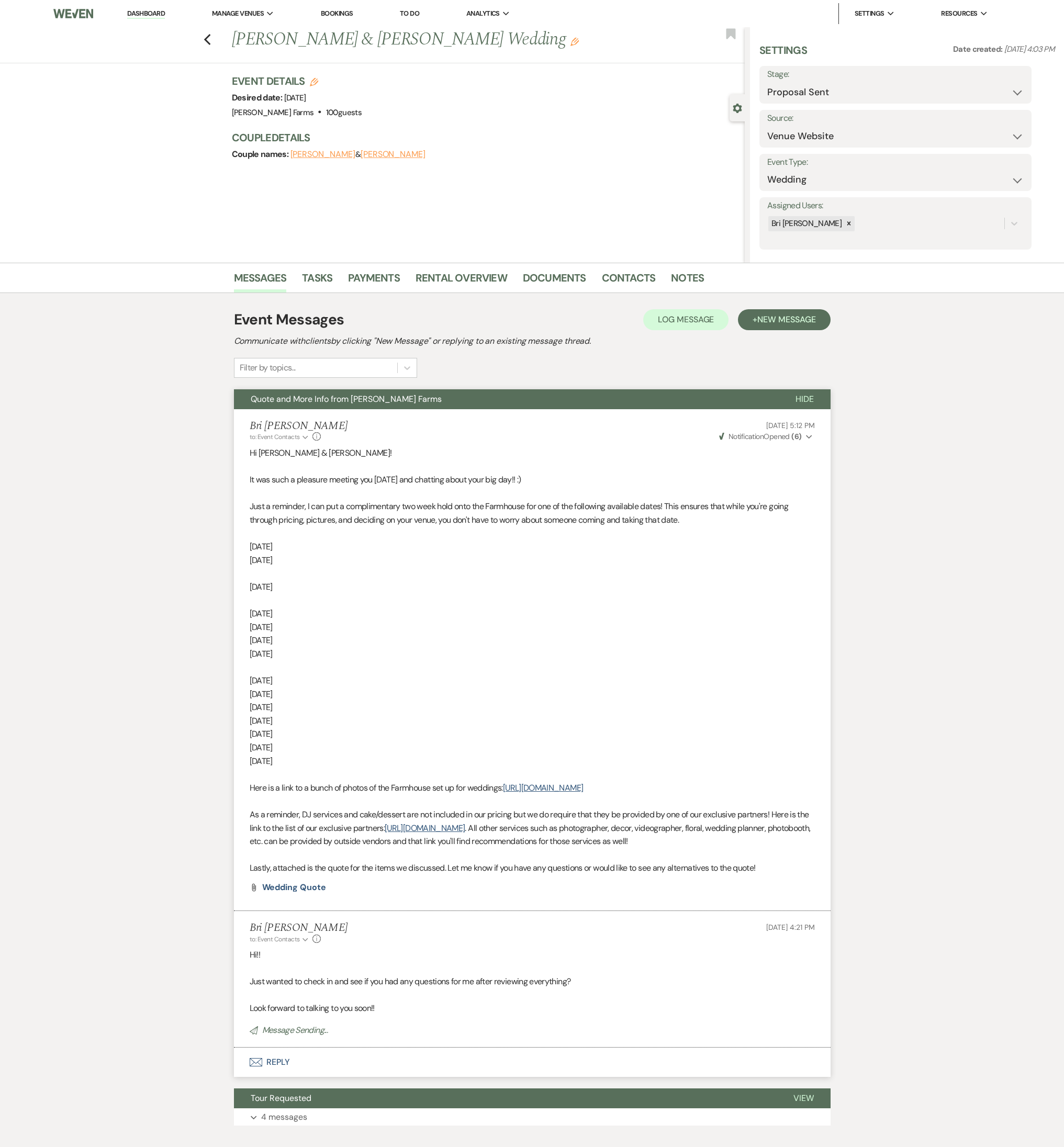
click at [738, 42] on div "Previous Justin Rucinski & Alexa Caputo's Wedding Edit" at bounding box center [485, 39] width 519 height 25
click at [731, 35] on use "button" at bounding box center [730, 33] width 9 height 11
click at [210, 40] on icon "Previous" at bounding box center [207, 40] width 8 height 13
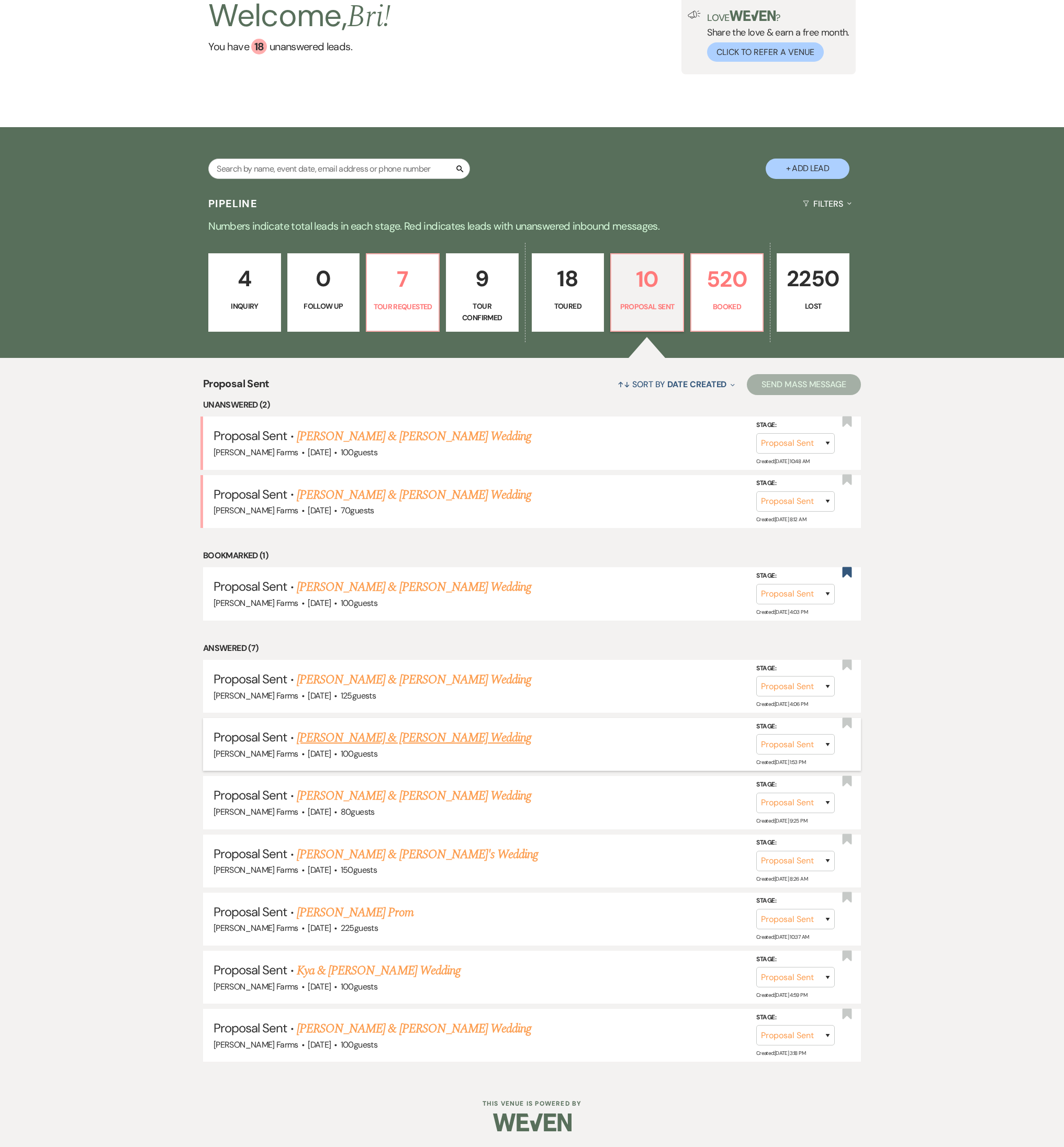
click at [418, 506] on link "Keanu Arce & Ashleigh Walker's Wedding" at bounding box center [414, 737] width 234 height 19
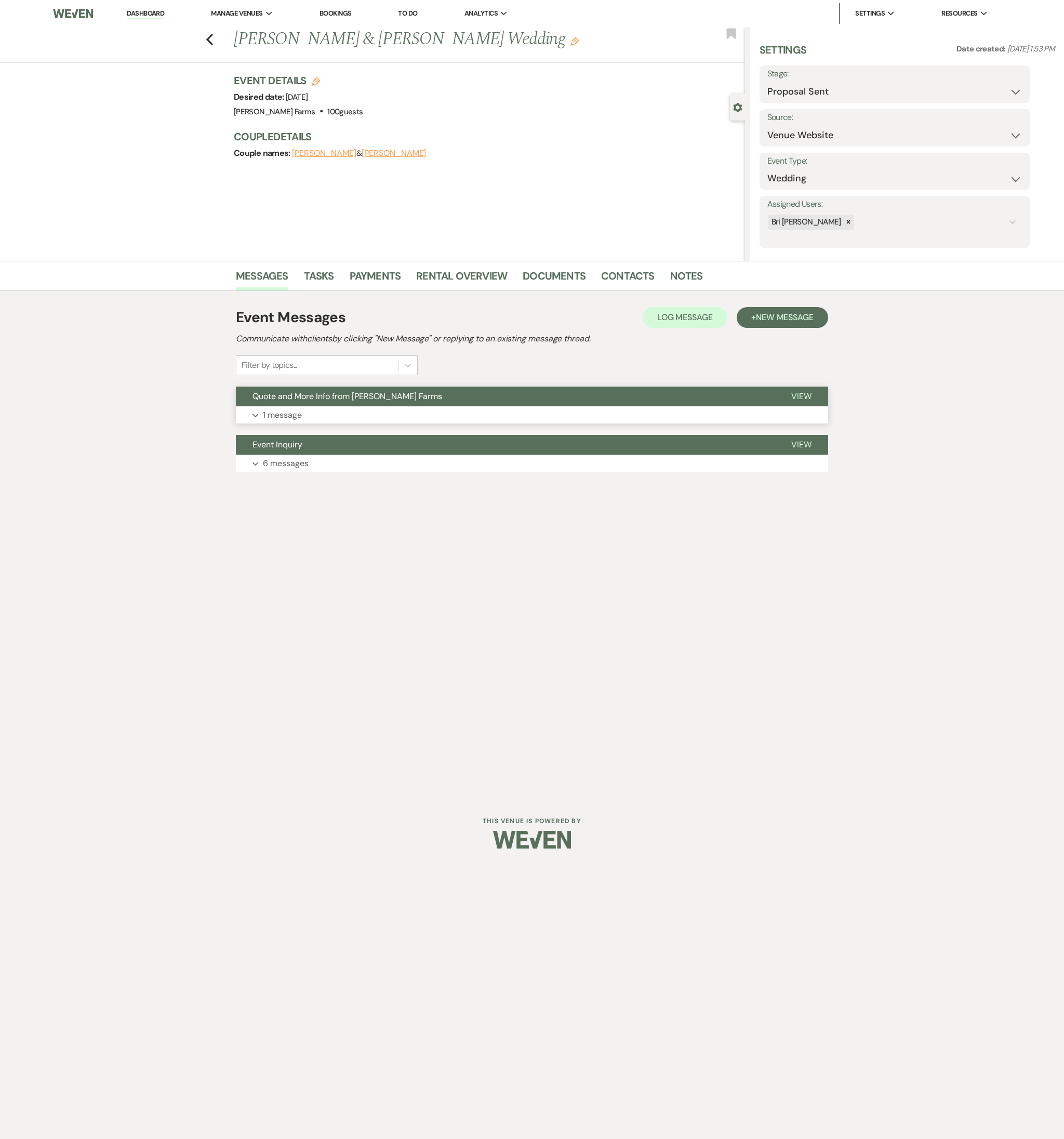
click at [341, 419] on button "Expand 1 message" at bounding box center [532, 415] width 592 height 18
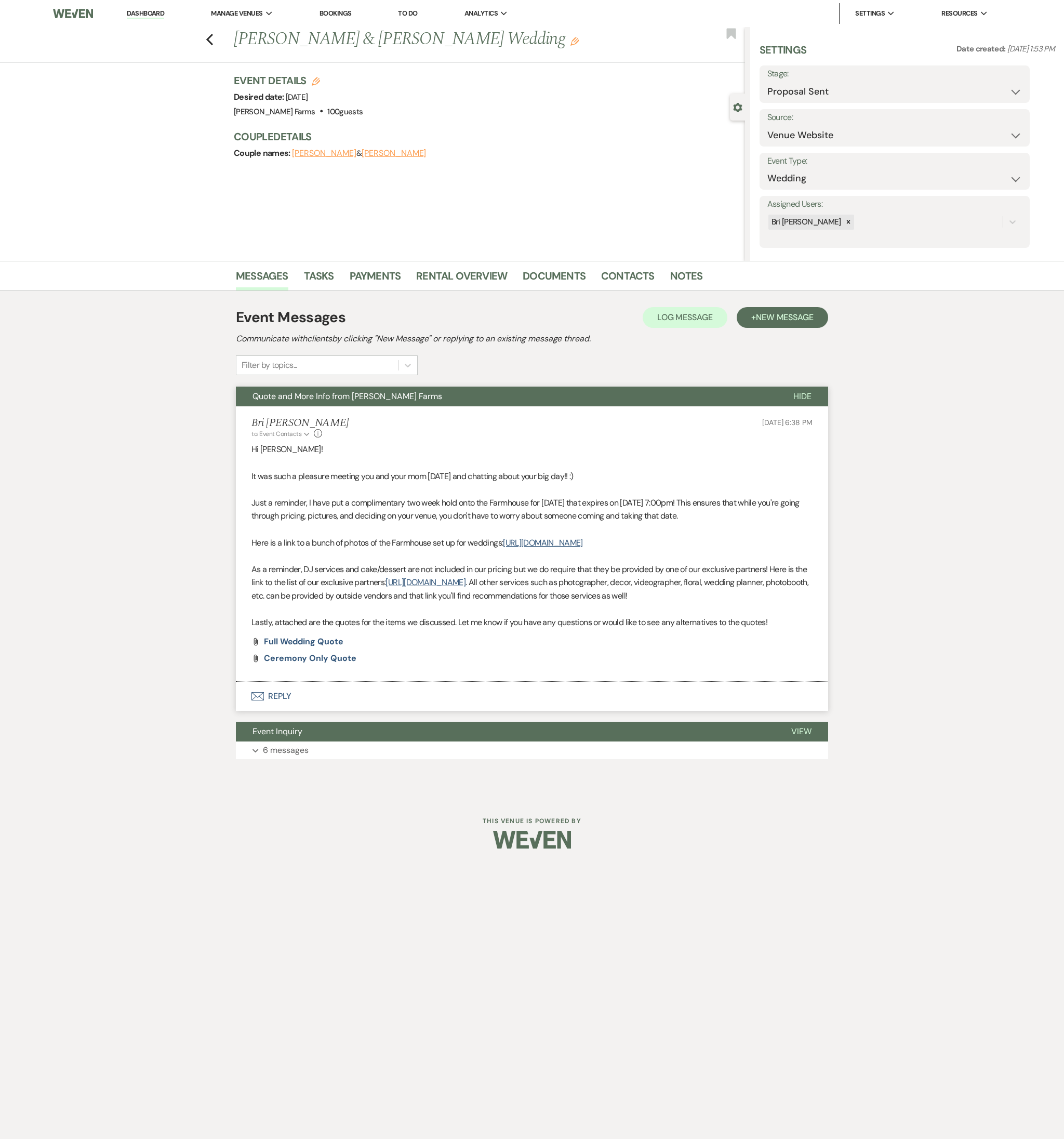
click at [297, 502] on button "Envelope Reply" at bounding box center [532, 696] width 592 height 30
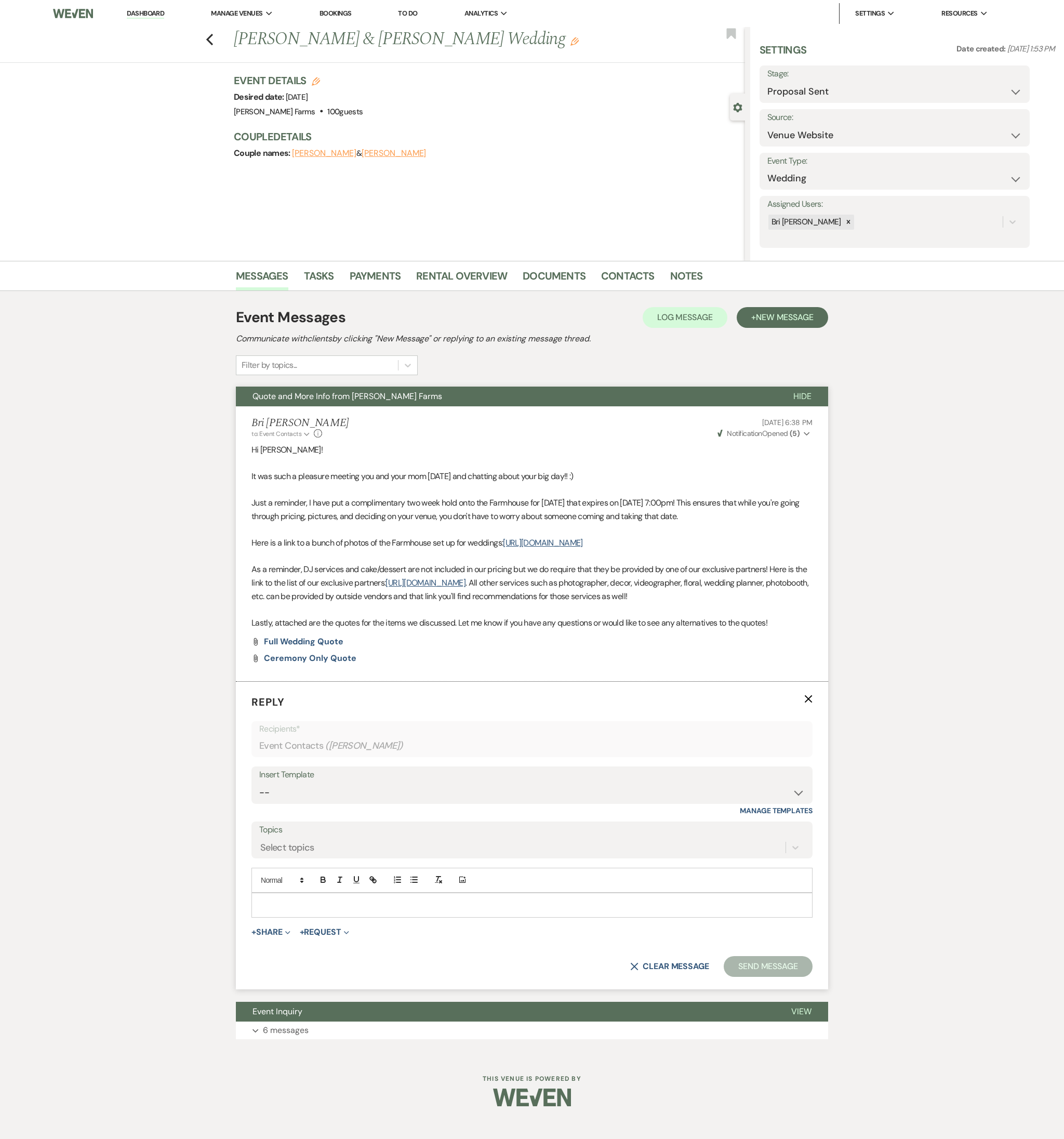
click at [312, 502] on p at bounding box center [532, 905] width 544 height 12
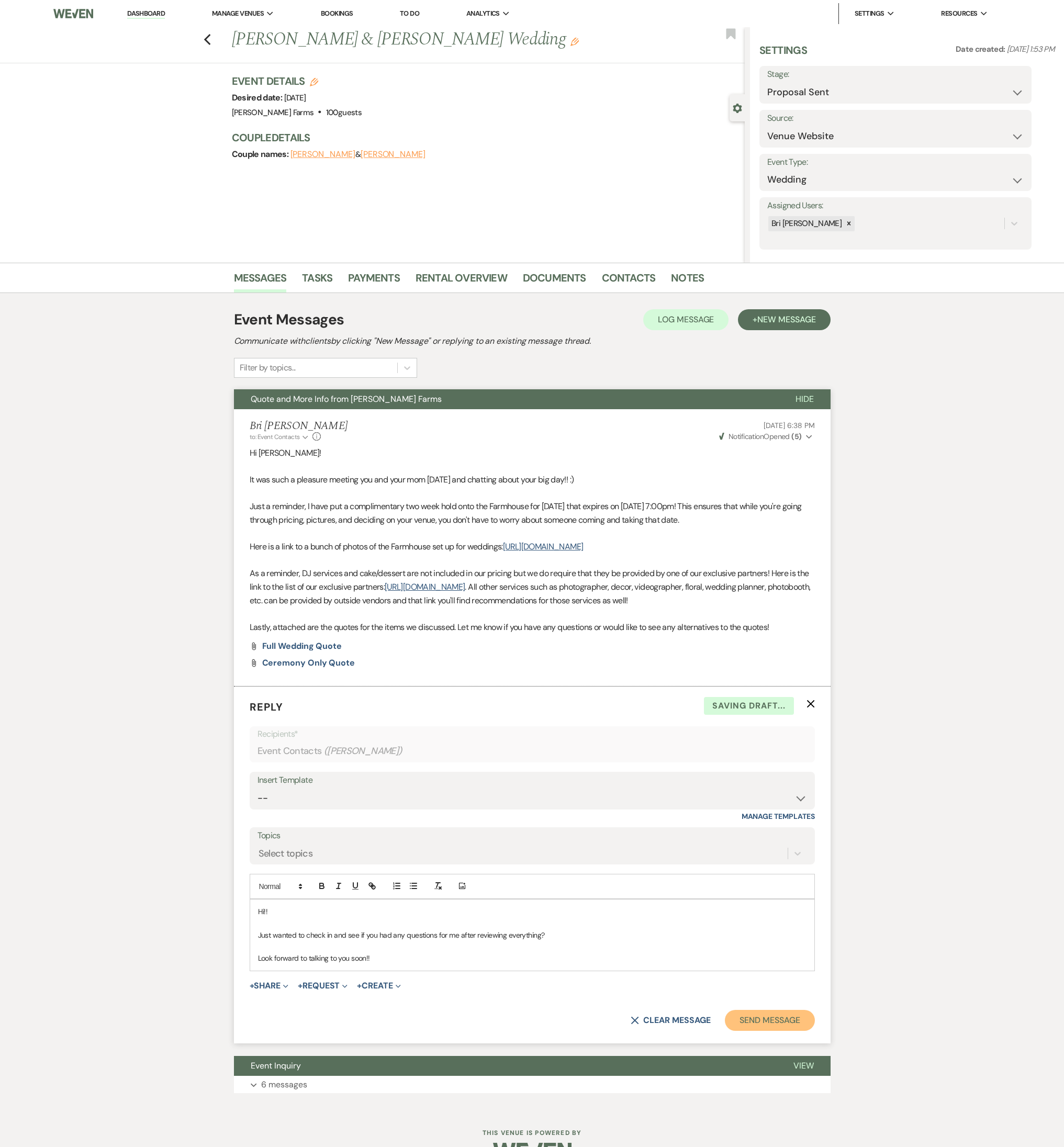
click at [763, 506] on button "Send Message" at bounding box center [769, 1019] width 89 height 21
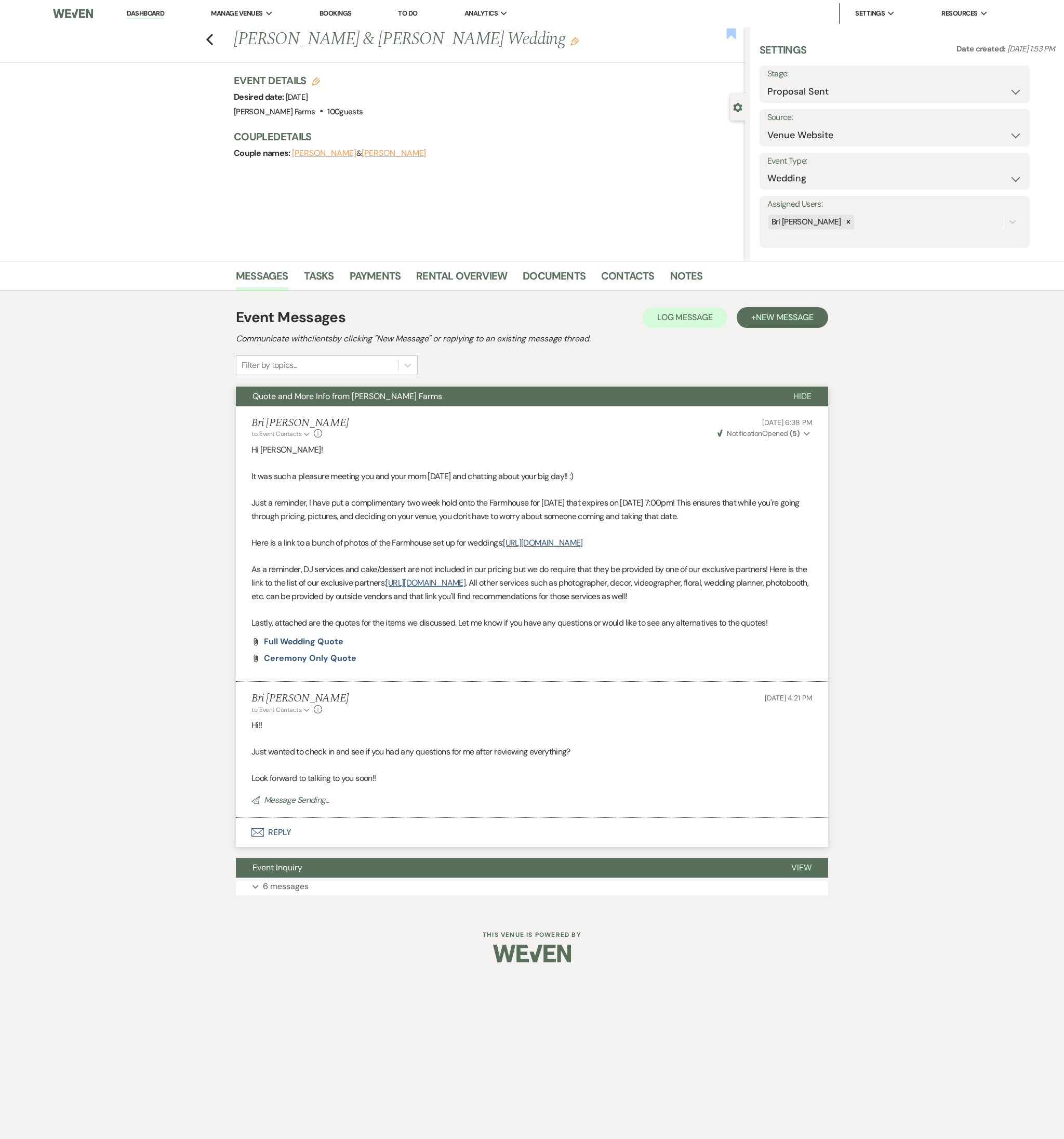
click at [733, 36] on use "button" at bounding box center [730, 32] width 9 height 11
click at [210, 39] on icon "Previous" at bounding box center [210, 39] width 8 height 13
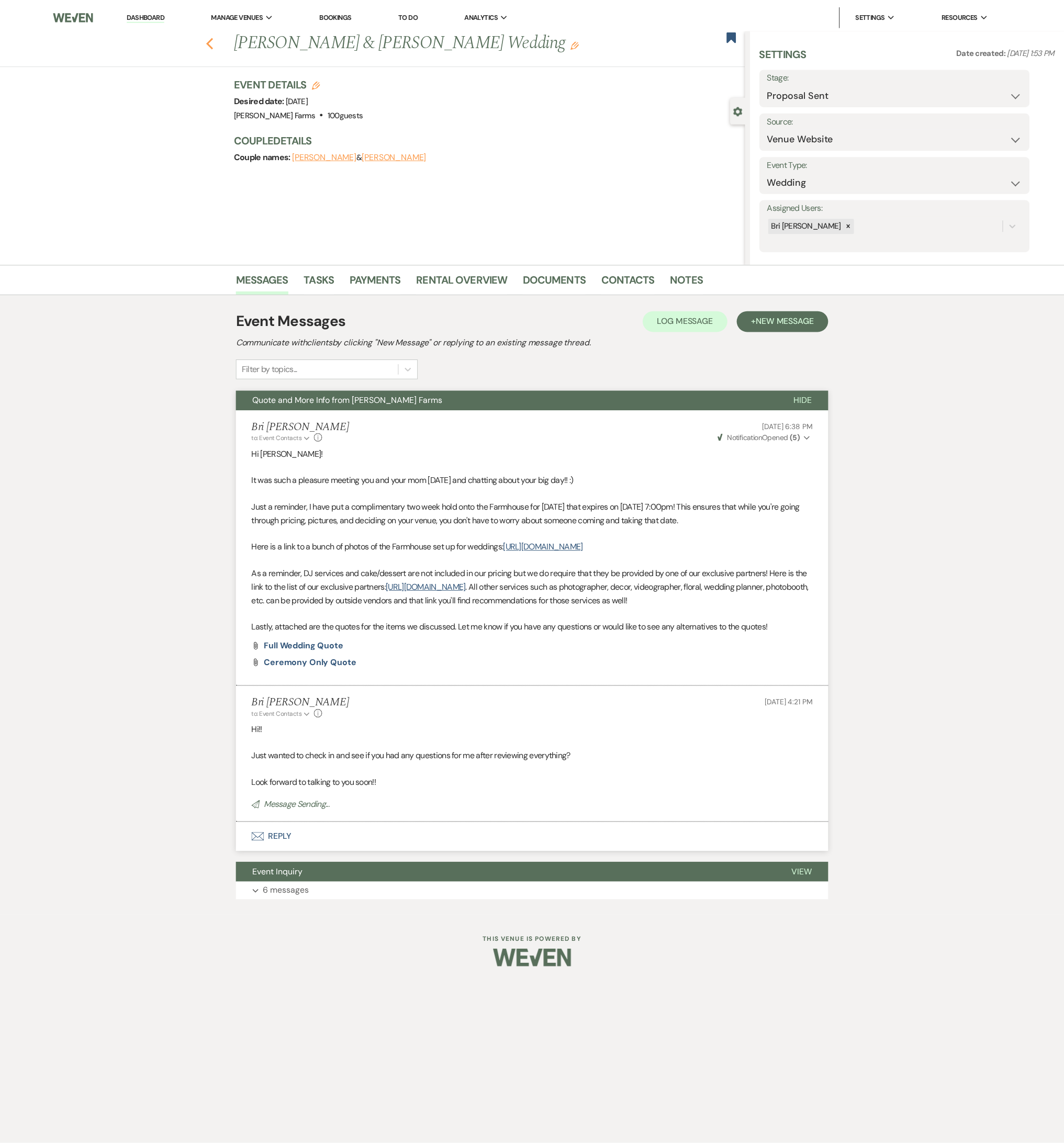
scroll to position [87, 0]
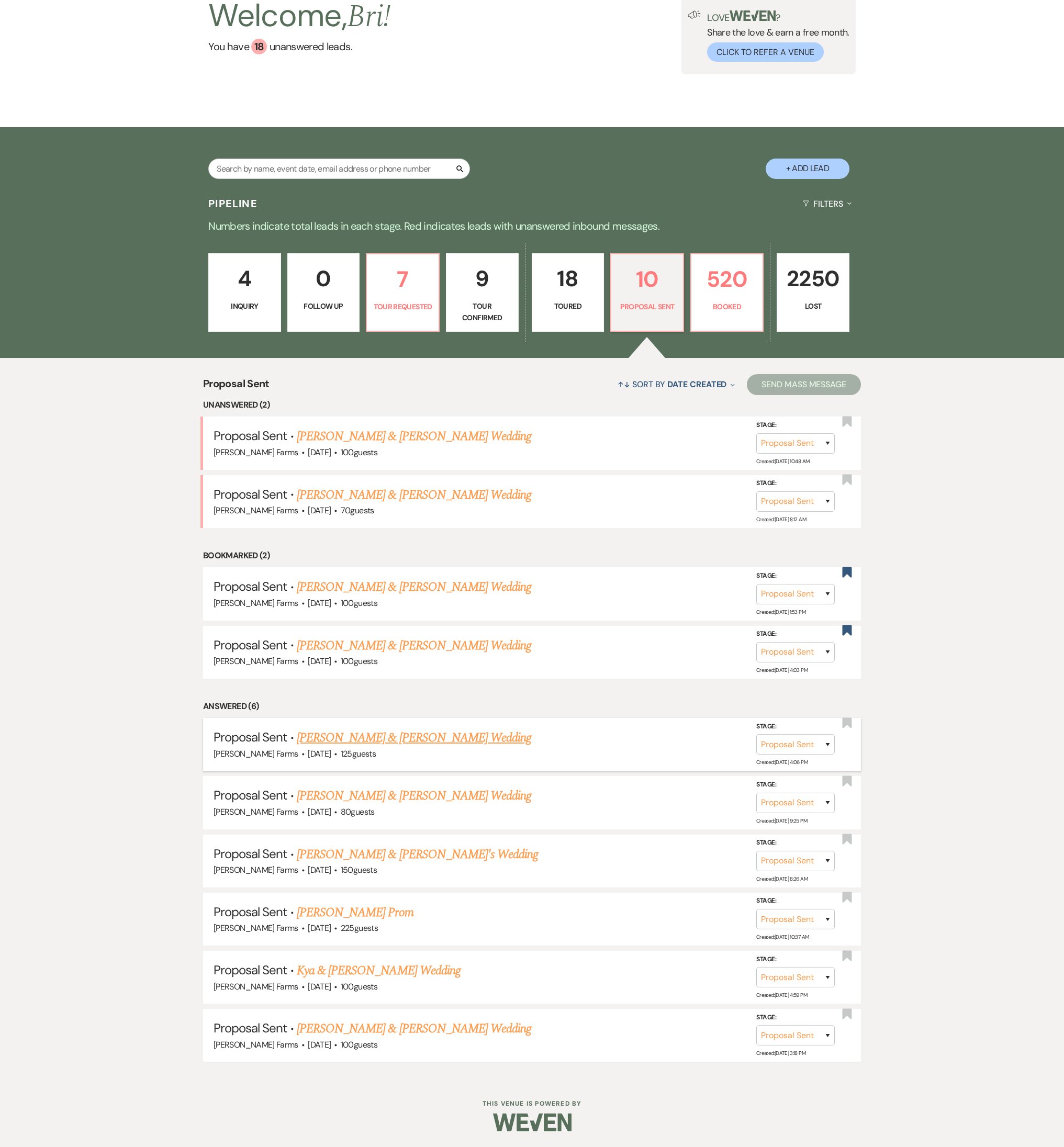
click at [413, 506] on link "Bob Lynch & Taylor Reed's Wedding" at bounding box center [414, 737] width 234 height 19
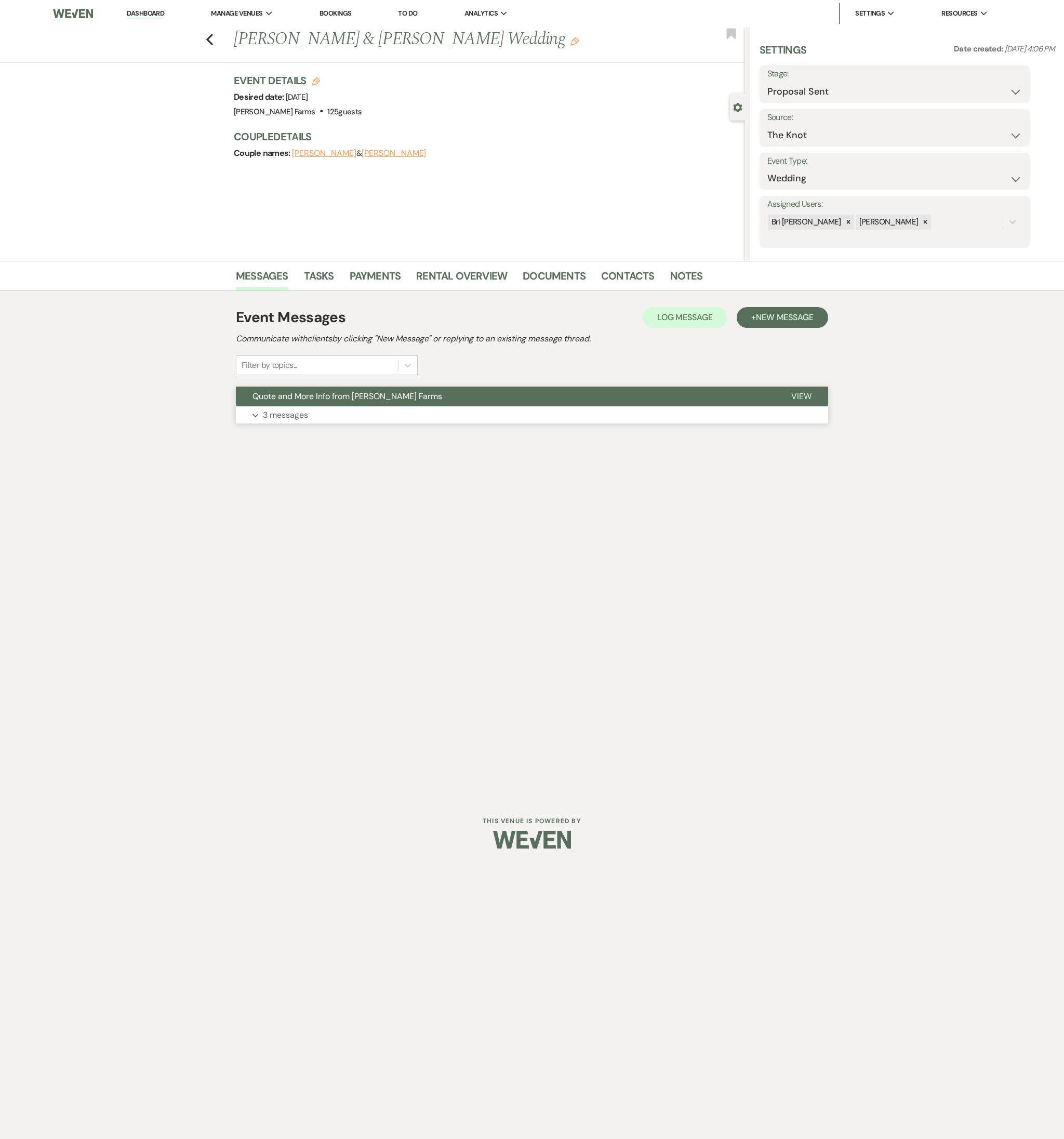
click at [324, 416] on button "Expand 3 messages" at bounding box center [532, 415] width 592 height 18
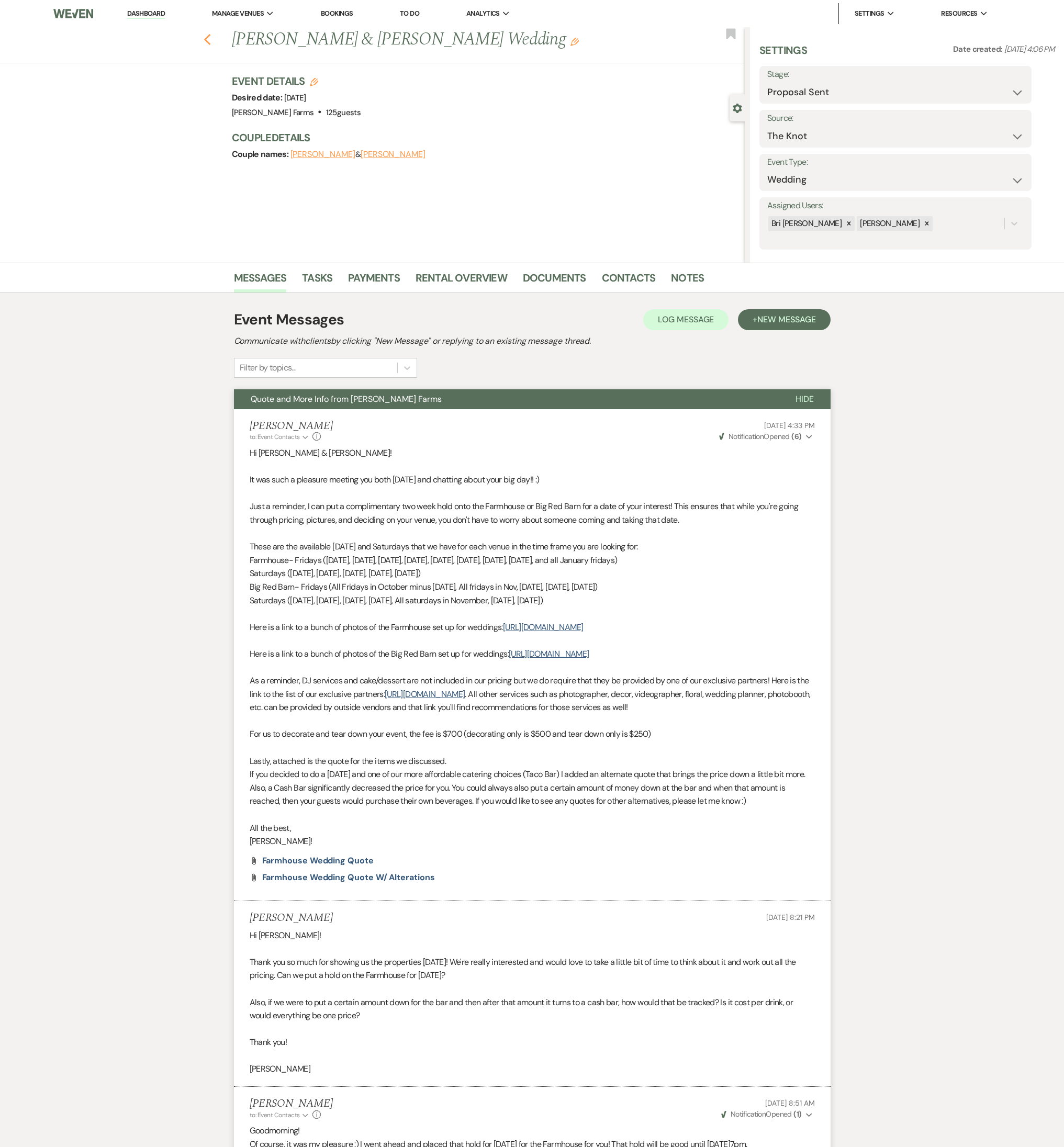
click at [211, 39] on icon "Previous" at bounding box center [207, 40] width 8 height 13
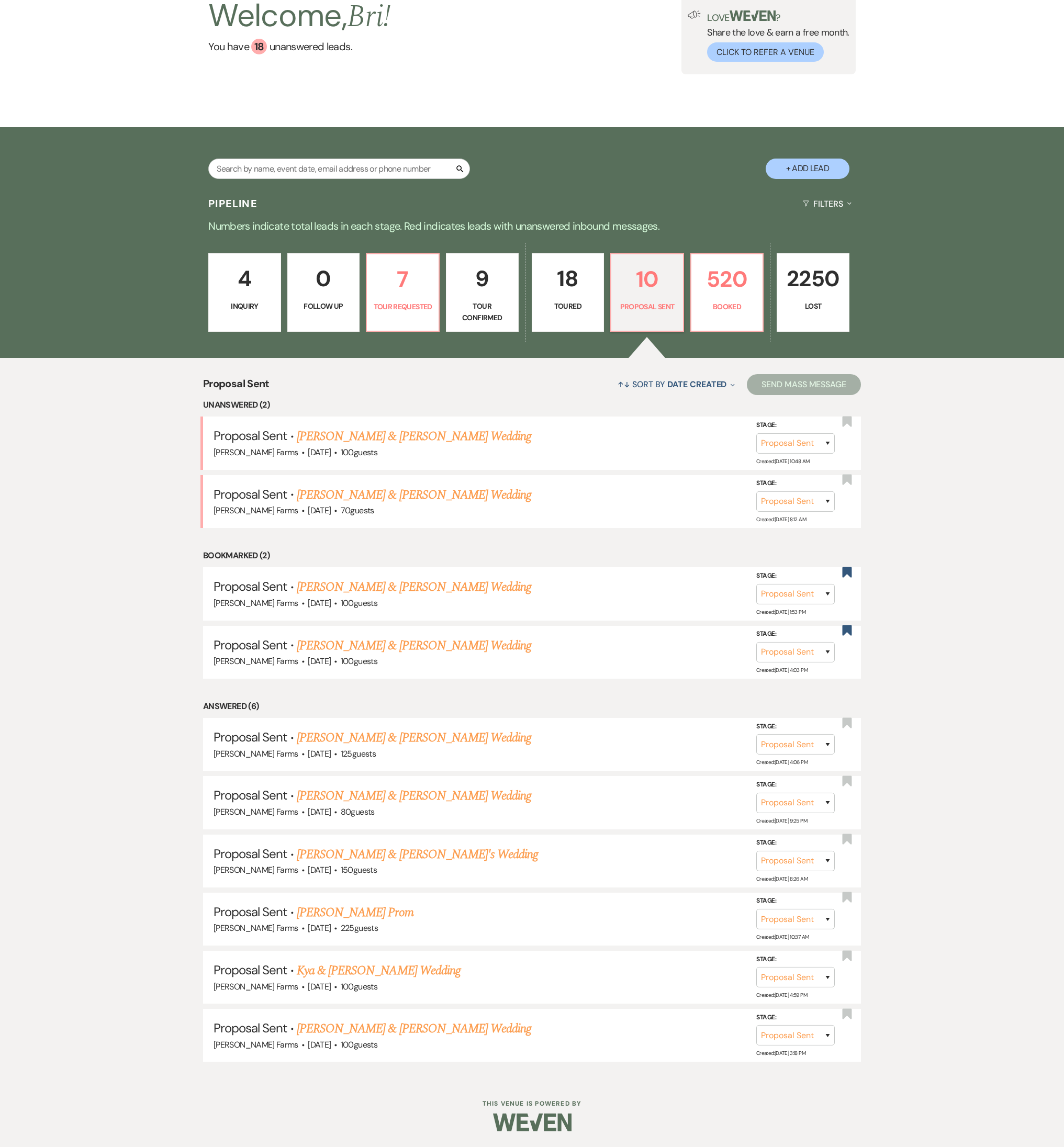
click at [556, 313] on link "18 Toured" at bounding box center [567, 291] width 72 height 78
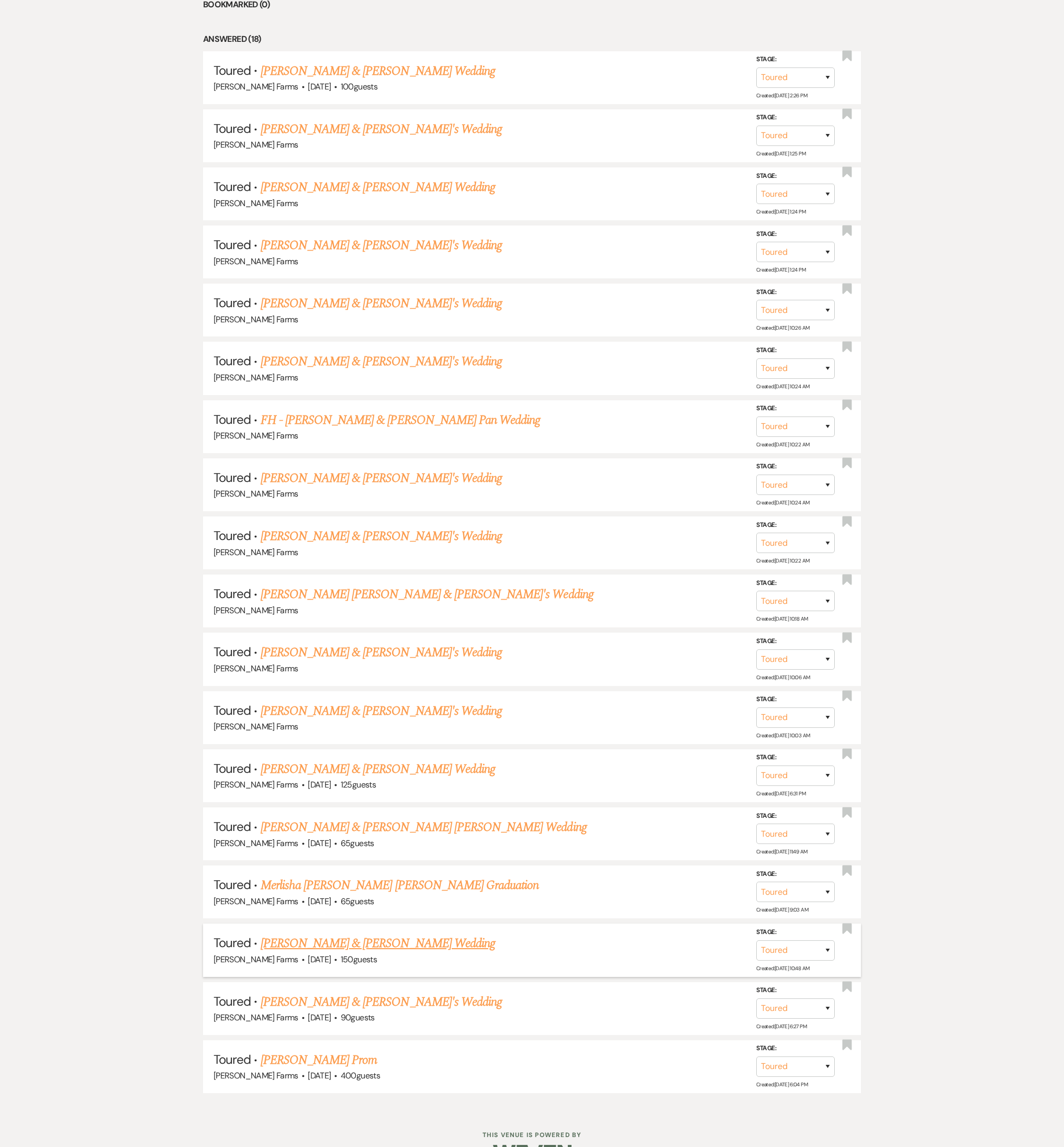
scroll to position [552, 0]
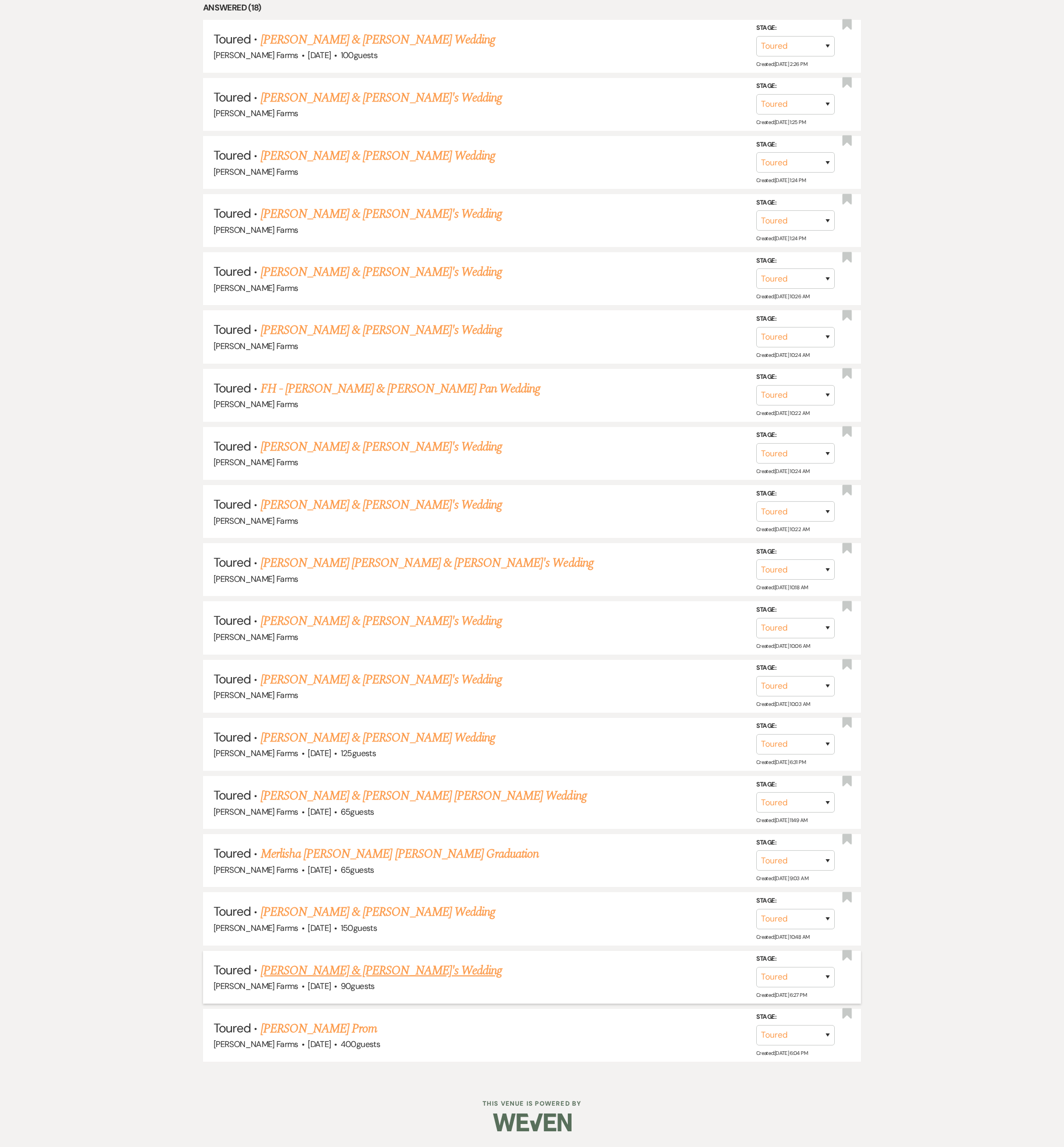
click at [339, 506] on link "Davina & Melina's Wedding" at bounding box center [382, 970] width 242 height 19
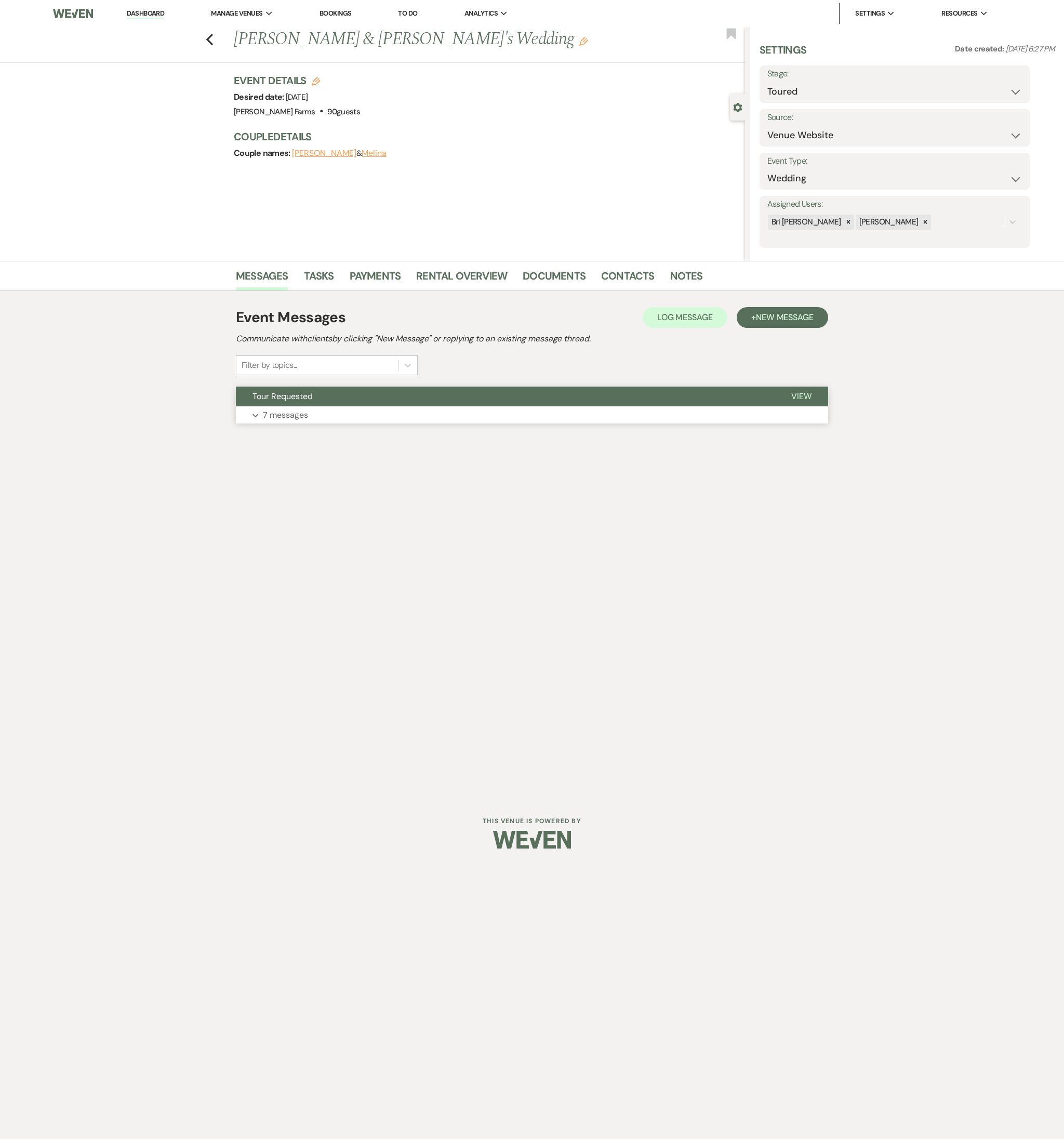
click at [311, 410] on button "Expand 7 messages" at bounding box center [532, 415] width 592 height 18
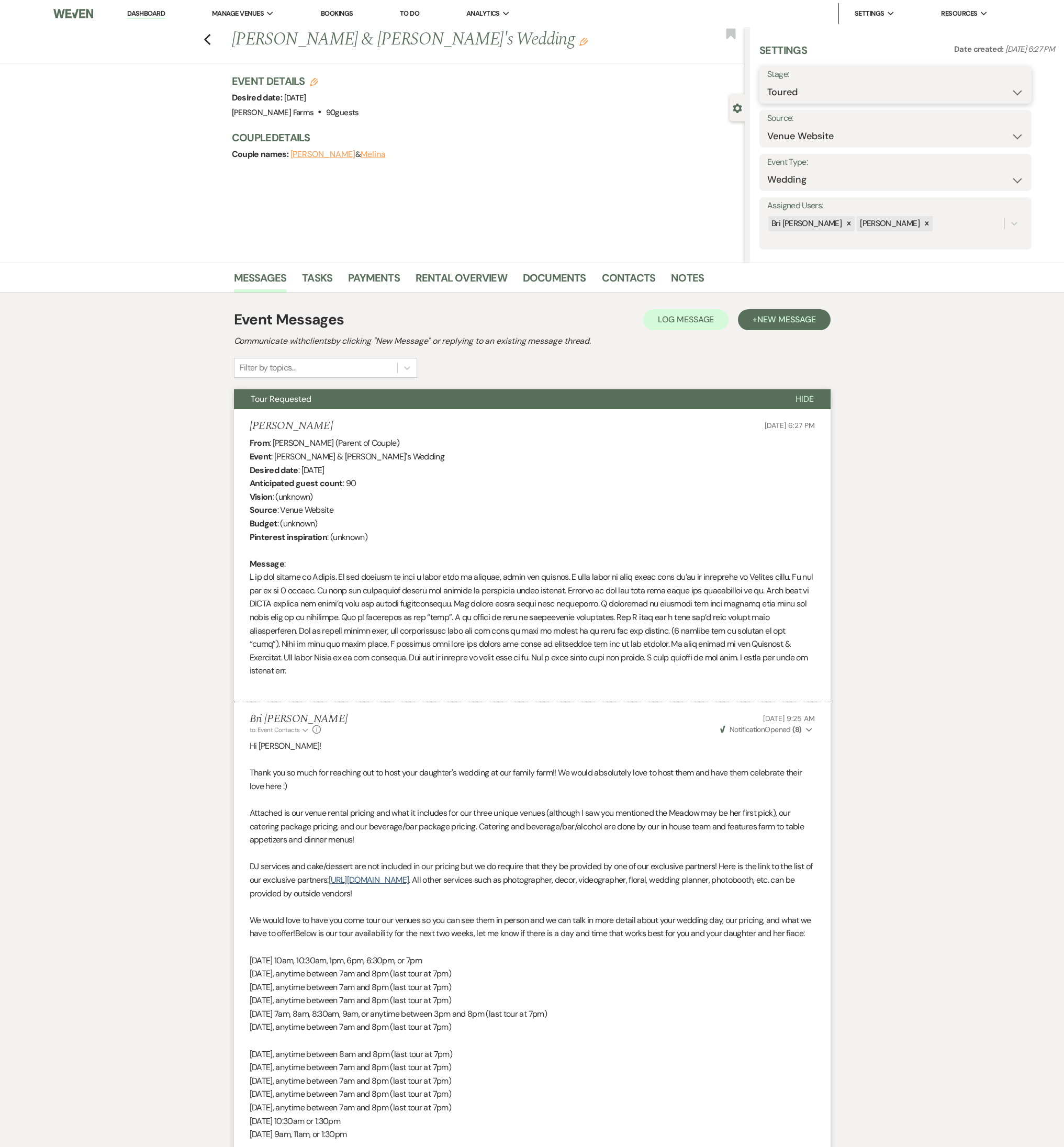
click at [846, 89] on select "Inquiry Follow Up Tour Requested Tour Confirmed Toured Proposal Sent Booked Lost" at bounding box center [894, 92] width 257 height 21
click at [215, 40] on div "Previous Davina & Melina's Wedding Edit Bookmark" at bounding box center [370, 45] width 750 height 36
click at [211, 38] on icon "Previous" at bounding box center [207, 40] width 8 height 13
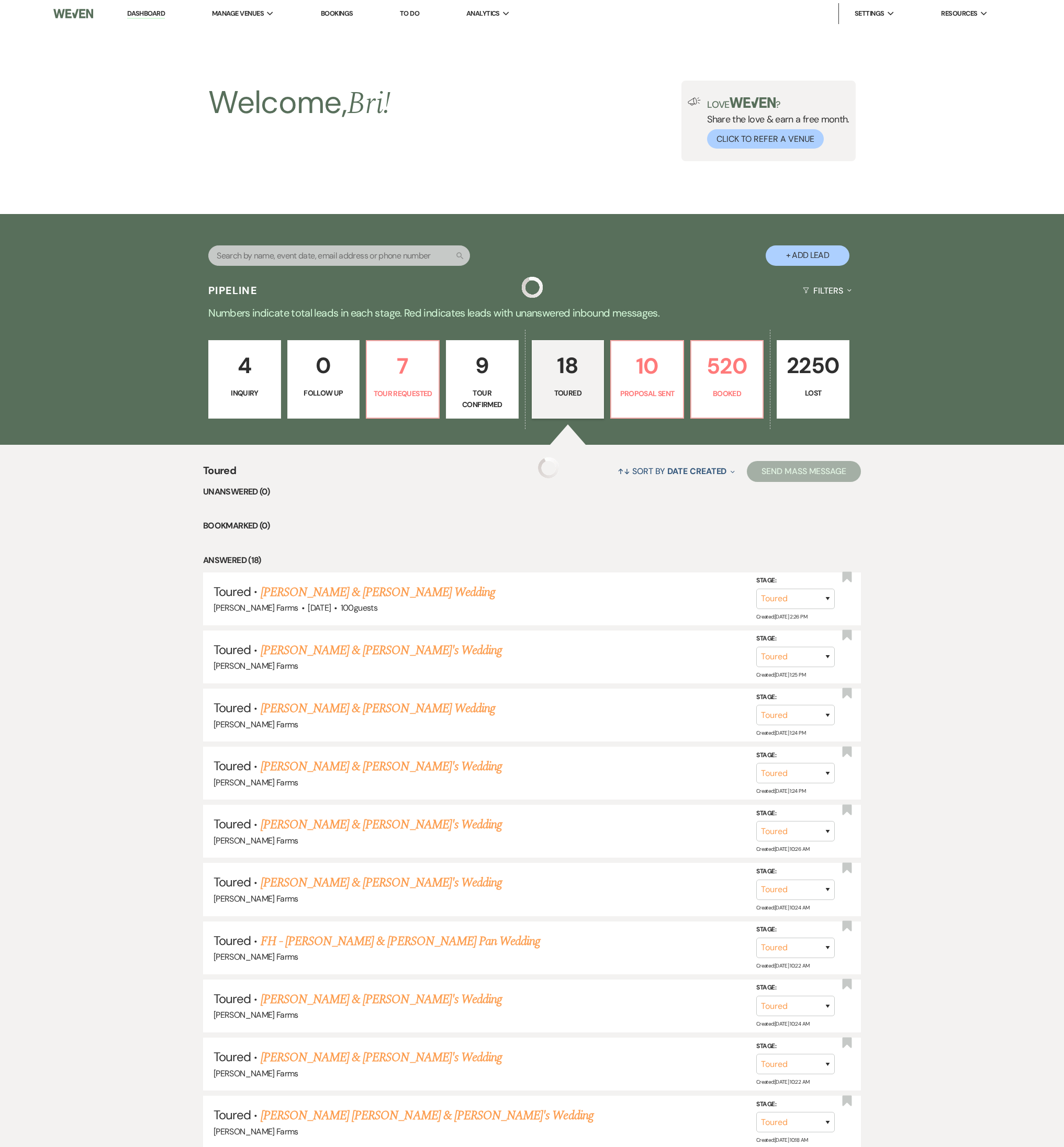
scroll to position [552, 0]
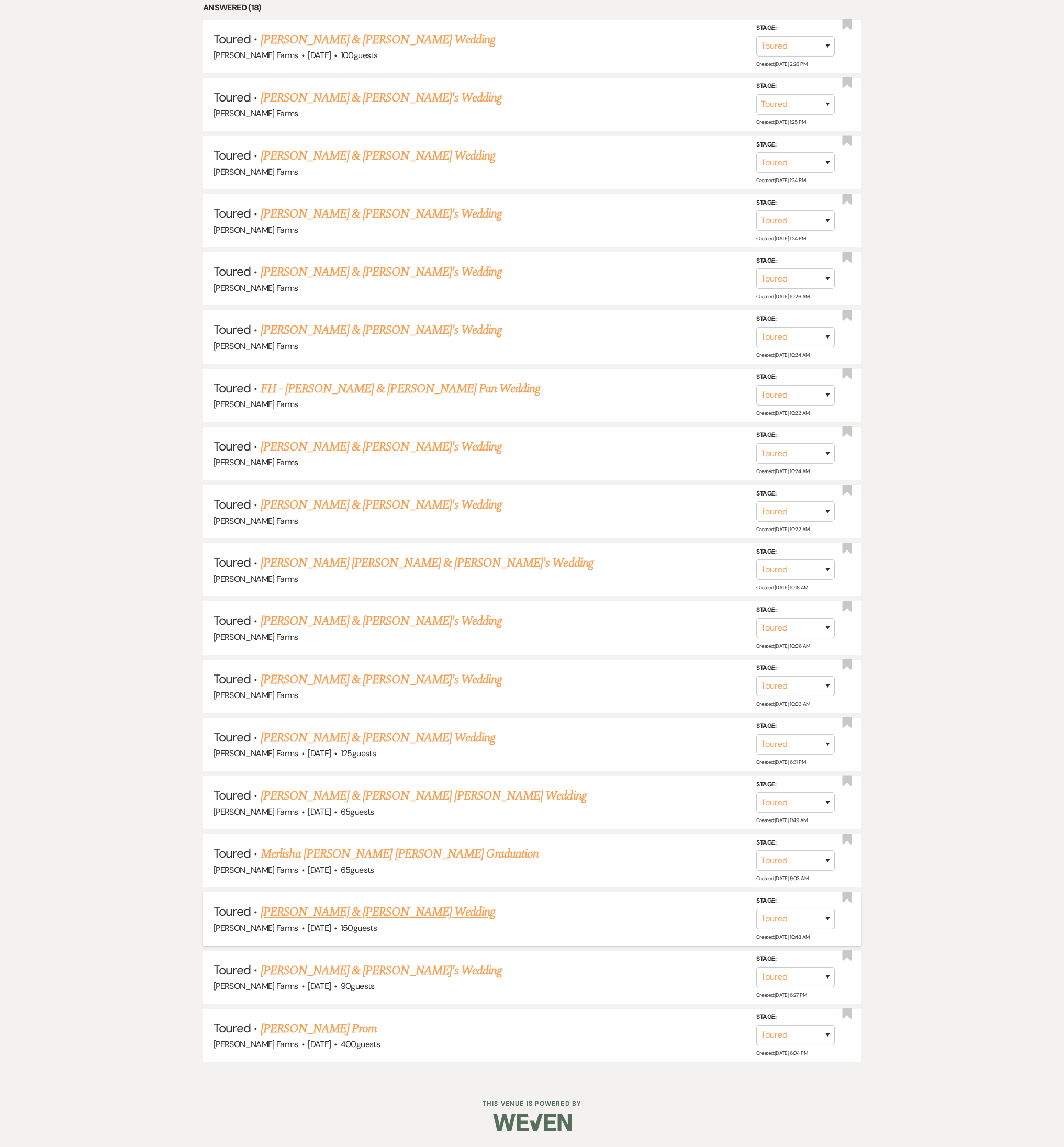
click at [387, 506] on link "Daniel Schoepe & Annaliese Smith's Wedding" at bounding box center [378, 911] width 234 height 19
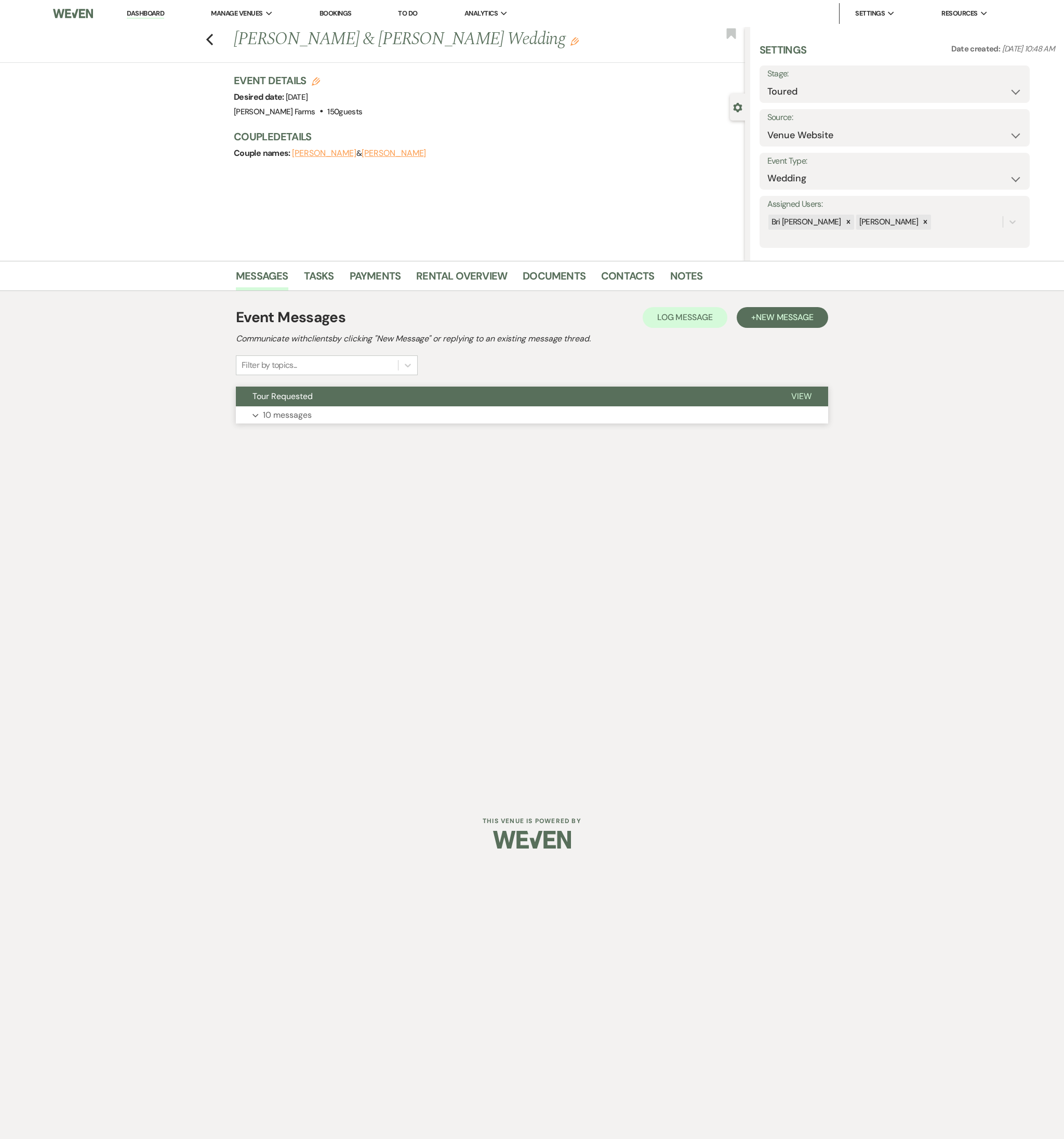
click at [296, 418] on p "10 messages" at bounding box center [287, 415] width 49 height 14
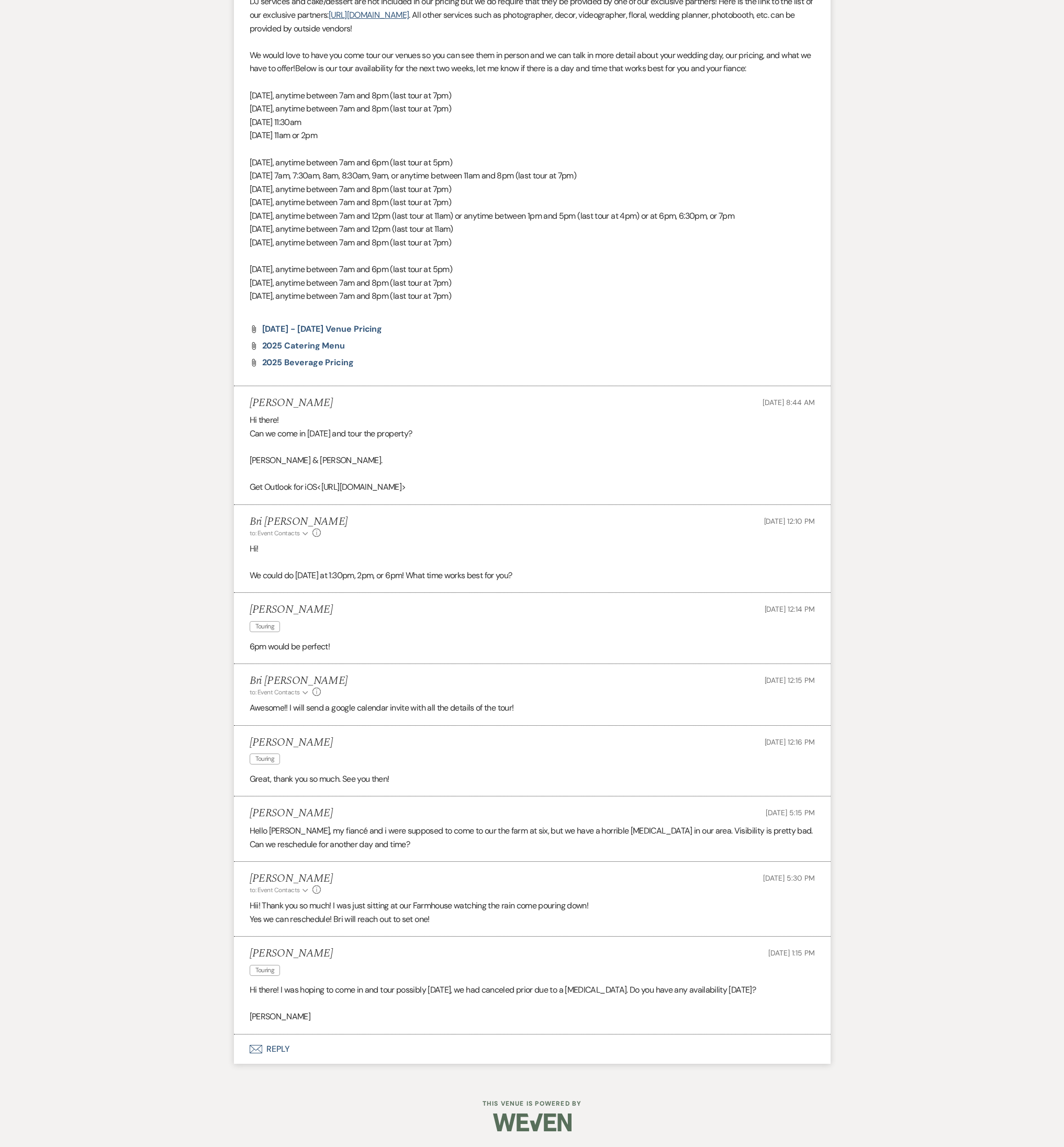
scroll to position [745, 0]
drag, startPoint x: 334, startPoint y: 955, endPoint x: 252, endPoint y: 955, distance: 82.0
click at [252, 506] on div "Annaliese Smith Touring Sep 08, 2025, 1:15 PM" at bounding box center [532, 964] width 565 height 32
copy h5 "Annaliese Smith"
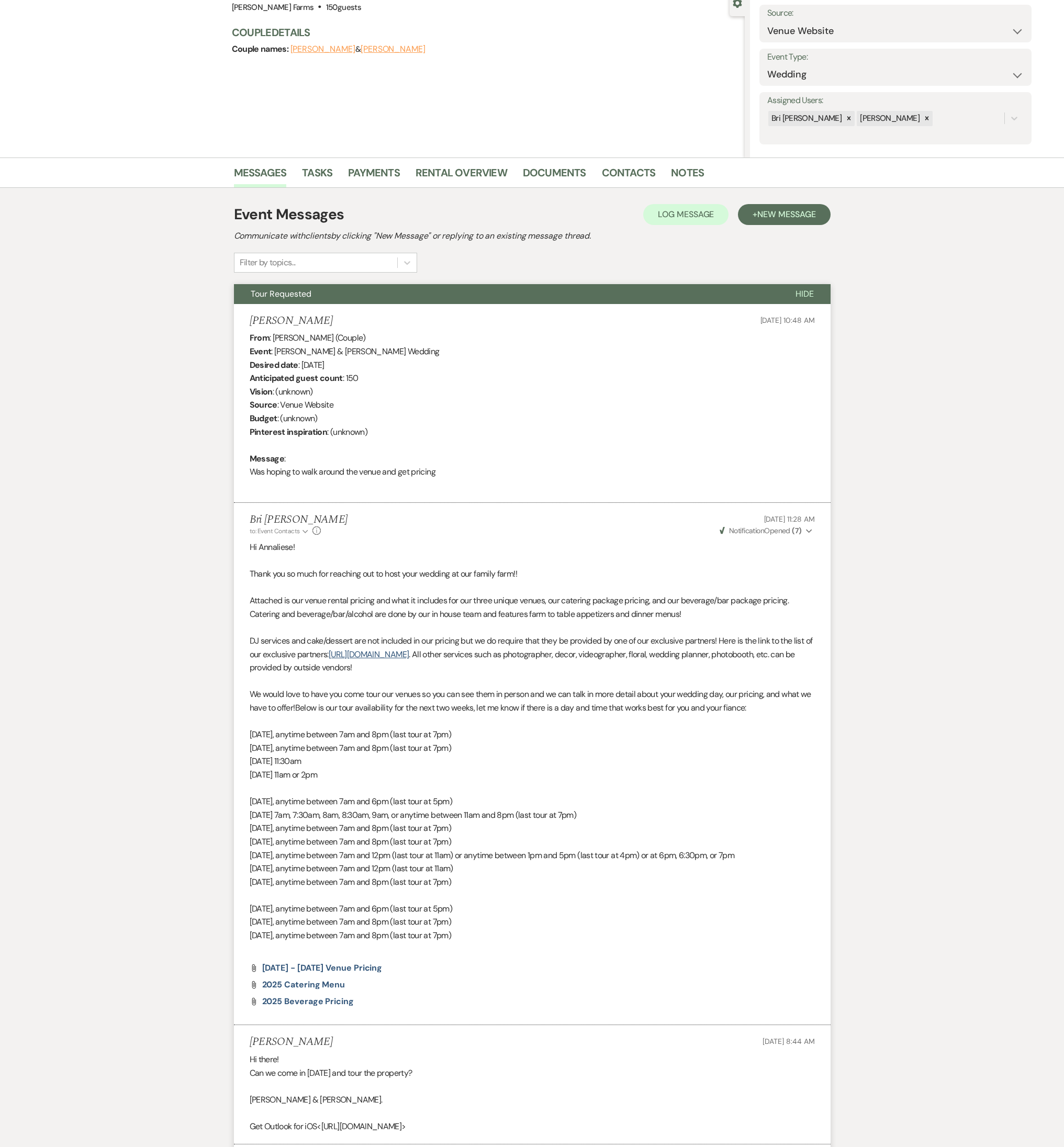
scroll to position [0, 0]
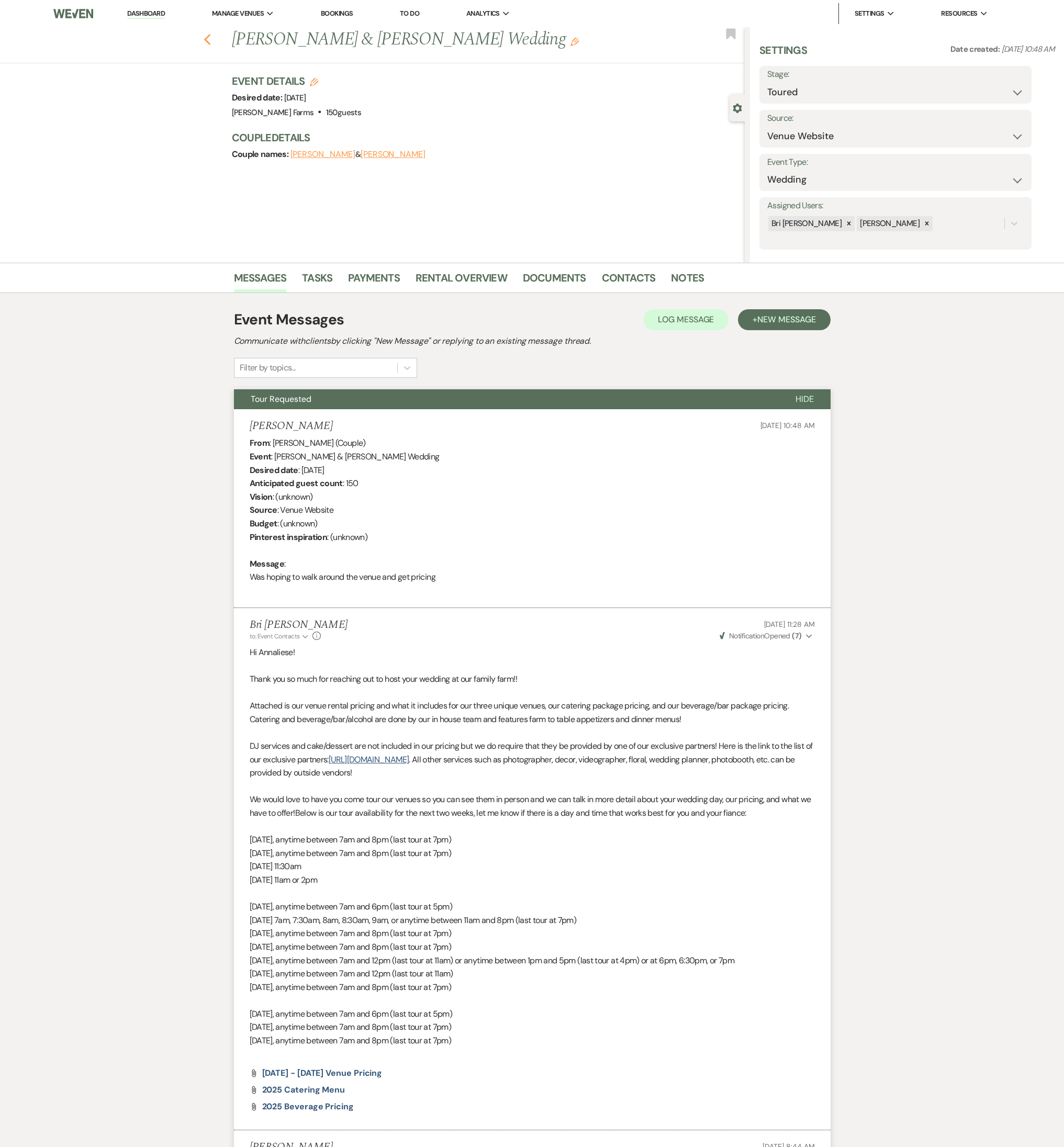
click at [209, 38] on icon "Previous" at bounding box center [207, 40] width 8 height 13
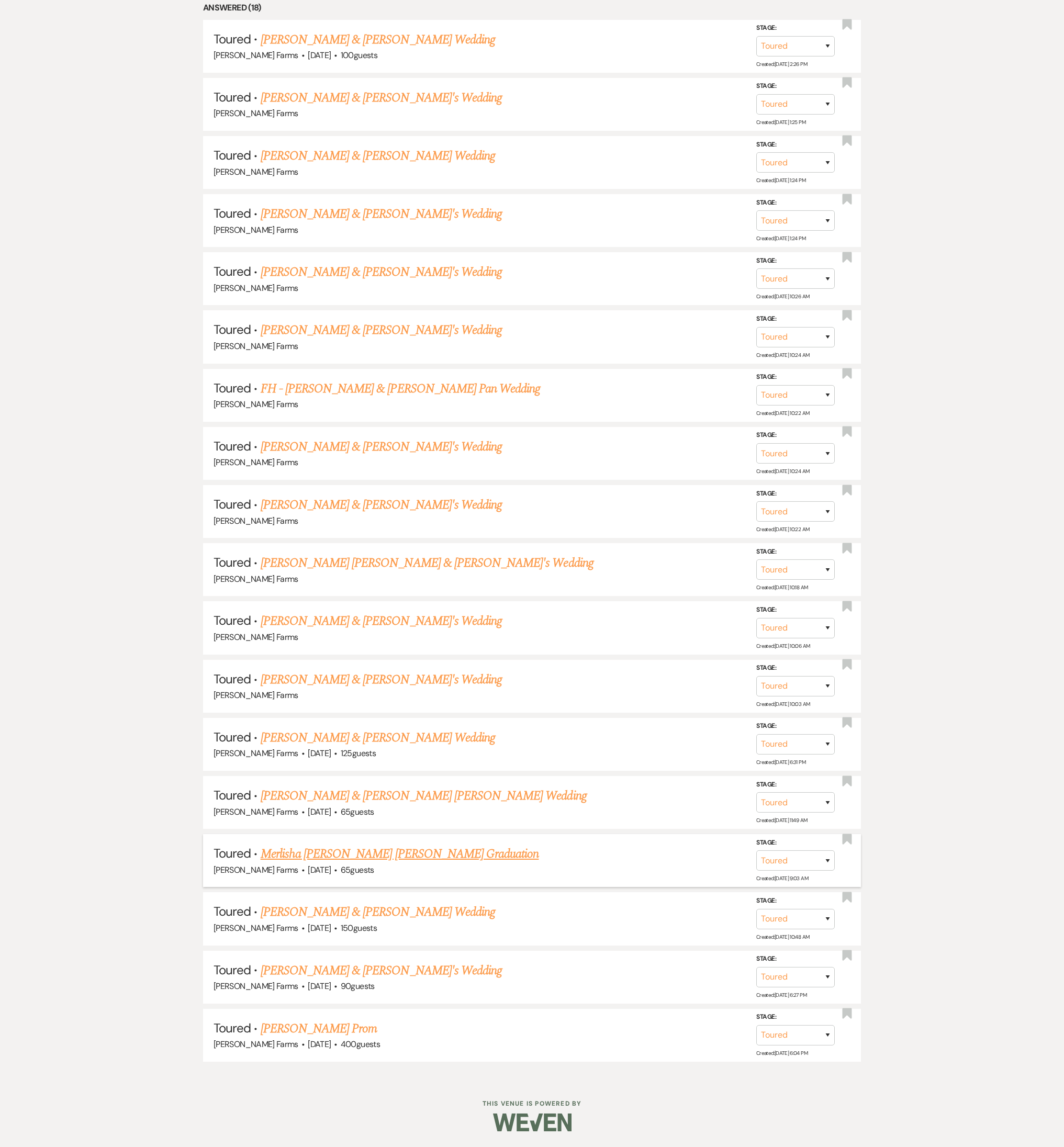
click at [385, 506] on link "Merlisha Henderson Carroll's Graduation" at bounding box center [400, 854] width 279 height 19
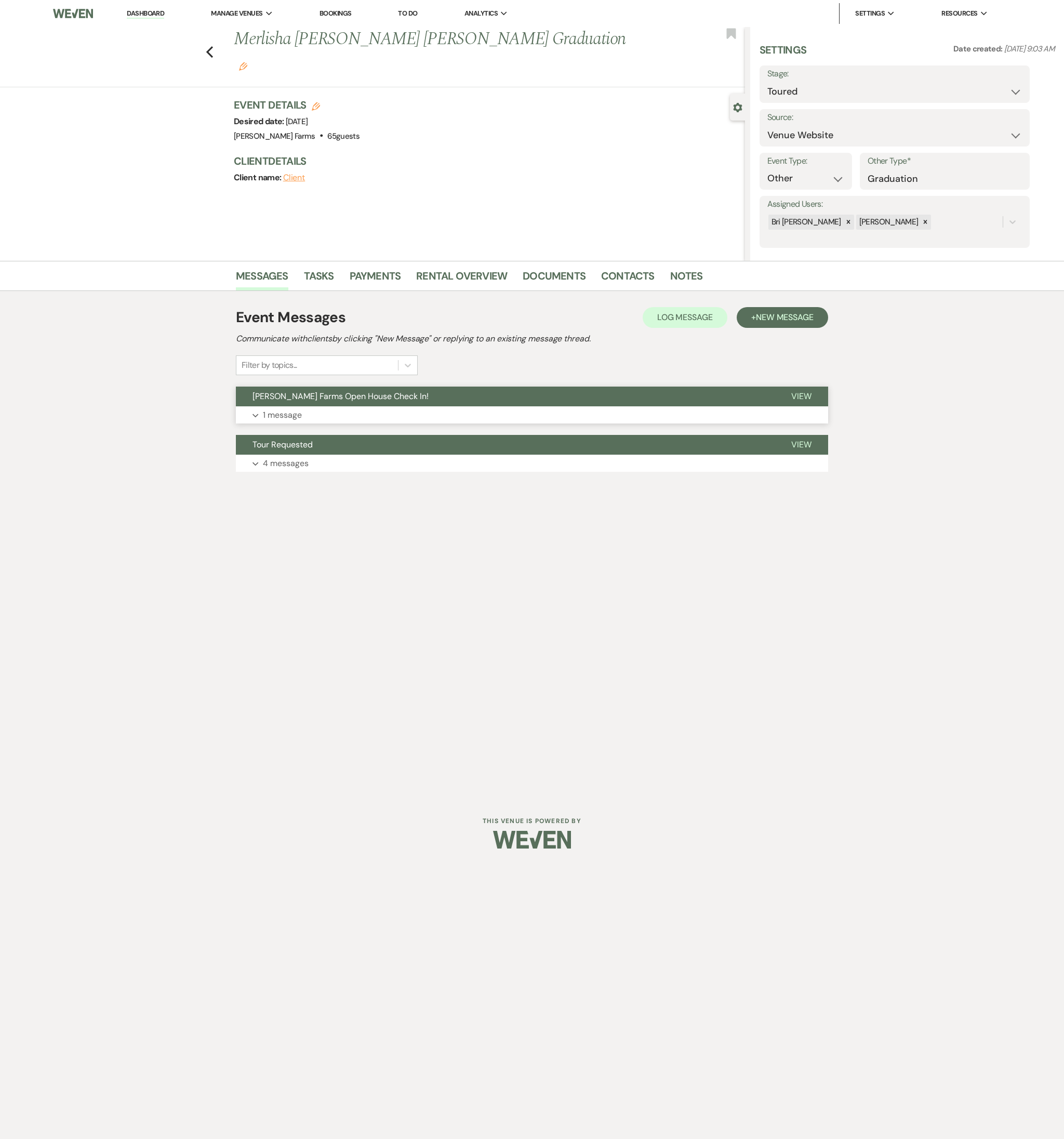
click at [300, 409] on p "1 message" at bounding box center [282, 415] width 39 height 14
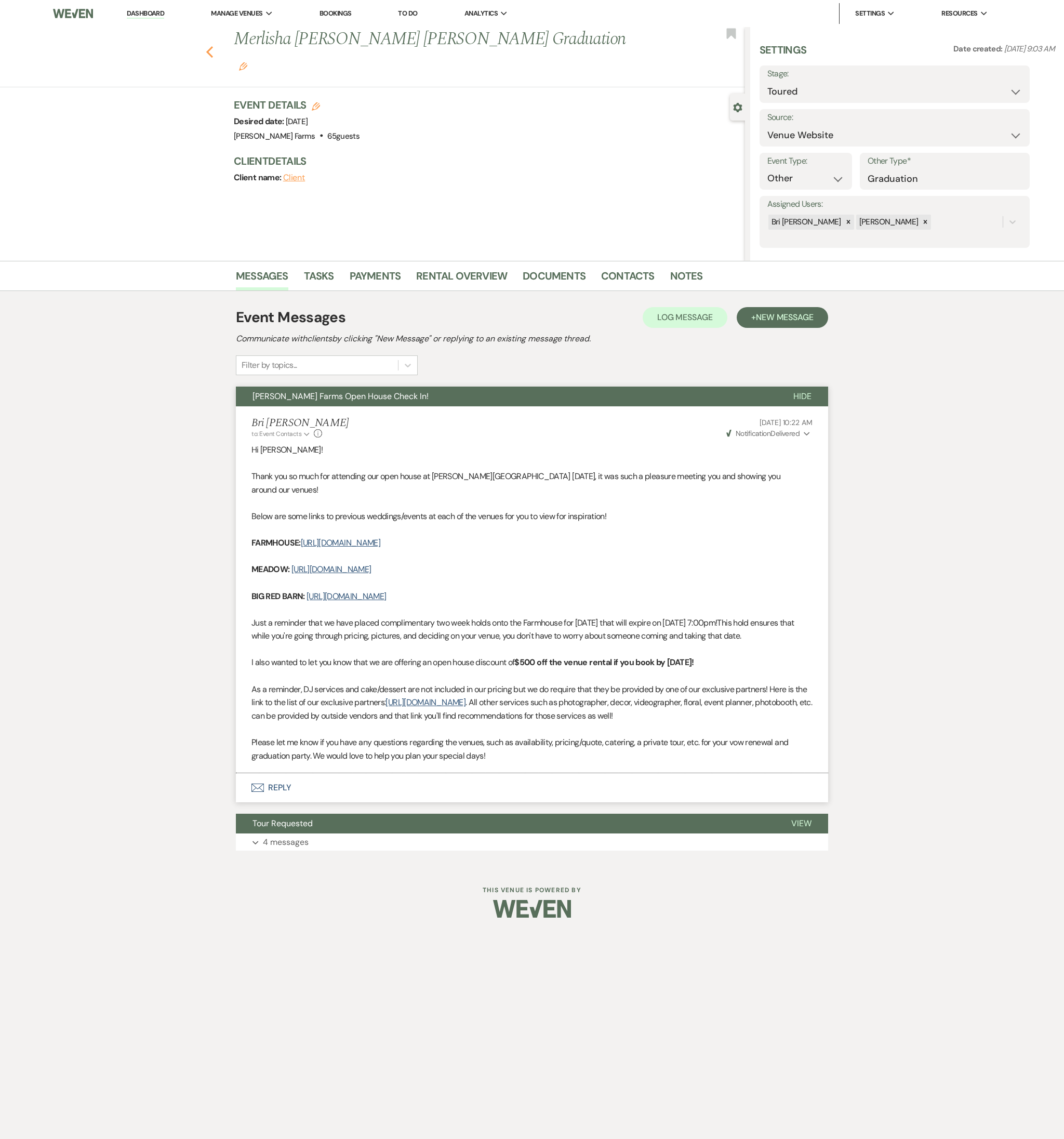
click at [212, 45] on icon "Previous" at bounding box center [210, 51] width 8 height 13
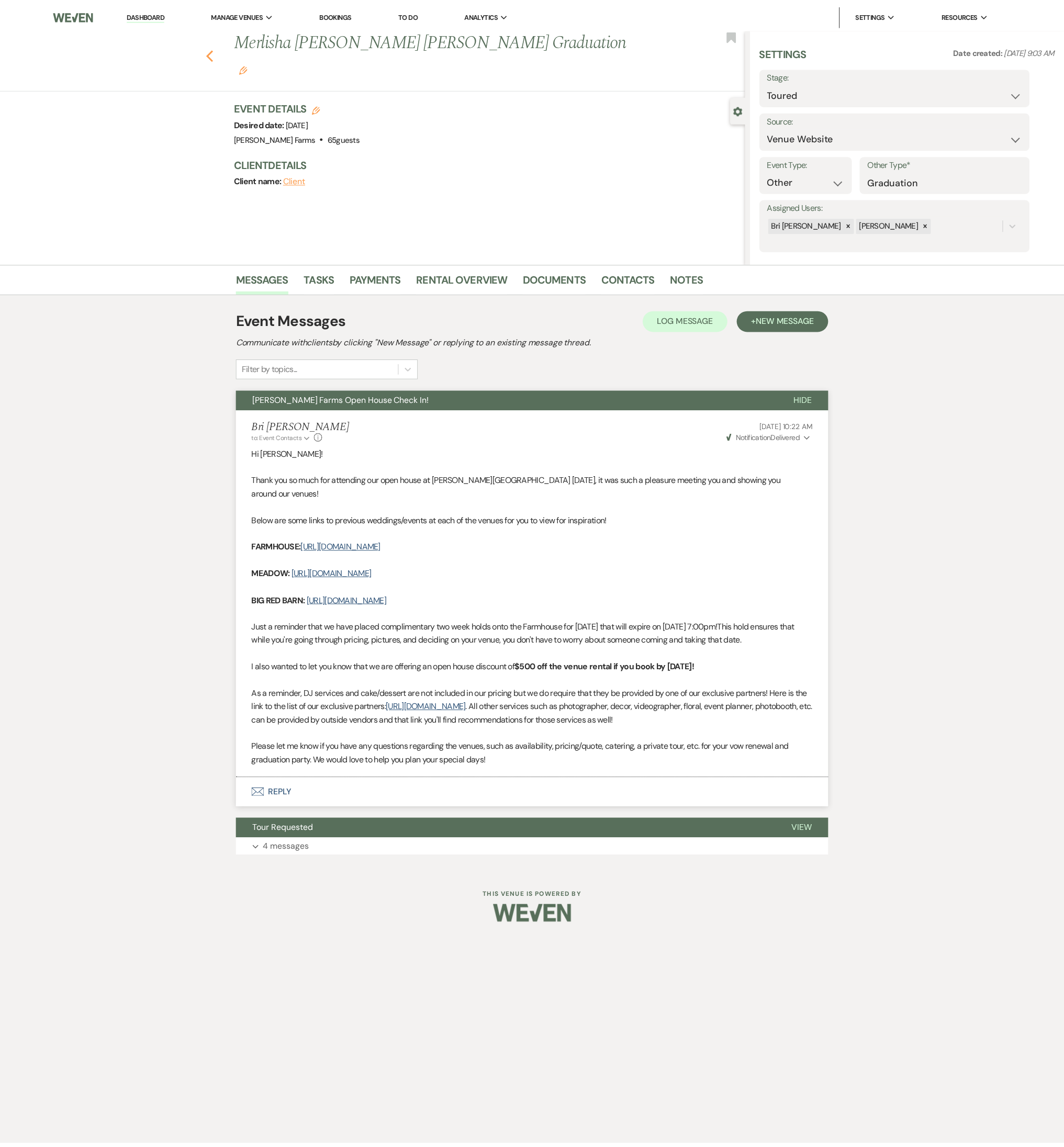
scroll to position [552, 0]
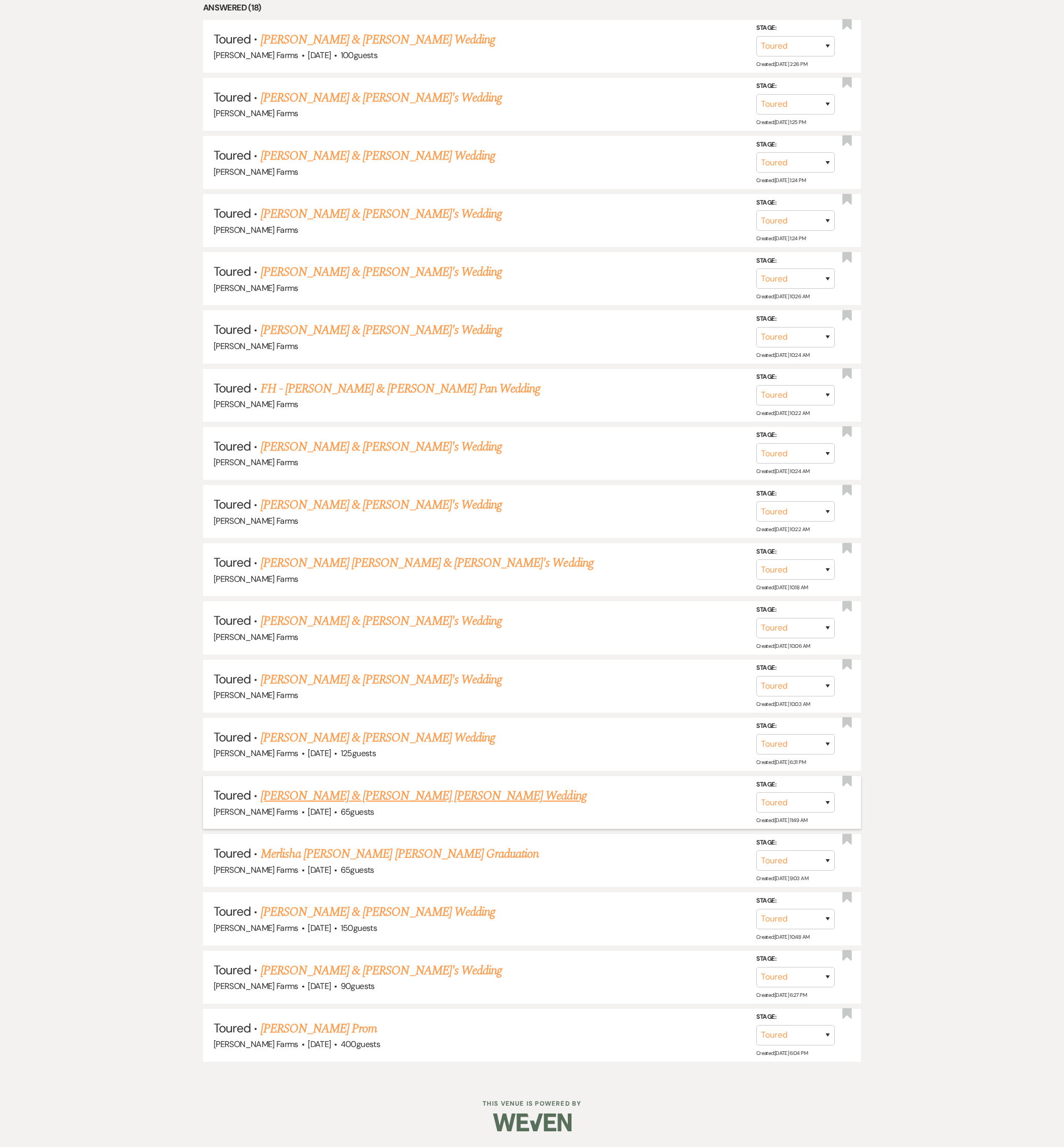
click at [402, 506] on link "Christopher Scirone & Nicole Divino Tupas's Wedding" at bounding box center [423, 795] width 326 height 19
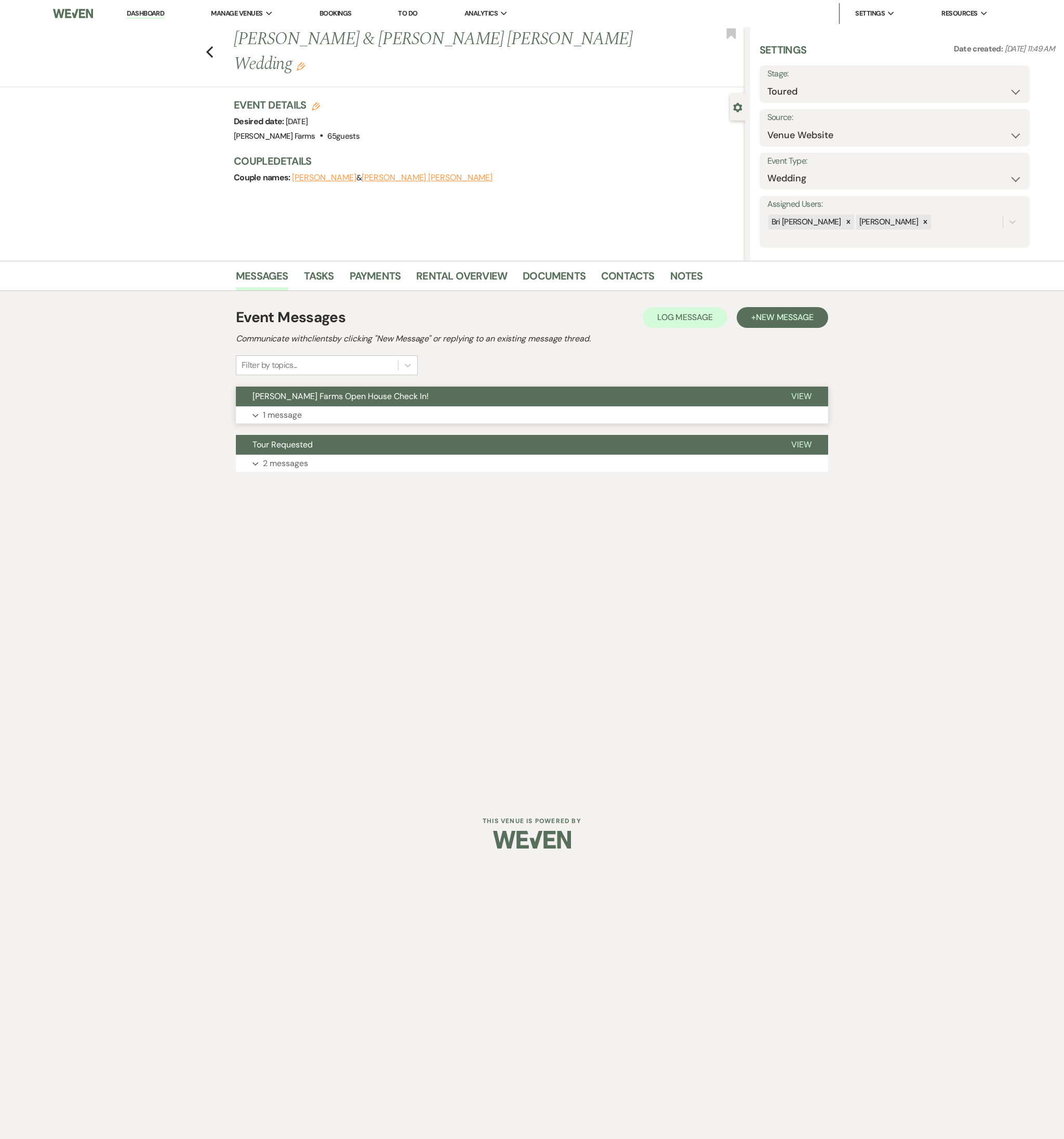
click at [317, 411] on button "Expand 1 message" at bounding box center [532, 415] width 592 height 18
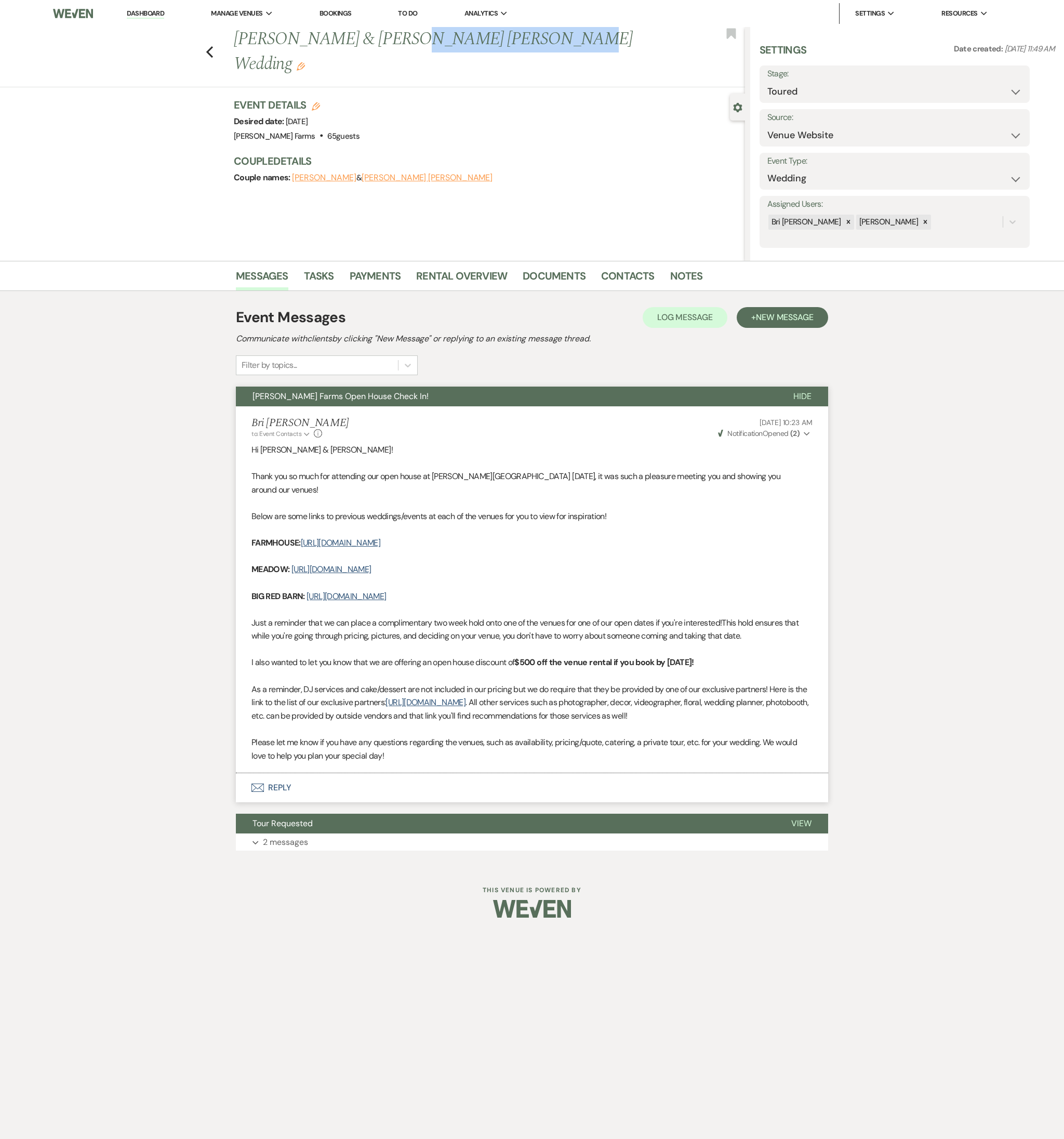
drag, startPoint x: 510, startPoint y: 35, endPoint x: 380, endPoint y: 38, distance: 130.0
click at [380, 38] on h1 "Christopher Scirone & Nicole Divino Tupas's Wedding Edit" at bounding box center [435, 51] width 405 height 49
click at [211, 45] on icon "Previous" at bounding box center [210, 51] width 8 height 13
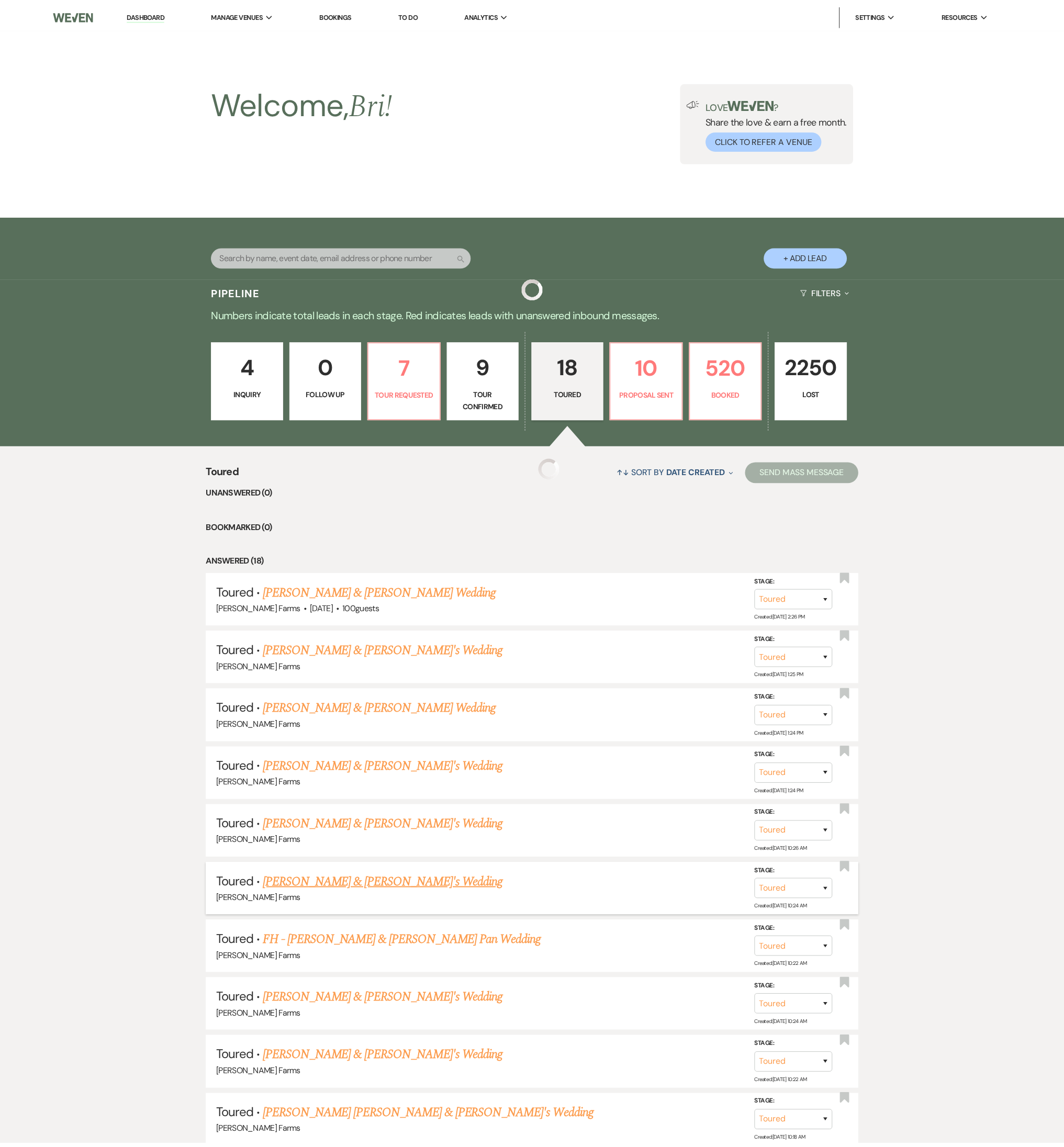
scroll to position [552, 0]
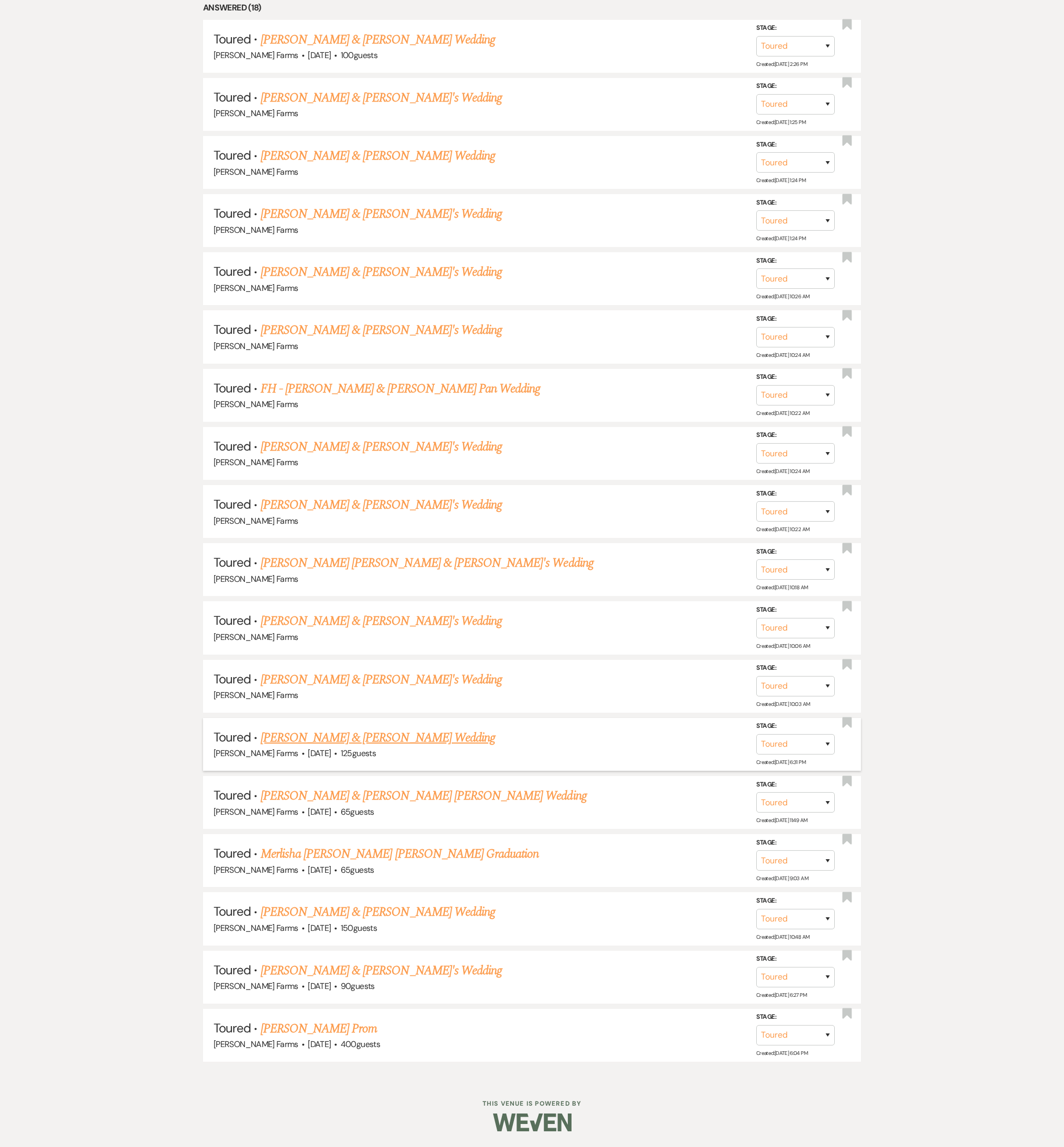
click at [411, 506] on link "Brandon Menke & Sofie Vacca's Wedding" at bounding box center [378, 737] width 234 height 19
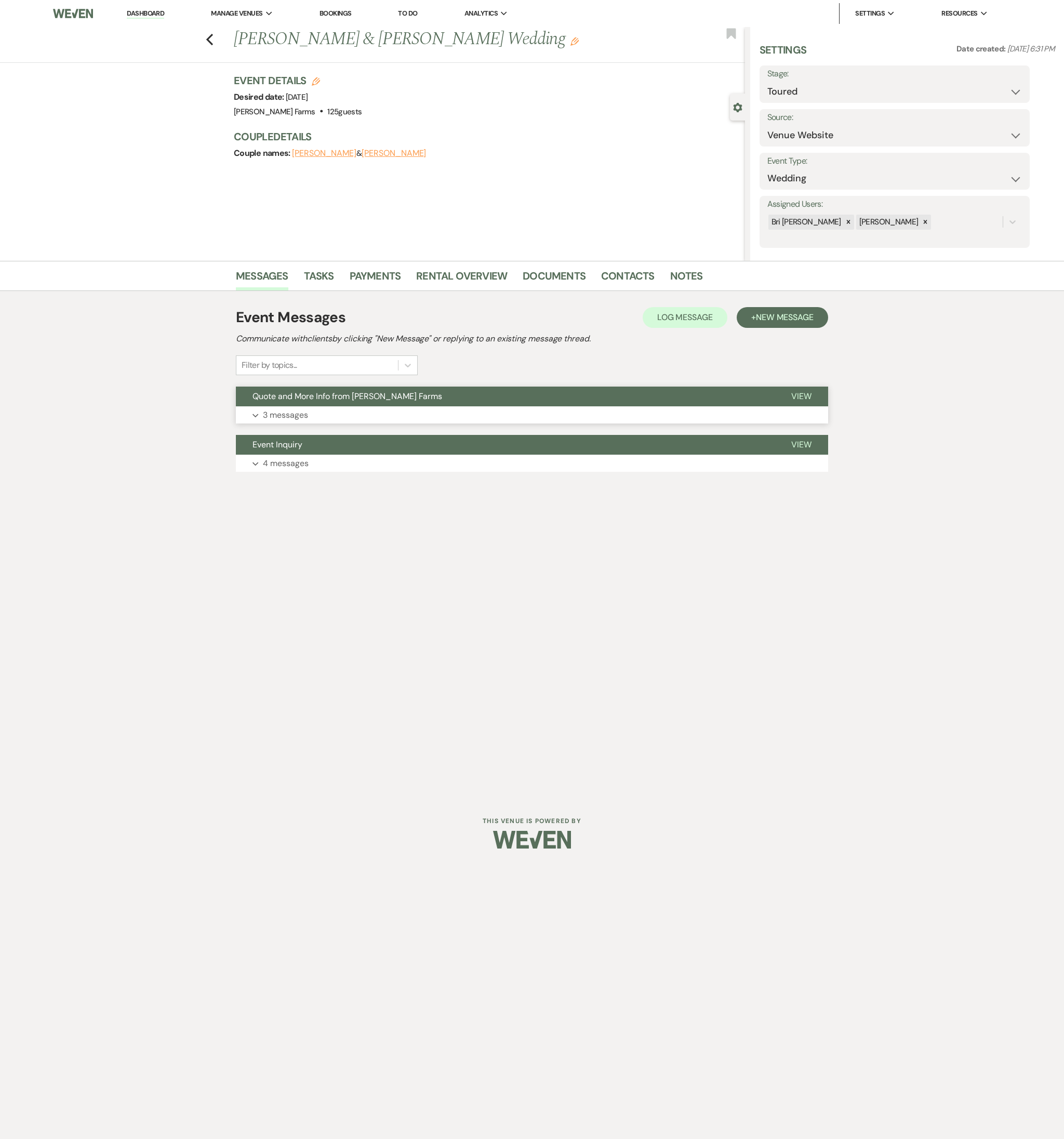
click at [333, 413] on button "Expand 3 messages" at bounding box center [532, 415] width 592 height 18
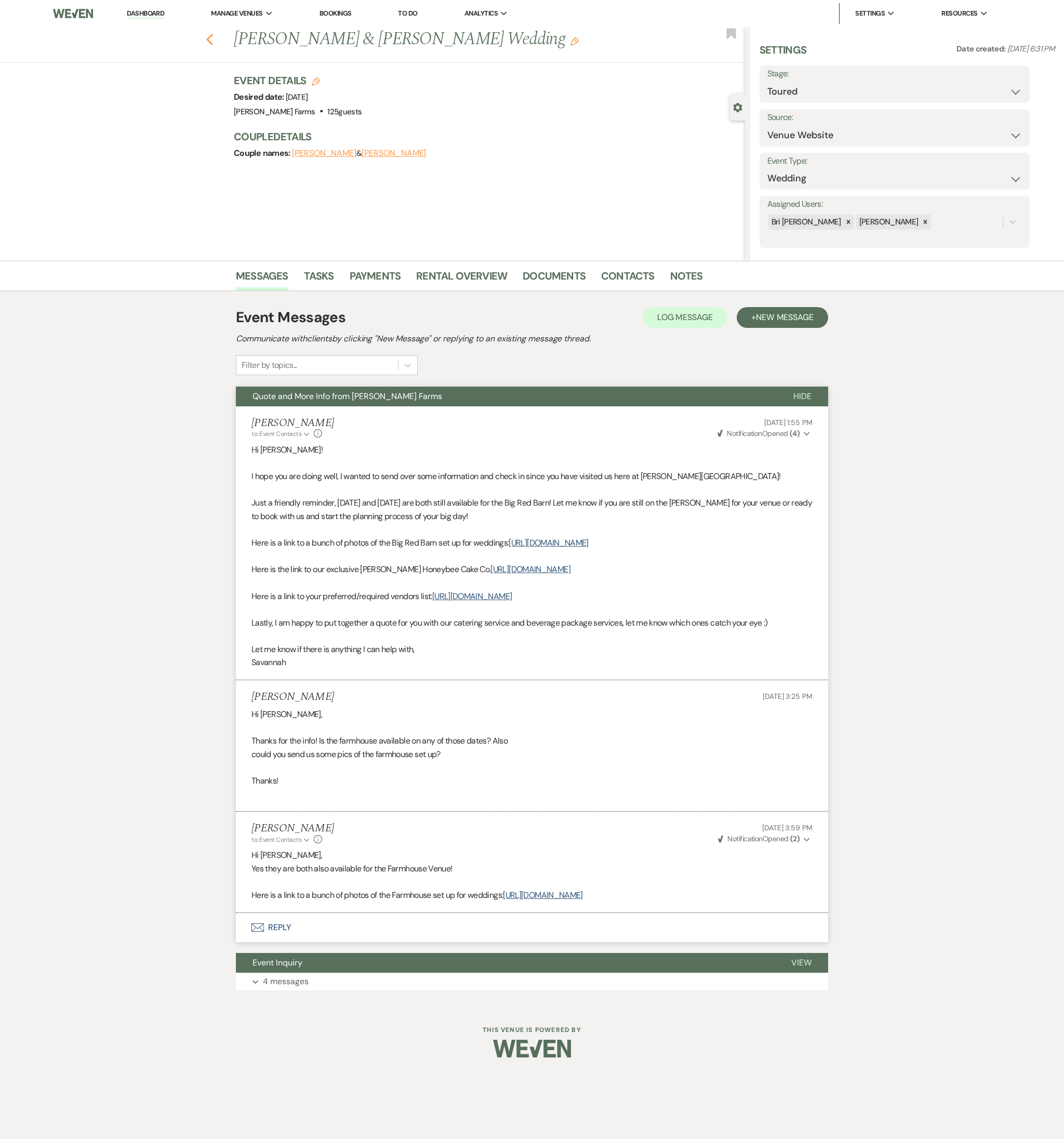
click at [206, 37] on icon "Previous" at bounding box center [210, 39] width 8 height 13
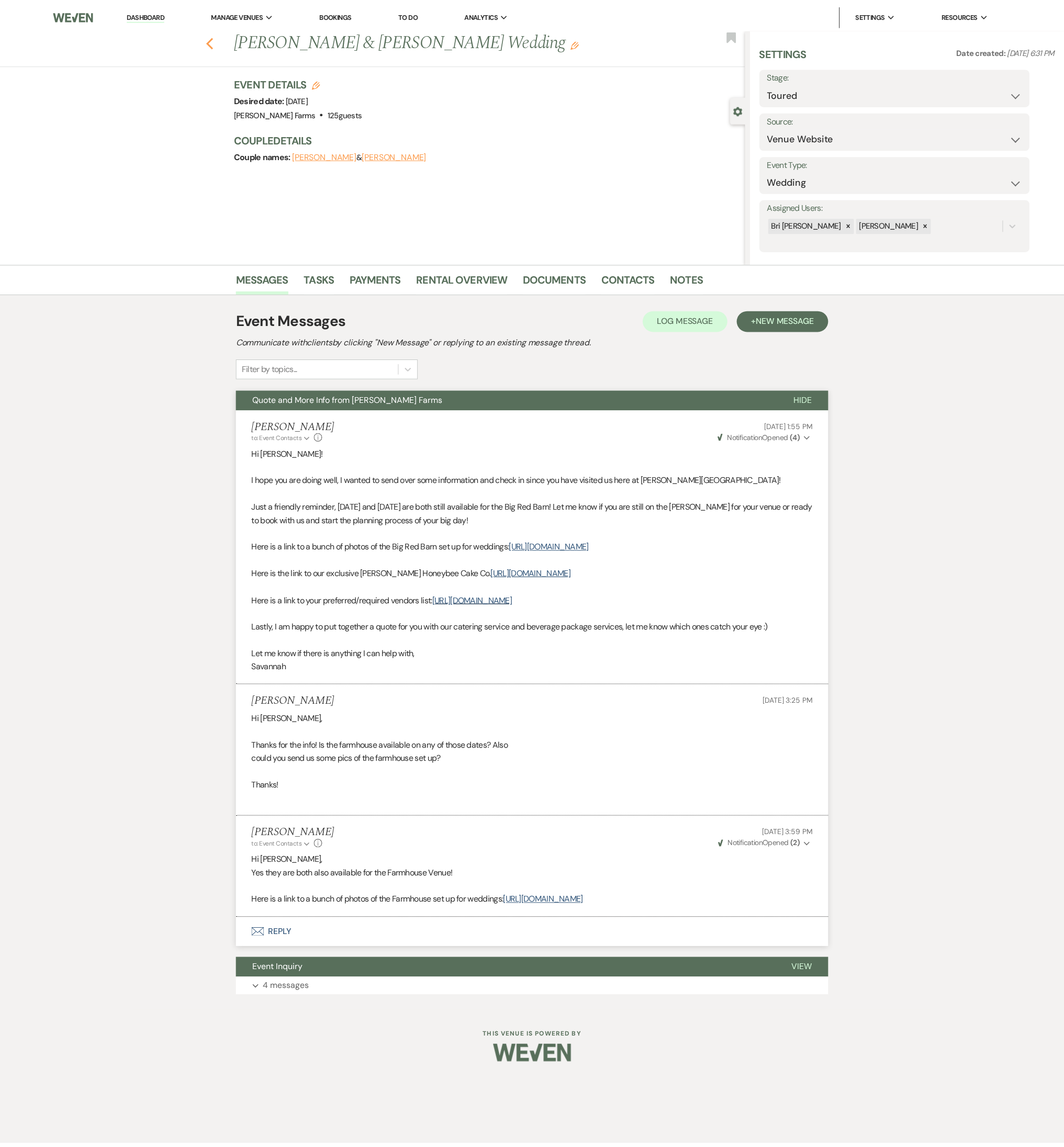
scroll to position [552, 0]
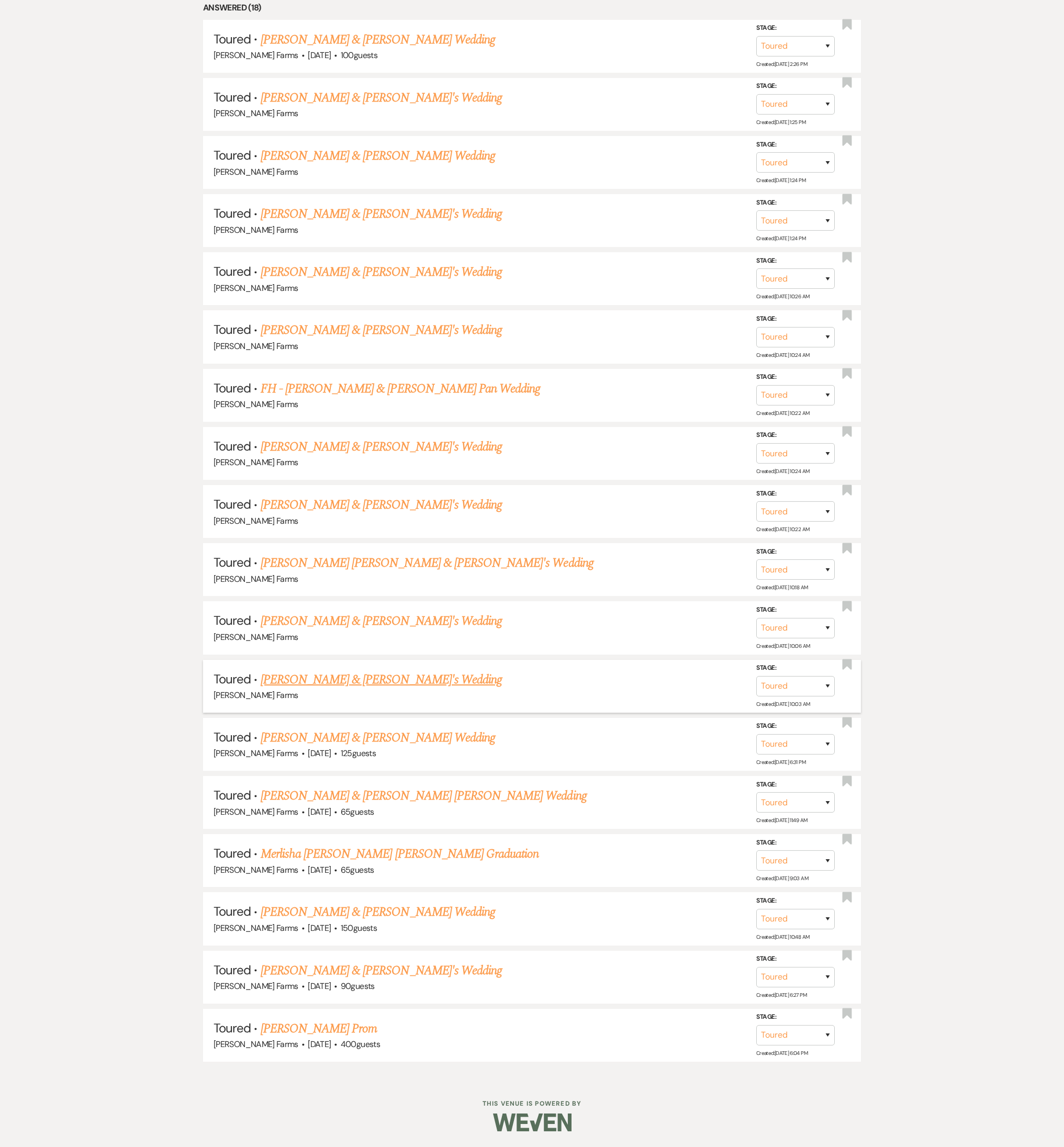
click at [372, 506] on link "Martii Sulivan & Fiance's Wedding" at bounding box center [382, 679] width 242 height 19
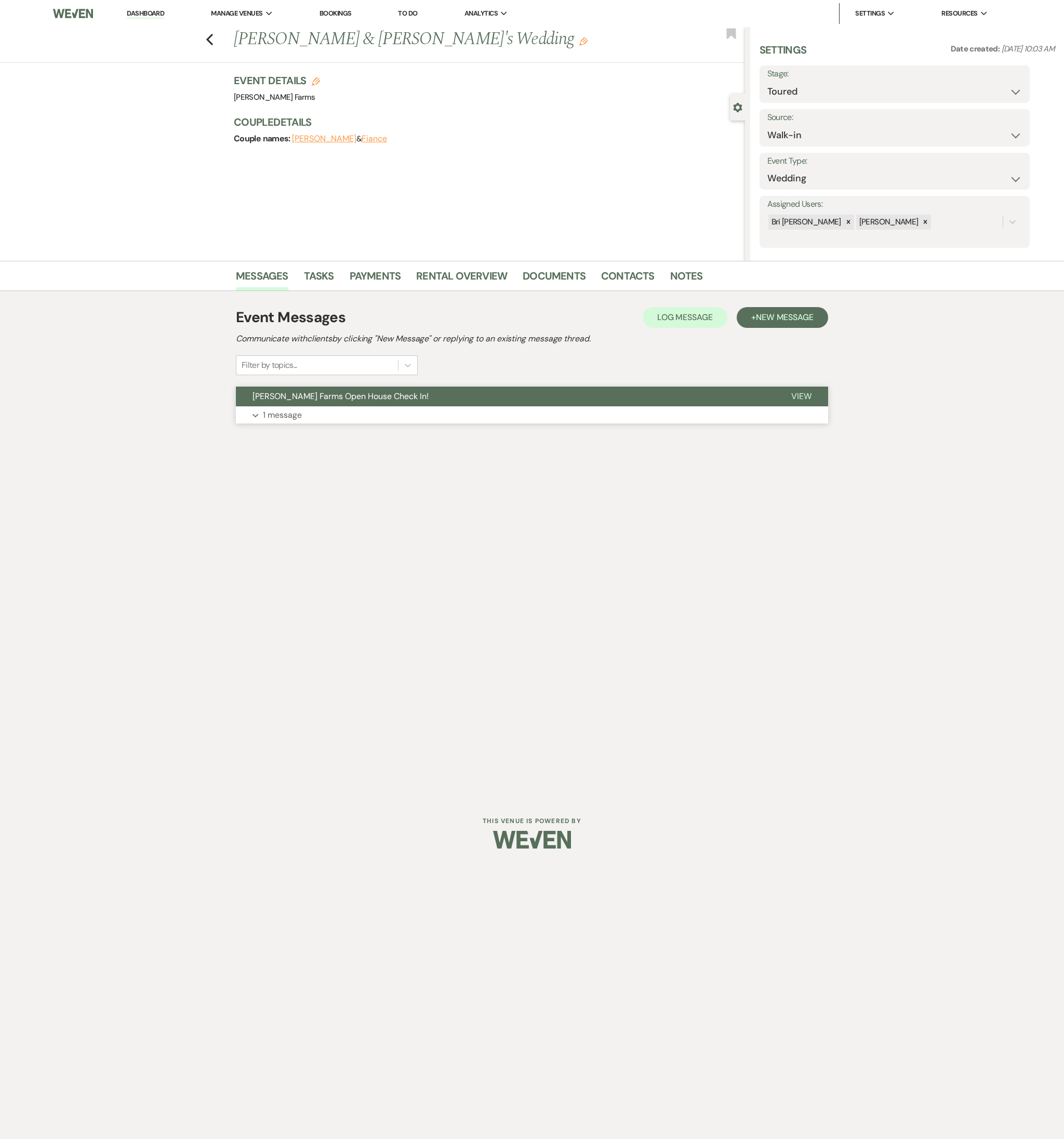
click at [302, 414] on button "Expand 1 message" at bounding box center [532, 415] width 592 height 18
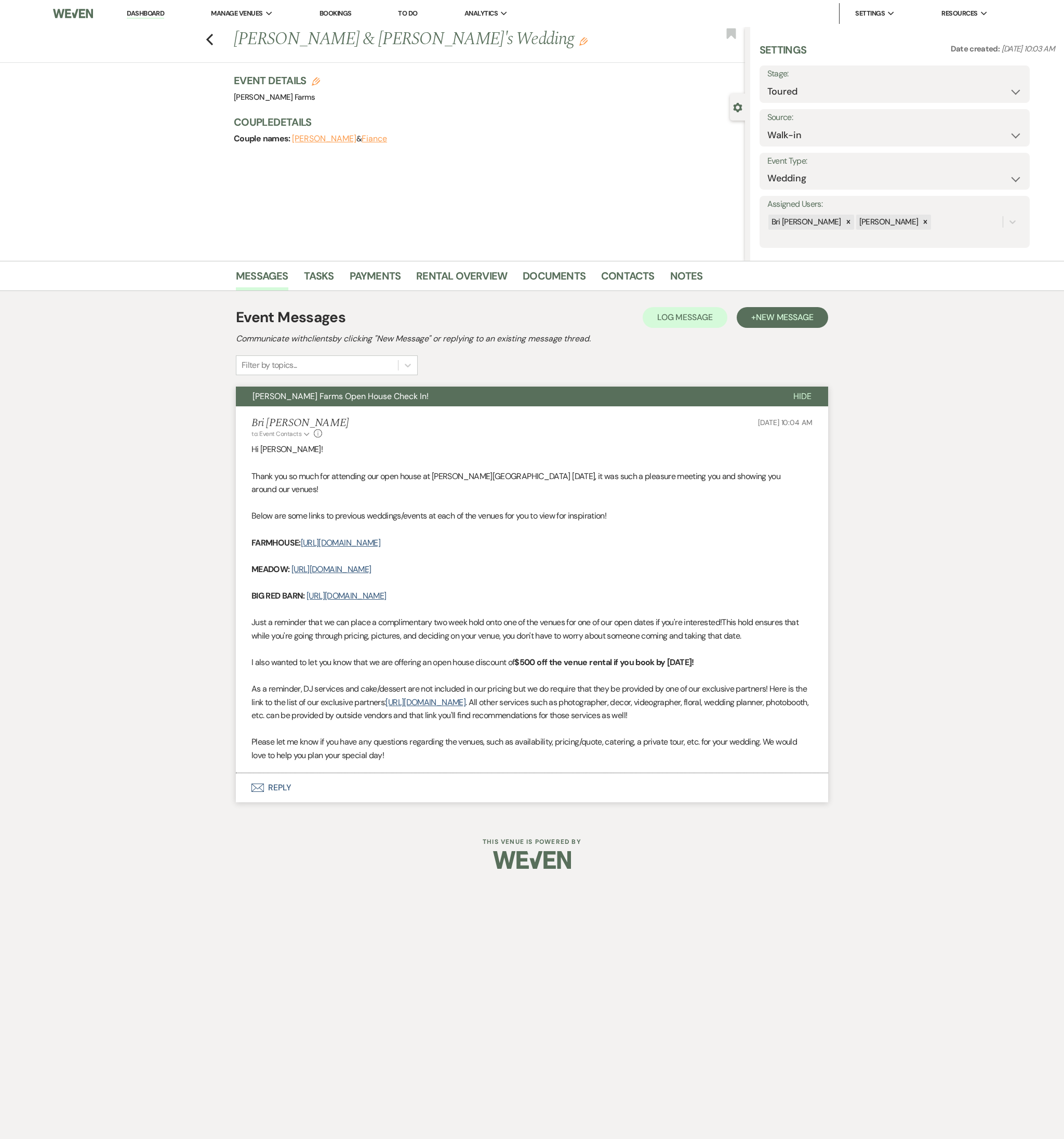
click at [314, 502] on button "Envelope Reply" at bounding box center [532, 788] width 592 height 30
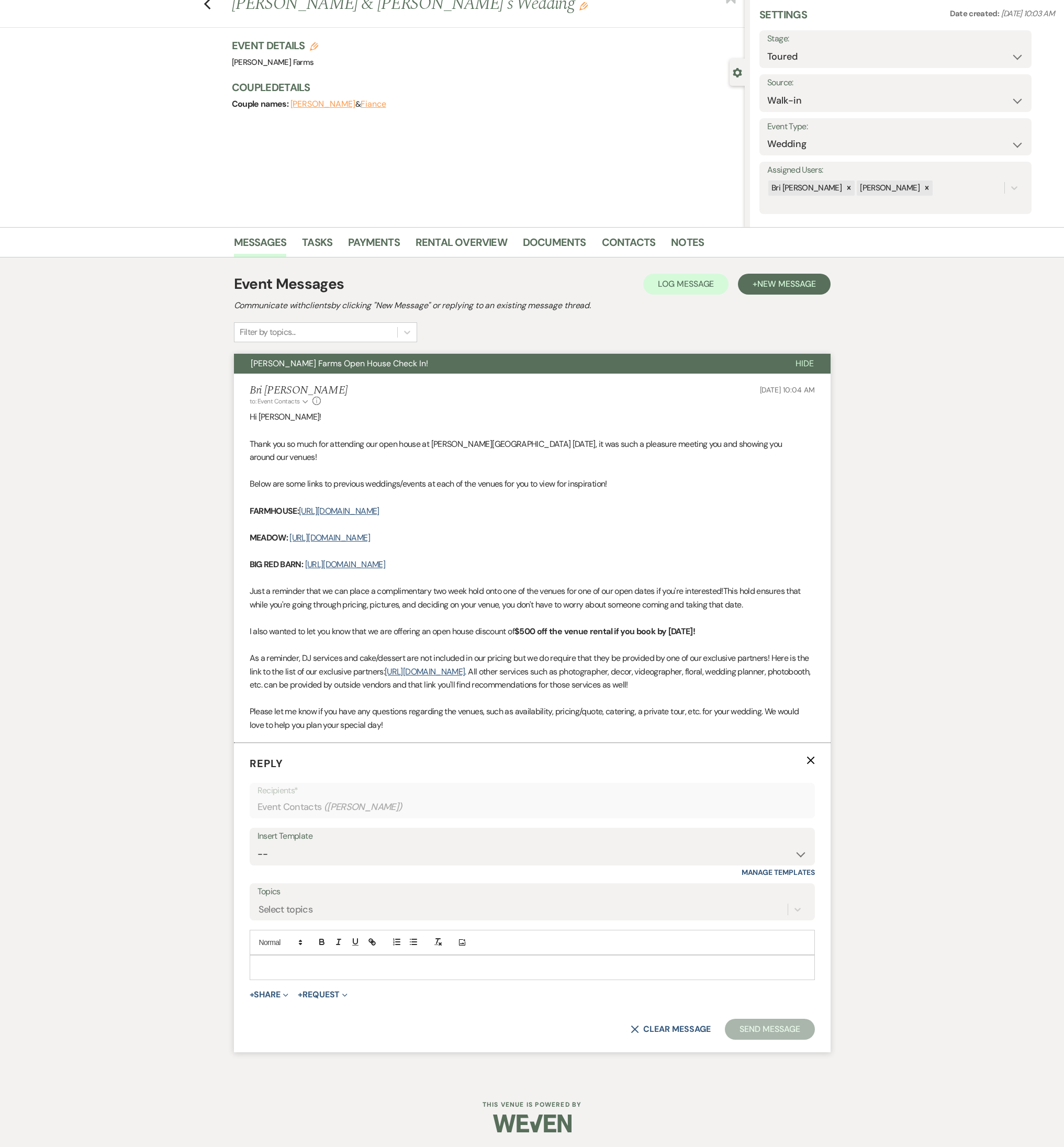
scroll to position [36, 0]
click at [285, 506] on p at bounding box center [532, 968] width 548 height 12
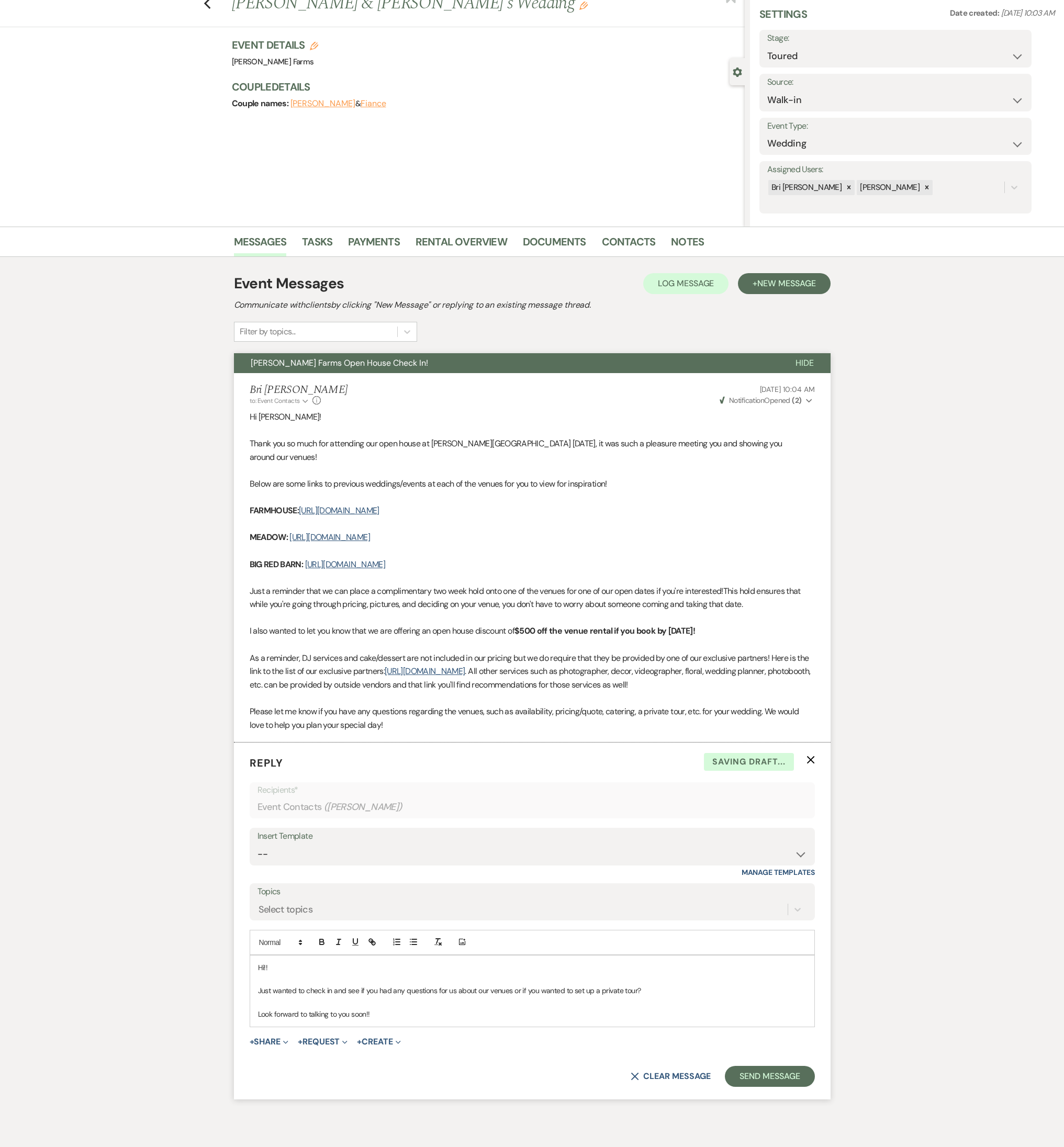
drag, startPoint x: 386, startPoint y: 1014, endPoint x: 226, endPoint y: 945, distance: 174.2
click at [226, 506] on div "Messages Tasks Payments Rental Overview Documents Contacts Notes Event Messages…" at bounding box center [532, 676] width 1064 height 901
click at [755, 506] on button "Send Message" at bounding box center [769, 1076] width 89 height 21
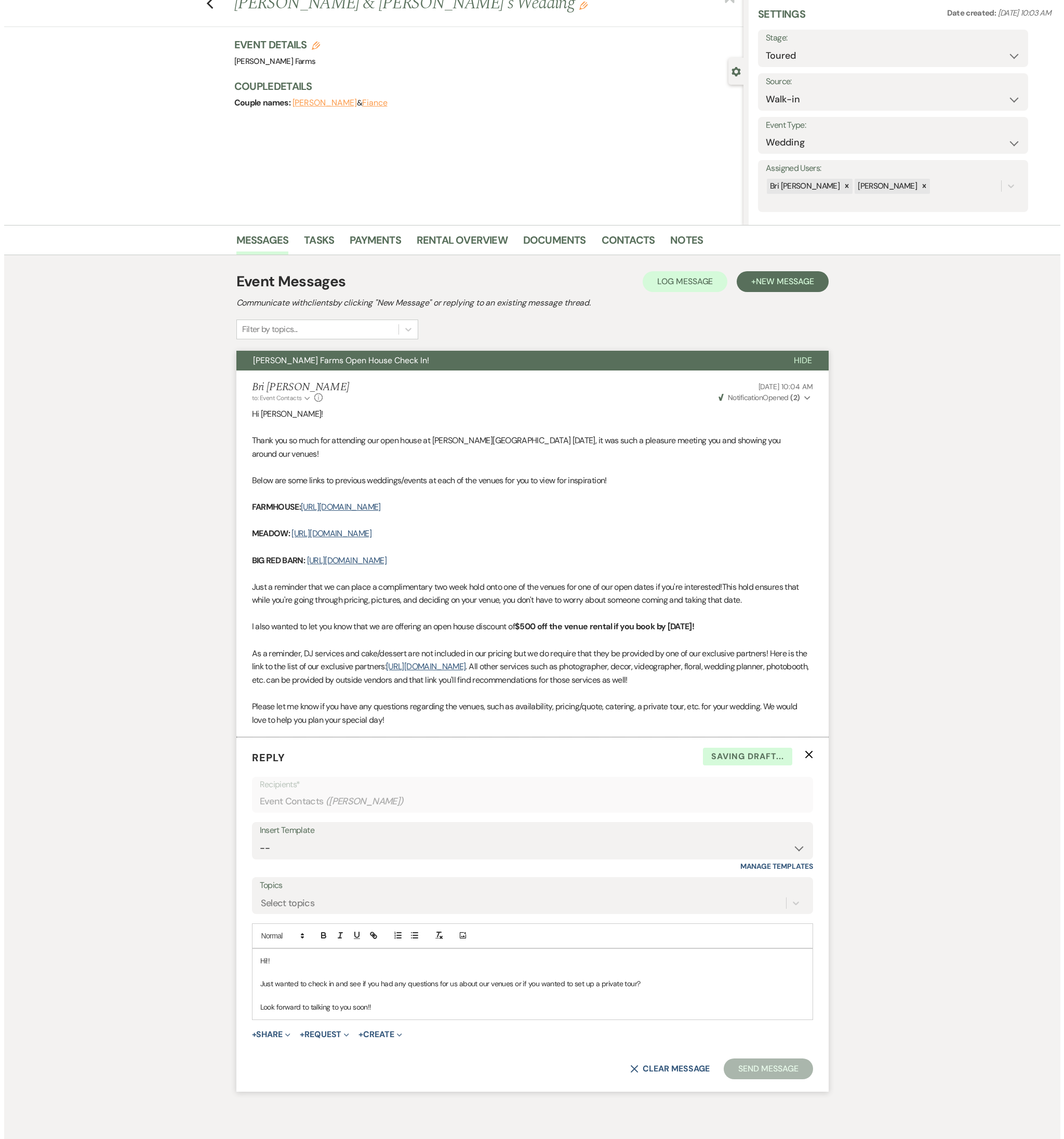
scroll to position [0, 0]
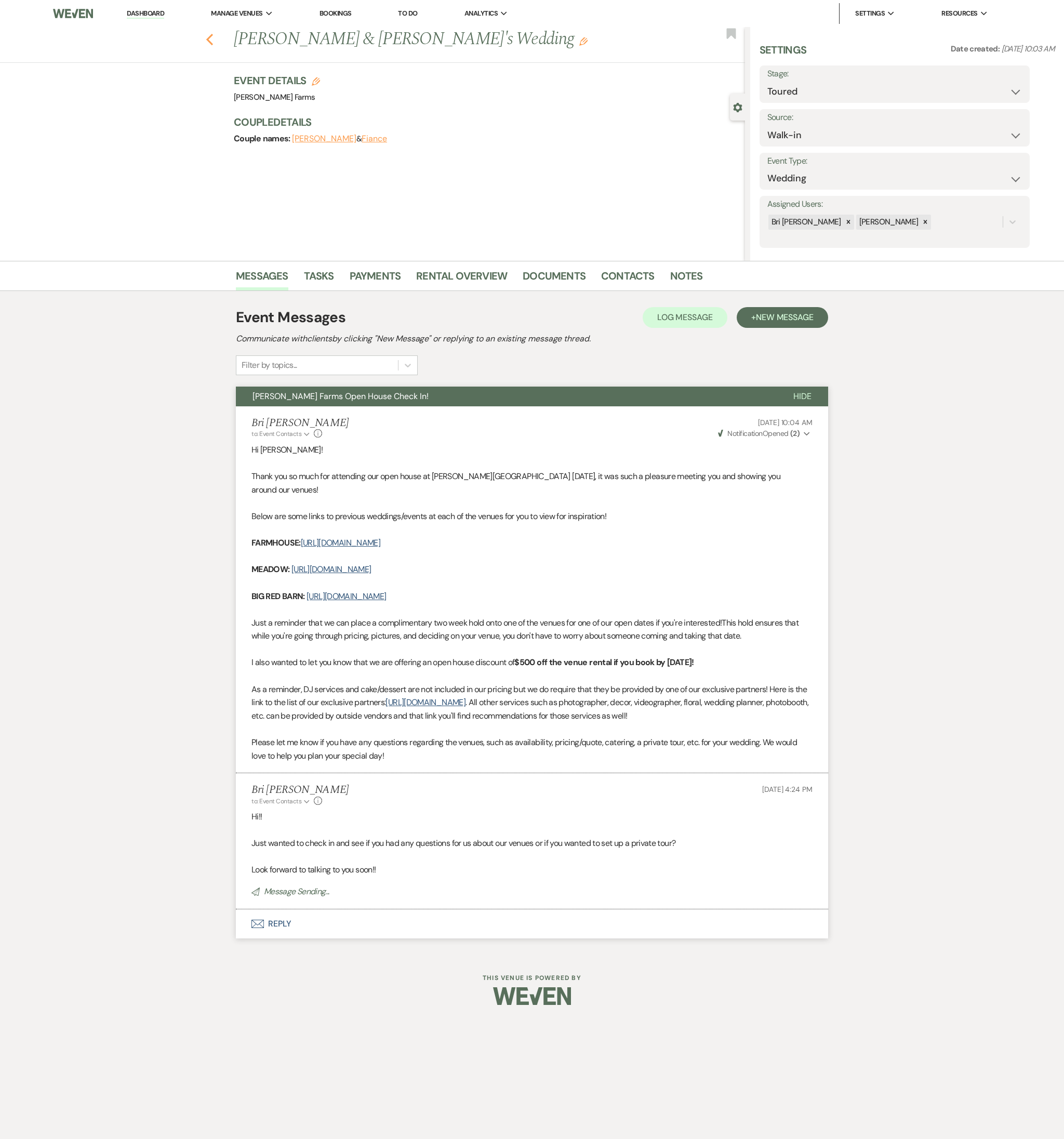
click at [208, 37] on use "button" at bounding box center [209, 39] width 7 height 12
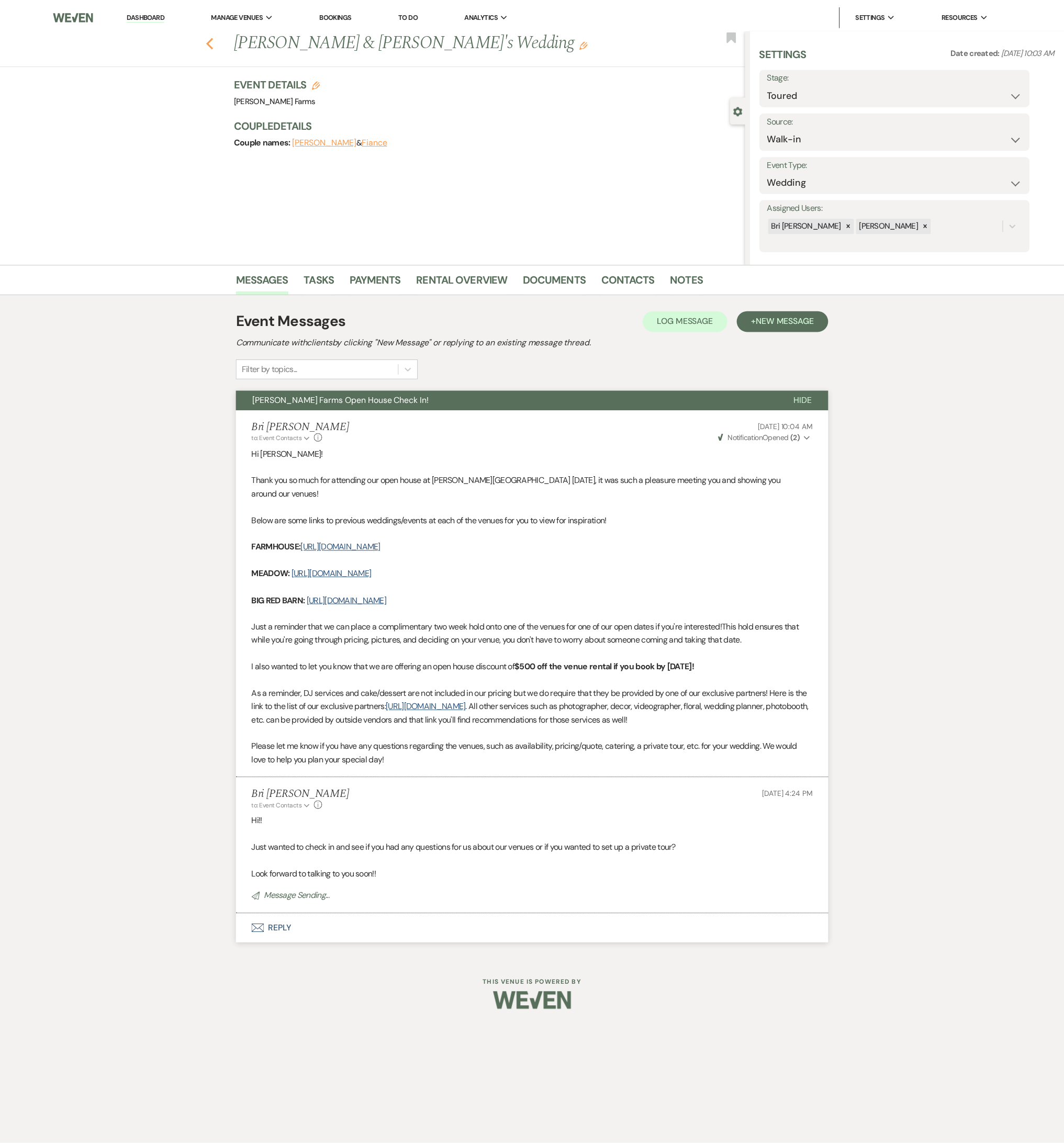
scroll to position [552, 0]
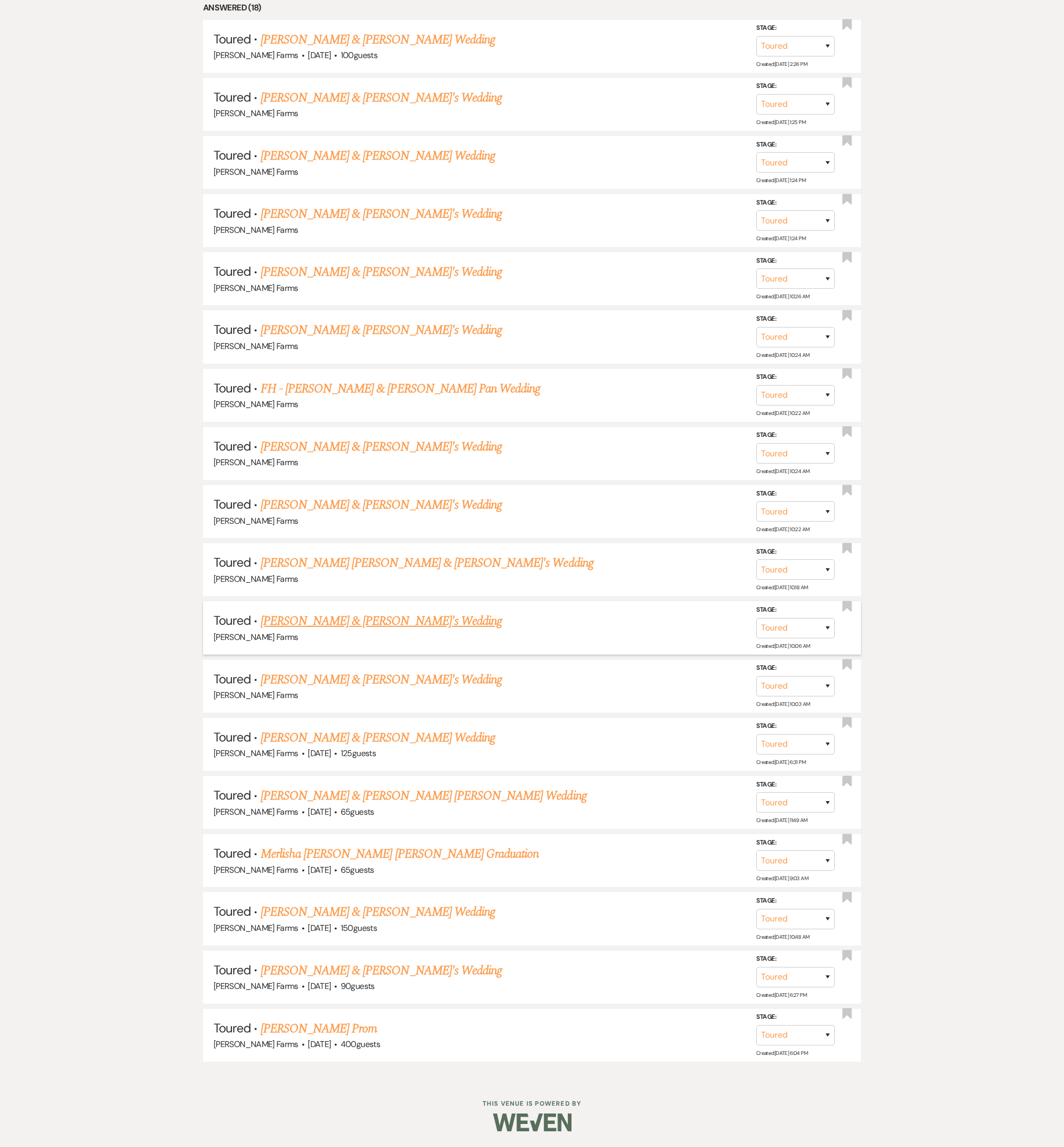
click at [347, 506] on link "Justin Lang & Fiance's Wedding" at bounding box center [382, 621] width 242 height 19
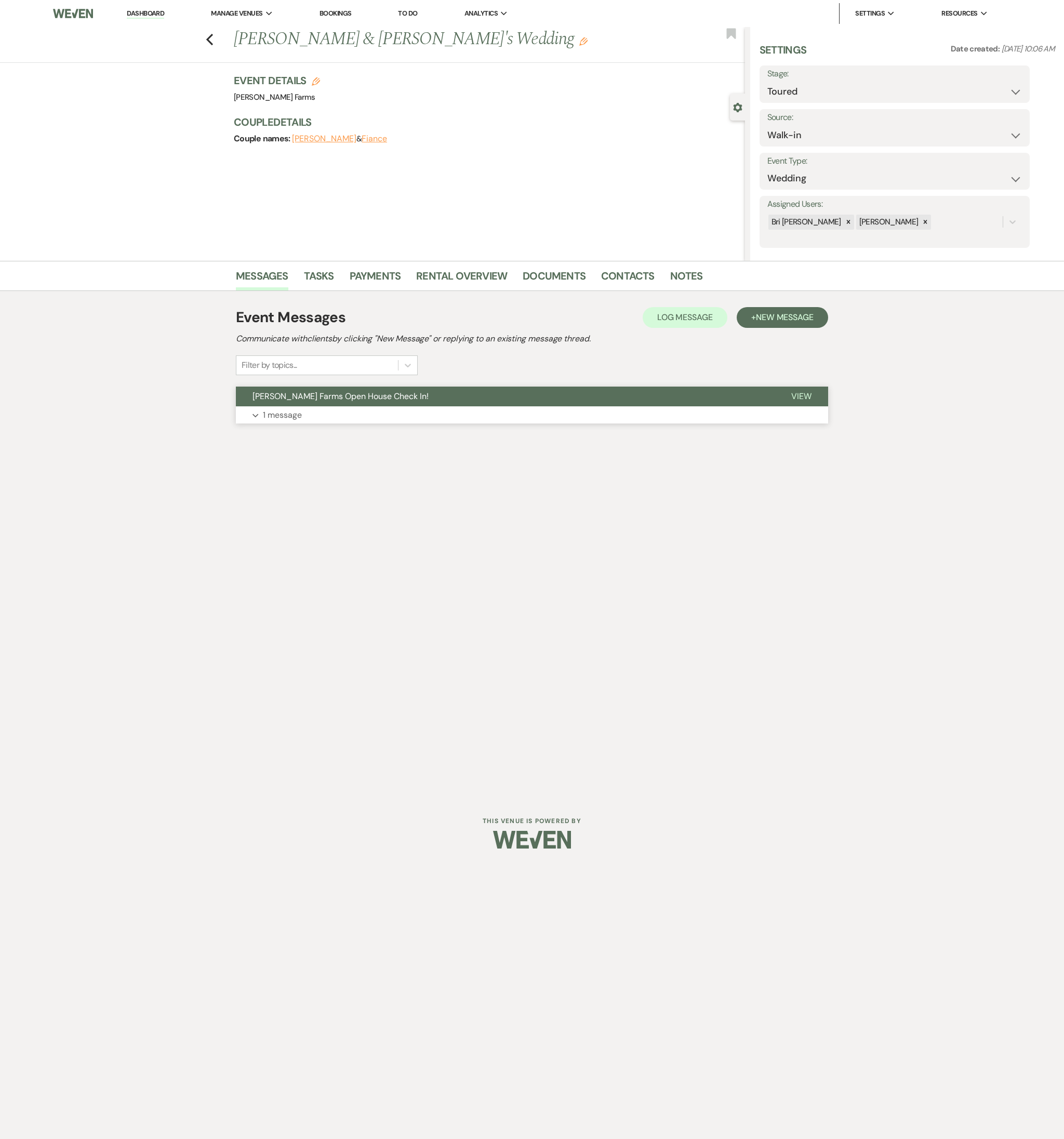
click at [313, 416] on button "Expand 1 message" at bounding box center [532, 415] width 592 height 18
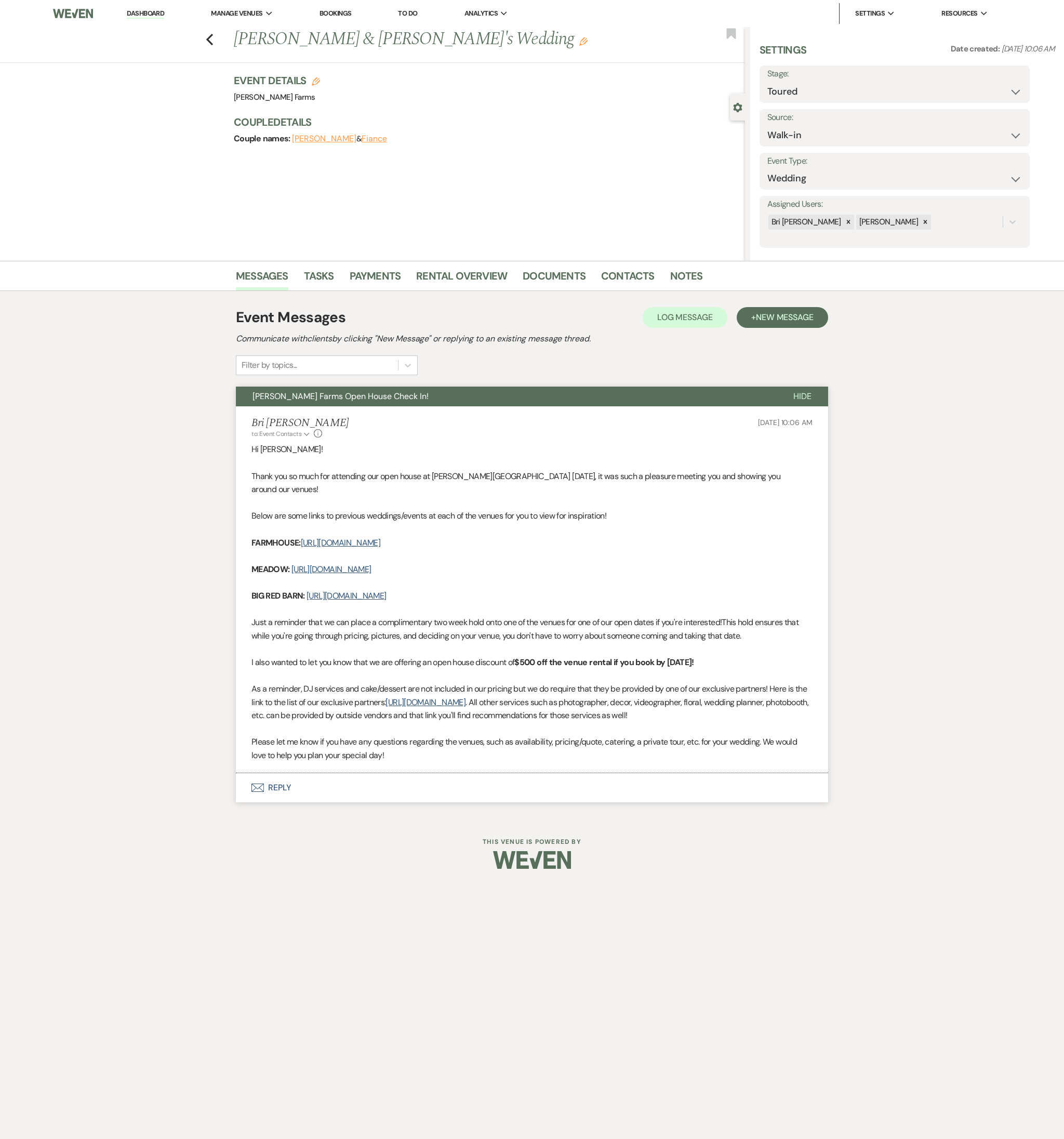
click at [315, 502] on button "Envelope Reply" at bounding box center [532, 788] width 592 height 30
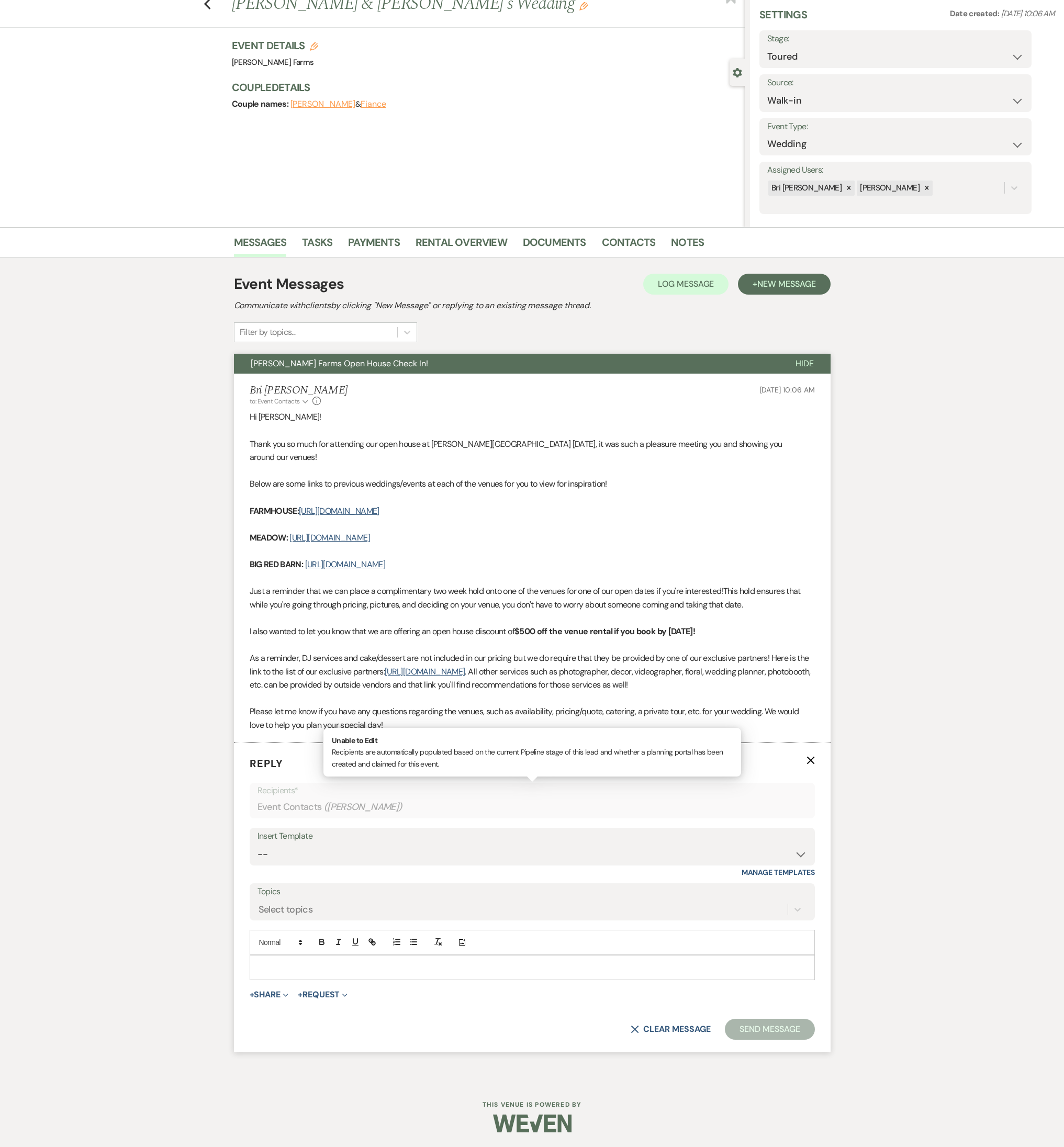
scroll to position [37, 0]
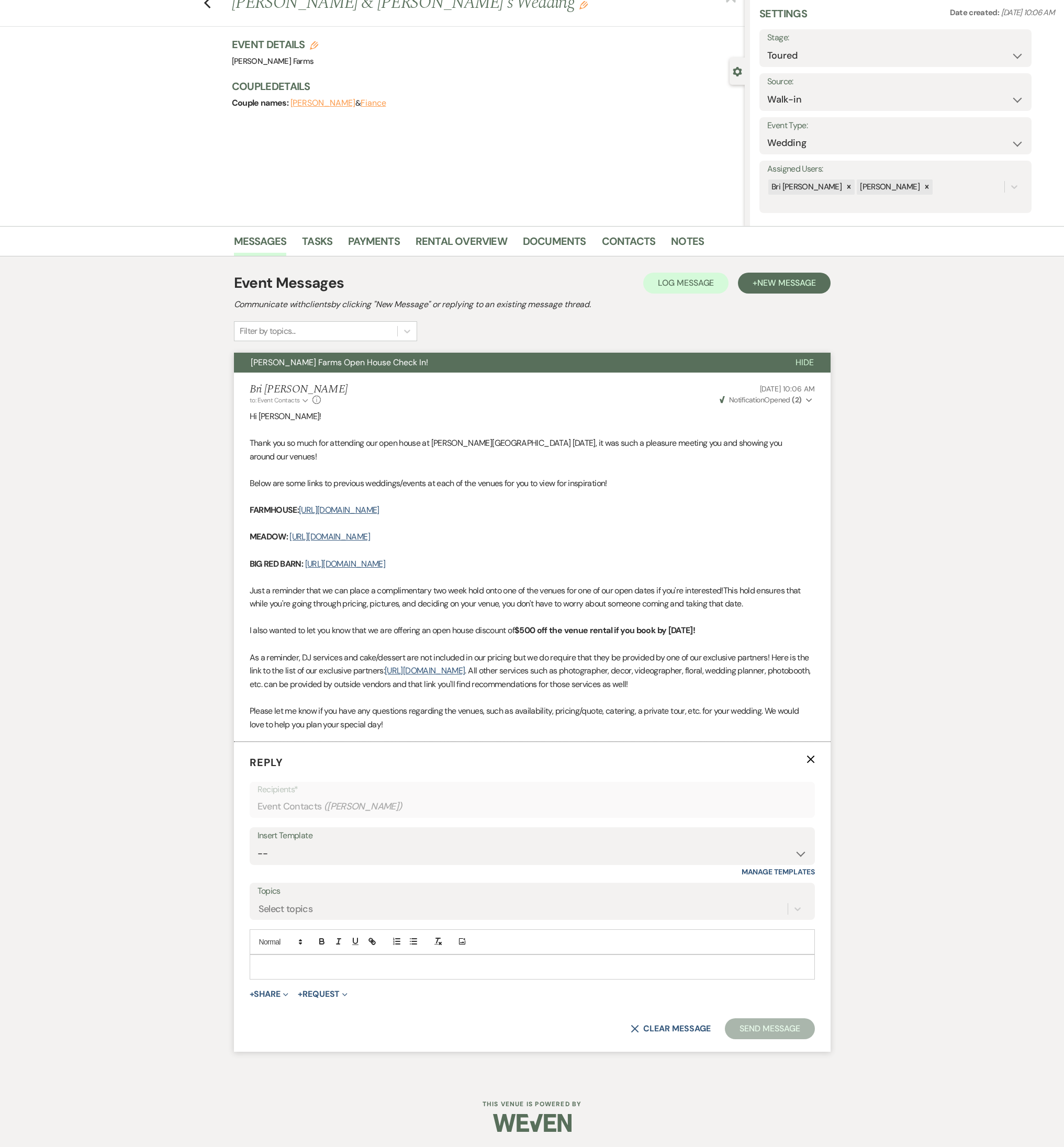
click at [297, 506] on div at bounding box center [532, 967] width 564 height 24
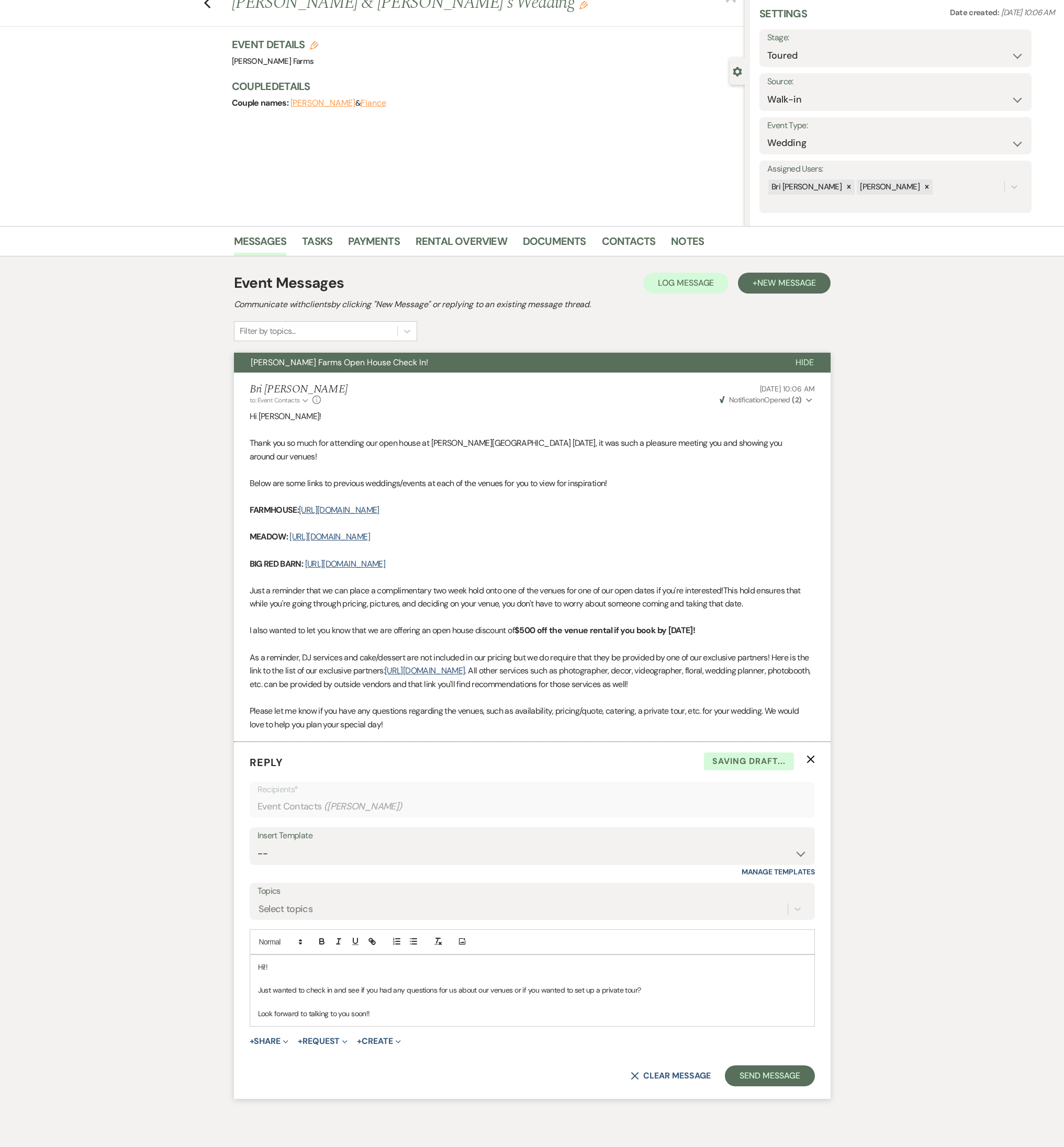
click at [760, 506] on form "Reply X Saving draft... Recipients* Event Contacts ( Justin Lang ) Insert Templ…" at bounding box center [532, 919] width 596 height 356
click at [760, 506] on button "Send Message" at bounding box center [769, 1075] width 89 height 21
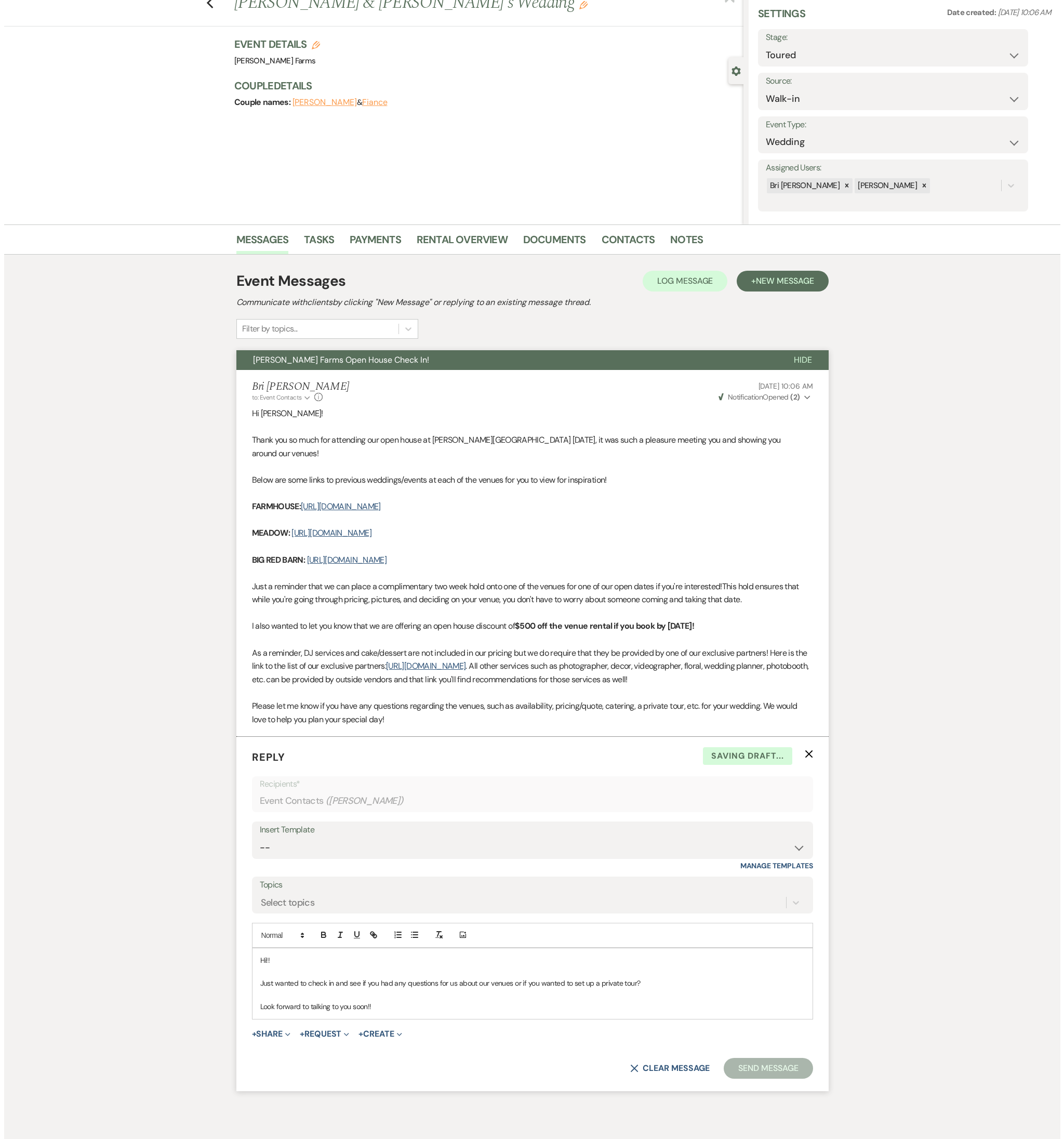
scroll to position [0, 0]
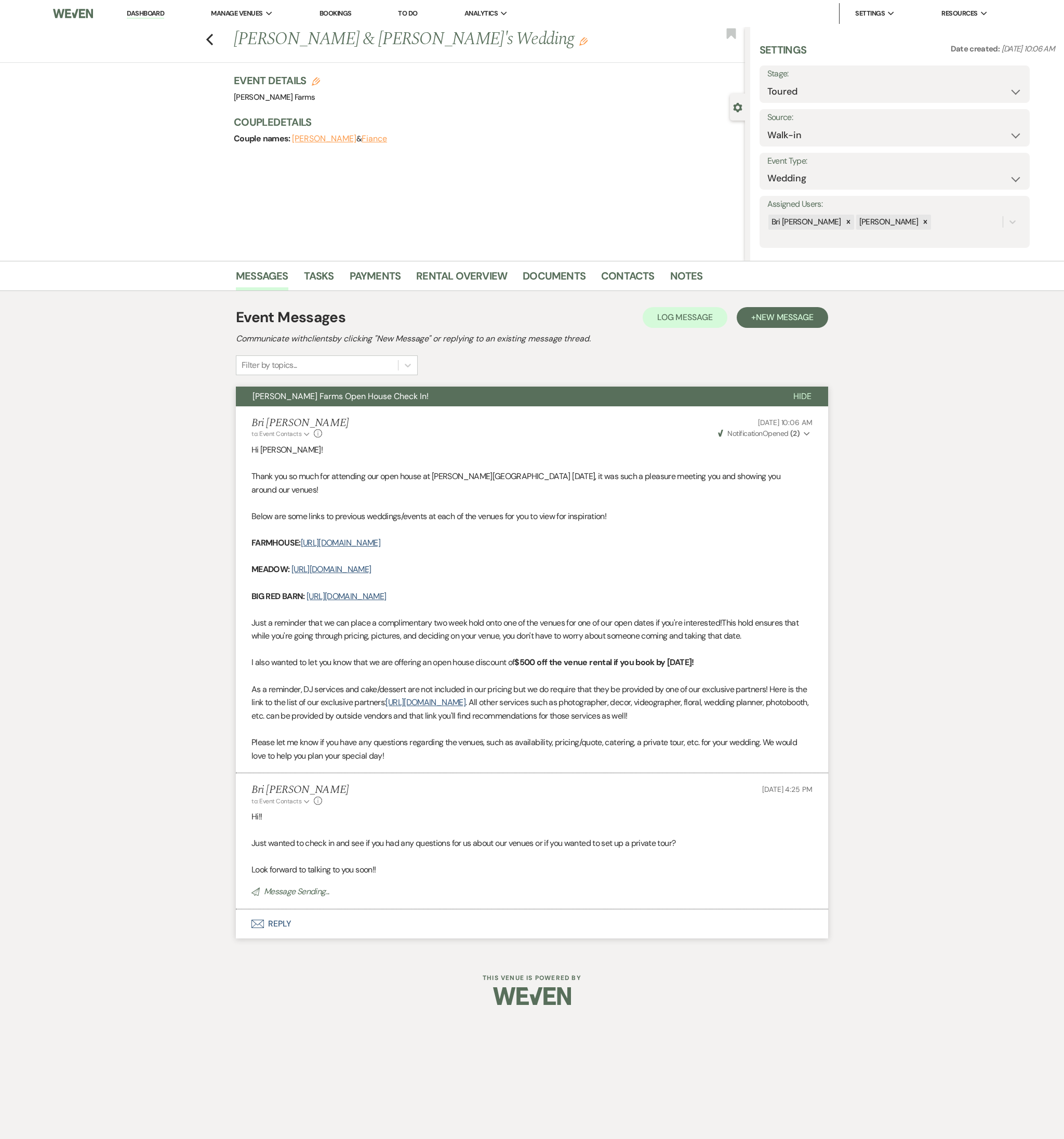
click at [215, 35] on div "Previous Justin Lang & Fiance's Wedding Edit Bookmark" at bounding box center [370, 44] width 750 height 35
click at [210, 39] on icon "Previous" at bounding box center [210, 39] width 8 height 13
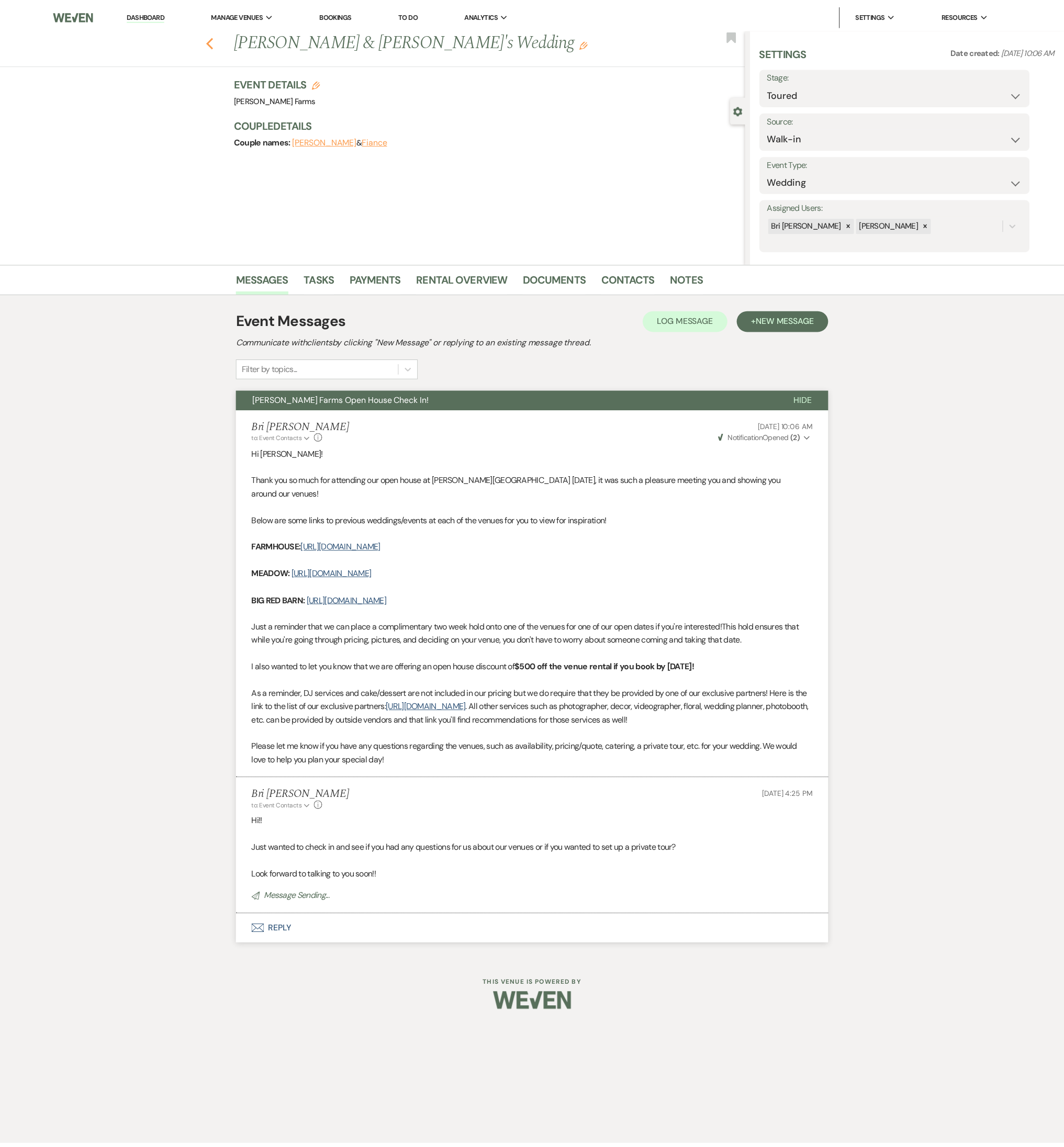
scroll to position [552, 0]
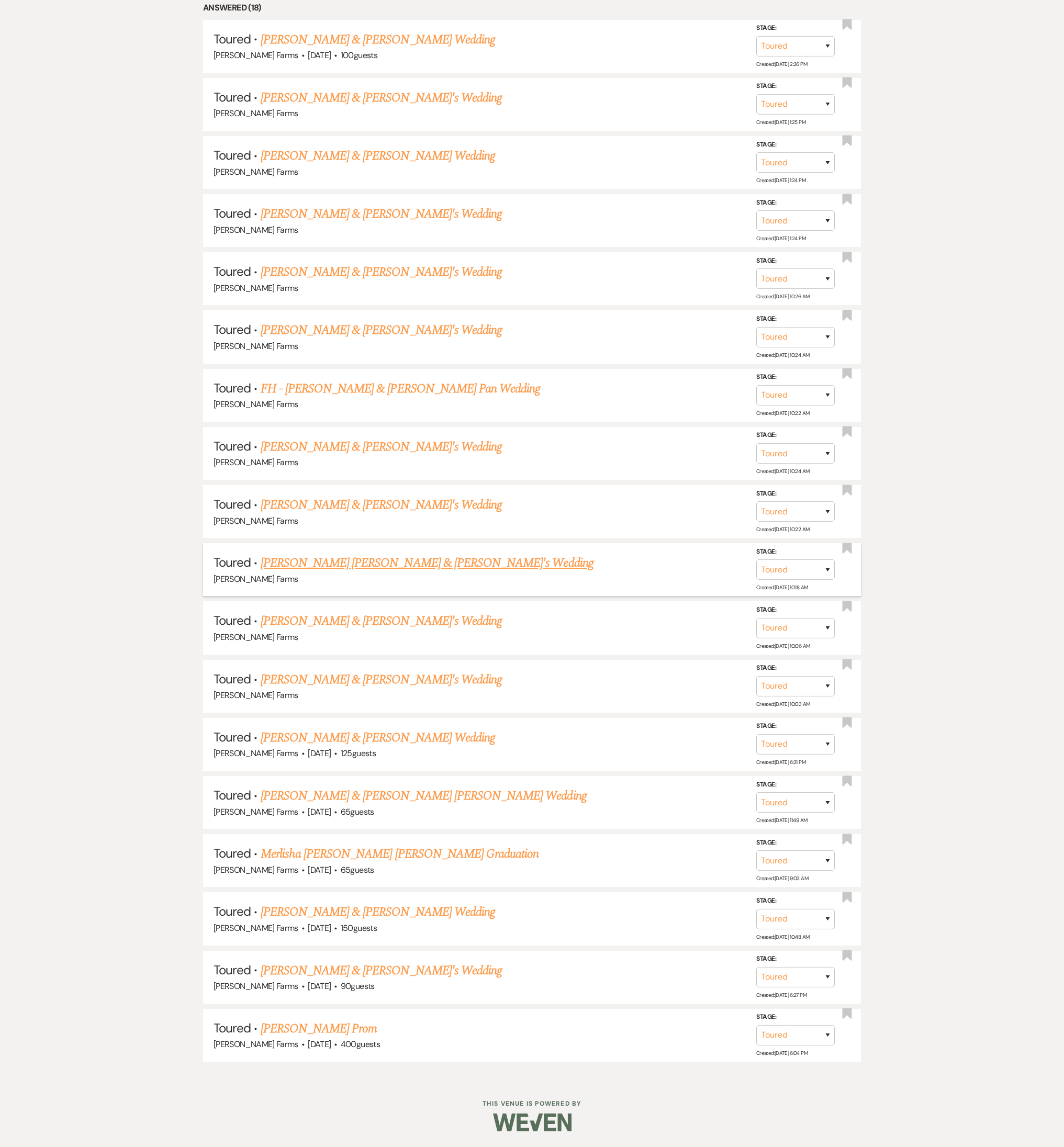
click at [349, 506] on link "Kennedy Lundberg & Fiance's Wedding" at bounding box center [427, 562] width 333 height 19
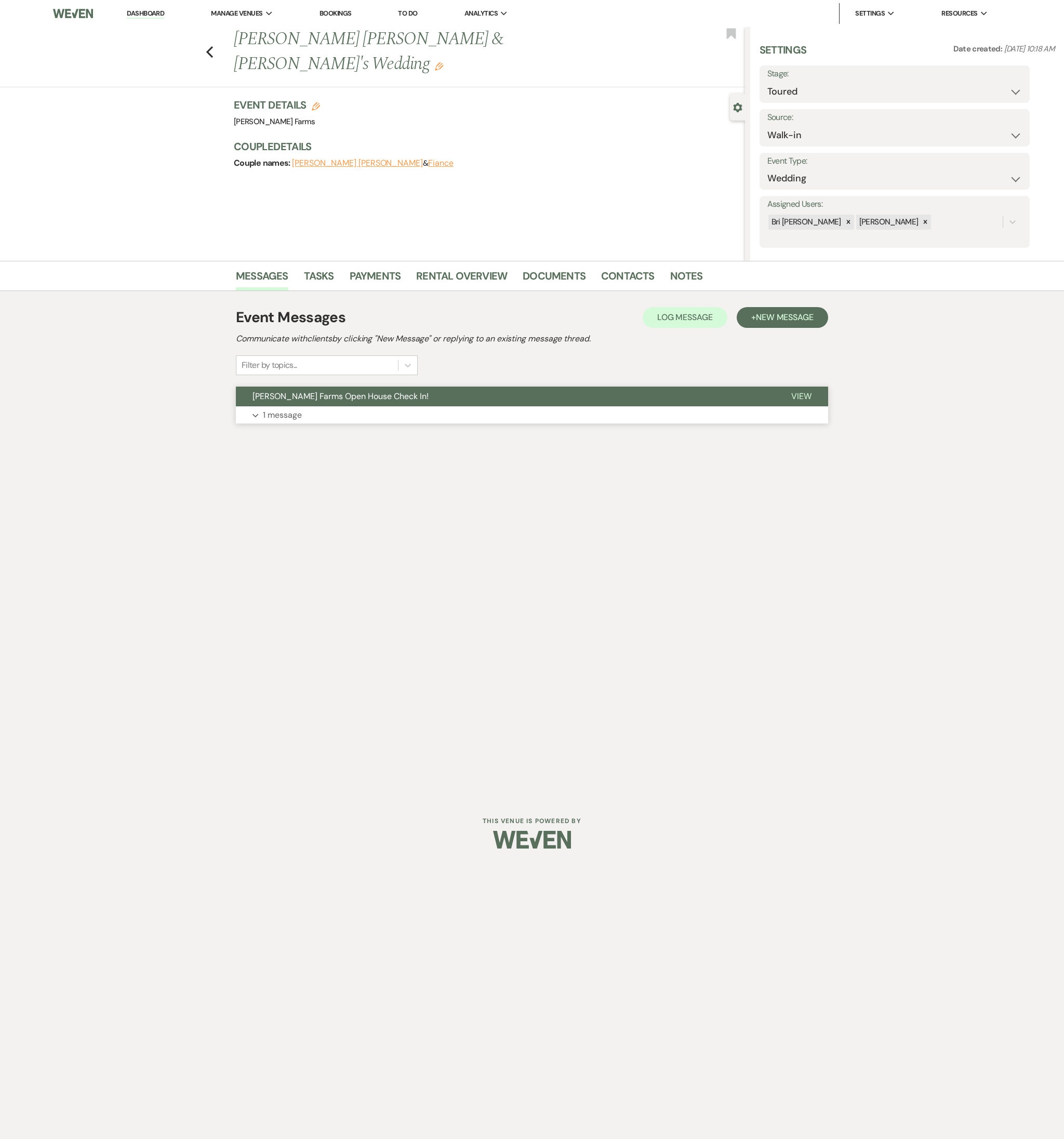
click at [320, 411] on button "Expand 1 message" at bounding box center [532, 415] width 592 height 18
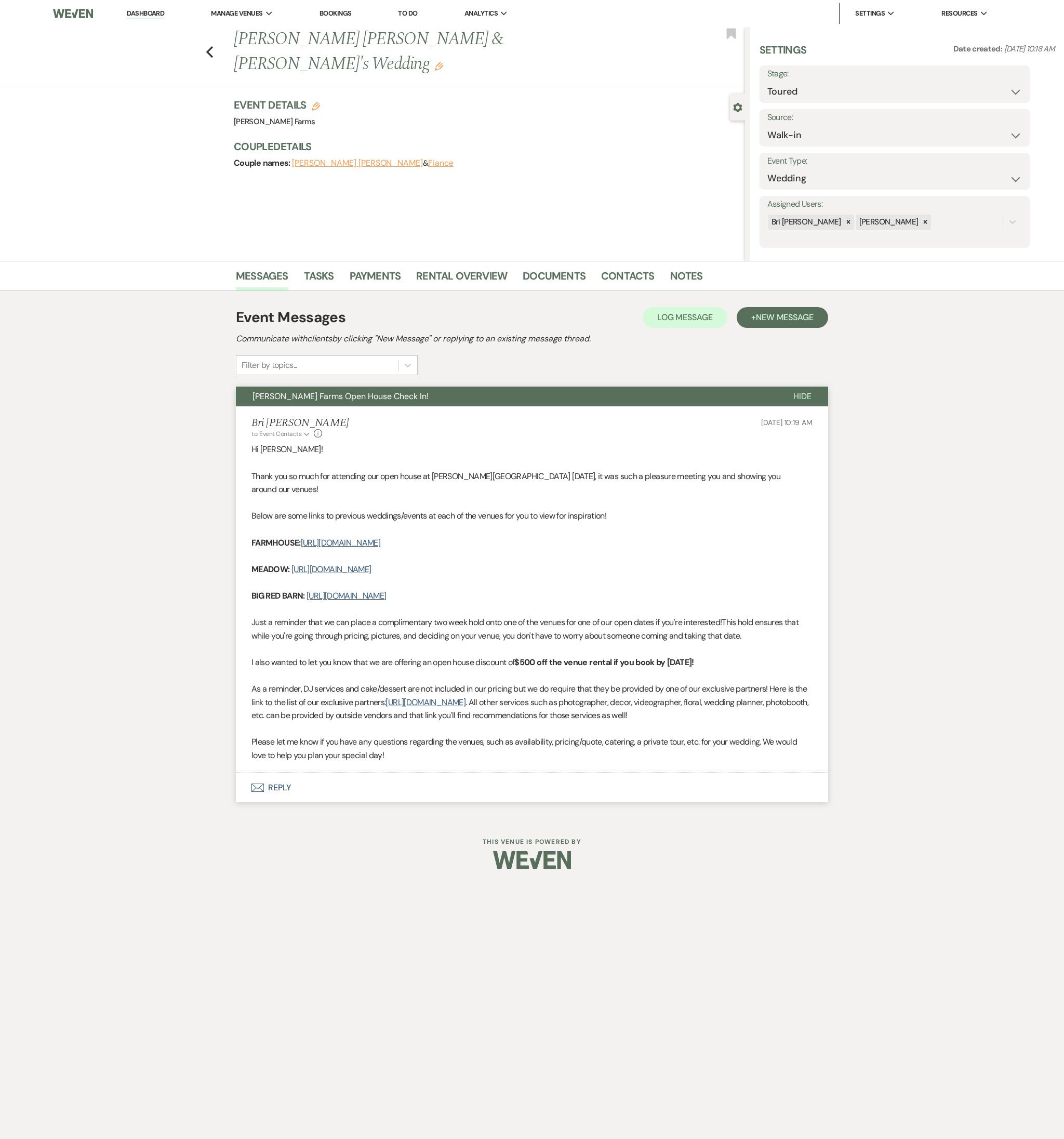
click at [318, 502] on button "Envelope Reply" at bounding box center [532, 788] width 592 height 30
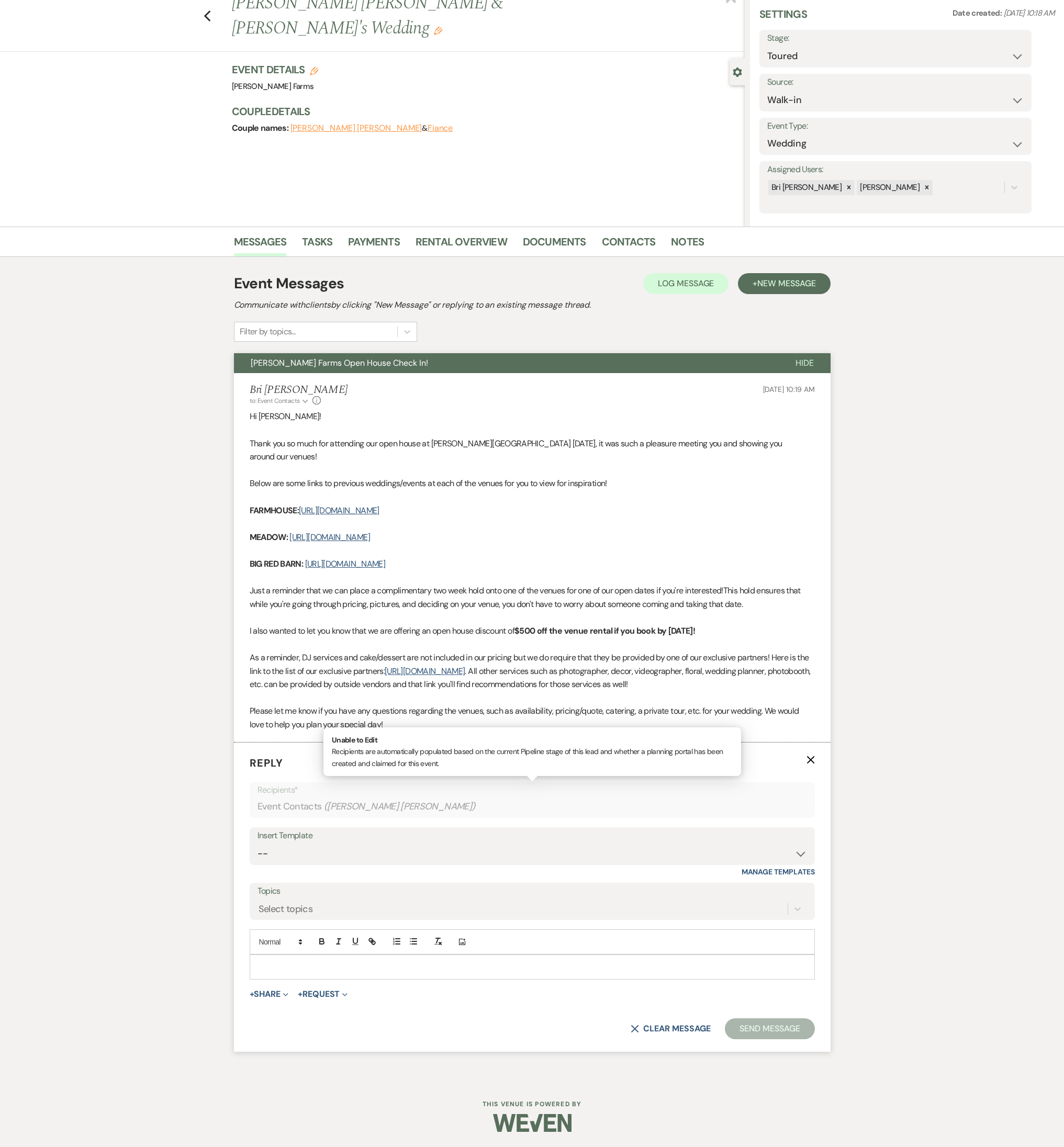
scroll to position [37, 0]
click at [346, 506] on p at bounding box center [532, 967] width 548 height 12
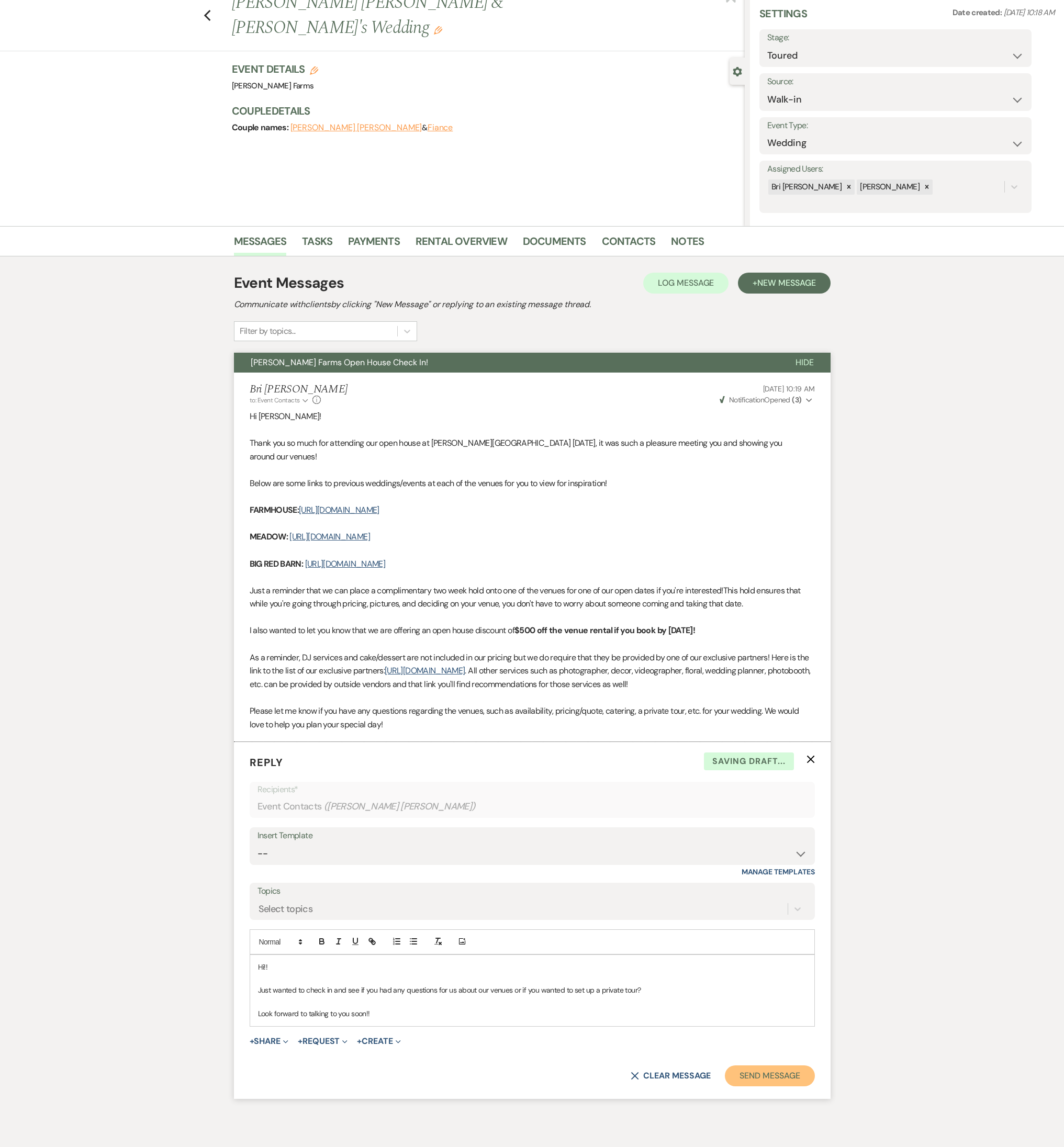
click at [764, 506] on button "Send Message" at bounding box center [769, 1075] width 89 height 21
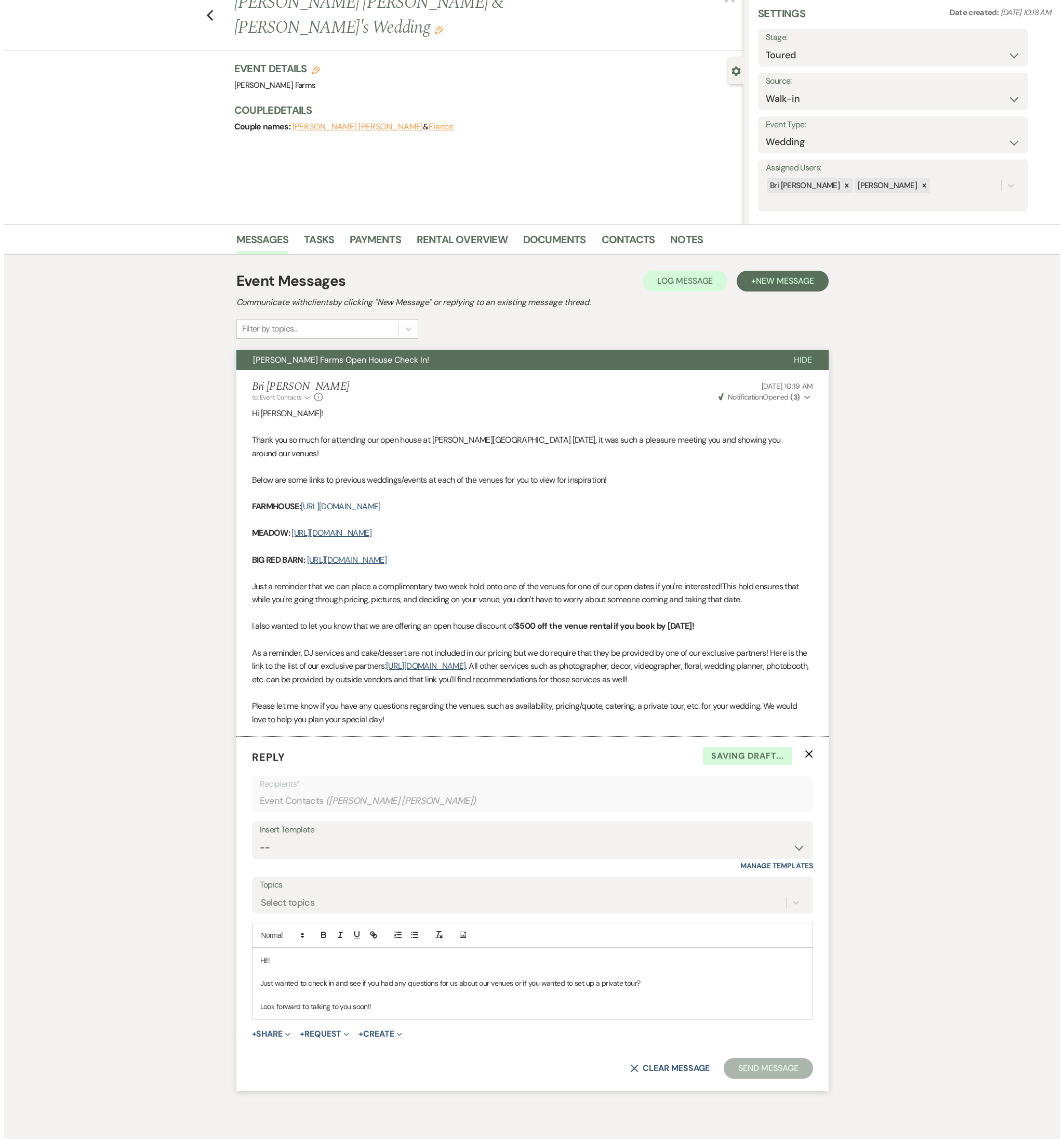
scroll to position [0, 0]
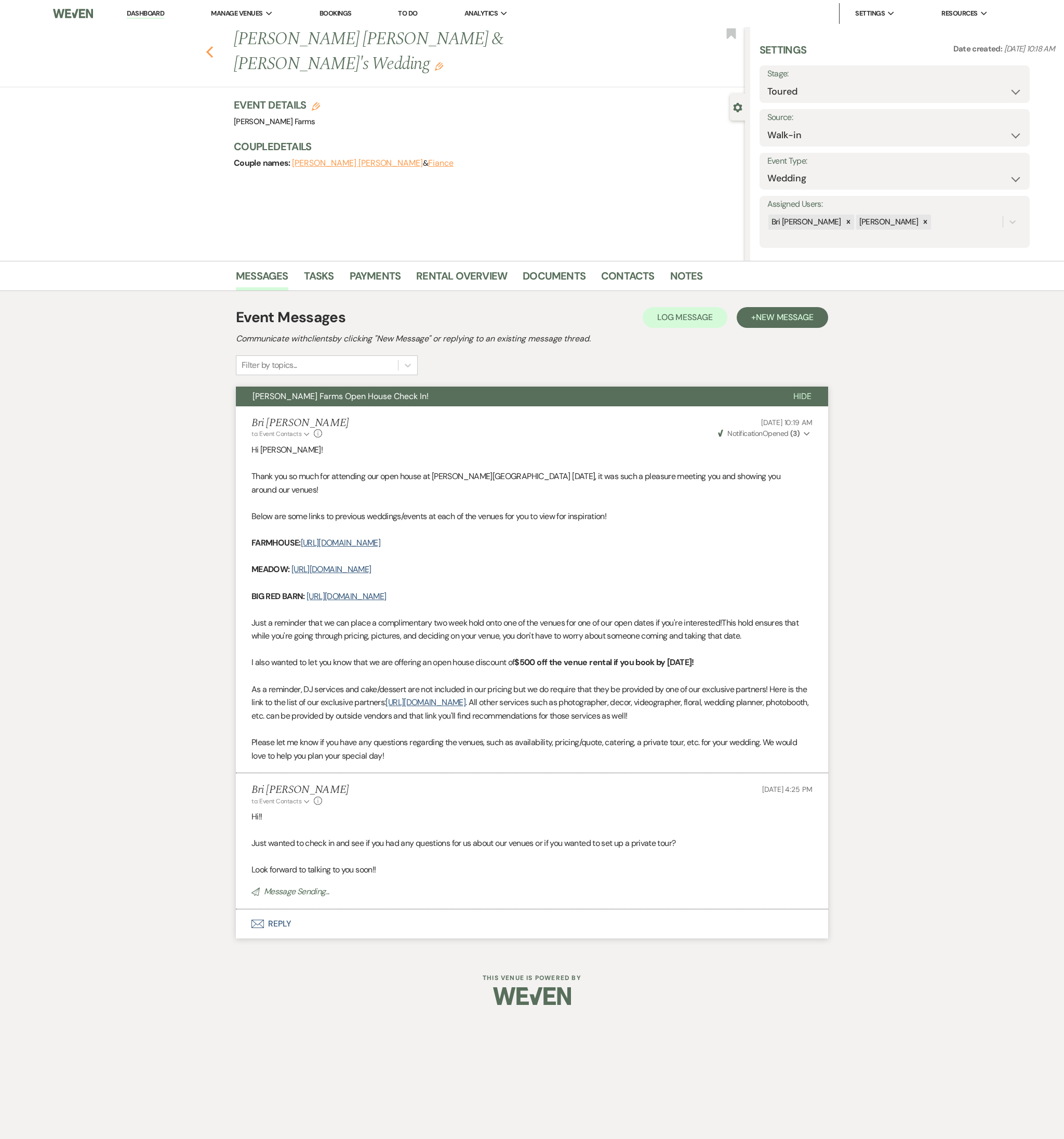
click at [206, 45] on icon "Previous" at bounding box center [210, 51] width 8 height 13
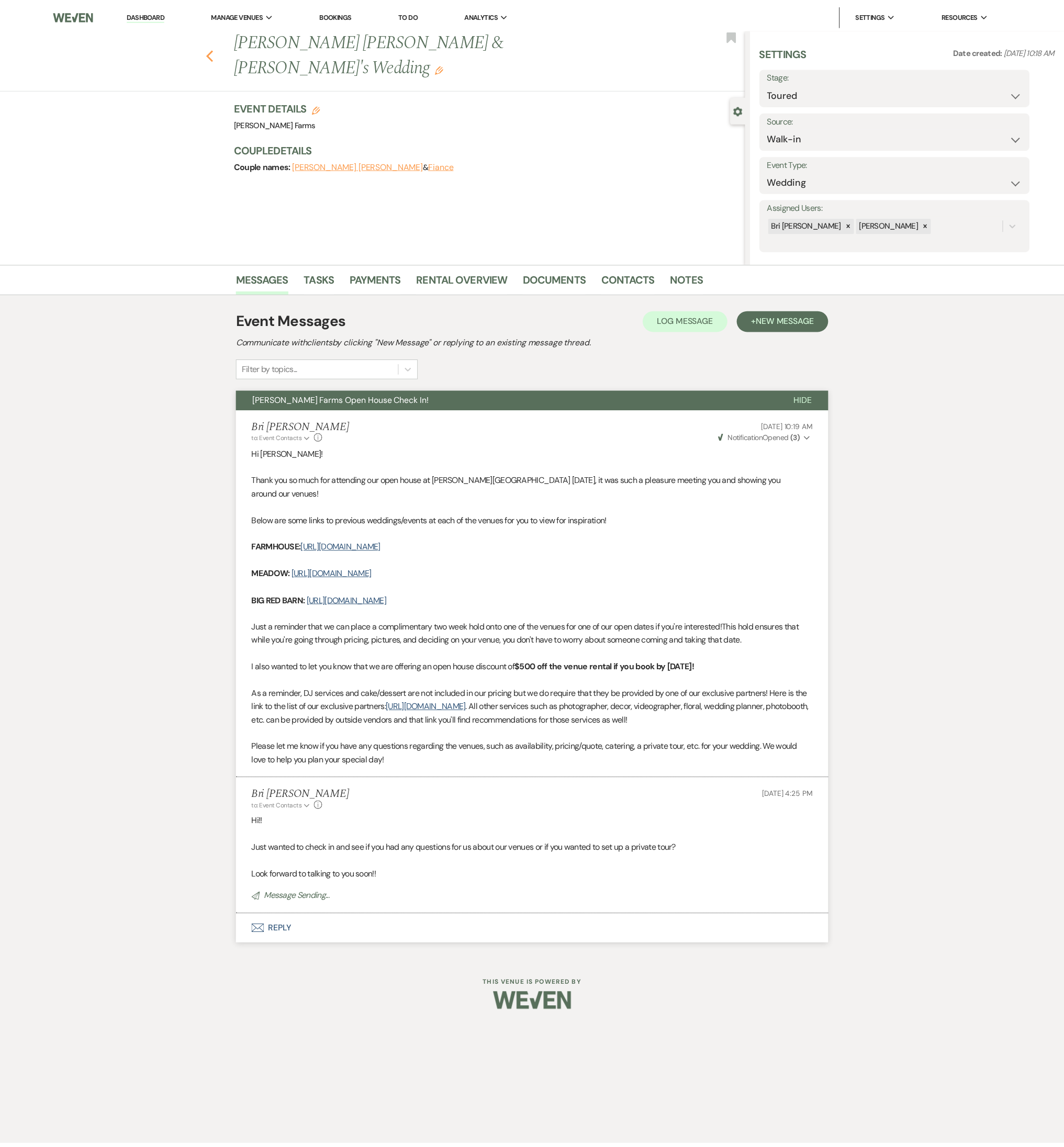
scroll to position [552, 0]
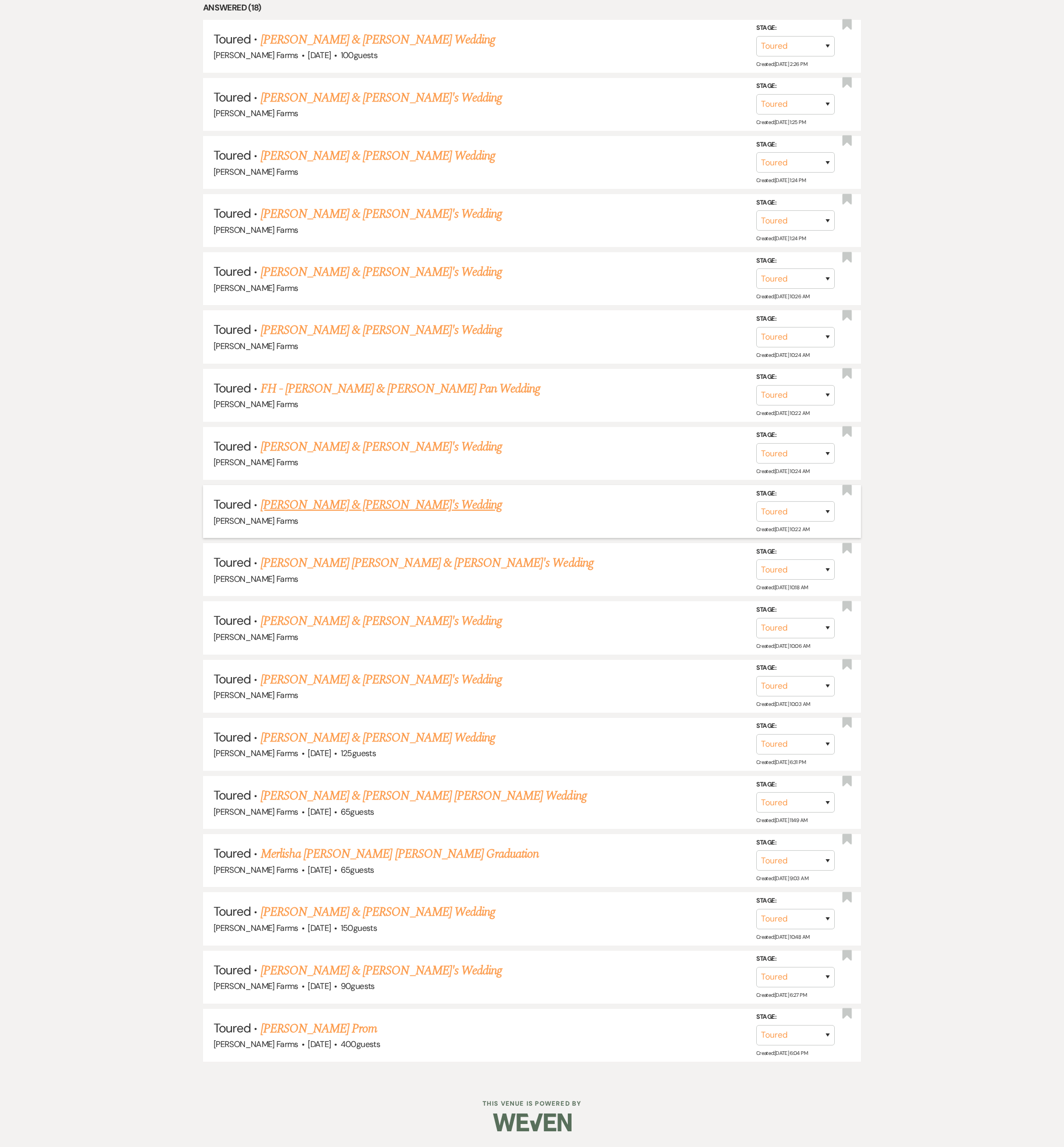
click at [341, 505] on link "Tyler Norton & Fiance's Wedding" at bounding box center [382, 505] width 242 height 19
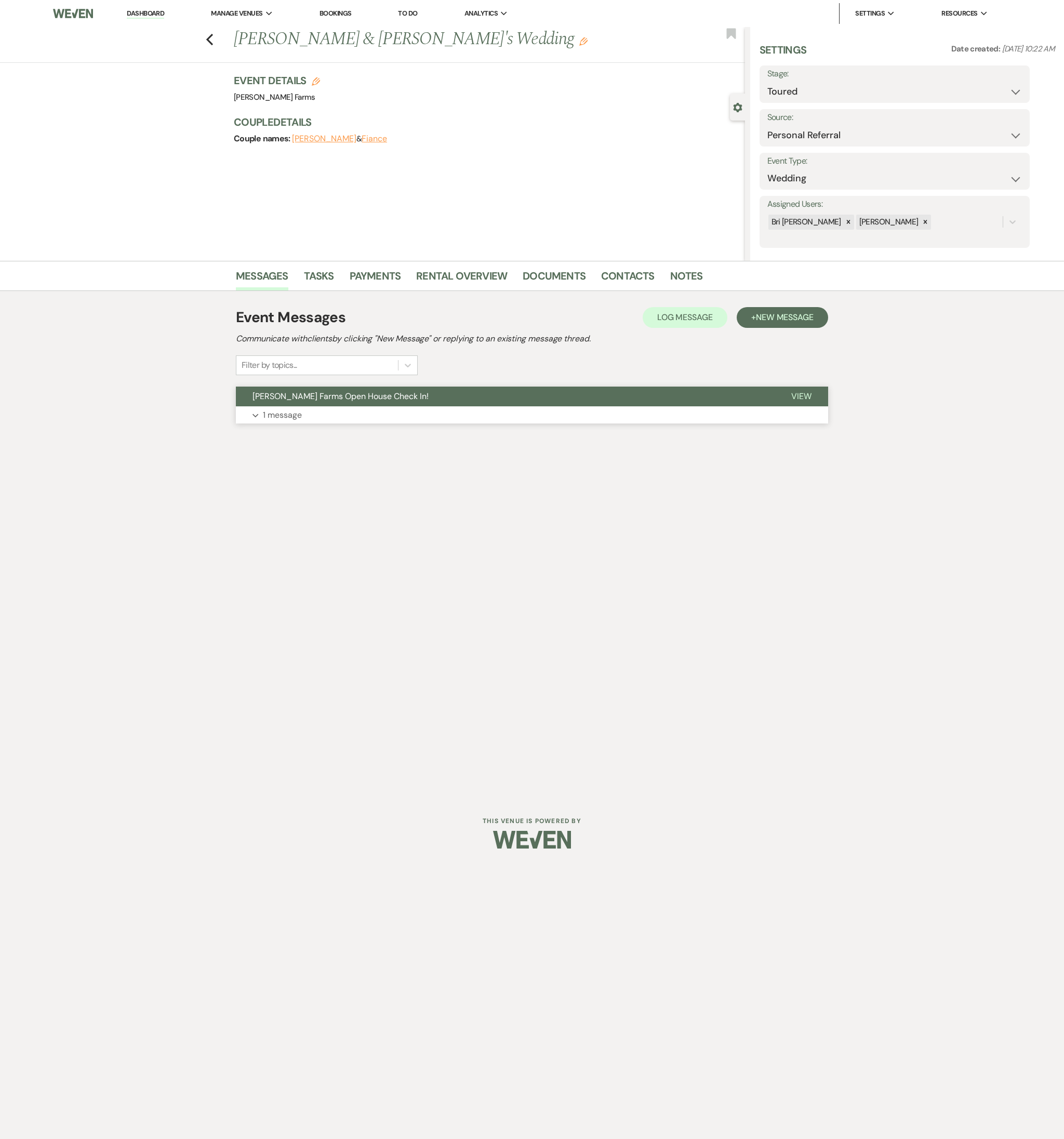
click at [311, 417] on button "Expand 1 message" at bounding box center [532, 415] width 592 height 18
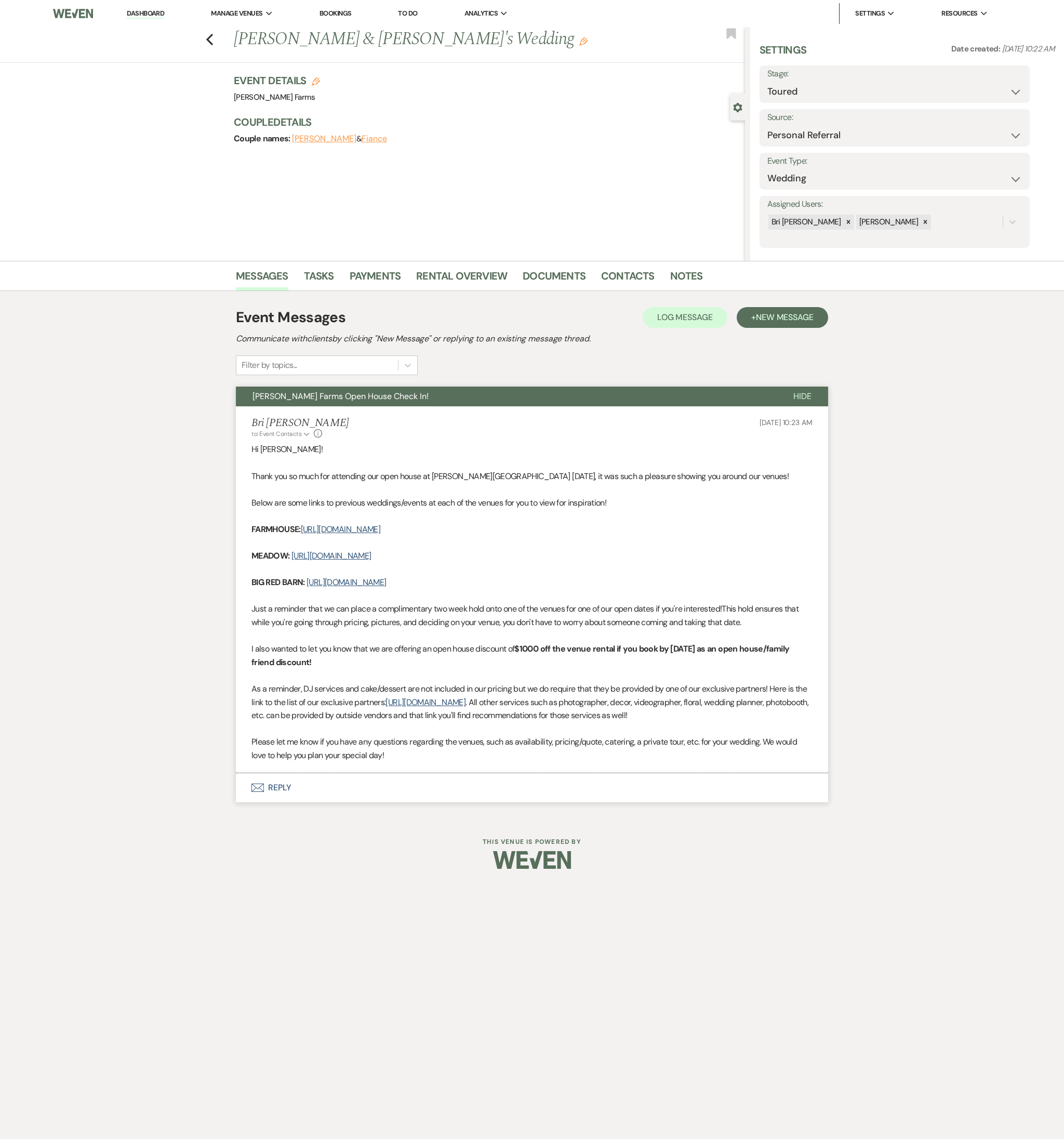
click at [315, 502] on div "Event Messages Log Log Message + New Message Communicate with clients by clicki…" at bounding box center [532, 553] width 592 height 527
click at [314, 502] on button "Envelope Reply" at bounding box center [532, 788] width 592 height 30
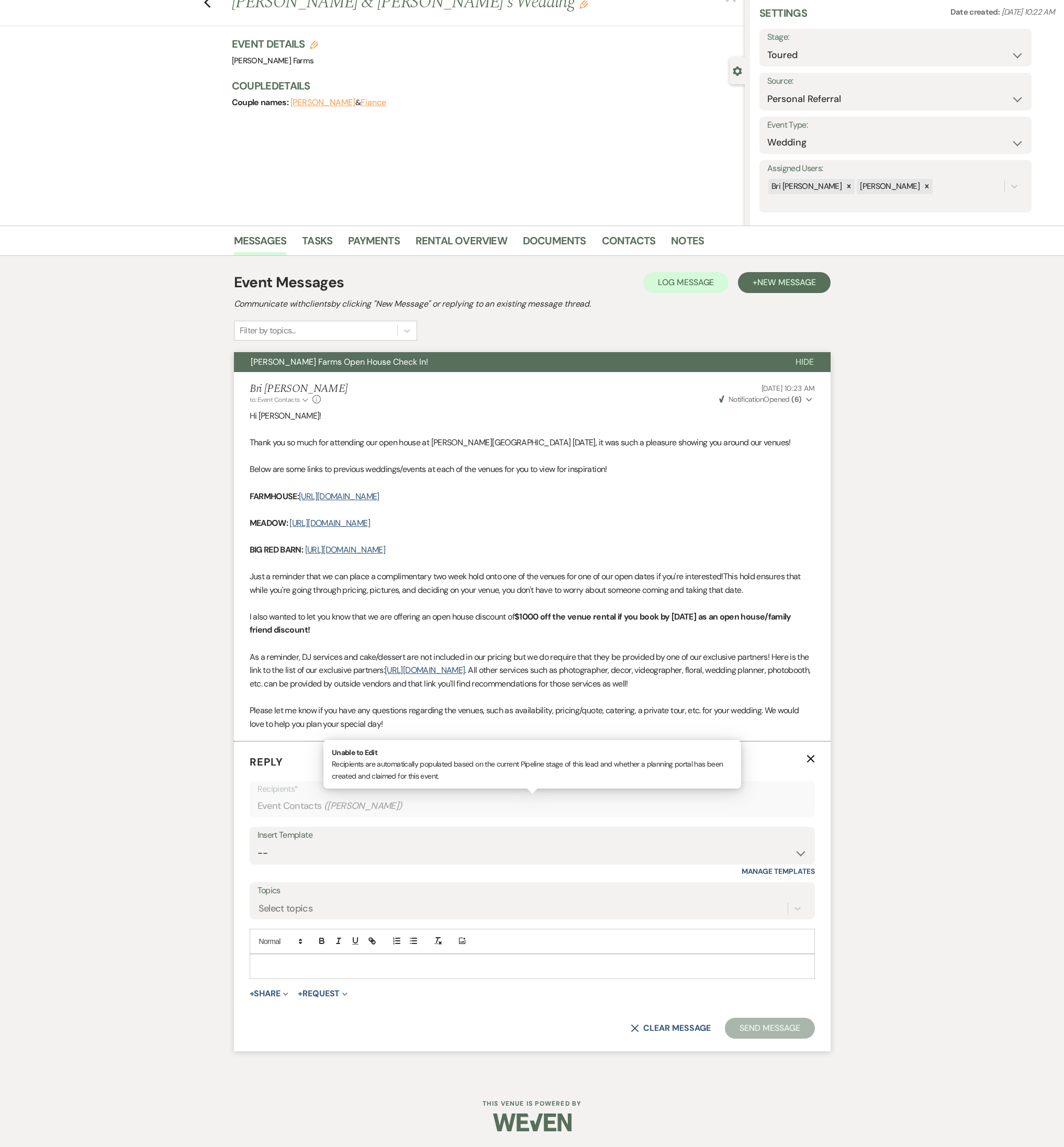
scroll to position [51, 0]
click at [302, 506] on p at bounding box center [532, 967] width 548 height 12
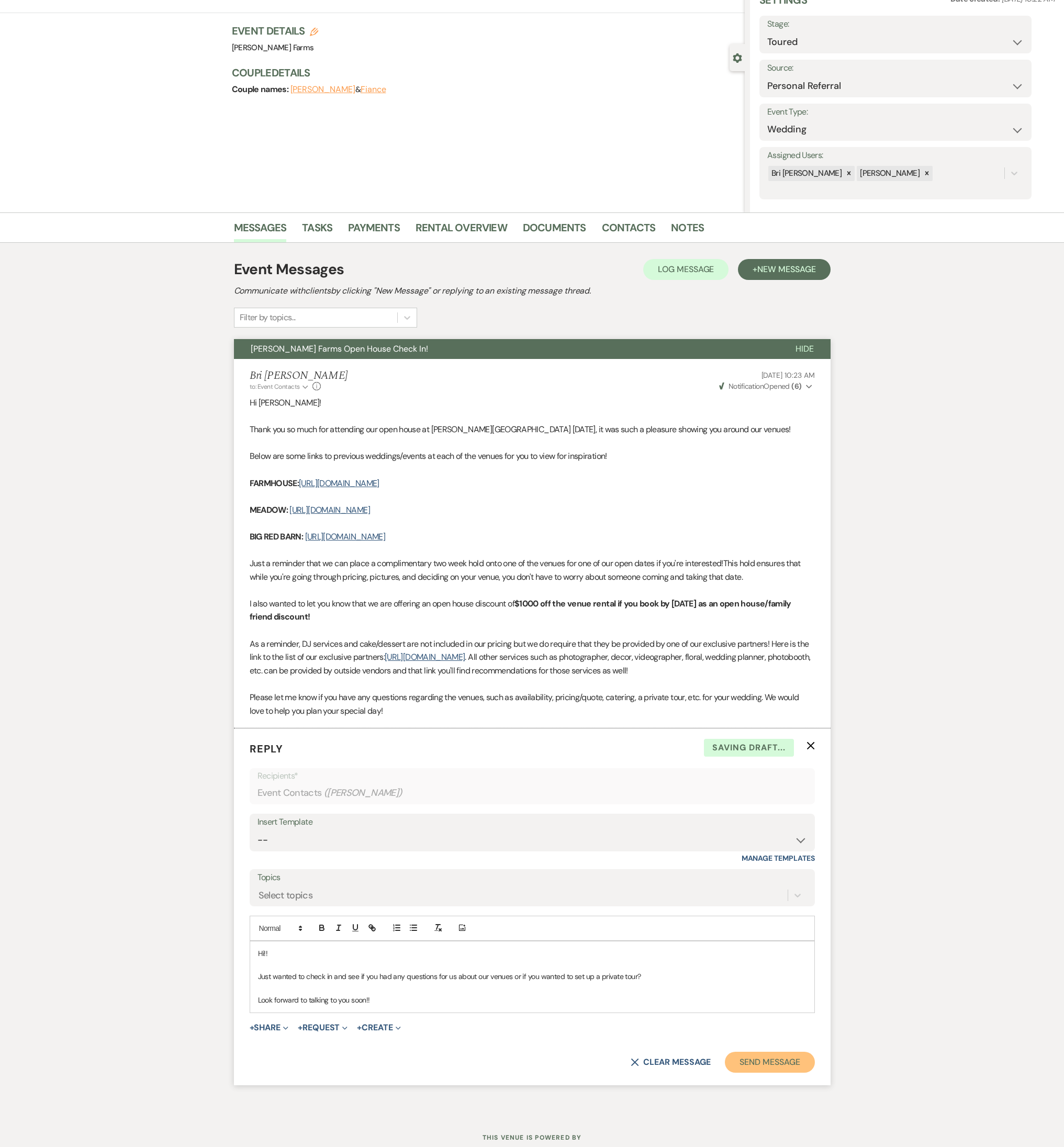
click at [770, 506] on button "Send Message" at bounding box center [769, 1062] width 89 height 21
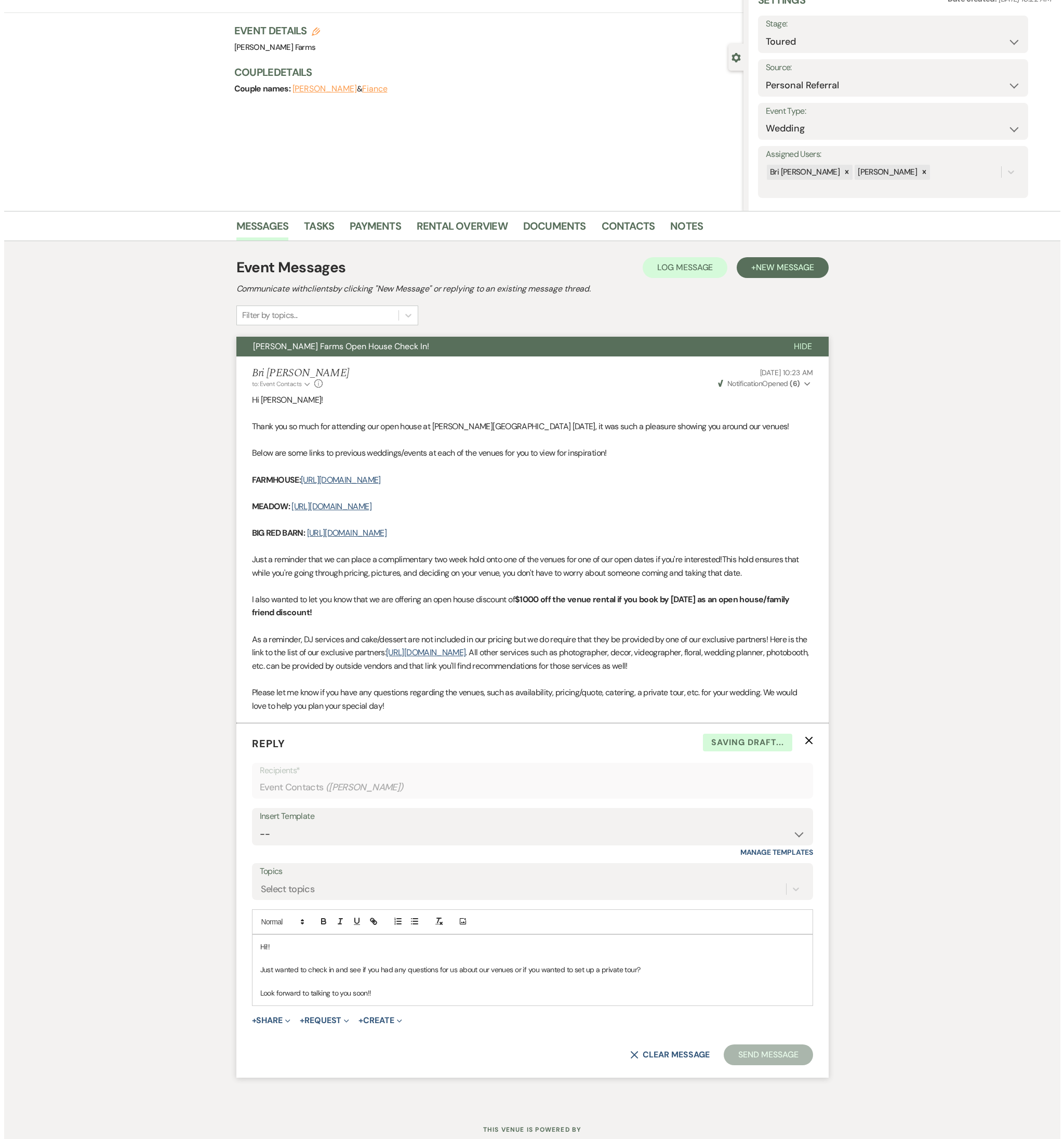
scroll to position [0, 0]
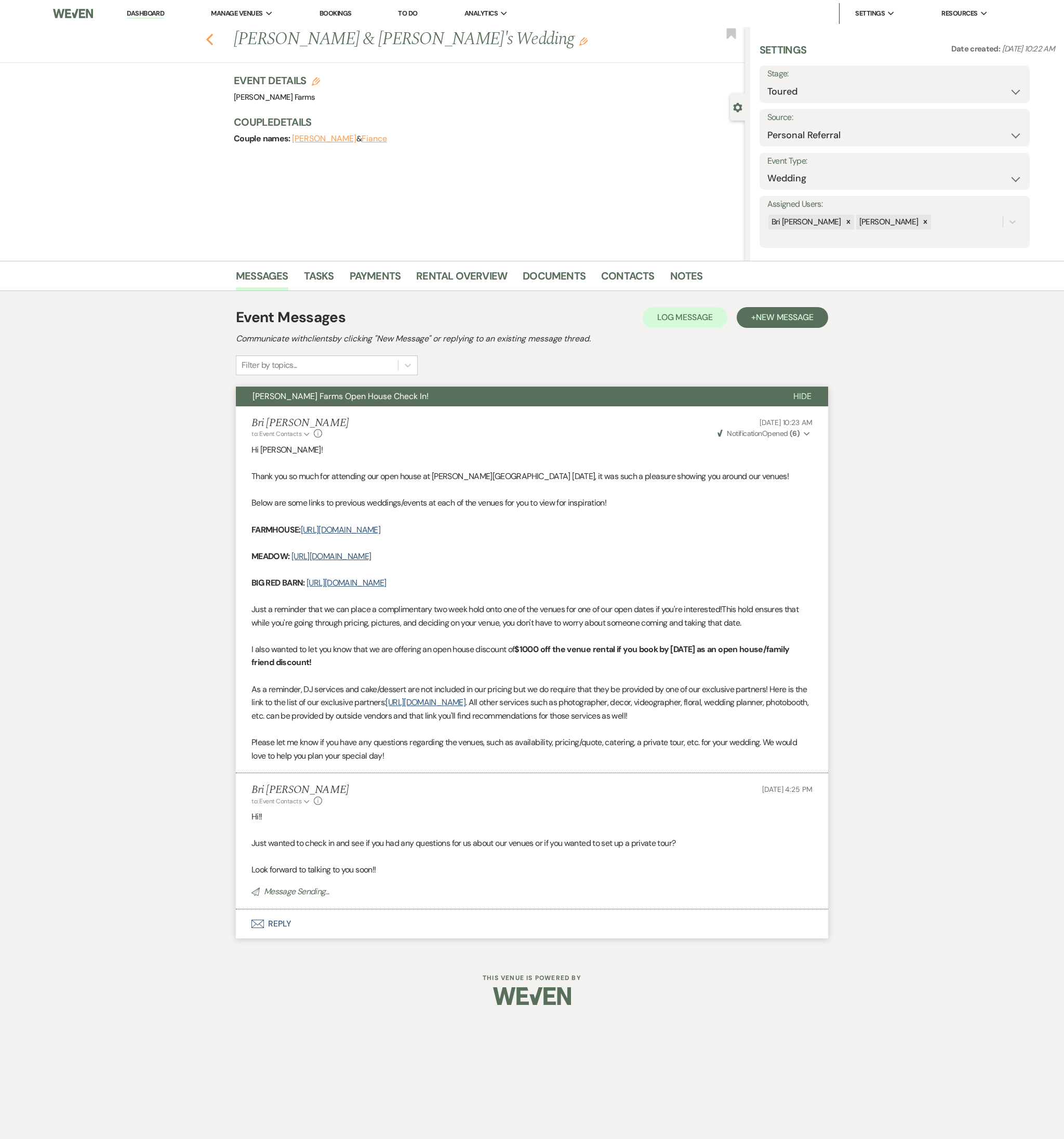
click at [207, 37] on icon "Previous" at bounding box center [210, 39] width 8 height 13
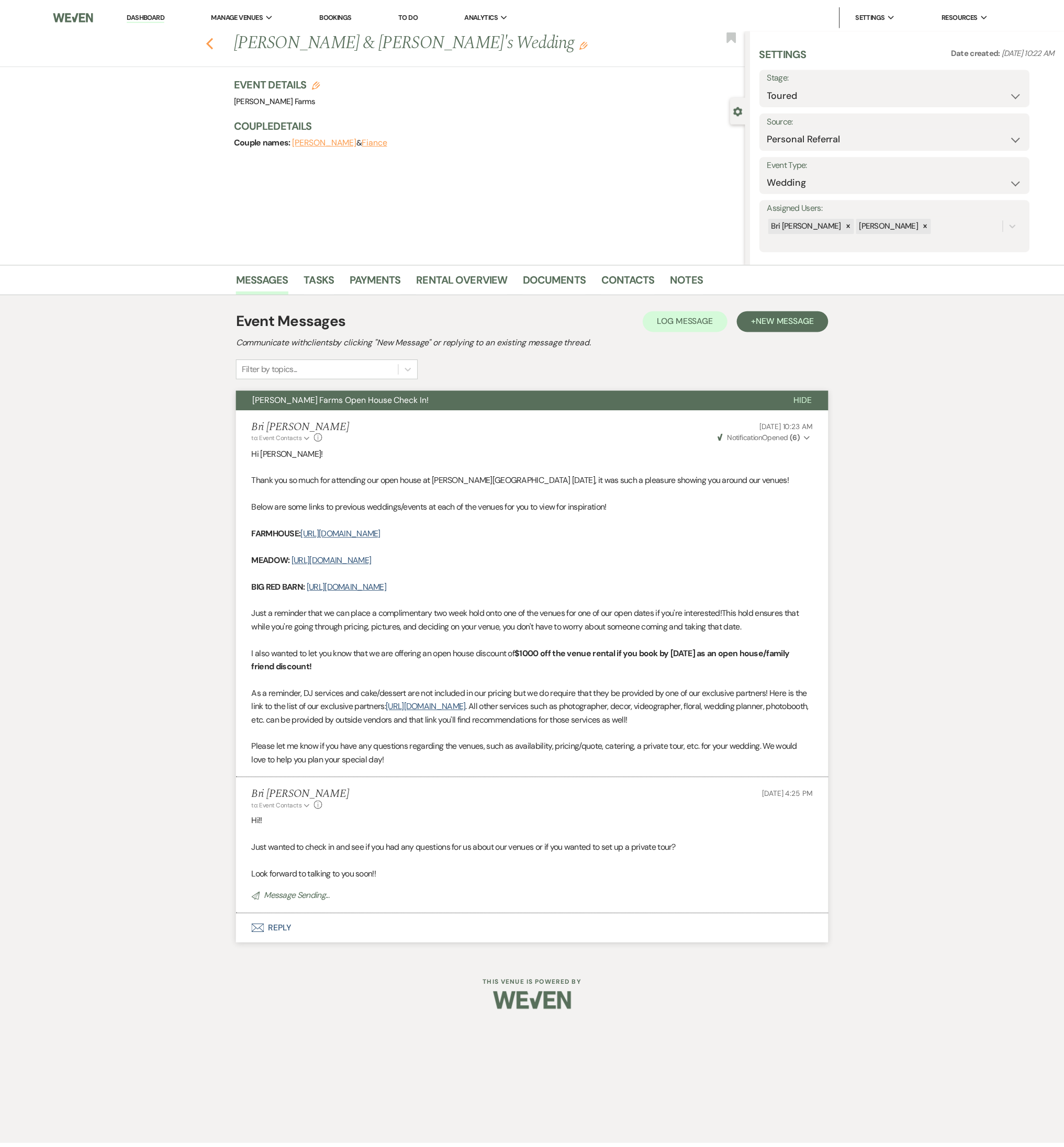
scroll to position [552, 0]
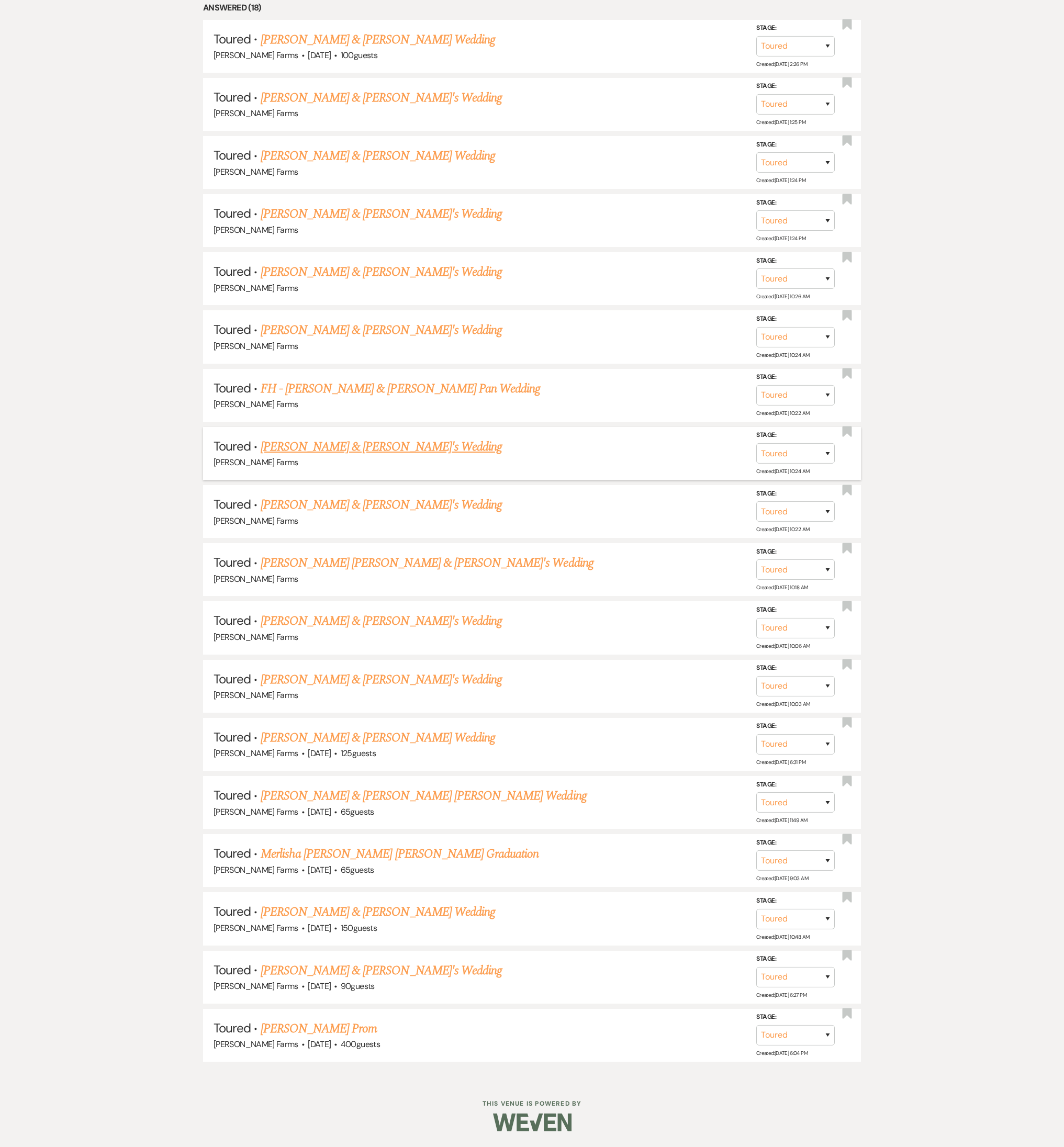
click at [316, 450] on link "Kaylee Underwood & Fiance's Wedding" at bounding box center [382, 446] width 242 height 19
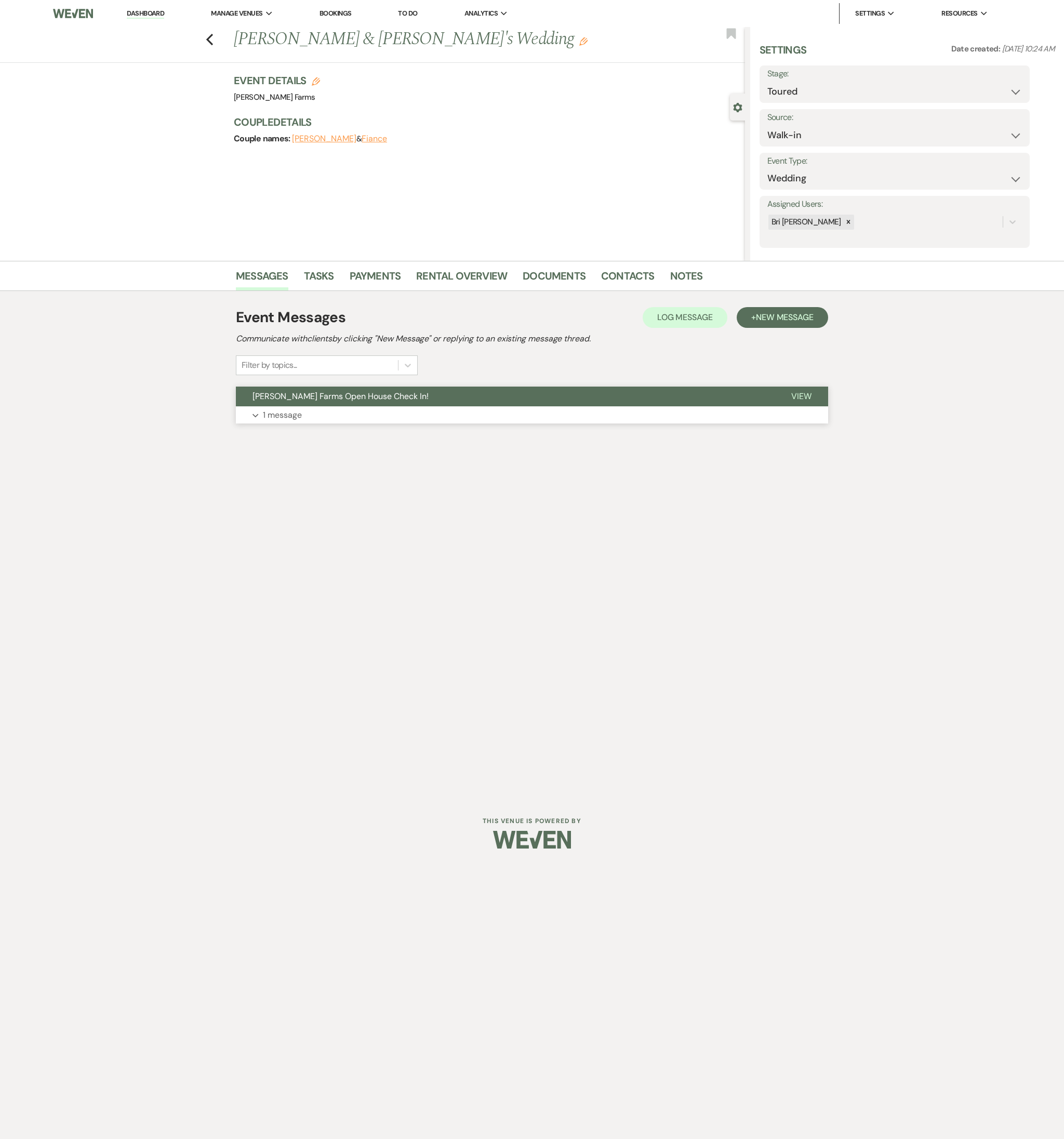
click at [311, 410] on button "Expand 1 message" at bounding box center [532, 415] width 592 height 18
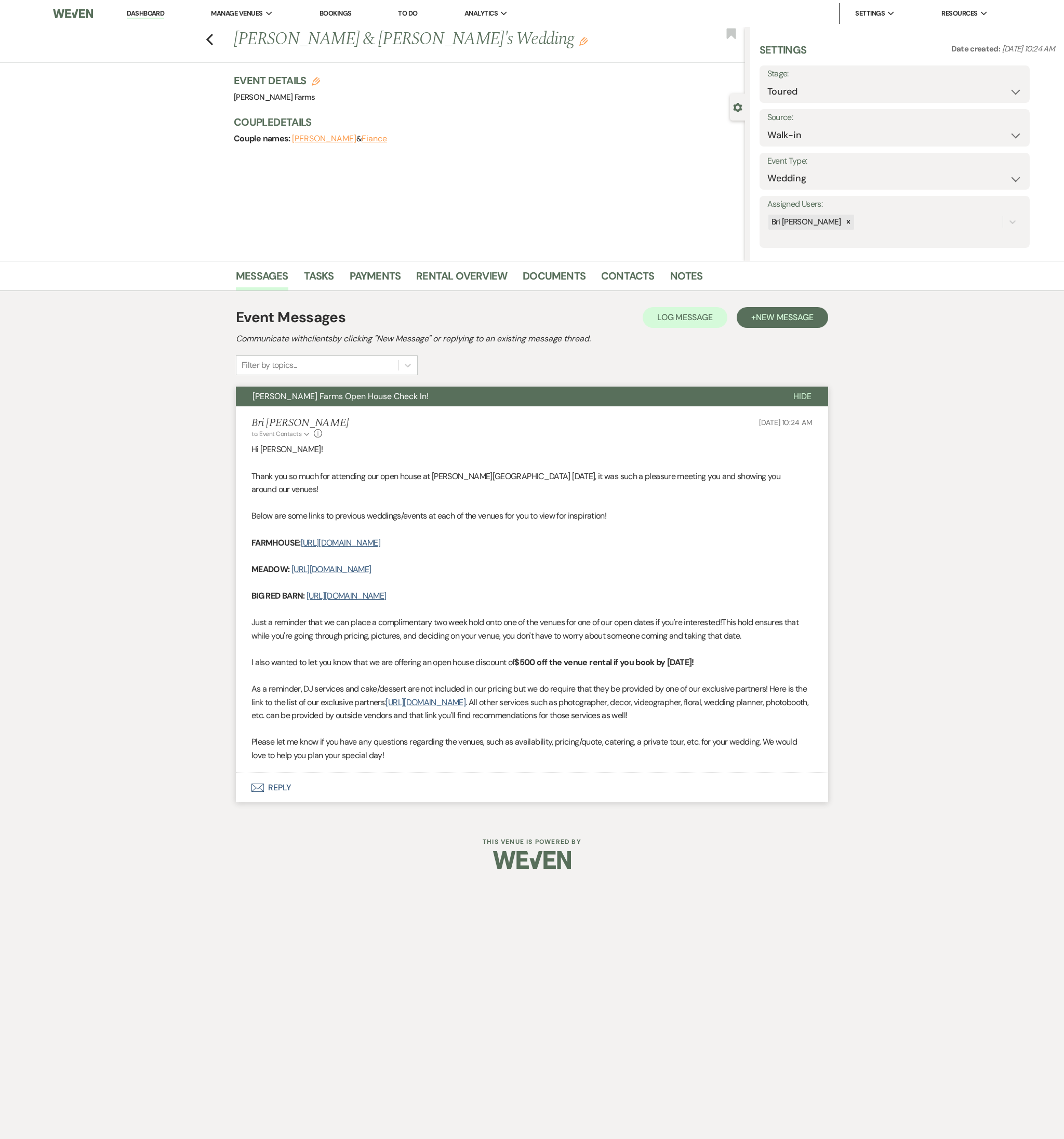
click at [319, 502] on div "Event Messages Log Log Message + New Message Communicate with clients by clicki…" at bounding box center [532, 554] width 592 height 506
click at [320, 502] on button "Envelope Reply" at bounding box center [532, 788] width 592 height 30
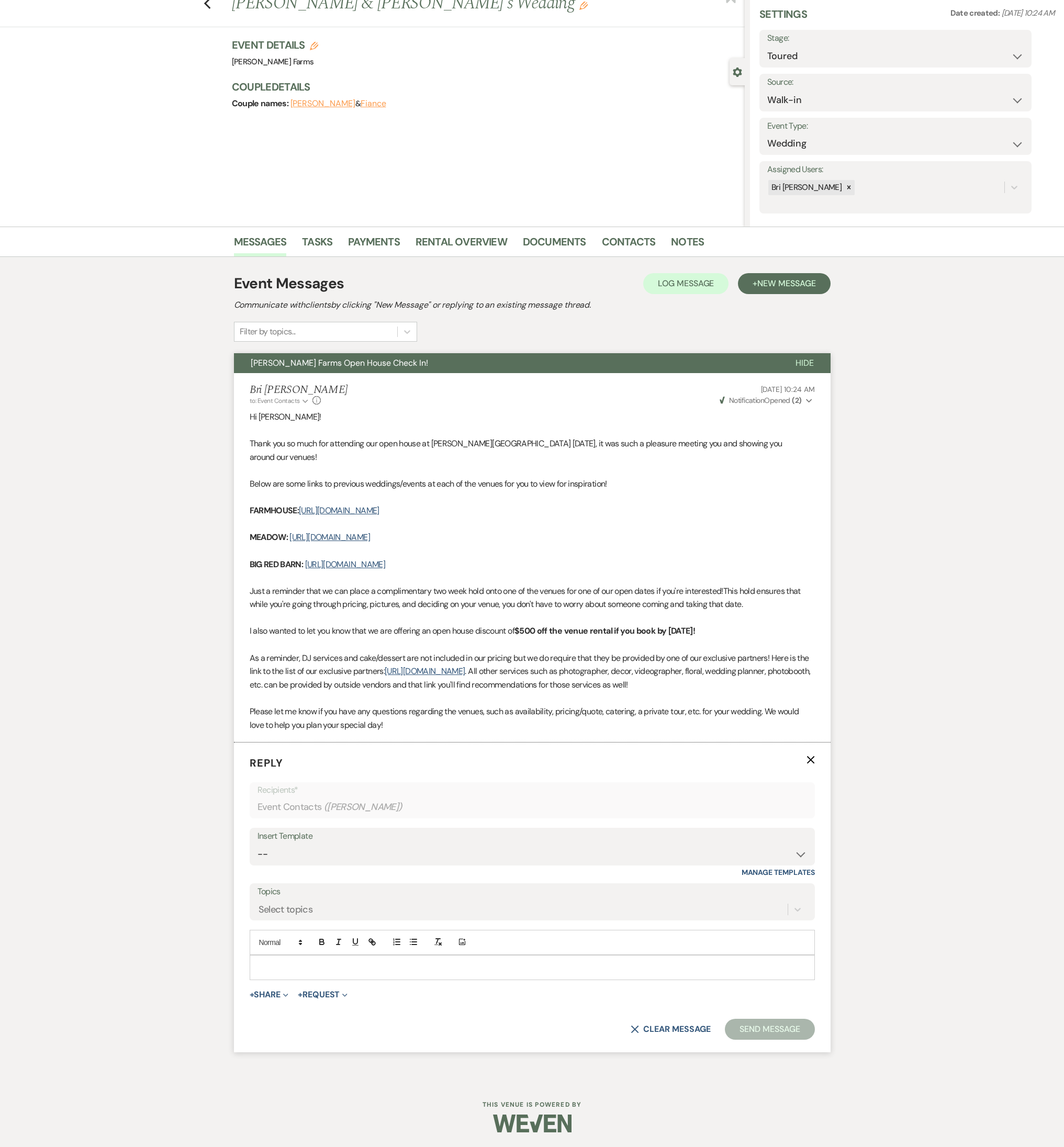
scroll to position [37, 0]
click at [599, 506] on div at bounding box center [532, 966] width 565 height 25
drag, startPoint x: 611, startPoint y: 974, endPoint x: 647, endPoint y: 987, distance: 38.3
click at [611, 506] on div at bounding box center [532, 967] width 564 height 24
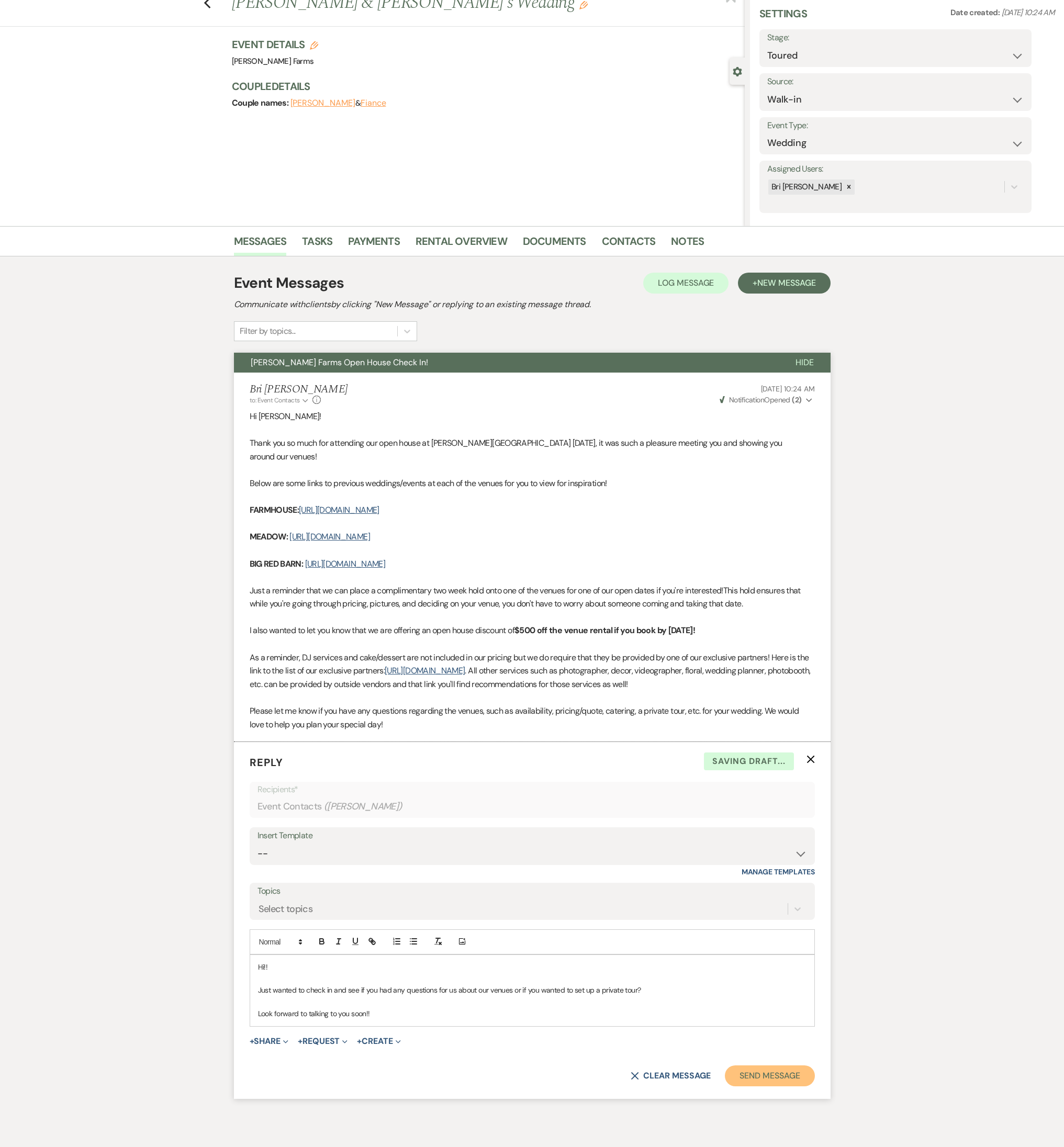
click at [744, 506] on button "Send Message" at bounding box center [769, 1075] width 89 height 21
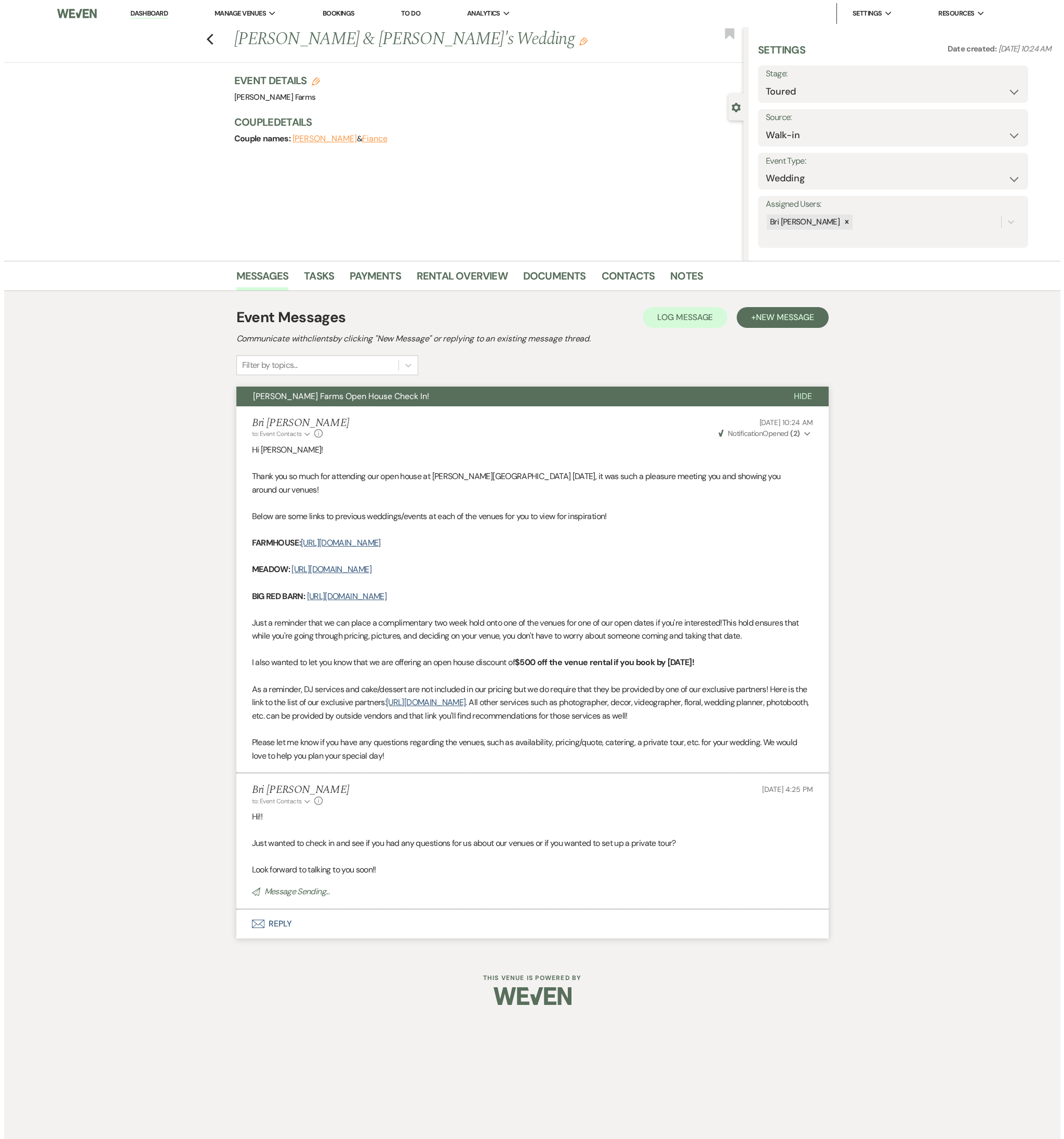
scroll to position [0, 0]
click at [209, 37] on use "button" at bounding box center [209, 39] width 7 height 12
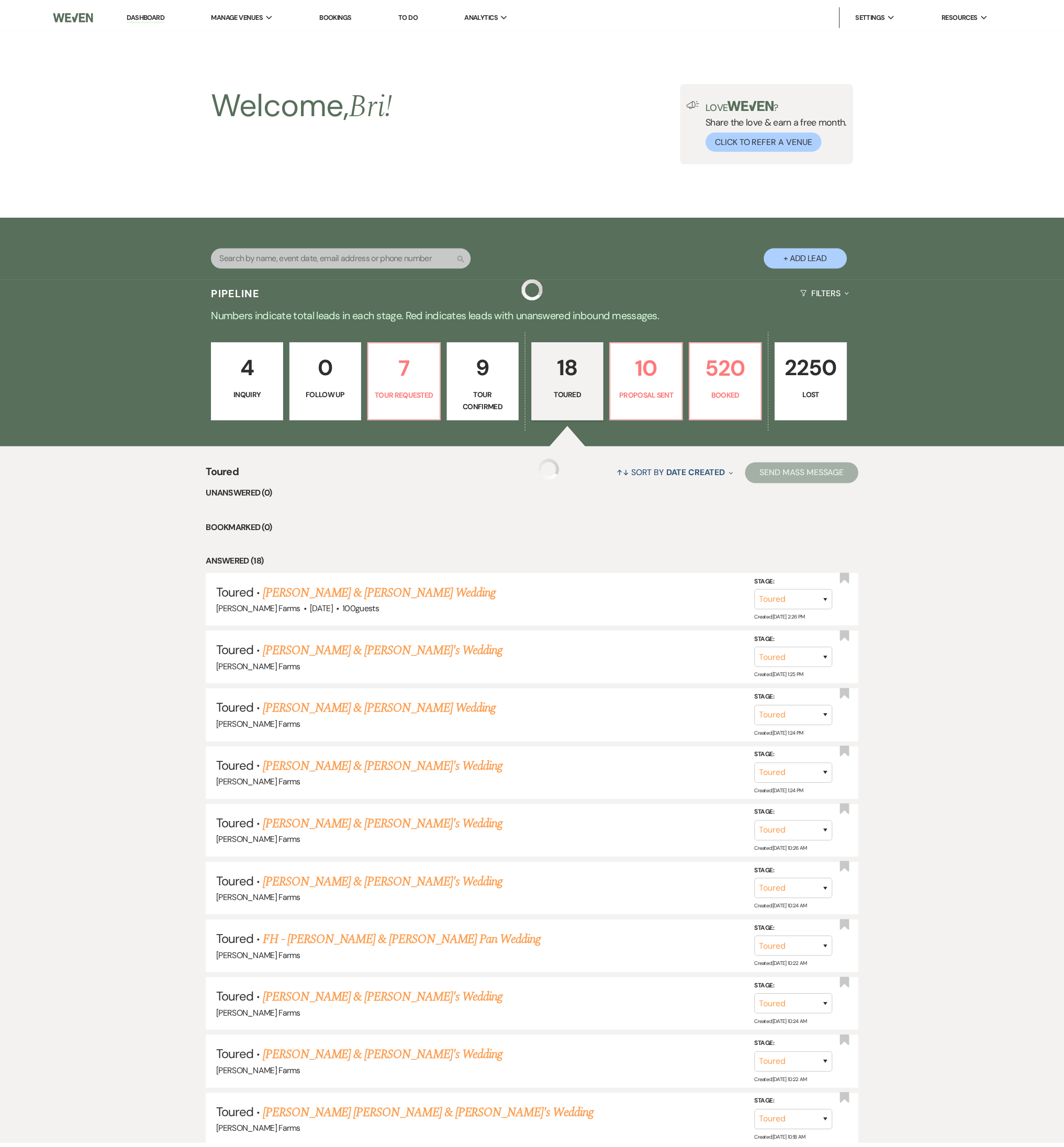
scroll to position [552, 0]
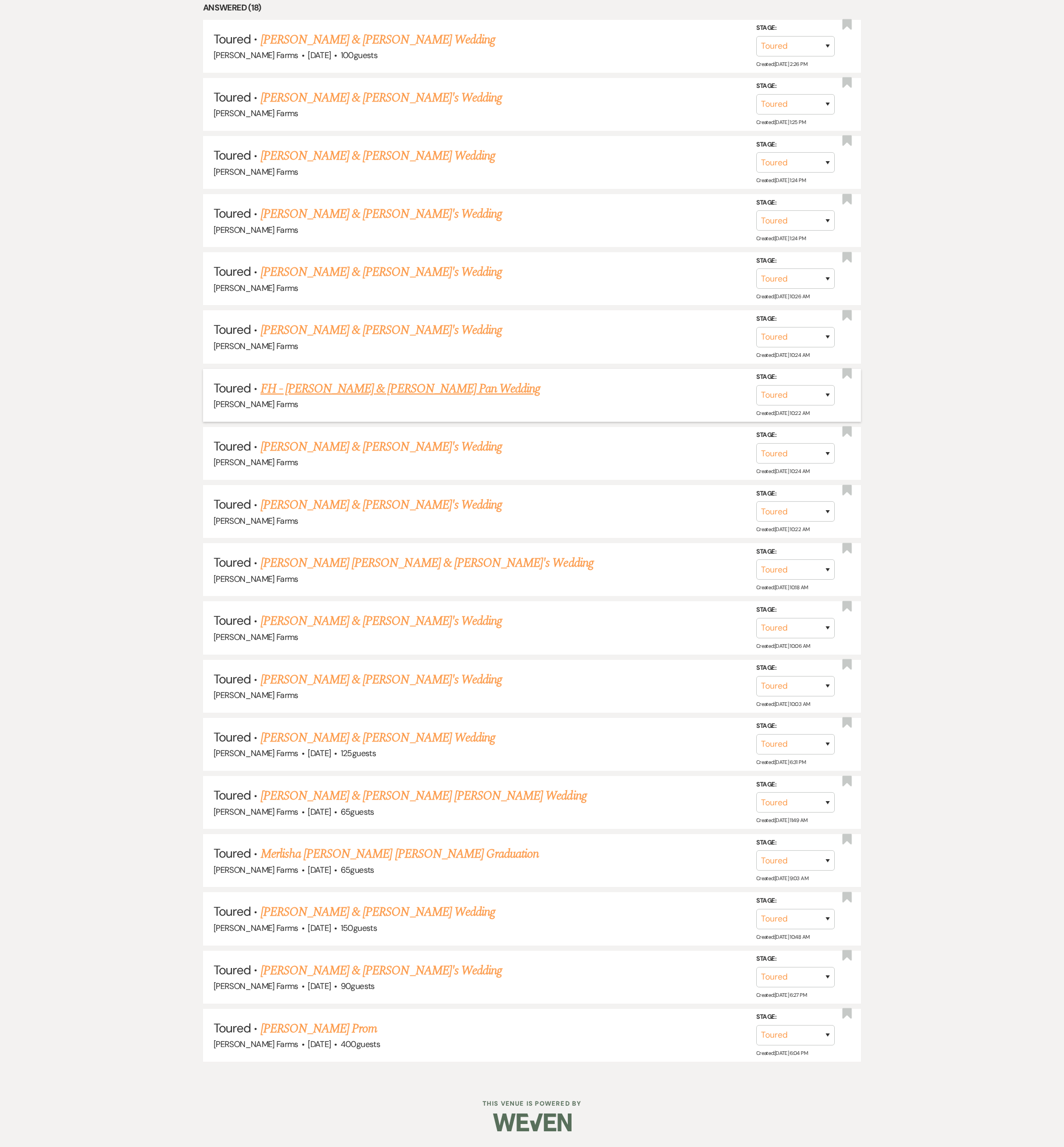
click at [338, 393] on link "FH - Katherine McLaughlin & Bowen Pan Wedding" at bounding box center [401, 389] width 280 height 19
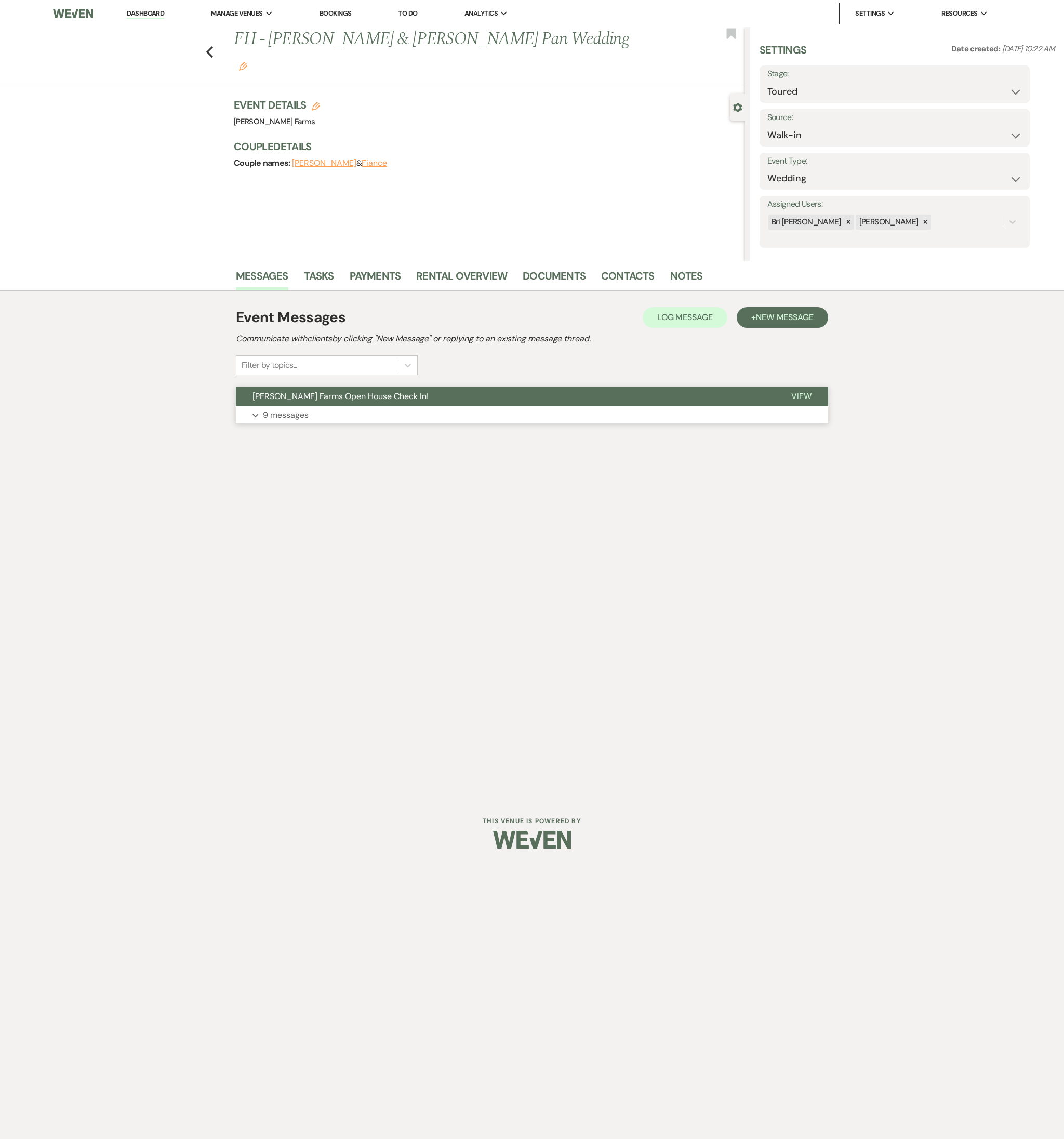
click at [320, 416] on button "Expand 9 messages" at bounding box center [532, 415] width 592 height 18
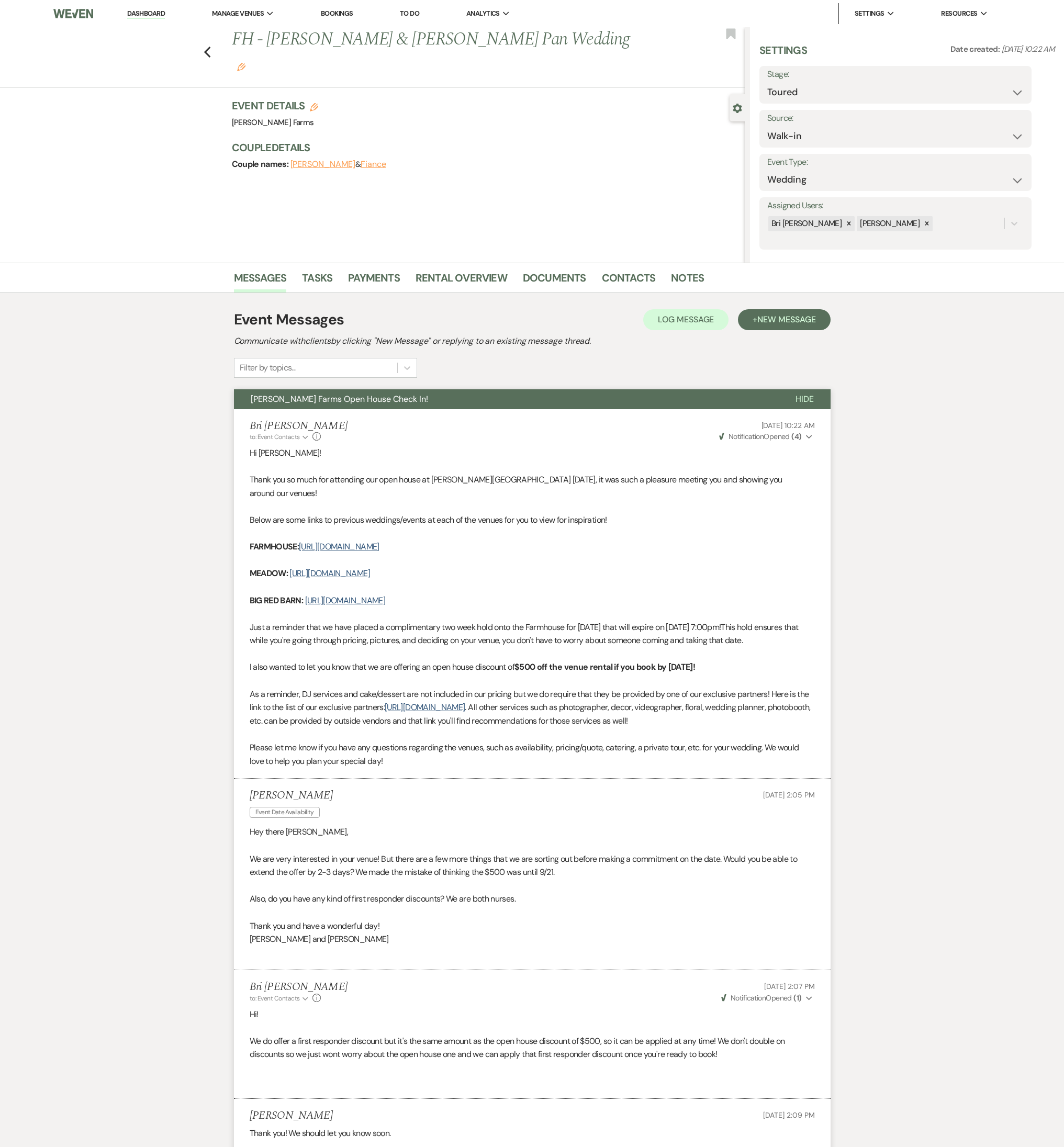
click at [245, 62] on icon "Edit" at bounding box center [241, 66] width 8 height 8
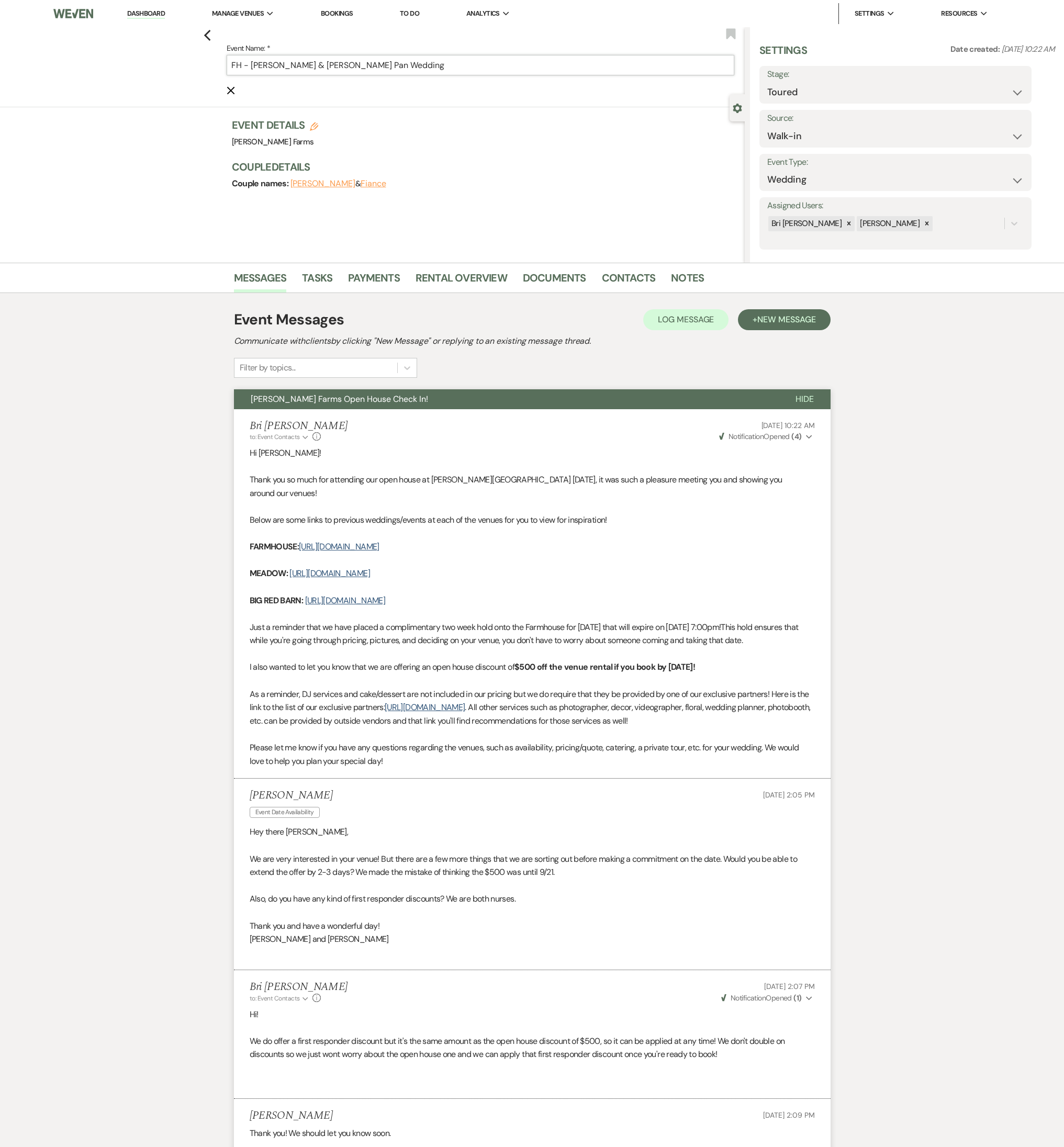
drag, startPoint x: 256, startPoint y: 65, endPoint x: 184, endPoint y: 67, distance: 72.0
click at [184, 67] on div "Previous Event Name: * FH - Katherine McLaughlin & Bowen Pan Wedding Cancel Edi…" at bounding box center [370, 66] width 750 height 80
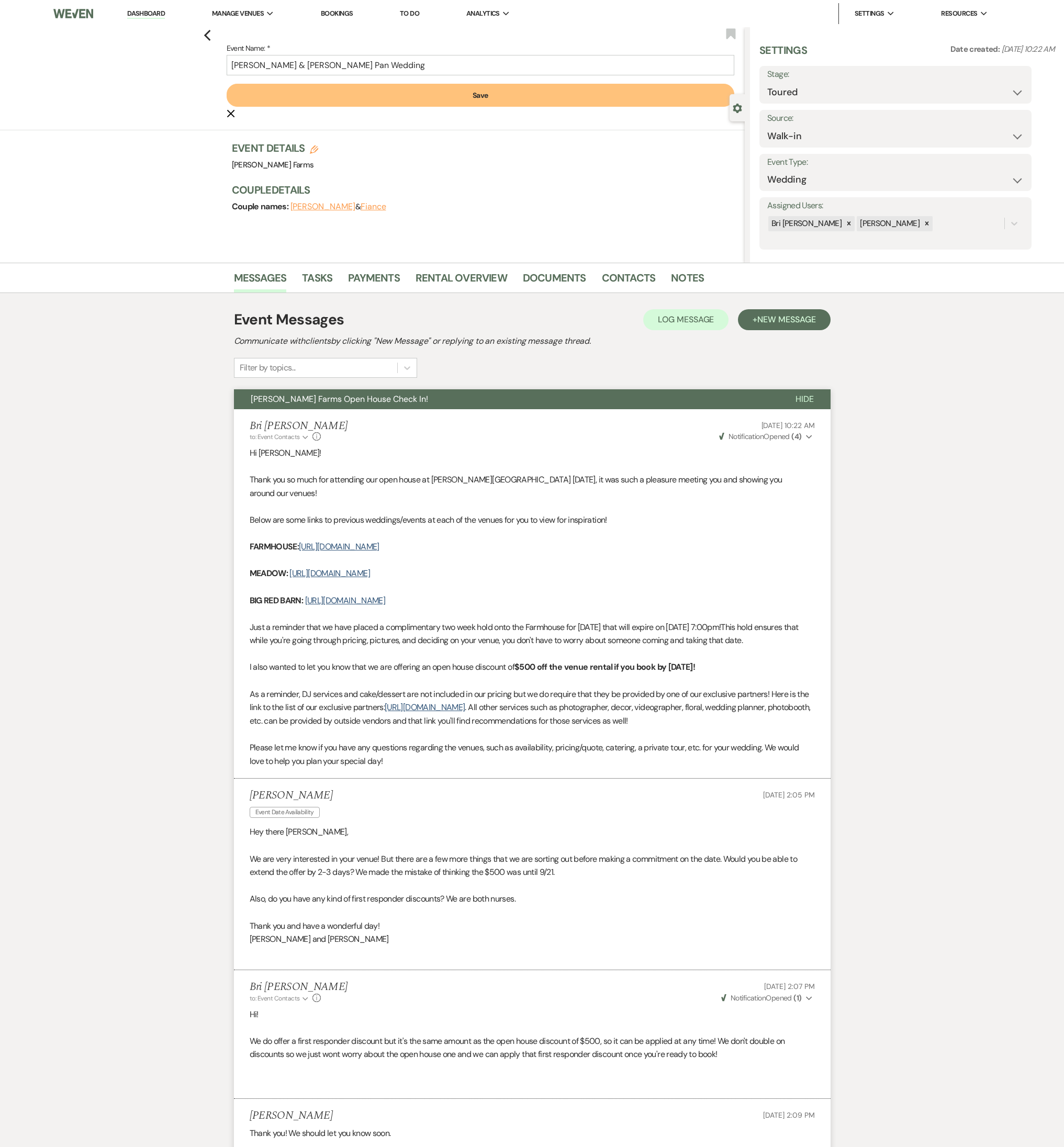
click at [379, 92] on button "Save" at bounding box center [480, 94] width 508 height 23
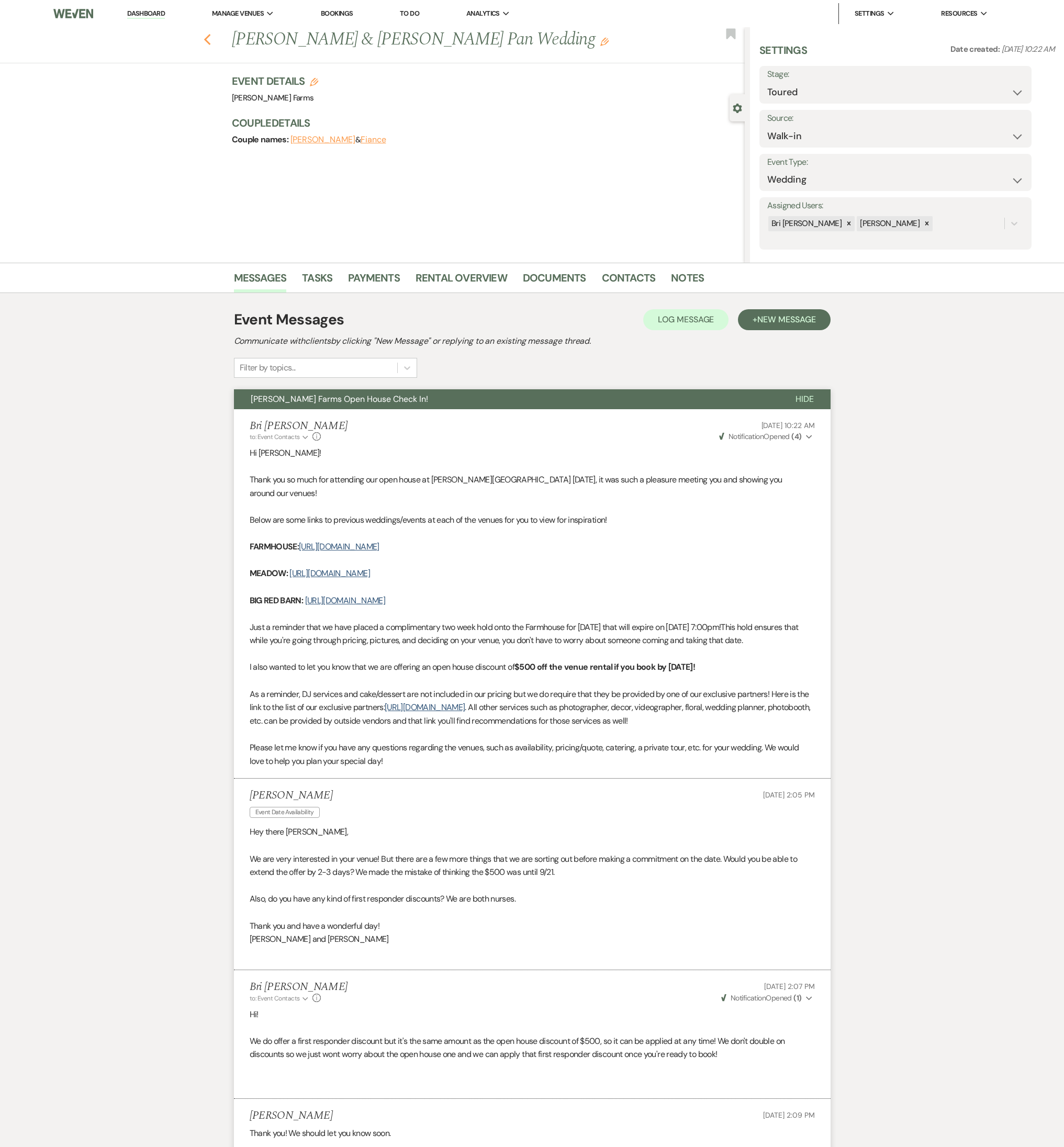
click at [207, 38] on icon "Previous" at bounding box center [207, 40] width 8 height 13
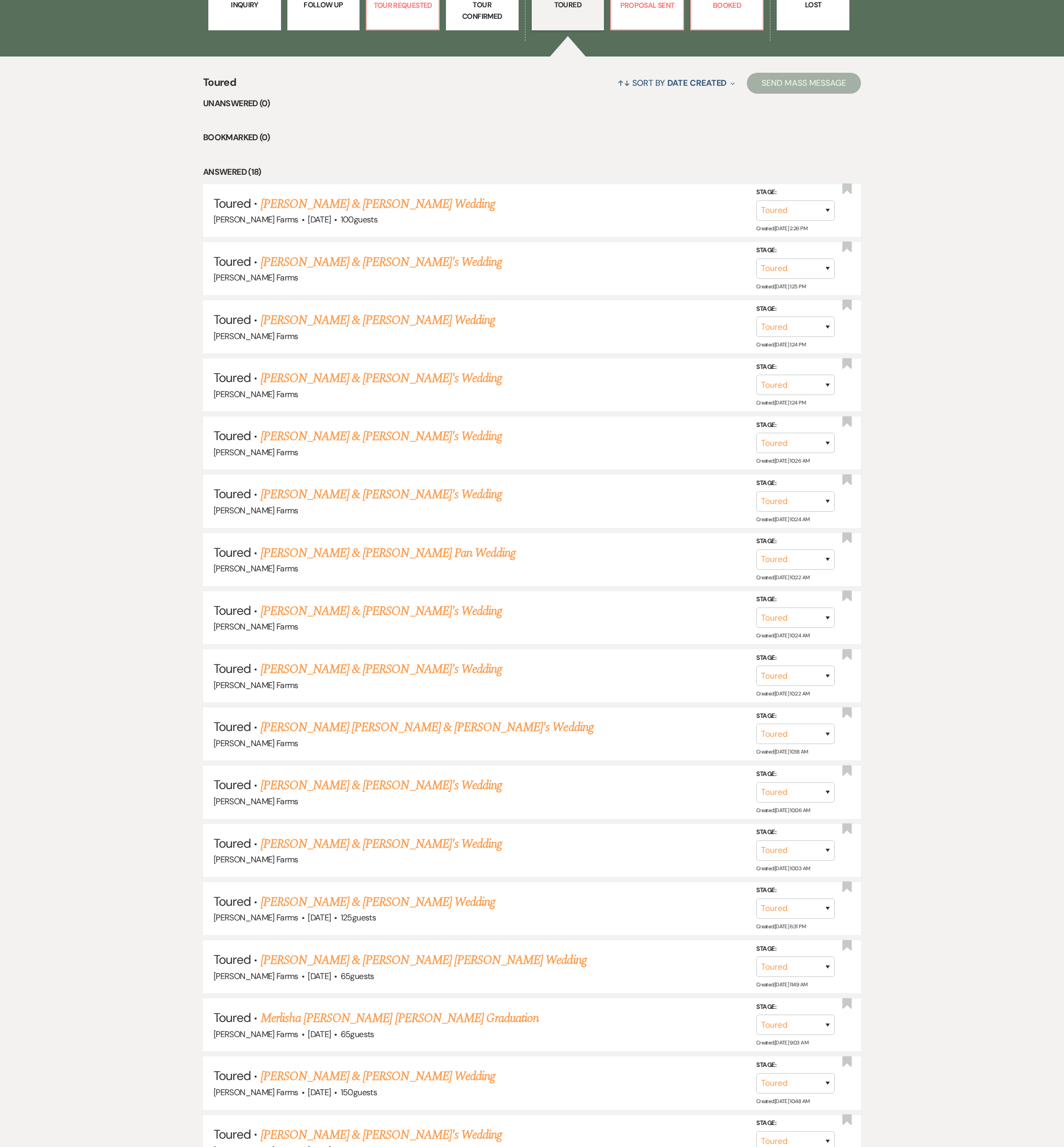
scroll to position [210, 0]
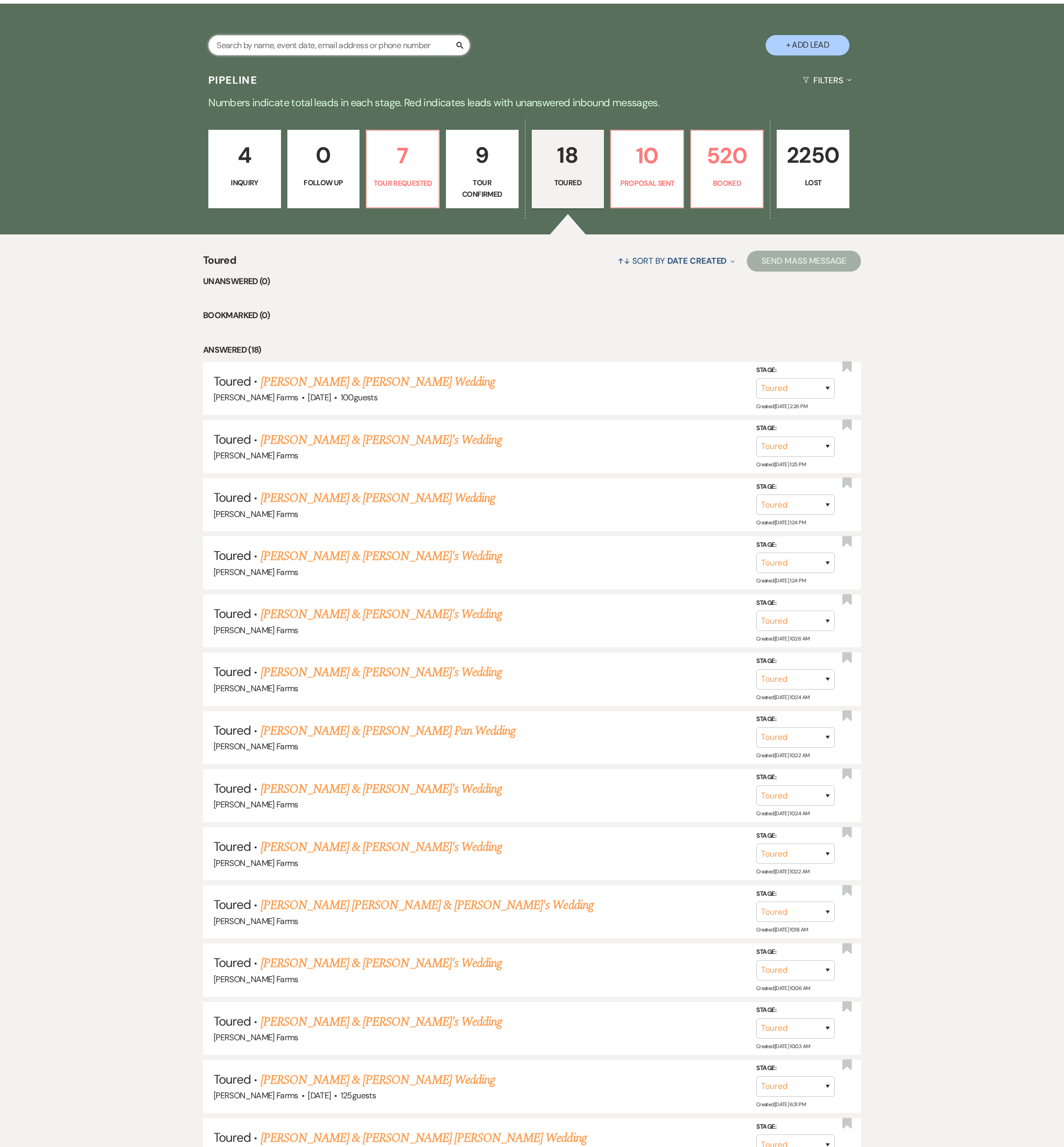
click at [275, 49] on input "text" at bounding box center [339, 45] width 262 height 21
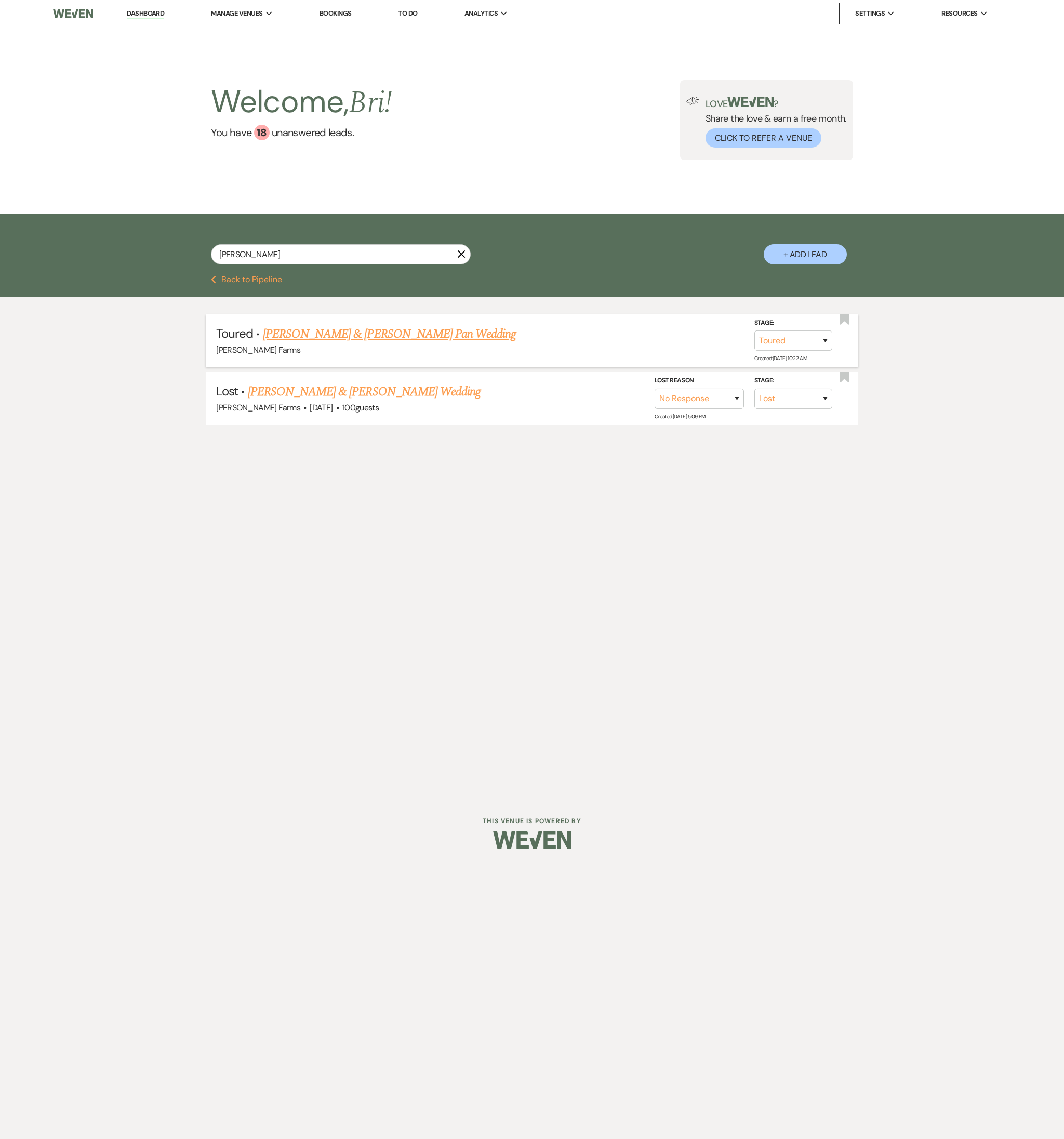
click at [349, 334] on link "Katherine McLaughlin & Bowen Pan Wedding" at bounding box center [389, 334] width 253 height 19
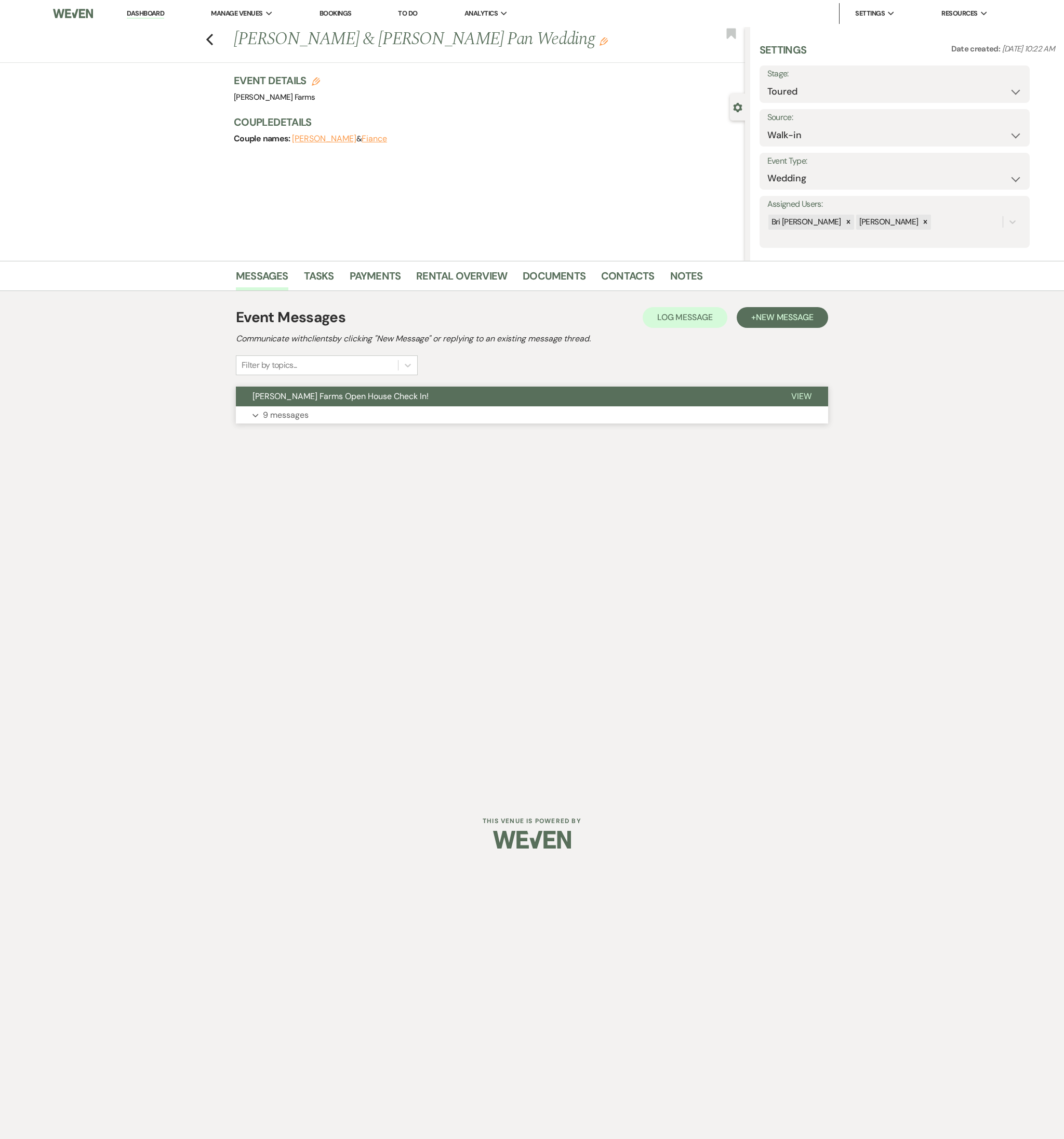
click at [320, 411] on button "Expand 9 messages" at bounding box center [532, 415] width 592 height 18
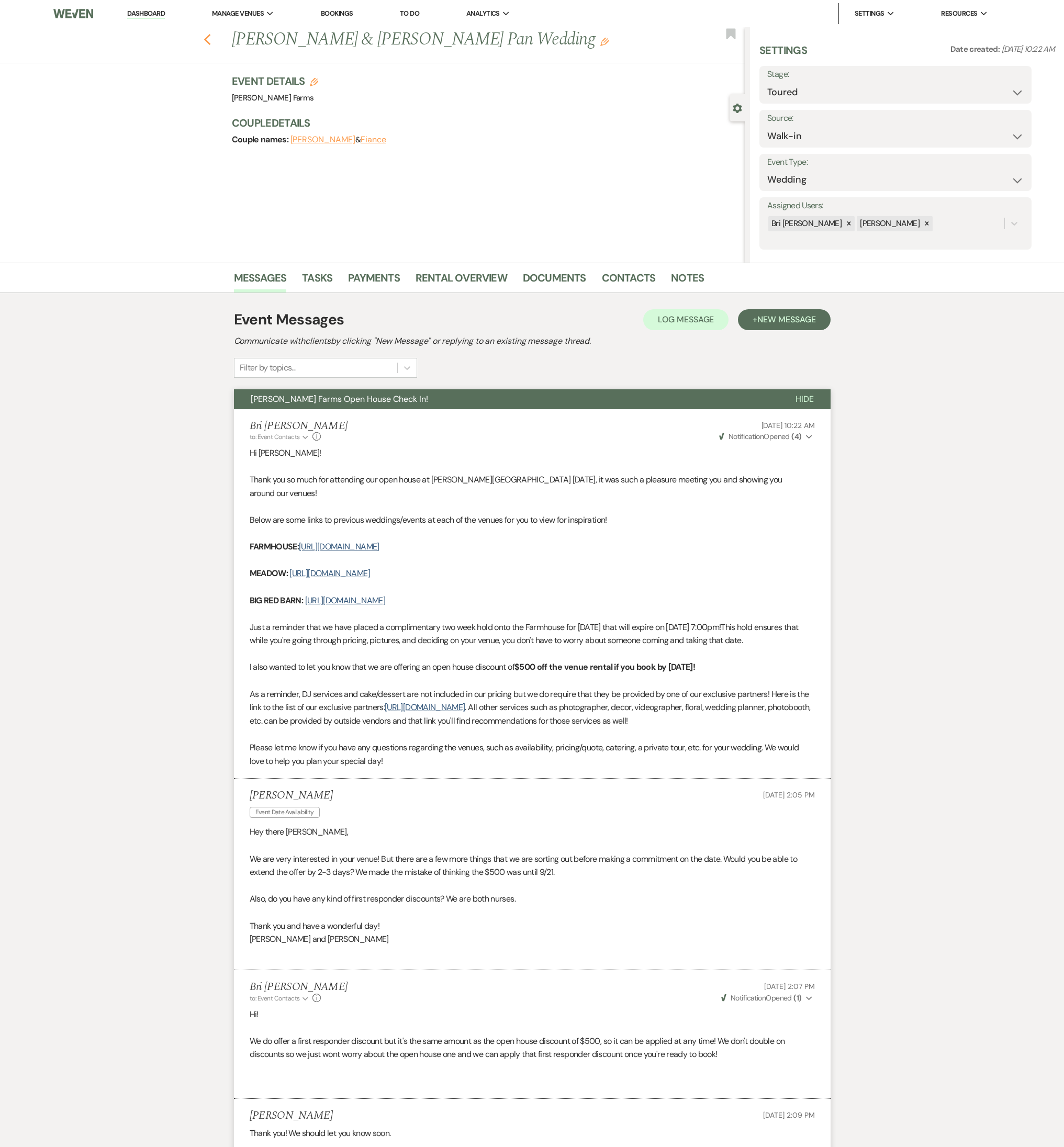
click at [209, 39] on use "button" at bounding box center [206, 40] width 7 height 12
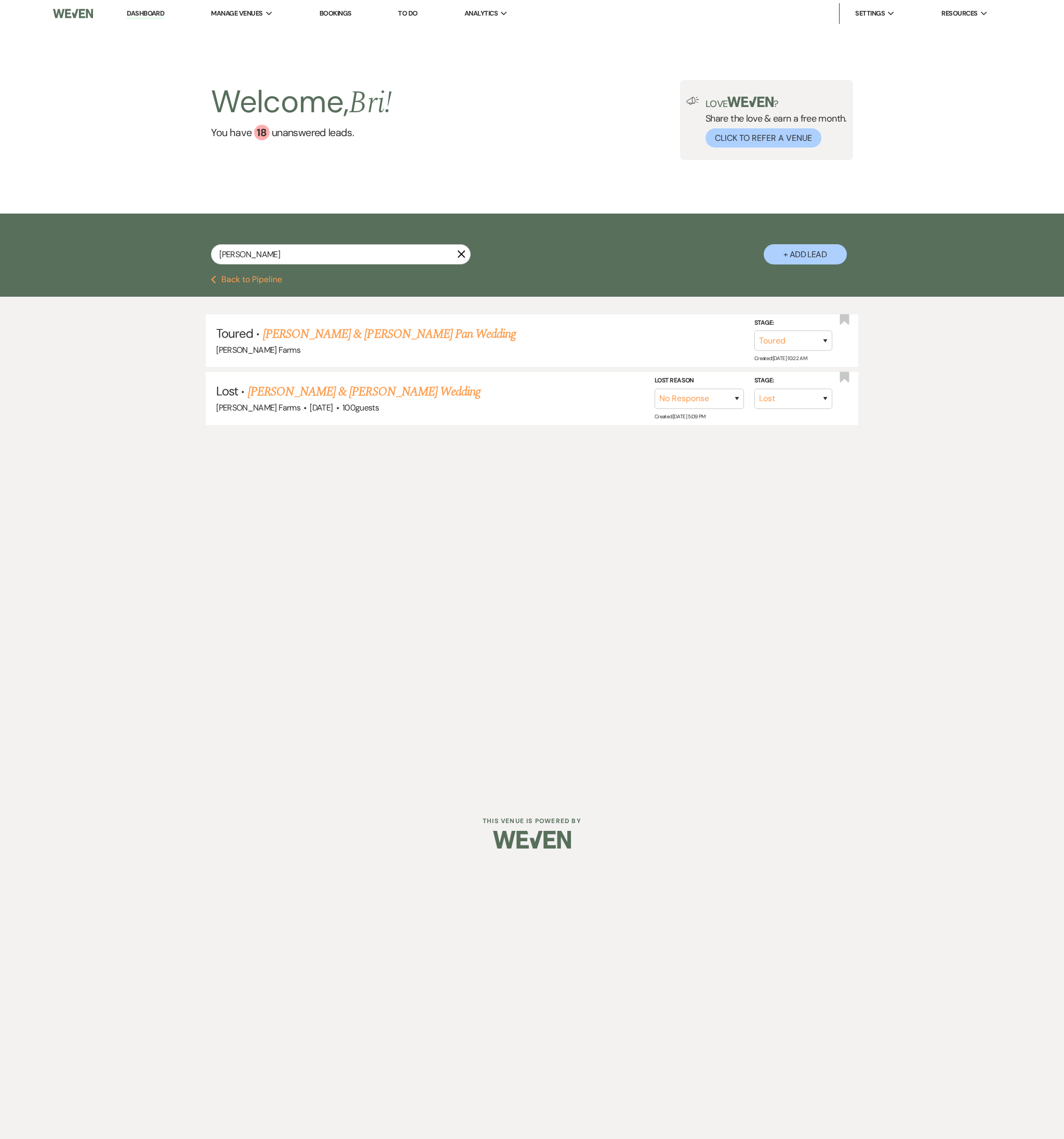
click at [223, 278] on button "Previous Back to Pipeline" at bounding box center [246, 280] width 71 height 8
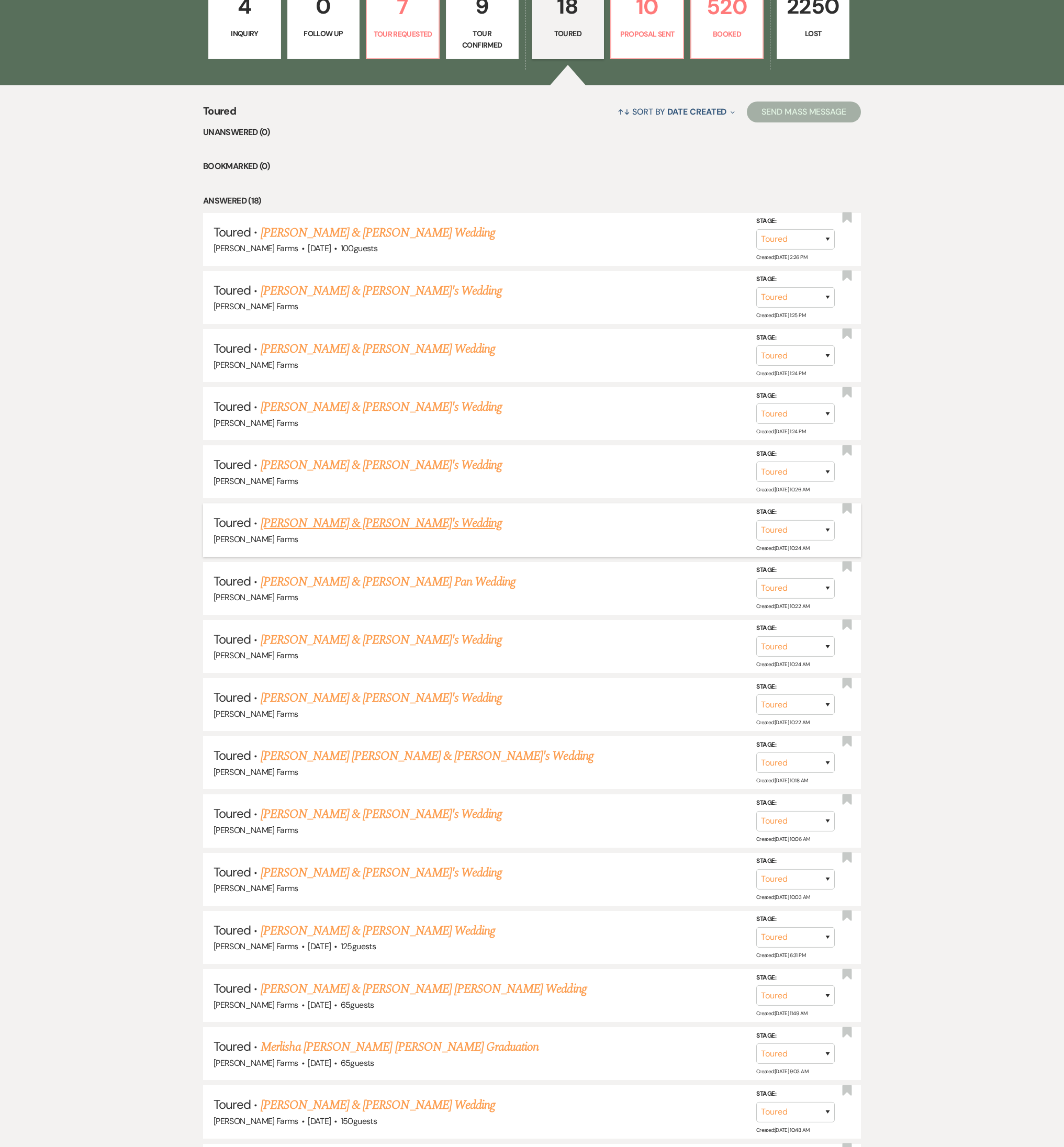
scroll to position [348, 0]
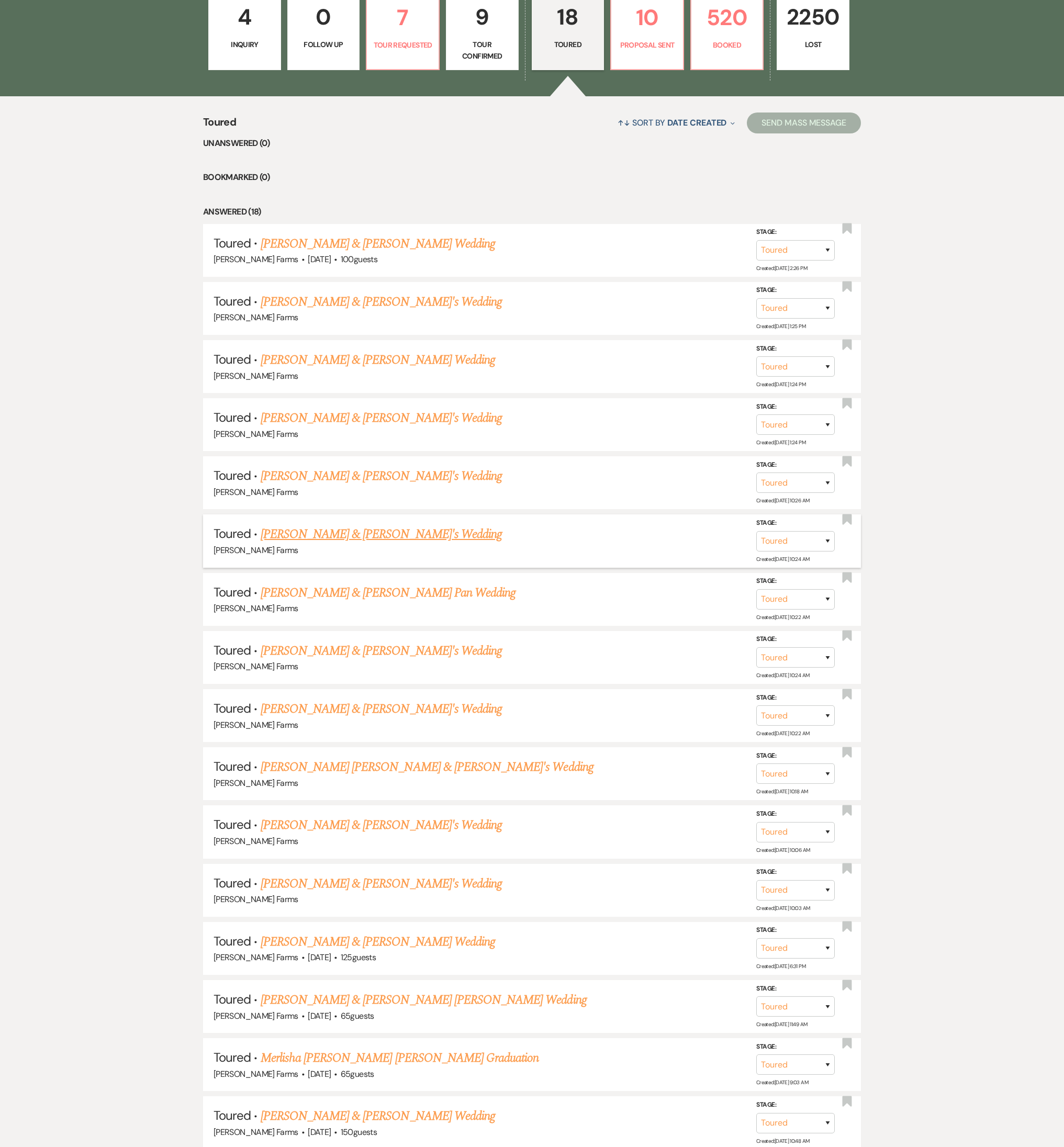
click at [347, 506] on link "Natalie Nava & Fiance's Wedding" at bounding box center [382, 533] width 242 height 19
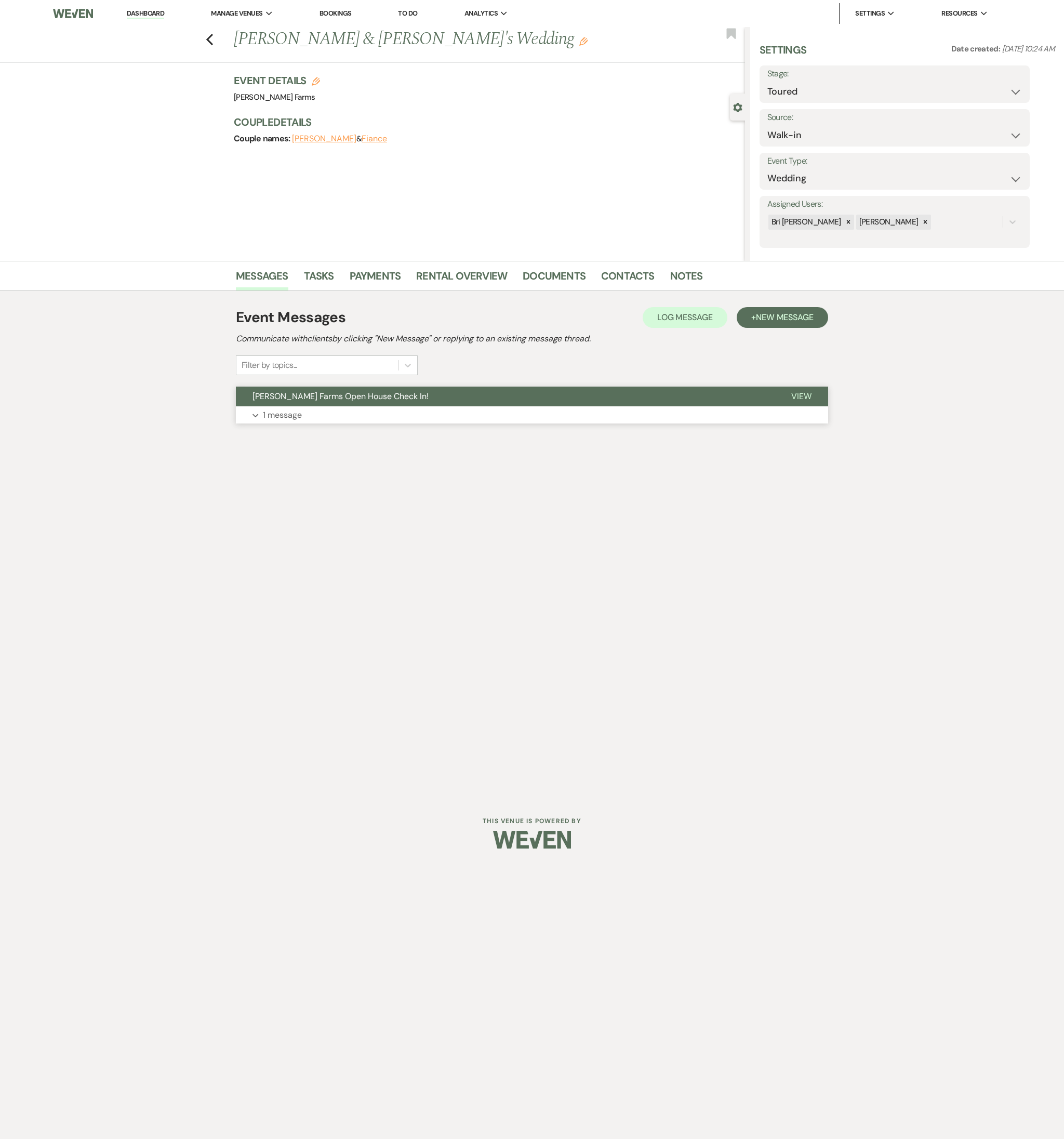
click at [299, 420] on p "1 message" at bounding box center [282, 415] width 39 height 14
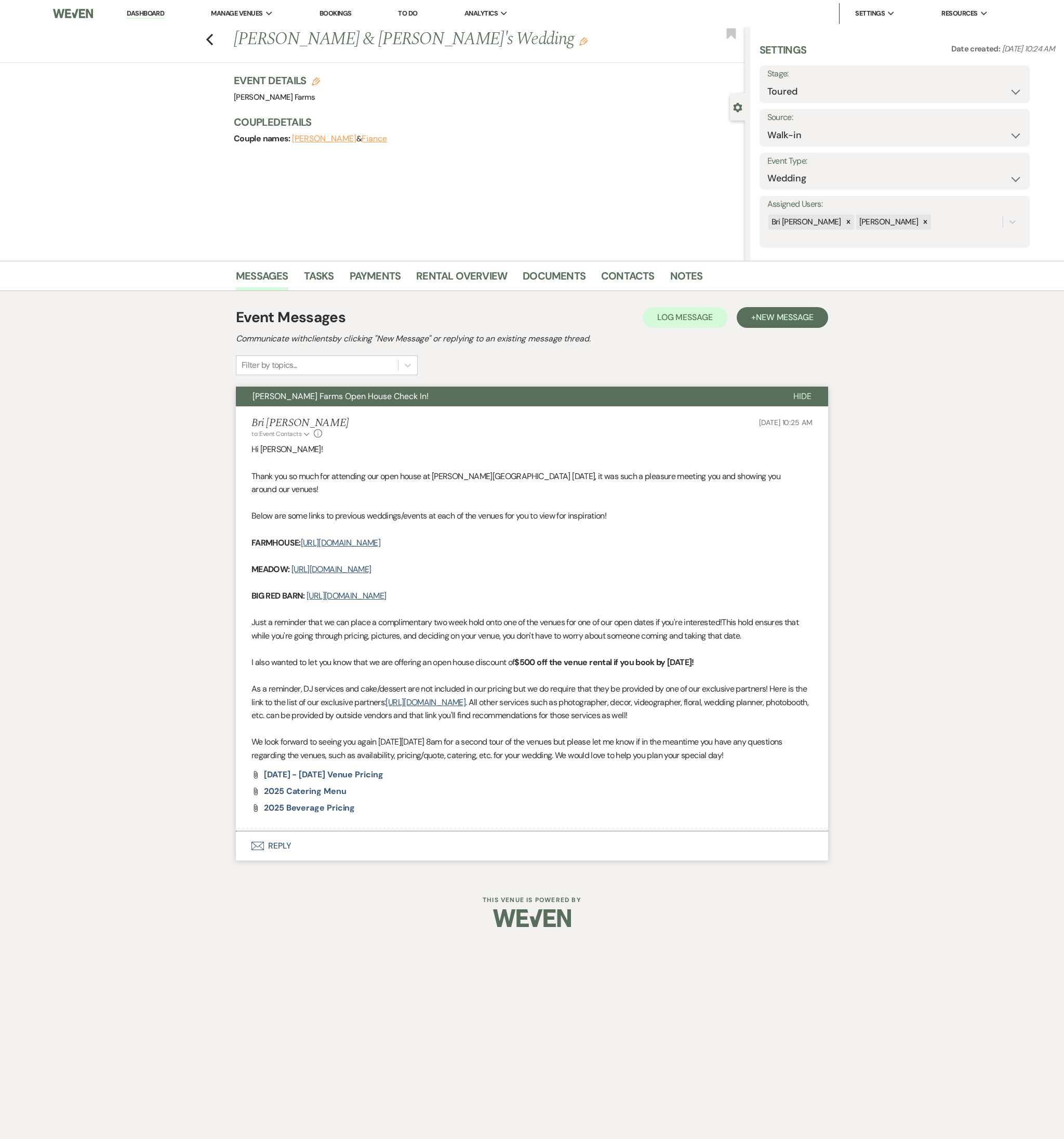
click at [343, 502] on button "Envelope Reply" at bounding box center [532, 846] width 592 height 30
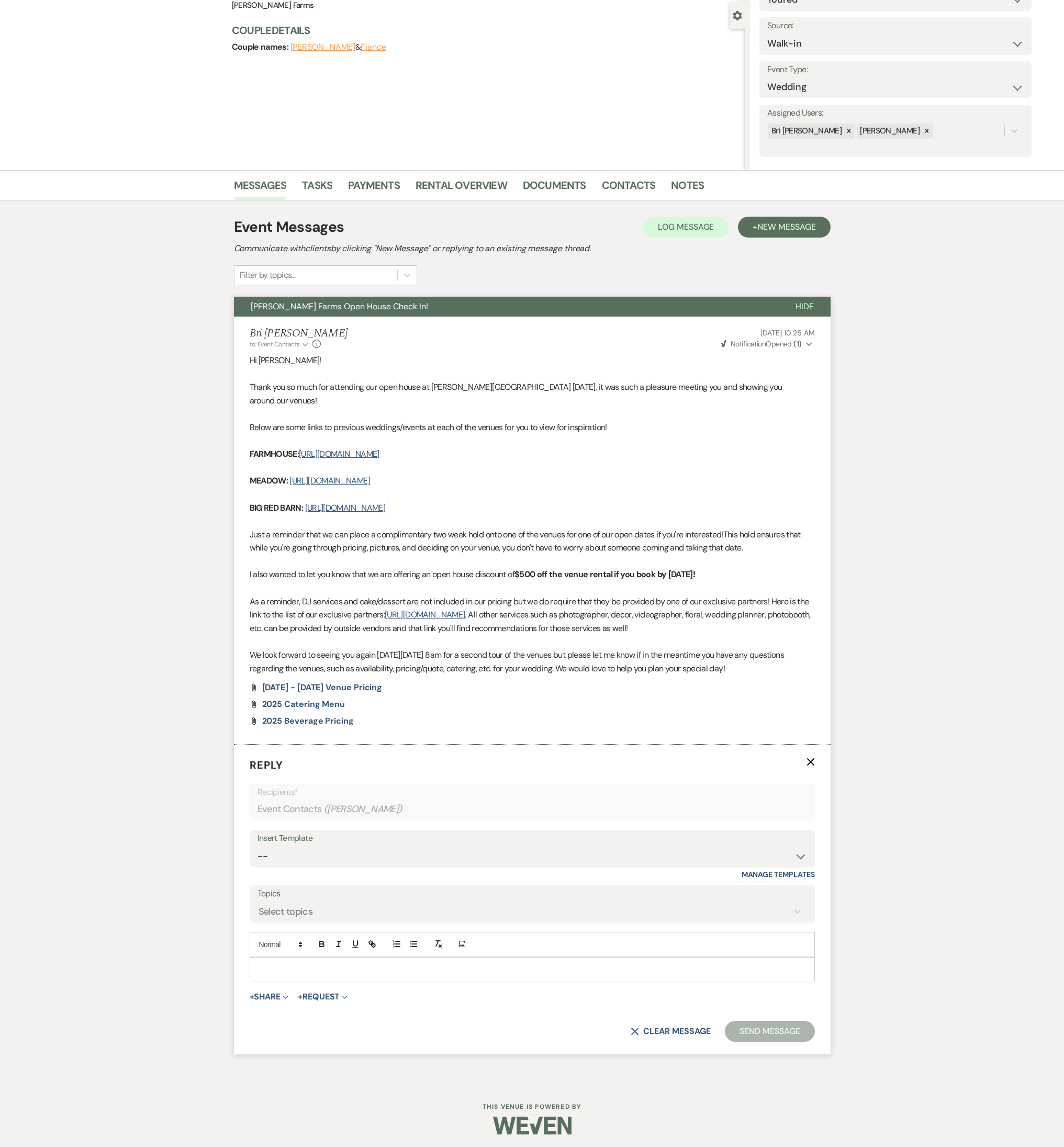
scroll to position [95, 0]
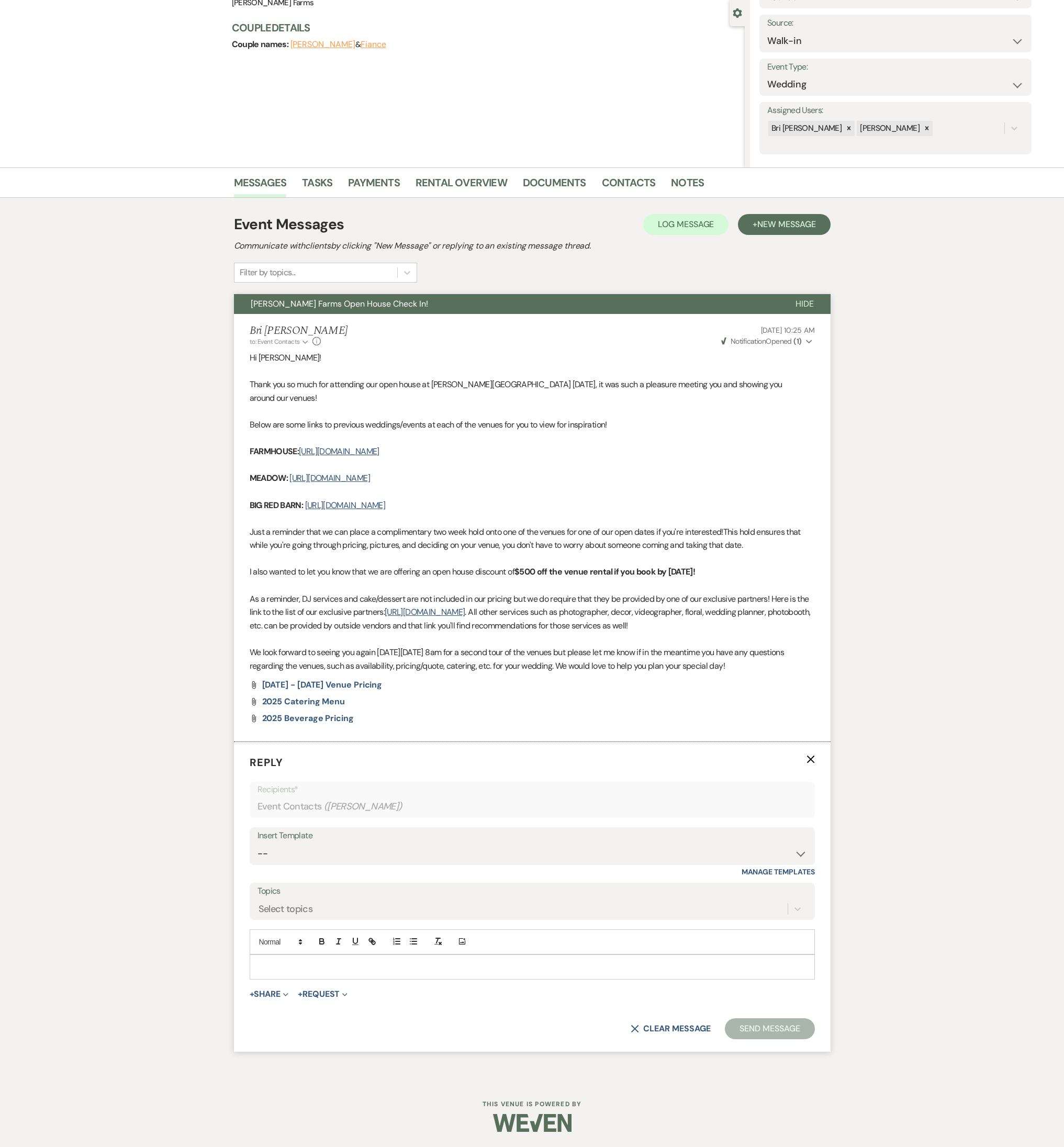
click at [332, 506] on p at bounding box center [532, 967] width 548 height 12
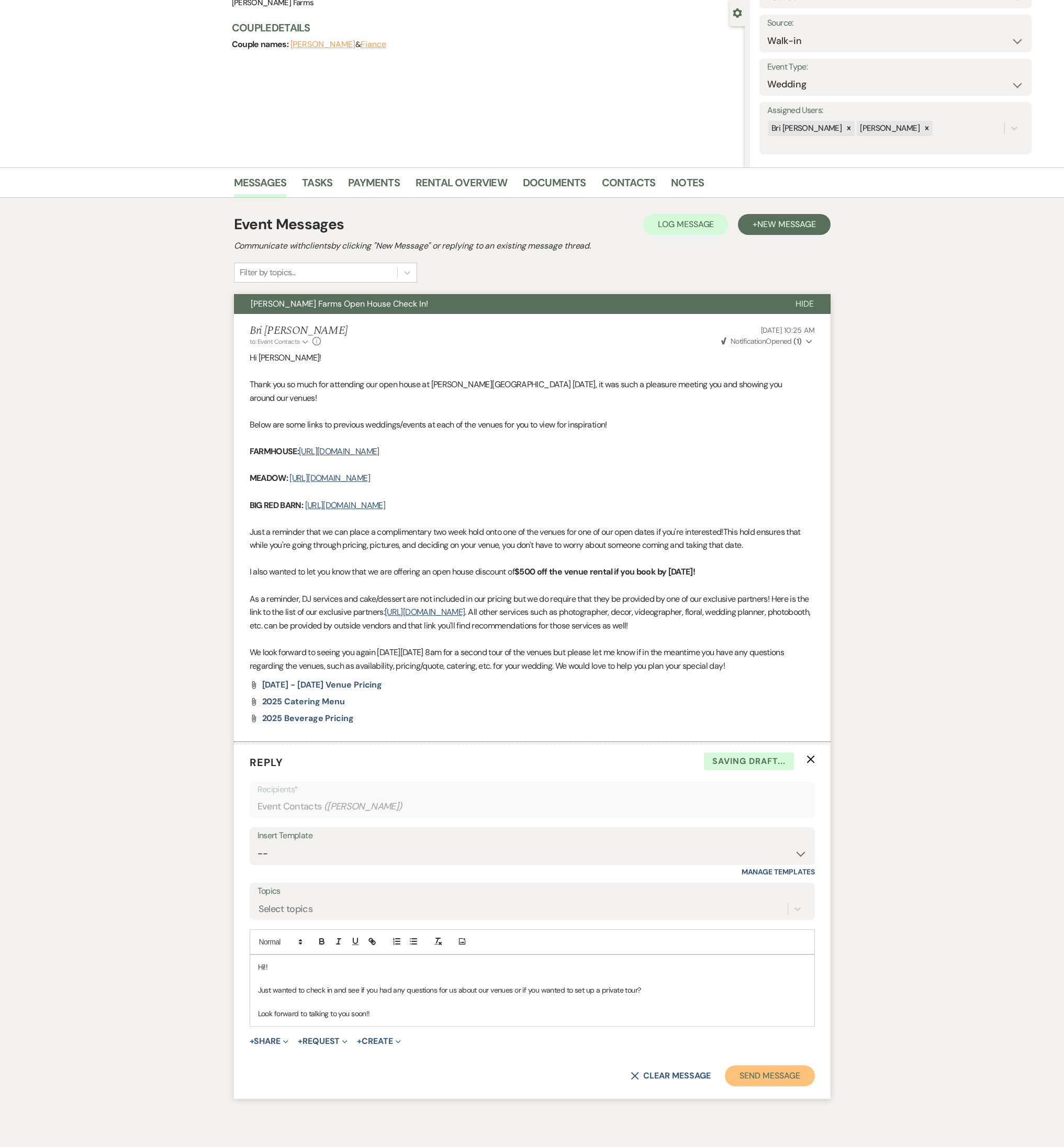
click at [740, 506] on button "Send Message" at bounding box center [769, 1075] width 89 height 21
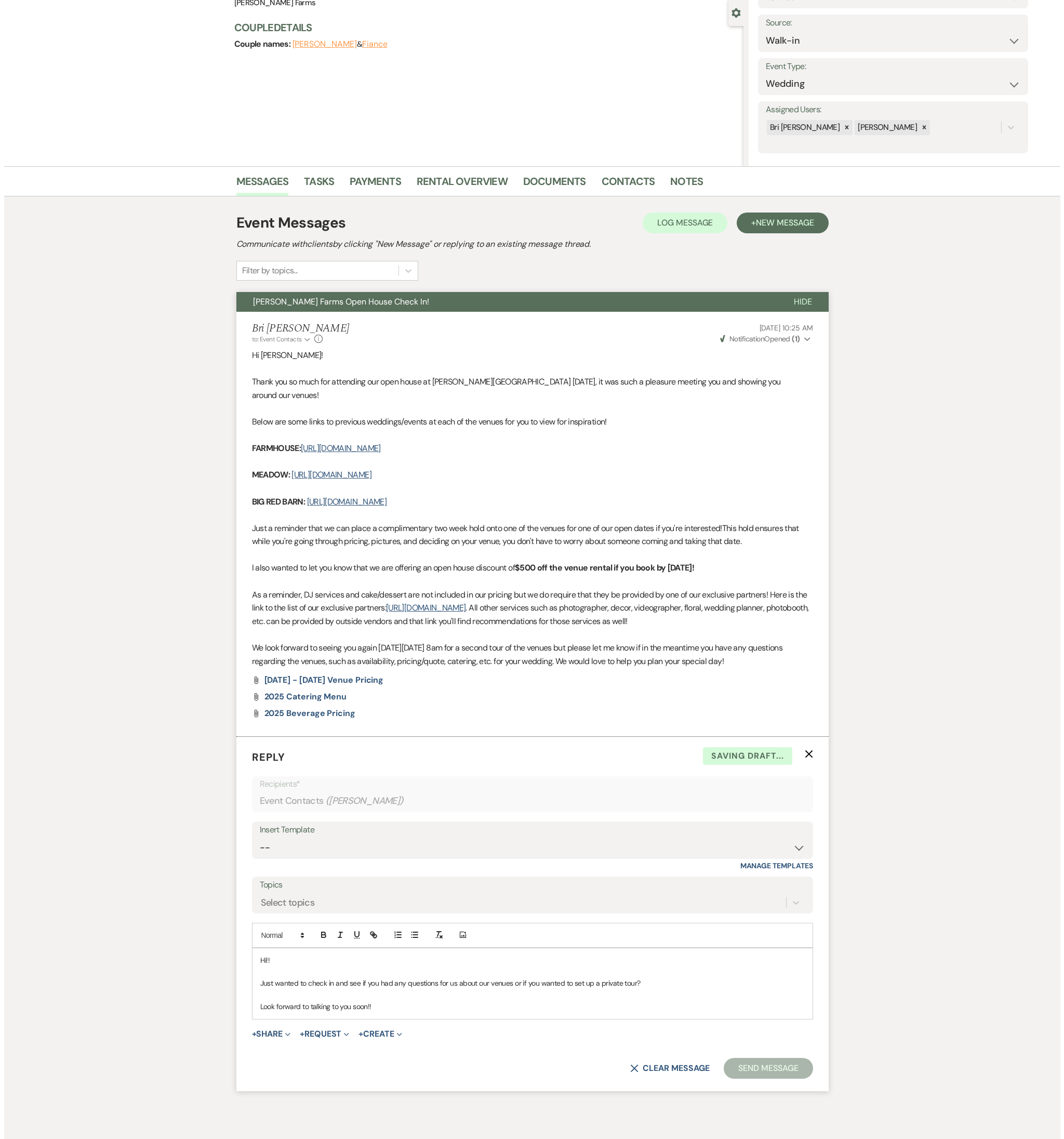
scroll to position [0, 0]
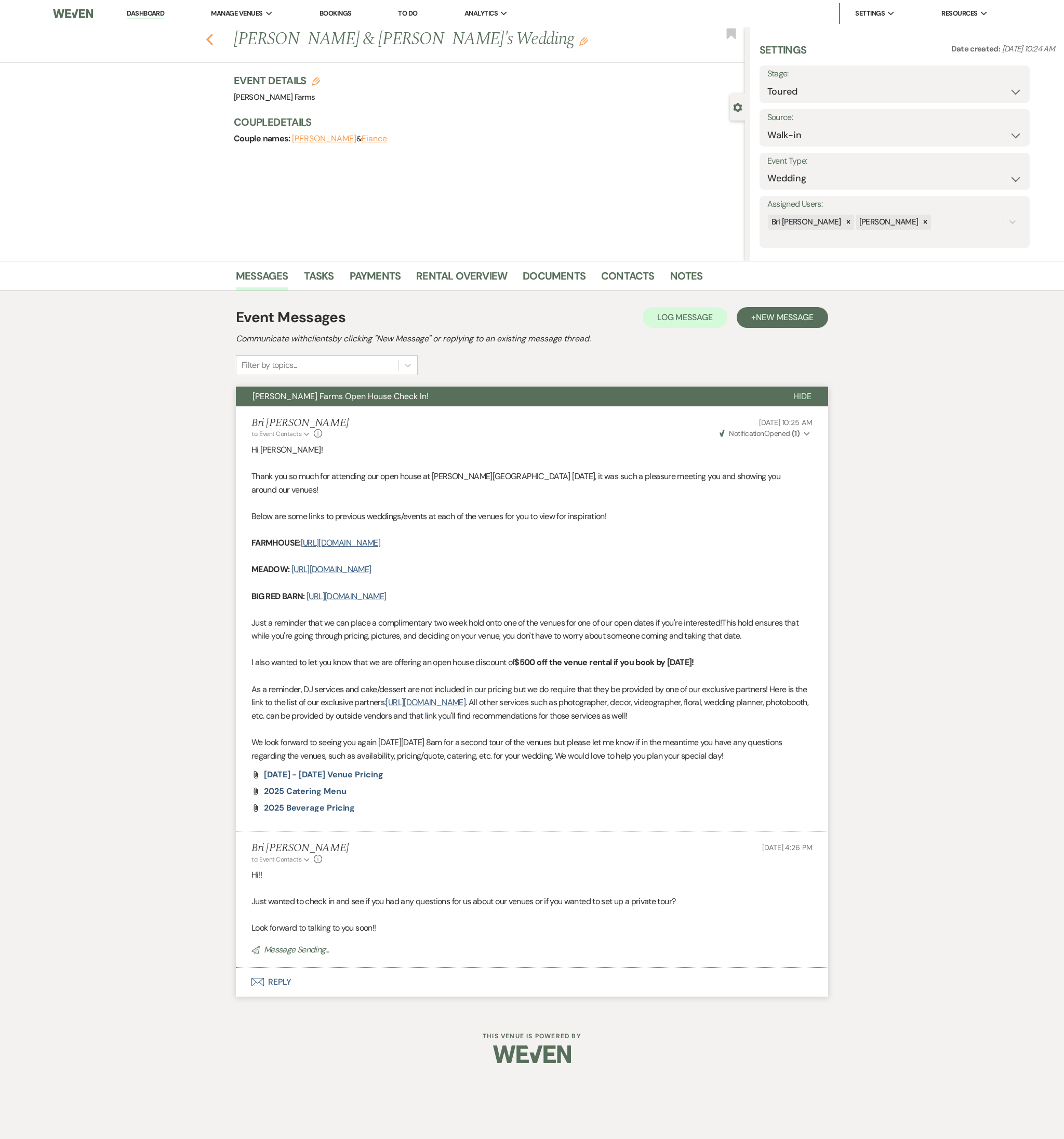
click at [206, 39] on icon "Previous" at bounding box center [210, 39] width 8 height 13
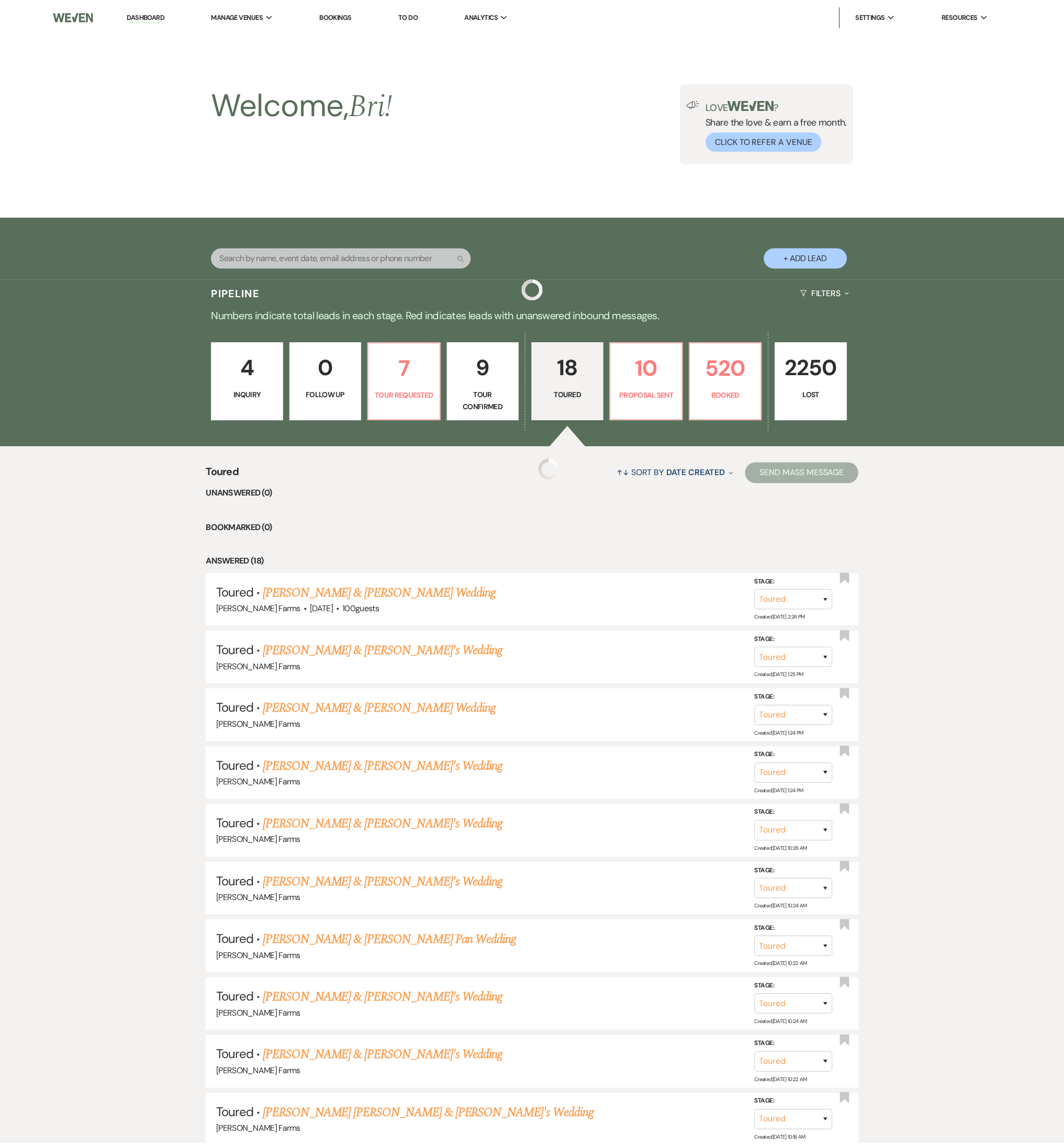
scroll to position [348, 0]
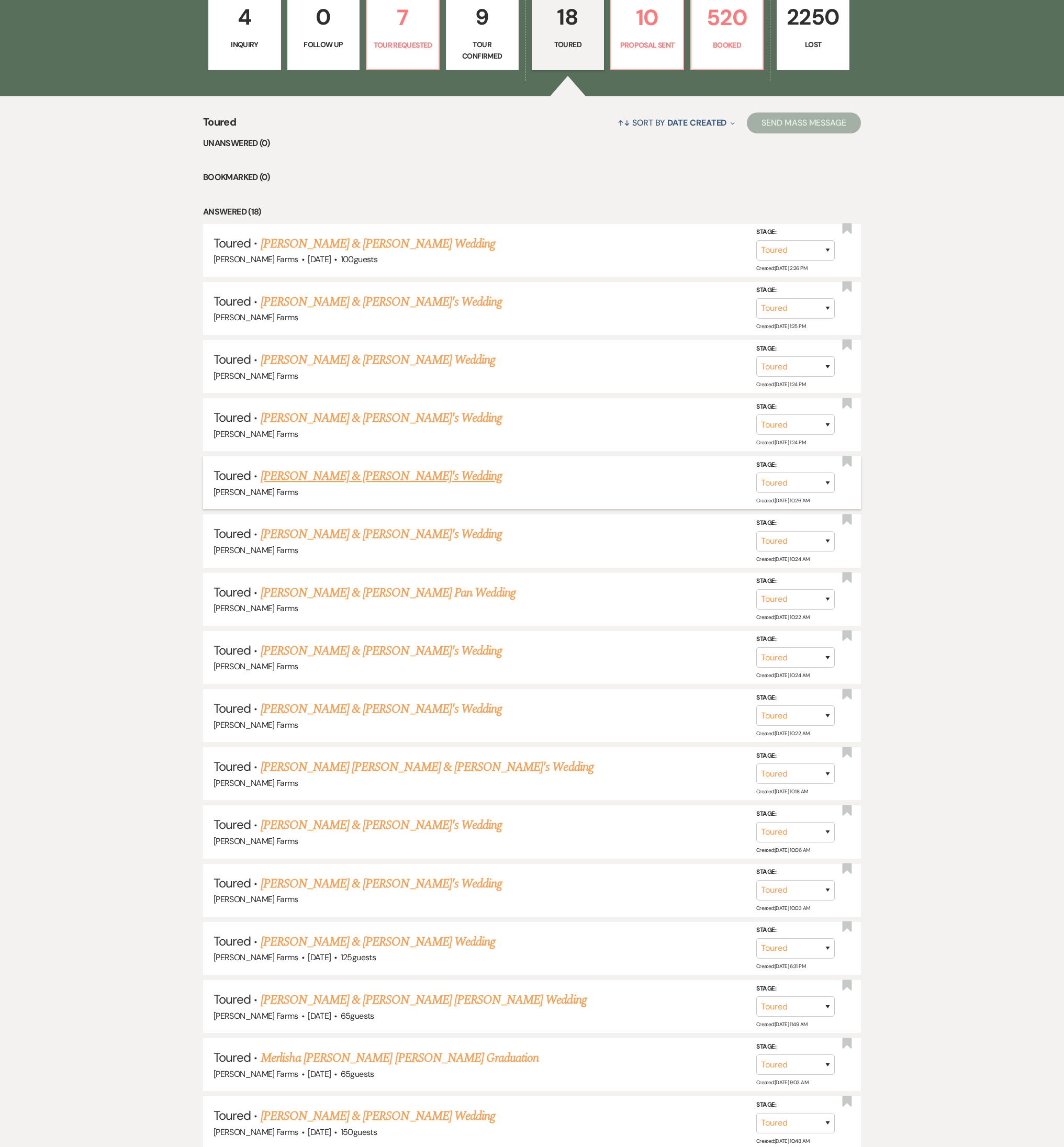
click at [338, 480] on link "Kiley Hunter & Fiance's Wedding" at bounding box center [382, 476] width 242 height 19
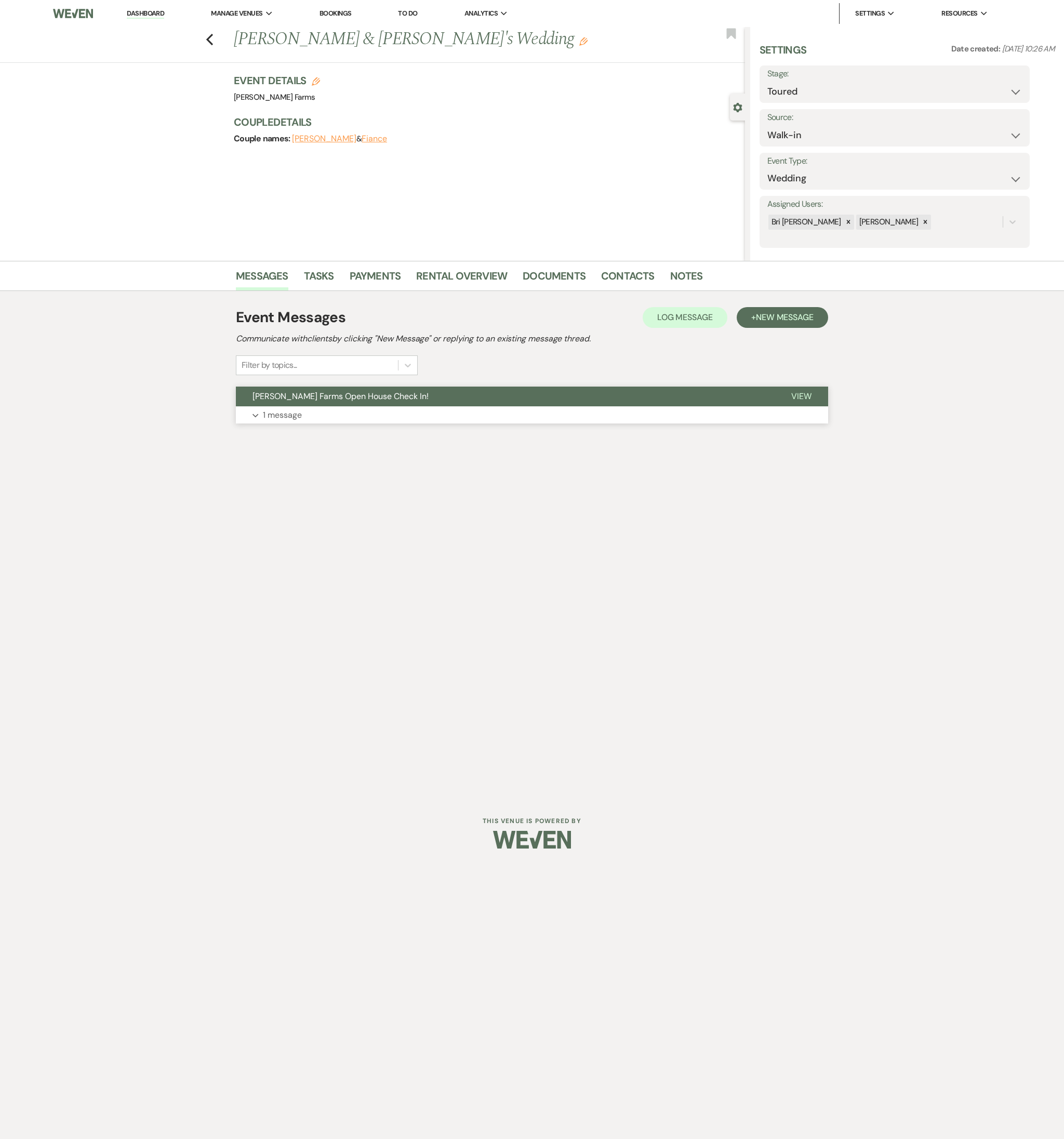
click at [303, 421] on button "Expand 1 message" at bounding box center [532, 415] width 592 height 18
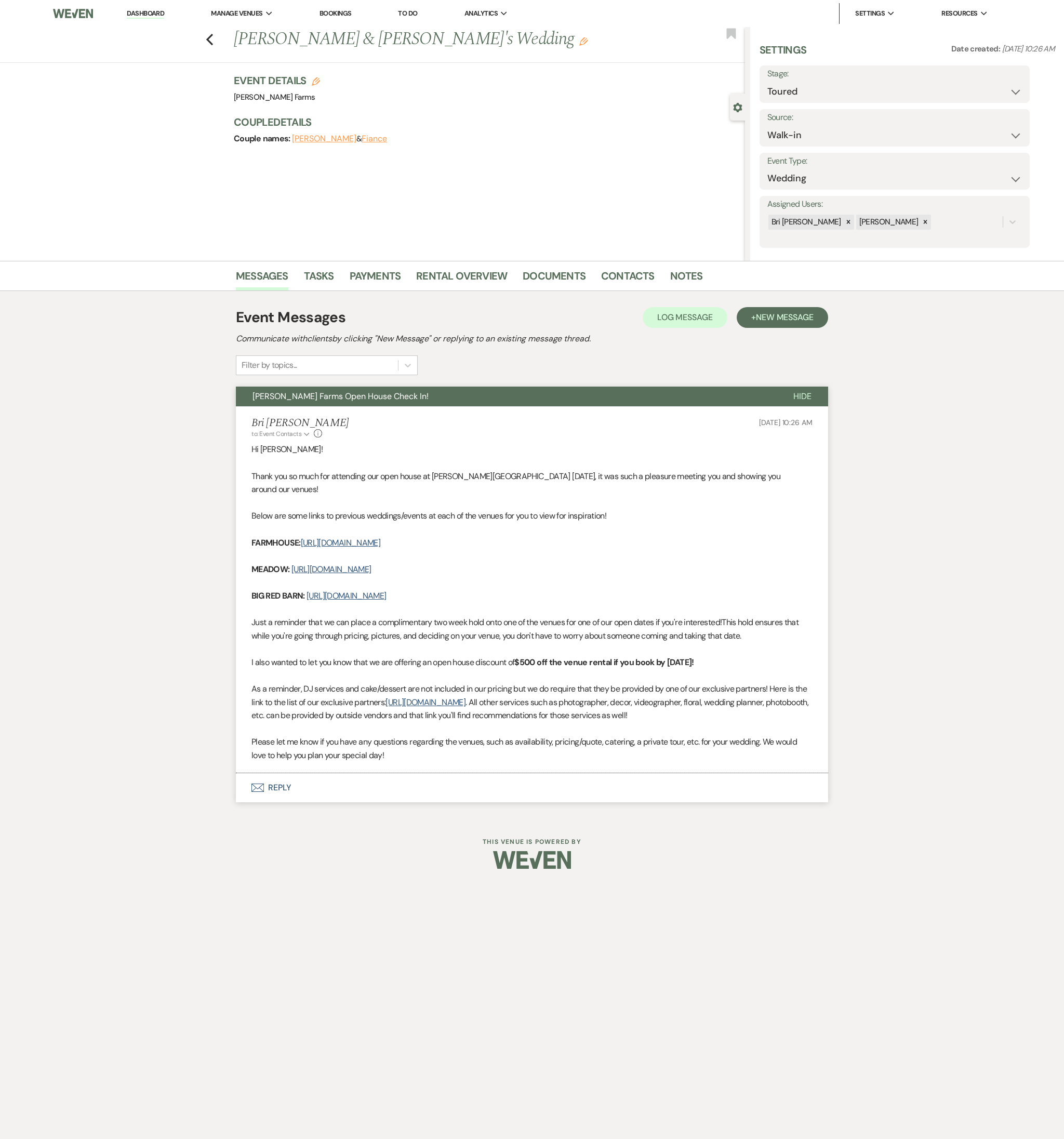
click at [321, 502] on button "Envelope Reply" at bounding box center [532, 788] width 592 height 30
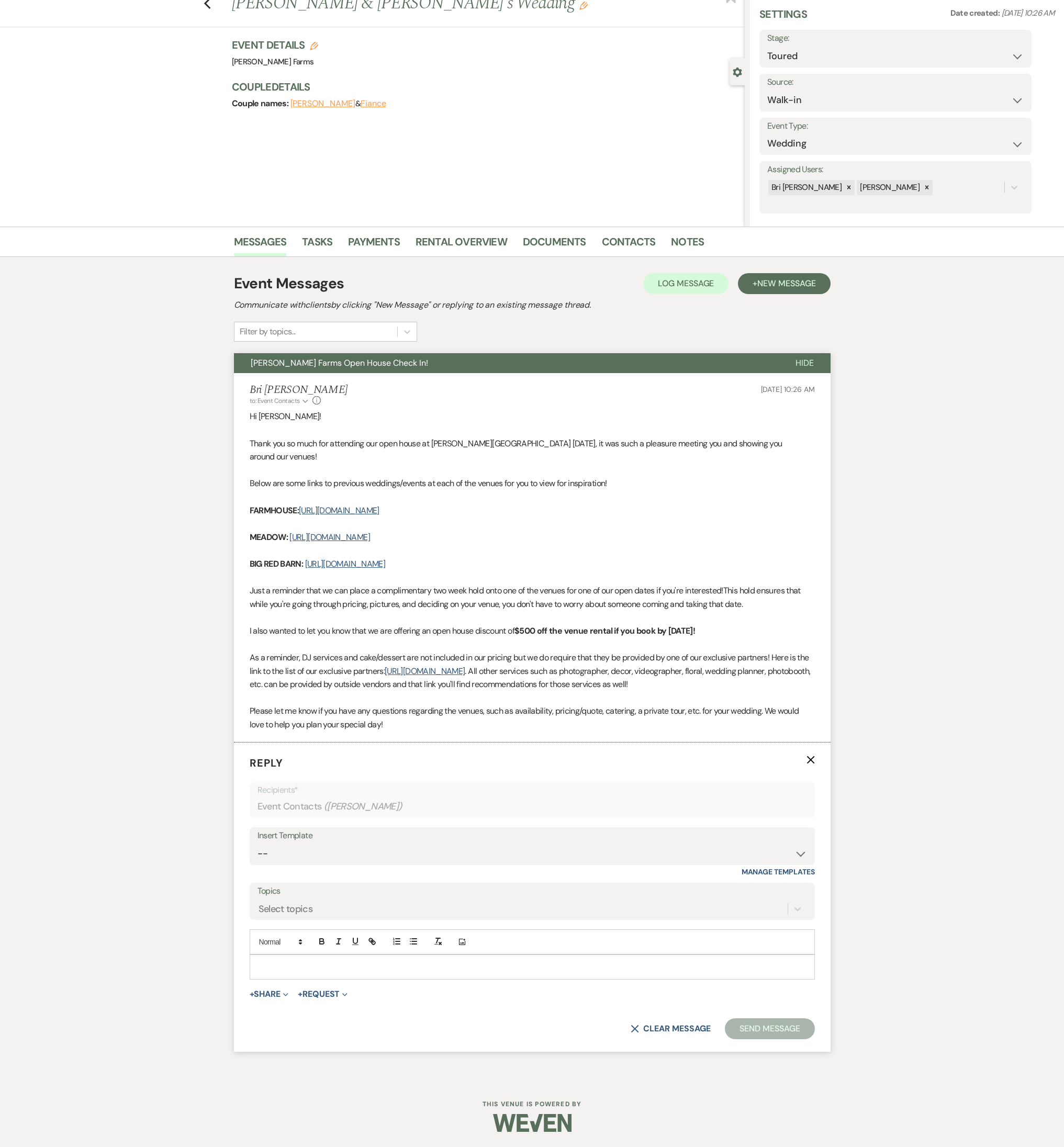
scroll to position [37, 0]
click at [538, 506] on p at bounding box center [532, 967] width 548 height 12
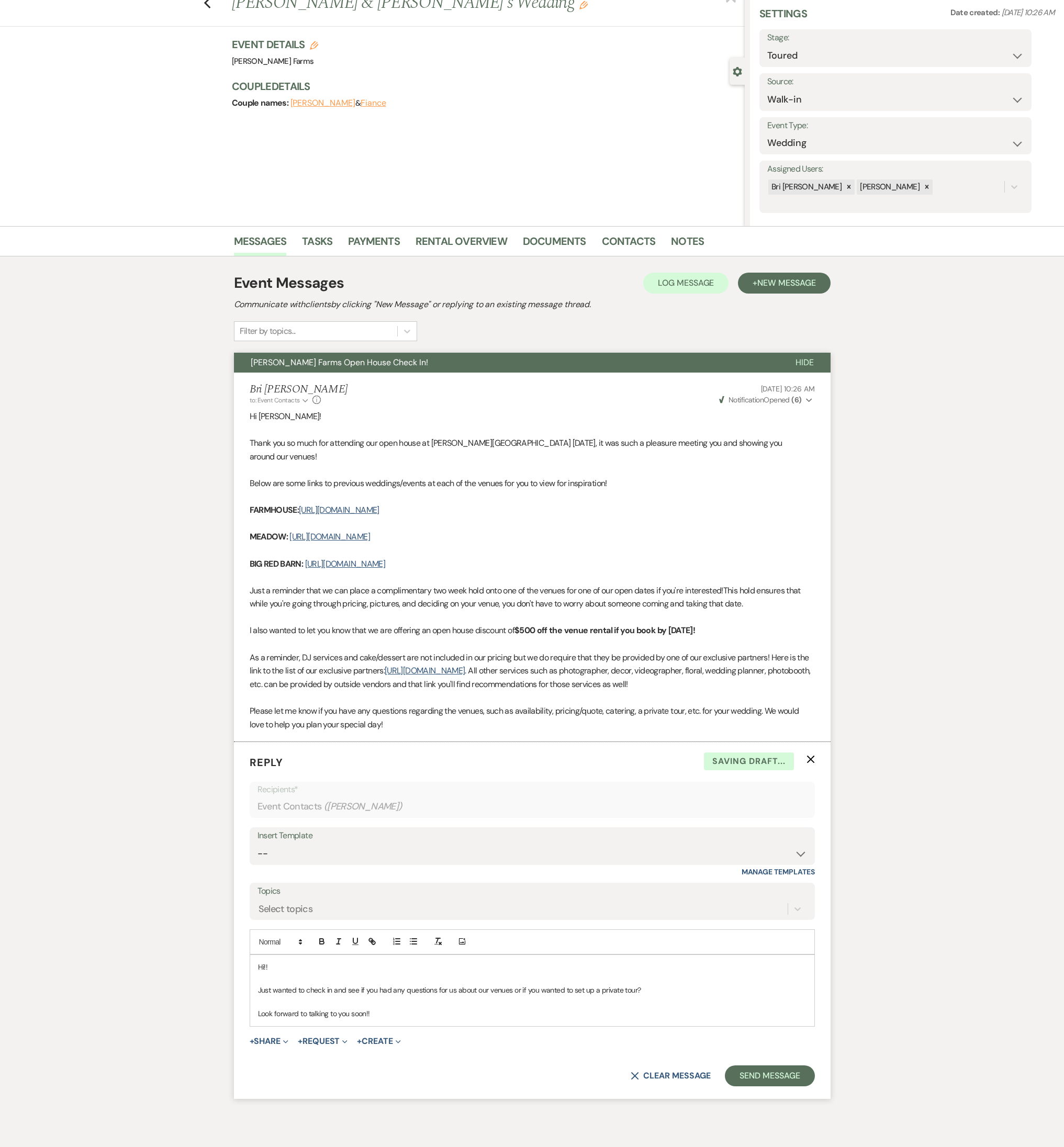
click at [777, 506] on form "Reply X Saving draft... Recipients* Event Contacts ( Kiley Hunter ) Insert Temp…" at bounding box center [532, 919] width 596 height 356
click at [770, 506] on button "Send Message" at bounding box center [769, 1075] width 89 height 21
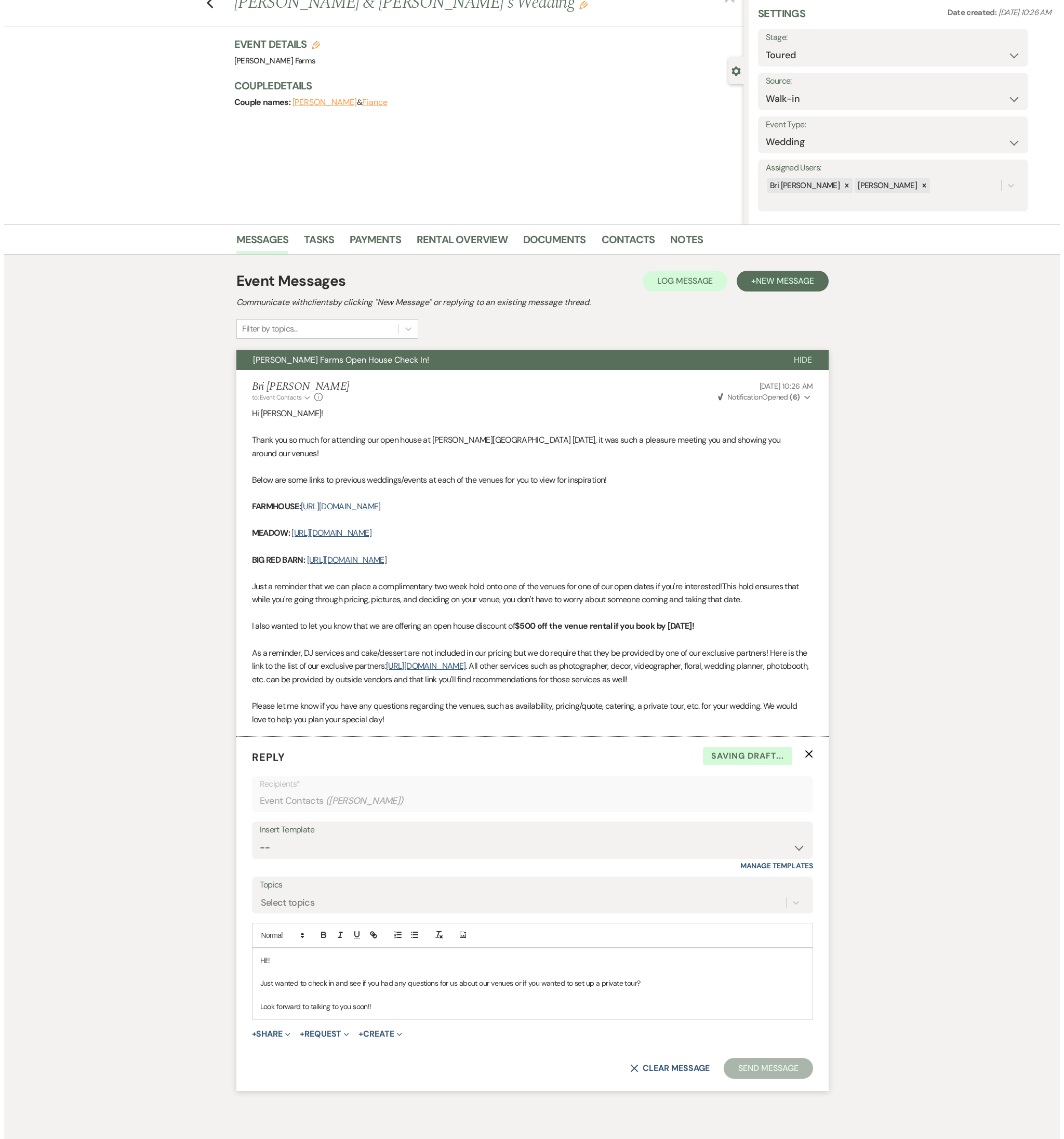
scroll to position [0, 0]
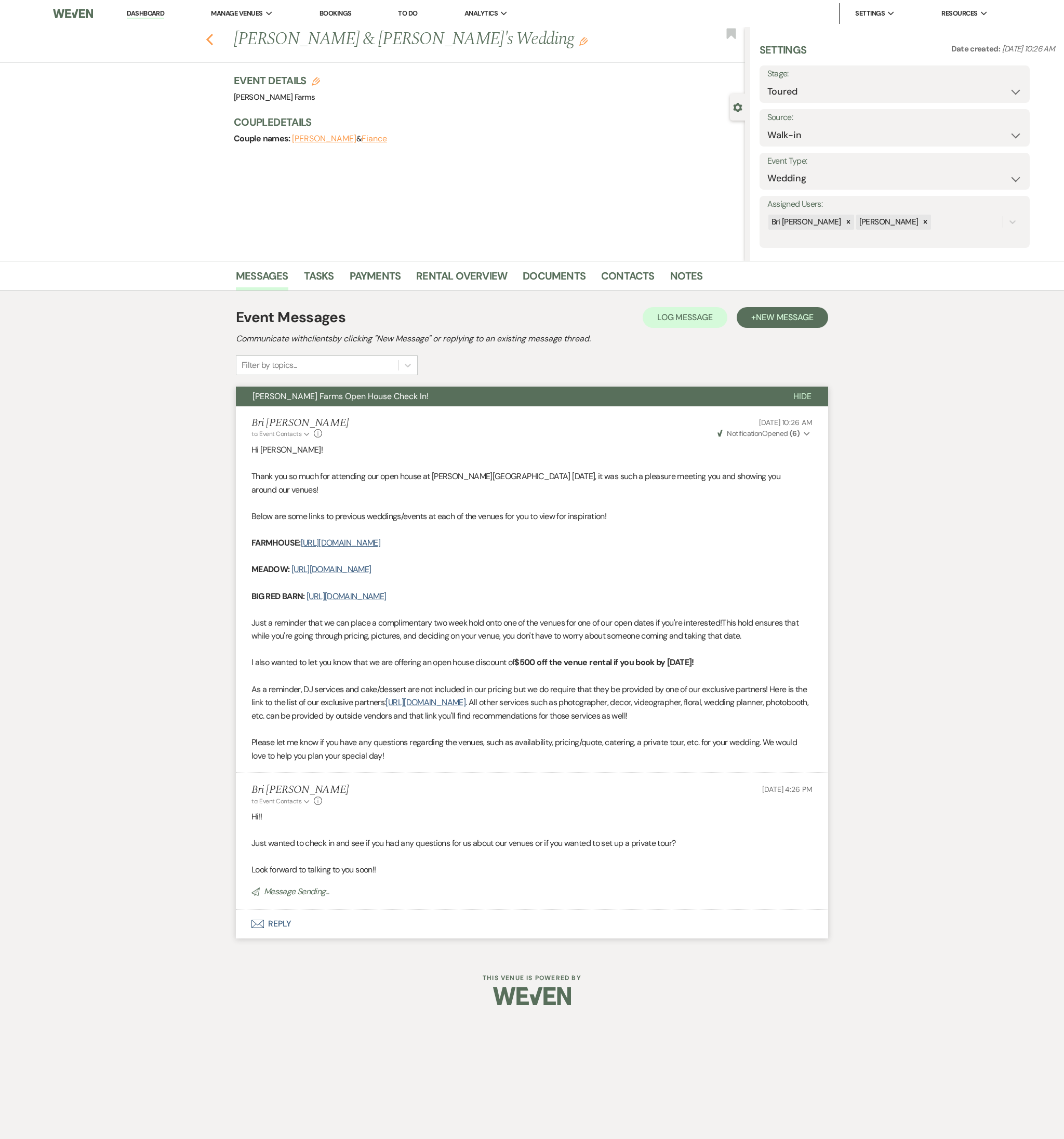
click at [208, 33] on icon "Previous" at bounding box center [210, 39] width 8 height 13
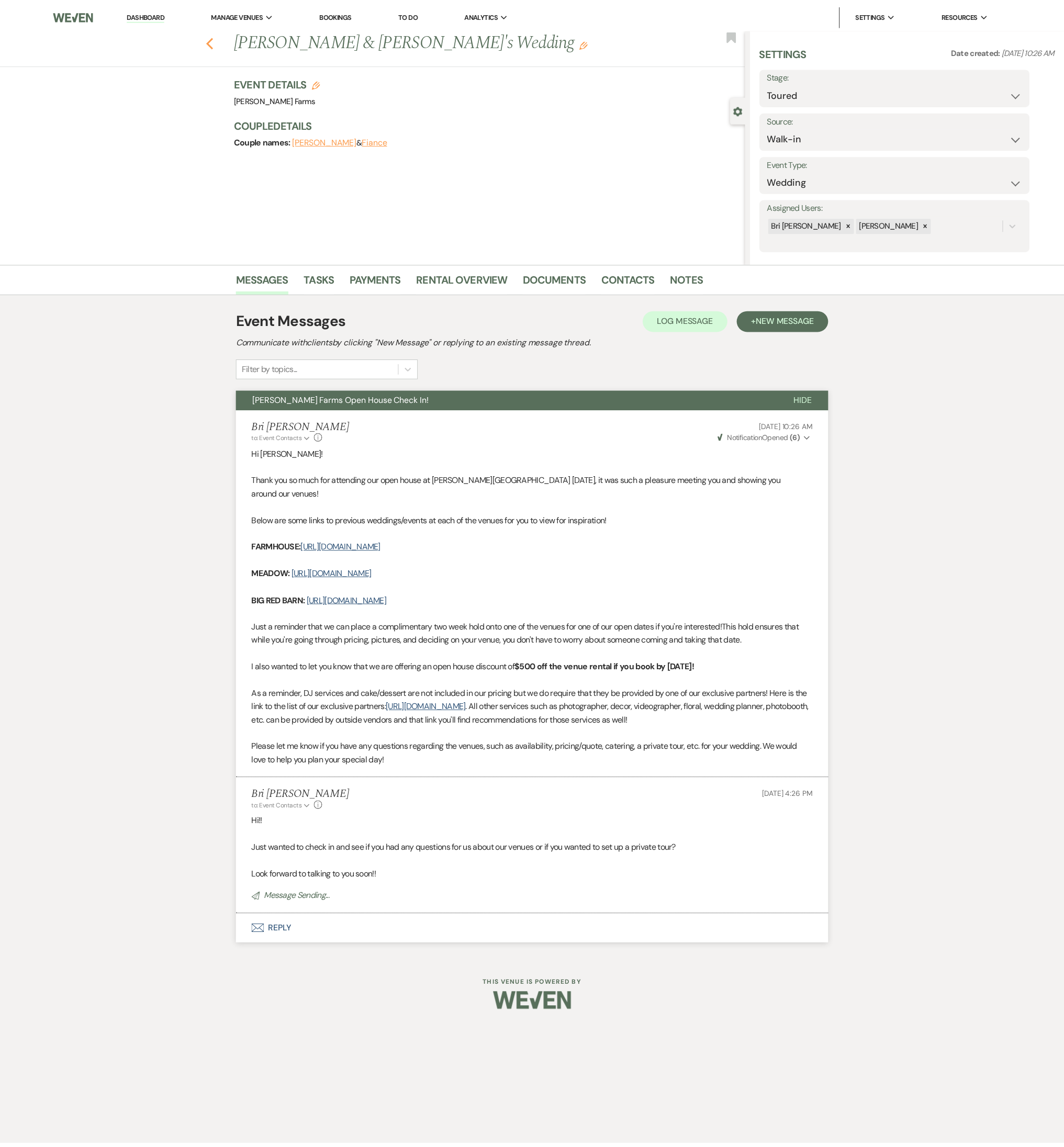
scroll to position [348, 0]
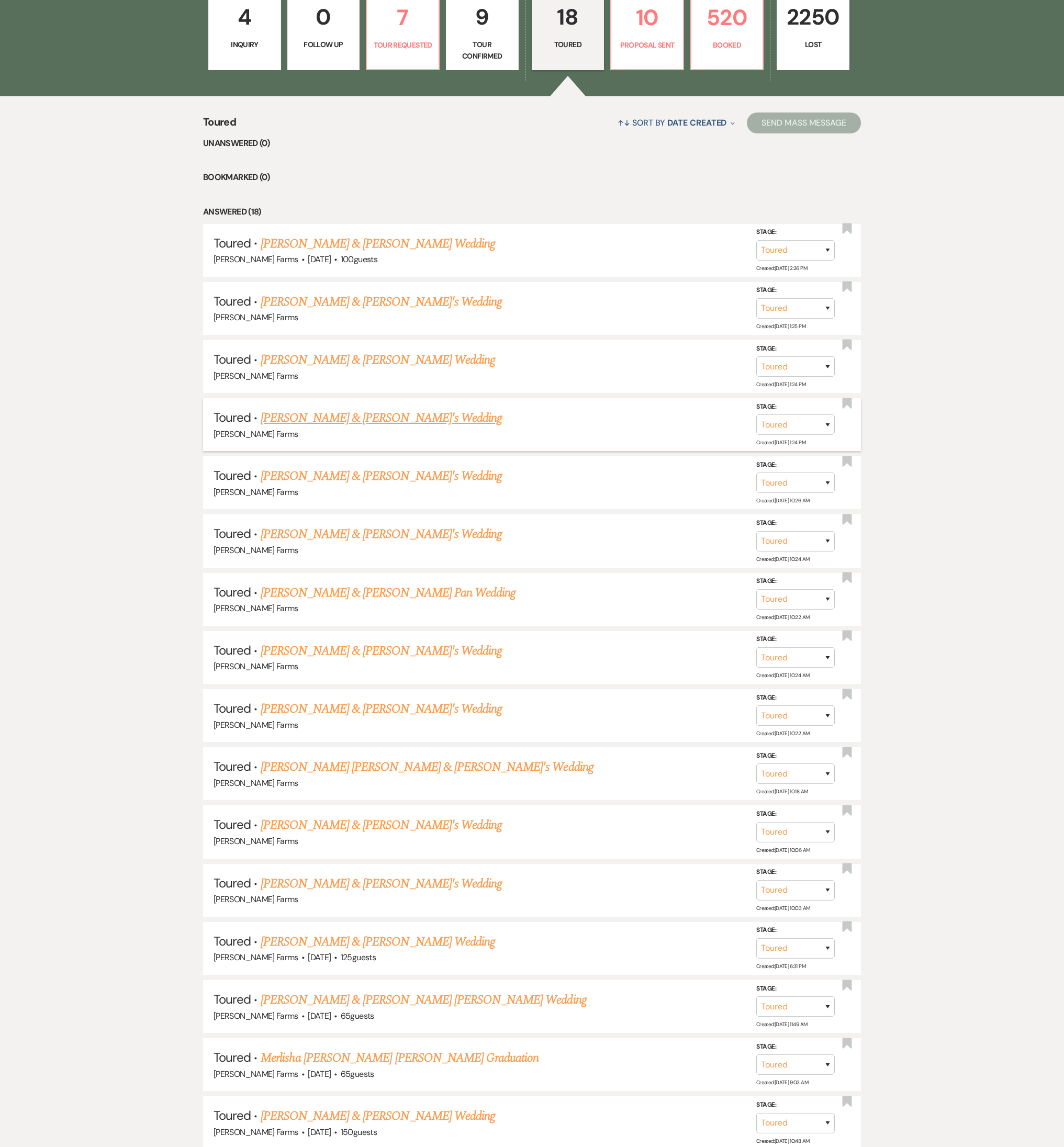
click at [344, 414] on link "Alyssa Brady & Fiance's Wedding" at bounding box center [382, 417] width 242 height 19
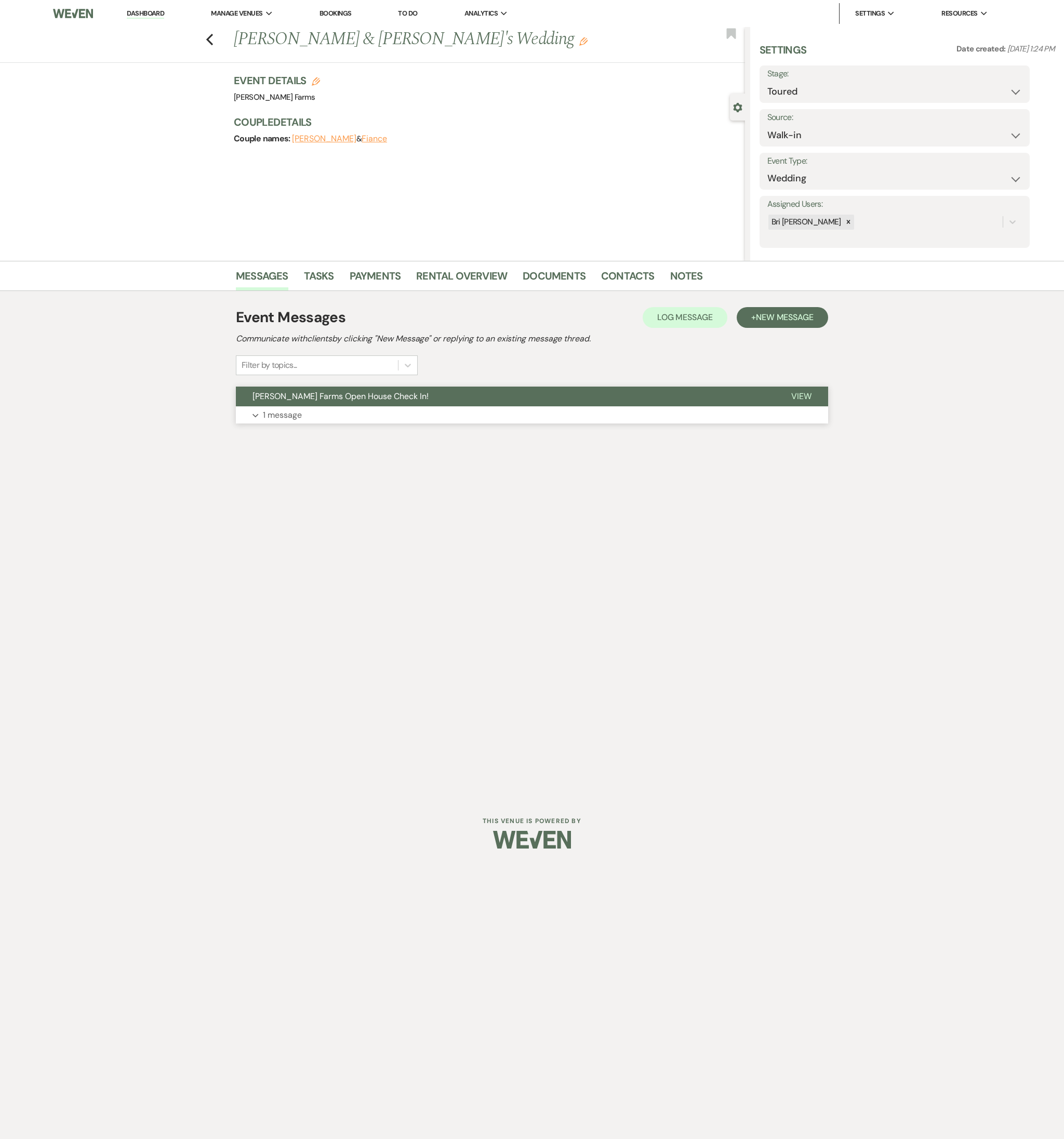
click at [305, 420] on button "Expand 1 message" at bounding box center [532, 415] width 592 height 18
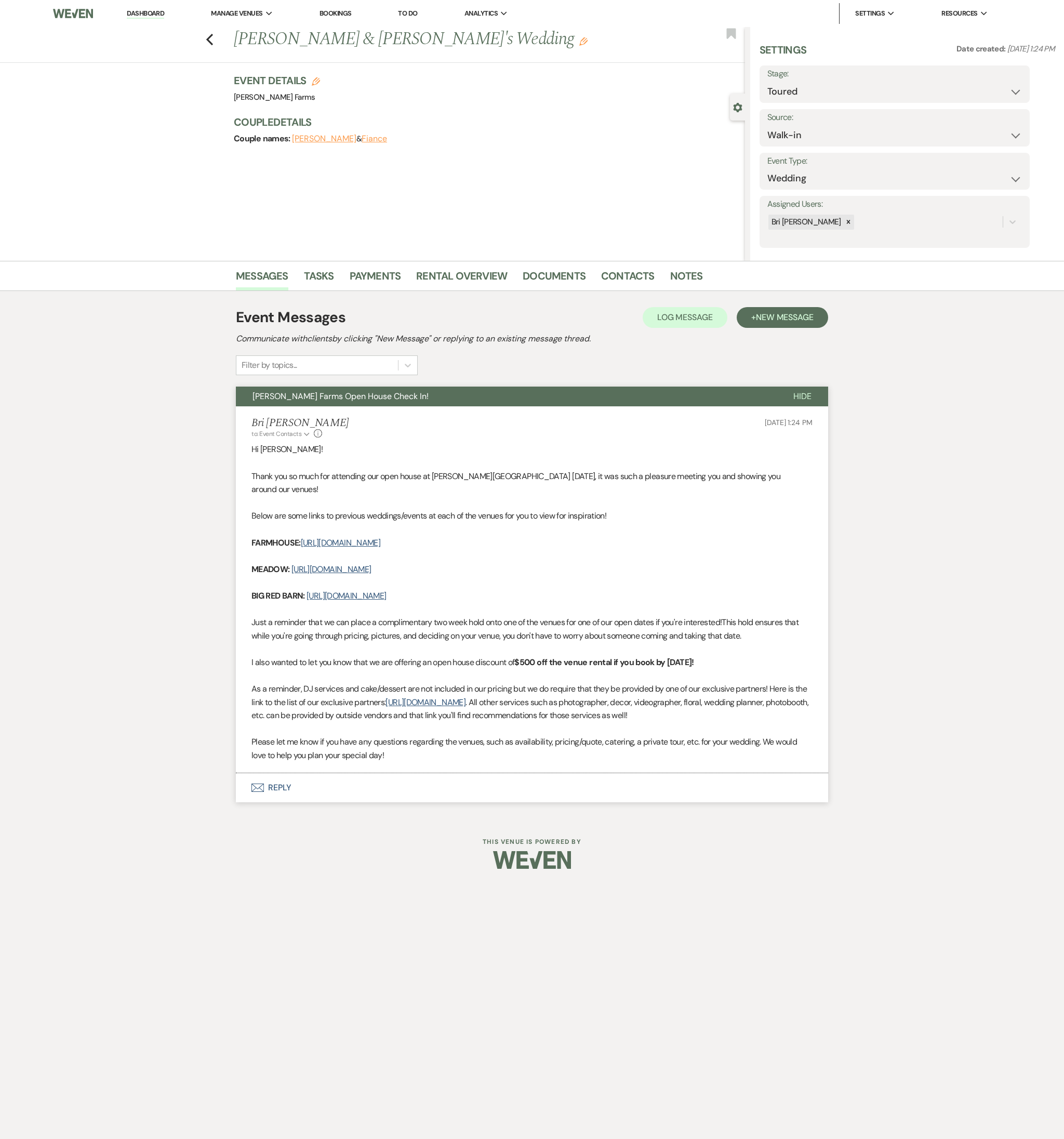
click at [372, 502] on button "Envelope Reply" at bounding box center [532, 788] width 592 height 30
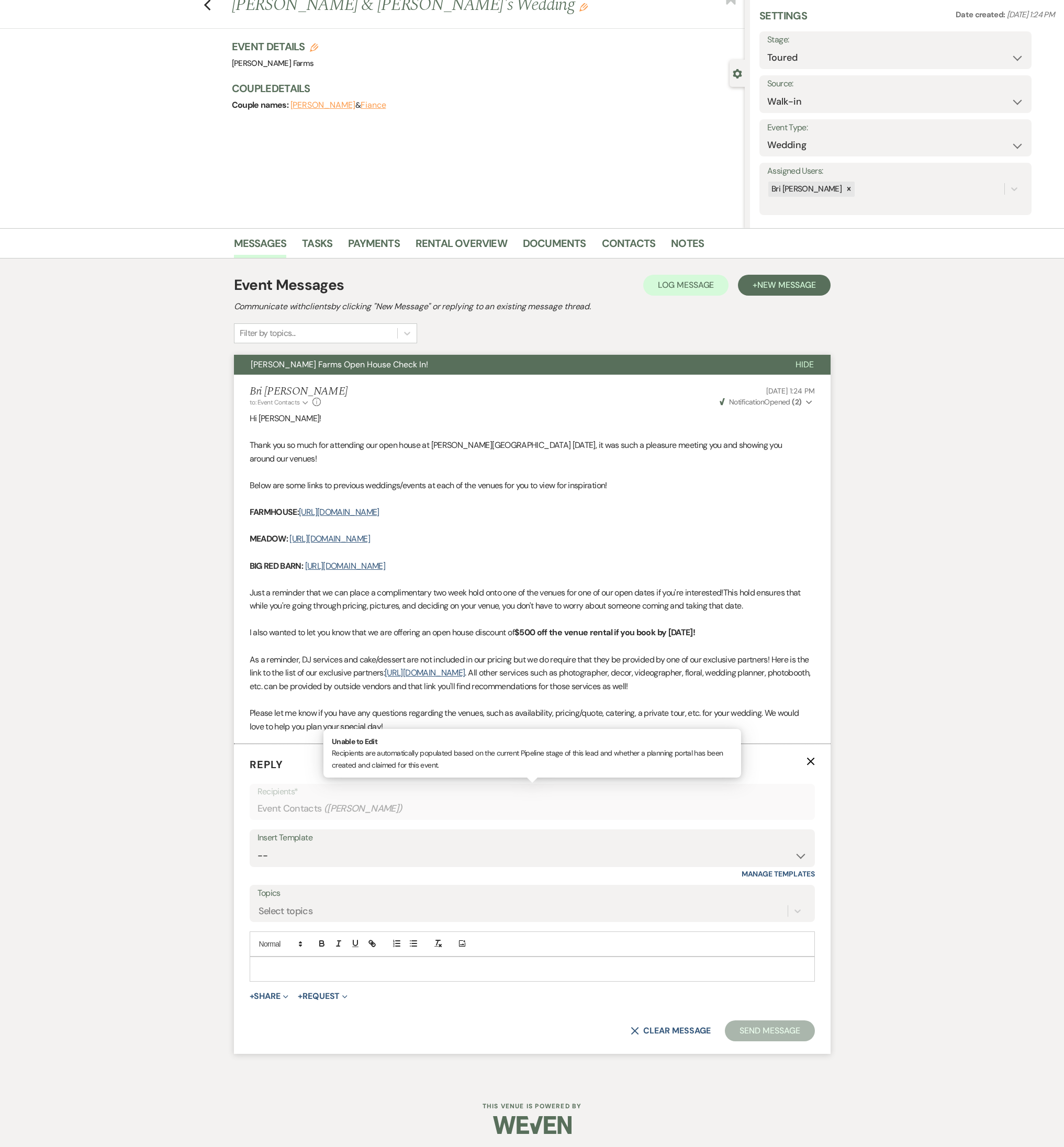
scroll to position [37, 0]
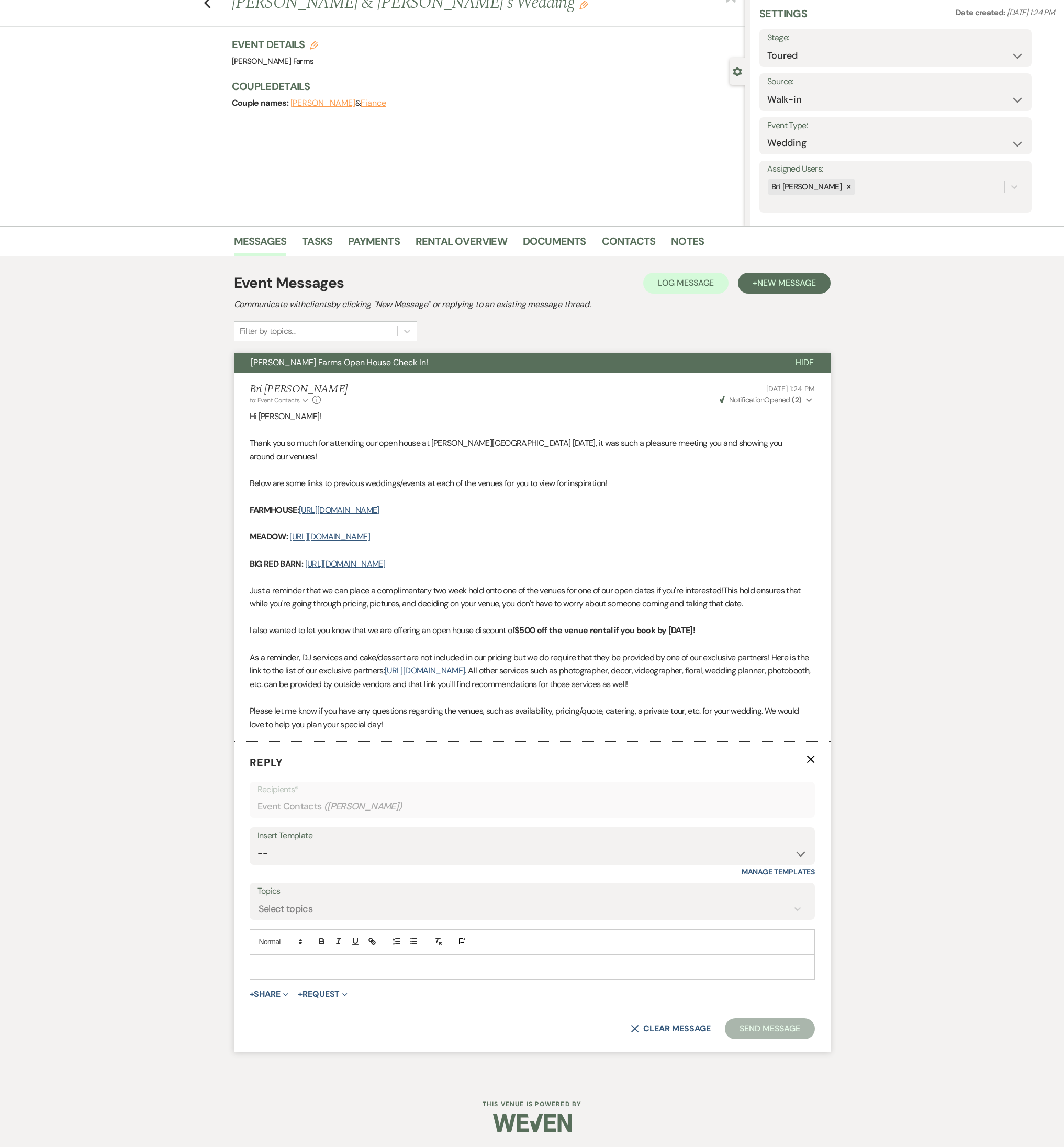
click at [444, 506] on p at bounding box center [532, 967] width 548 height 12
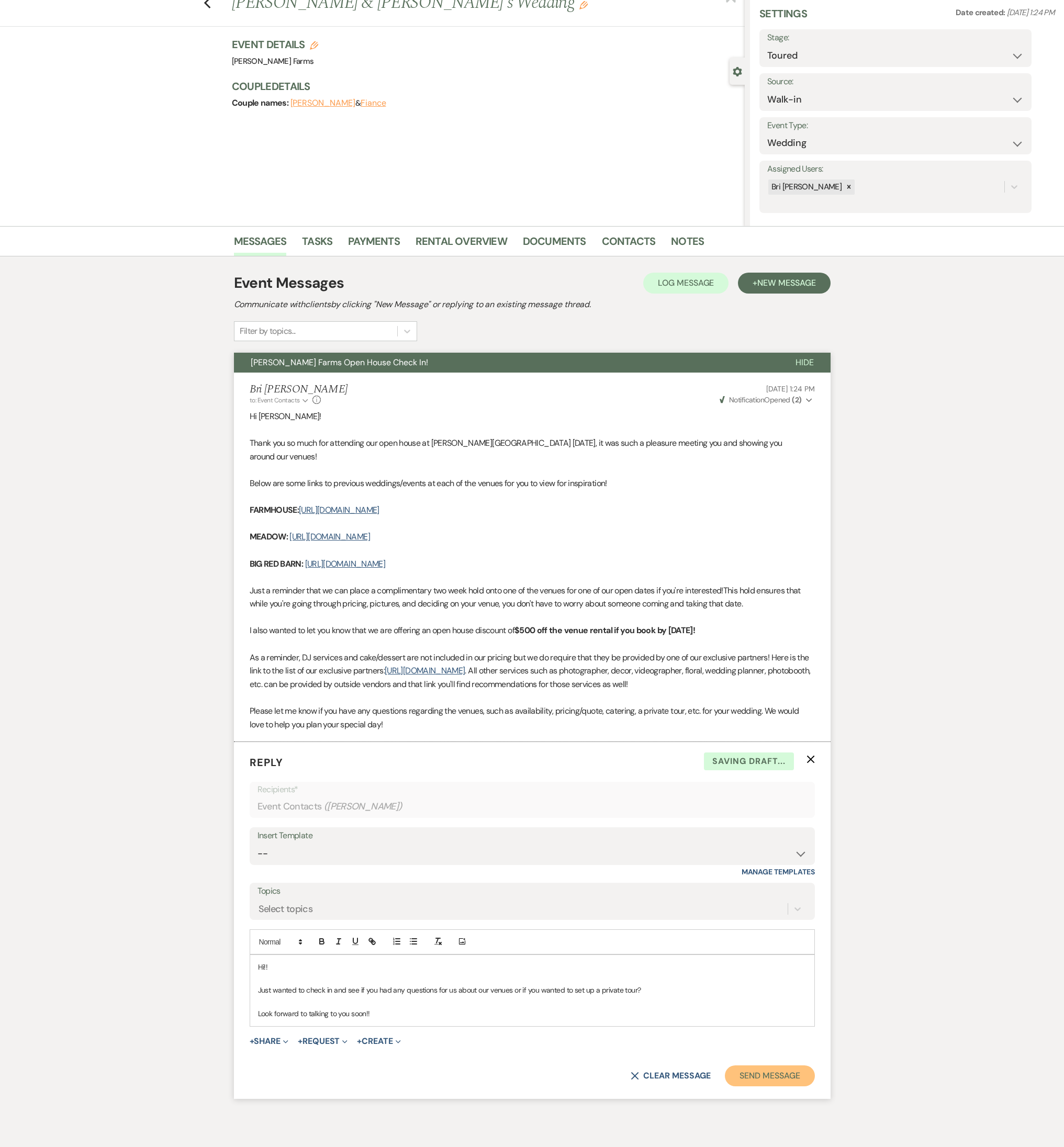
click at [770, 506] on button "Send Message" at bounding box center [769, 1075] width 89 height 21
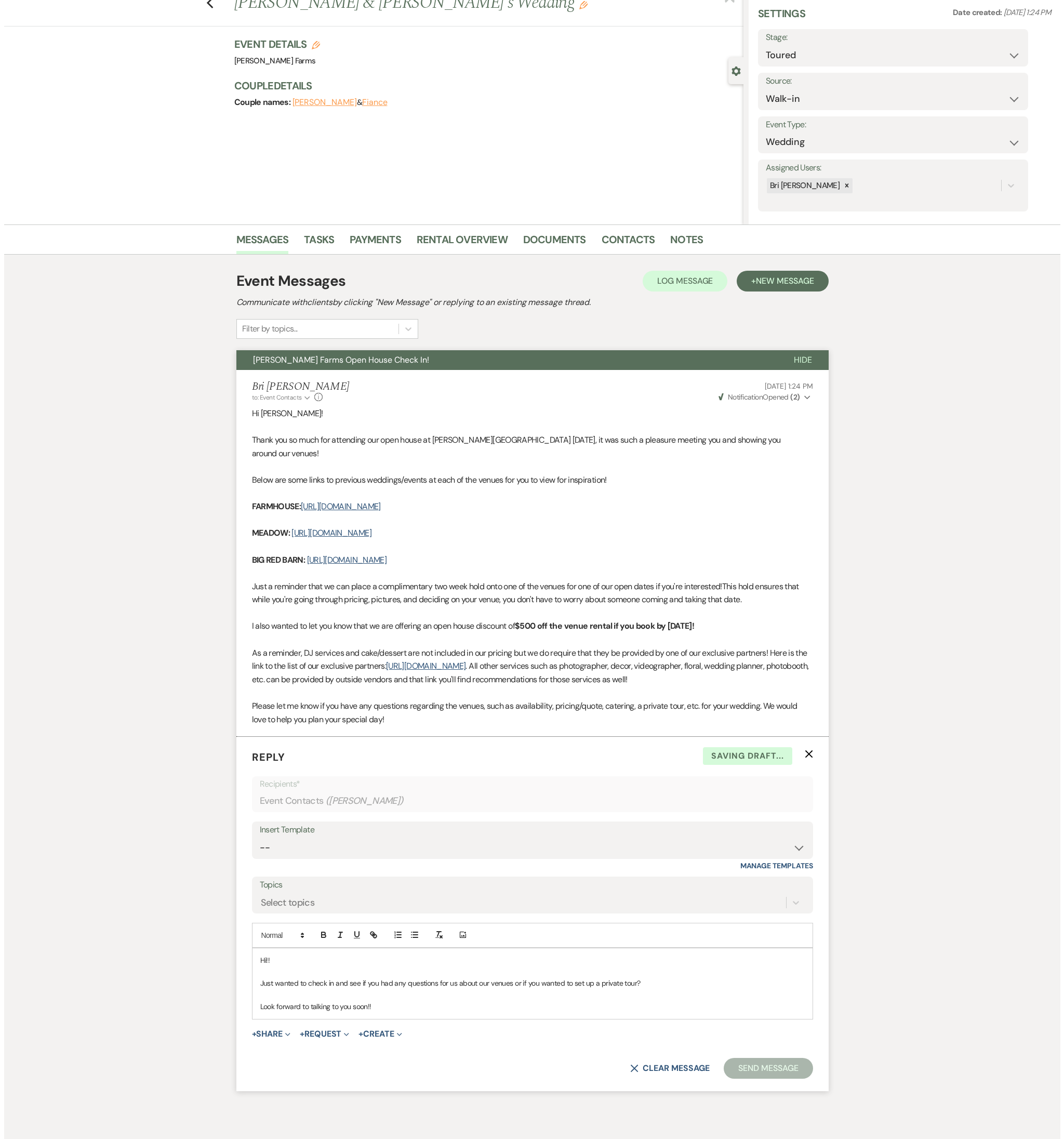
scroll to position [0, 0]
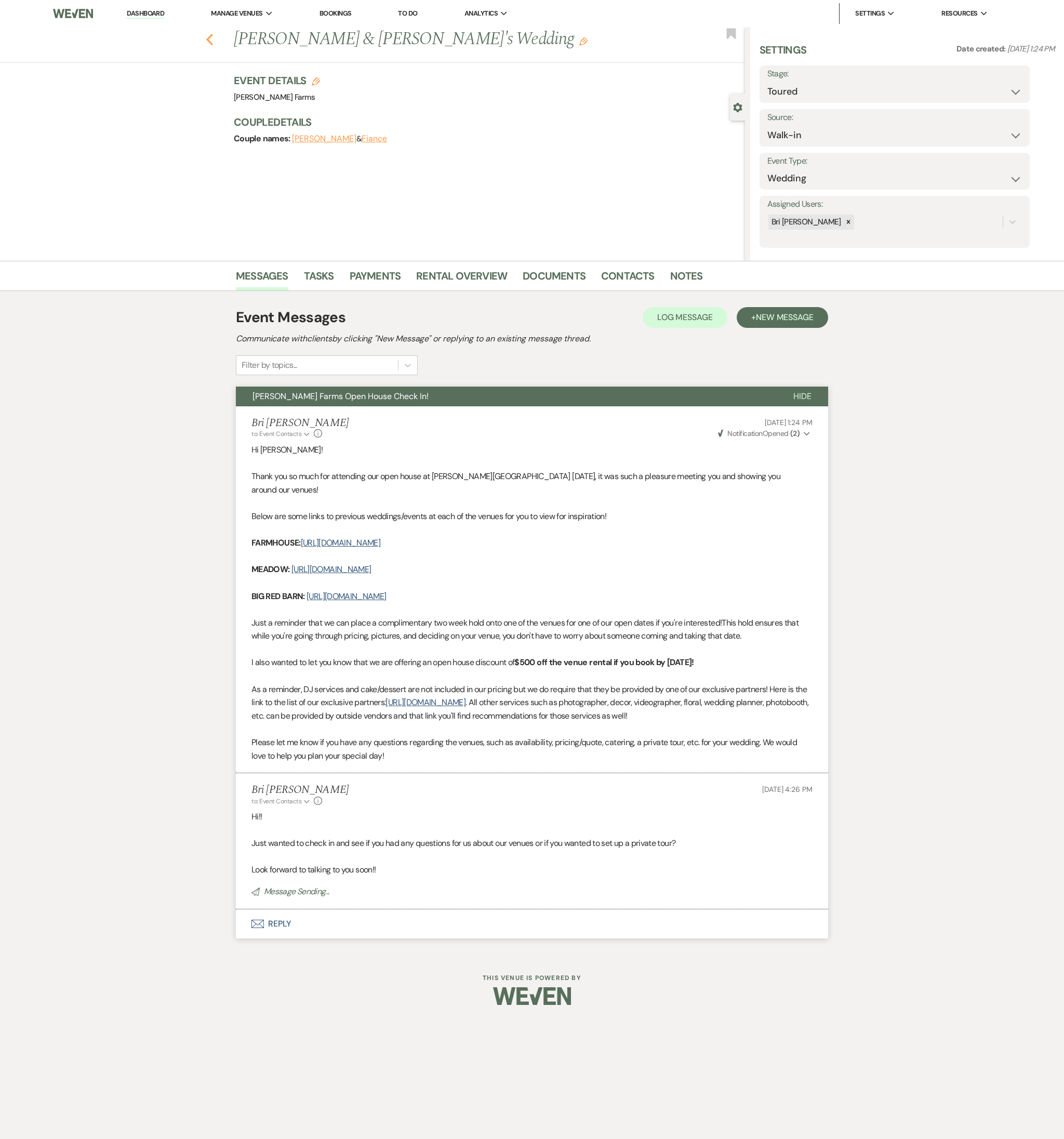
click at [211, 36] on icon "Previous" at bounding box center [210, 39] width 8 height 13
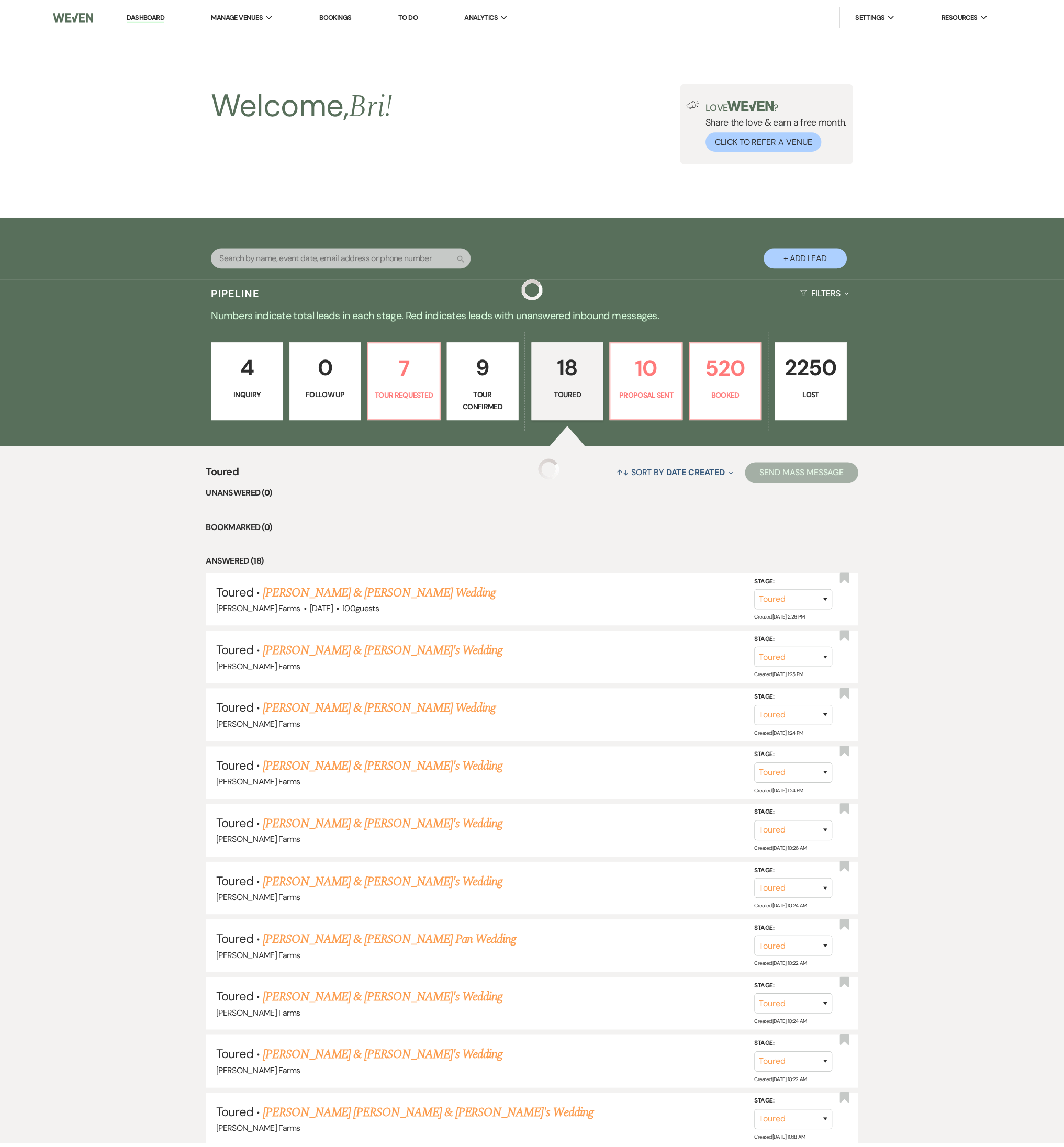
scroll to position [348, 0]
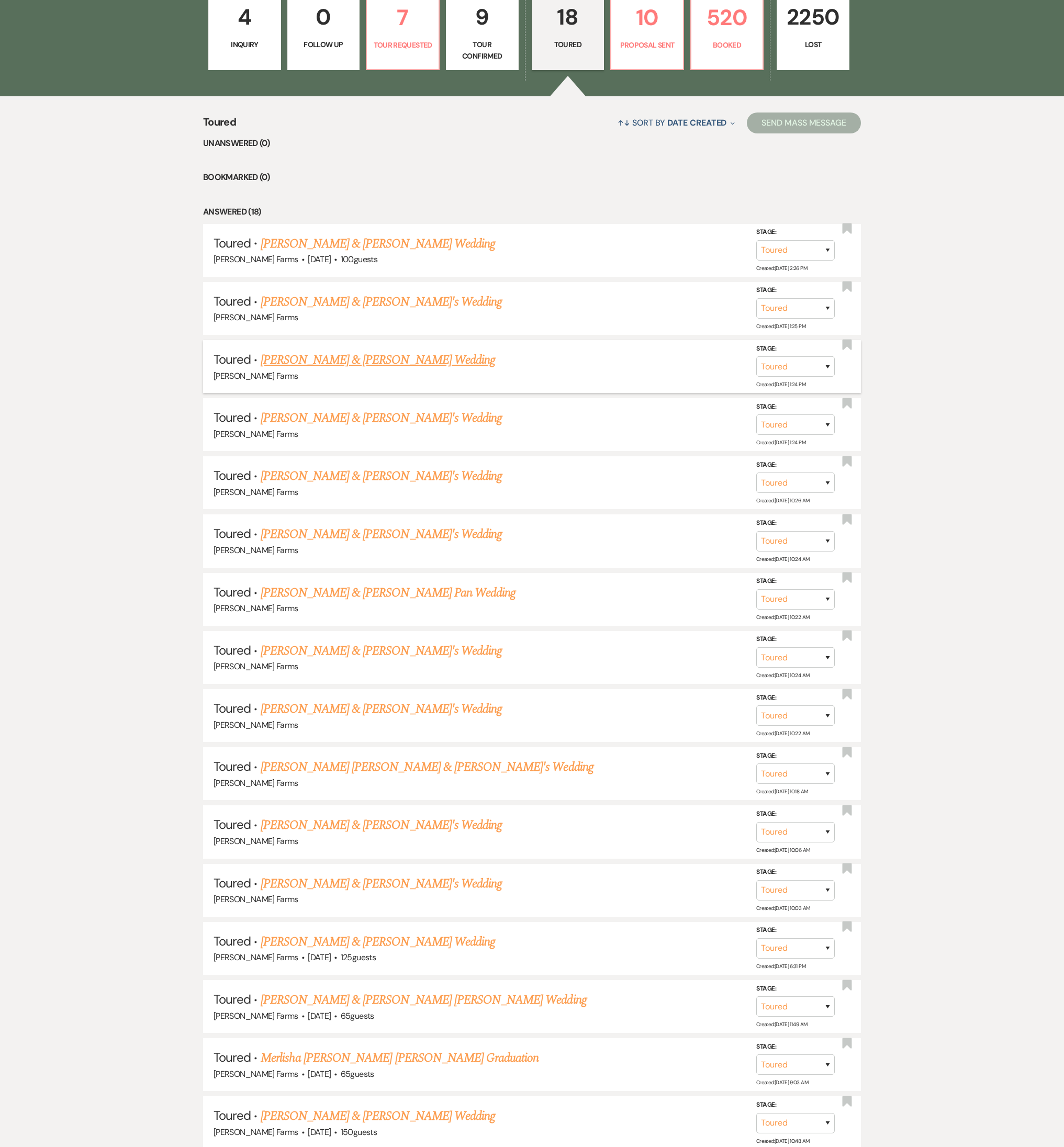
click at [351, 355] on link "Shannon Collins & Christian Epperson's Wedding" at bounding box center [378, 360] width 234 height 19
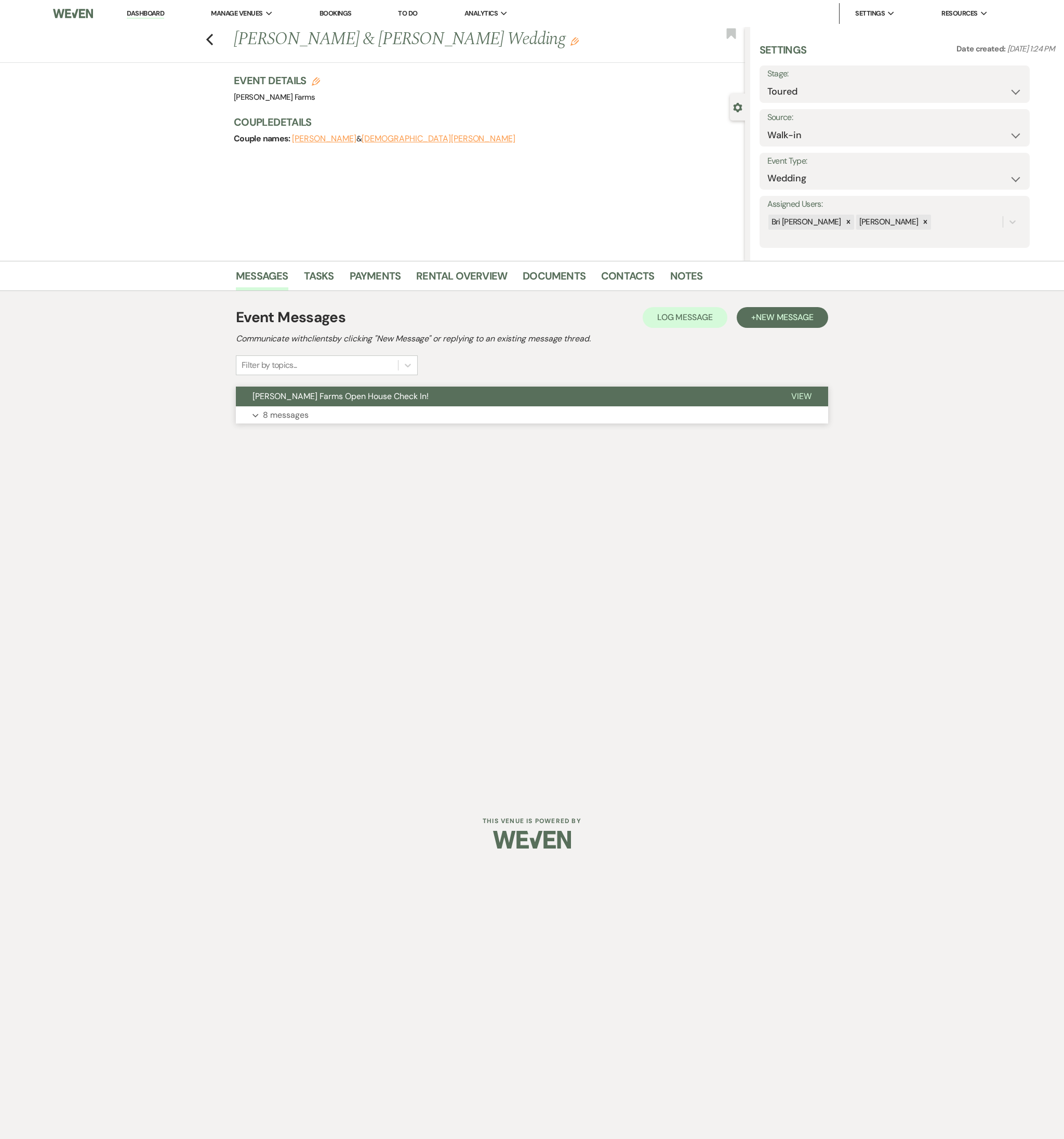
click at [304, 417] on p "8 messages" at bounding box center [285, 415] width 45 height 14
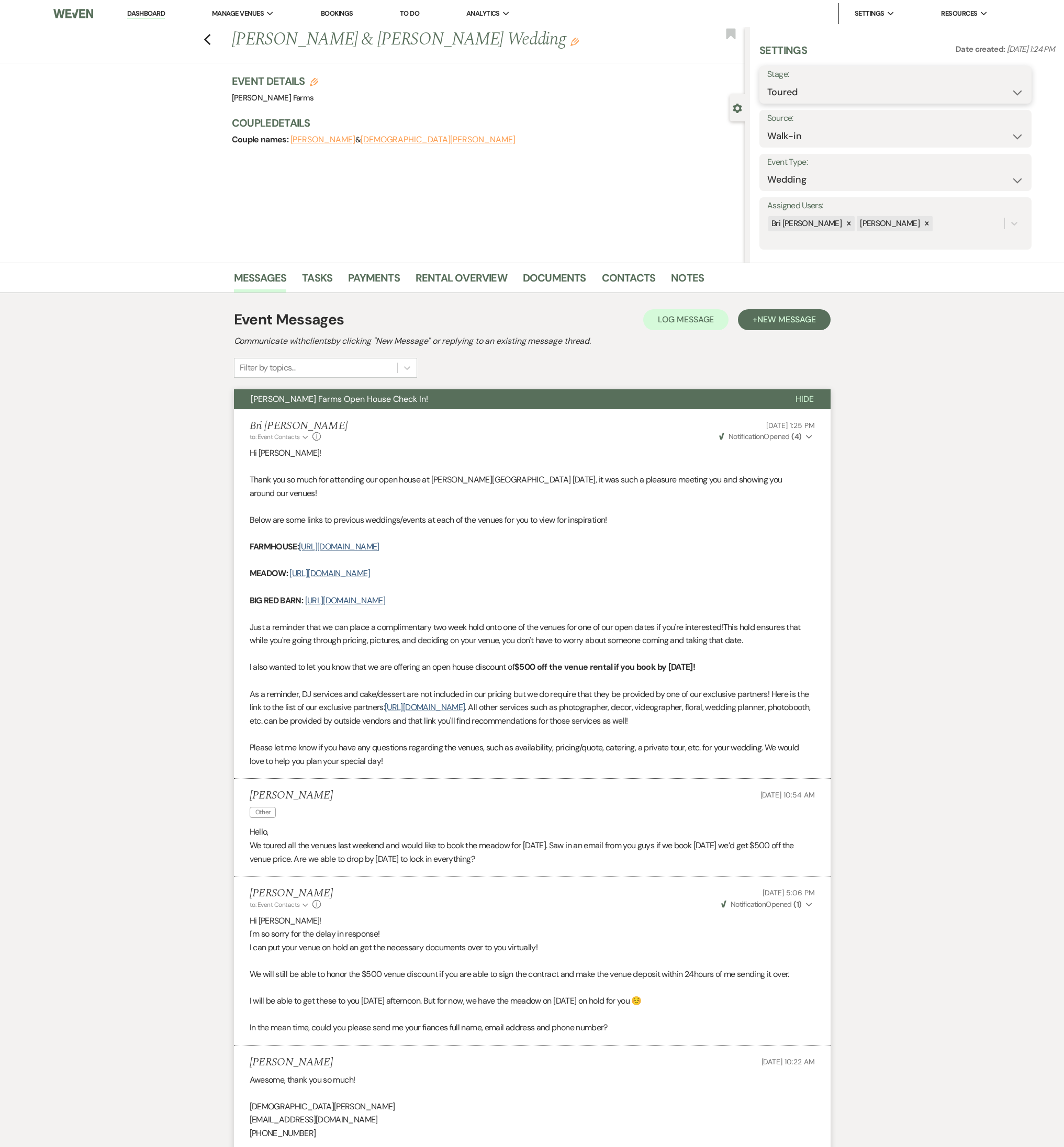
click at [802, 100] on select "Inquiry Follow Up Tour Requested Tour Confirmed Toured Proposal Sent Booked Lost" at bounding box center [894, 92] width 257 height 21
click at [767, 82] on select "Inquiry Follow Up Tour Requested Tour Confirmed Toured Proposal Sent Booked Lost" at bounding box center [894, 92] width 257 height 21
click at [793, 126] on select "Booked Elsewhere Budget Date Unavailable No Response Not a Good Match Capacity …" at bounding box center [862, 136] width 191 height 21
click at [767, 126] on select "Booked Elsewhere Budget Date Unavailable No Response Not a Good Match Capacity …" at bounding box center [862, 136] width 191 height 21
click at [992, 128] on button "Save" at bounding box center [1001, 129] width 60 height 21
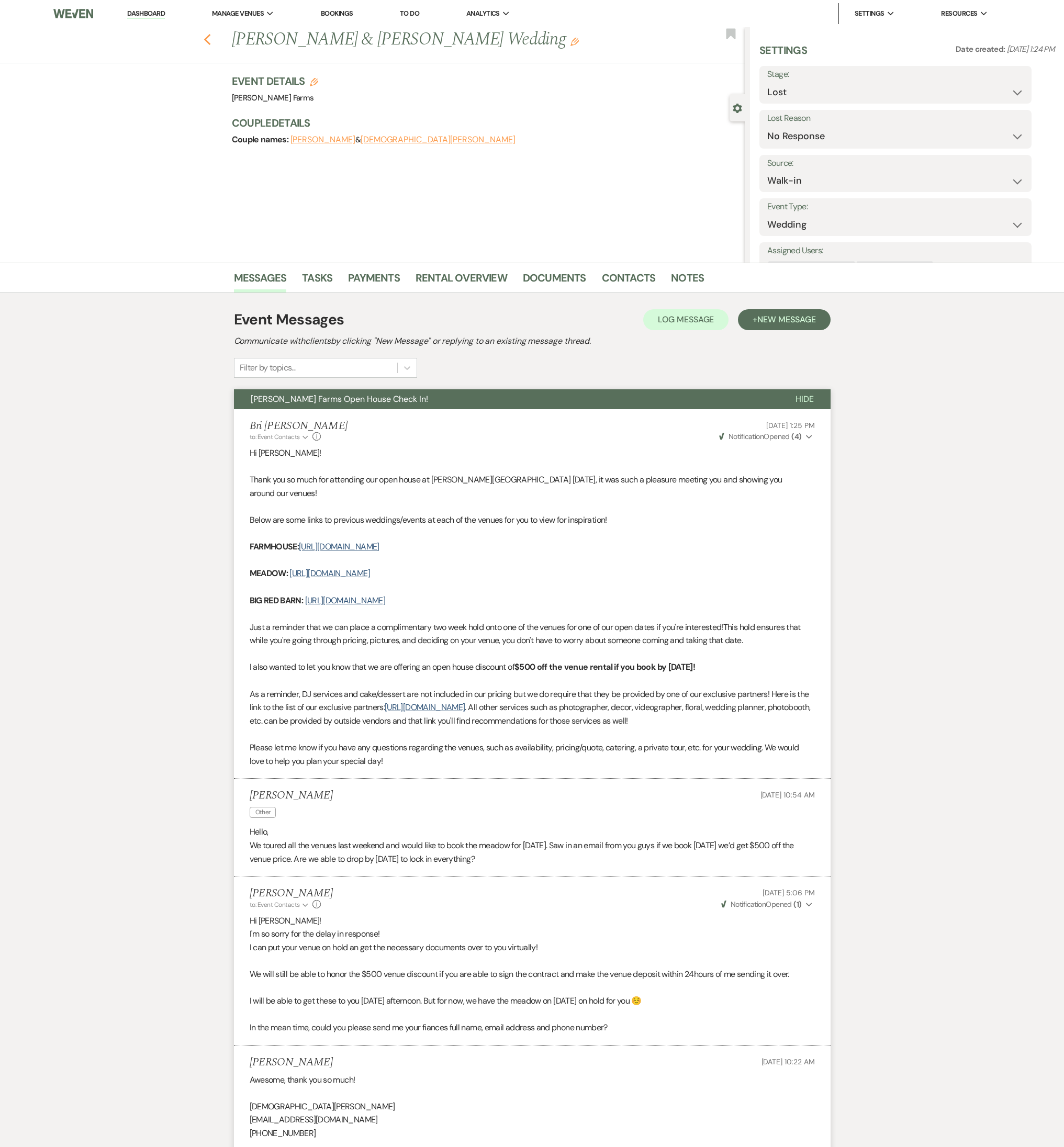
click at [211, 42] on icon "Previous" at bounding box center [207, 40] width 8 height 13
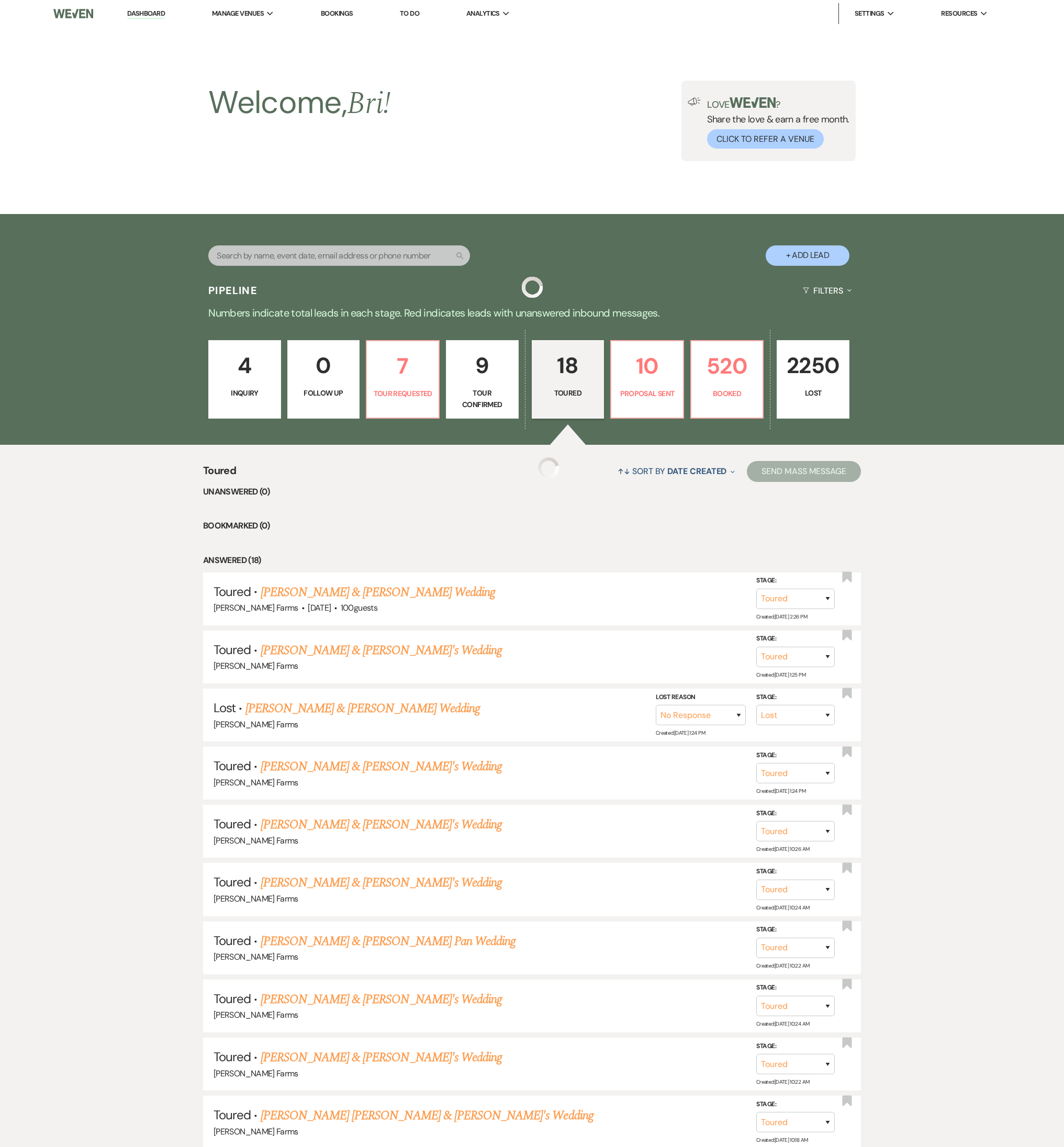
scroll to position [348, 0]
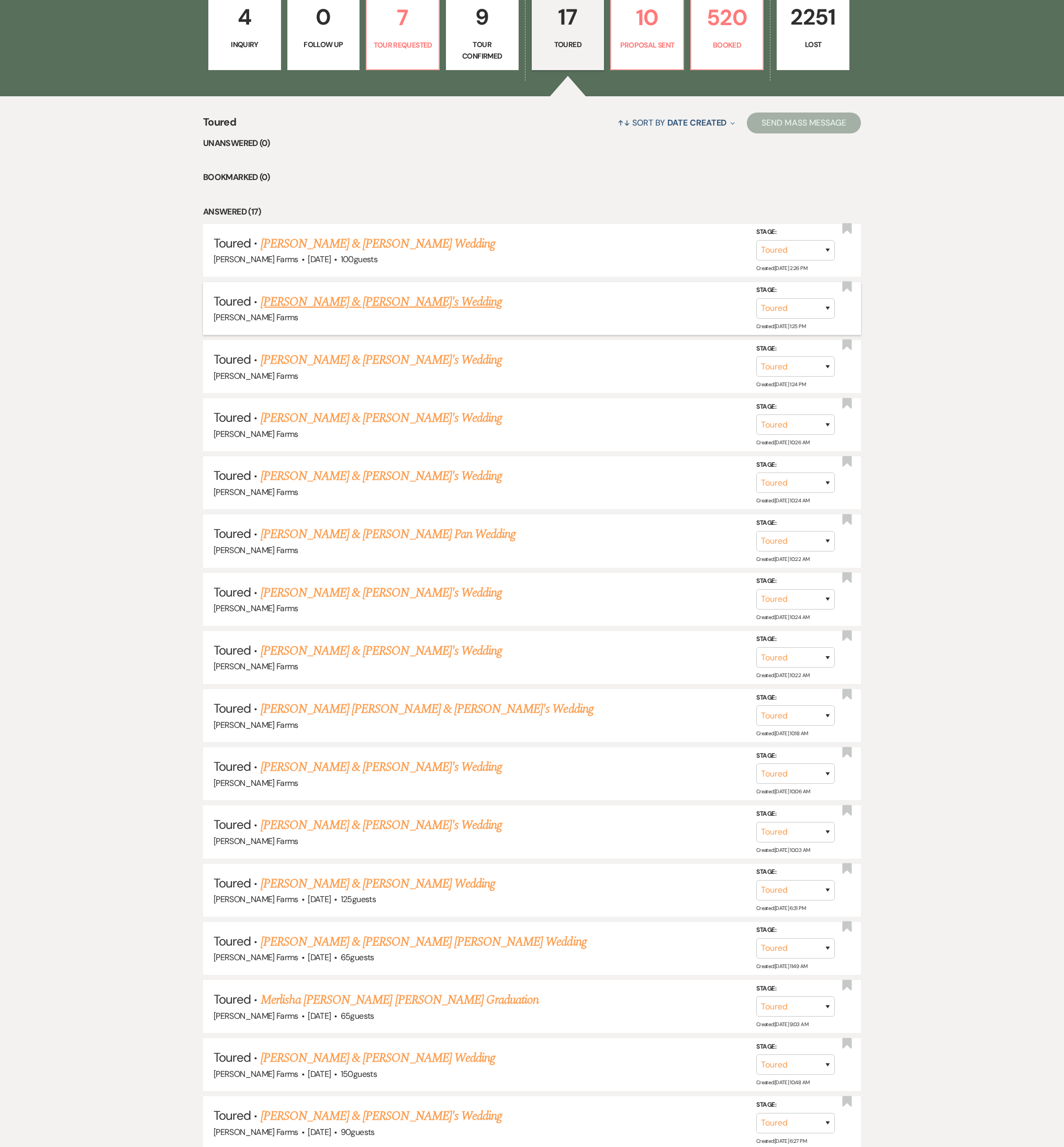
click at [351, 305] on link "Paige Johnson & Fiance's Wedding" at bounding box center [382, 301] width 242 height 19
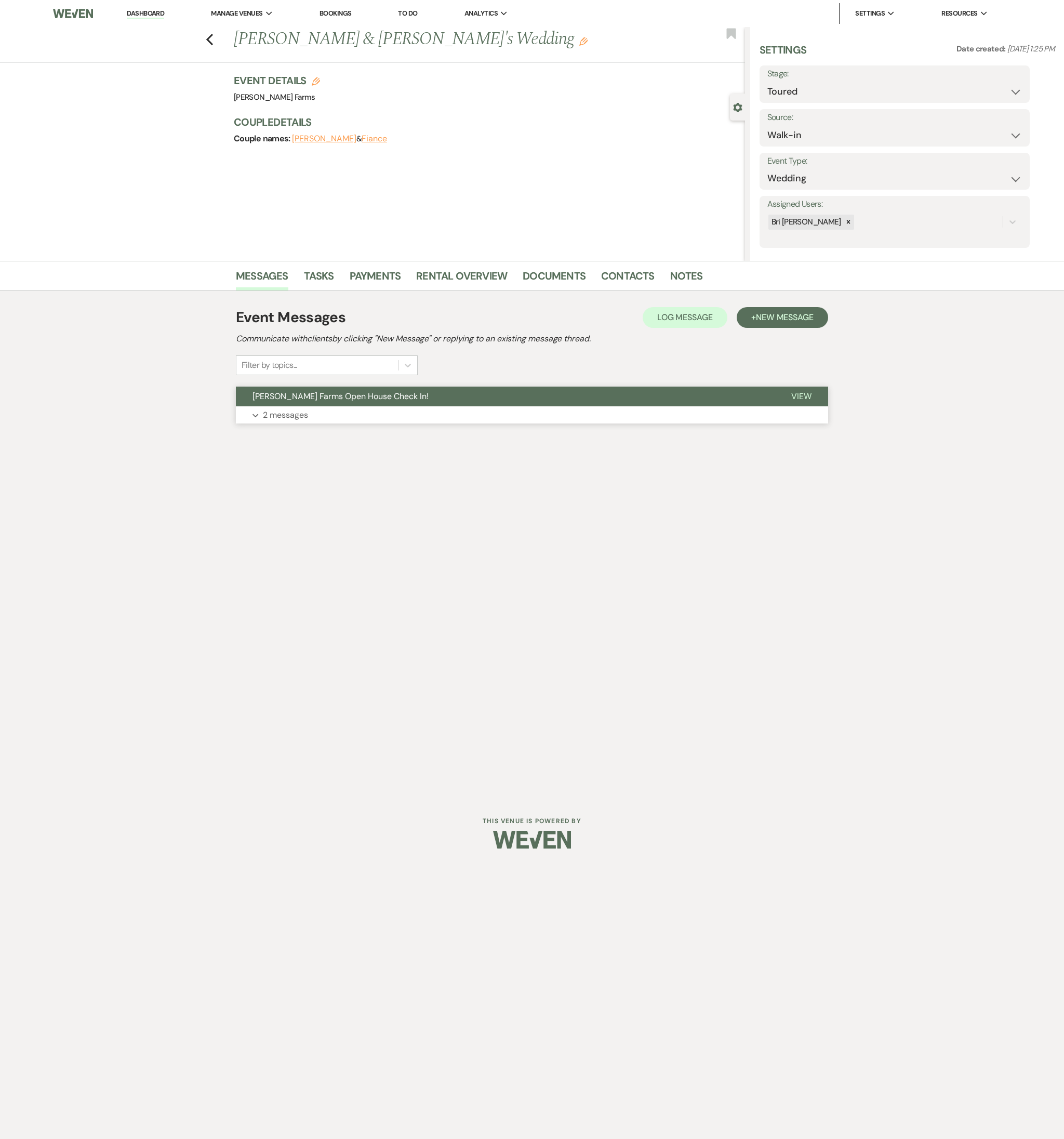
click at [325, 416] on button "Expand 2 messages" at bounding box center [532, 415] width 592 height 18
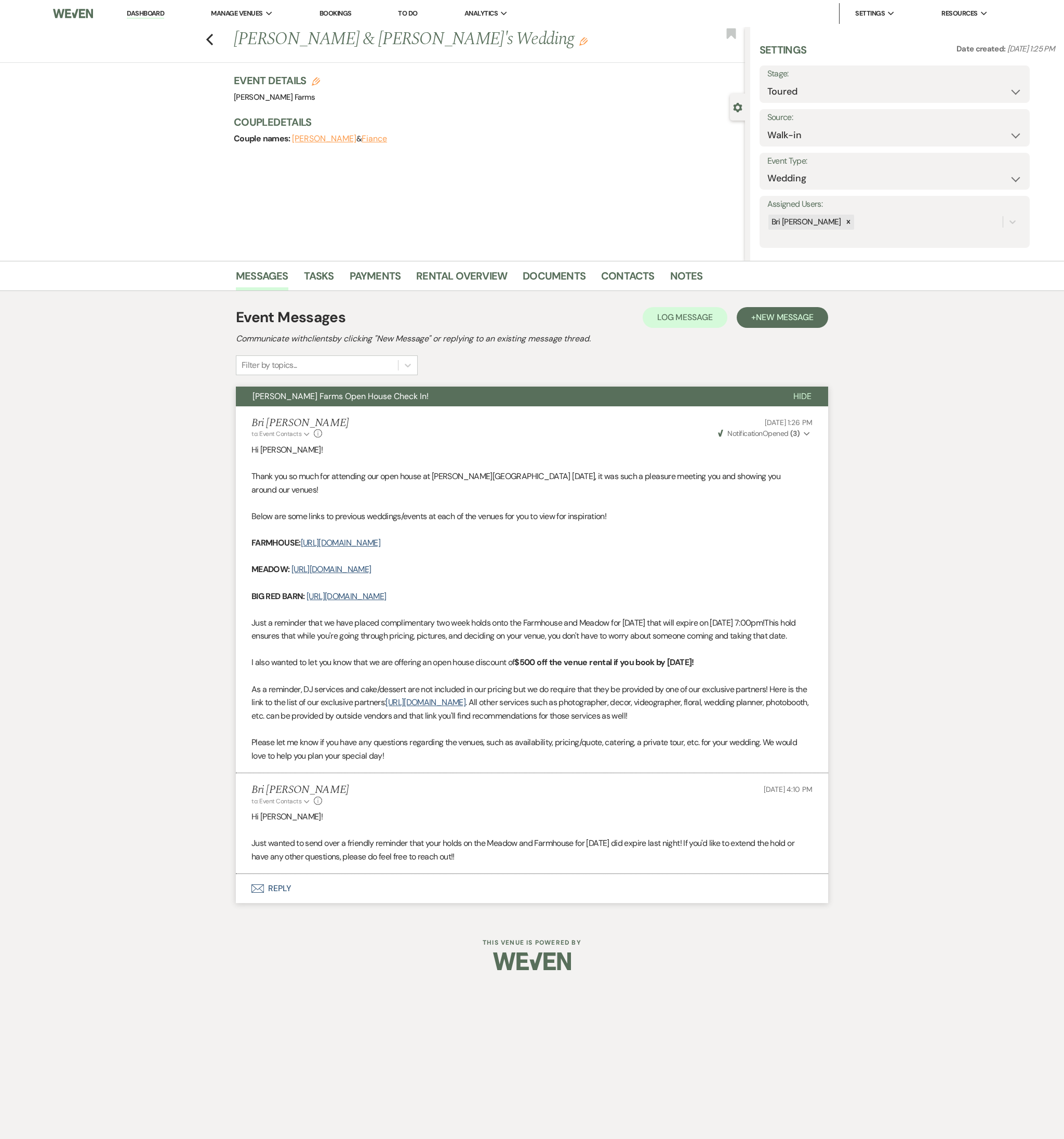
click at [214, 41] on div "Previous Paige Johnson & Fiance's Wedding Edit Bookmark" at bounding box center [370, 44] width 750 height 35
click at [212, 36] on icon "Previous" at bounding box center [210, 39] width 8 height 13
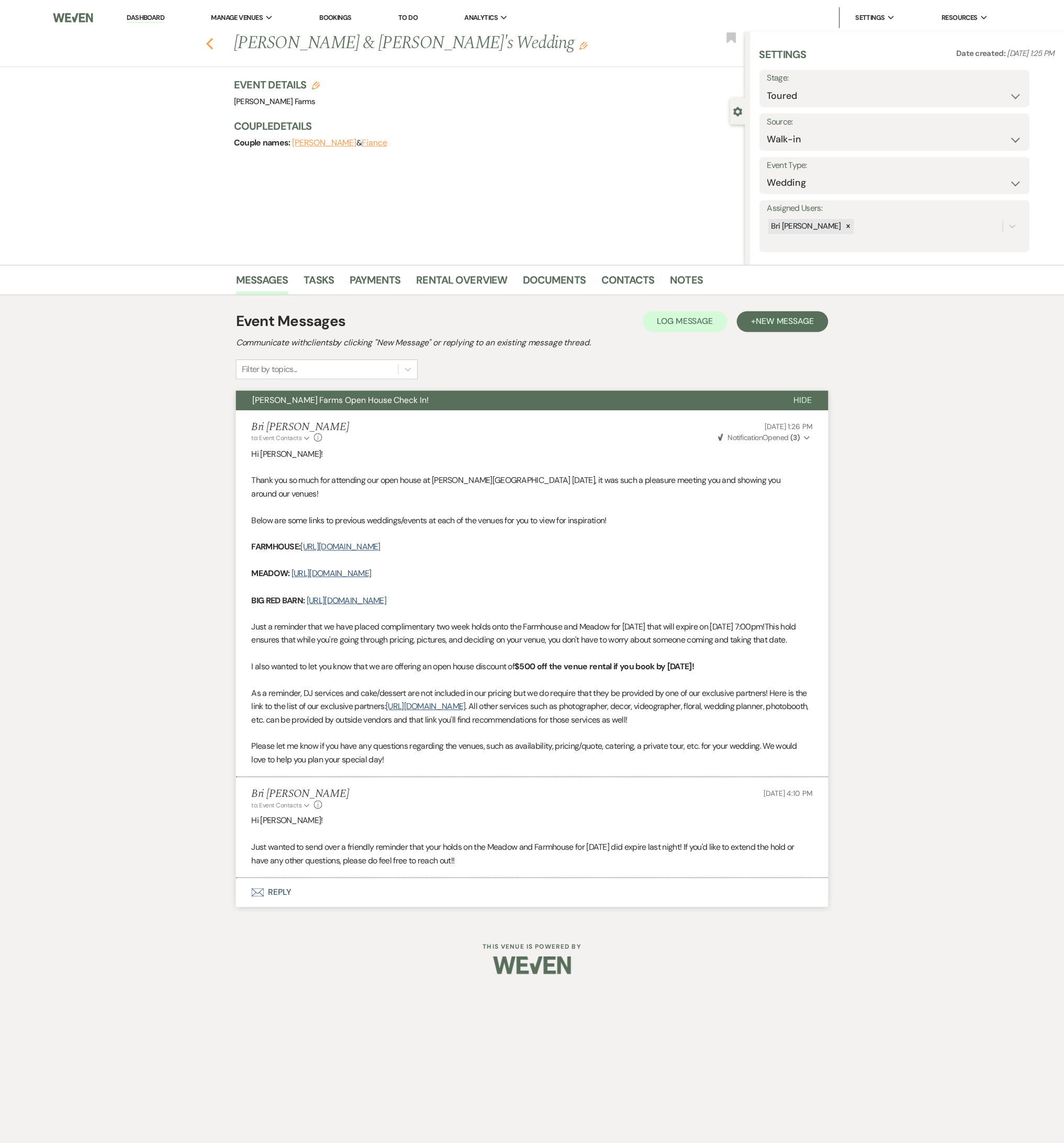
scroll to position [348, 0]
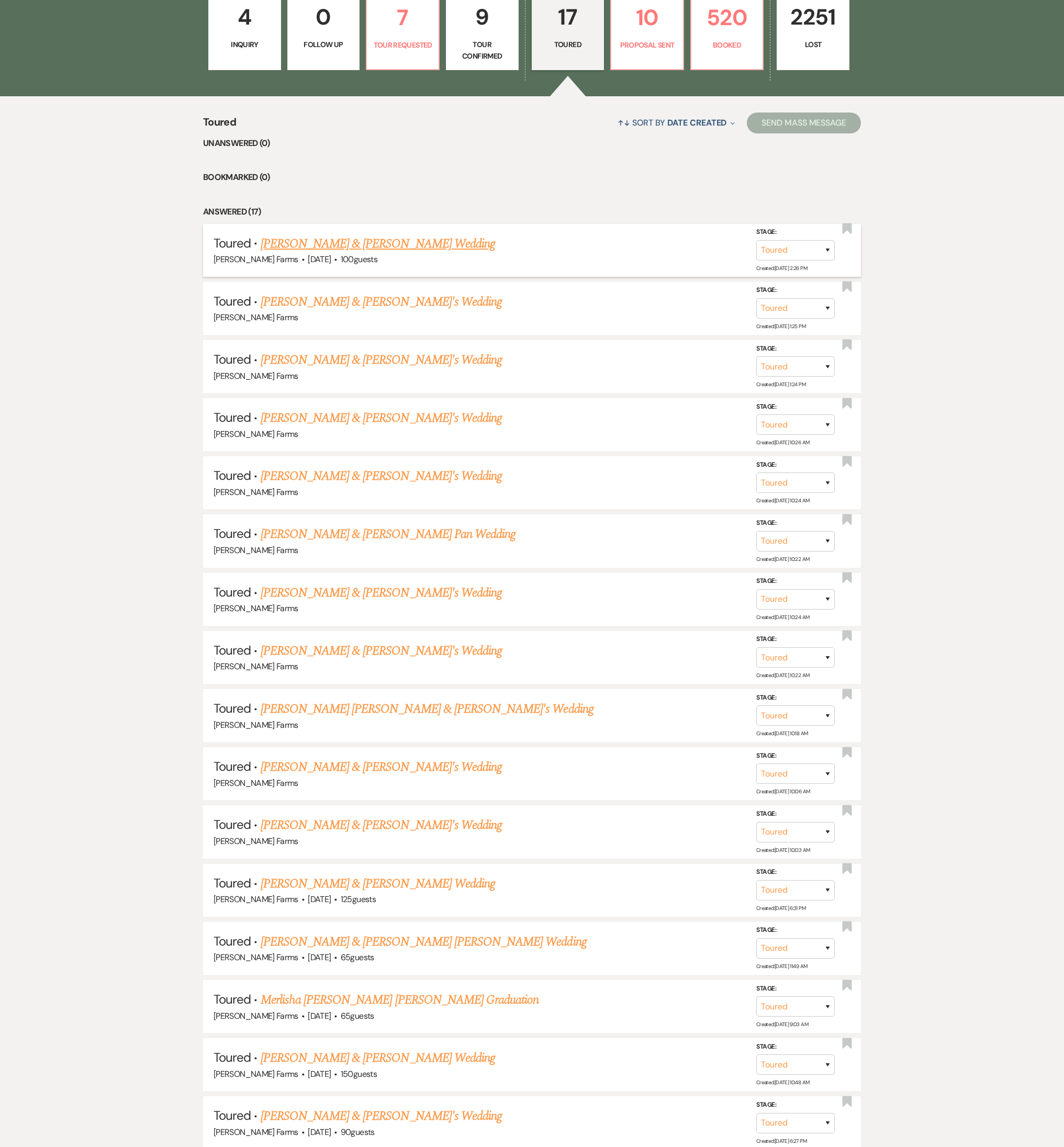
click at [356, 239] on link "Makaylyn Kingsley & Takuya Schaeler's Wedding" at bounding box center [378, 243] width 234 height 19
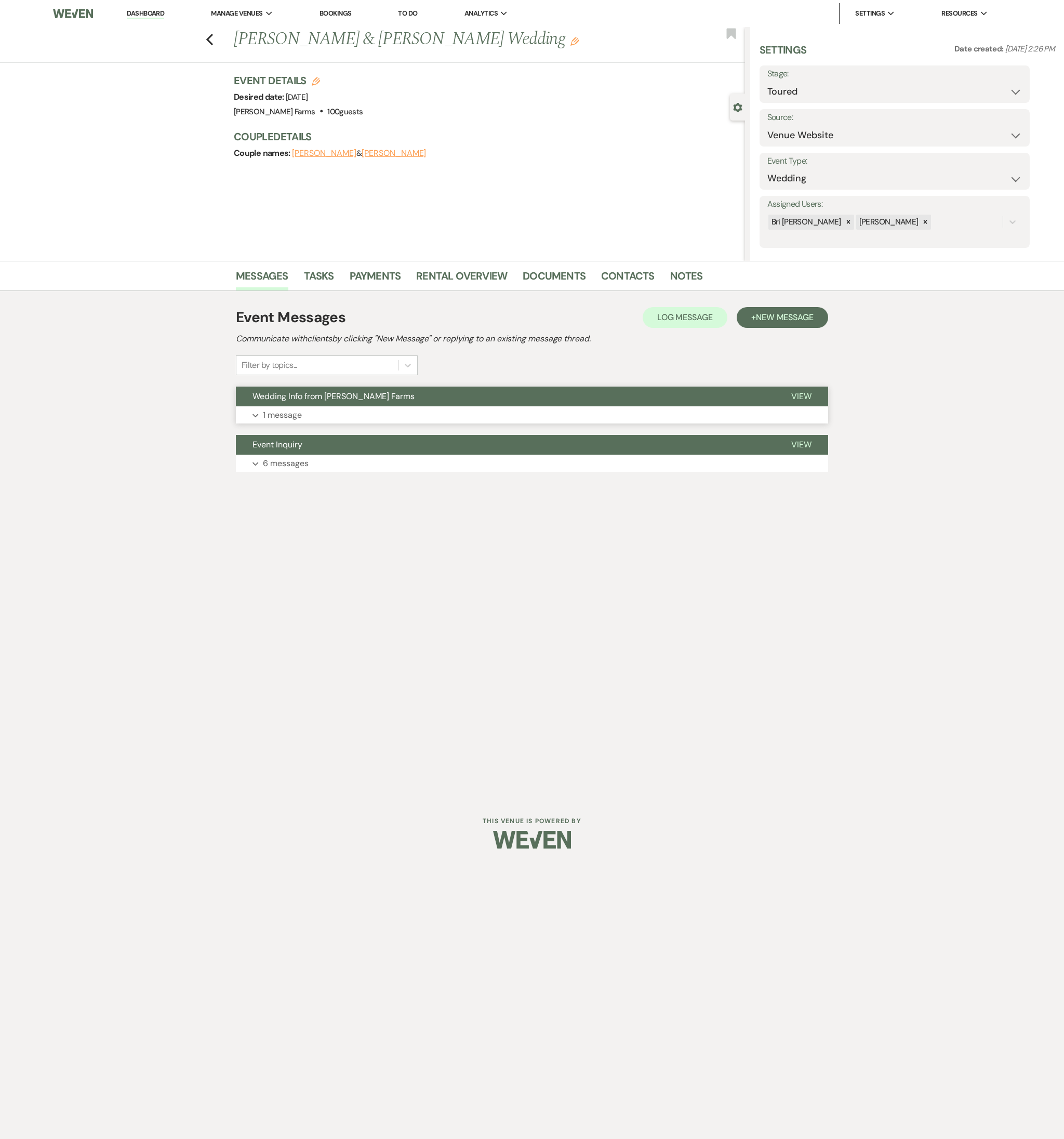
click at [328, 408] on button "Expand 1 message" at bounding box center [532, 415] width 592 height 18
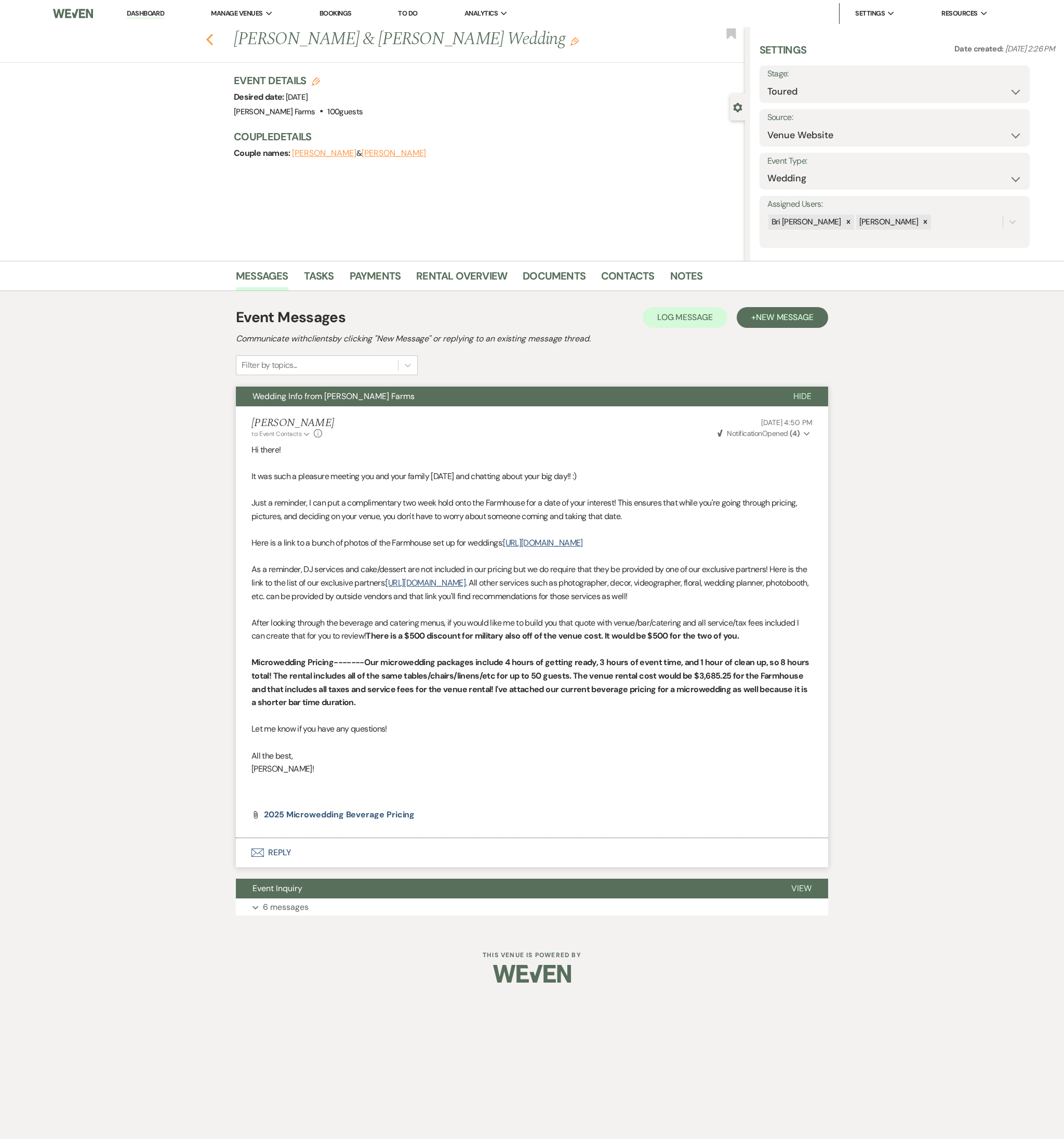
click at [210, 40] on icon "Previous" at bounding box center [210, 39] width 8 height 13
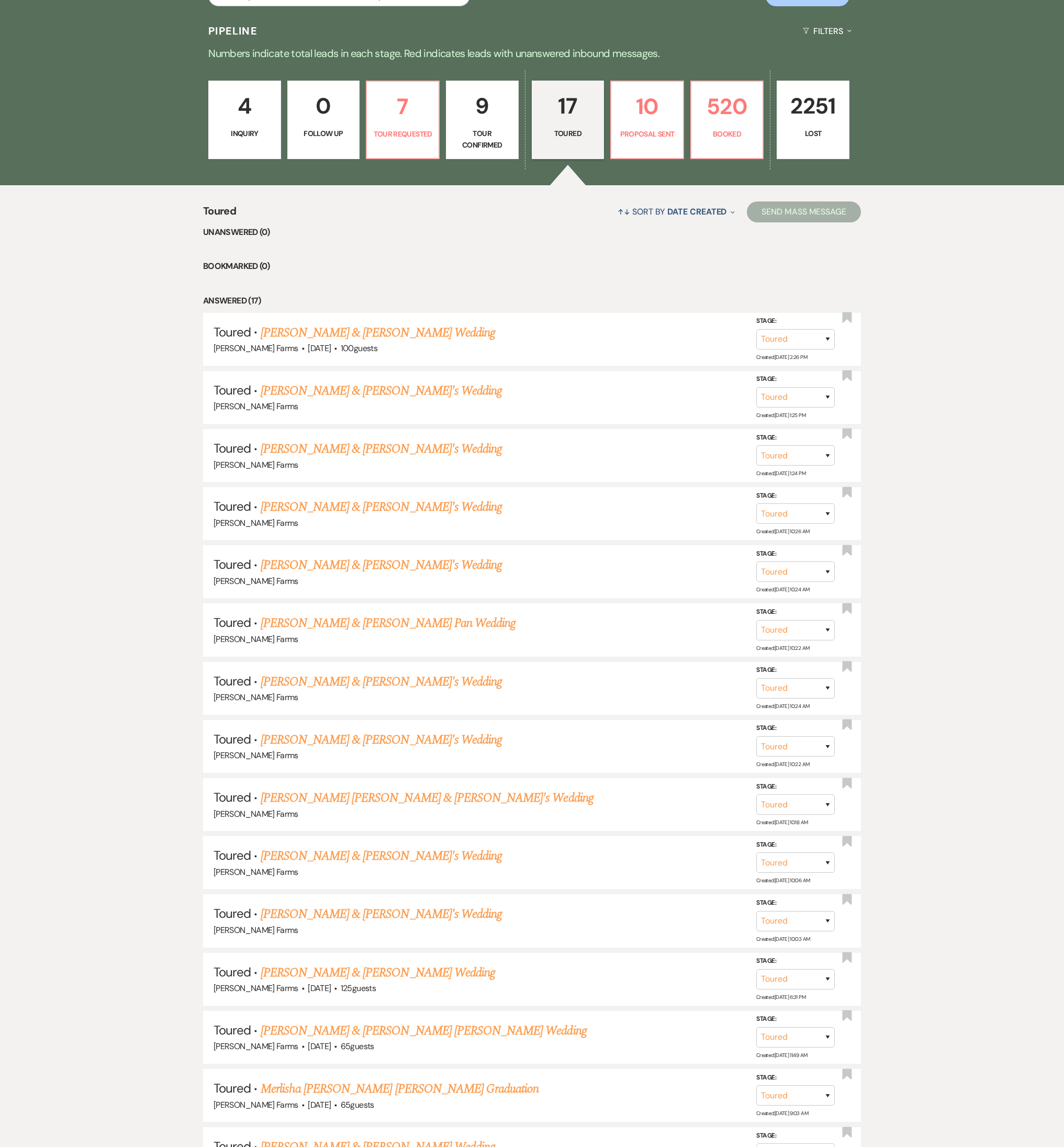
click at [485, 106] on p "9" at bounding box center [482, 105] width 59 height 35
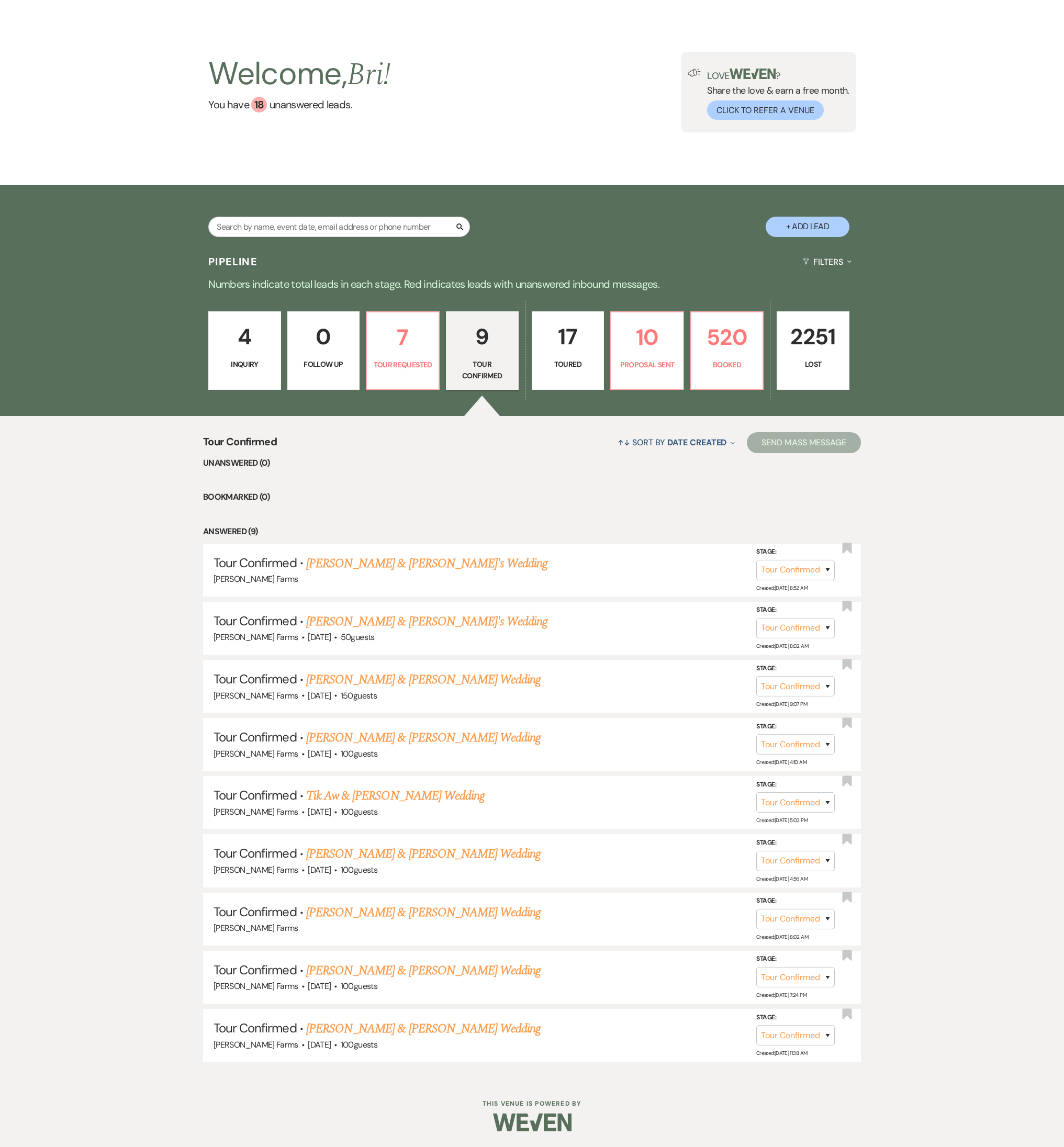
click at [341, 342] on p "0" at bounding box center [324, 336] width 59 height 35
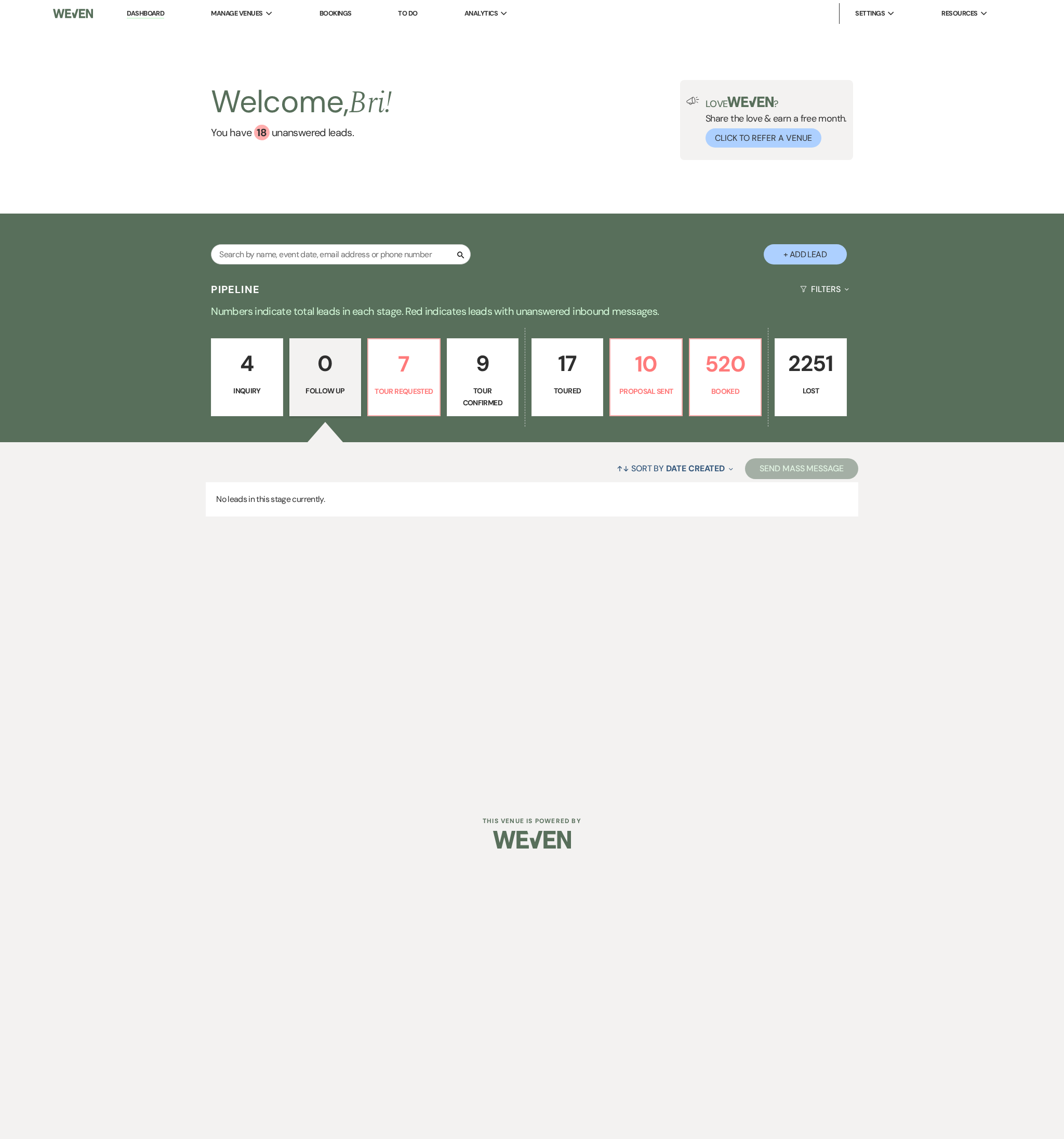
click at [237, 348] on p "4" at bounding box center [246, 362] width 58 height 34
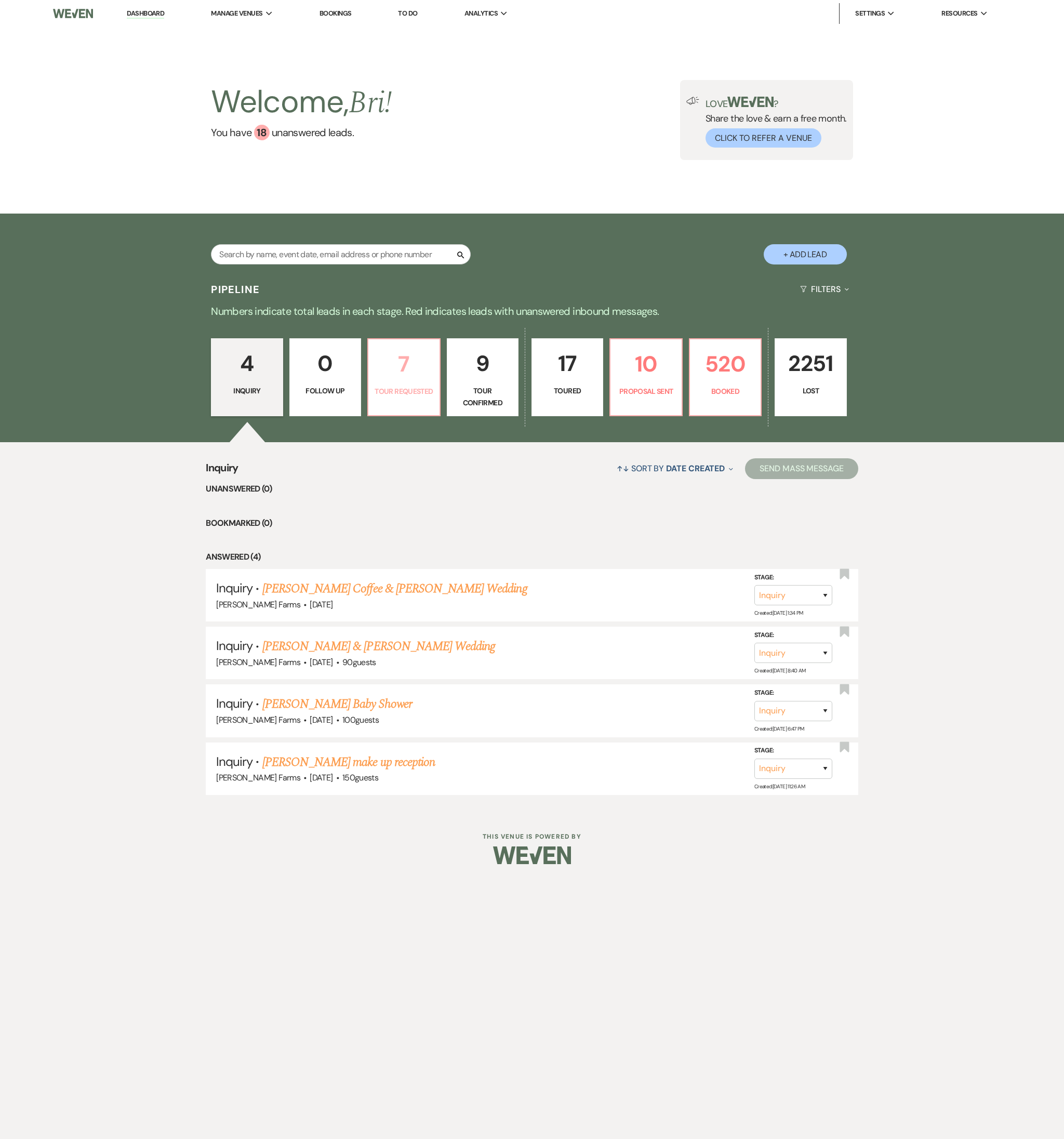
click at [403, 368] on p "7" at bounding box center [403, 363] width 58 height 34
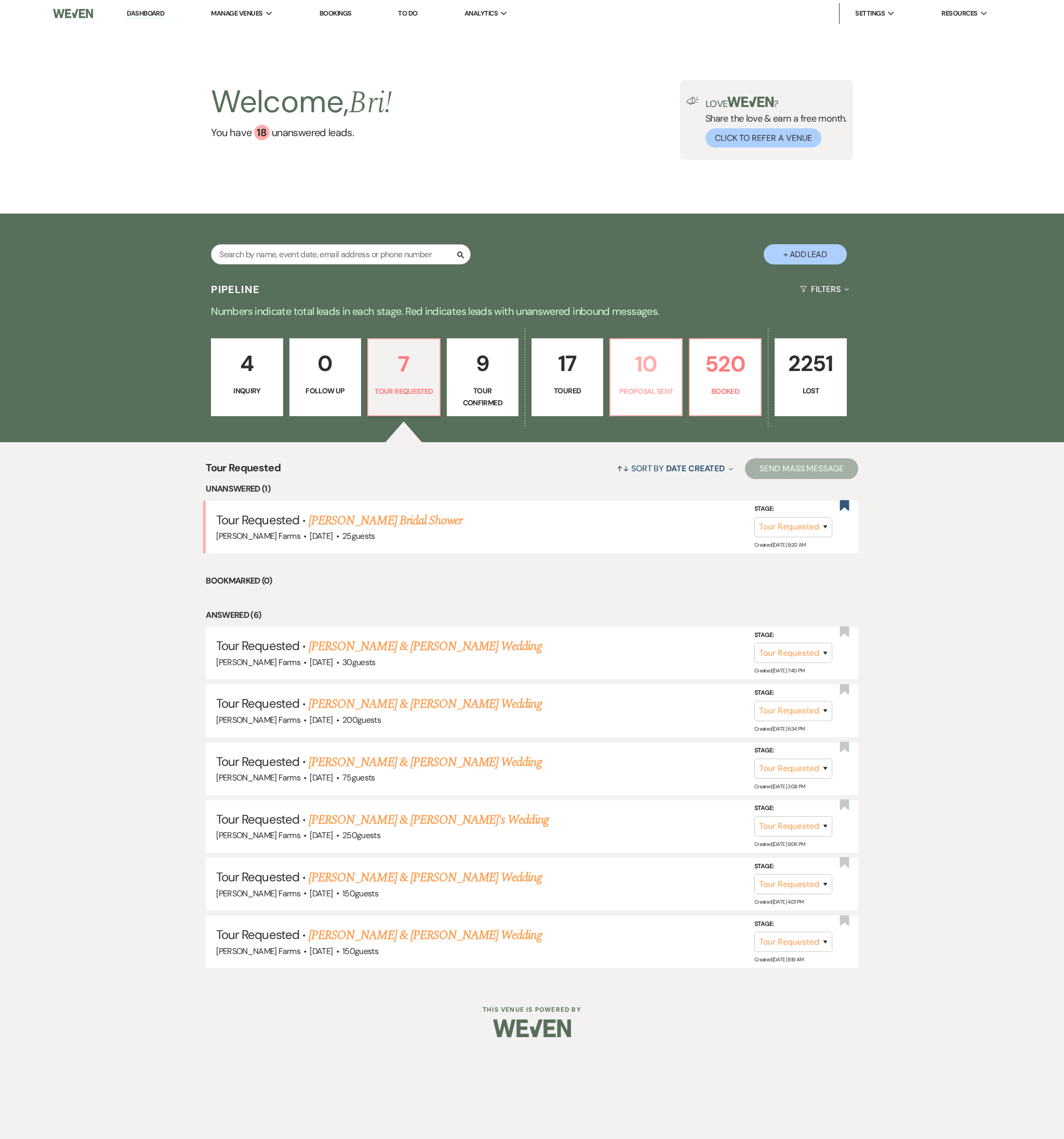
click at [621, 375] on p "10" at bounding box center [645, 363] width 58 height 34
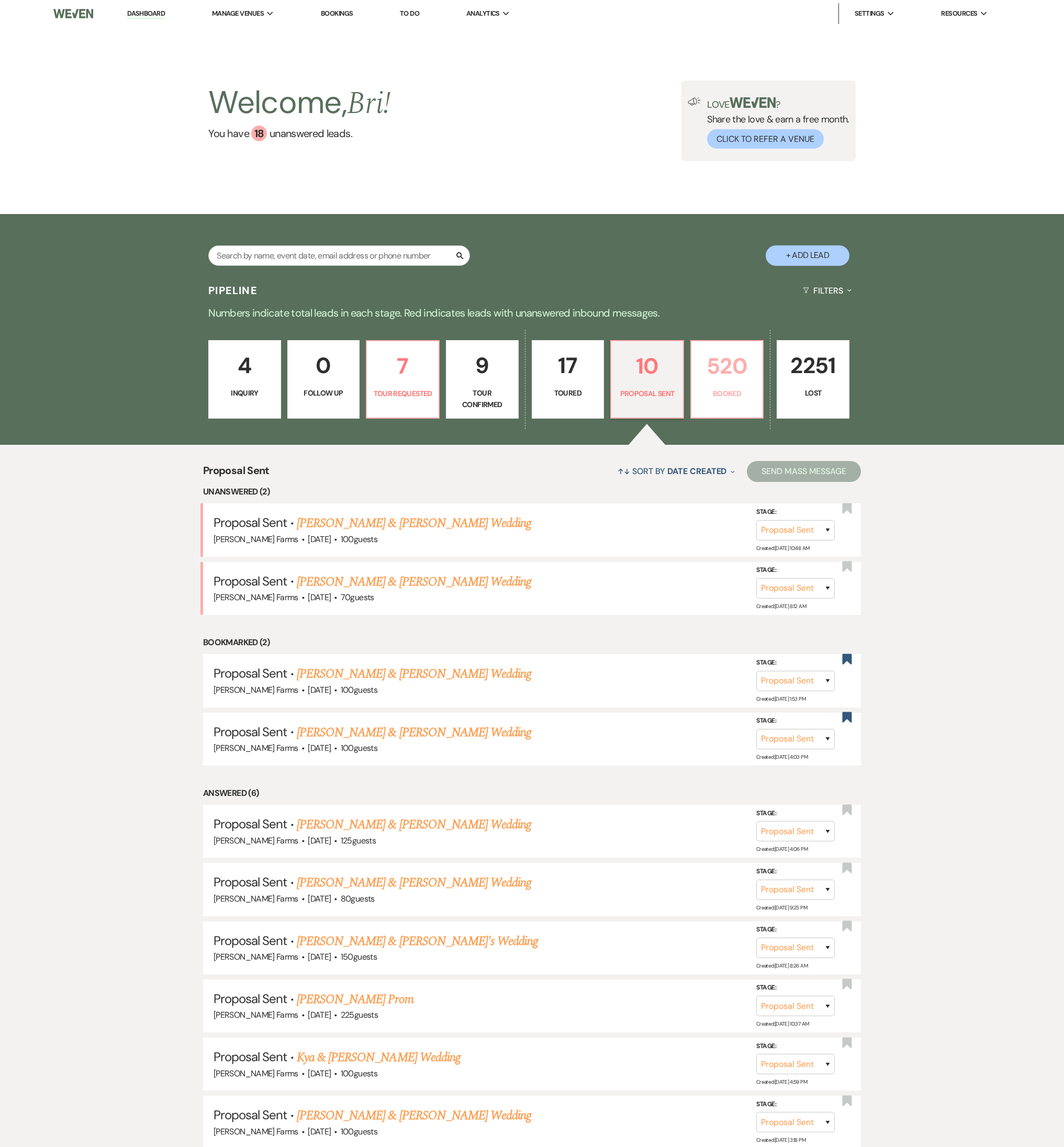
click at [721, 378] on p "520" at bounding box center [727, 365] width 59 height 35
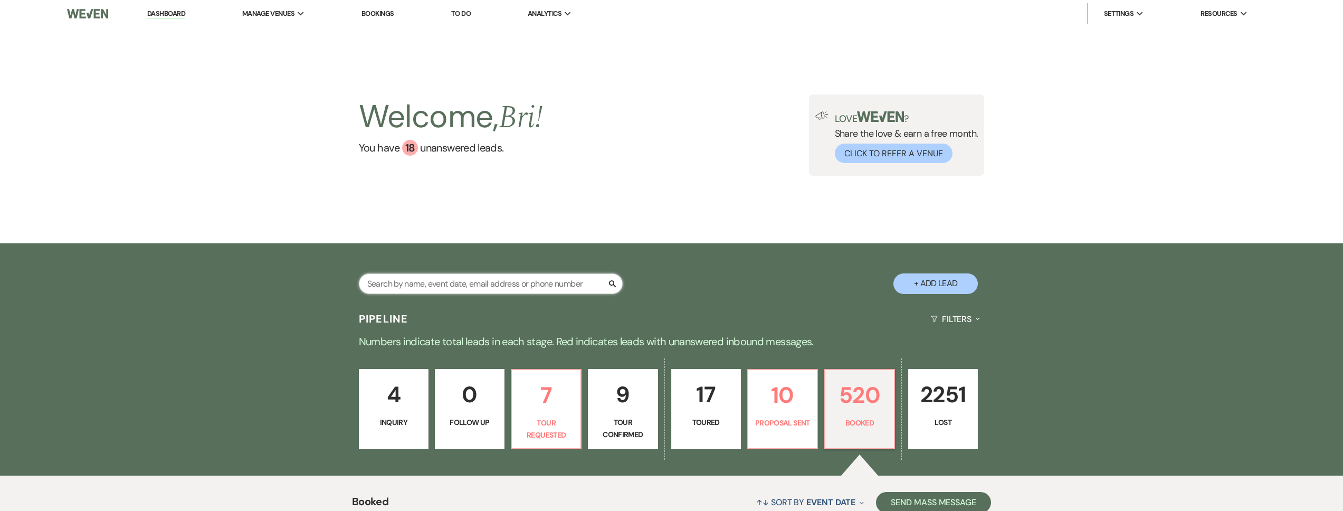
click at [433, 285] on input "text" at bounding box center [491, 283] width 264 height 21
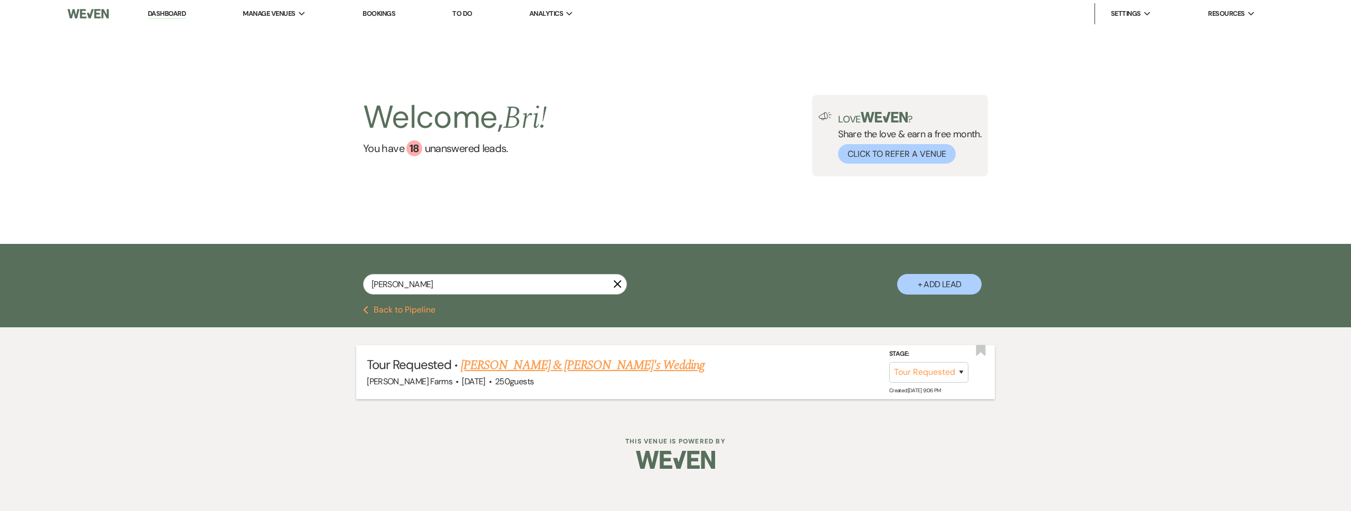
click at [540, 354] on li "Tour Requested · Sydney Skees & Matthew's Wedding Schnepf Farms · Apr 26, 2026 …" at bounding box center [675, 371] width 638 height 53
click at [542, 364] on link "Sydney Skees & Matthew's Wedding" at bounding box center [583, 365] width 244 height 19
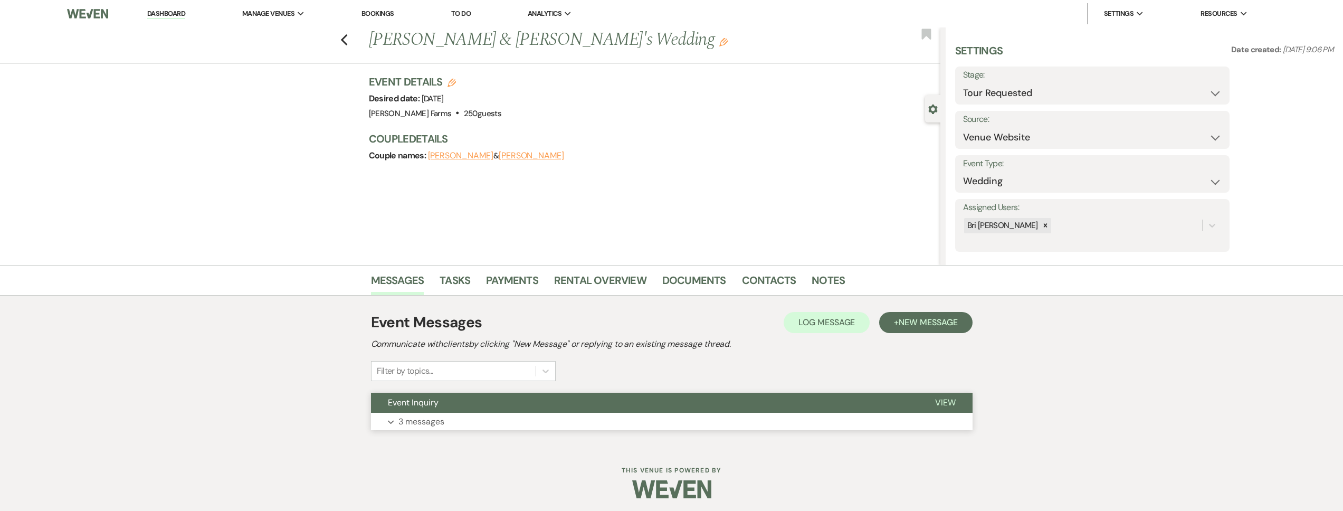
click at [451, 417] on button "Expand 3 messages" at bounding box center [671, 422] width 601 height 18
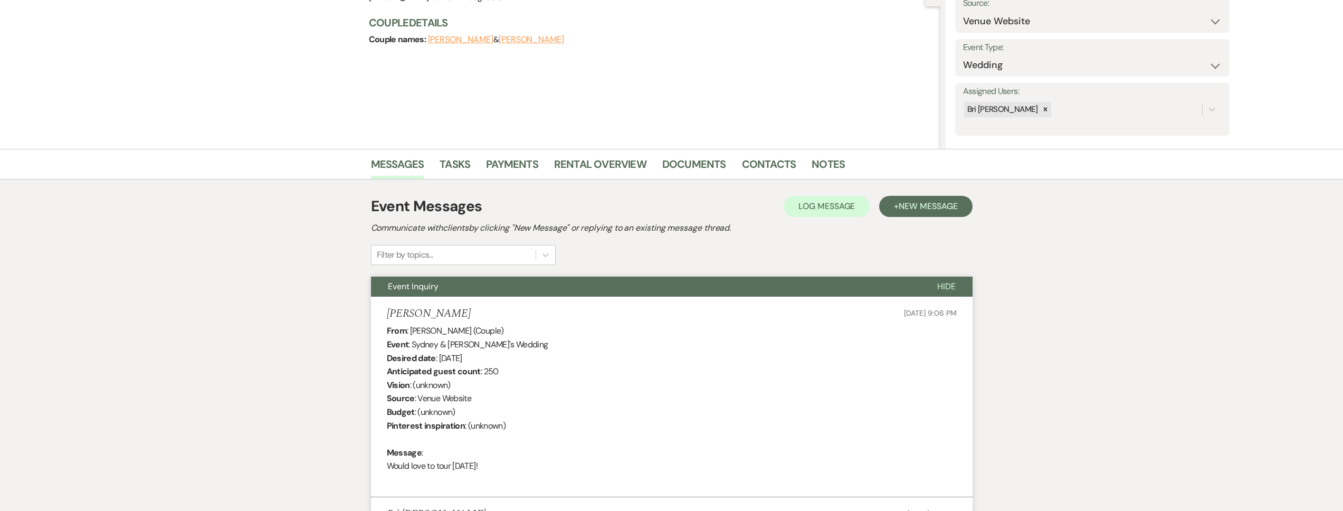
scroll to position [115, 0]
click at [776, 171] on link "Contacts" at bounding box center [769, 168] width 54 height 23
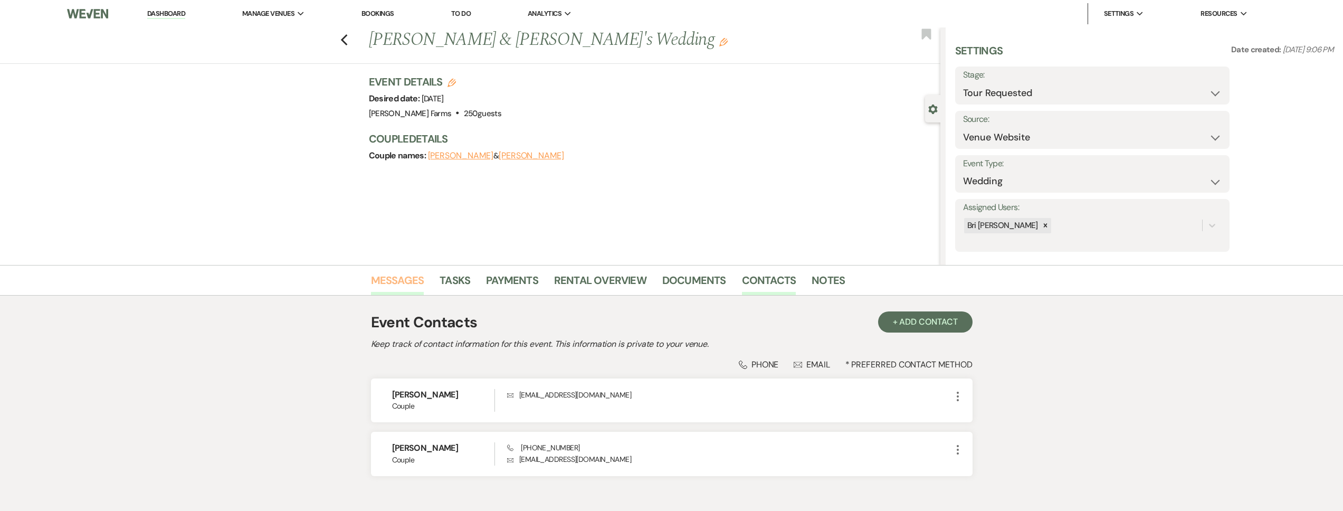
click at [408, 288] on link "Messages" at bounding box center [397, 283] width 53 height 23
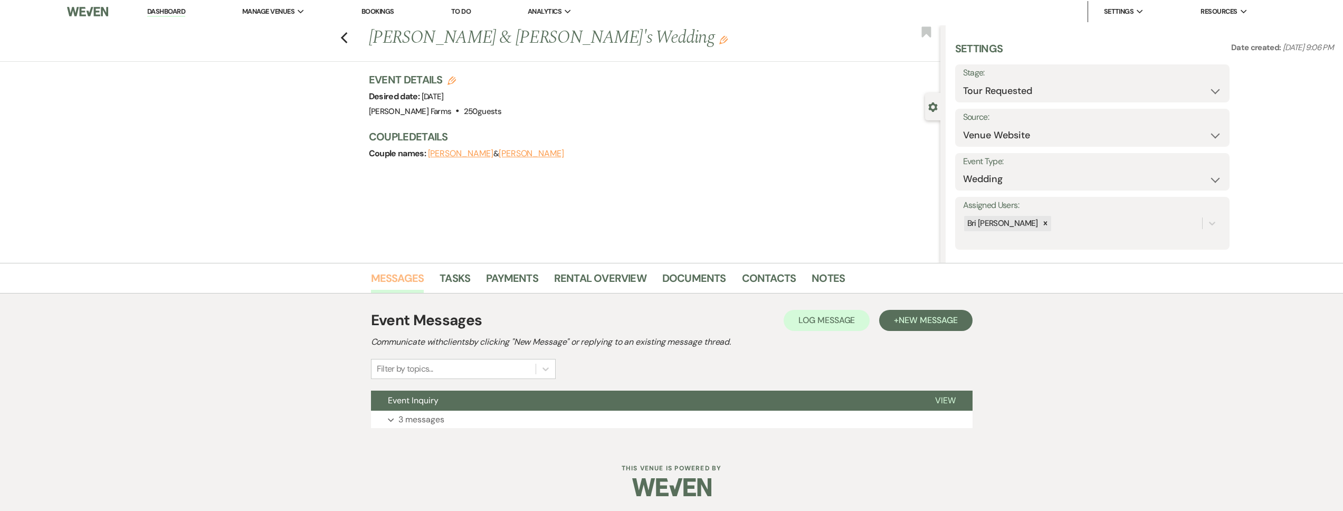
scroll to position [3, 0]
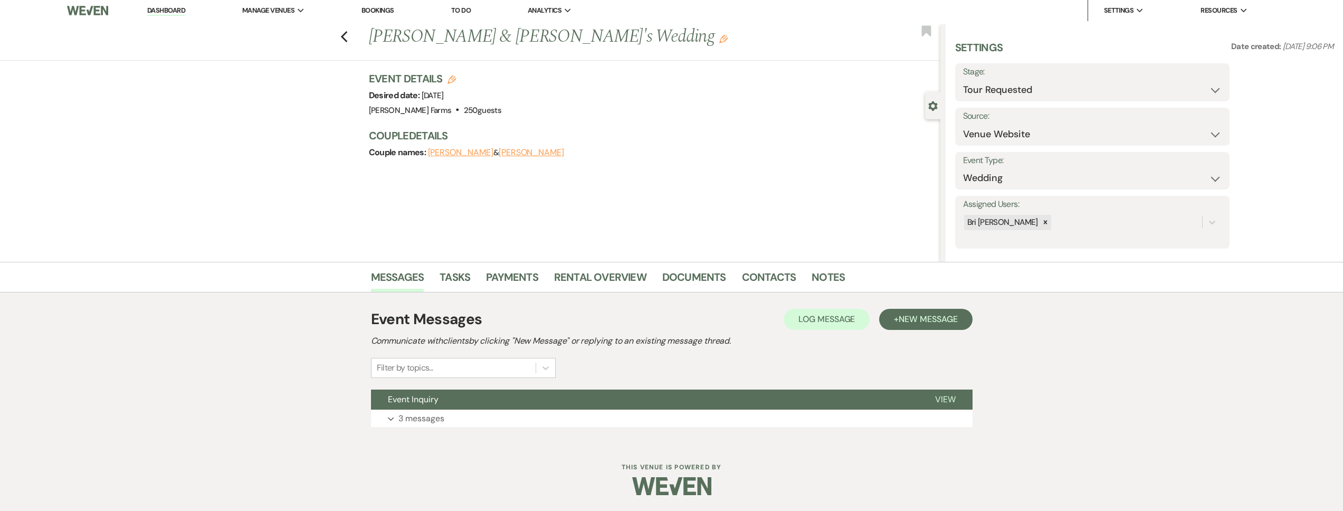
click at [462, 432] on div "Event Messages Log Log Message + New Message Communicate with clients by clicki…" at bounding box center [671, 367] width 601 height 129
click at [345, 40] on icon "Previous" at bounding box center [344, 37] width 8 height 13
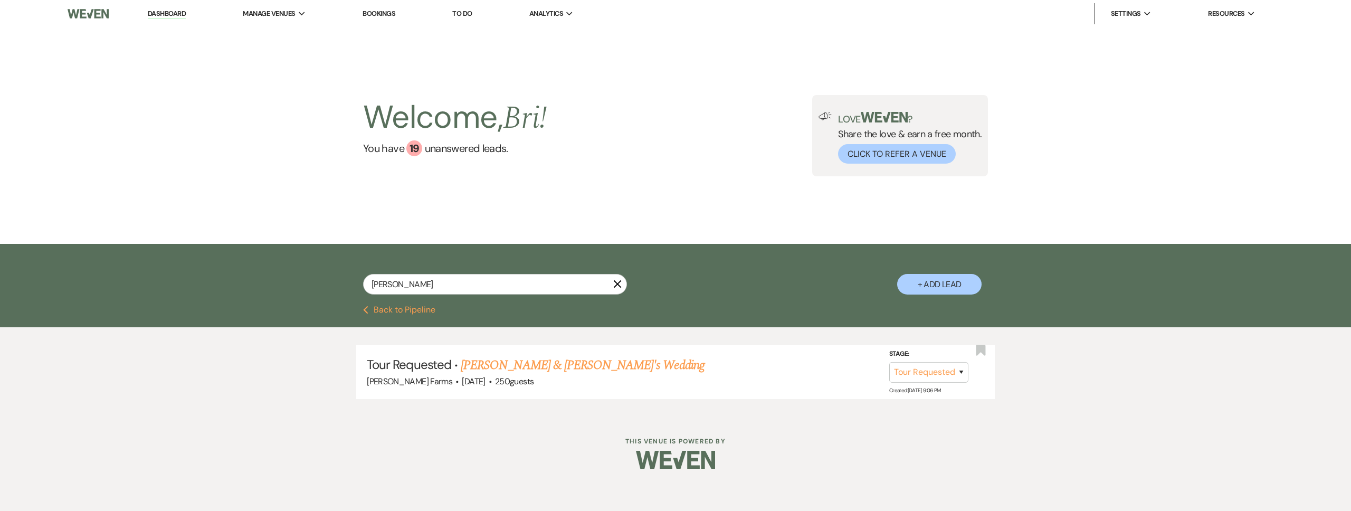
click at [385, 286] on input "skees" at bounding box center [495, 284] width 264 height 21
drag, startPoint x: 395, startPoint y: 288, endPoint x: 347, endPoint y: 289, distance: 48.6
click at [347, 289] on div "skees X + Add Lead" at bounding box center [675, 276] width 760 height 54
click at [517, 366] on link "Emilio Goodfriend & Fiance's Wedding" at bounding box center [582, 365] width 244 height 19
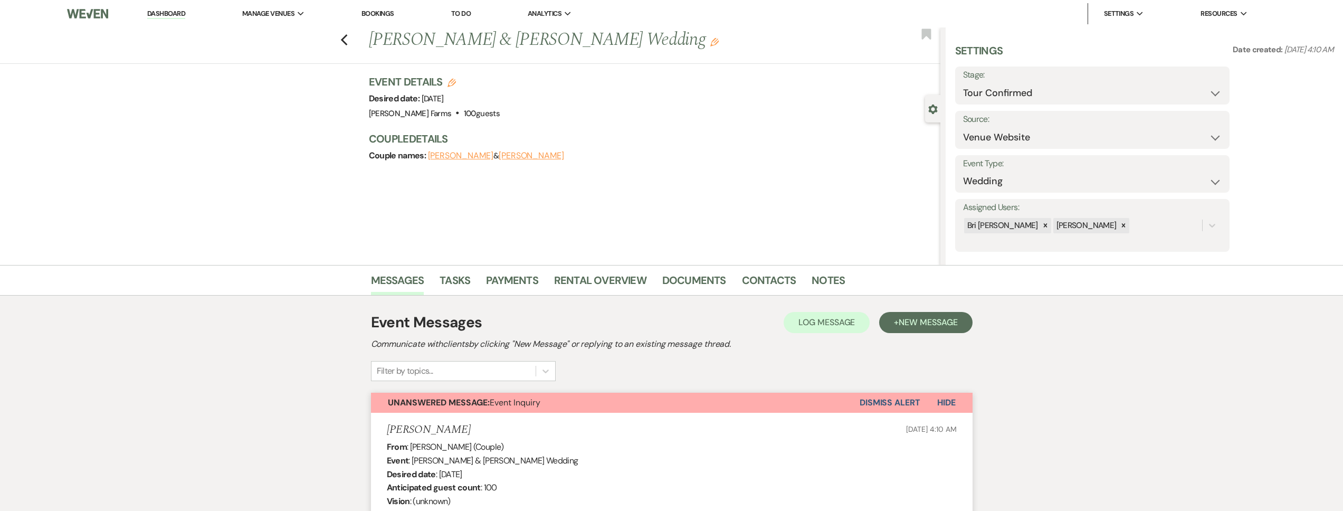
click at [888, 398] on button "Dismiss Alert" at bounding box center [889, 403] width 61 height 20
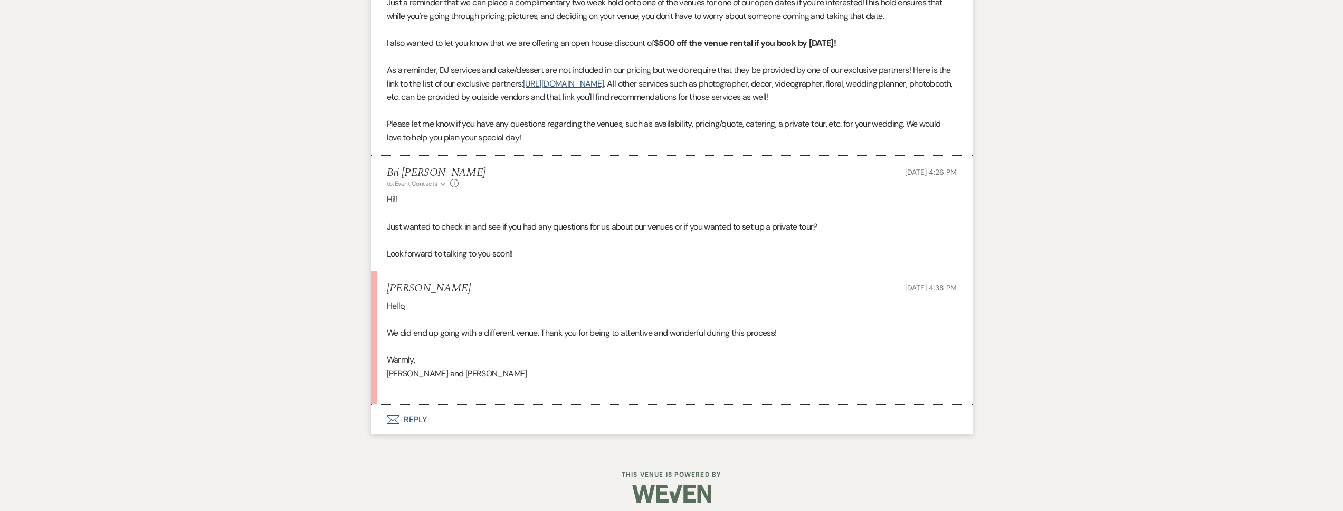
click at [464, 411] on button "Envelope Reply" at bounding box center [671, 420] width 601 height 30
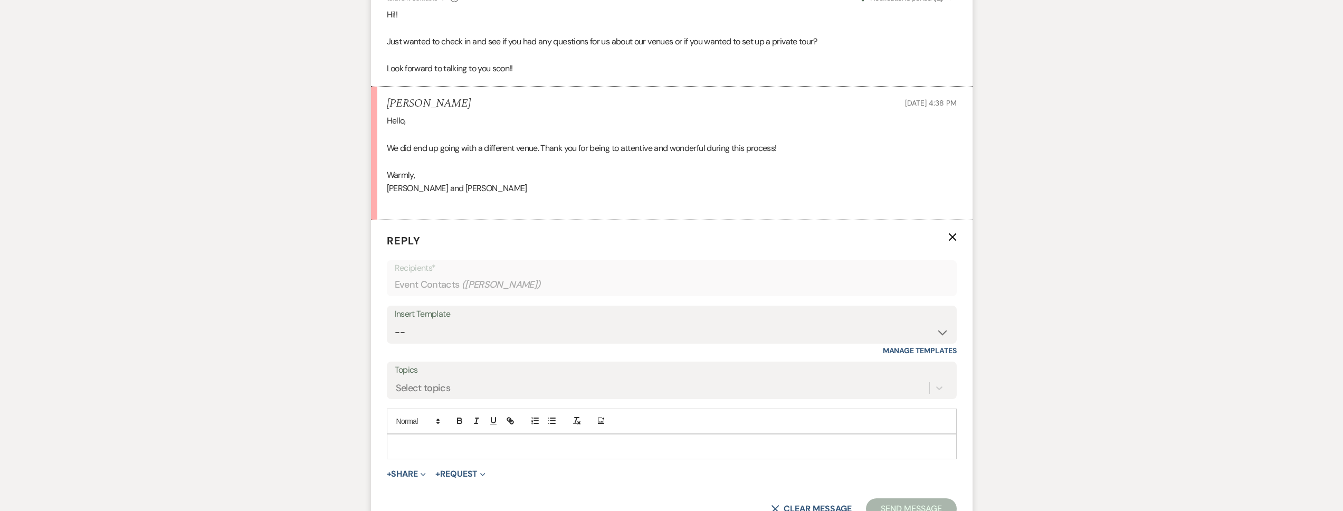
scroll to position [817, 0]
click at [438, 441] on p at bounding box center [671, 445] width 553 height 12
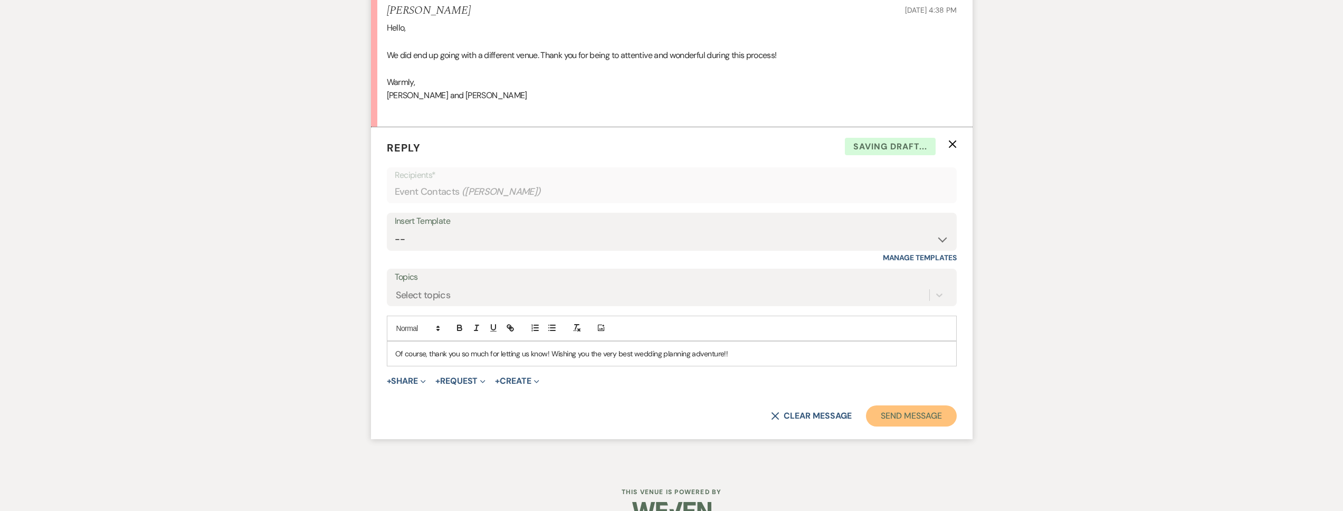
click at [900, 422] on button "Send Message" at bounding box center [911, 415] width 90 height 21
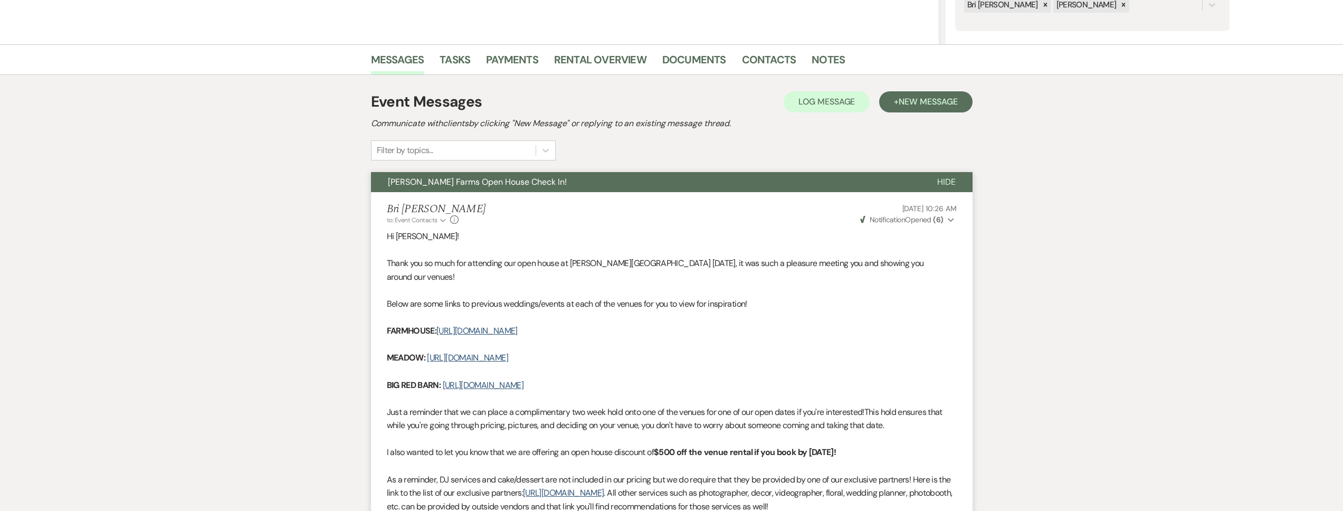
scroll to position [0, 0]
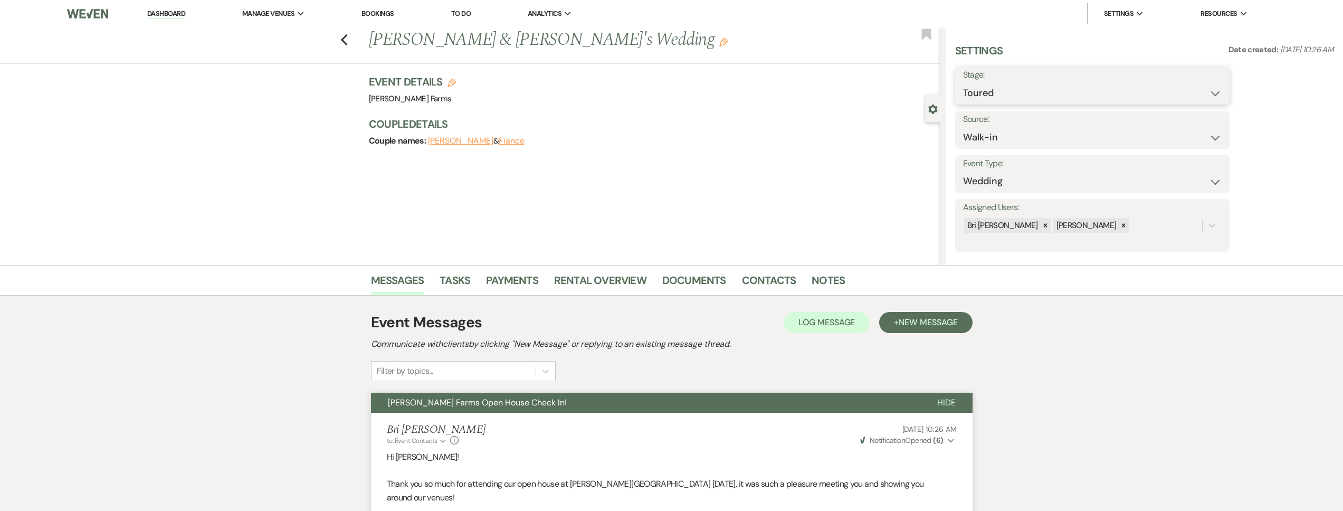
click at [1007, 96] on select "Inquiry Follow Up Tour Requested Tour Confirmed Toured Proposal Sent Booked Lost" at bounding box center [1092, 93] width 259 height 21
select select "8"
click at [963, 83] on select "Inquiry Follow Up Tour Requested Tour Confirmed Toured Proposal Sent Booked Lost" at bounding box center [1092, 93] width 259 height 21
click at [998, 145] on select "Booked Elsewhere Budget Date Unavailable No Response Not a Good Match Capacity …" at bounding box center [1059, 137] width 193 height 21
select select "6"
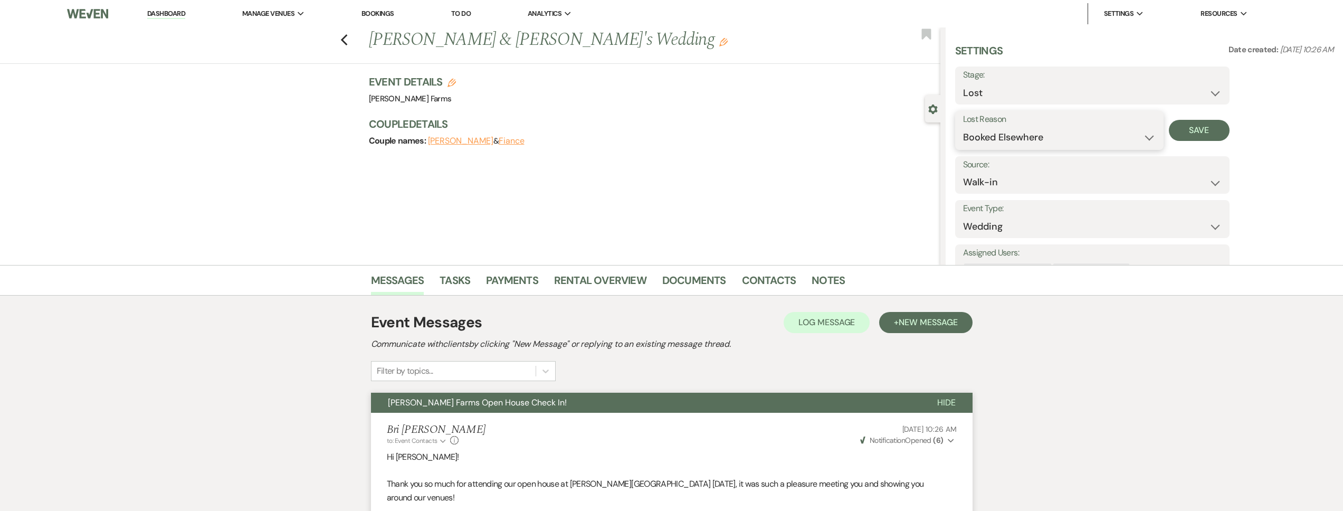
click at [963, 127] on select "Booked Elsewhere Budget Date Unavailable No Response Not a Good Match Capacity …" at bounding box center [1059, 137] width 193 height 21
click at [1207, 139] on button "Save" at bounding box center [1199, 130] width 61 height 21
click at [165, 17] on link "Dashboard" at bounding box center [166, 14] width 38 height 10
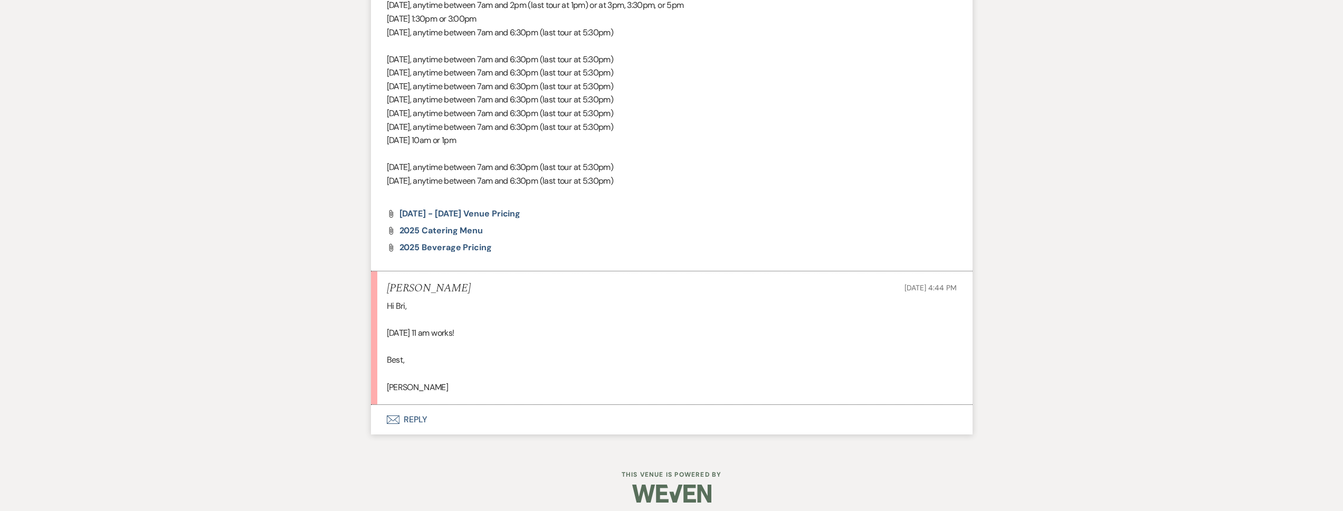
scroll to position [882, 0]
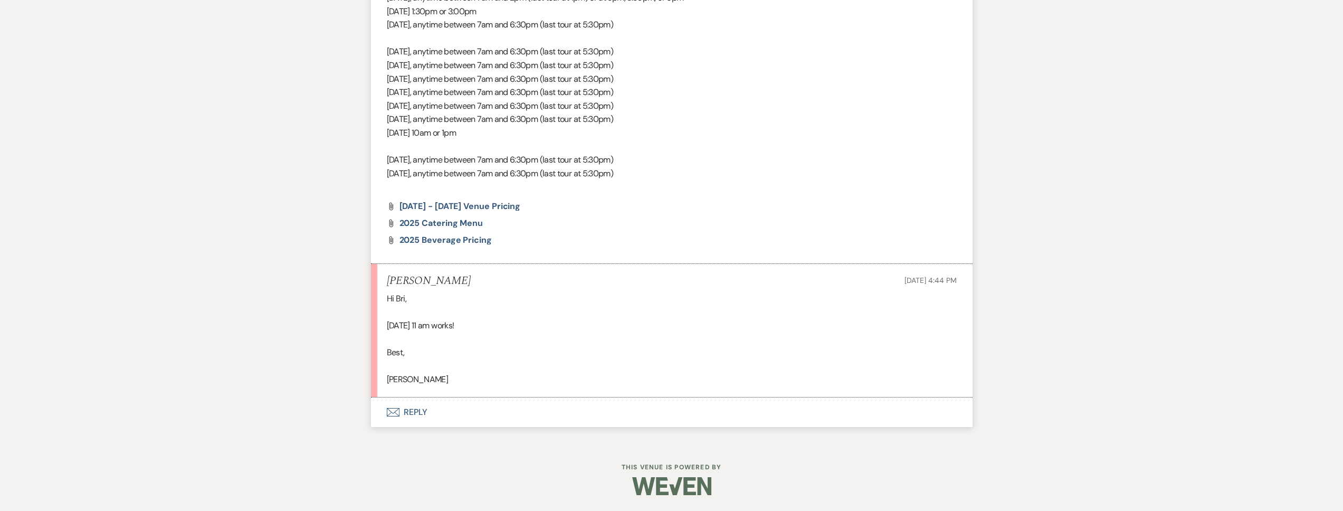
click at [483, 417] on button "Envelope Reply" at bounding box center [671, 412] width 601 height 30
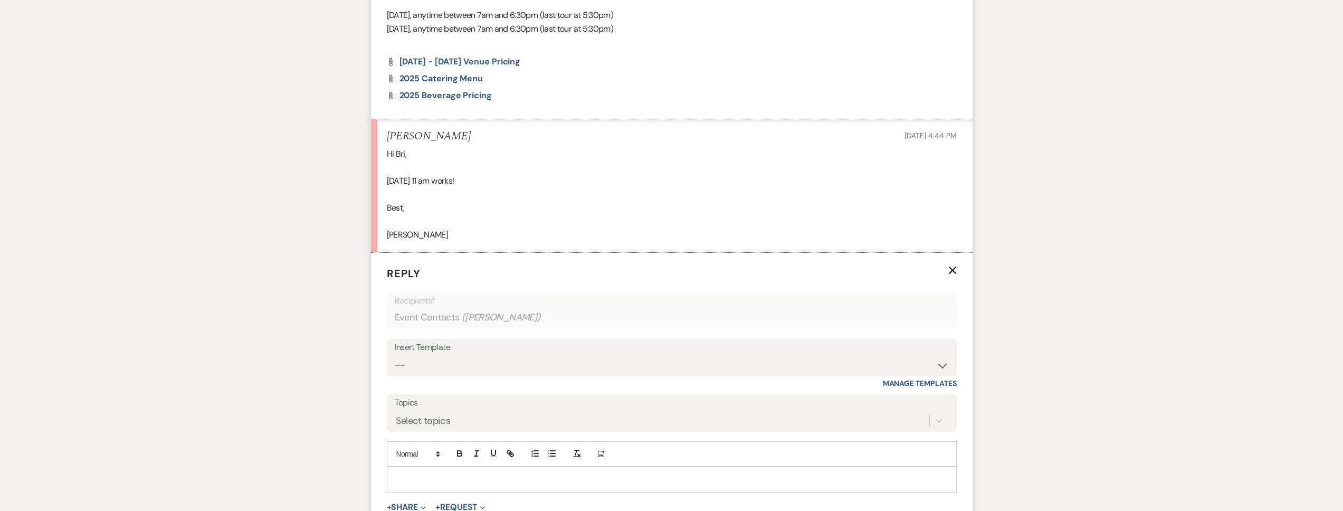
scroll to position [1091, 0]
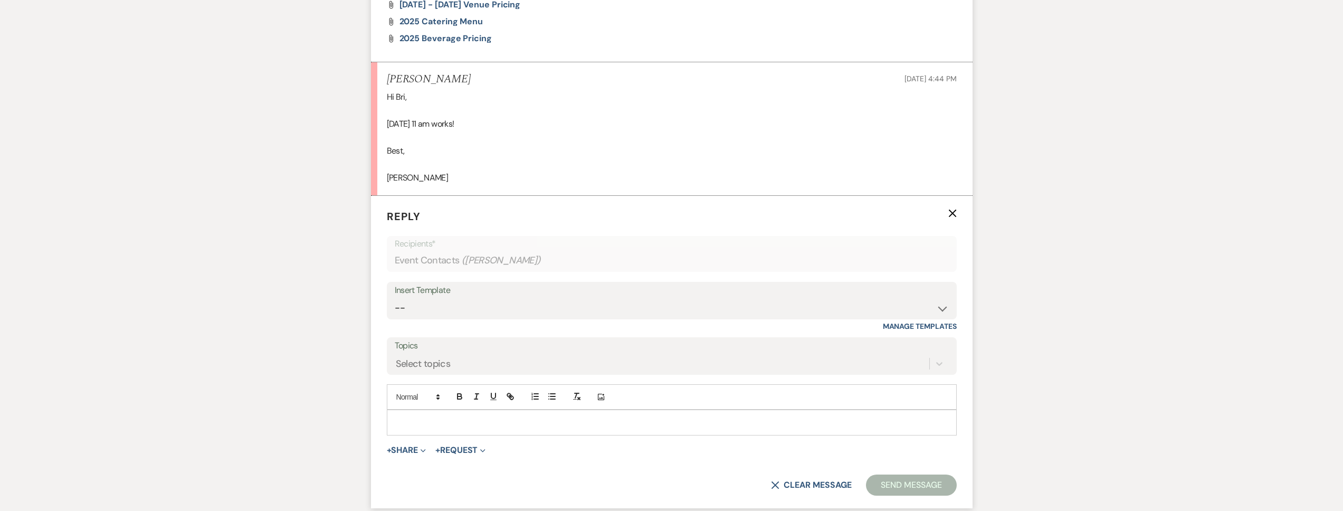
click at [447, 427] on p at bounding box center [671, 422] width 553 height 12
click at [889, 476] on button "Send Message" at bounding box center [911, 484] width 90 height 21
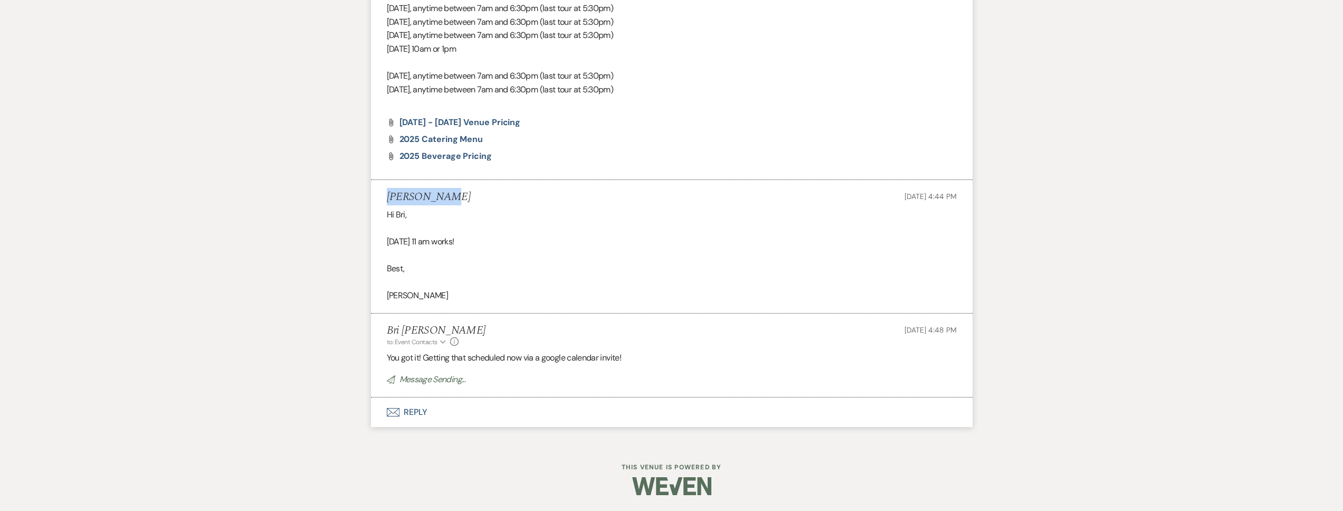
drag, startPoint x: 453, startPoint y: 202, endPoint x: 385, endPoint y: 198, distance: 68.7
click at [385, 198] on li "Cynda Berry Sep 22, 2025, 4:44 PM Hi Bri, Sunday, September 28 at 11 am works! …" at bounding box center [671, 246] width 601 height 133
copy h5 "Cynda Berry"
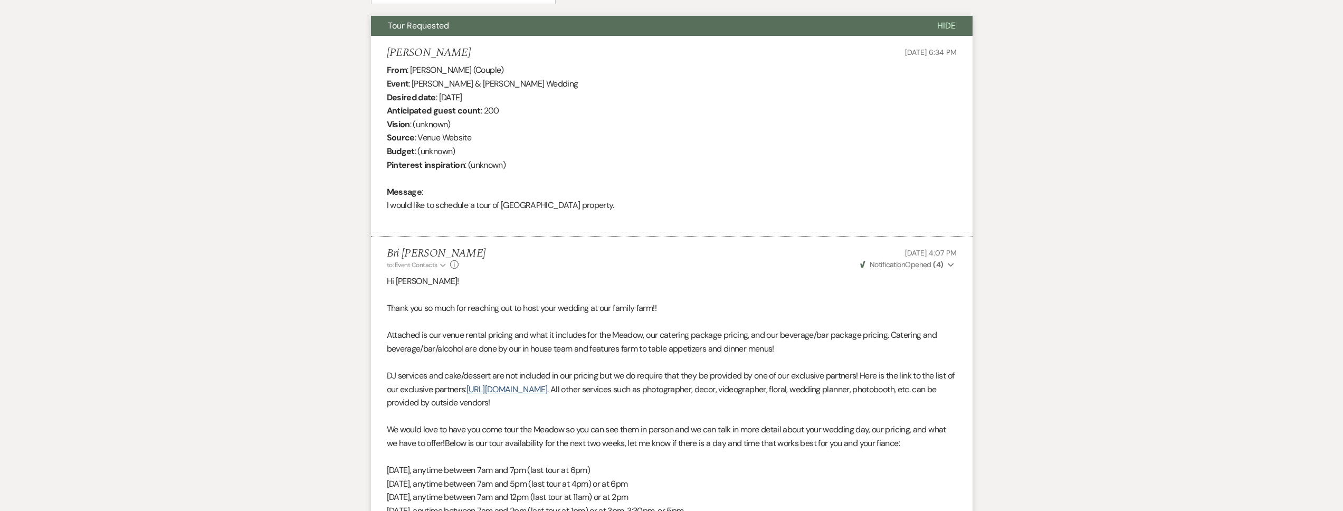
scroll to position [0, 0]
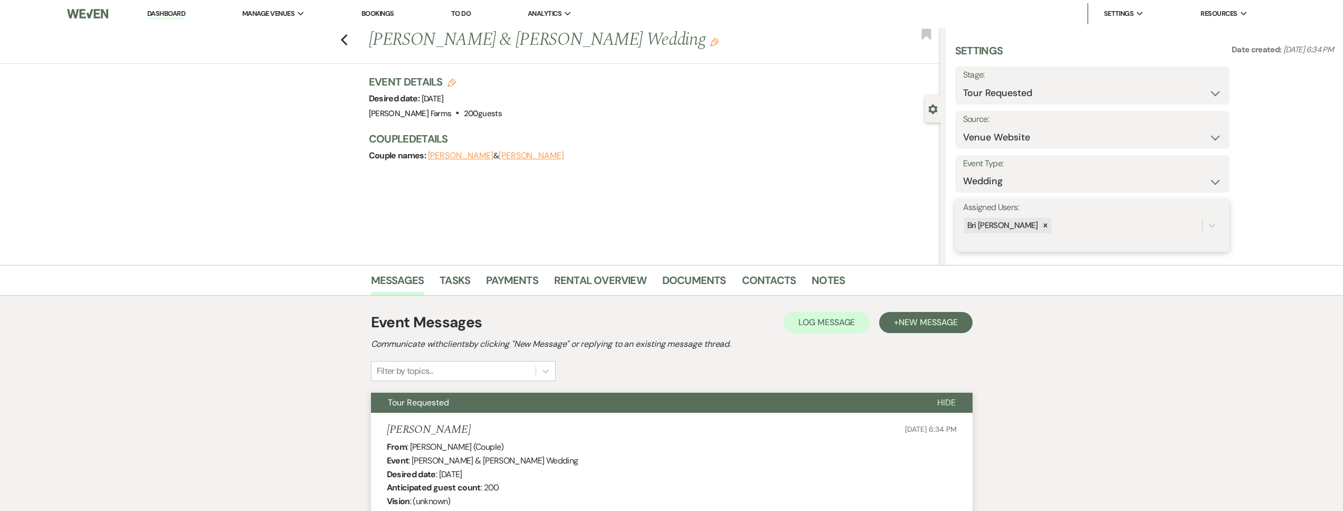
click at [1050, 227] on div "Bri [PERSON_NAME]" at bounding box center [1082, 225] width 239 height 18
type input "ky"
click at [1054, 245] on div "[PERSON_NAME]" at bounding box center [1092, 252] width 259 height 21
drag, startPoint x: 1159, startPoint y: 232, endPoint x: 1217, endPoint y: 220, distance: 59.2
click at [1217, 220] on button "Save" at bounding box center [1201, 225] width 58 height 21
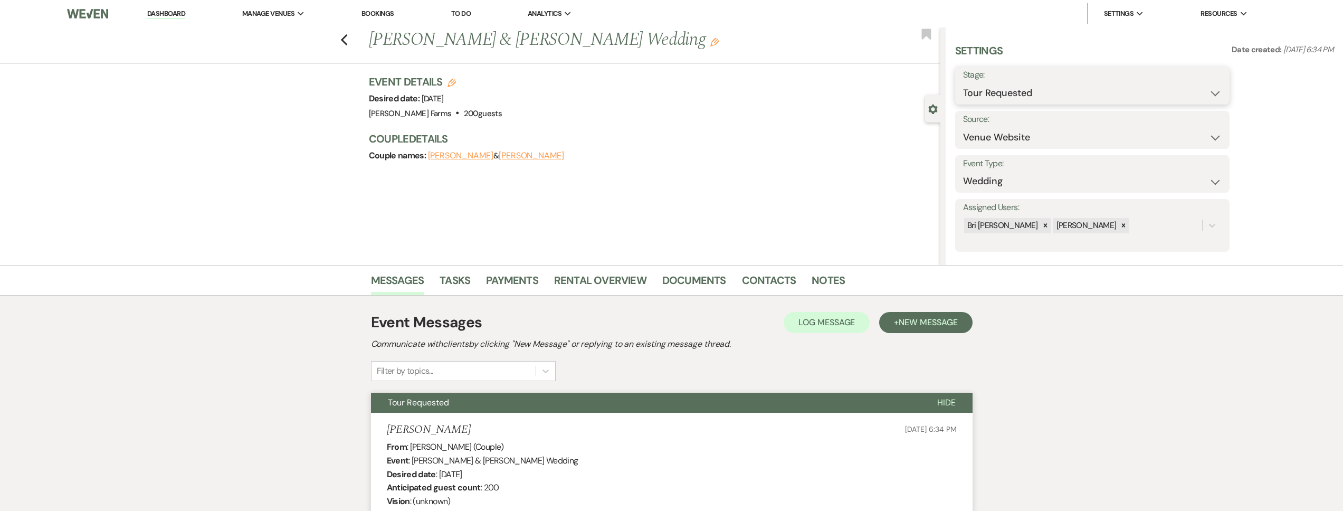
click at [1063, 87] on select "Inquiry Follow Up Tour Requested Tour Confirmed Toured Proposal Sent Booked Lost" at bounding box center [1092, 93] width 259 height 21
select select "4"
click at [963, 83] on select "Inquiry Follow Up Tour Requested Tour Confirmed Toured Proposal Sent Booked Lost" at bounding box center [1092, 93] width 259 height 21
click at [772, 278] on link "Contacts" at bounding box center [769, 283] width 54 height 23
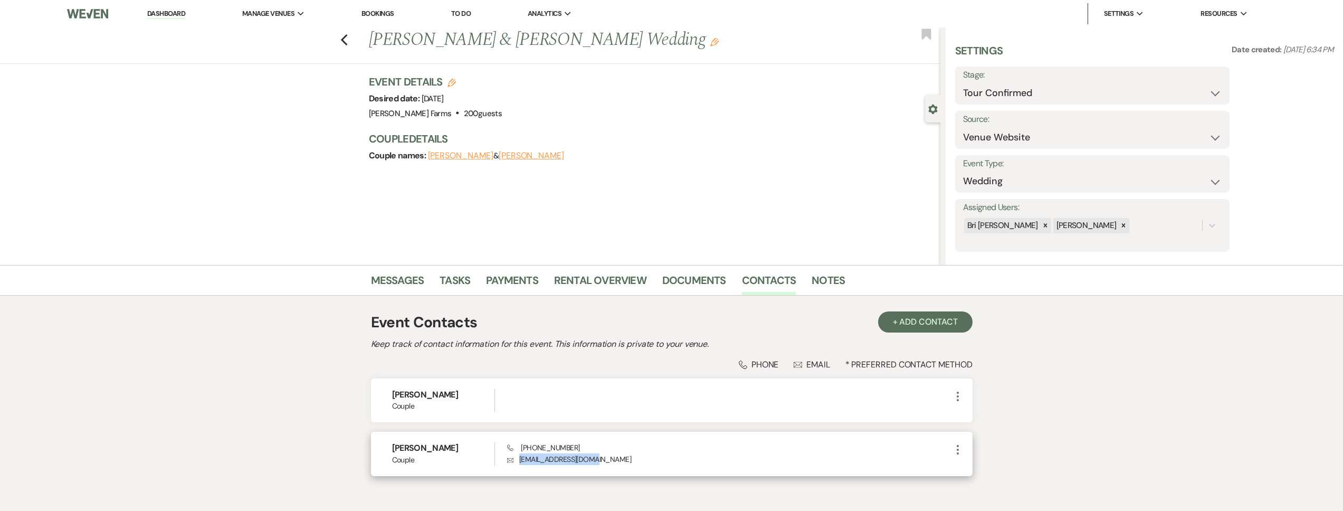
drag, startPoint x: 596, startPoint y: 457, endPoint x: 523, endPoint y: 460, distance: 73.4
click at [521, 460] on p "Envelope cyndaberry@gmail.com" at bounding box center [729, 459] width 444 height 12
copy p "cyndaberry@gmail.com"
click at [348, 37] on icon "Previous" at bounding box center [344, 40] width 8 height 13
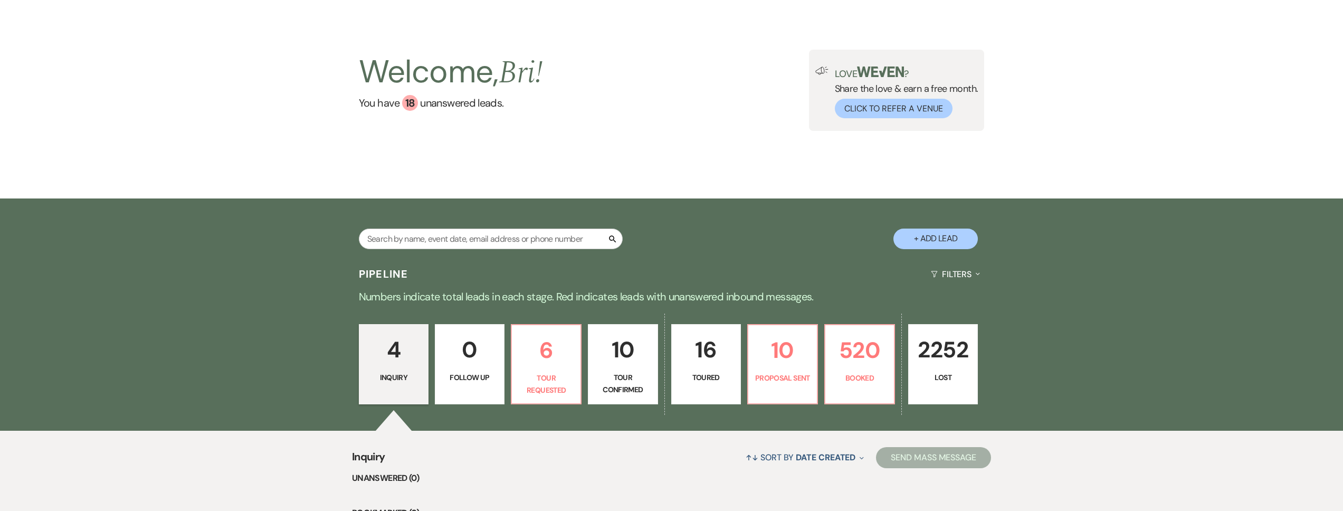
scroll to position [118, 0]
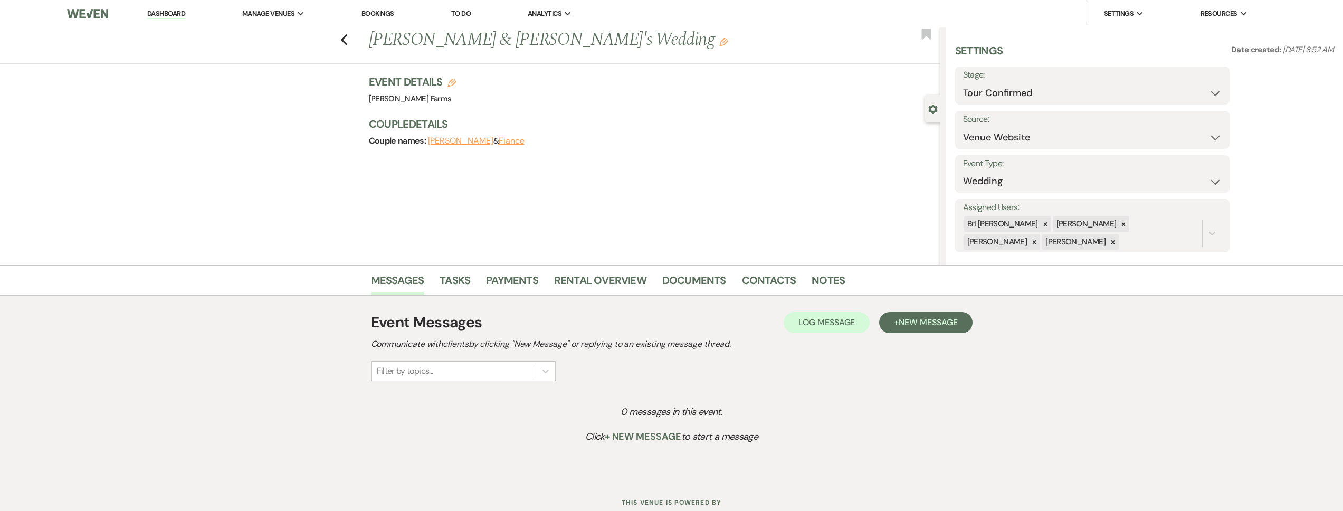
click at [166, 5] on li "Dashboard" at bounding box center [166, 13] width 49 height 21
click at [166, 9] on link "Dashboard" at bounding box center [166, 14] width 38 height 10
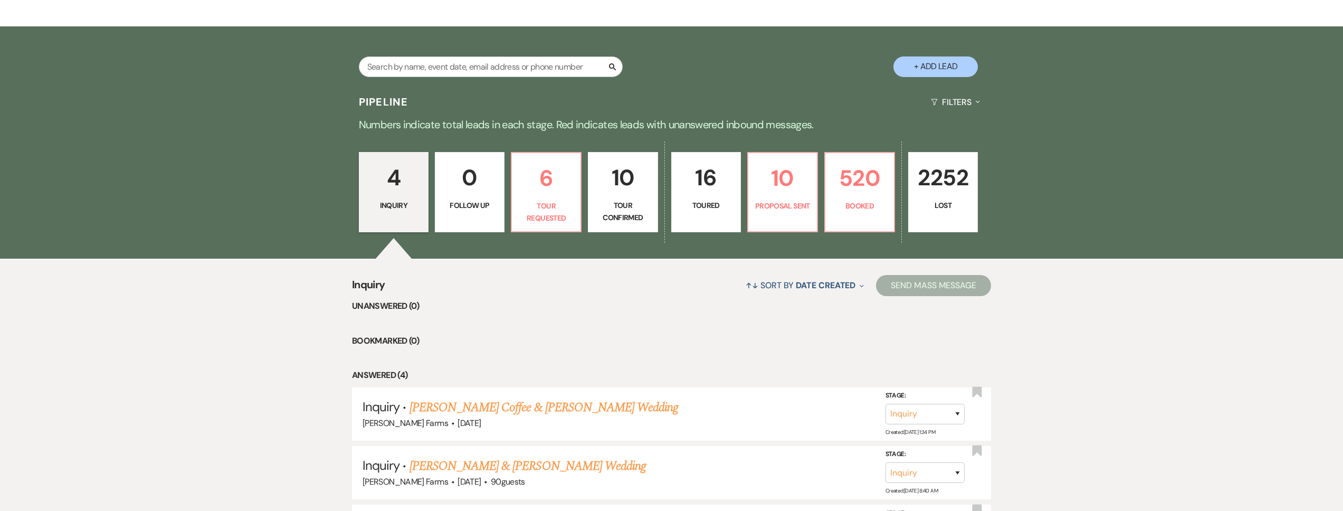
click at [632, 170] on p "10" at bounding box center [623, 177] width 56 height 35
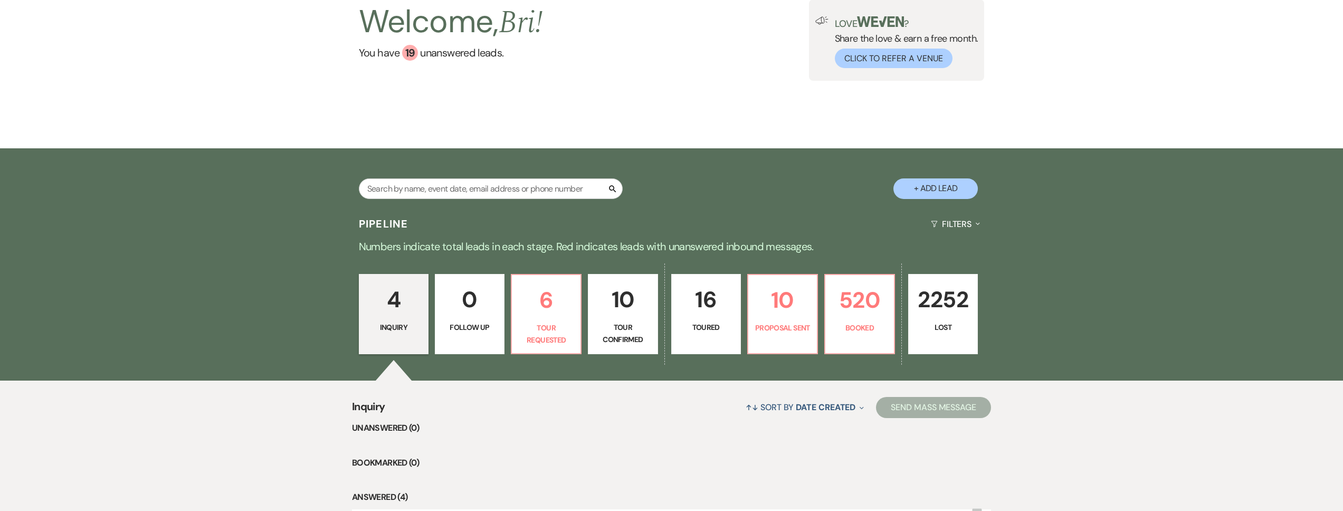
select select "4"
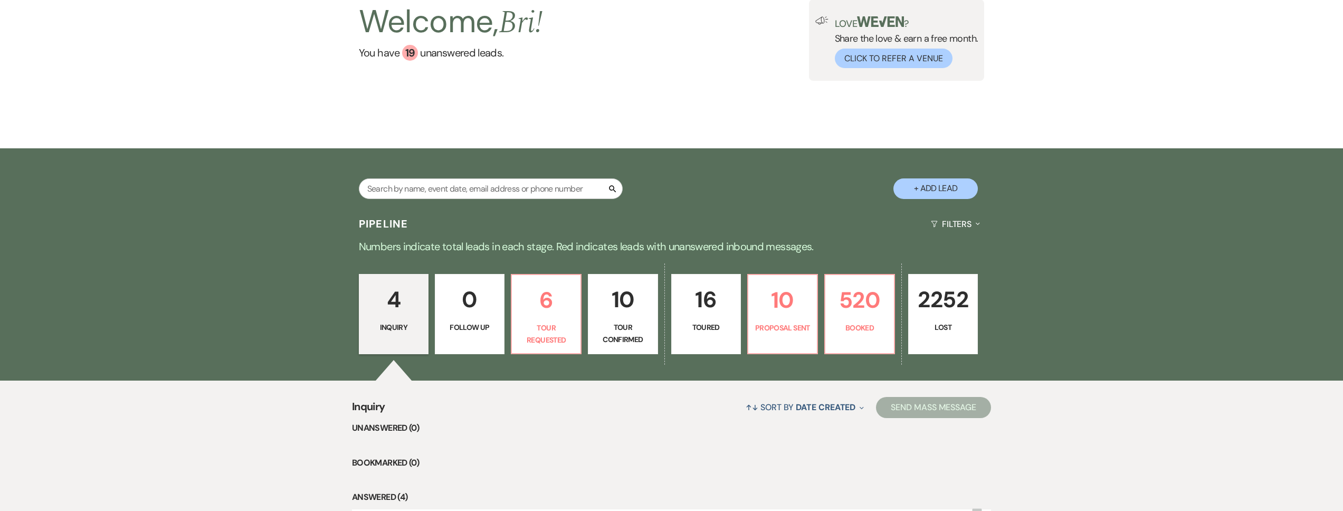
select select "4"
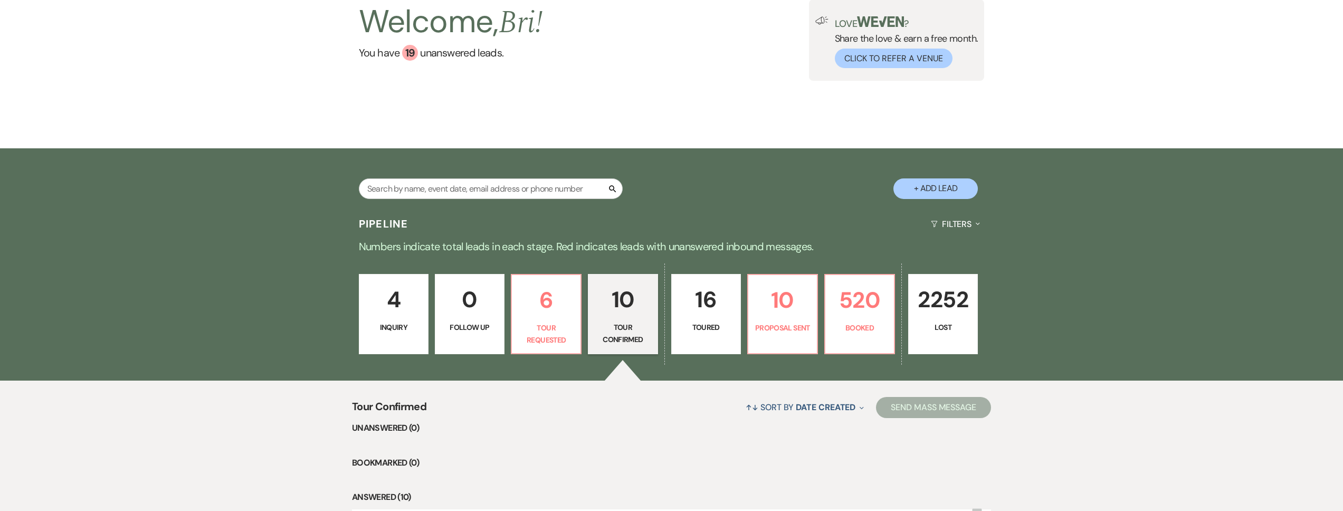
scroll to position [217, 0]
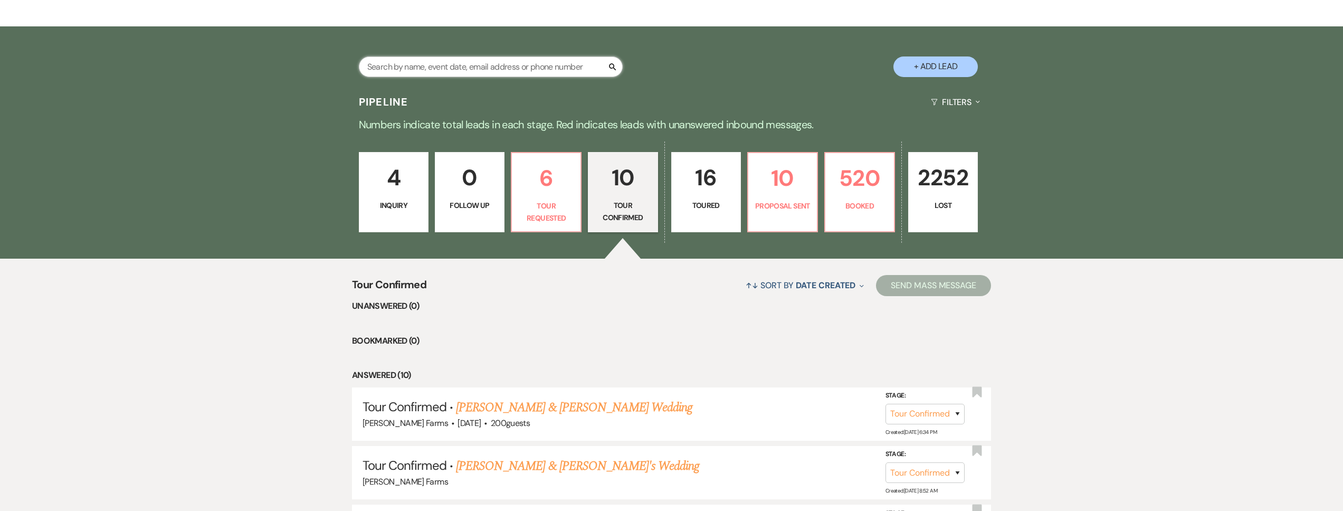
click at [462, 71] on input "text" at bounding box center [491, 66] width 264 height 21
type input "[PERSON_NAME]"
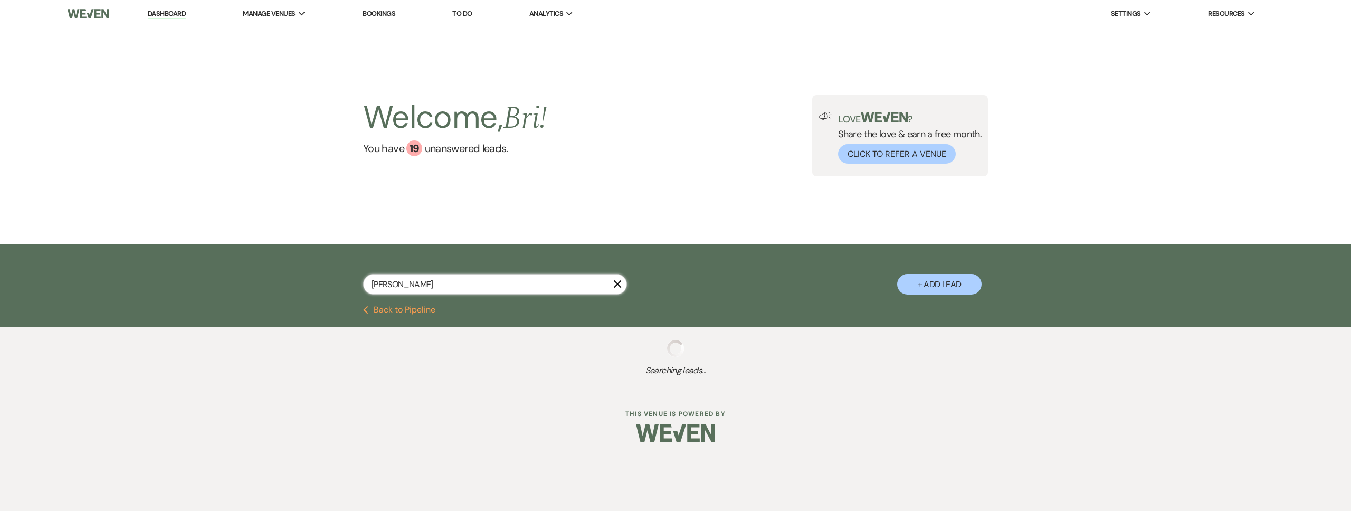
select select "4"
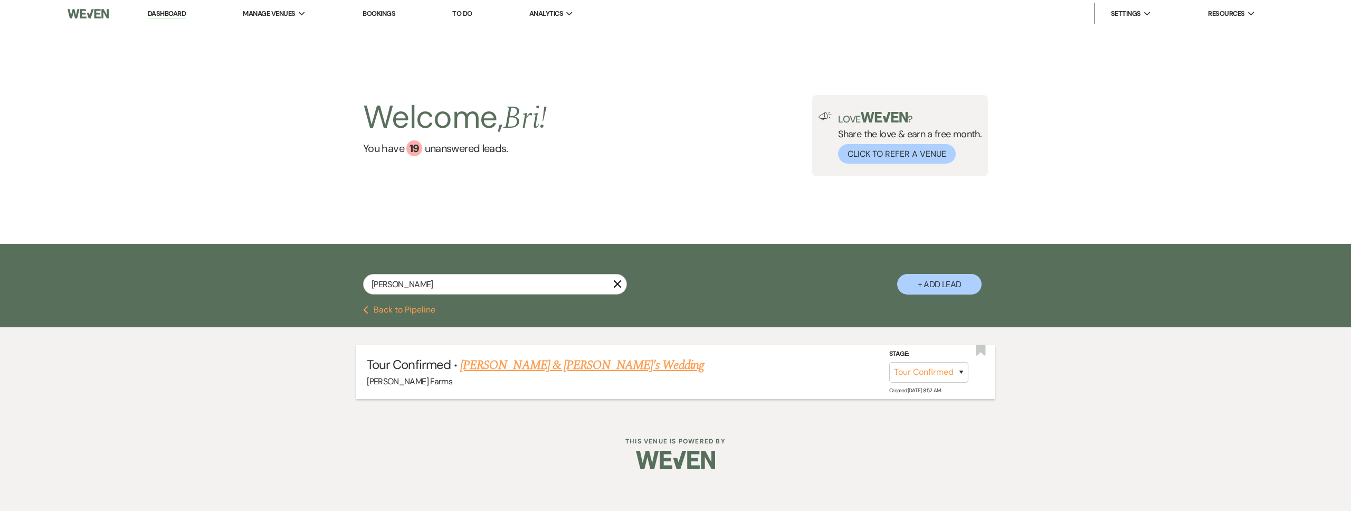
click at [516, 358] on link "[PERSON_NAME] & [PERSON_NAME]'s Wedding" at bounding box center [582, 365] width 244 height 19
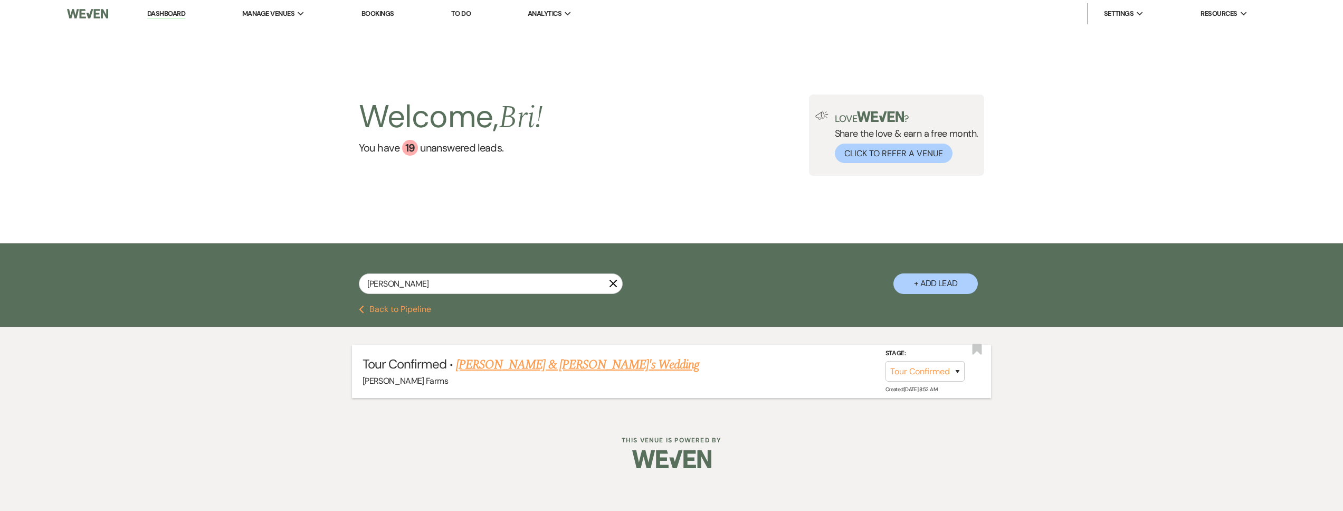
select select "4"
select select "5"
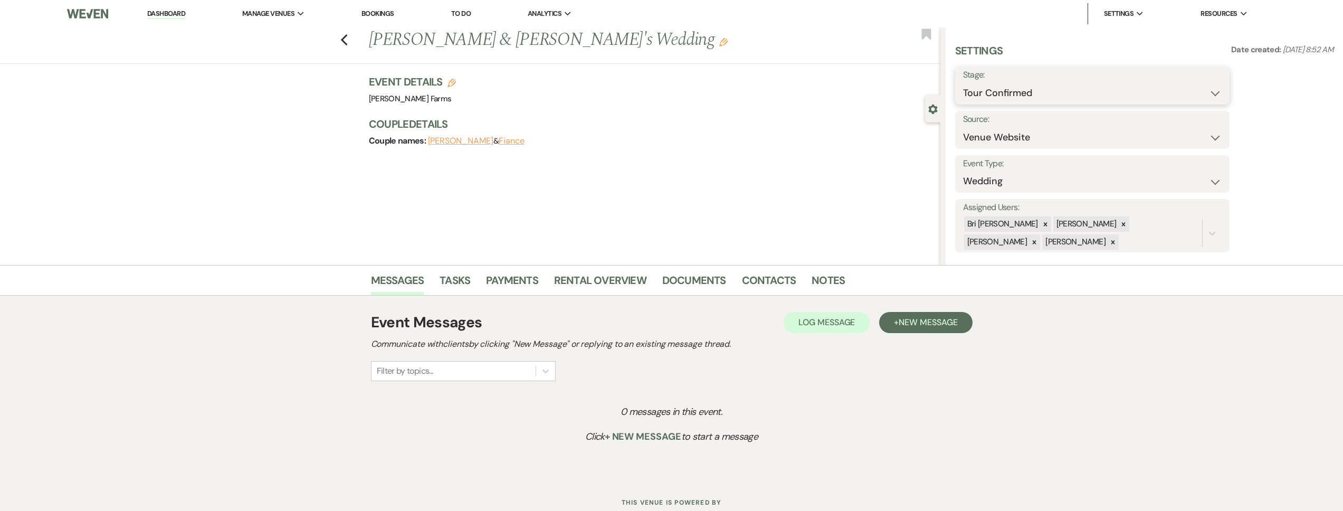
click at [1015, 88] on select "Inquiry Follow Up Tour Requested Tour Confirmed Toured Proposal Sent Booked Lost" at bounding box center [1092, 93] width 259 height 21
select select "5"
click at [963, 83] on select "Inquiry Follow Up Tour Requested Tour Confirmed Toured Proposal Sent Booked Lost" at bounding box center [1092, 93] width 259 height 21
click at [1222, 92] on button "Save" at bounding box center [1200, 85] width 60 height 21
click at [1038, 238] on icon at bounding box center [1033, 241] width 7 height 7
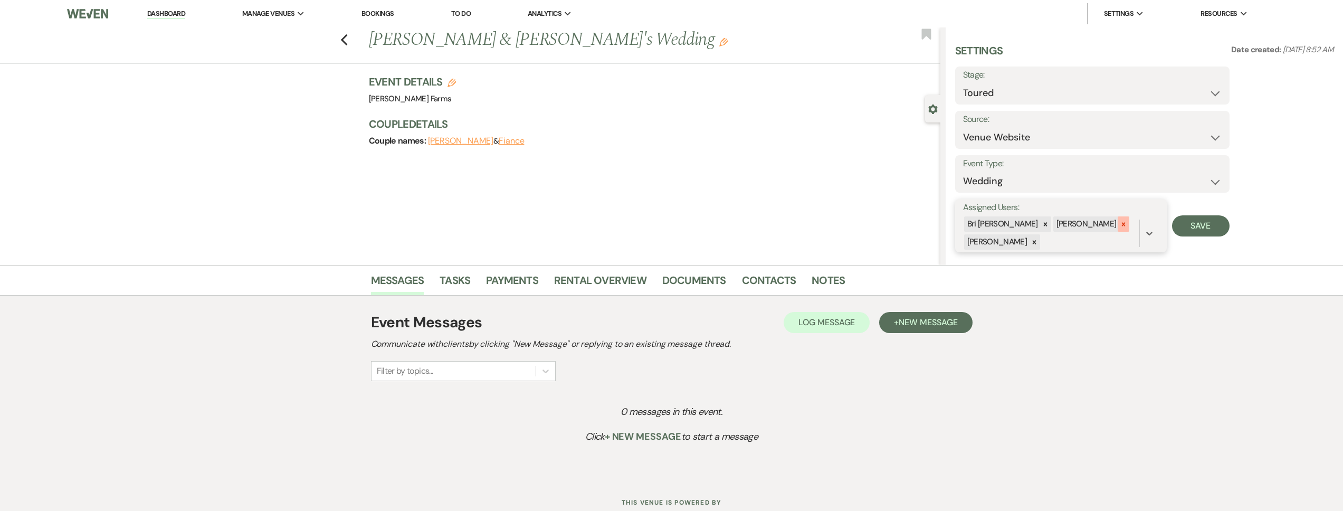
click at [1117, 223] on div at bounding box center [1123, 223] width 12 height 15
click at [1195, 229] on button "Save" at bounding box center [1201, 225] width 58 height 21
click at [348, 41] on icon "Previous" at bounding box center [344, 40] width 8 height 13
select select "5"
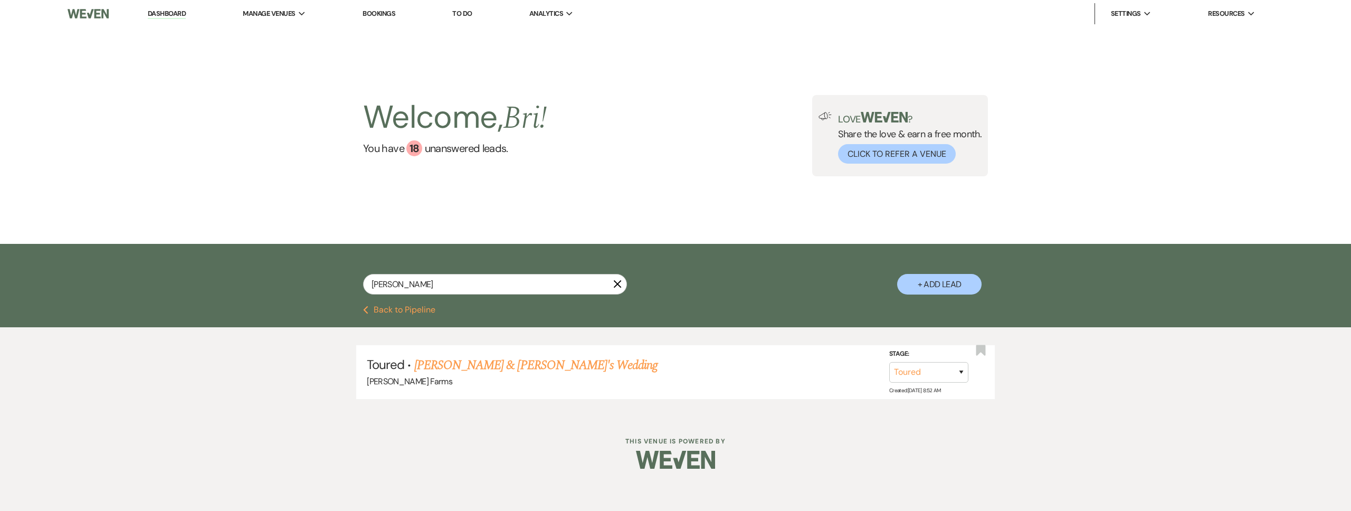
click at [426, 303] on div "[PERSON_NAME] X + Add Lead" at bounding box center [675, 275] width 1351 height 62
click at [424, 307] on button "Previous Back to Pipeline" at bounding box center [399, 309] width 72 height 8
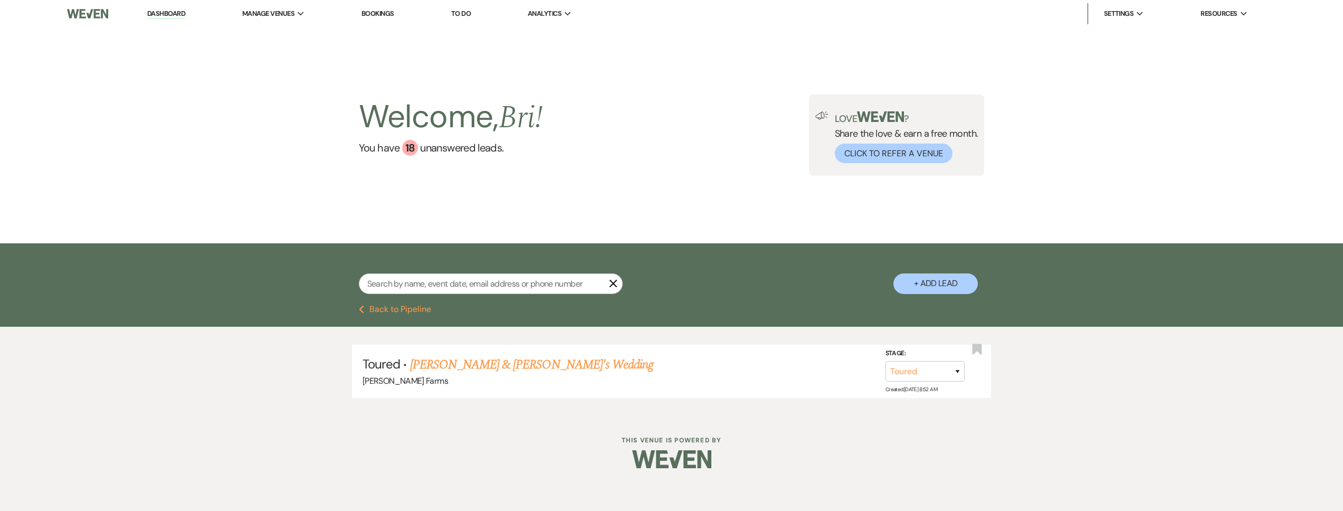
select select "4"
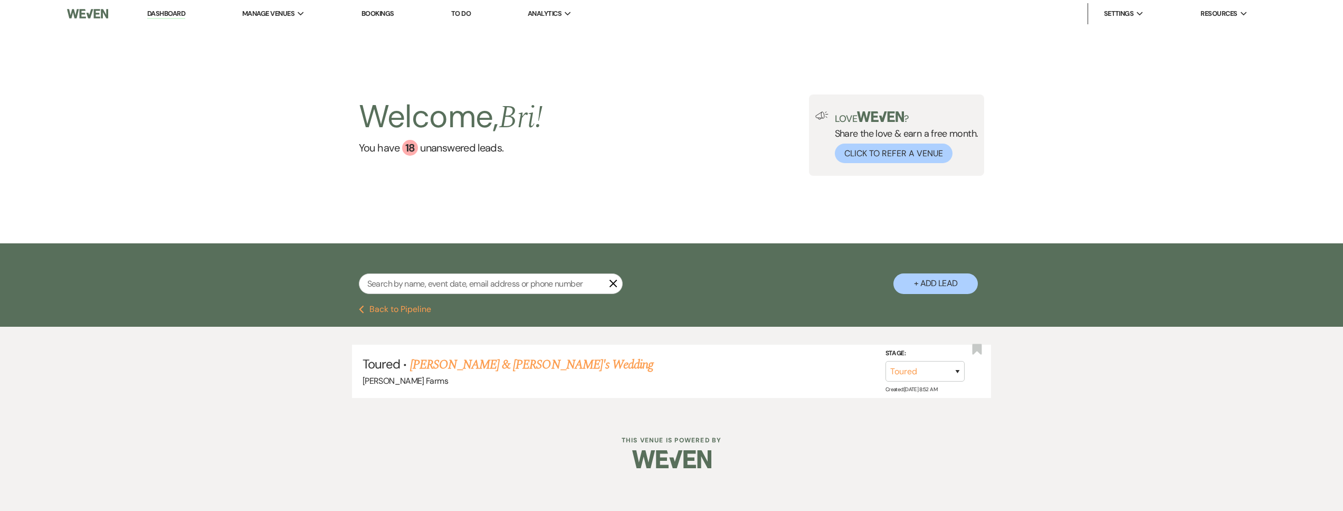
select select "4"
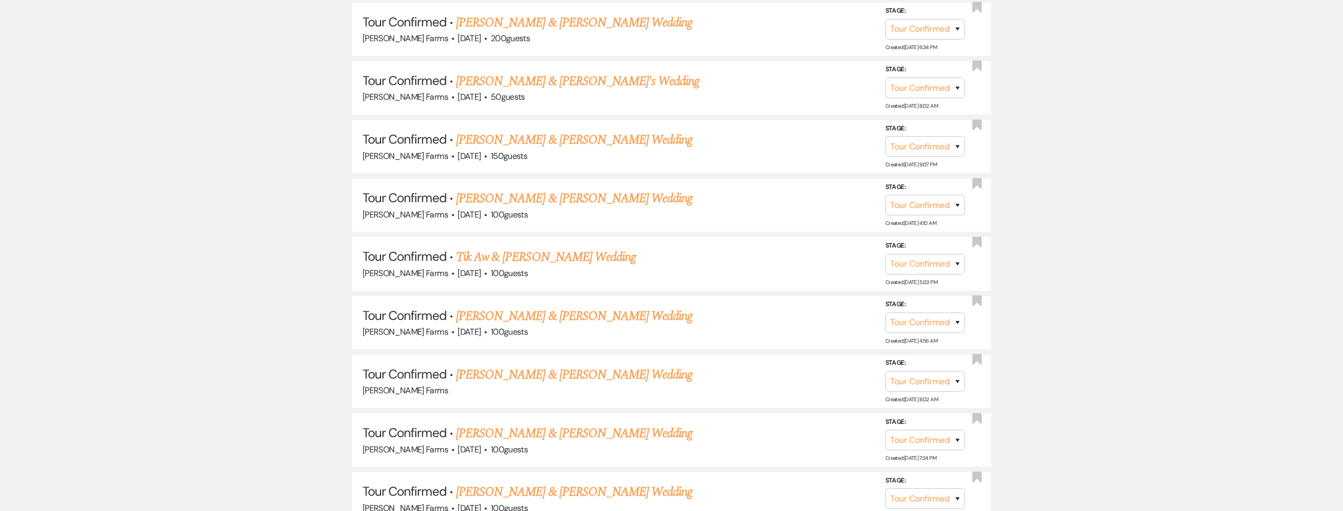
scroll to position [702, 0]
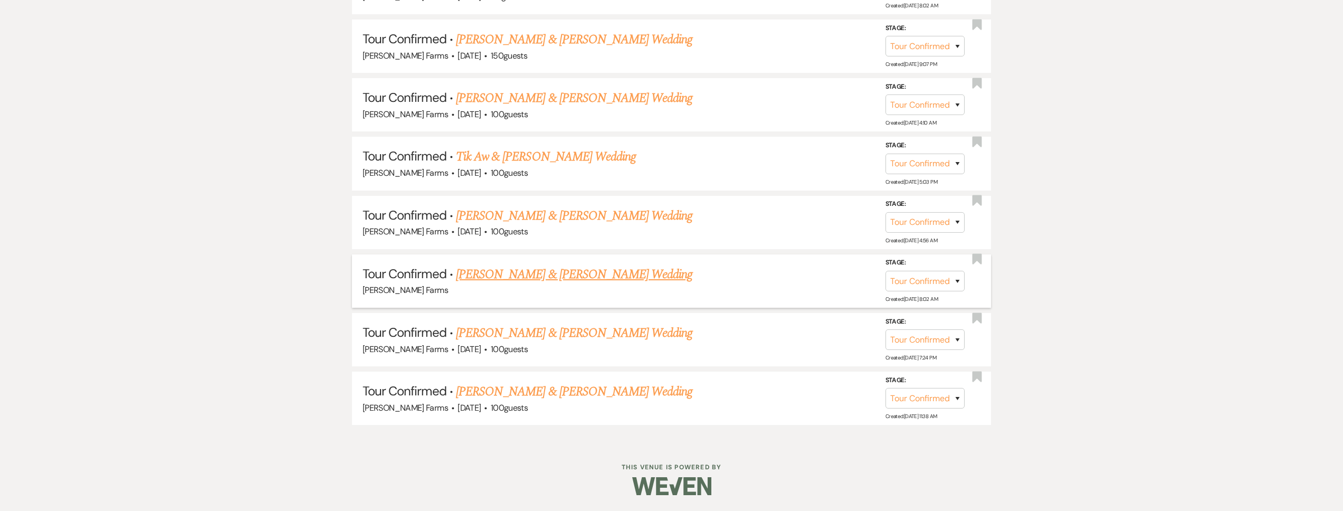
click at [574, 274] on link "[PERSON_NAME] & [PERSON_NAME] Wedding" at bounding box center [574, 274] width 236 height 19
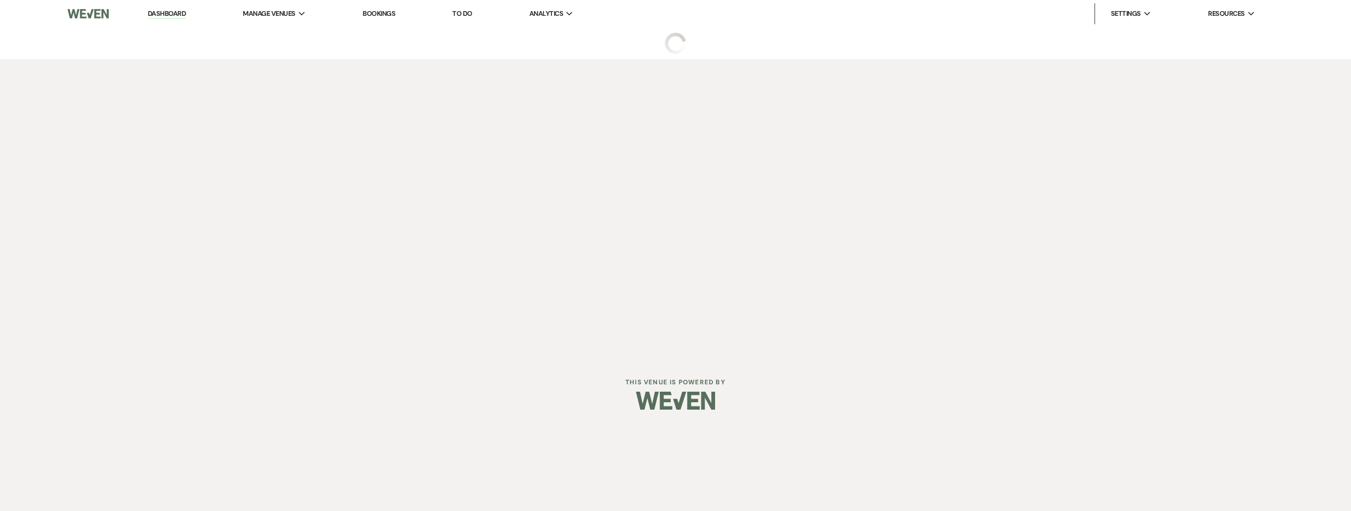
select select "4"
select select "5"
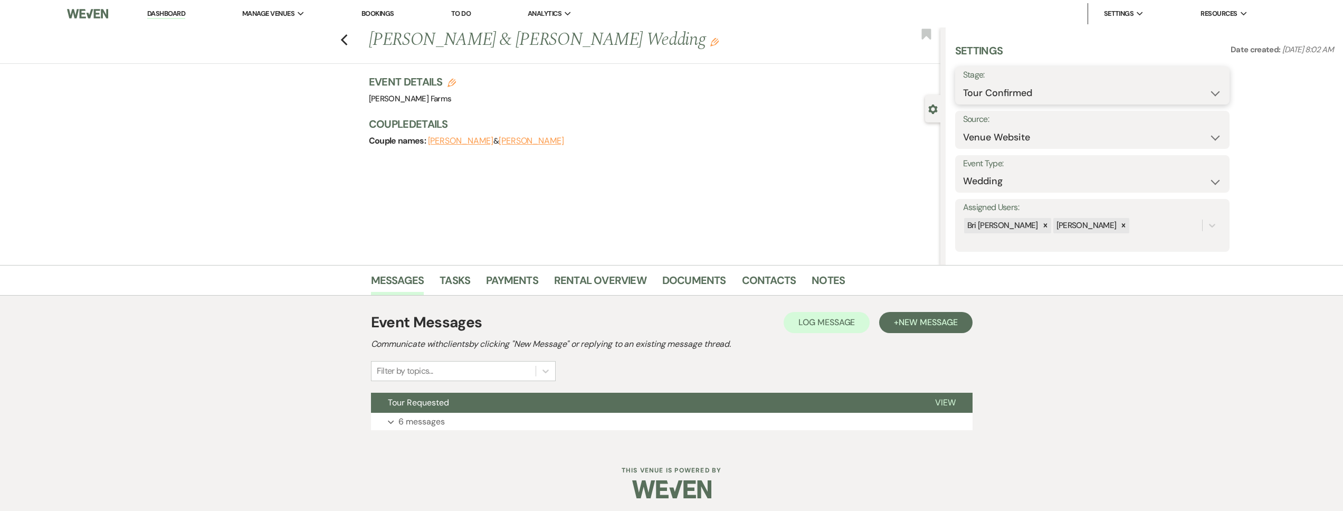
click at [1033, 96] on select "Inquiry Follow Up Tour Requested Tour Confirmed Toured Proposal Sent Booked Lost" at bounding box center [1092, 93] width 259 height 21
select select "5"
click at [963, 83] on select "Inquiry Follow Up Tour Requested Tour Confirmed Toured Proposal Sent Booked Lost" at bounding box center [1092, 93] width 259 height 21
click at [1207, 81] on button "Save" at bounding box center [1200, 85] width 60 height 21
click at [348, 45] on icon "Previous" at bounding box center [344, 40] width 8 height 13
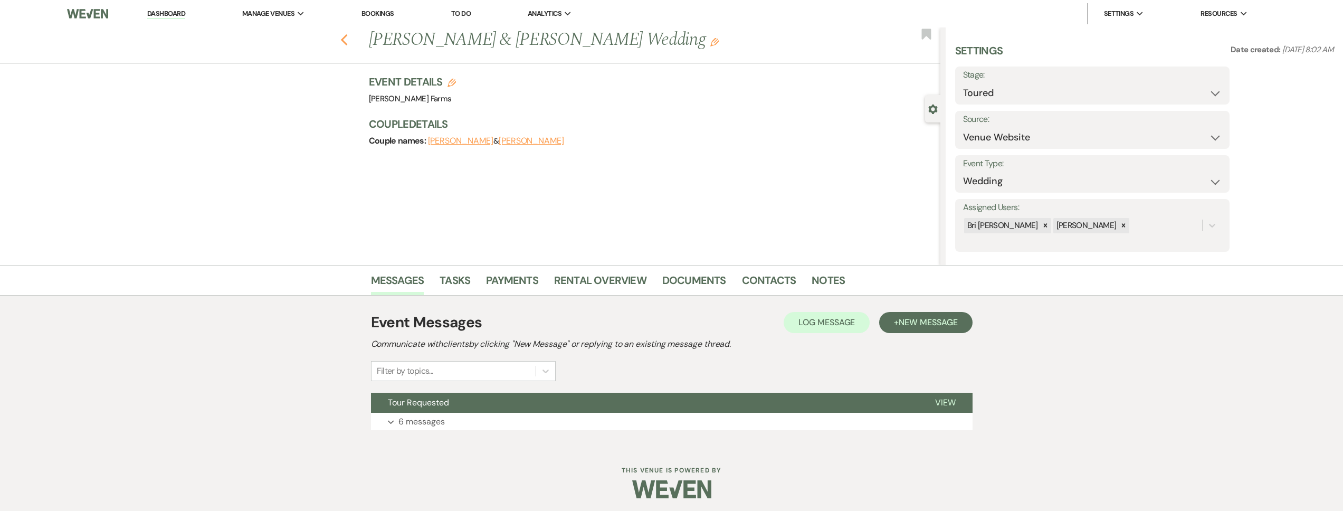
select select "4"
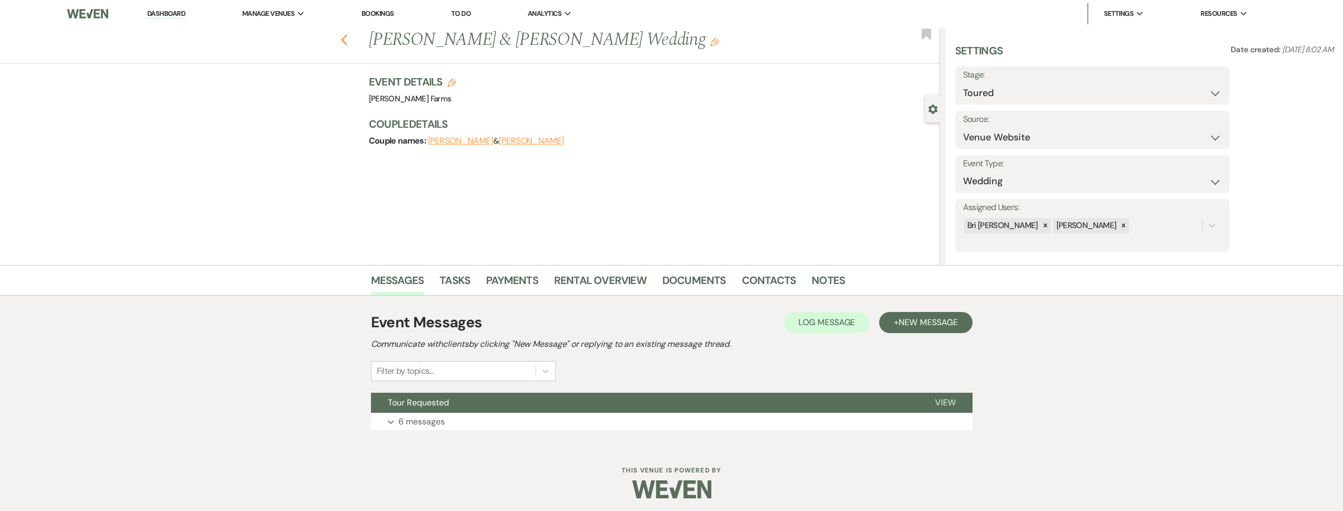
select select "4"
select select "5"
select select "4"
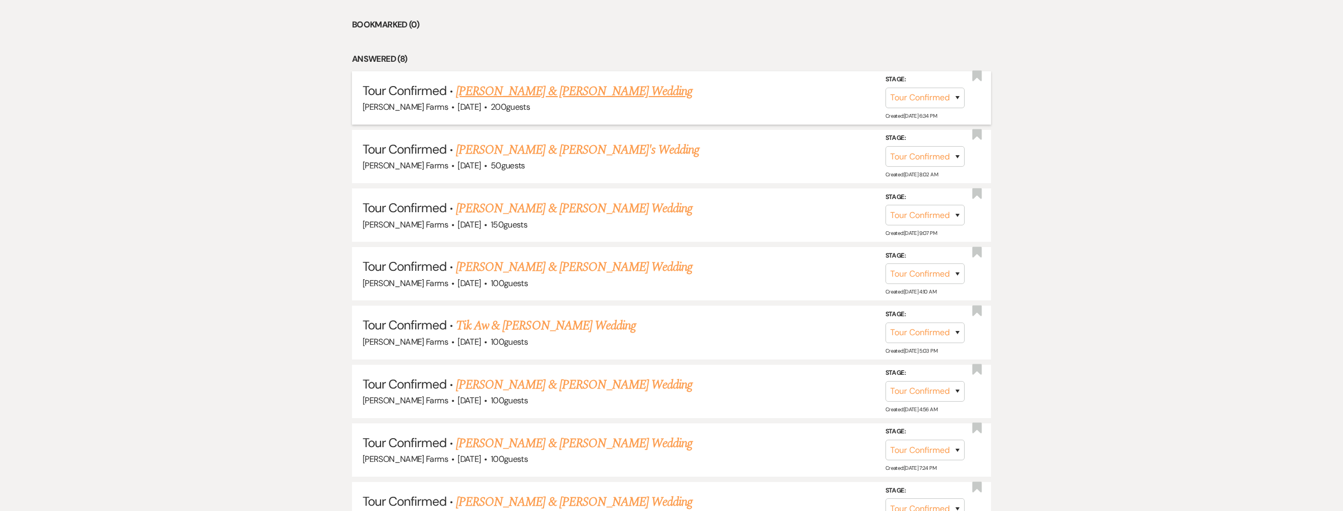
scroll to position [515, 0]
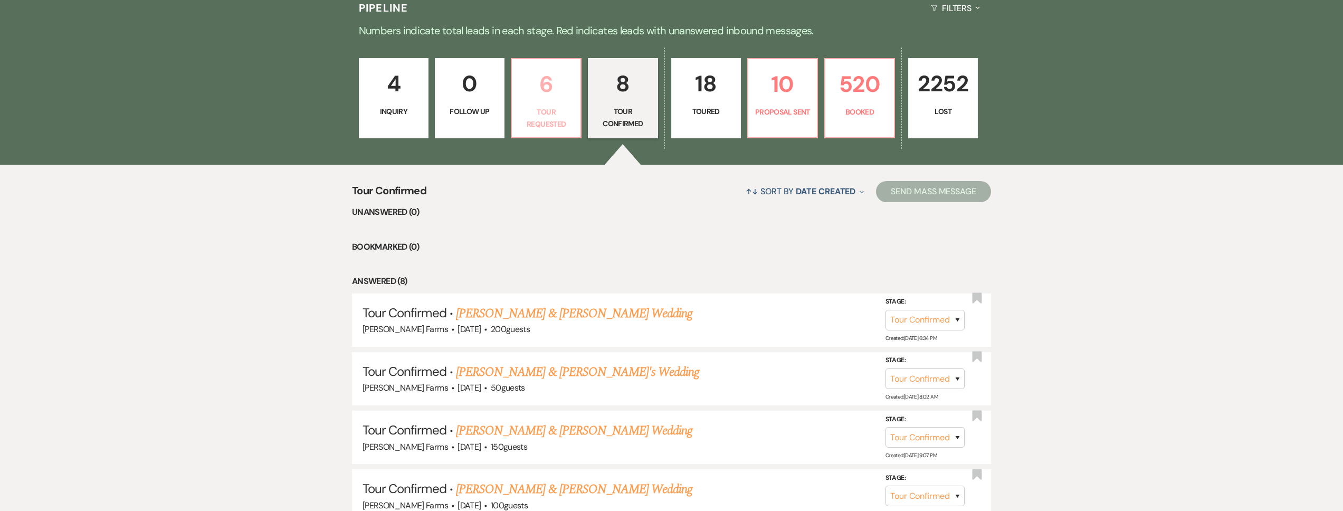
click at [552, 114] on p "Tour Requested" at bounding box center [546, 118] width 56 height 24
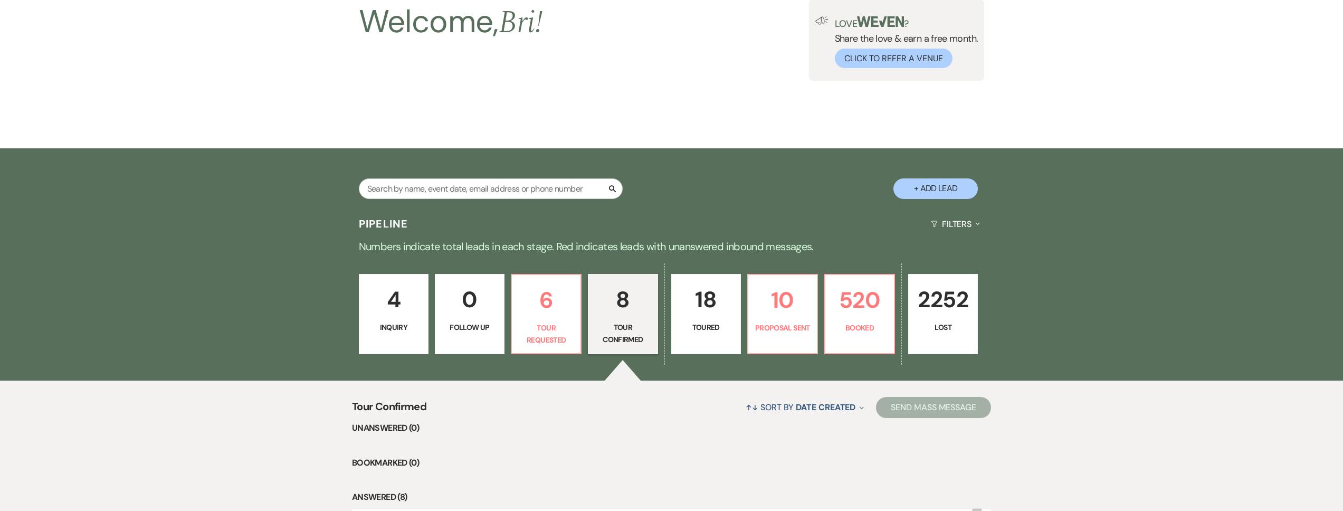
select select "2"
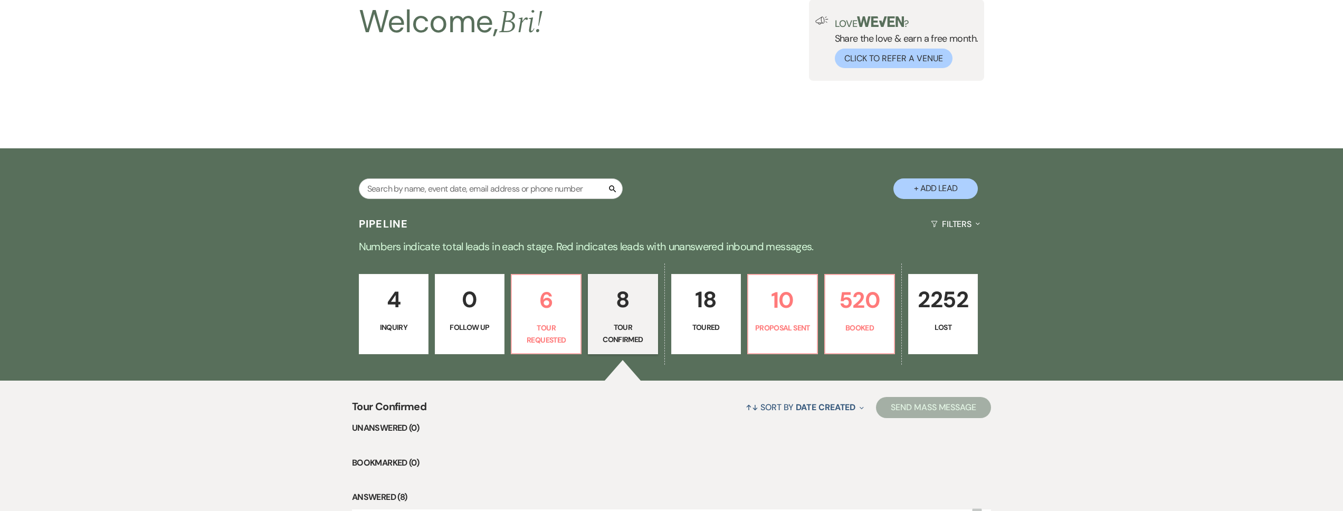
select select "2"
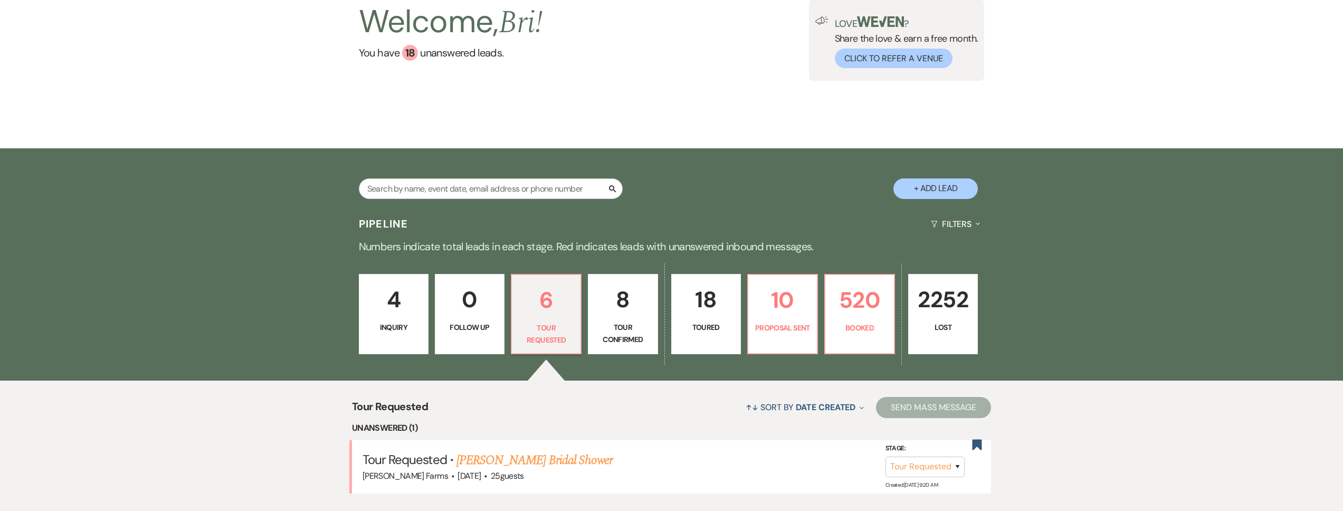
scroll to position [311, 0]
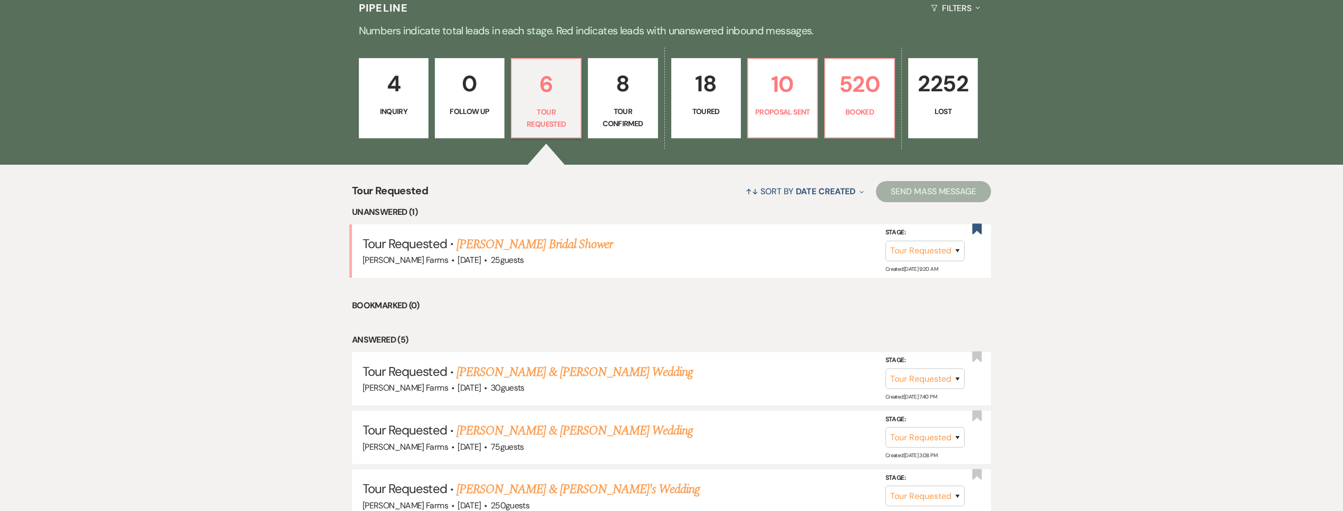
click at [413, 119] on link "4 Inquiry" at bounding box center [394, 98] width 70 height 80
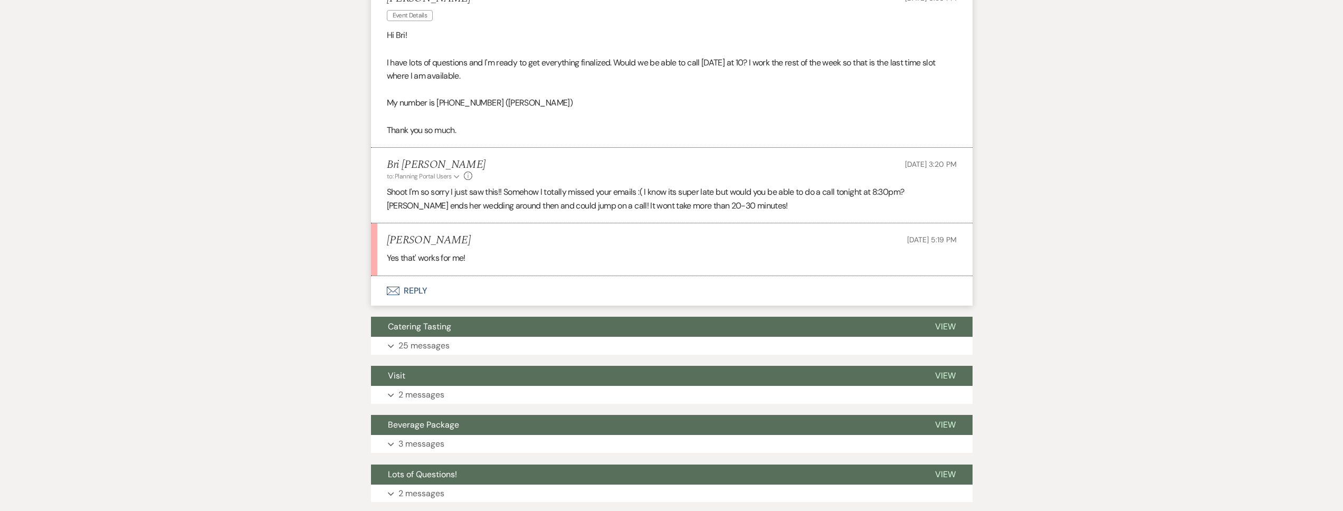
scroll to position [738, 0]
drag, startPoint x: 481, startPoint y: 116, endPoint x: 448, endPoint y: 150, distance: 46.6
click at [438, 110] on p "My number is [PHONE_NUMBER] ([PERSON_NAME])" at bounding box center [672, 103] width 570 height 14
copy p "5053012733"
click at [471, 295] on button "Envelope Reply" at bounding box center [671, 291] width 601 height 30
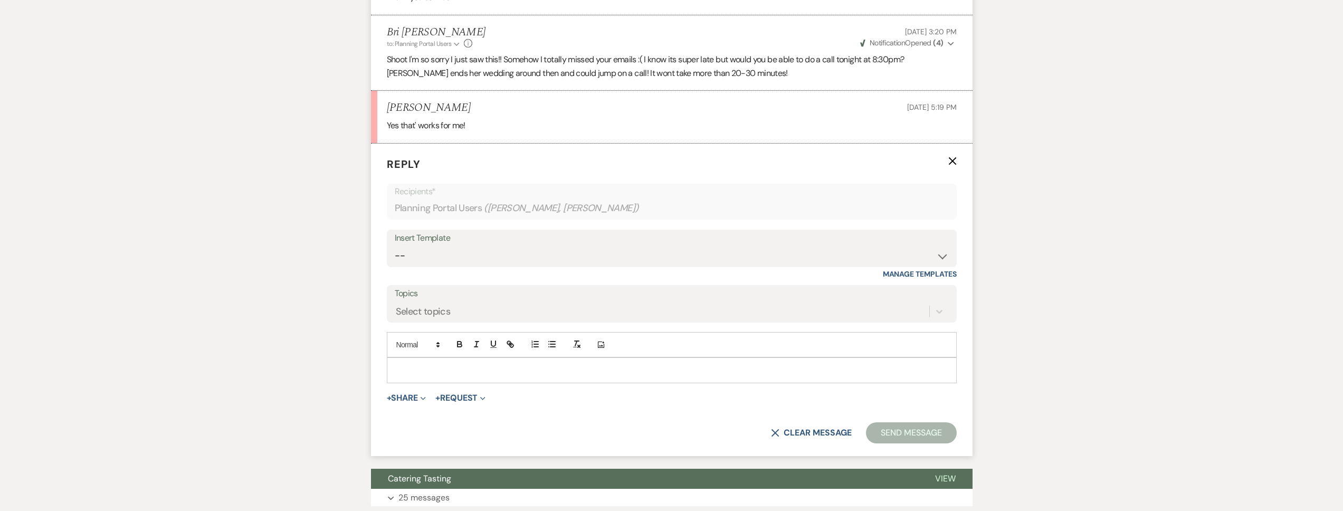
scroll to position [919, 0]
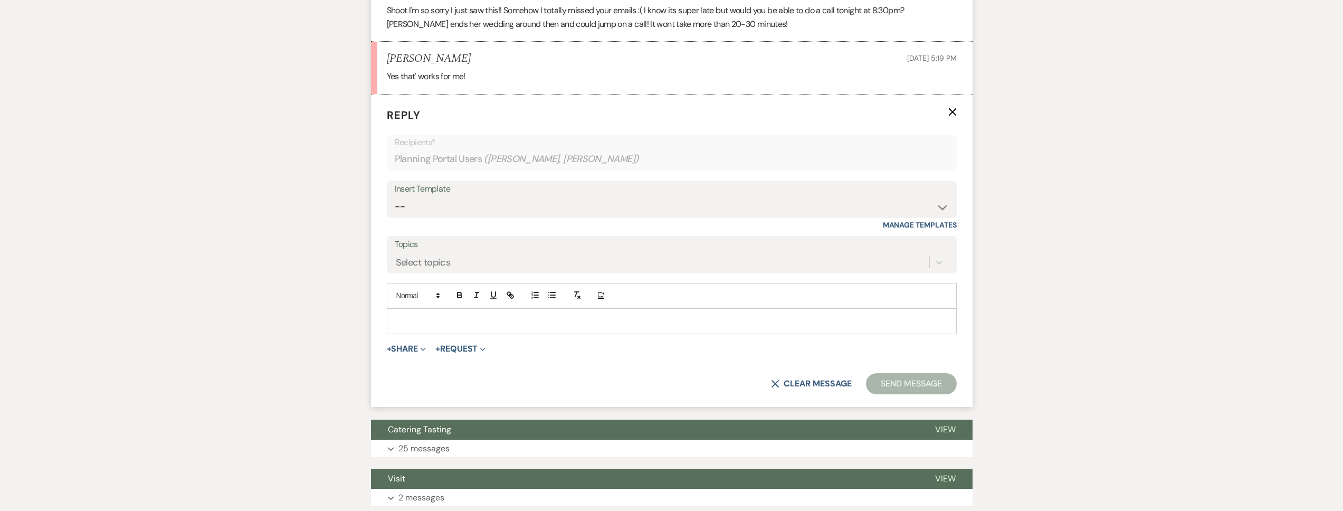
click at [448, 327] on p at bounding box center [671, 321] width 553 height 12
click at [930, 390] on button "Send Message" at bounding box center [911, 383] width 90 height 21
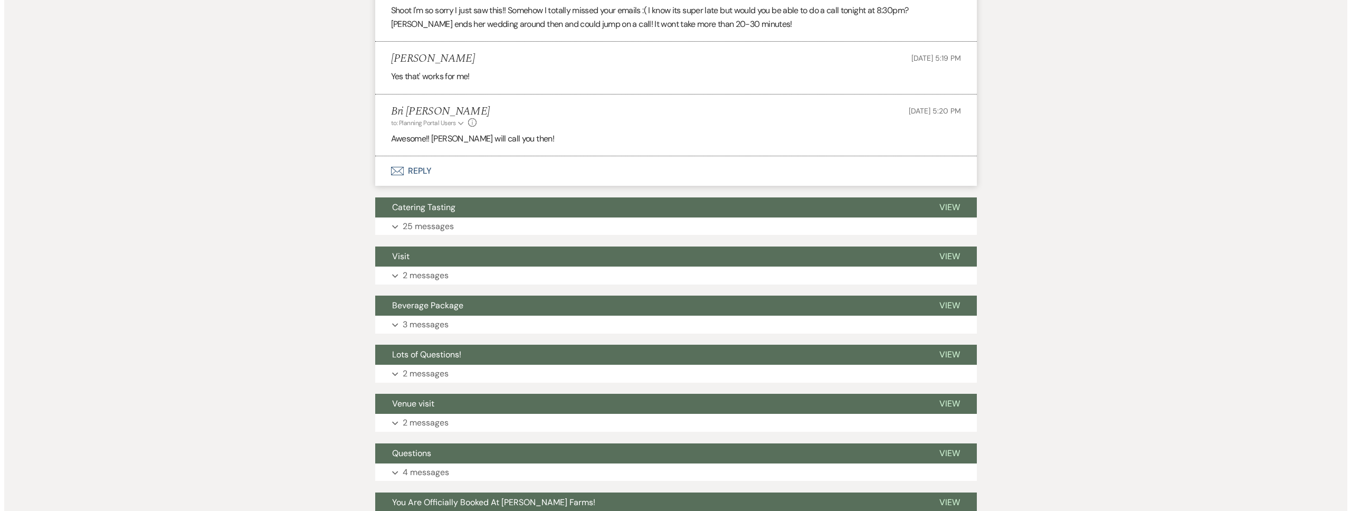
scroll to position [0, 0]
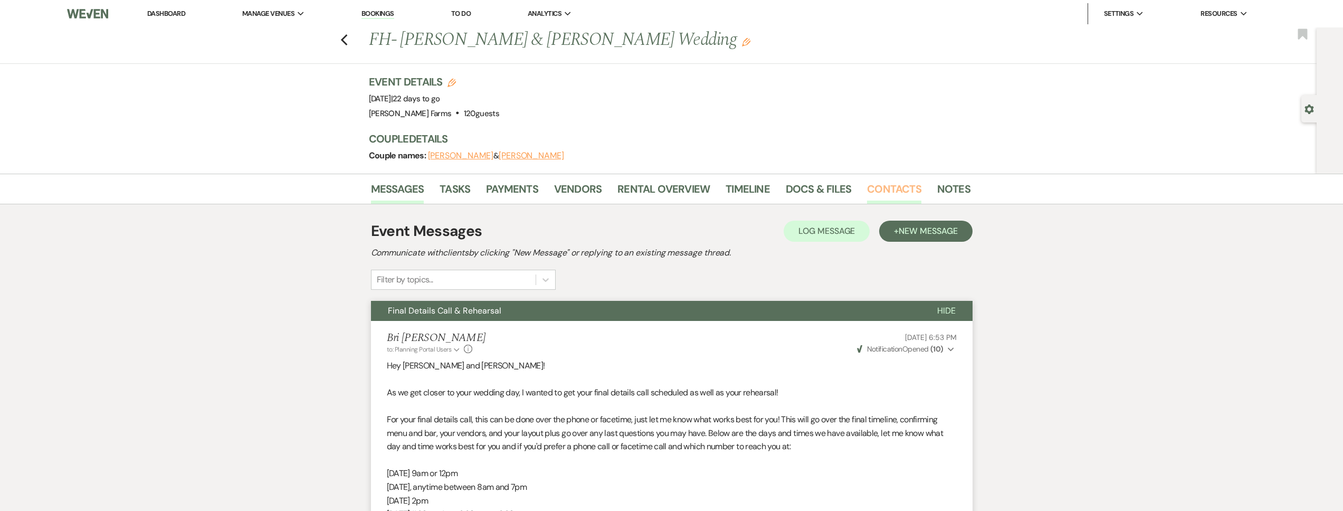
click at [878, 193] on link "Contacts" at bounding box center [894, 191] width 54 height 23
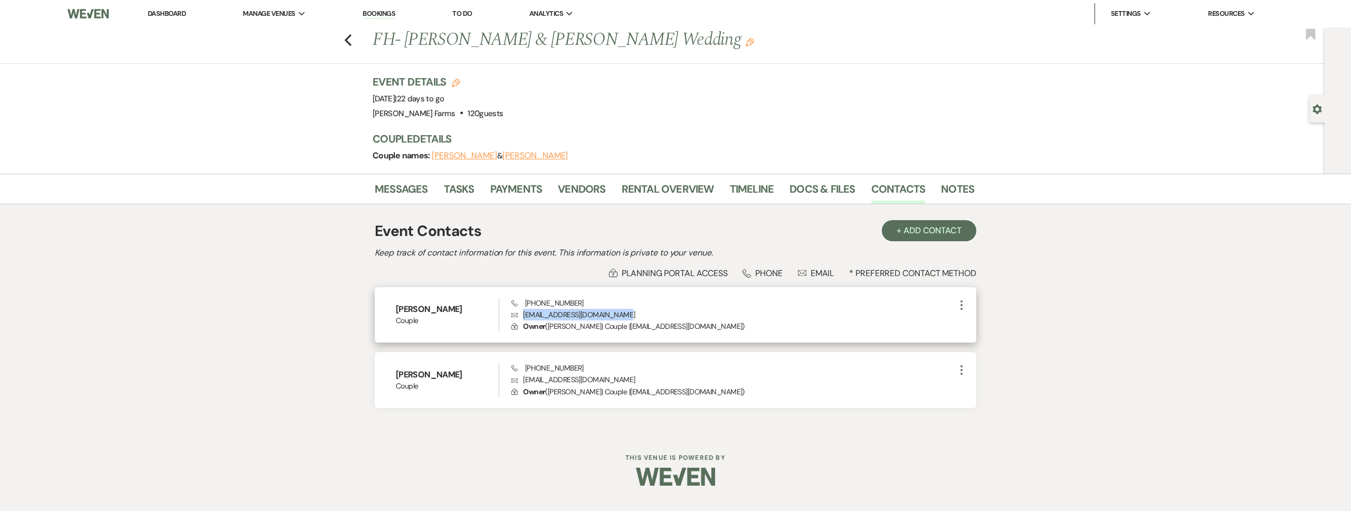
drag, startPoint x: 622, startPoint y: 315, endPoint x: 518, endPoint y: 319, distance: 104.0
click at [518, 319] on p "Envelope [EMAIL_ADDRESS][DOMAIN_NAME]" at bounding box center [733, 315] width 444 height 12
copy p "[EMAIL_ADDRESS][DOMAIN_NAME]"
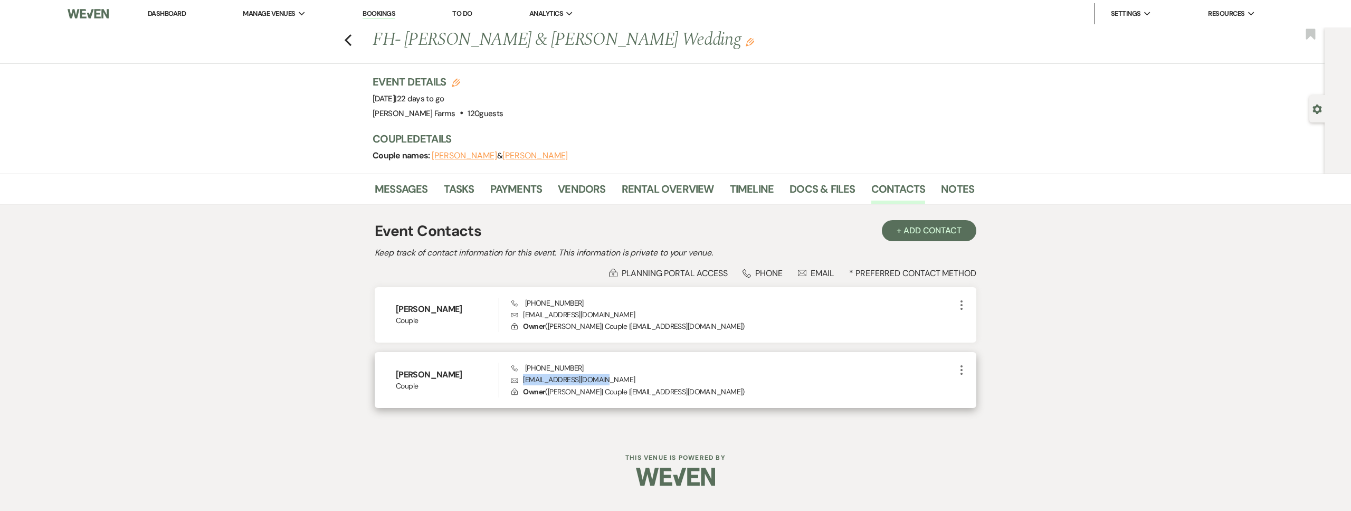
drag, startPoint x: 620, startPoint y: 378, endPoint x: 512, endPoint y: 380, distance: 108.2
click at [512, 380] on p "Envelope [EMAIL_ADDRESS][DOMAIN_NAME]" at bounding box center [733, 380] width 444 height 12
copy p "[EMAIL_ADDRESS][DOMAIN_NAME]"
click at [394, 190] on link "Messages" at bounding box center [401, 191] width 53 height 23
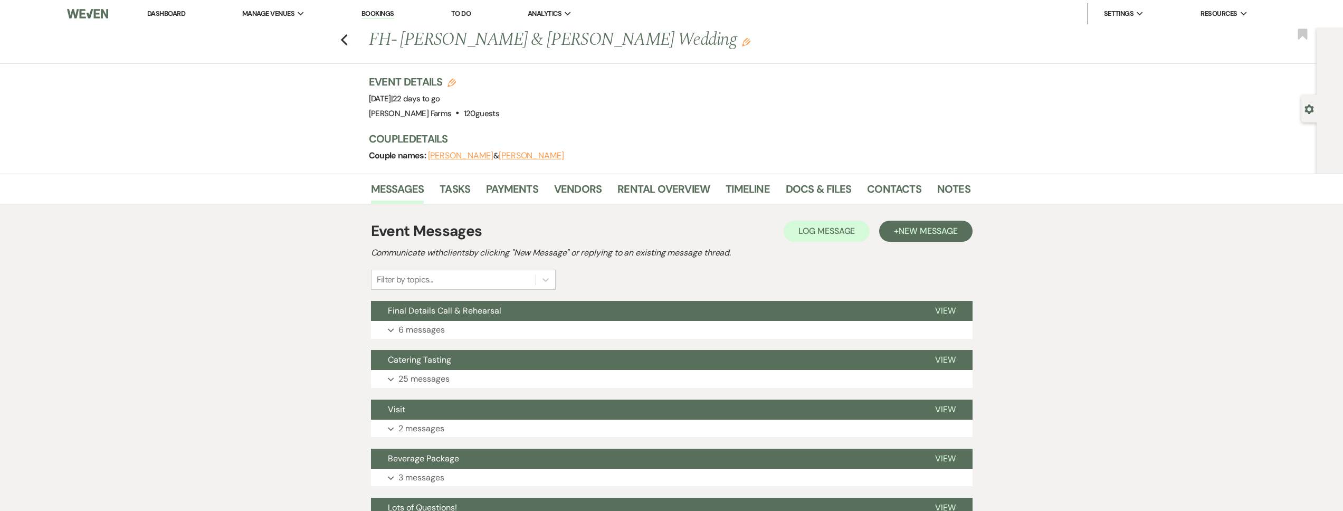
click at [357, 40] on div "Previous FH- [PERSON_NAME] & [PERSON_NAME] Wedding Edit Bookmark" at bounding box center [656, 45] width 1322 height 36
click at [347, 37] on use "button" at bounding box center [343, 40] width 7 height 12
